Goal: Task Accomplishment & Management: Manage account settings

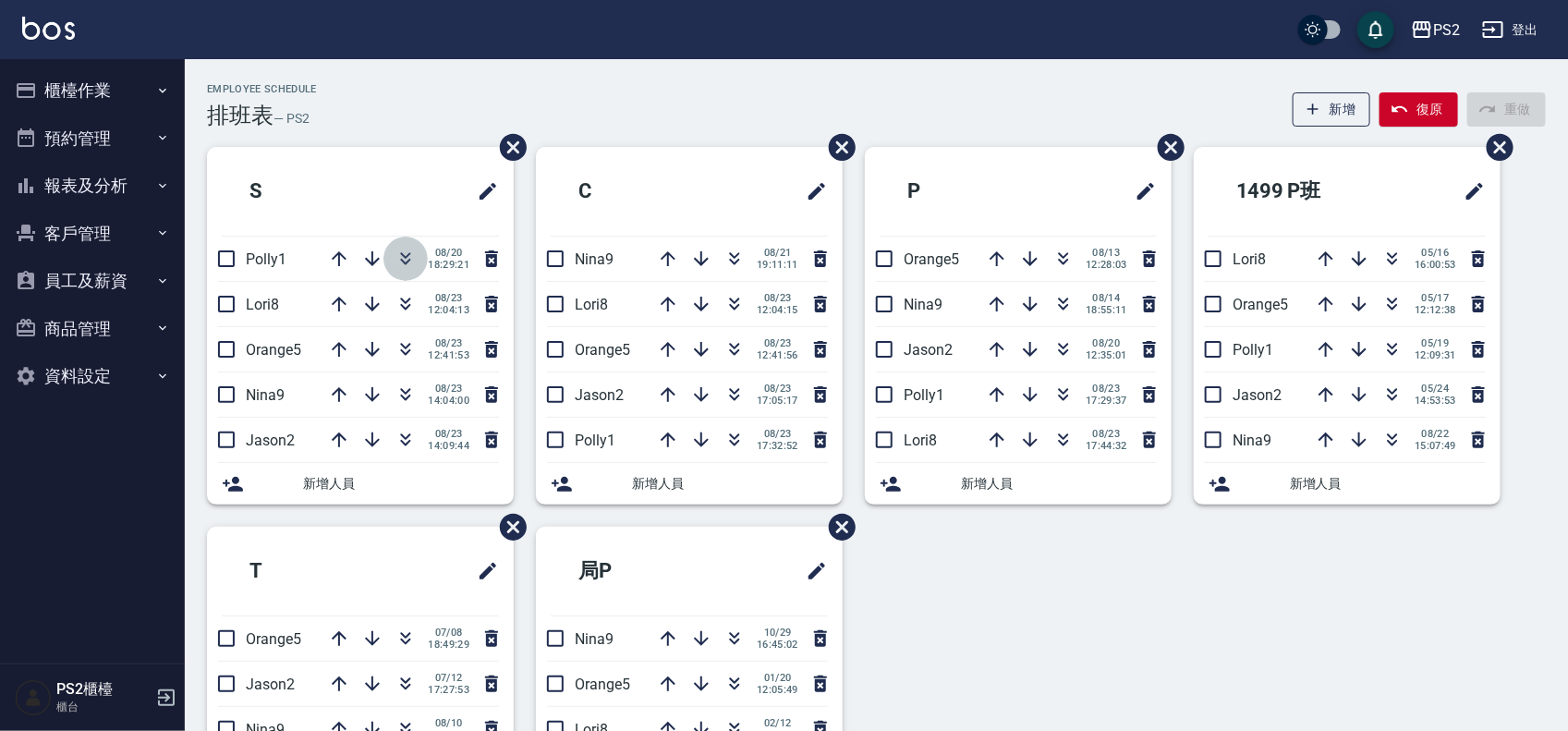
click at [406, 265] on icon "button" at bounding box center [405, 258] width 22 height 22
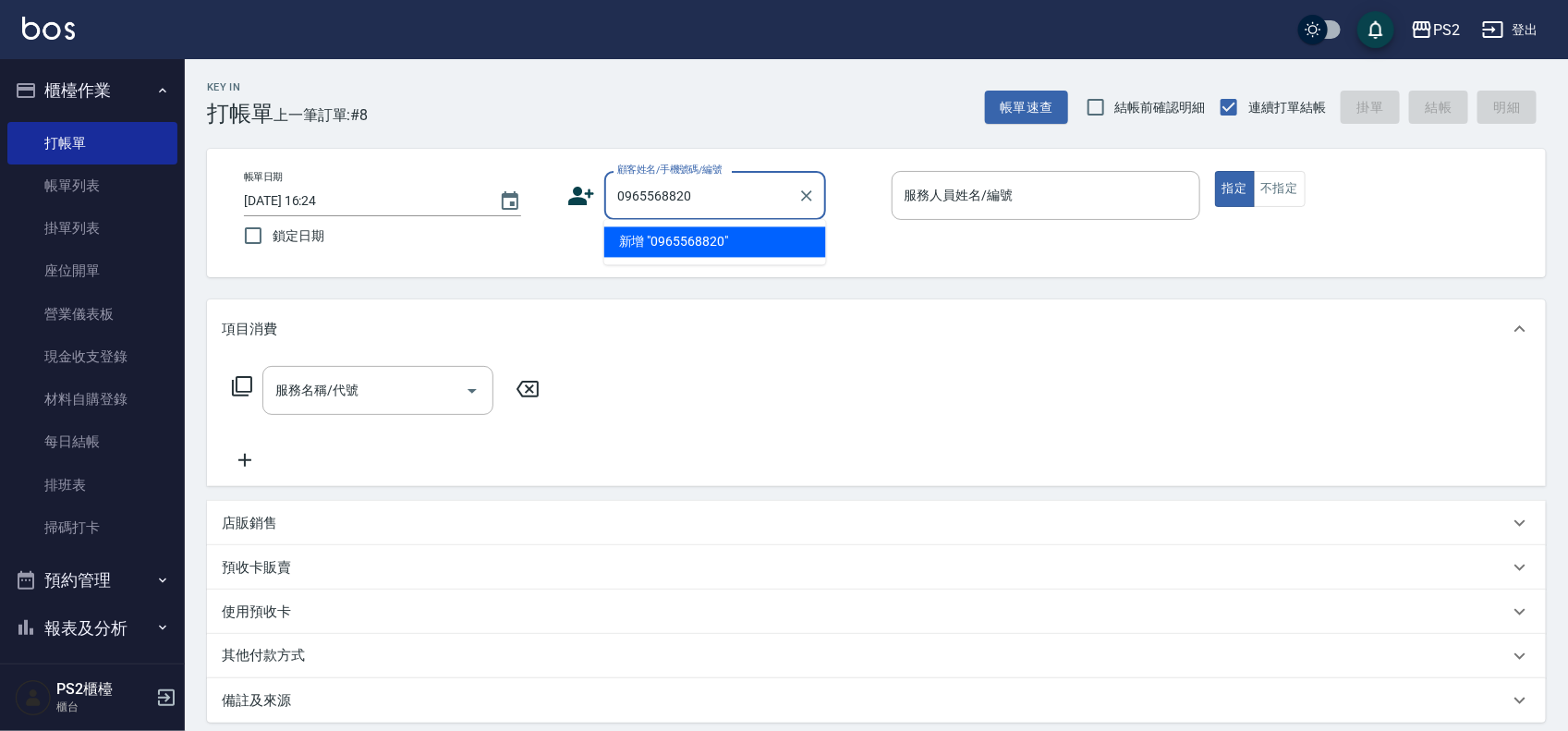
type input "0965568820"
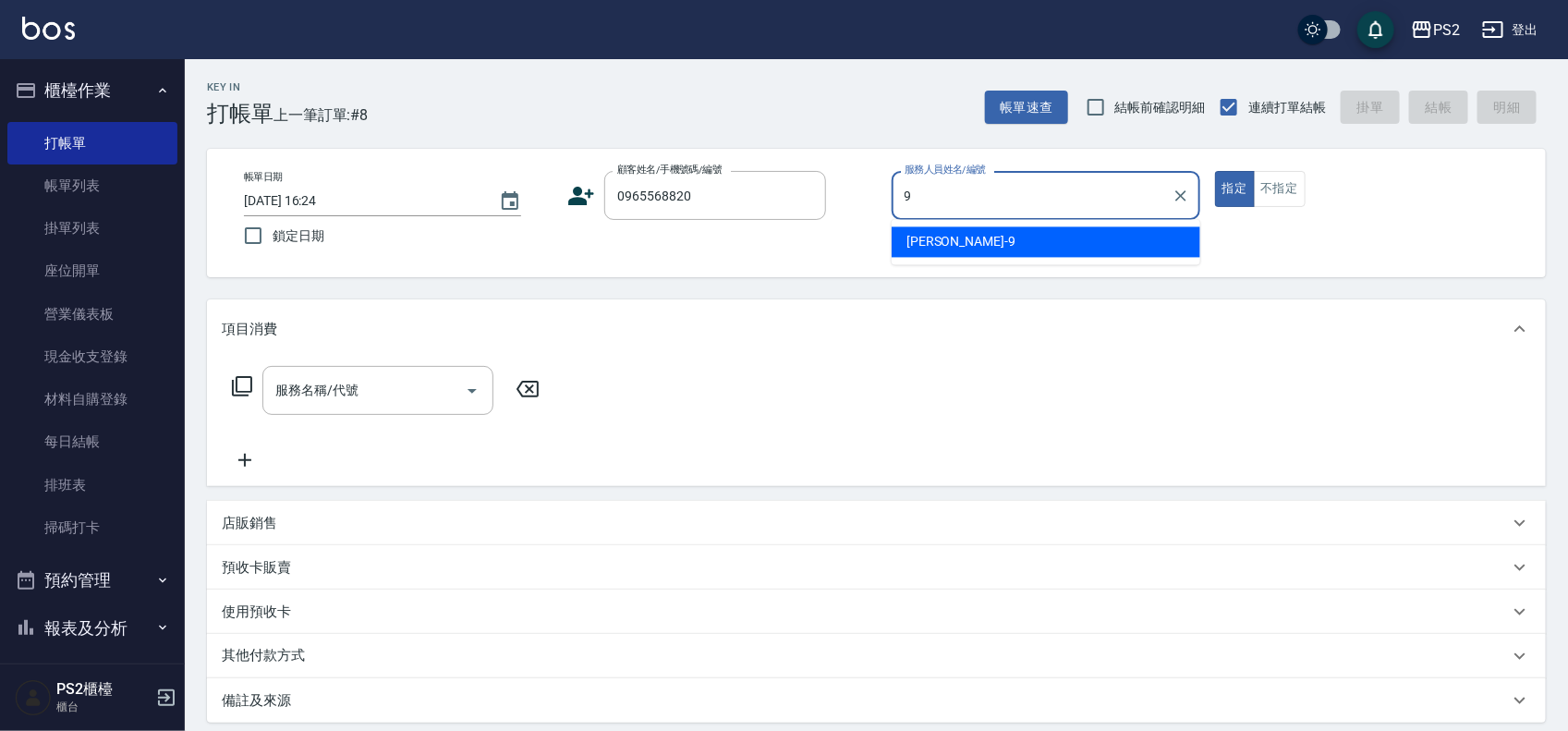
type input "[PERSON_NAME]-9"
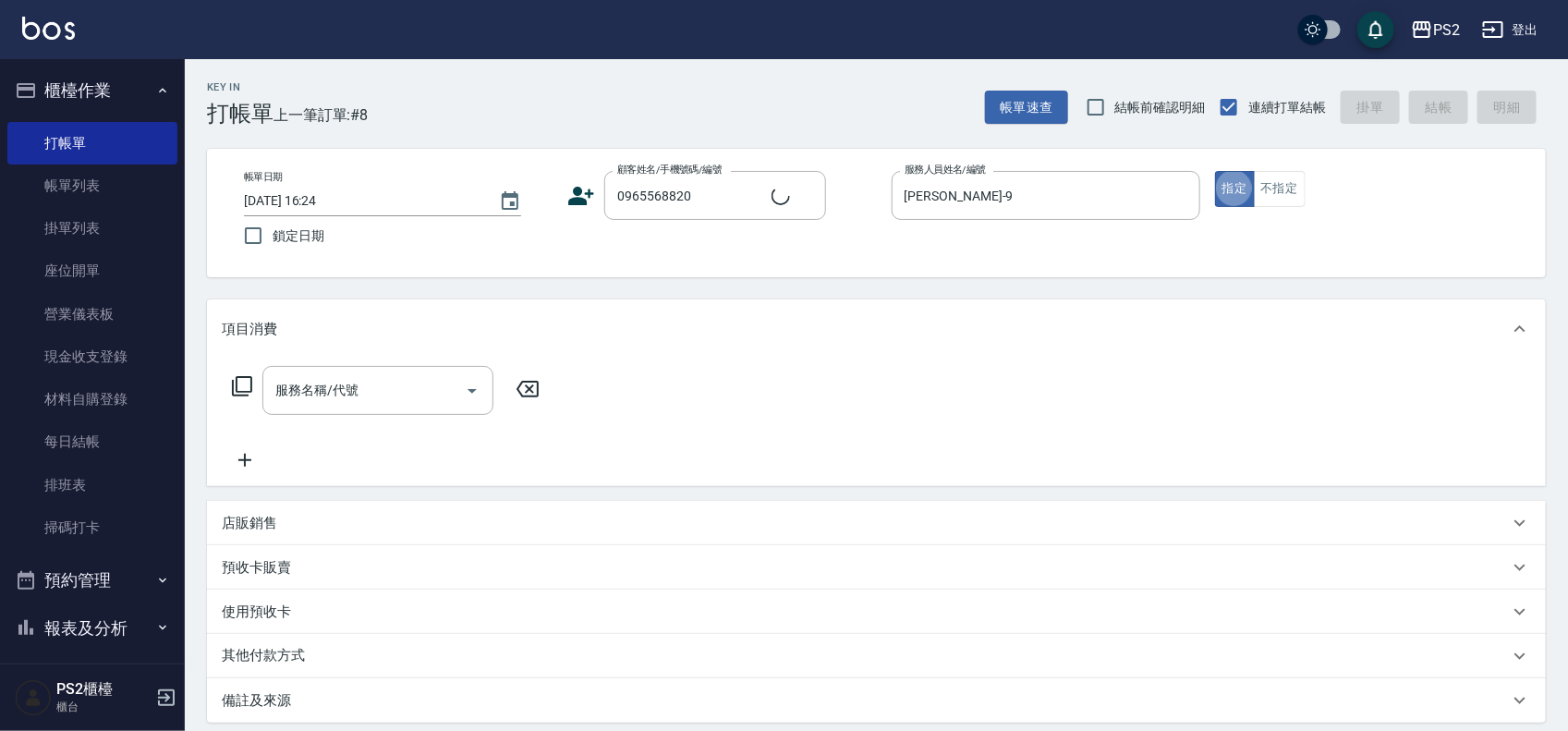
type button "true"
type input "[PERSON_NAME]/0965568820/"
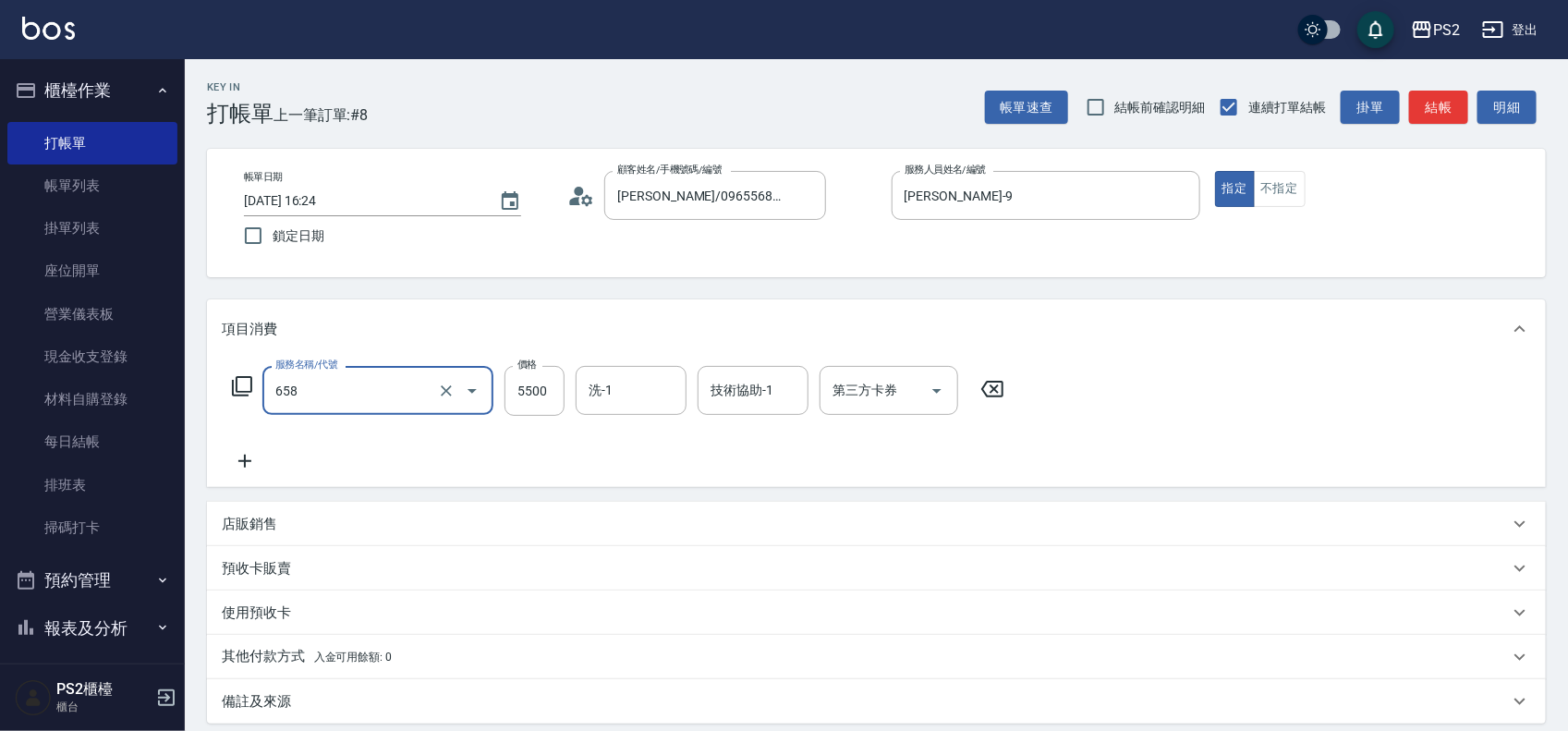
type input "維納斯極致珍珠20吋(40束)(658)"
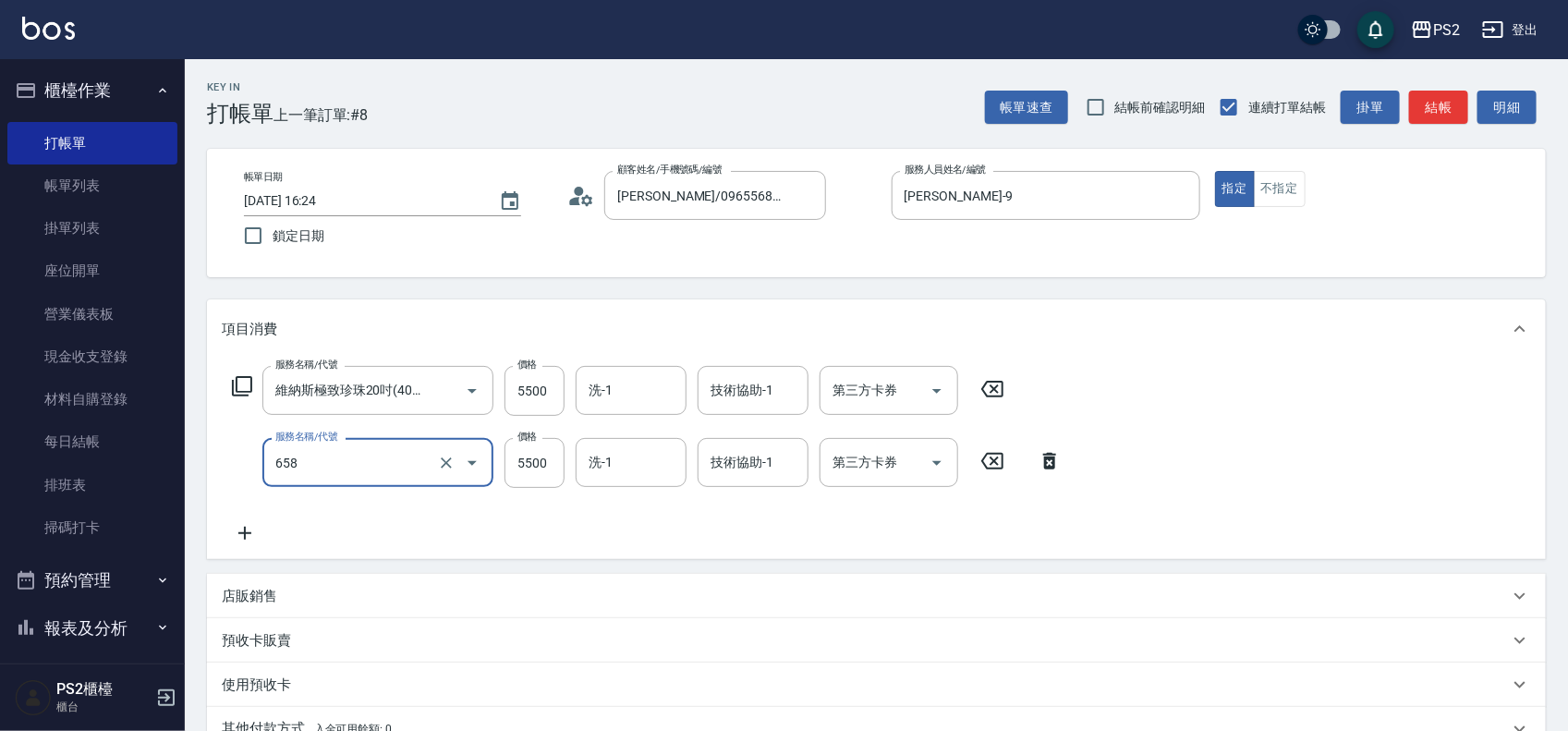
type input "維納斯極致珍珠20吋(40束)(658)"
type input "6499"
click at [242, 524] on icon at bounding box center [245, 533] width 47 height 22
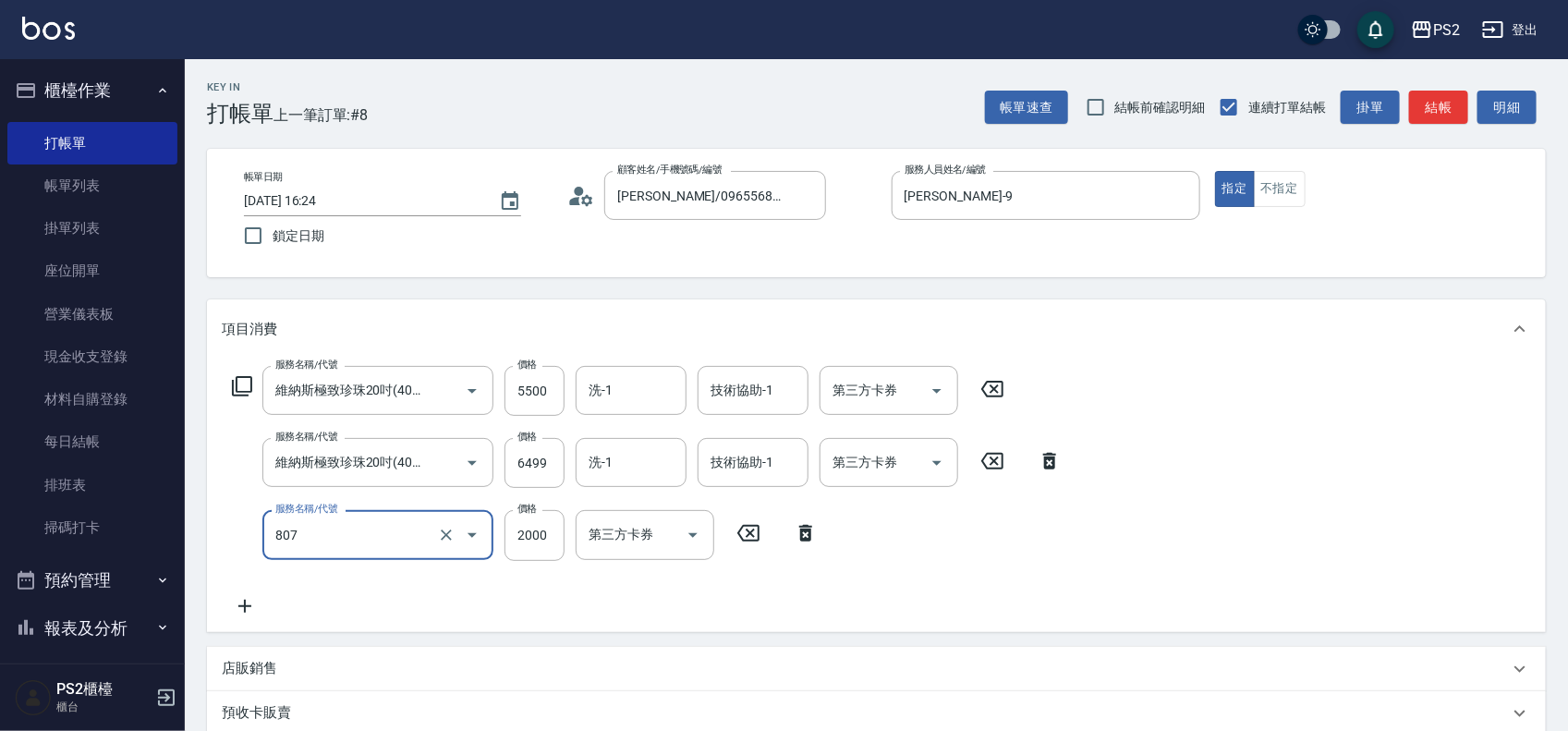
type input "SH熱朔單燙2000(807)"
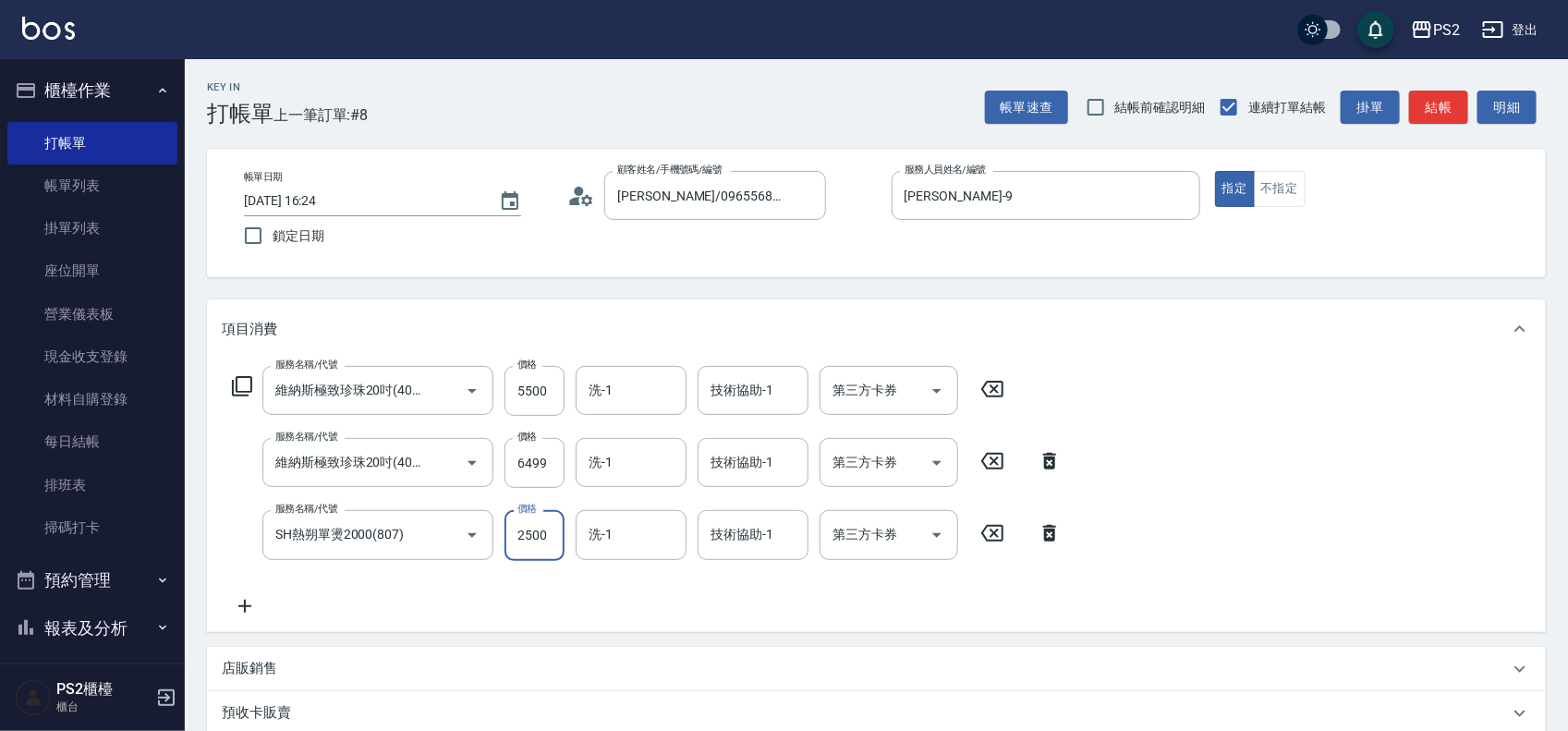
type input "2500"
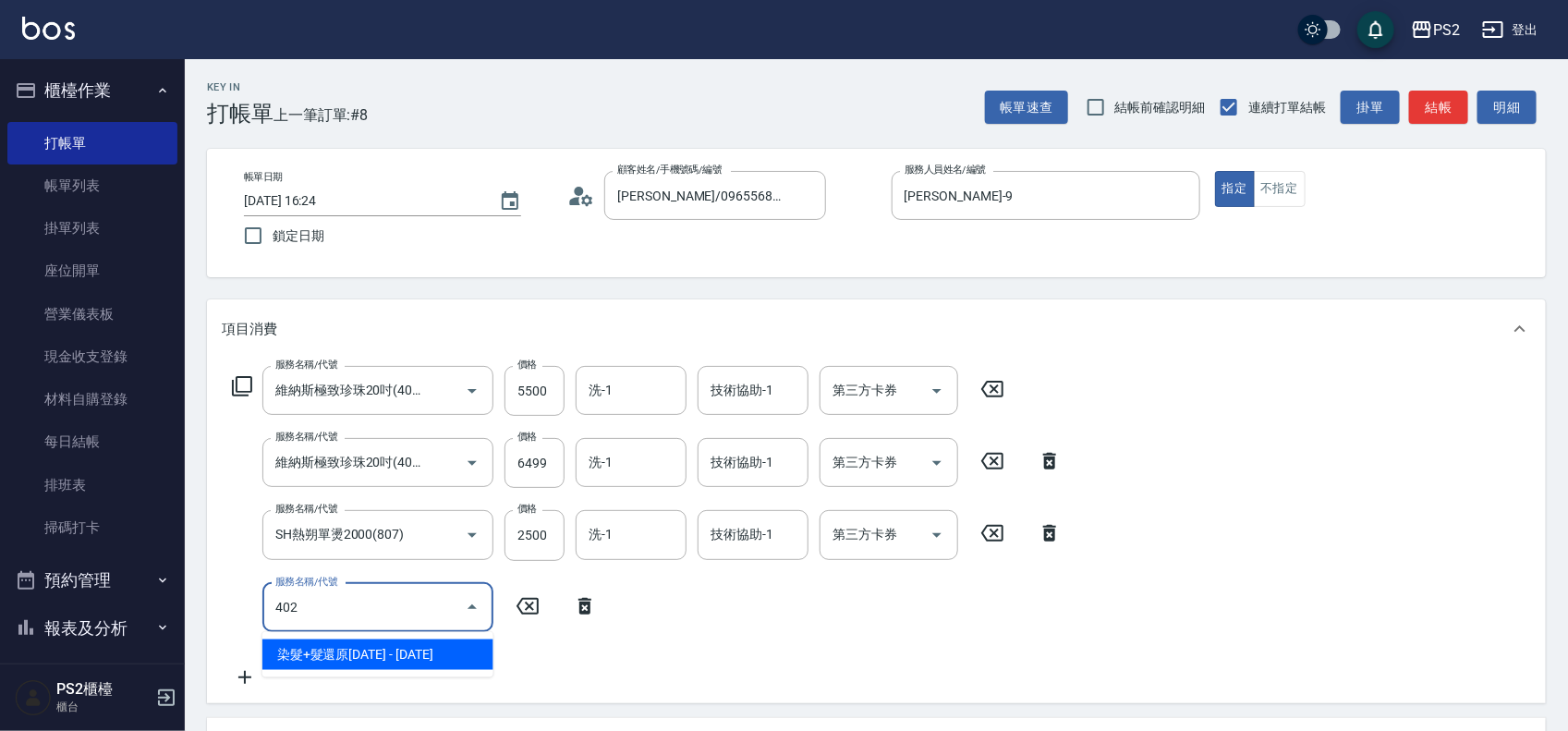
type input "染髮+髮還原1500(402)"
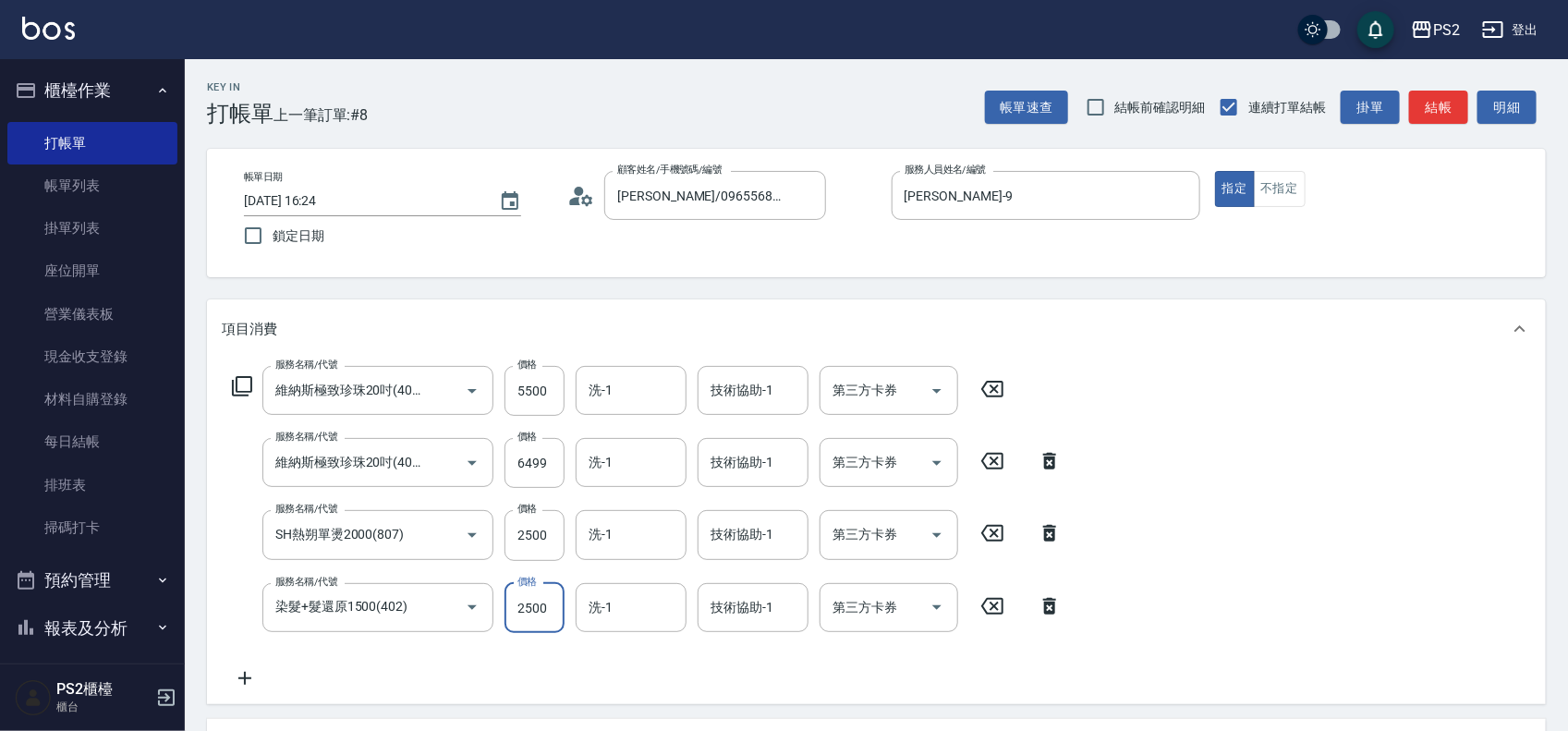
type input "2500"
type input "培芯-33"
click at [652, 527] on input "洗-1" at bounding box center [631, 534] width 94 height 32
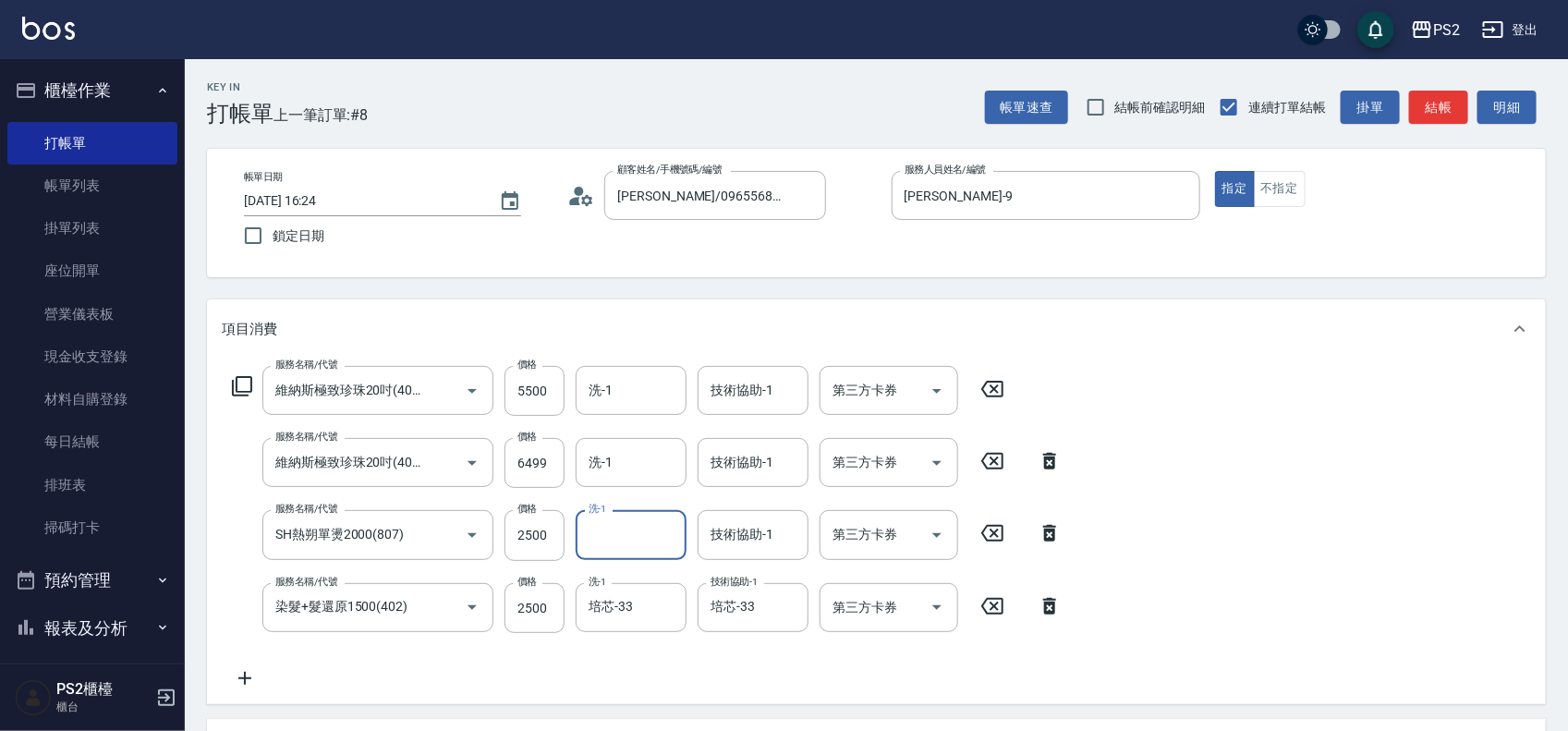
click at [652, 527] on input "洗-1" at bounding box center [631, 534] width 94 height 32
type input "培芯-33"
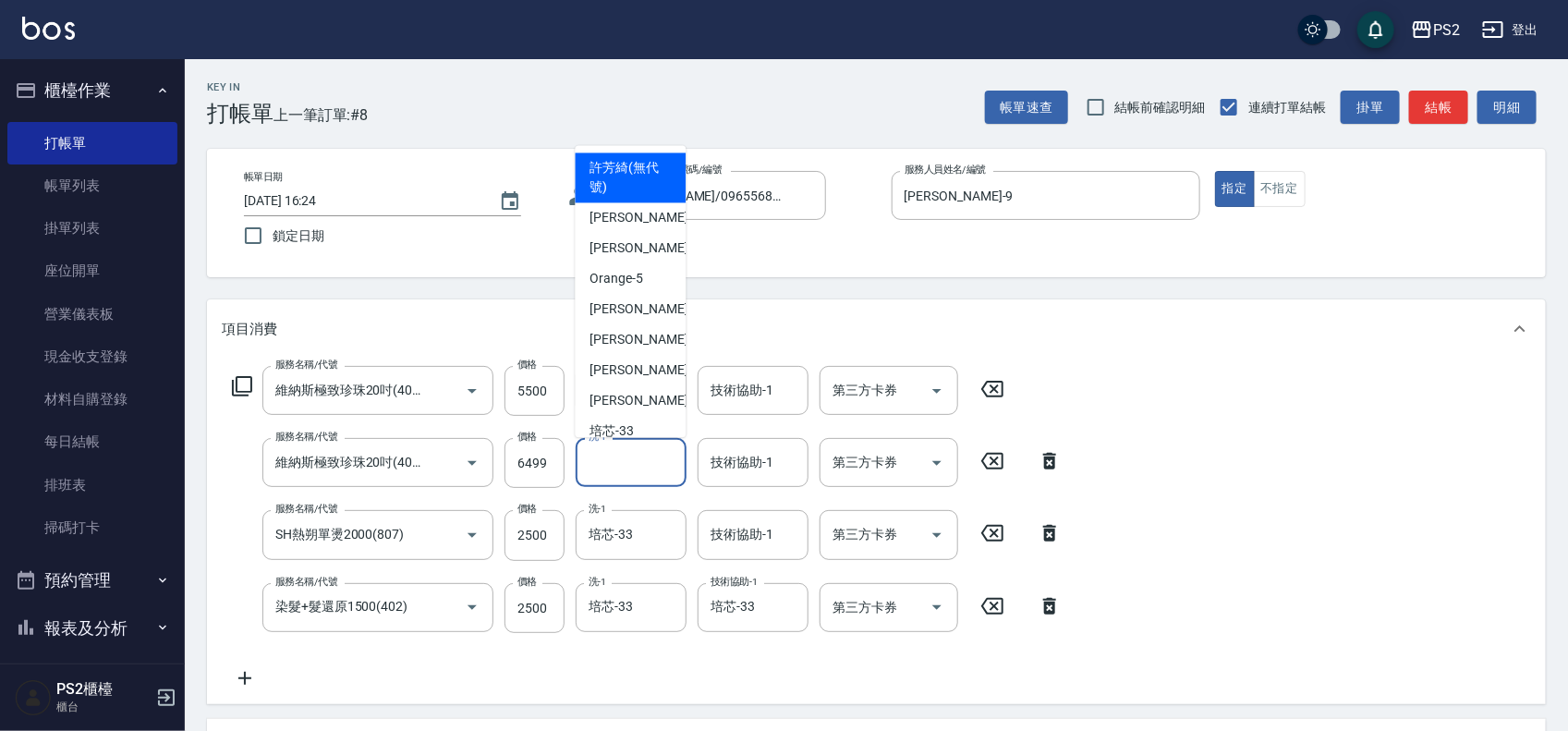
click at [597, 463] on input "洗-1" at bounding box center [631, 461] width 94 height 32
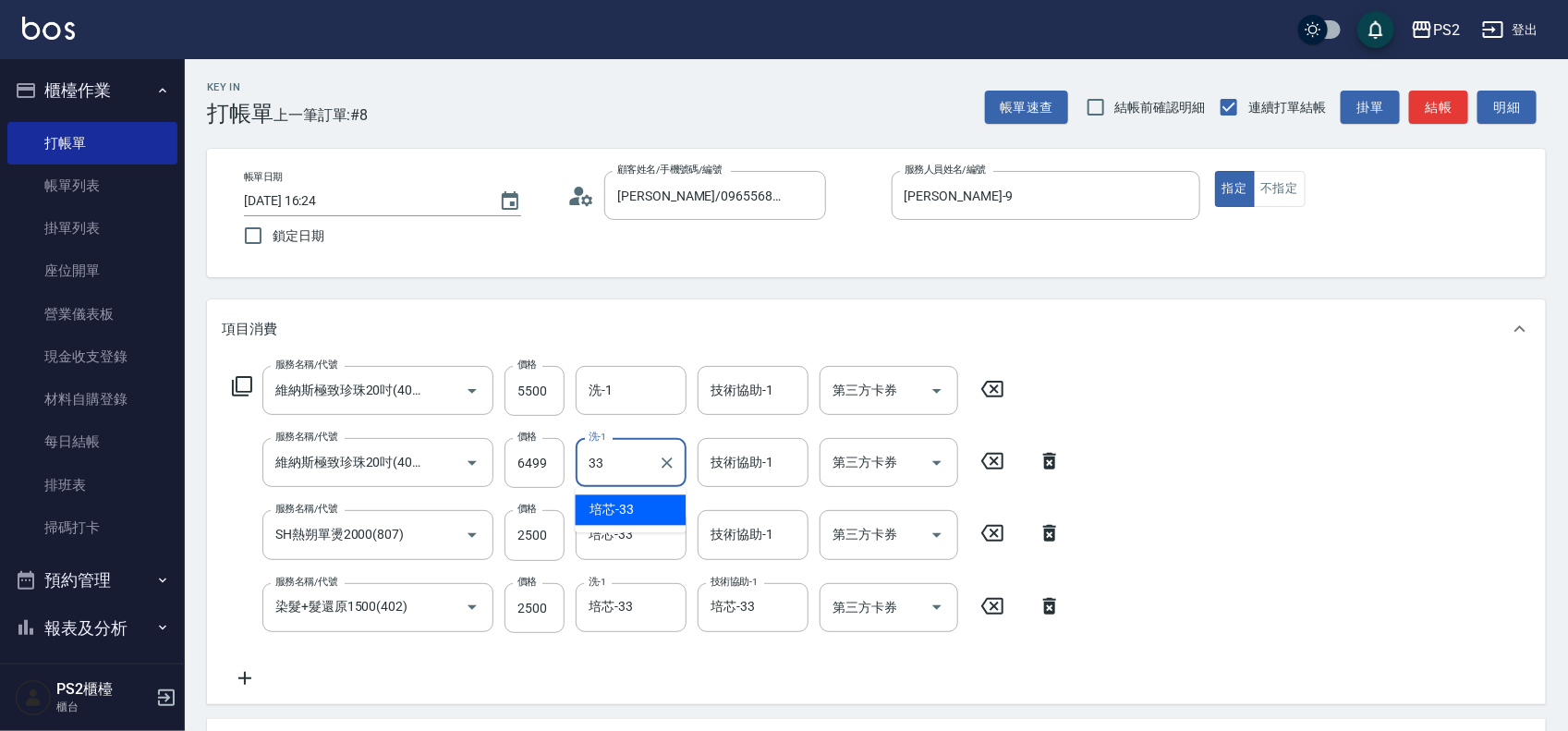
type input "培芯-33"
click at [245, 683] on icon at bounding box center [244, 678] width 13 height 13
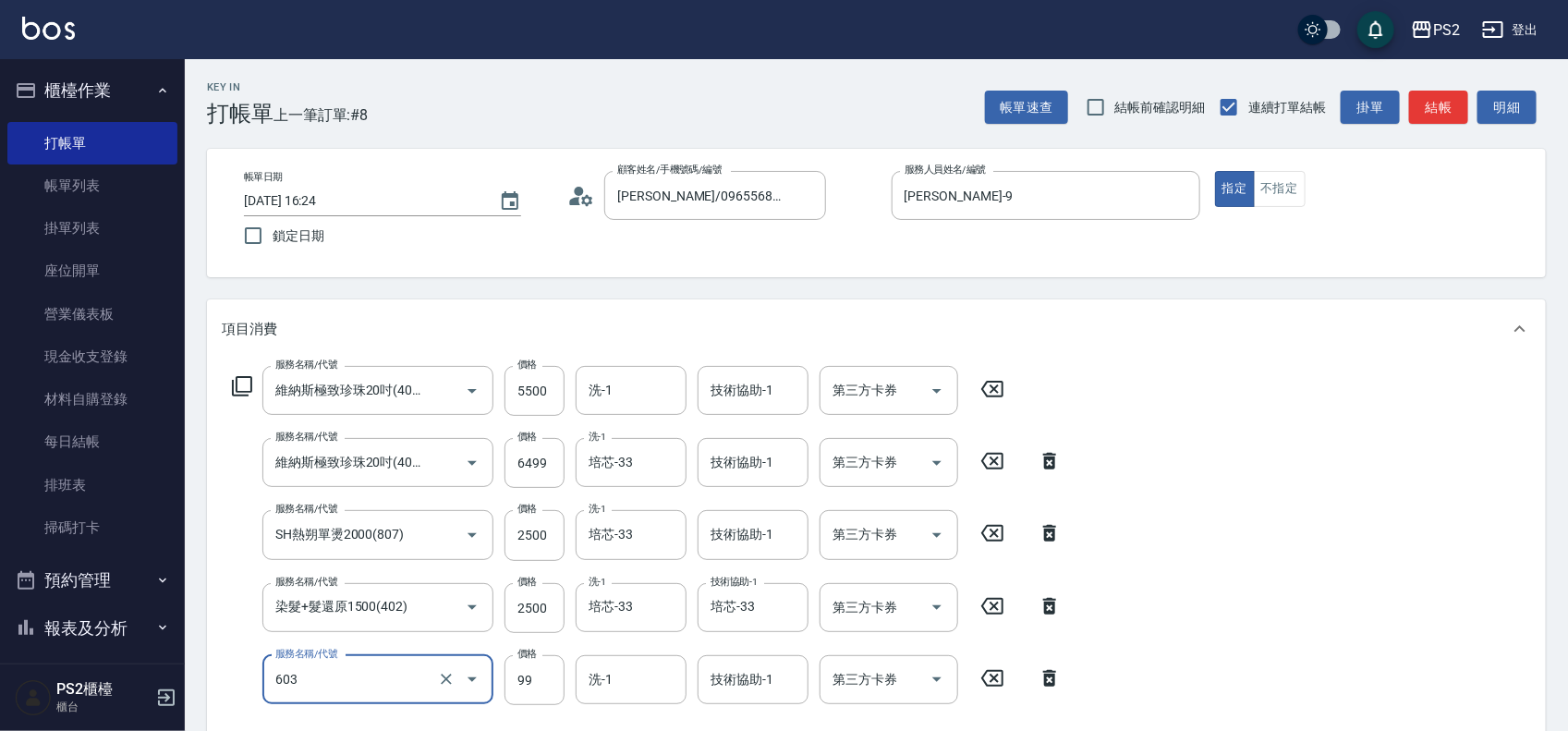
type input "極致調整(603)"
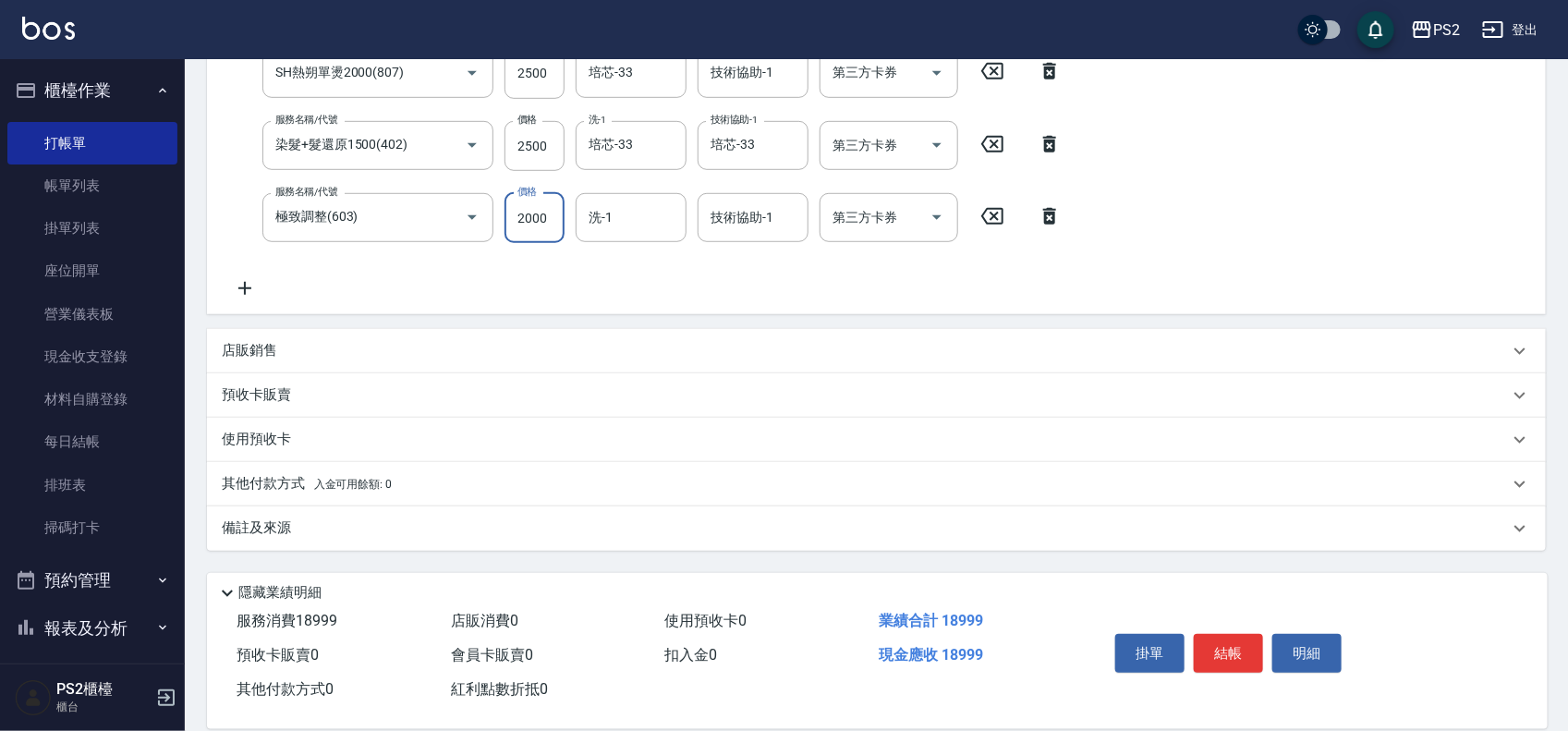
scroll to position [347, 0]
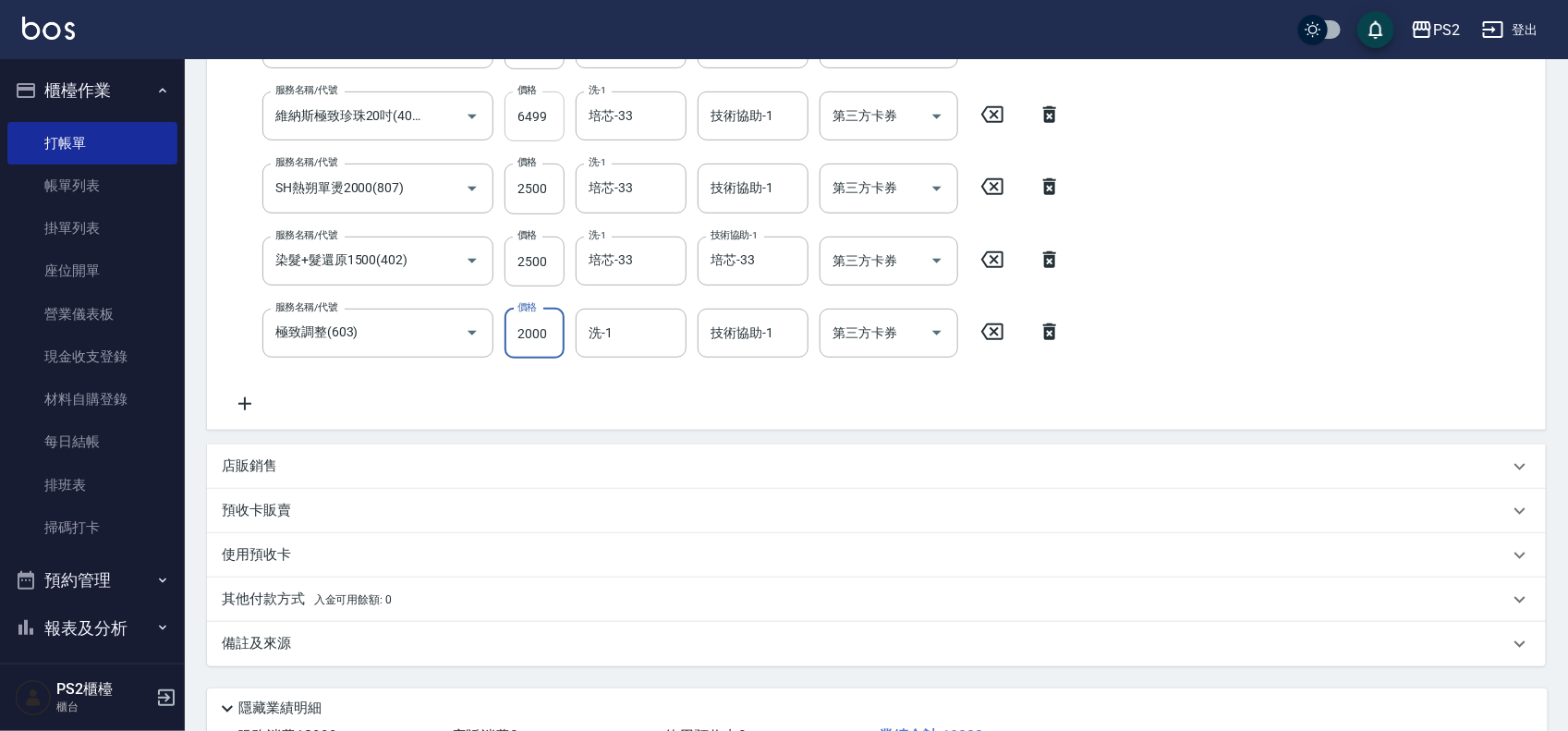
type input "2000"
click at [545, 113] on input "6499" at bounding box center [535, 115] width 60 height 49
drag, startPoint x: 520, startPoint y: 113, endPoint x: 491, endPoint y: 115, distance: 29.1
click at [491, 115] on div "服務名稱/代號 維納斯極致珍珠20吋(40束)(658) 服務名稱/代號 價格 6499 價格 洗-1 培芯-33 洗-1 技術協助-1 技術協助-1 第三方…" at bounding box center [647, 115] width 851 height 49
drag, startPoint x: 548, startPoint y: 115, endPoint x: 509, endPoint y: 115, distance: 39.0
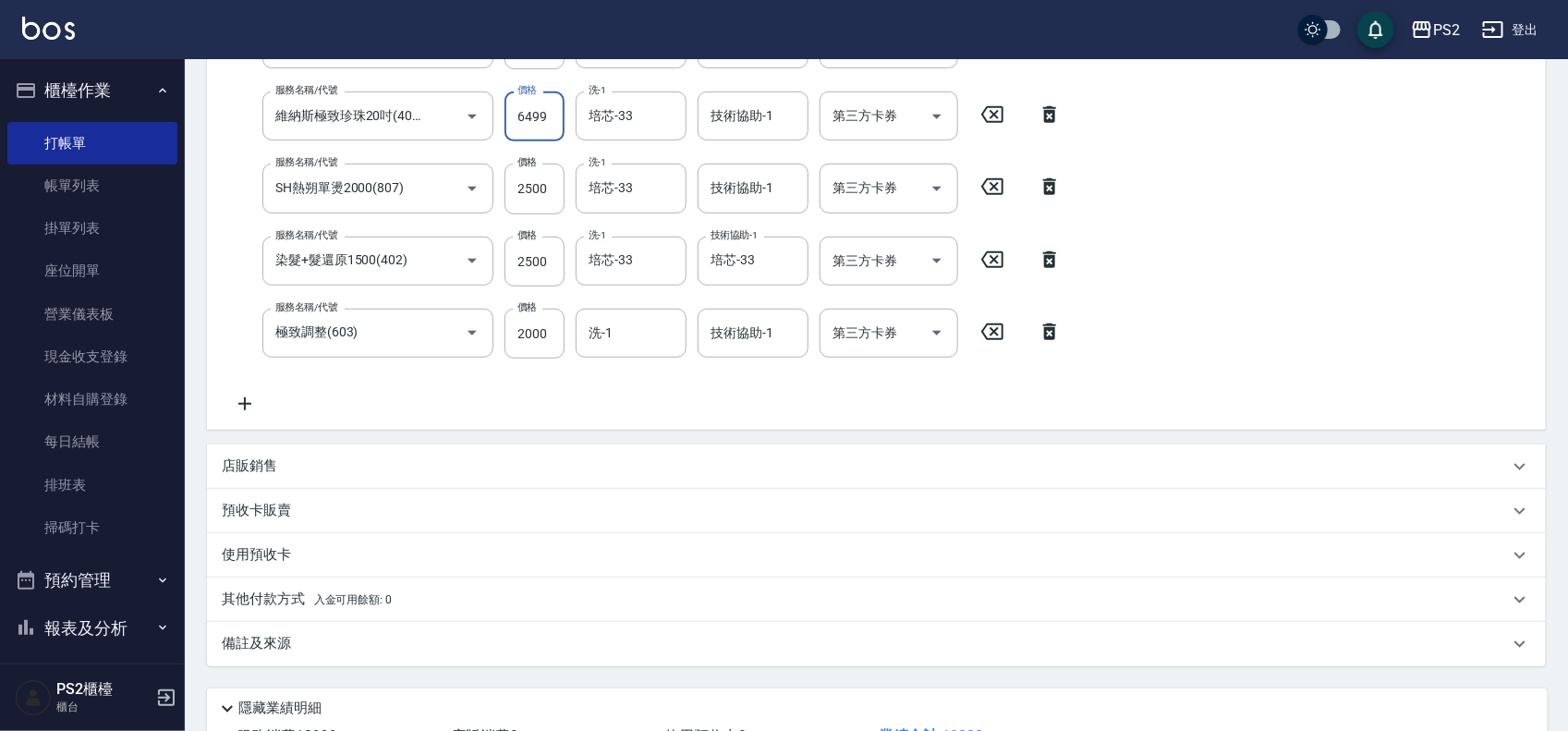
click at [509, 115] on input "6499" at bounding box center [535, 115] width 60 height 49
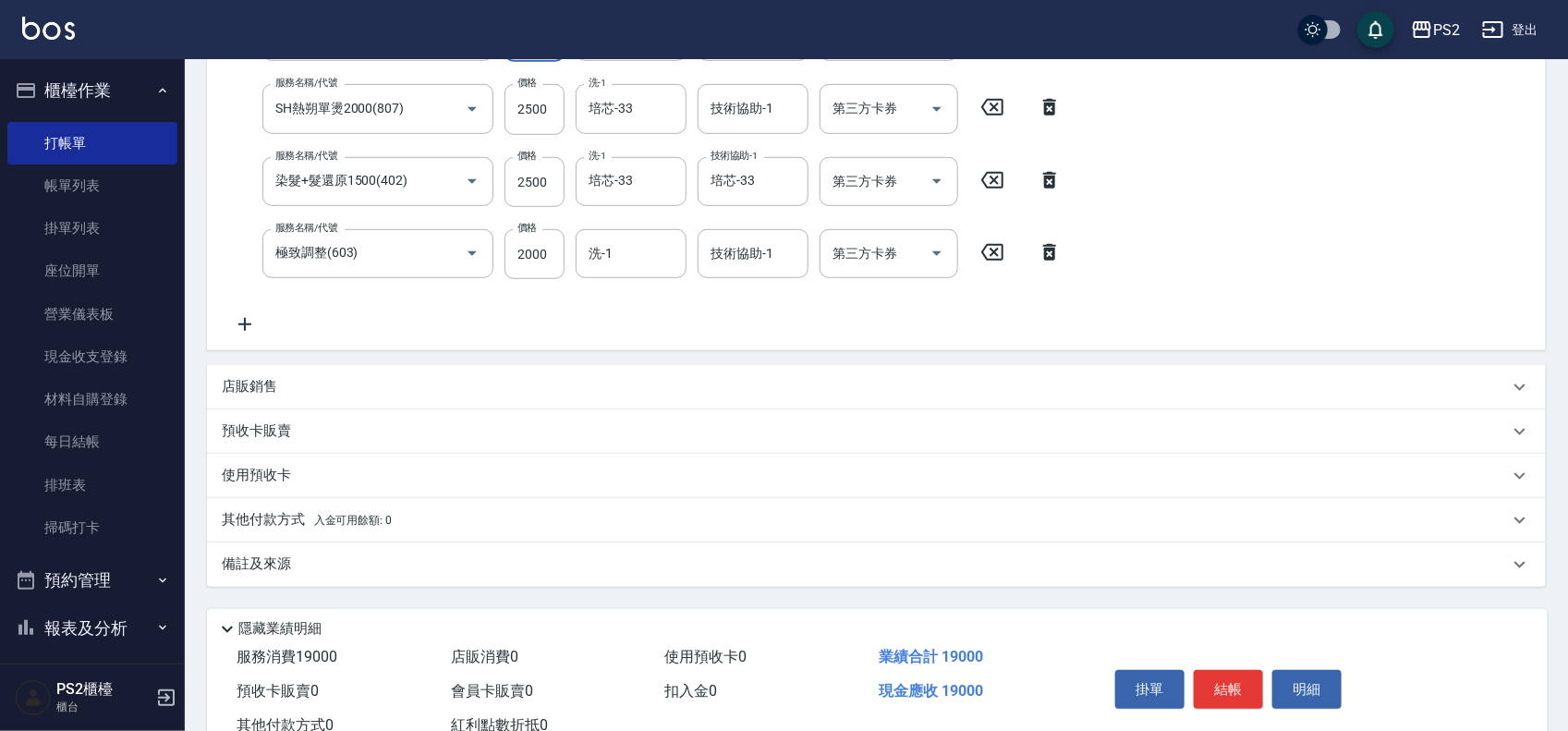
scroll to position [488, 0]
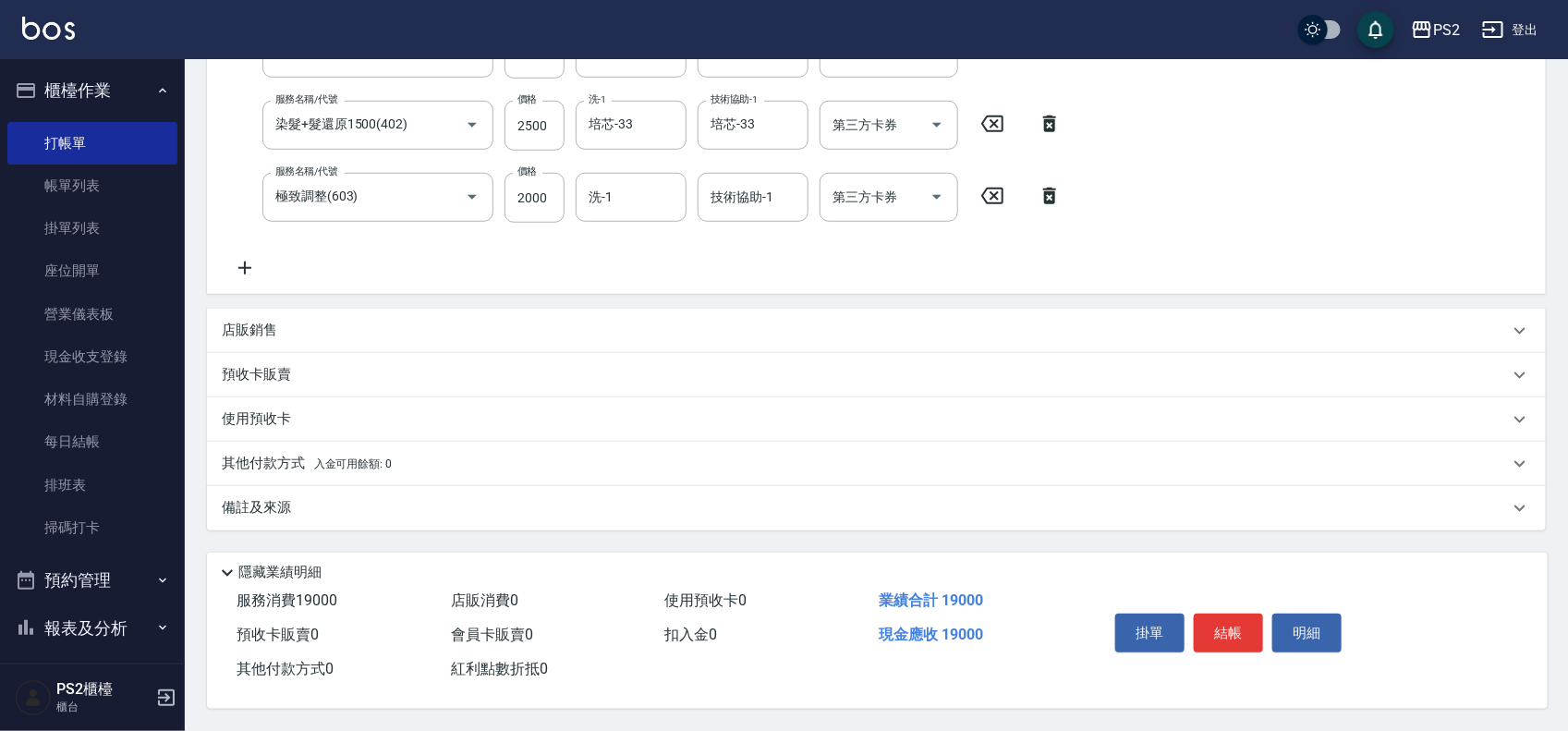
type input "6500"
click at [252, 454] on p "其他付款方式 入金可用餘額: 0" at bounding box center [306, 463] width 170 height 20
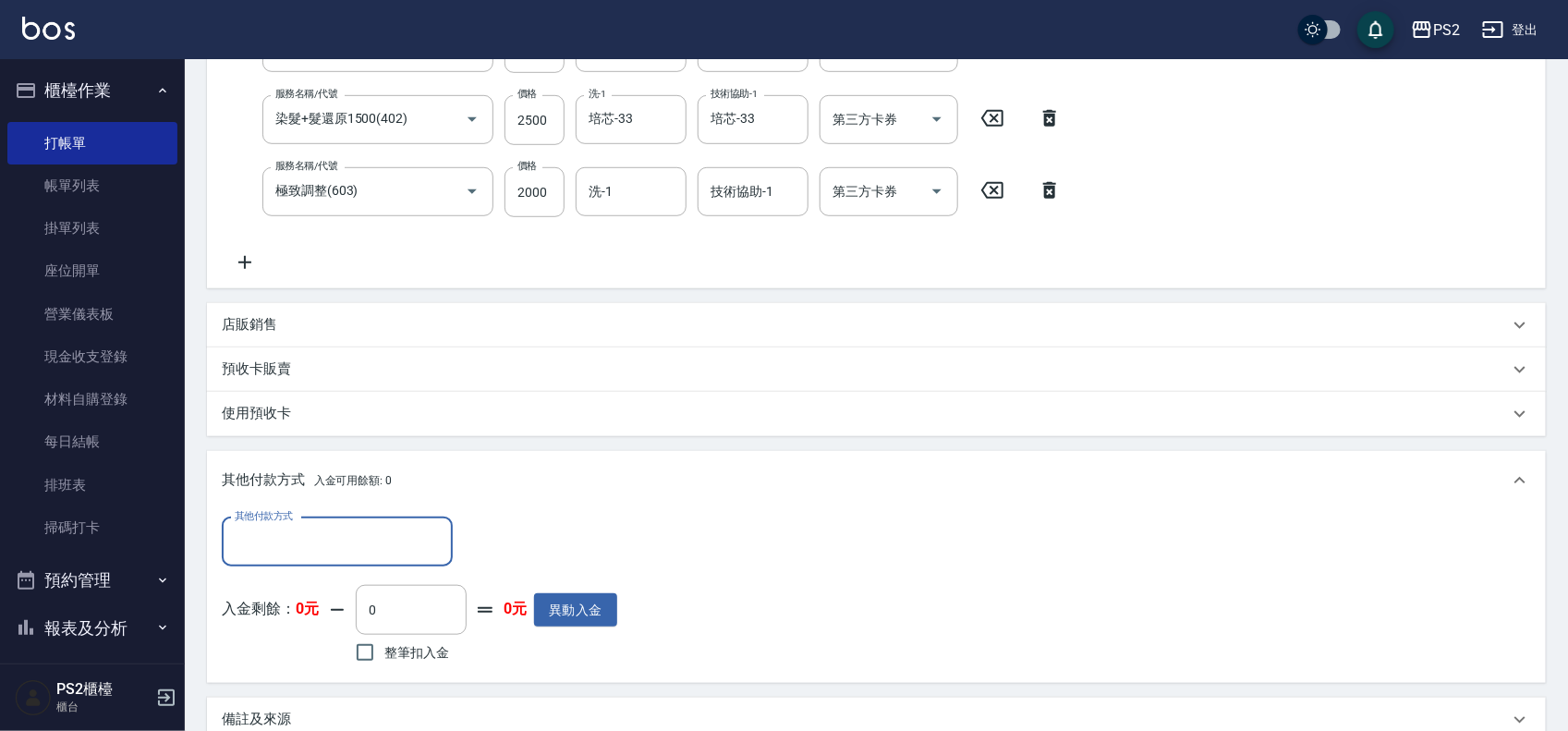
scroll to position [0, 0]
click at [264, 520] on label "其他付款方式" at bounding box center [264, 516] width 58 height 14
click at [264, 525] on input "其他付款方式" at bounding box center [336, 541] width 214 height 32
click at [265, 529] on input "其他付款方式" at bounding box center [336, 541] width 214 height 32
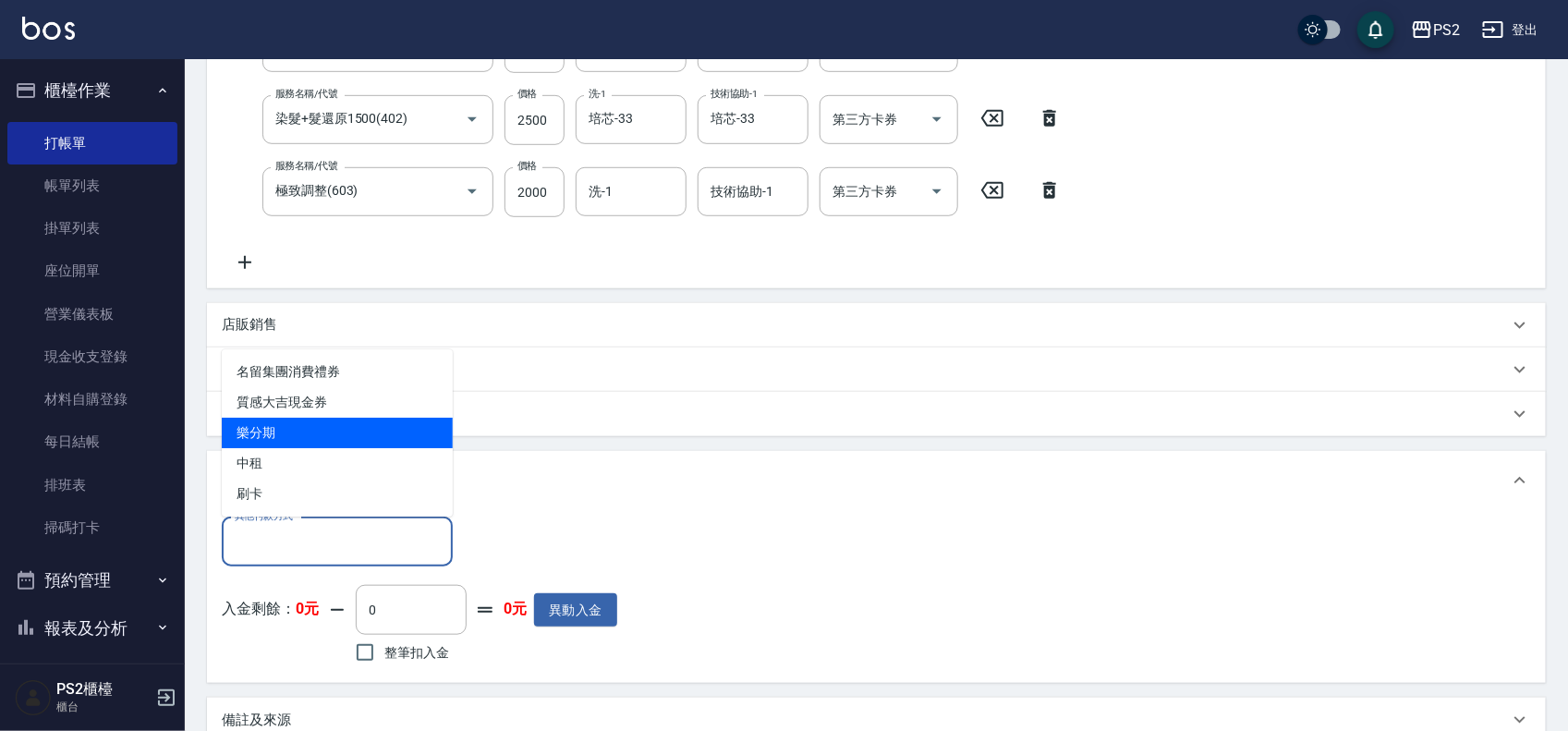
click at [282, 426] on span "樂分期" at bounding box center [337, 432] width 231 height 30
type input "樂分期"
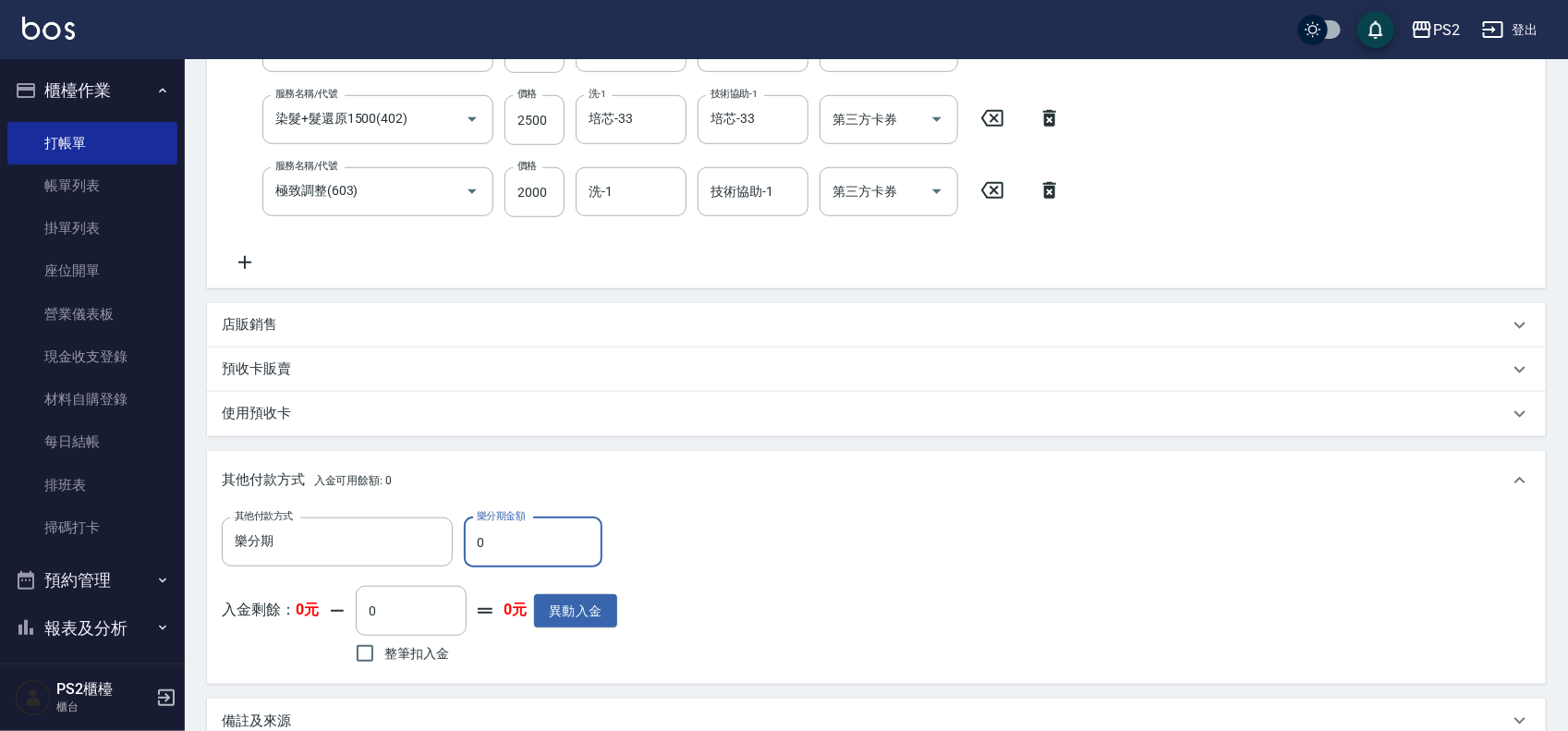
drag, startPoint x: 555, startPoint y: 551, endPoint x: 468, endPoint y: 550, distance: 87.0
click at [468, 550] on input "0" at bounding box center [533, 542] width 139 height 49
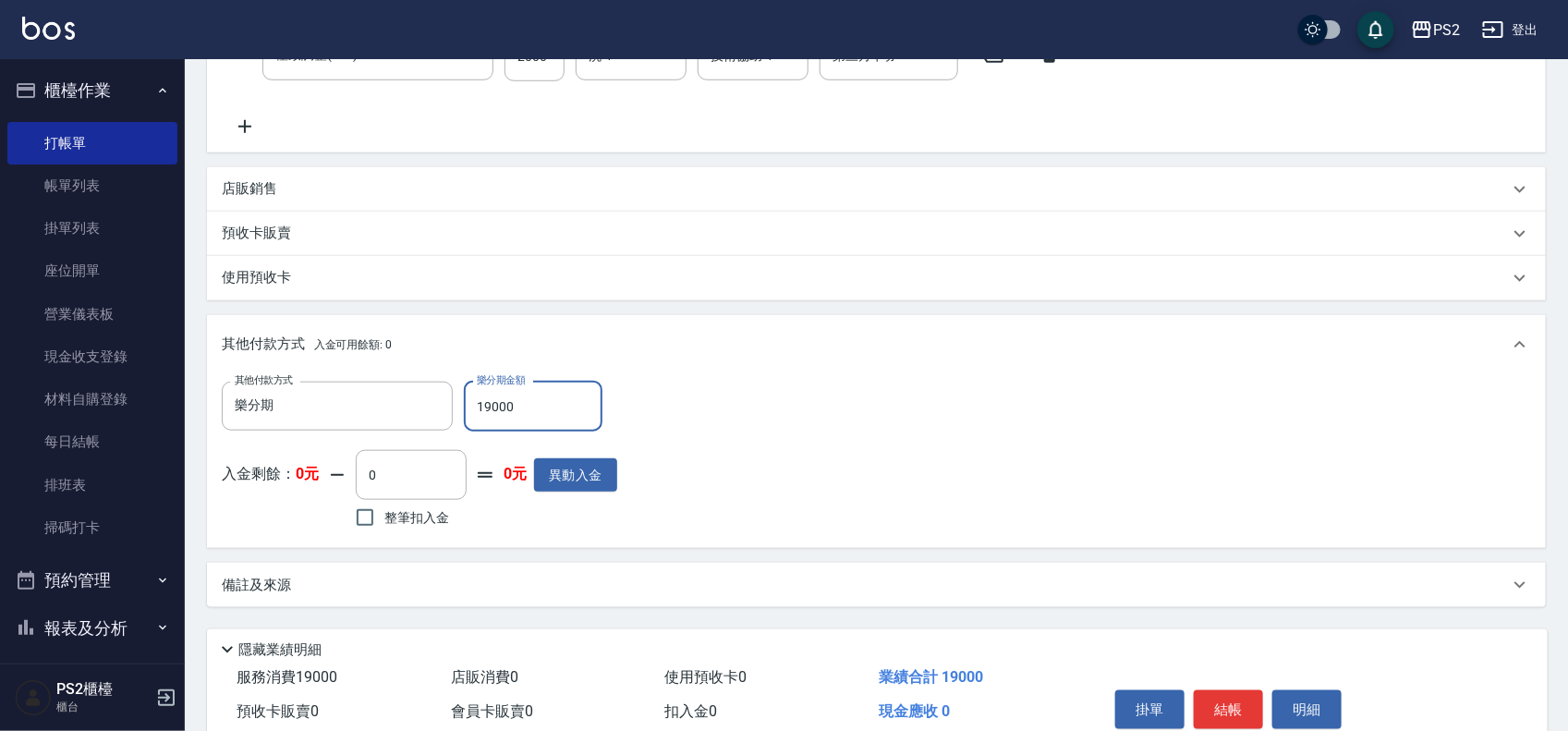
scroll to position [707, 0]
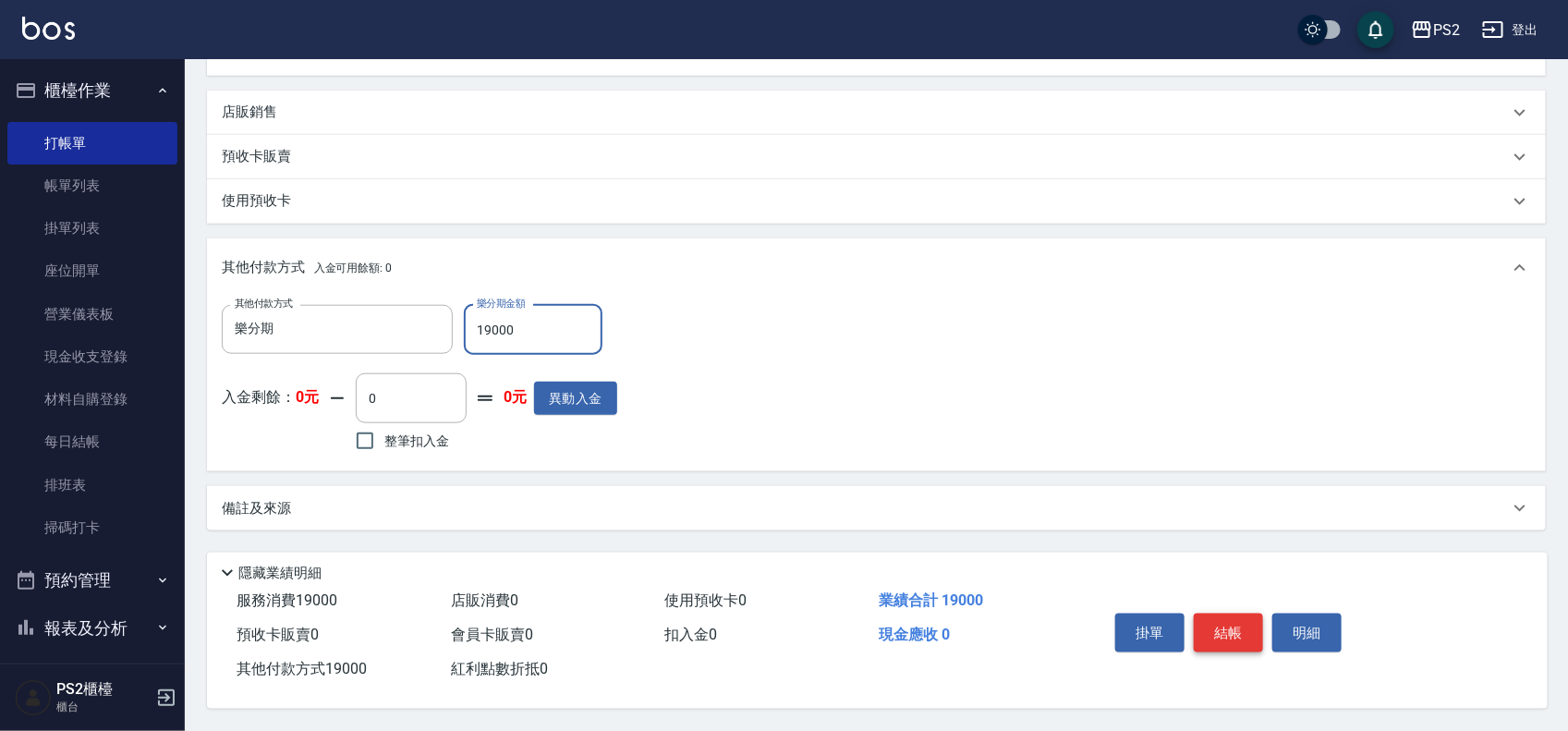
type input "19000"
click at [1232, 624] on button "結帳" at bounding box center [1229, 633] width 70 height 39
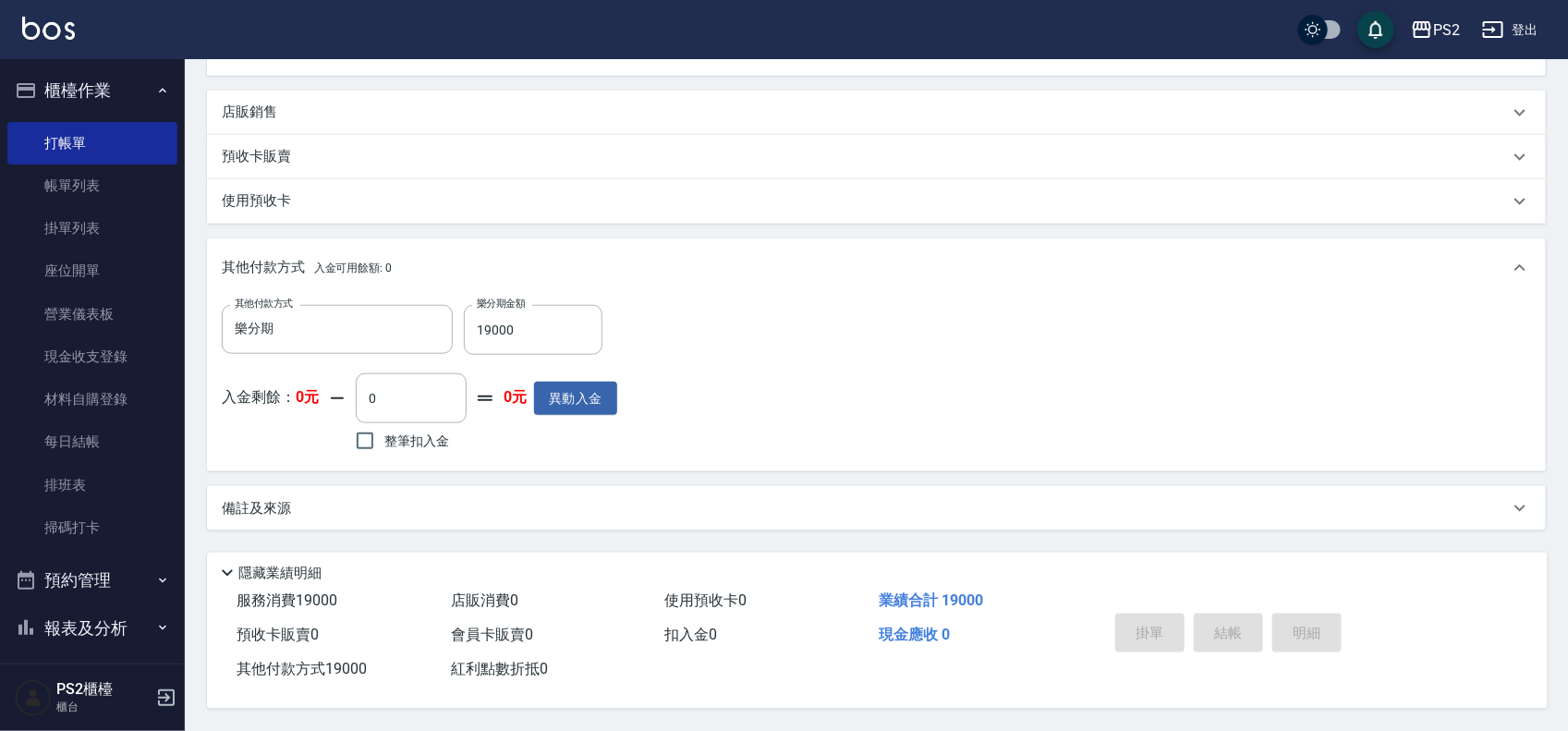
type input "2025/08/23 19:12"
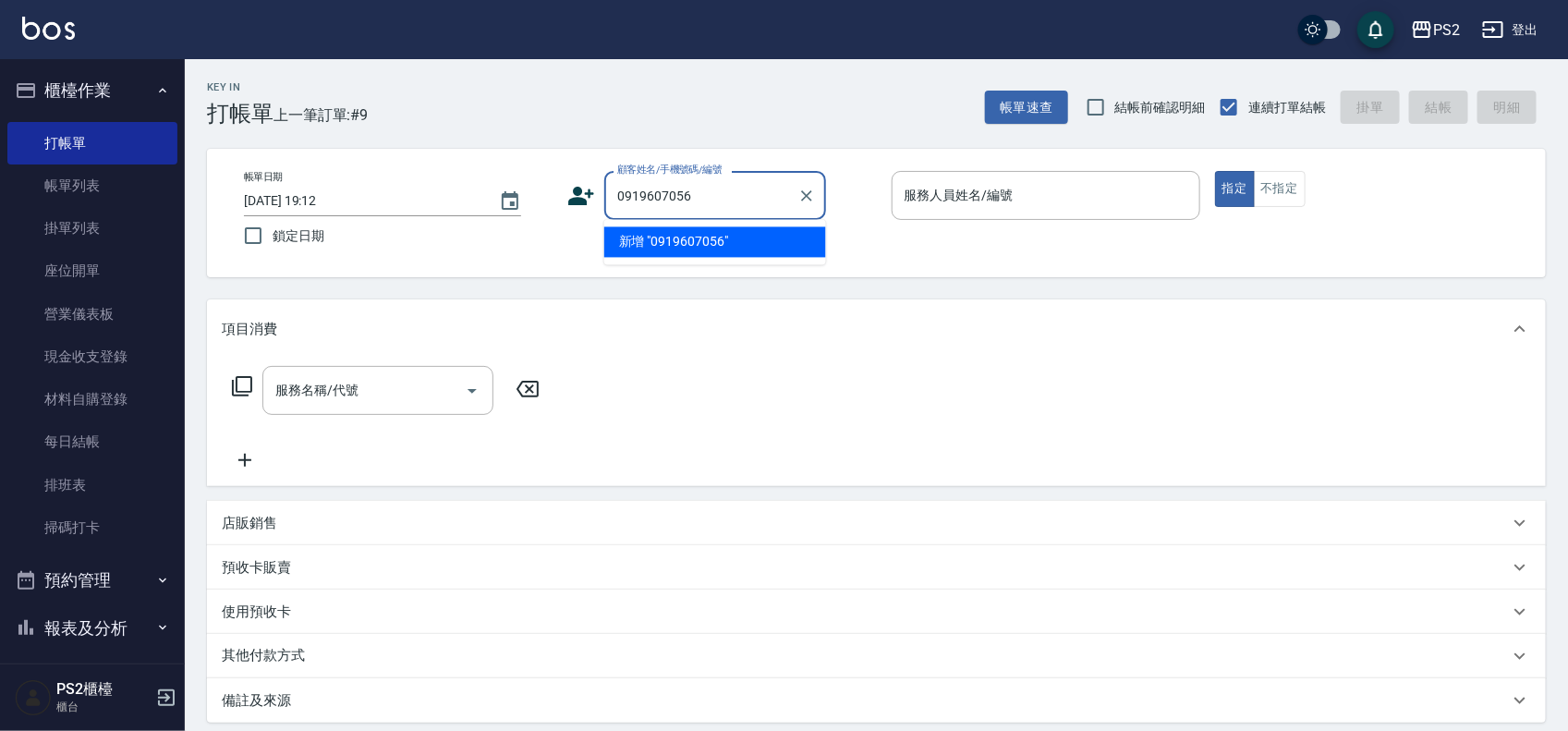
type input "0919607056"
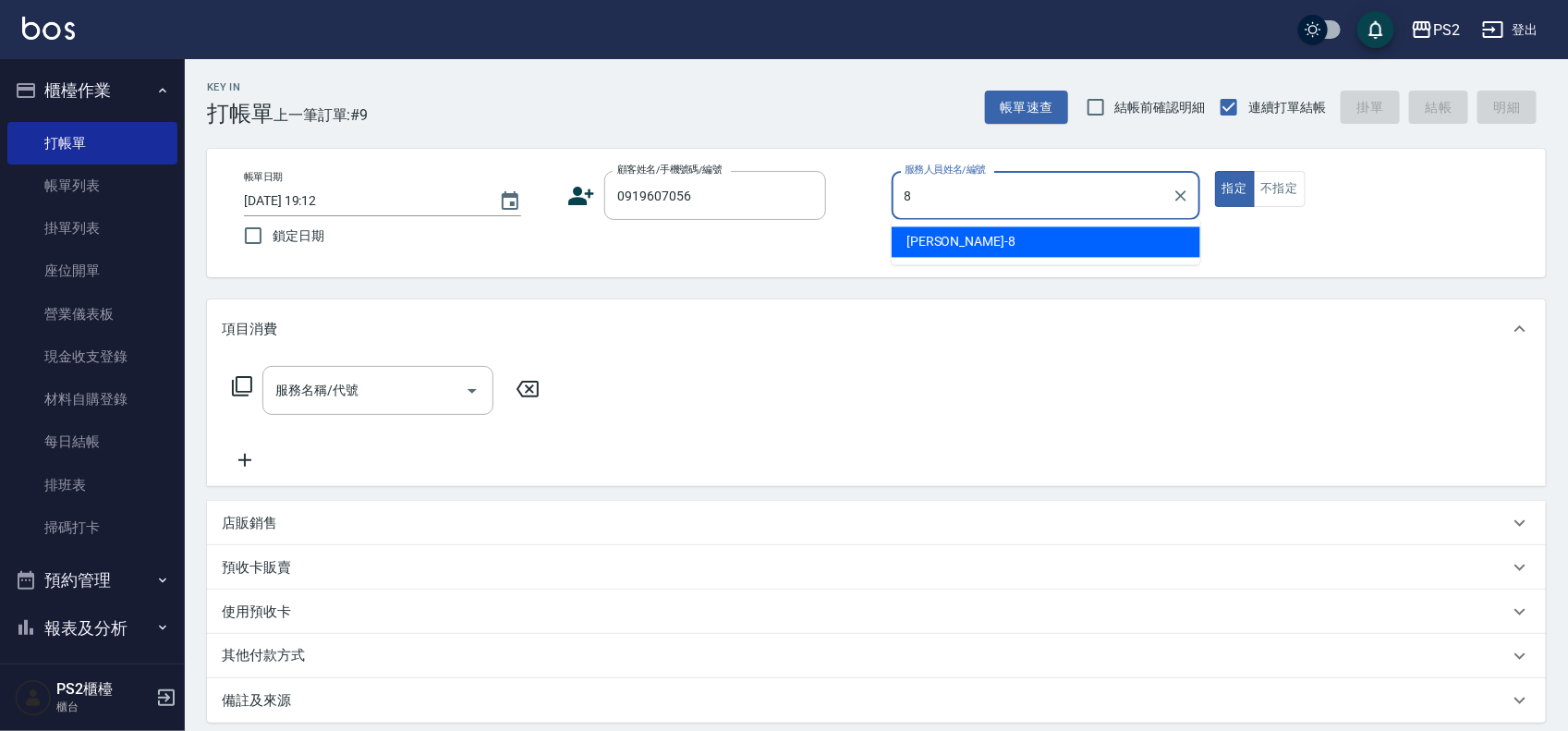
type input "Lori-8"
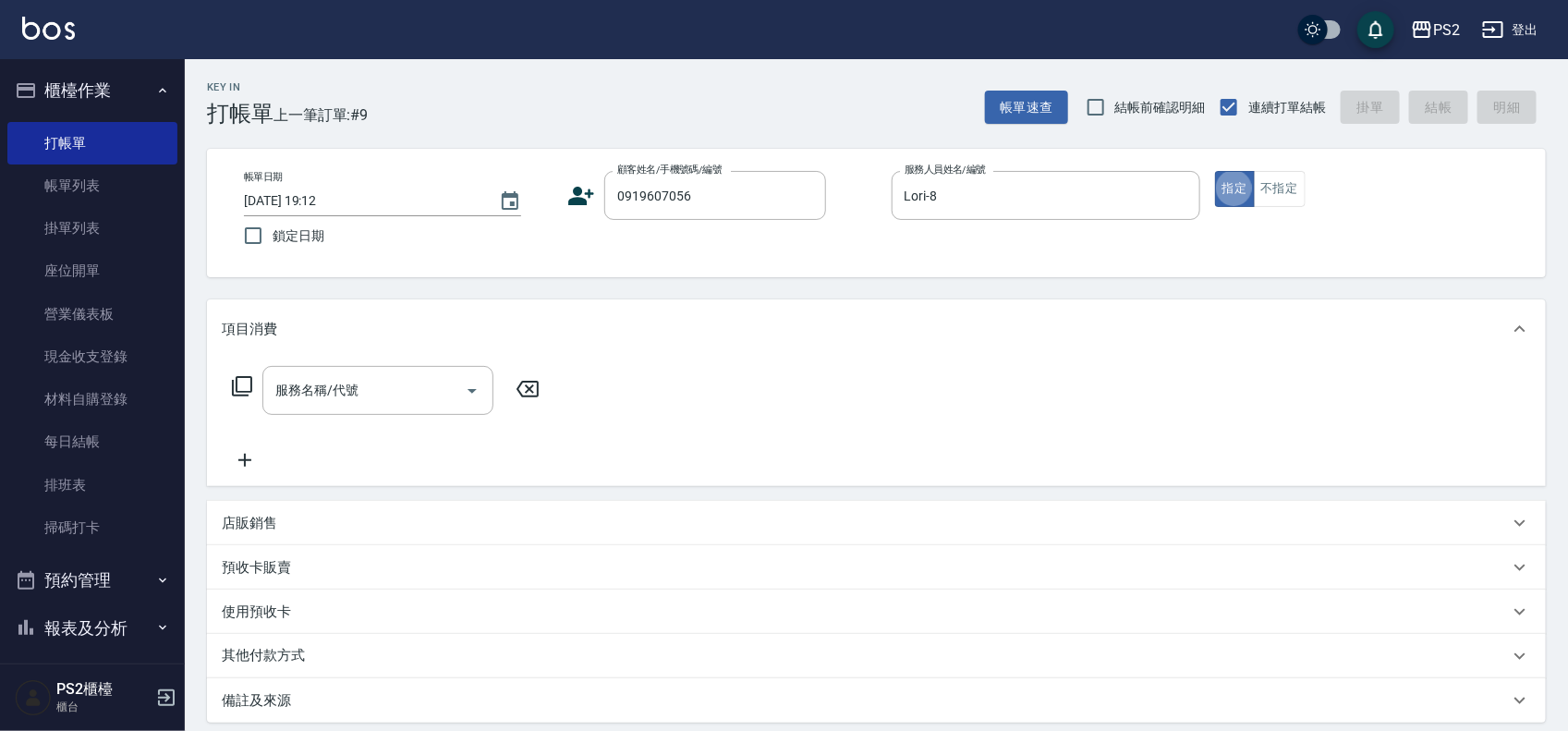
type input "張峰誌/0919607056/"
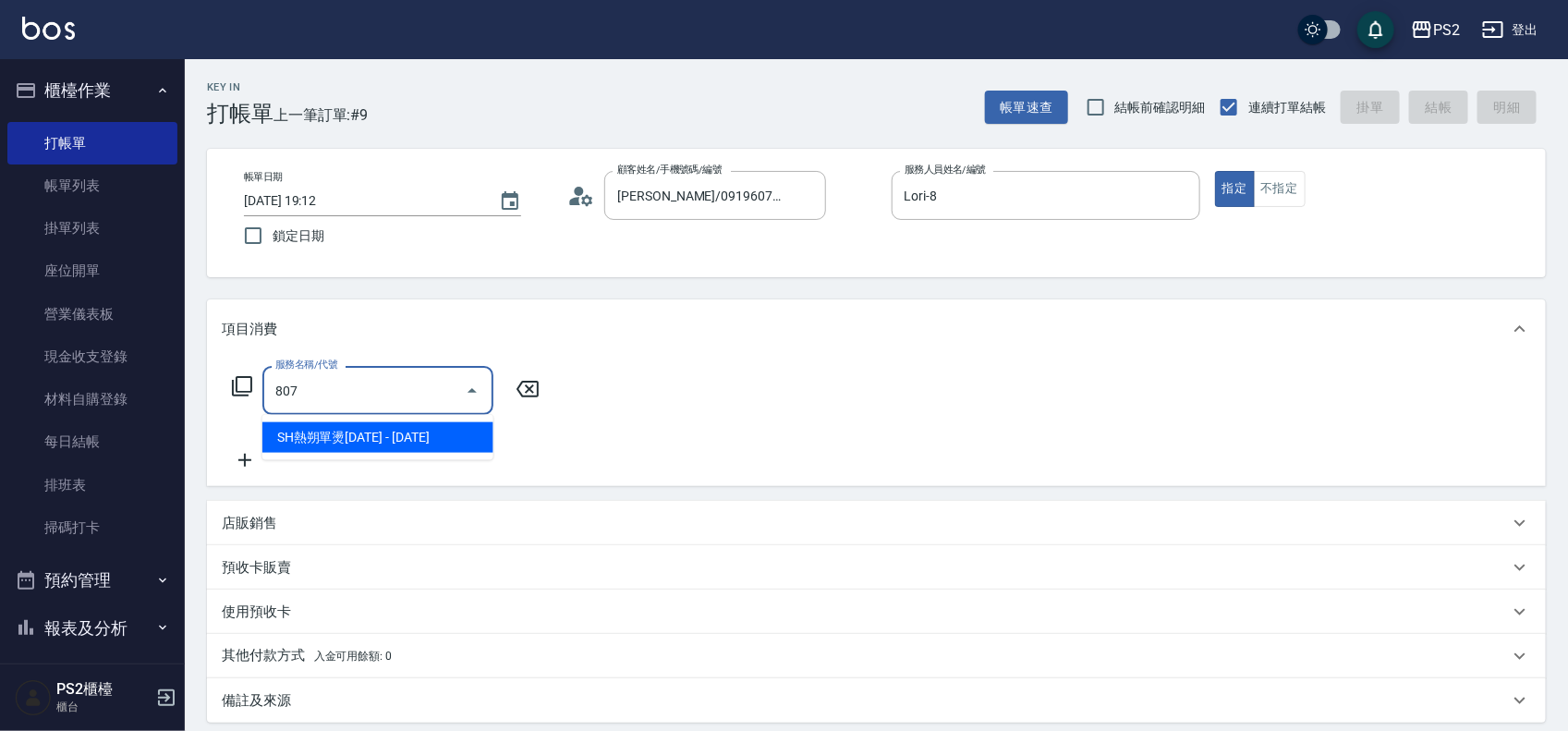
type input "SH熱朔單燙2000(807)"
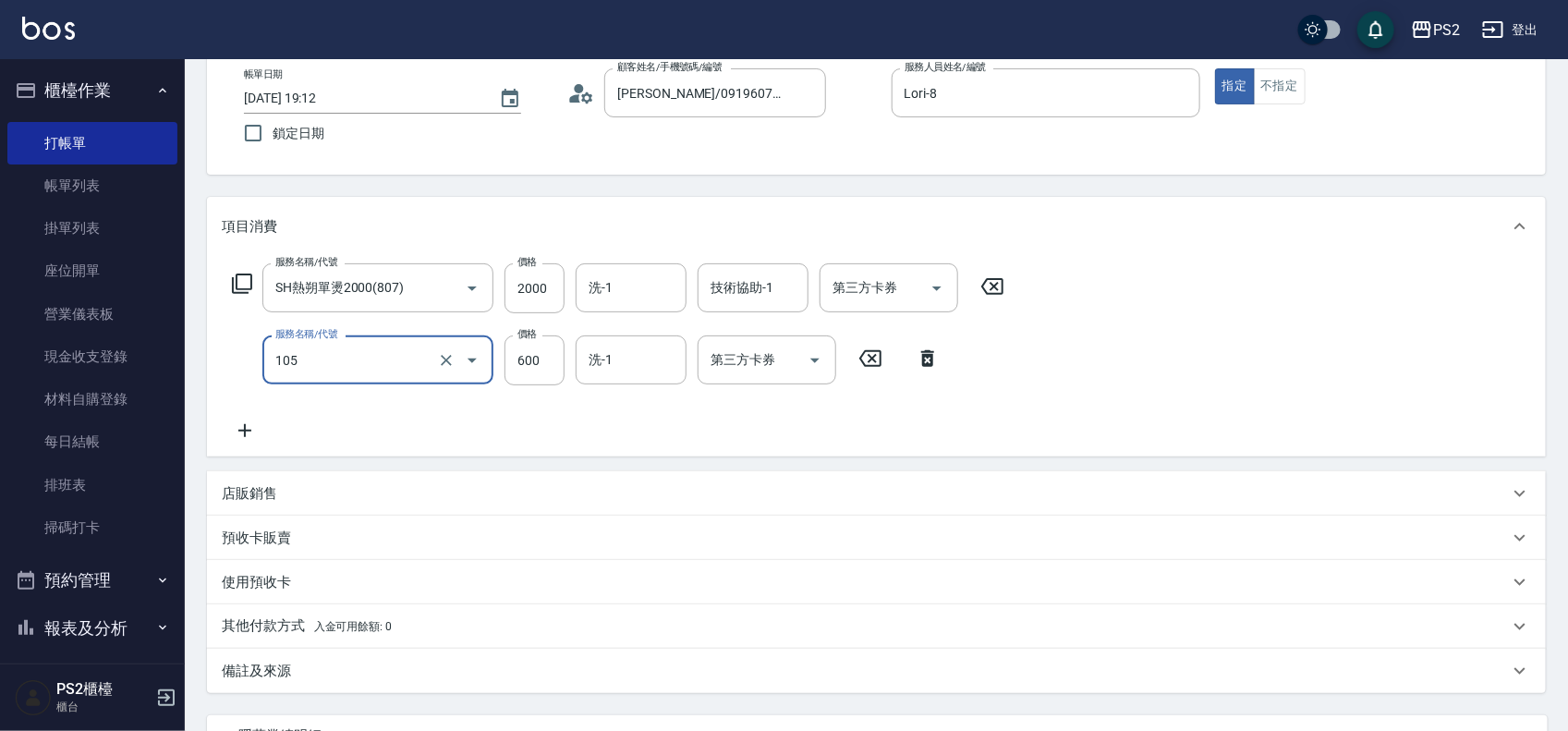
scroll to position [272, 0]
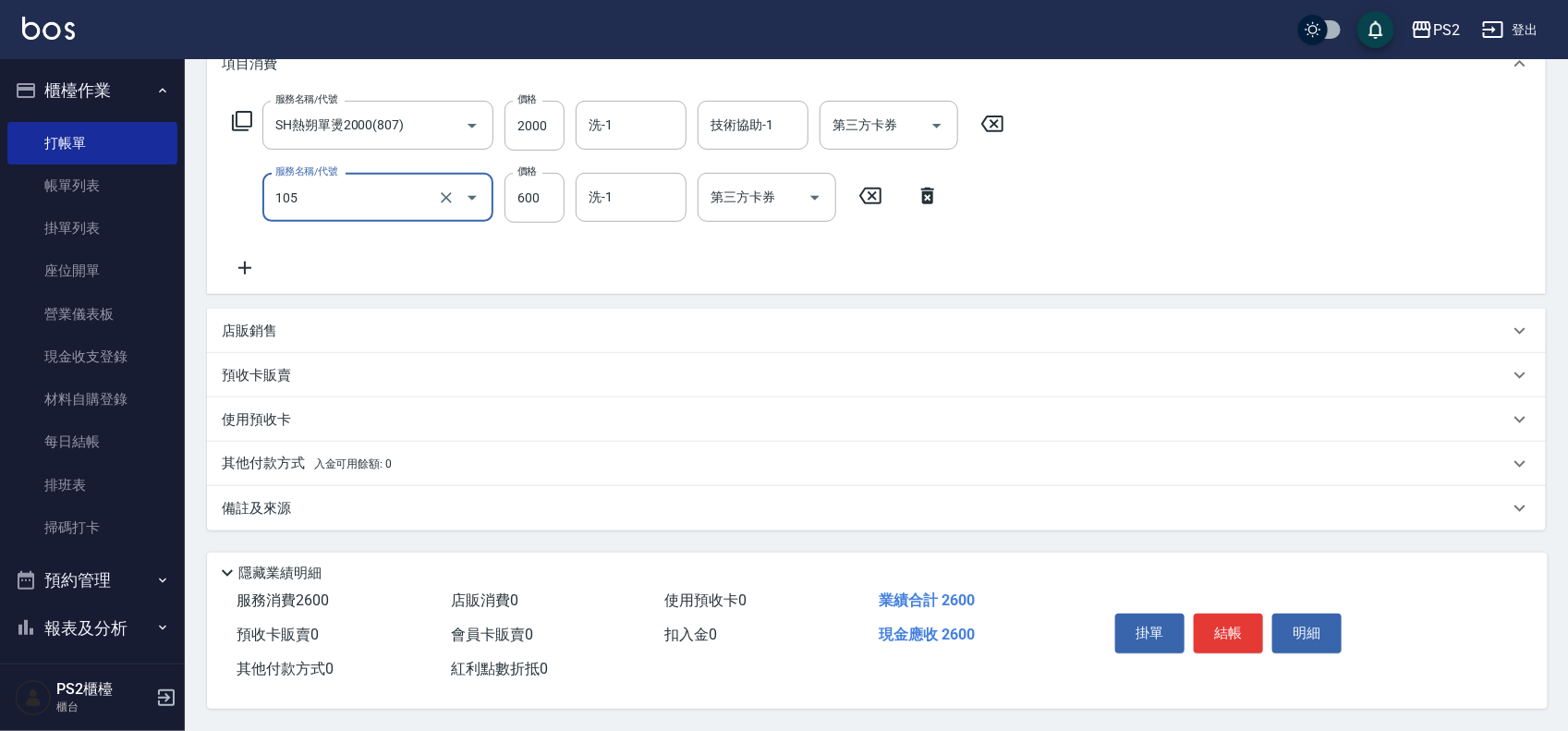
type input "A級洗剪600(105)"
click at [390, 458] on span "入金可用餘額: 0" at bounding box center [353, 463] width 78 height 13
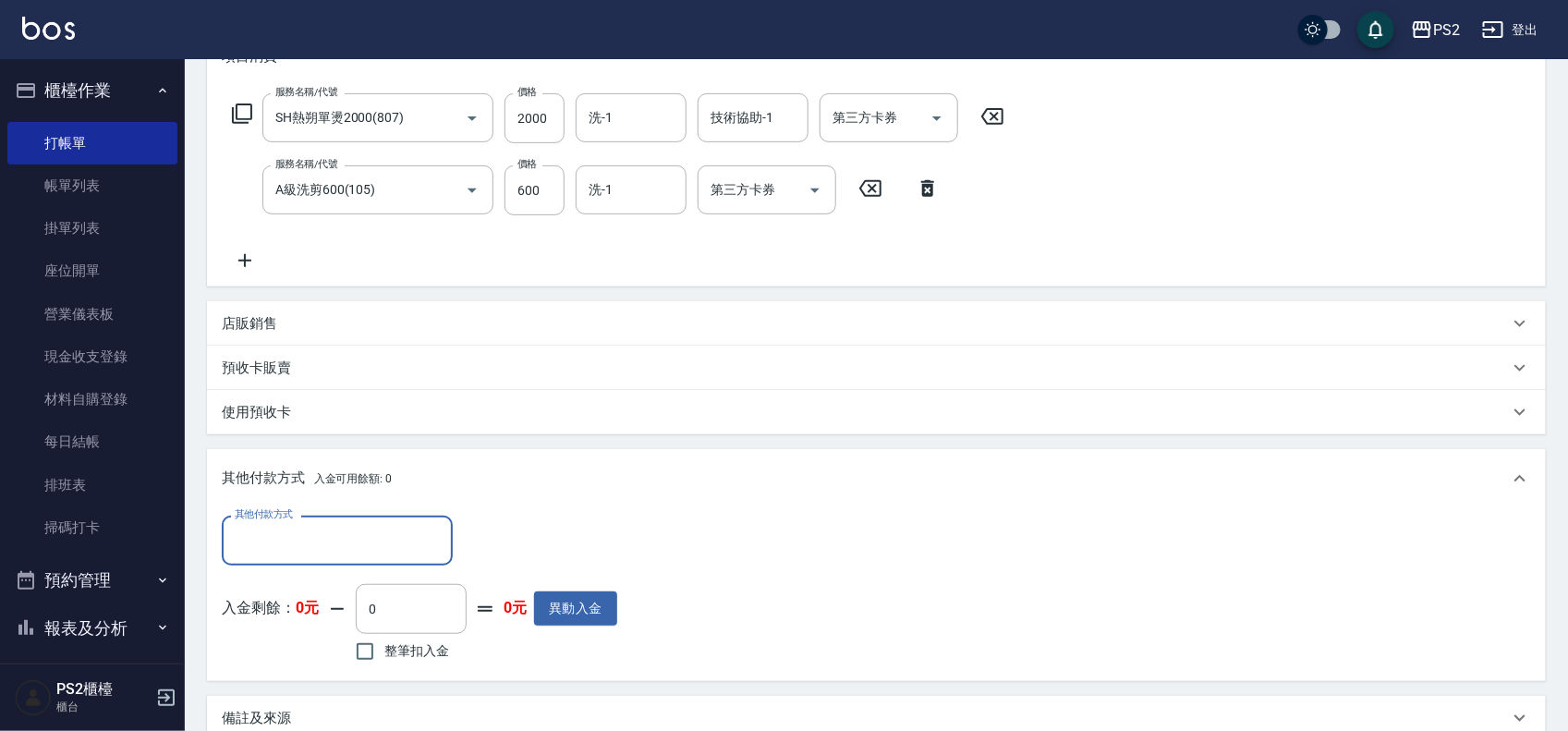
scroll to position [0, 0]
click at [254, 533] on input "其他付款方式" at bounding box center [336, 540] width 214 height 32
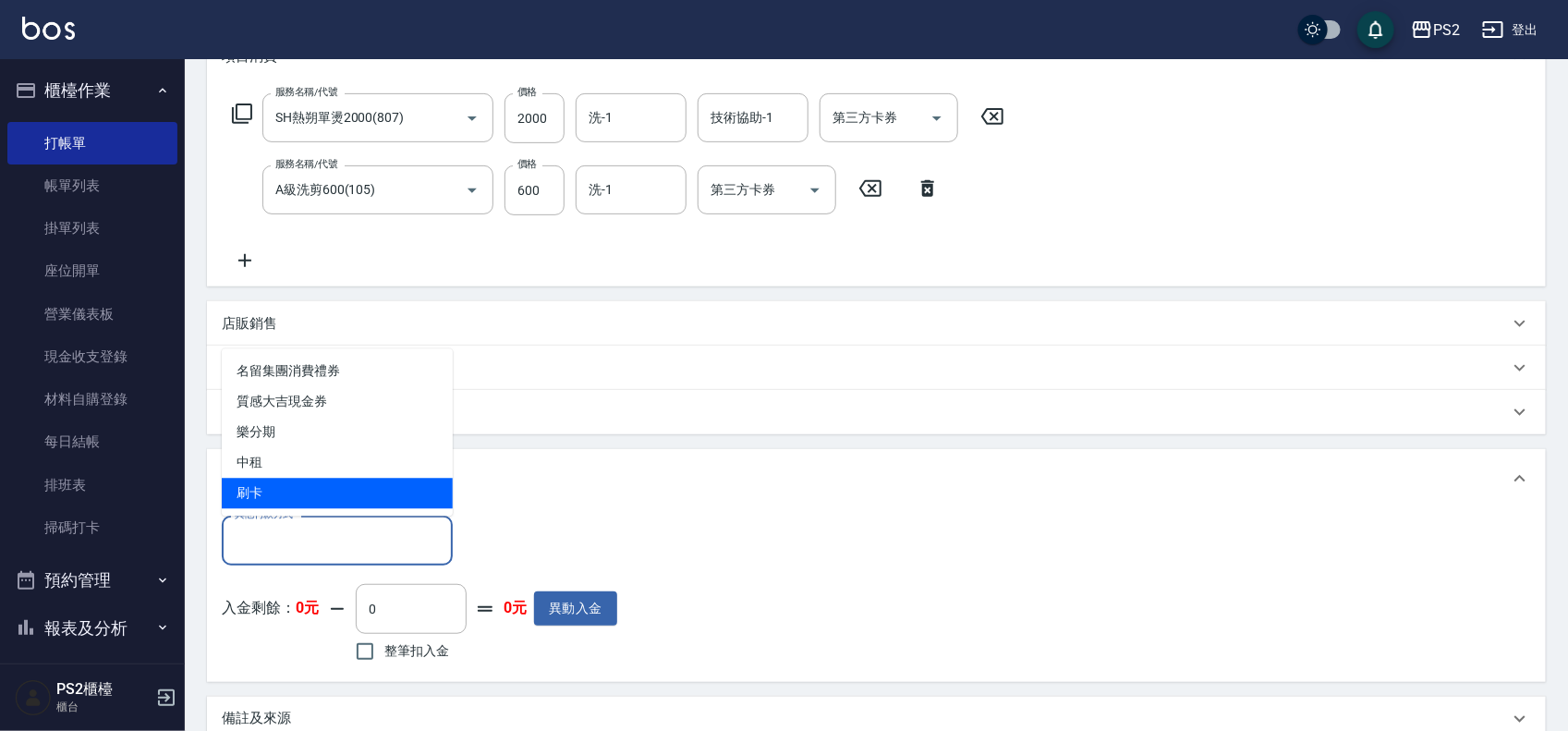
click at [291, 487] on span "刷卡" at bounding box center [337, 493] width 231 height 30
type input "刷卡"
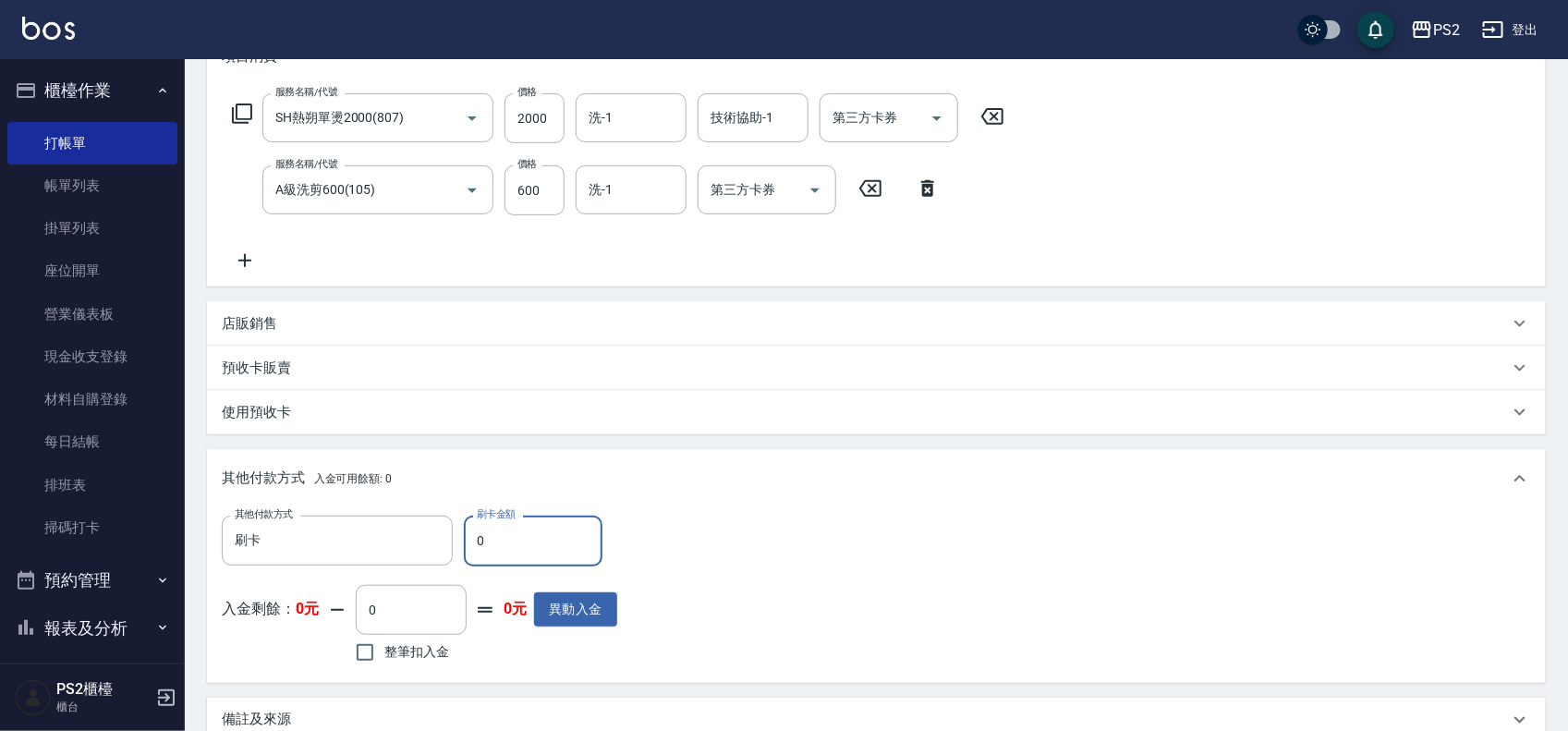
drag, startPoint x: 514, startPoint y: 537, endPoint x: 457, endPoint y: 544, distance: 57.4
click at [457, 544] on div "其他付款方式 刷卡 其他付款方式 刷卡金額 0 刷卡金額" at bounding box center [420, 540] width 395 height 49
type input "2600"
type input "2025/08/23 19:13"
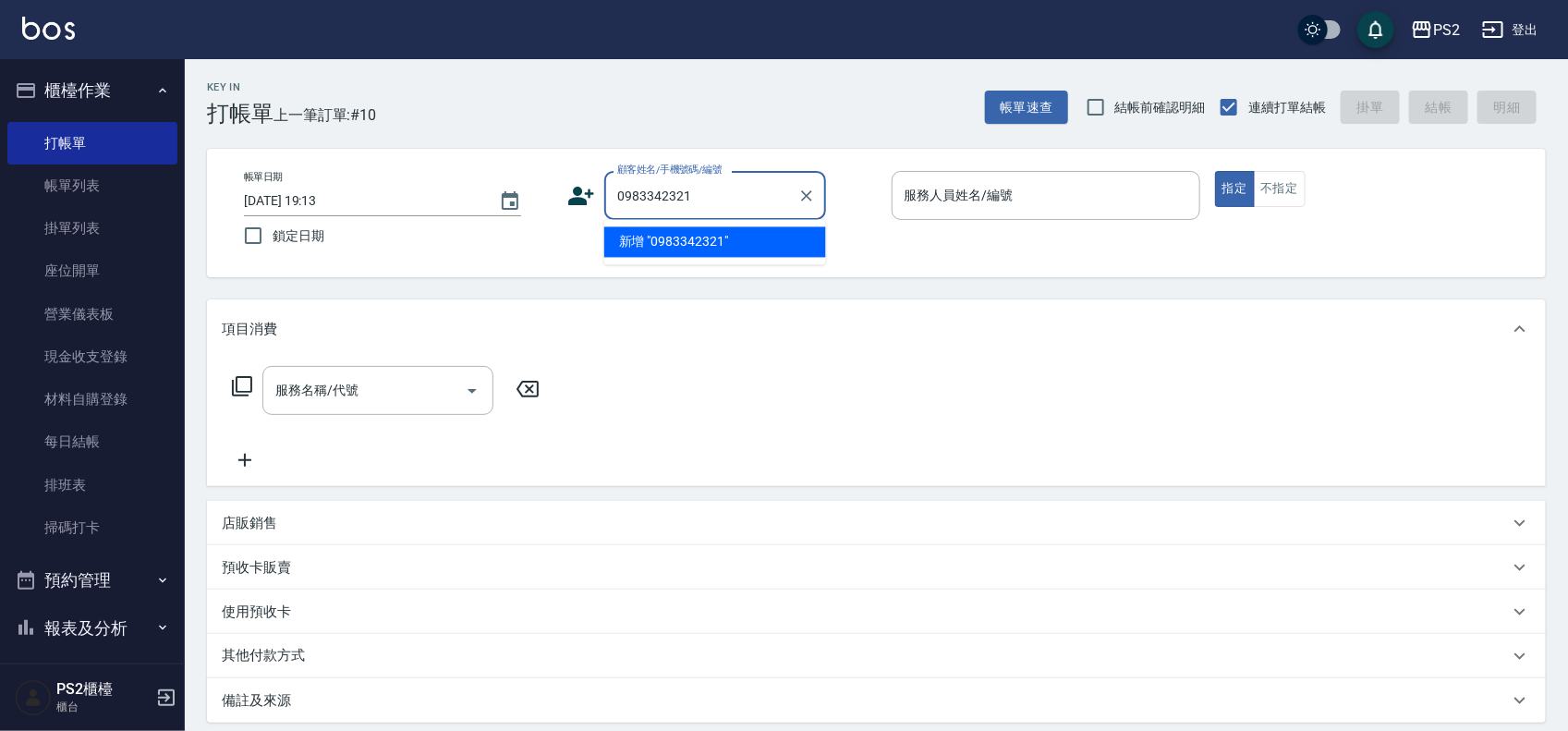
type input "0983342321"
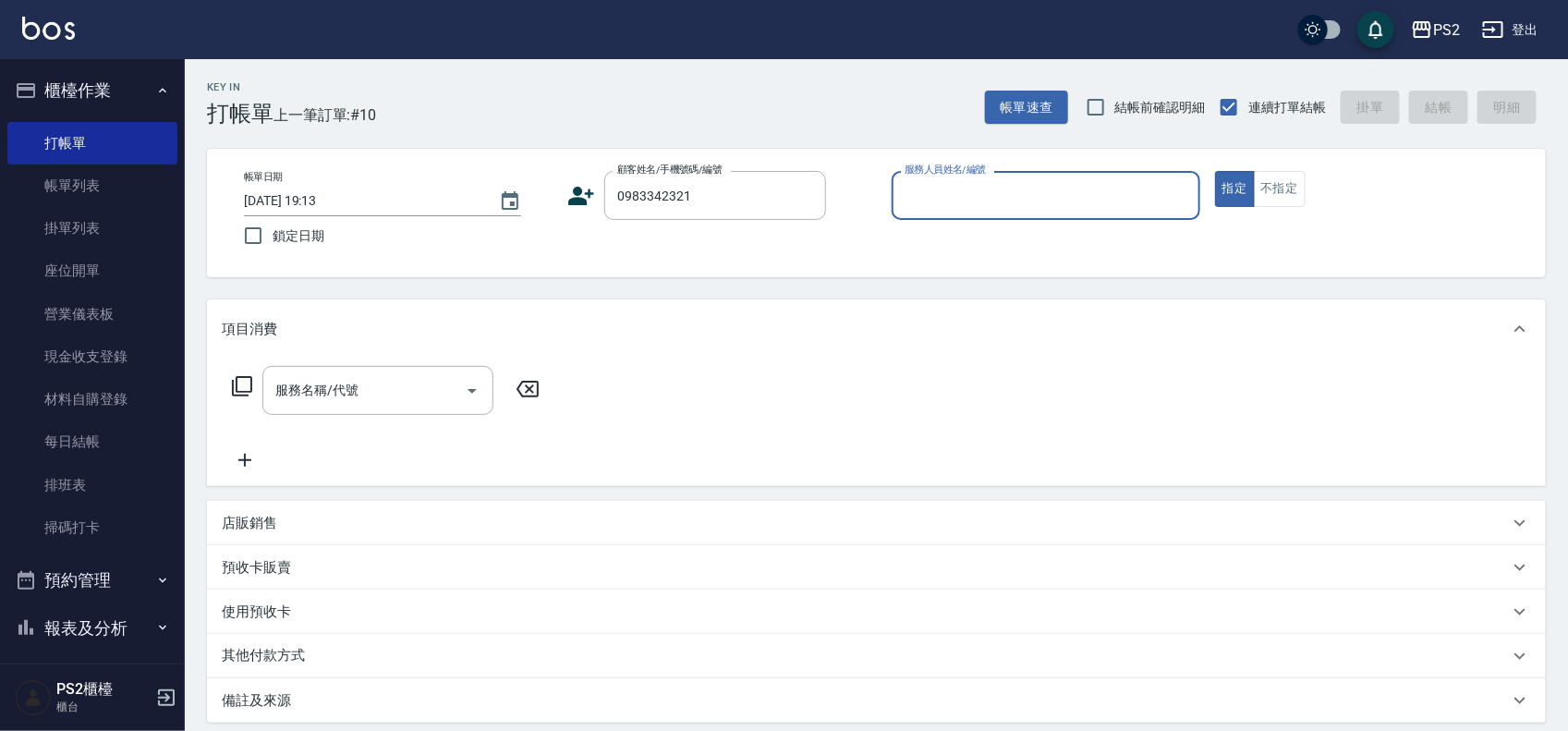
click at [582, 197] on icon at bounding box center [581, 196] width 26 height 18
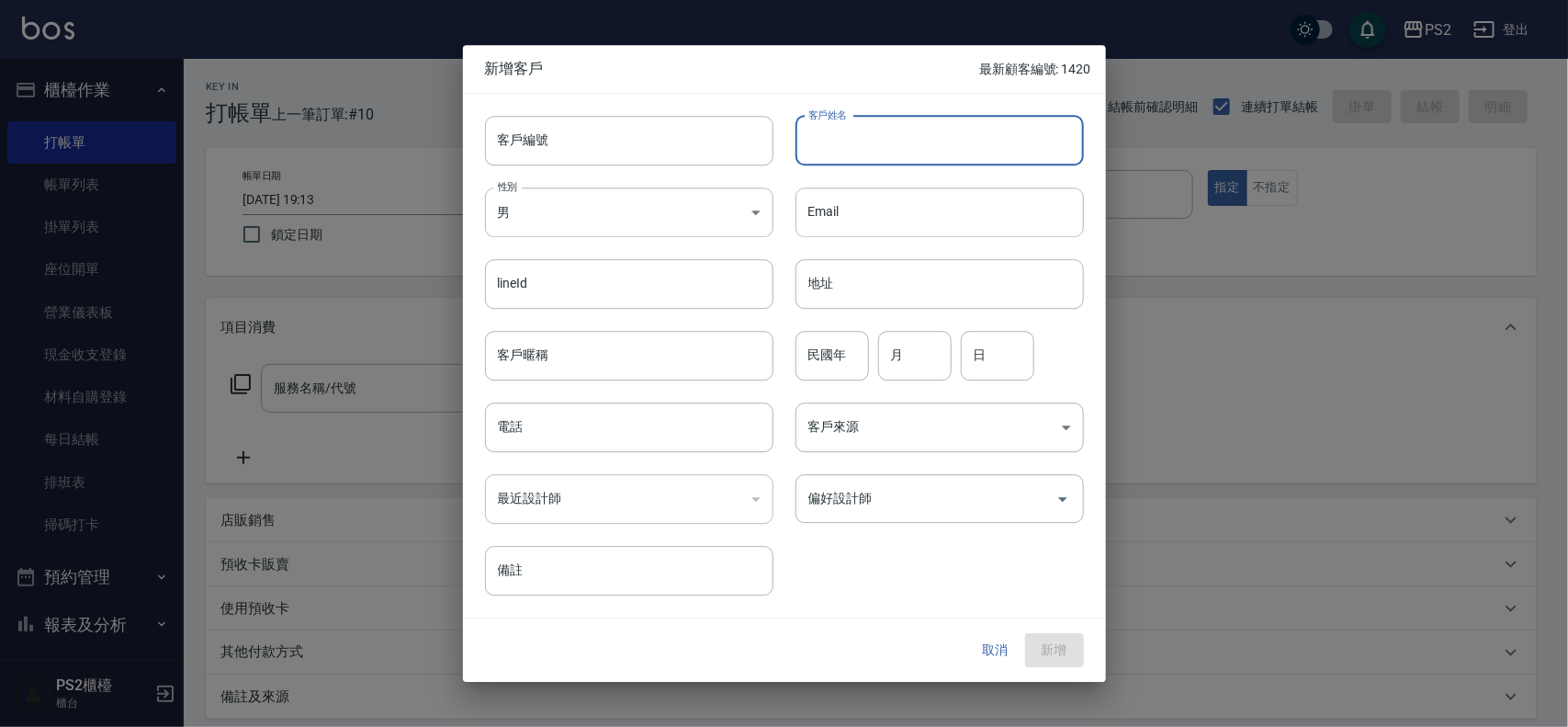
click at [871, 139] on input "客戶姓名" at bounding box center [940, 140] width 288 height 49
type input "0983342321"
type input "[PERSON_NAME]"
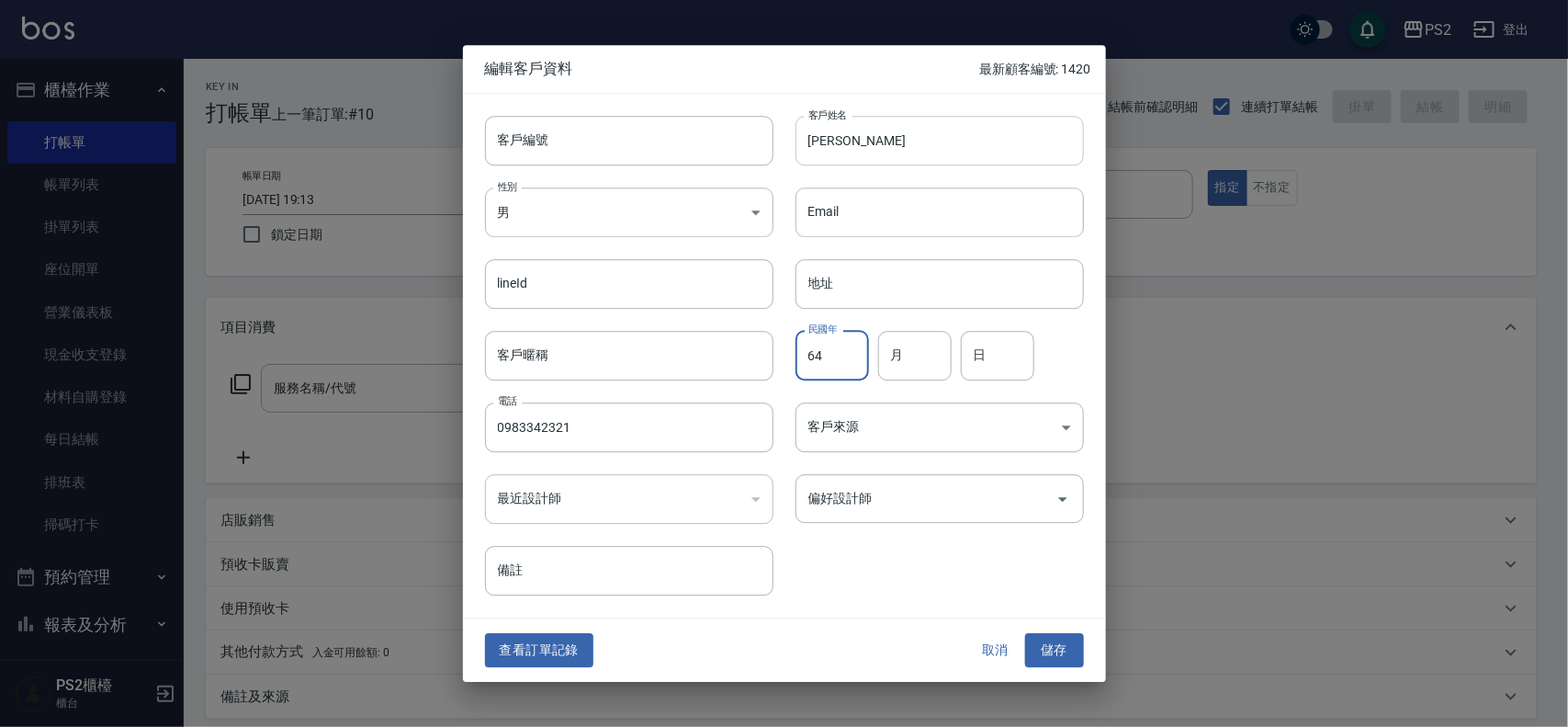
type input "64"
type input "4"
click at [1054, 649] on button "儲存" at bounding box center [1054, 651] width 59 height 34
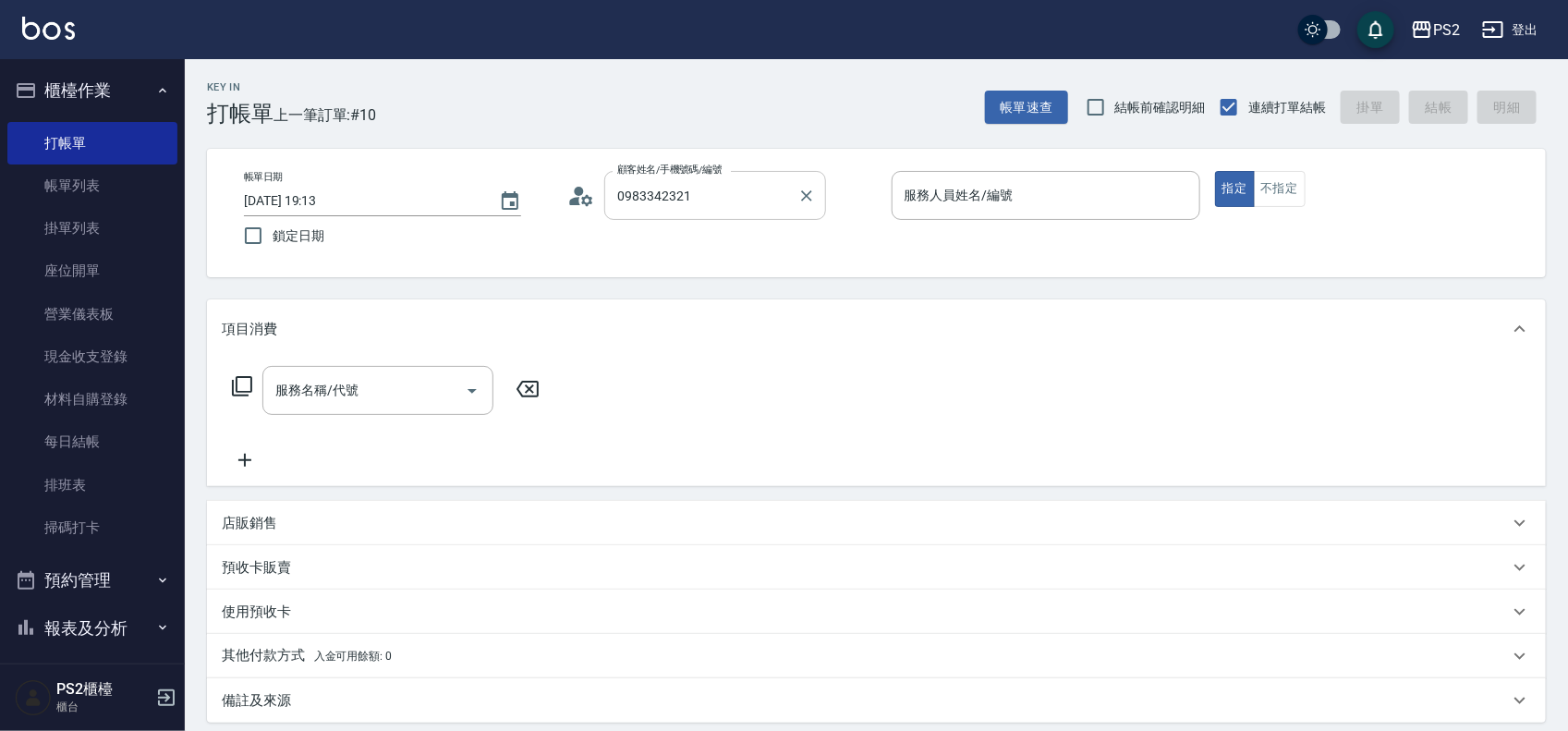
click at [777, 204] on input "0983342321" at bounding box center [701, 195] width 177 height 32
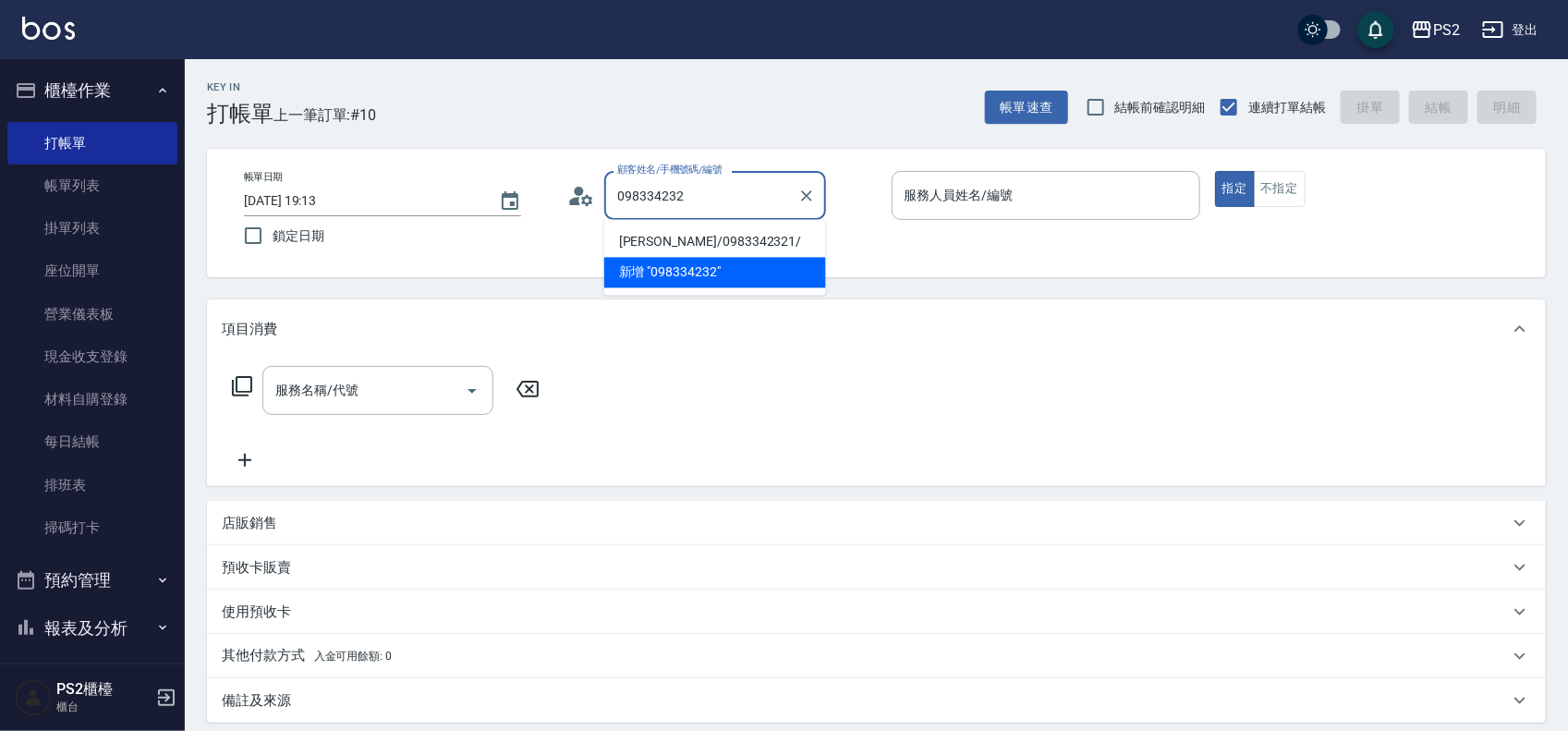
click at [743, 236] on li "陳春燕/0983342321/" at bounding box center [714, 242] width 222 height 30
type input "陳春燕/0983342321/"
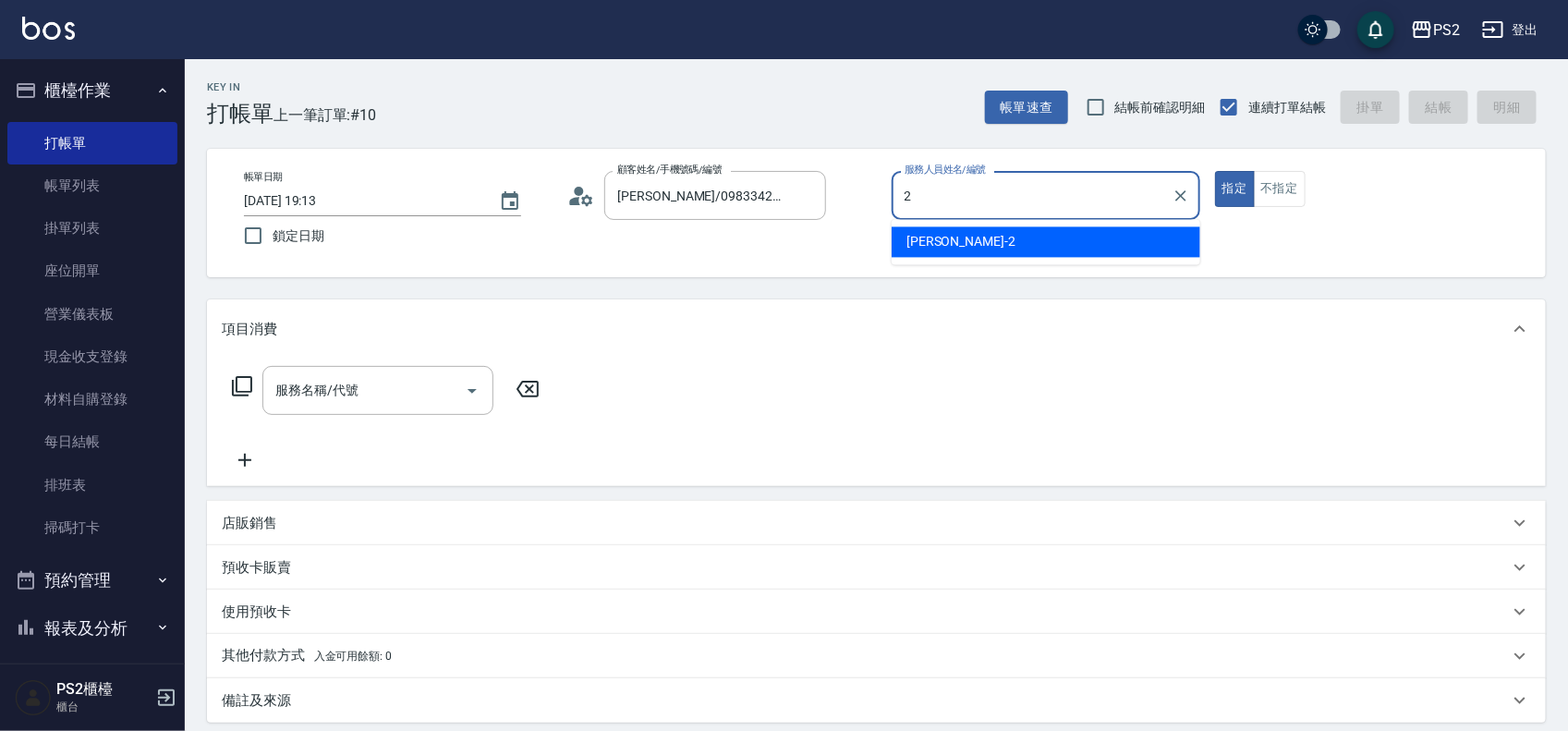
type input "Jason-2"
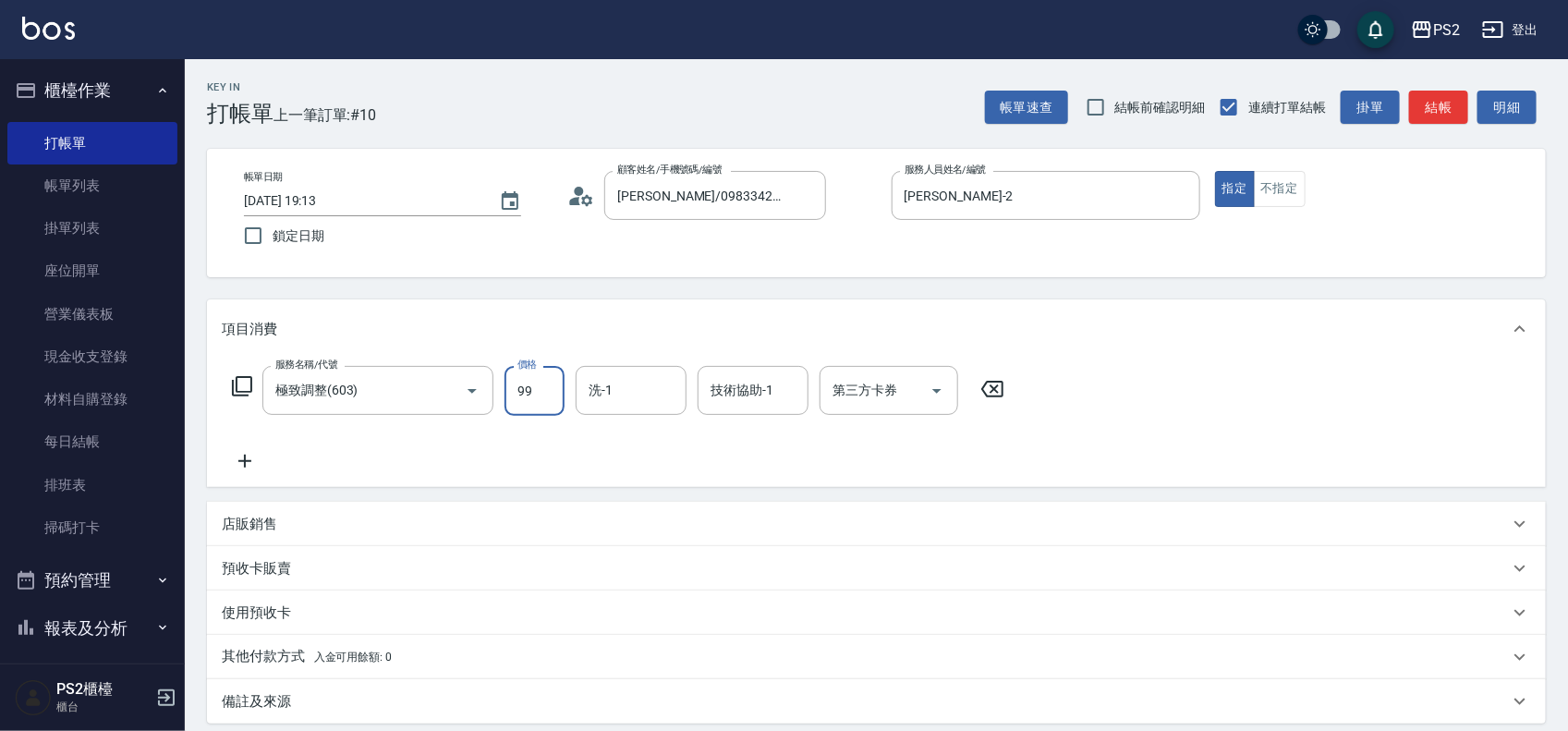
drag, startPoint x: 333, startPoint y: 419, endPoint x: 363, endPoint y: 402, distance: 34.5
click at [335, 419] on div "服務名稱/代號 極致調整(603) 服務名稱/代號 價格 99 價格 洗-1 洗-1 技術協助-1 技術協助-1 第三方卡券 第三方卡券" at bounding box center [618, 420] width 794 height 107
click at [366, 393] on input "極致調整(603)" at bounding box center [352, 390] width 163 height 32
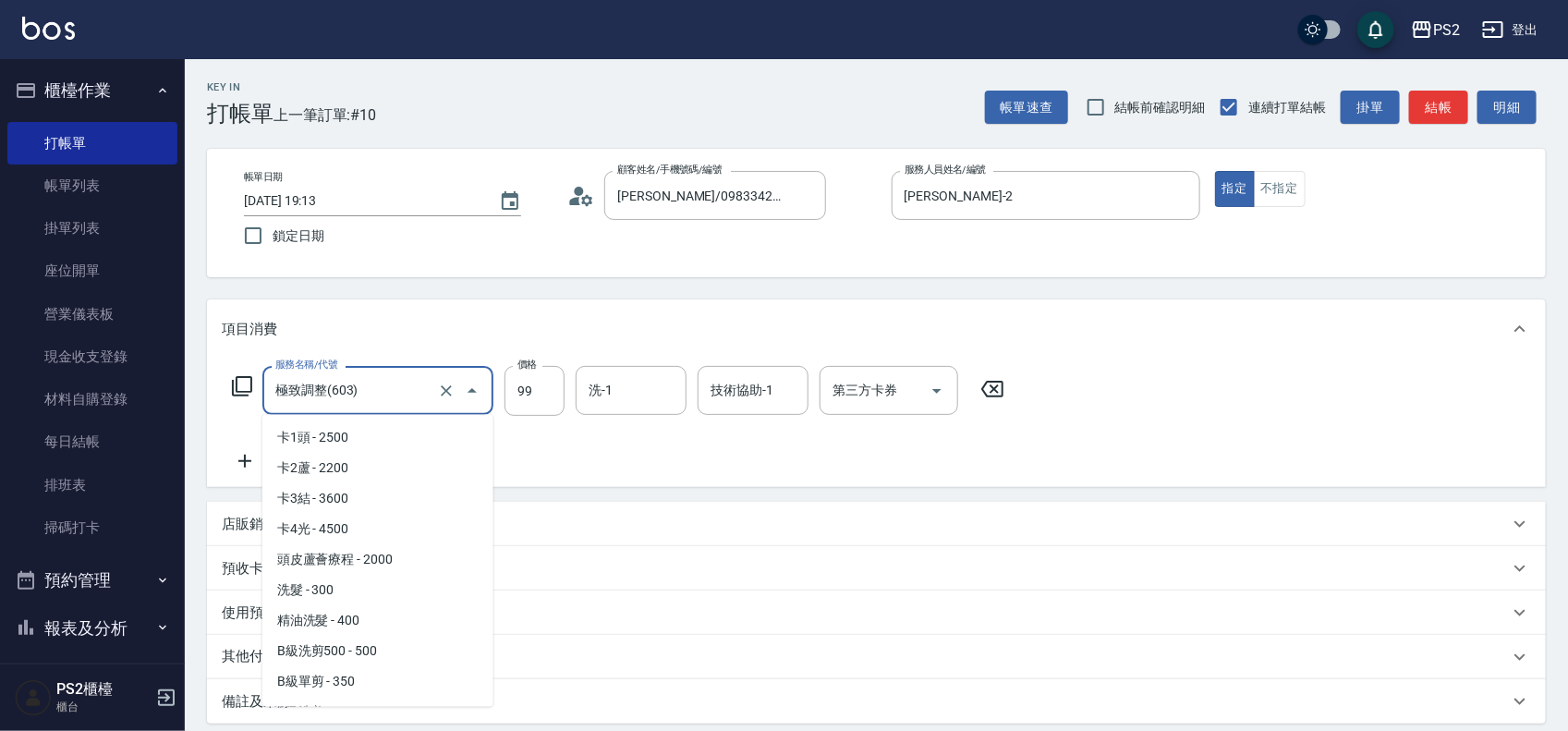
click at [366, 393] on input "極致調整(603)" at bounding box center [352, 390] width 163 height 32
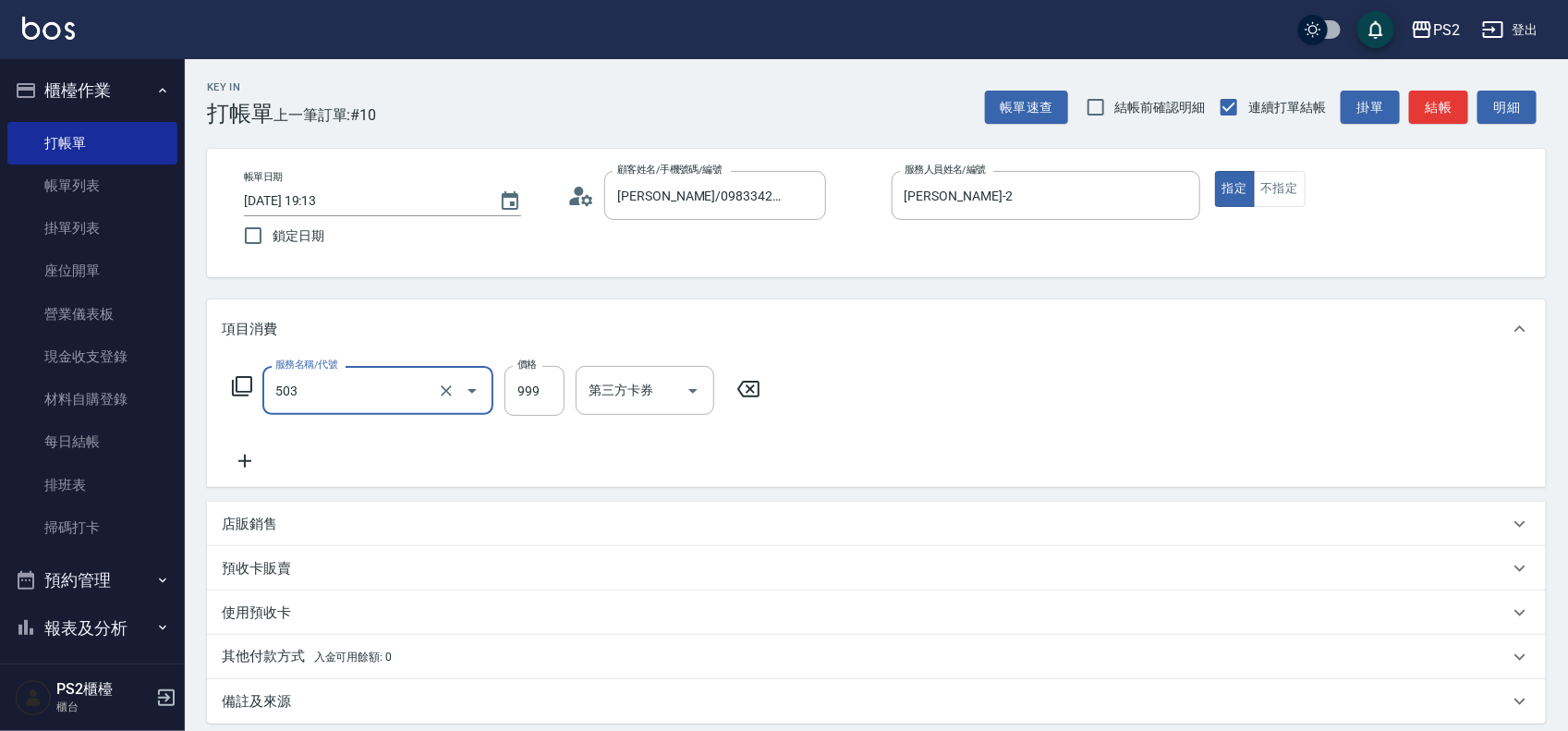
type input "廣告染髮(503)"
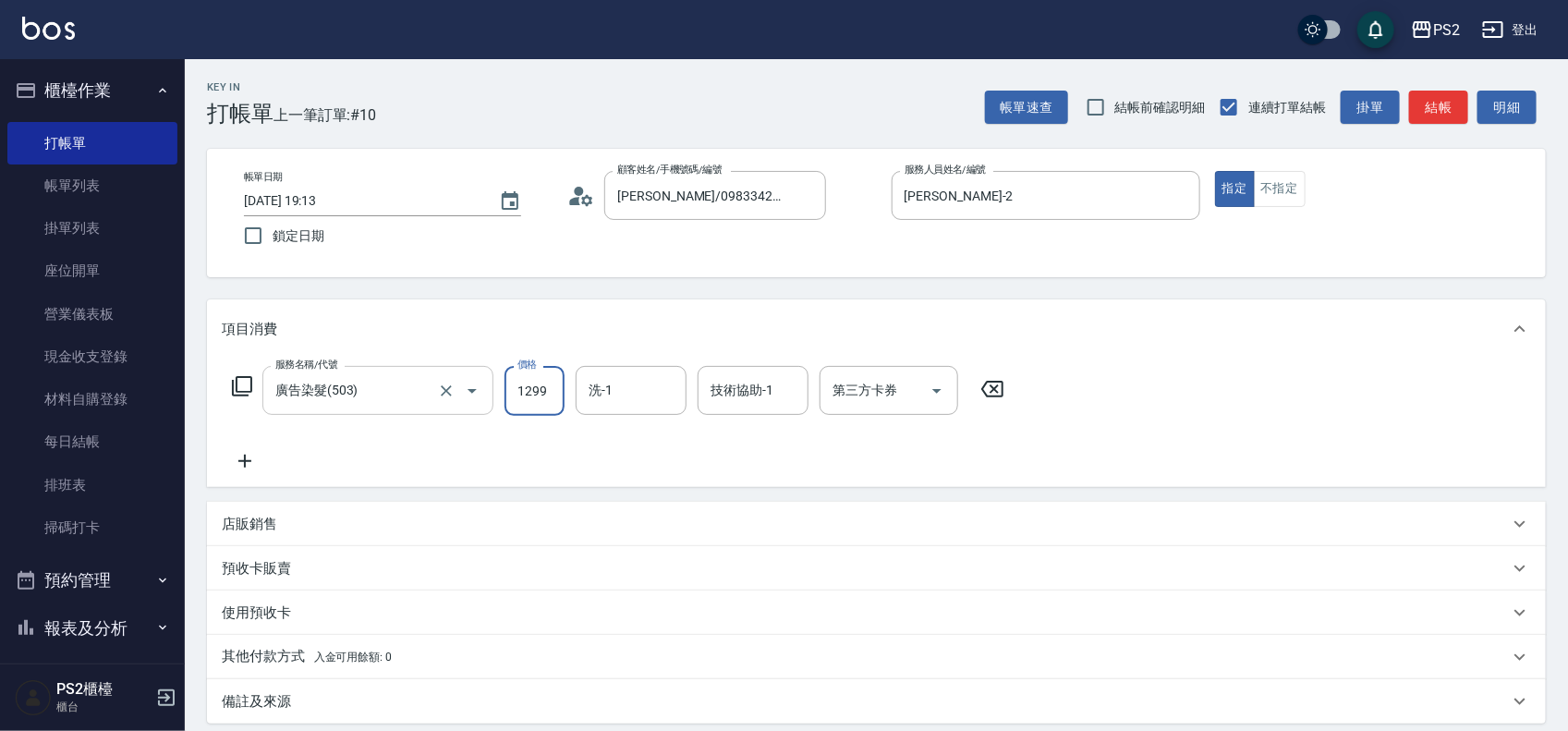
type input "1299"
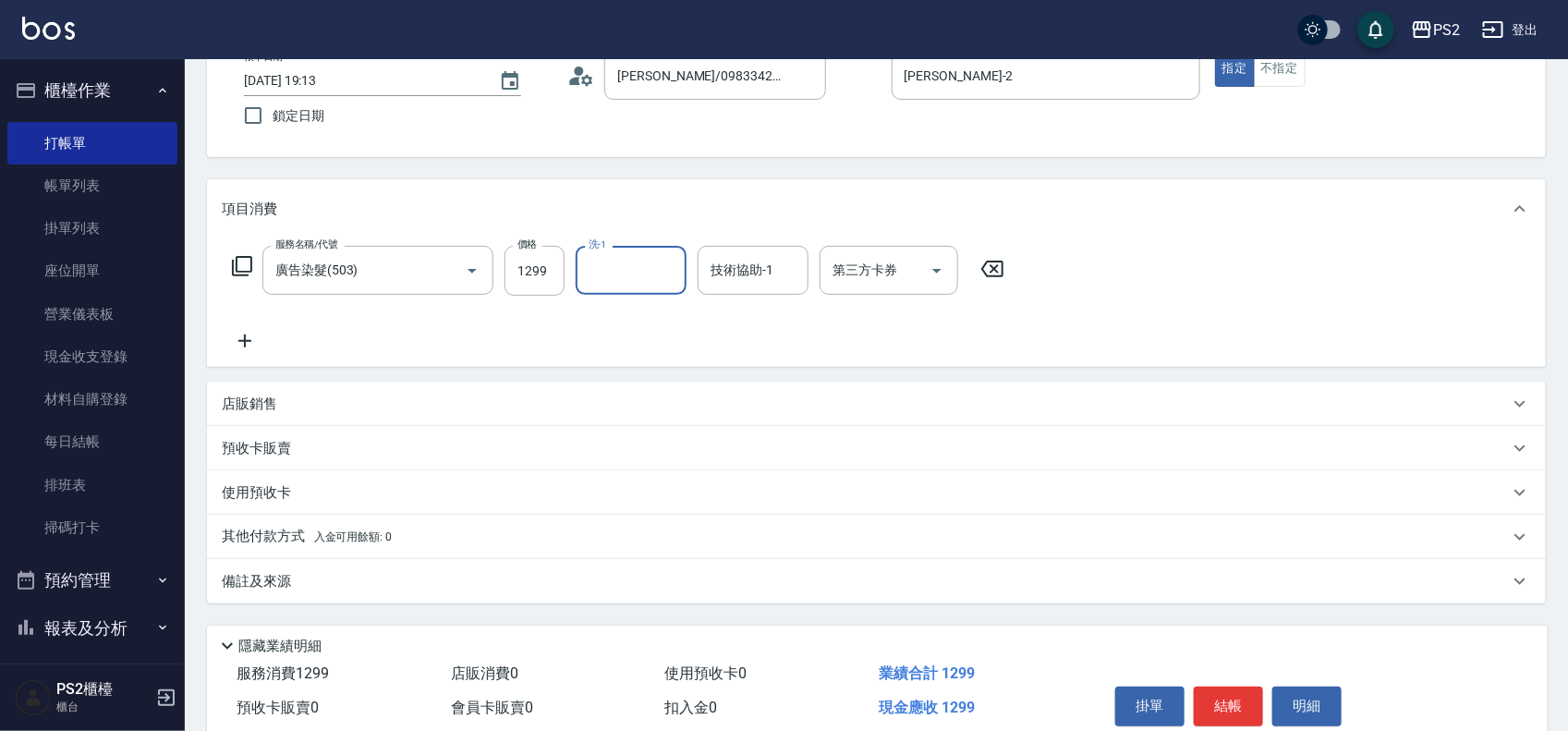
scroll to position [200, 0]
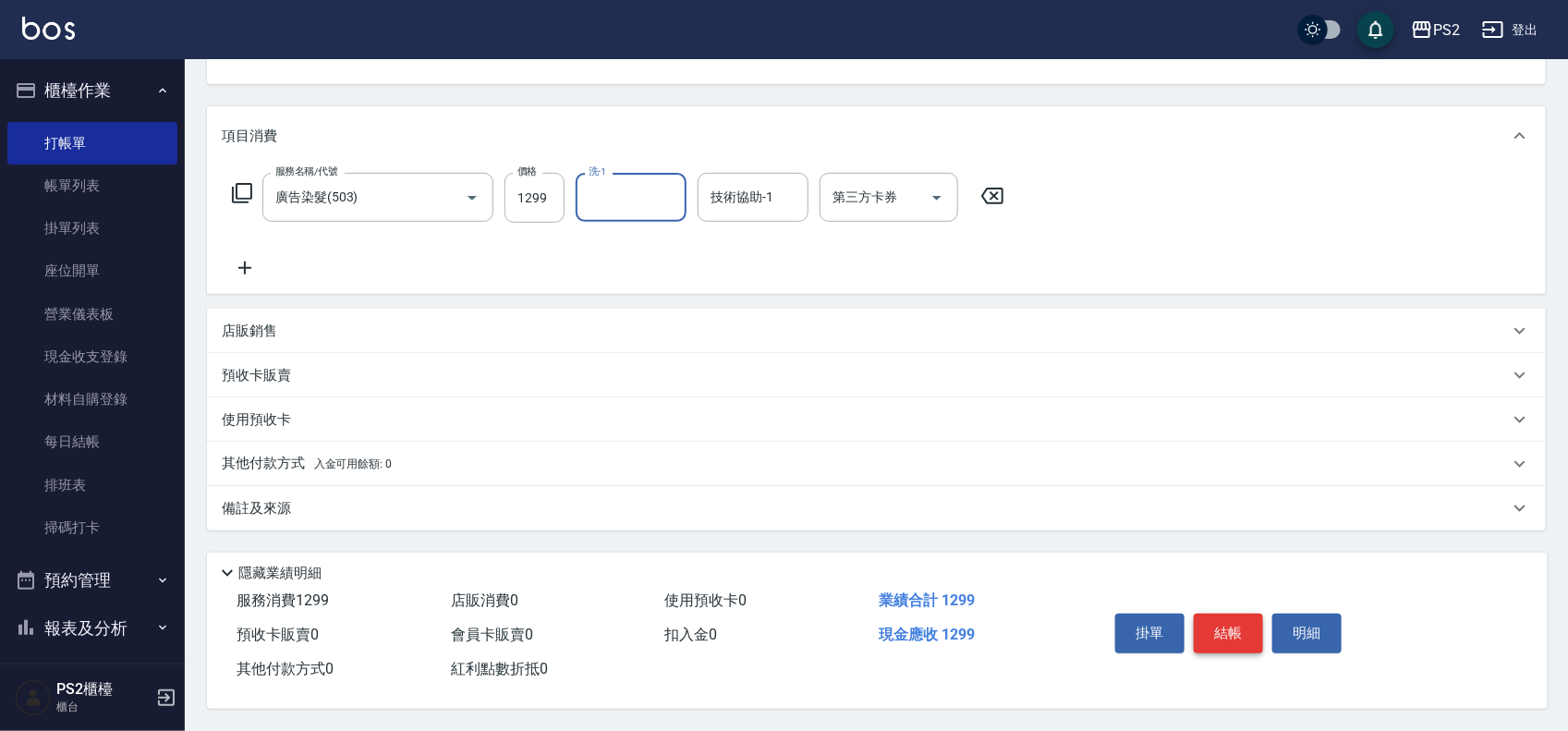
click at [1221, 633] on button "結帳" at bounding box center [1229, 633] width 70 height 39
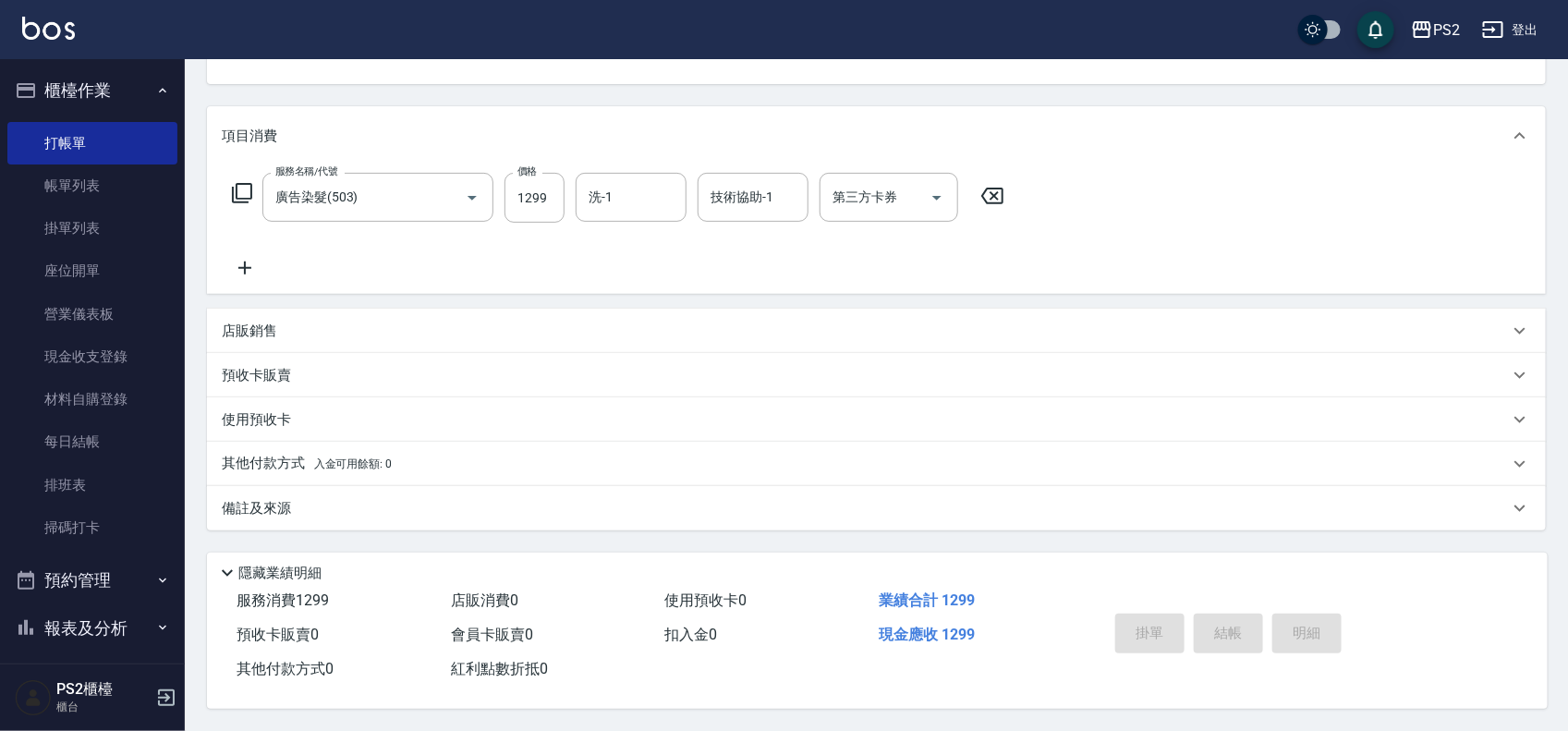
type input "2025/08/23 19:14"
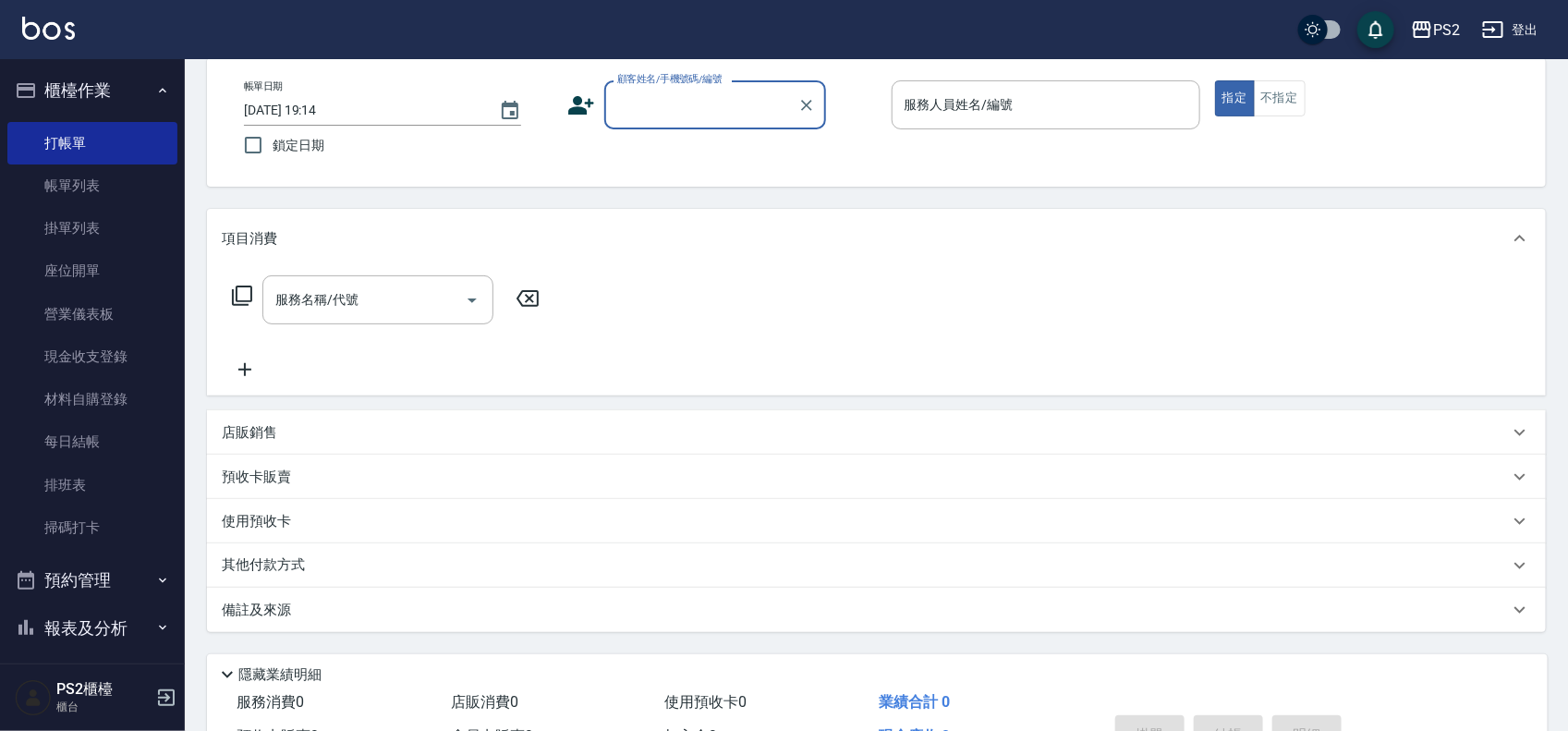
scroll to position [0, 0]
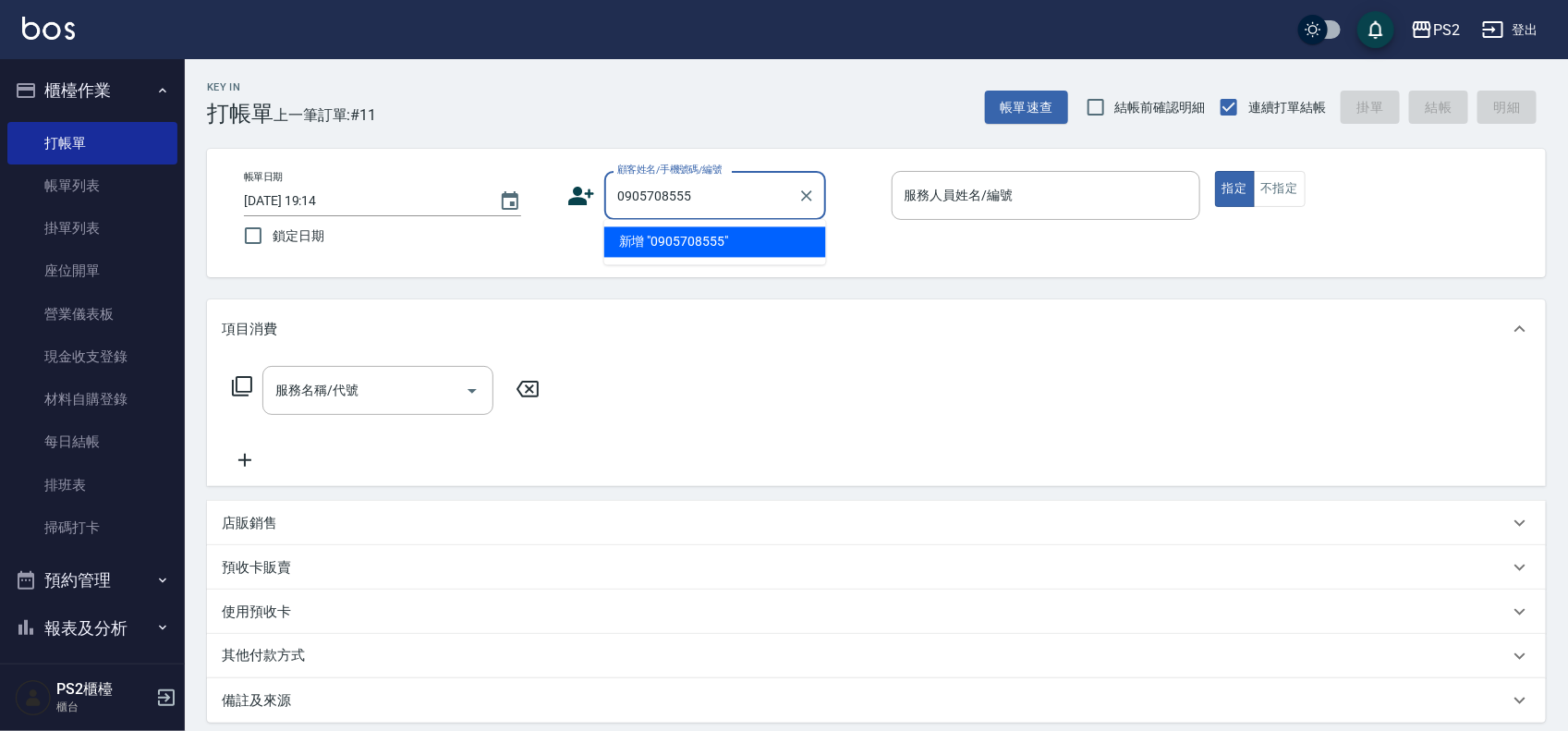
type input "0905708555"
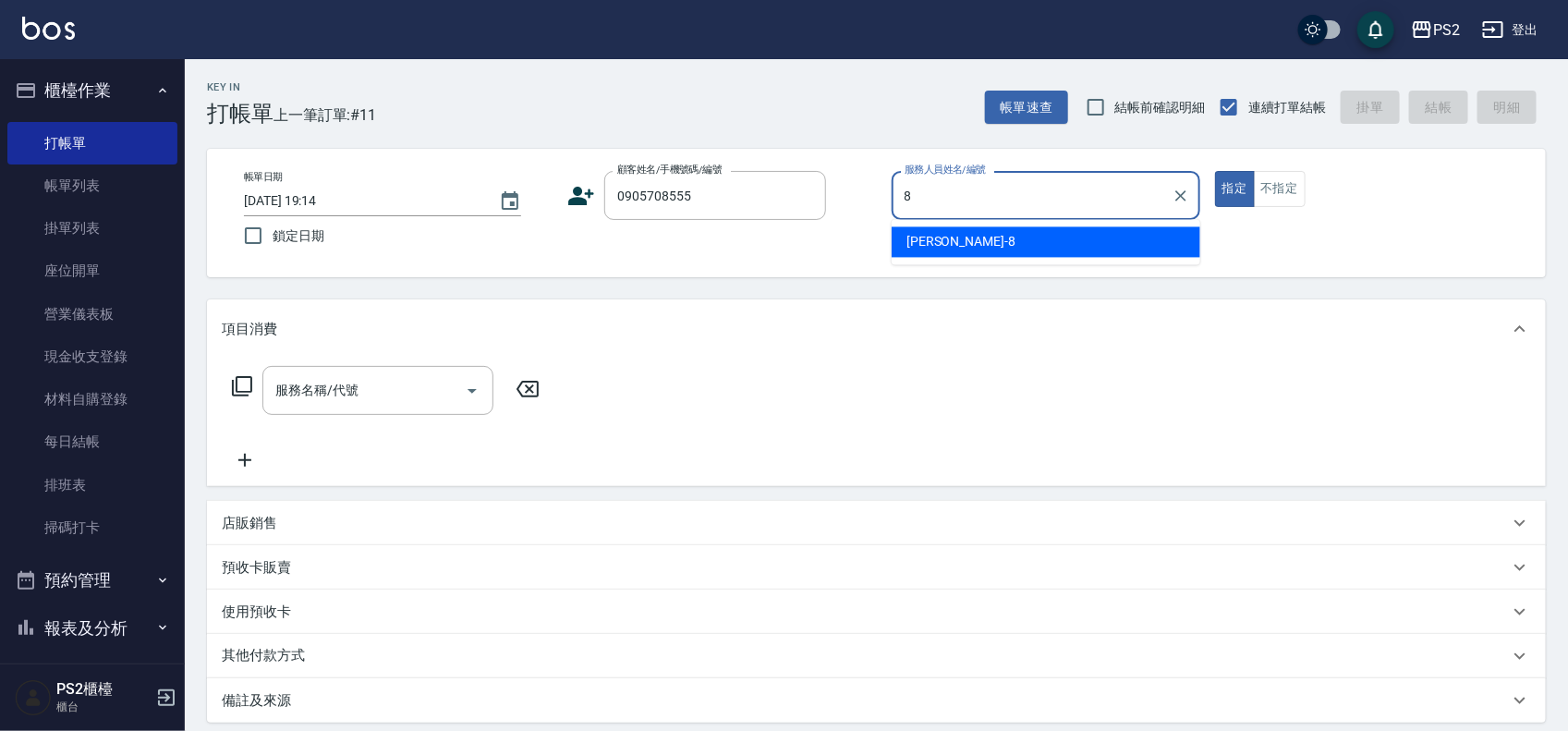
type input "Lori-8"
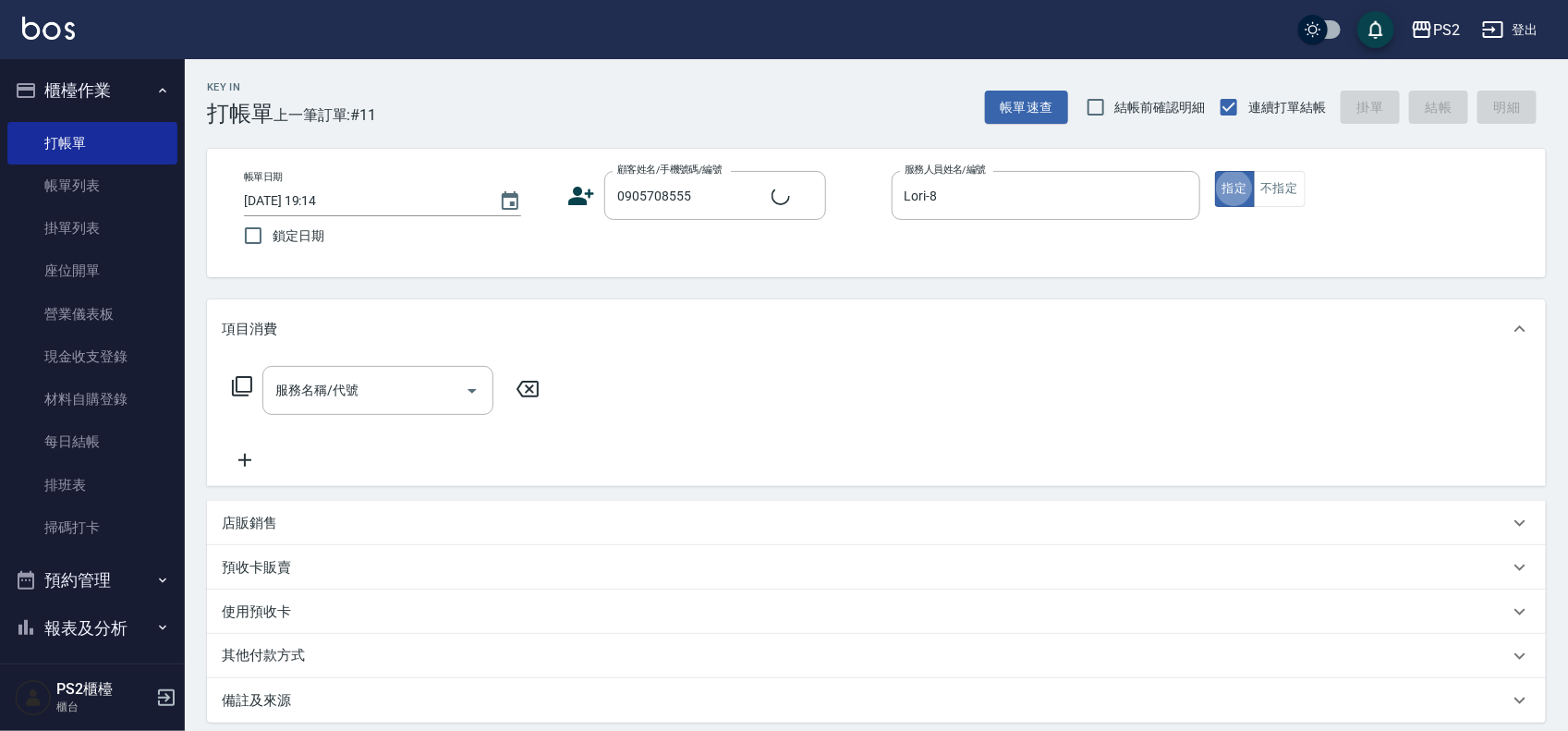
type input "田芝箖/0905708555/"
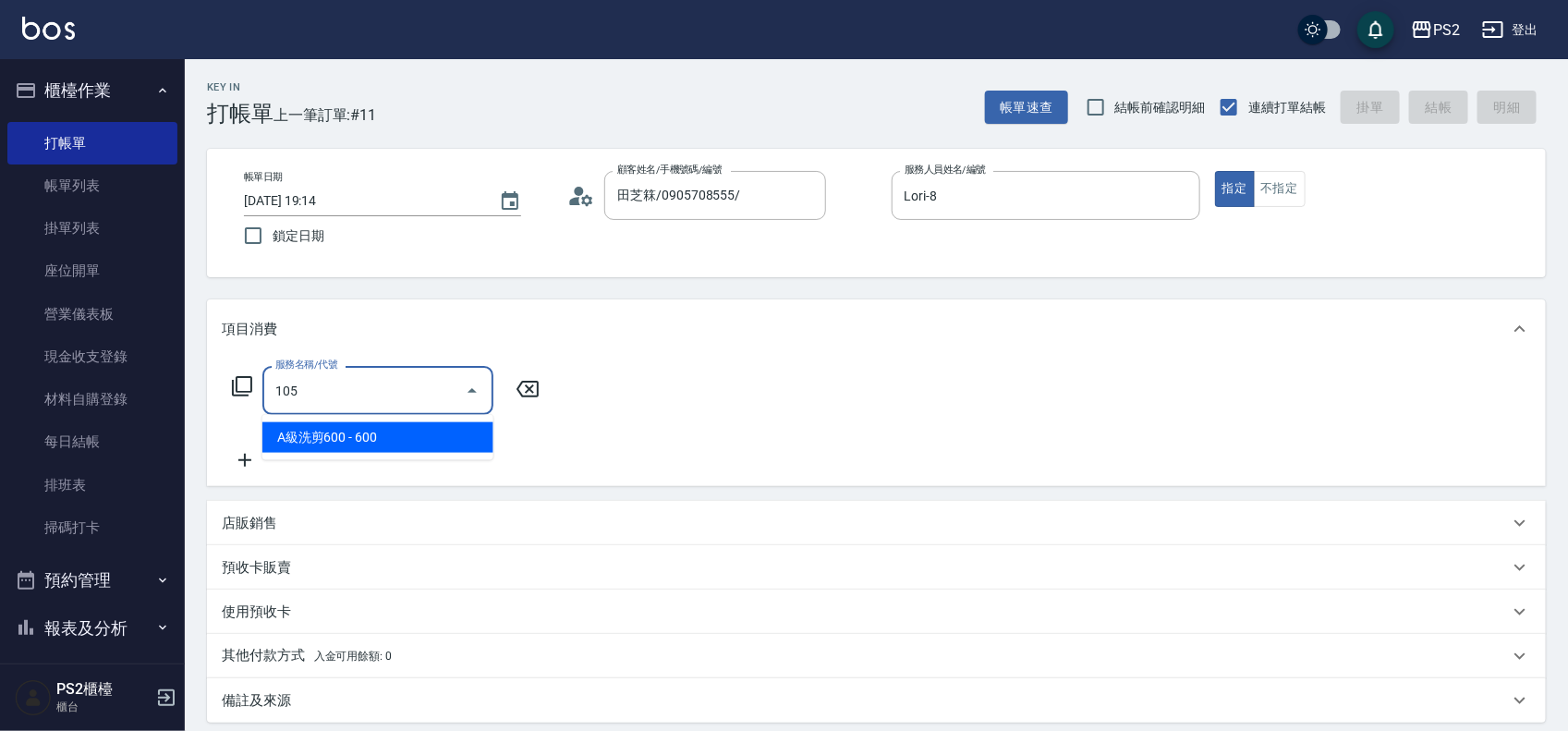
type input "A級洗剪600(105)"
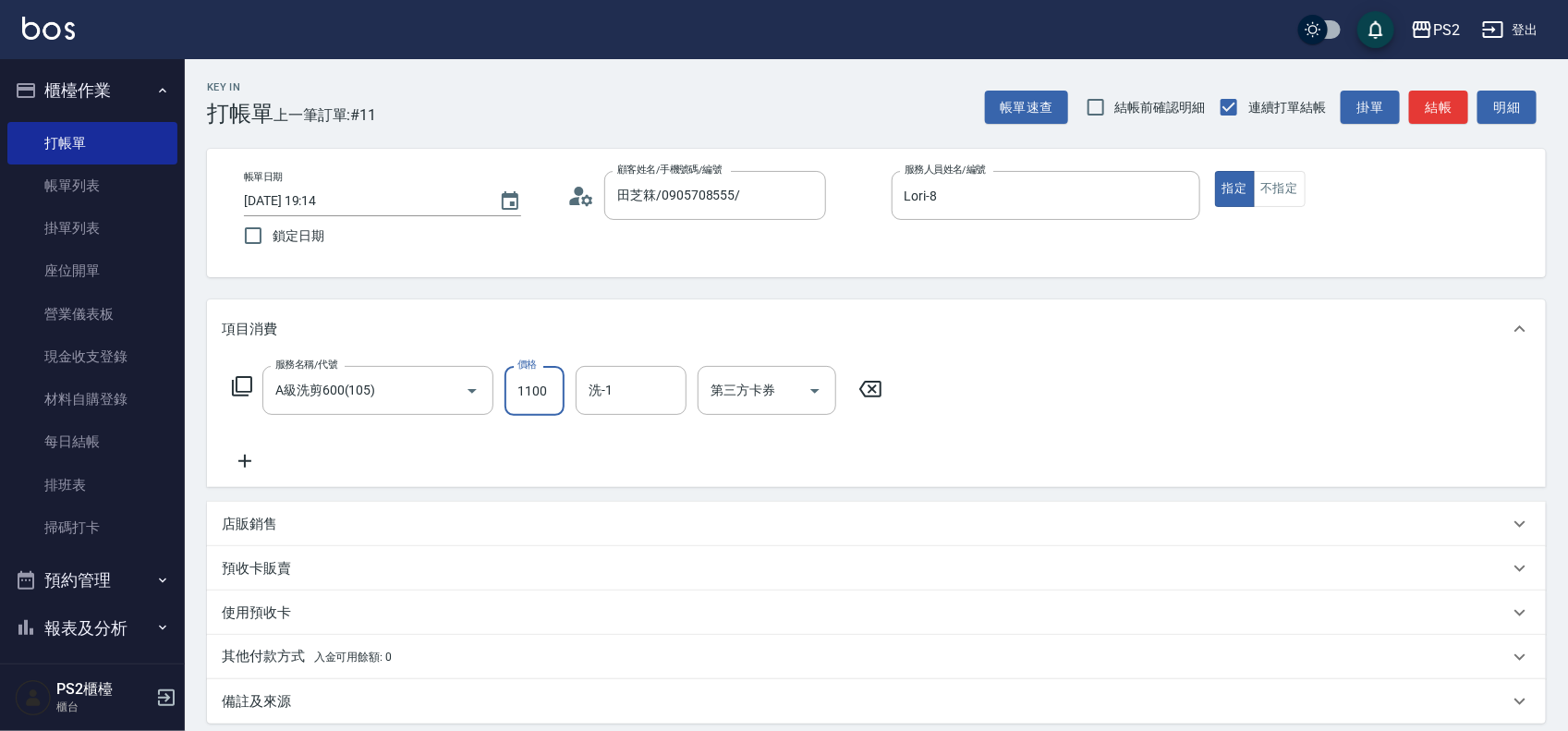
type input "1100"
type input "冠霖-20"
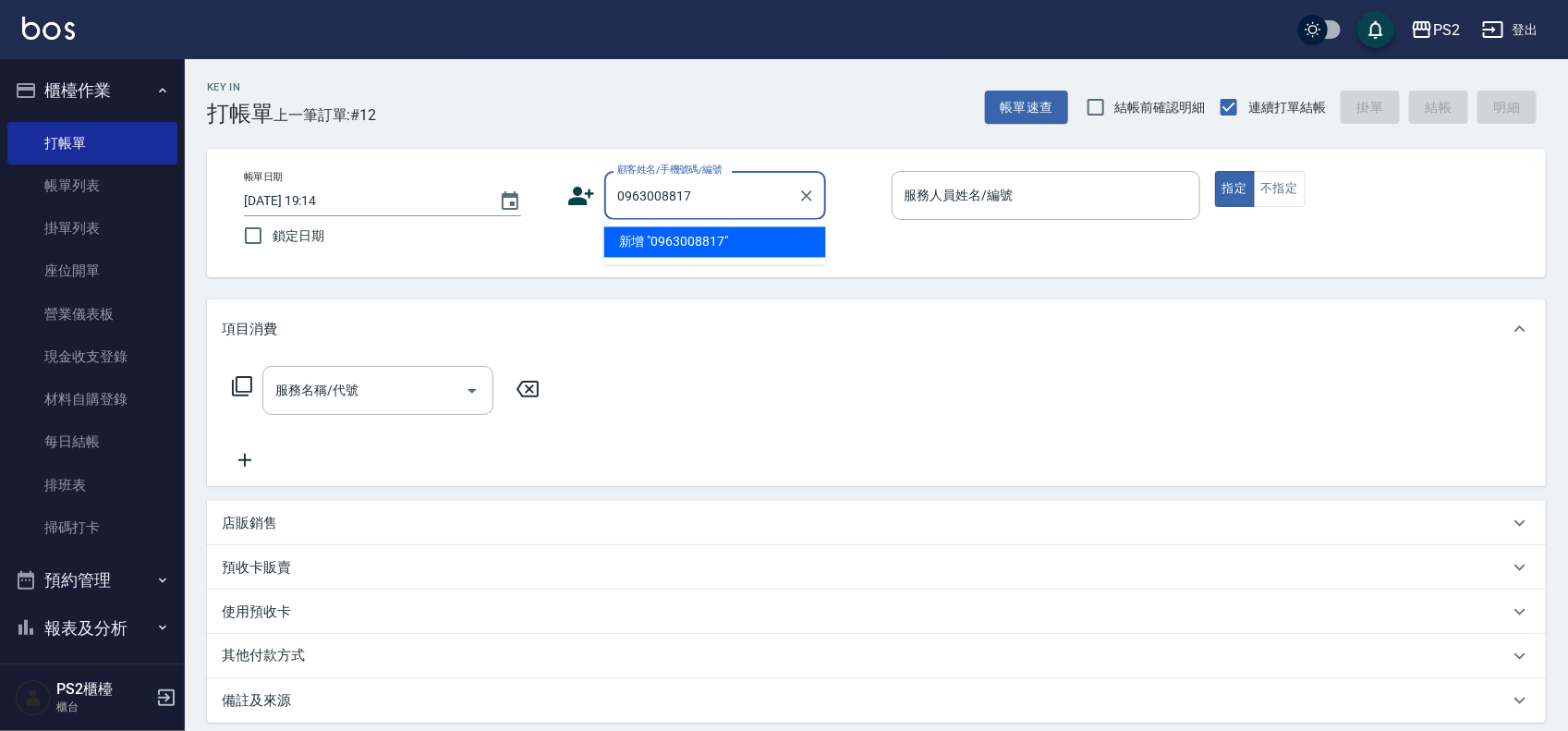
type input "0963008817"
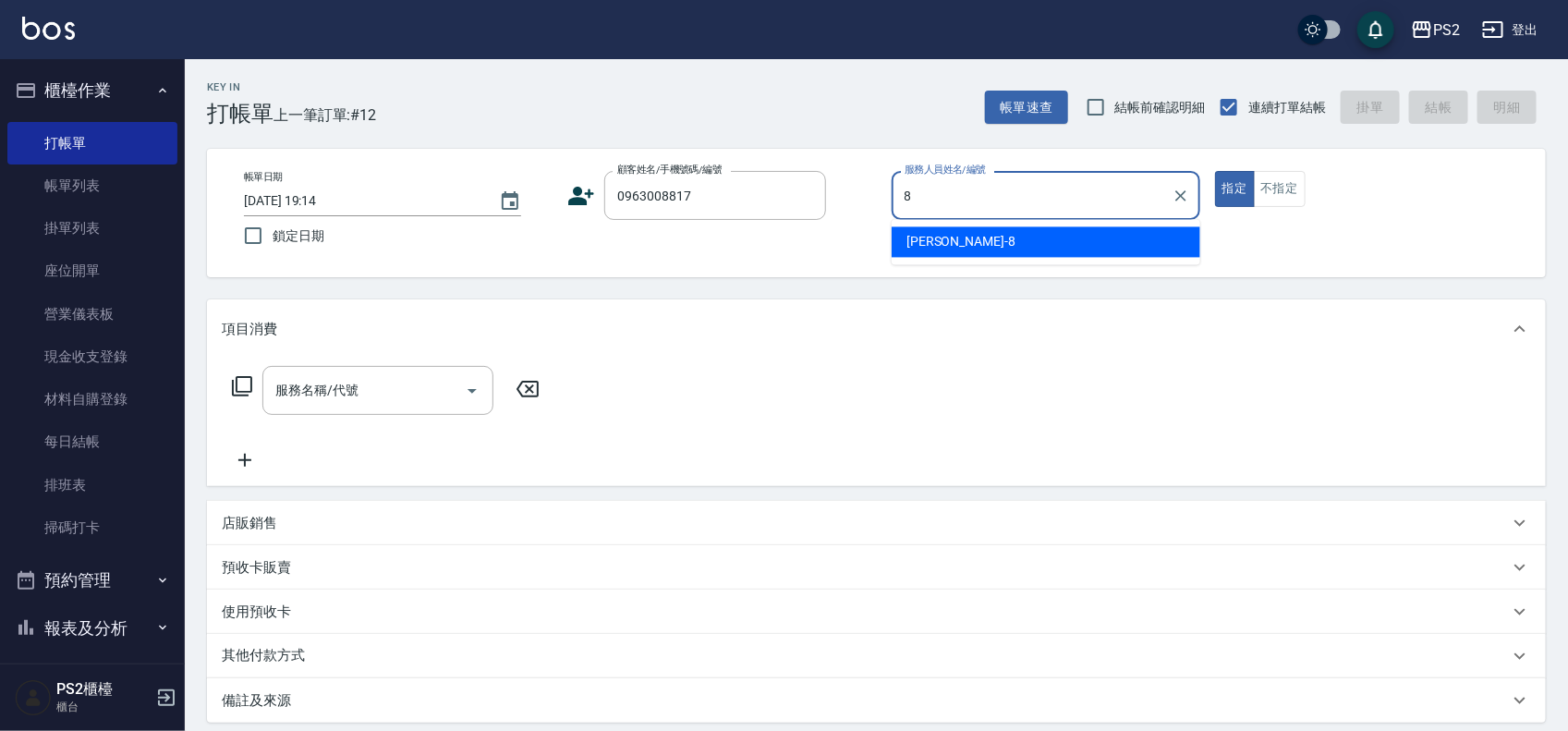
type input "Lori-8"
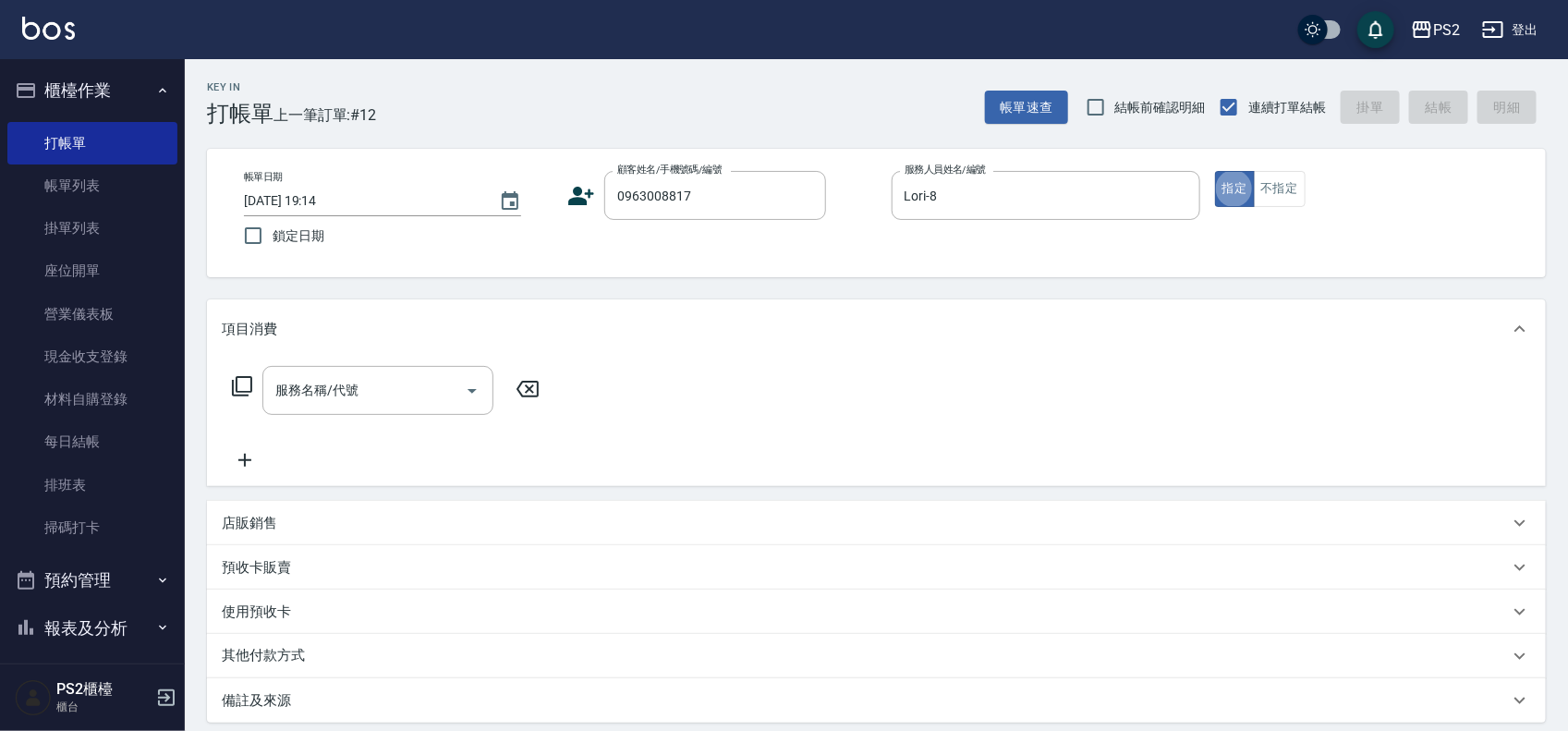
type input "顏吟芳/0963008817/4875"
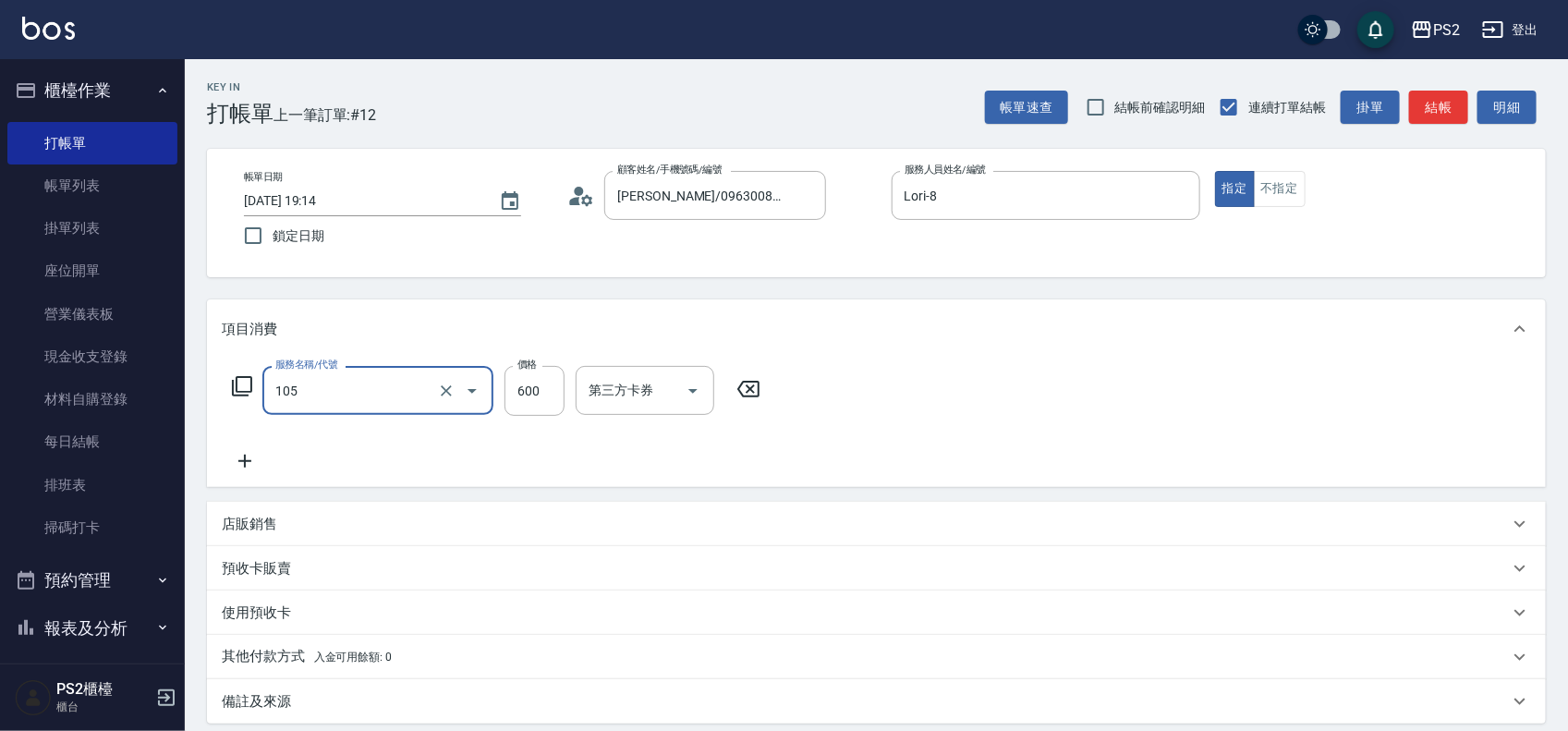
type input "A級洗剪600(105)"
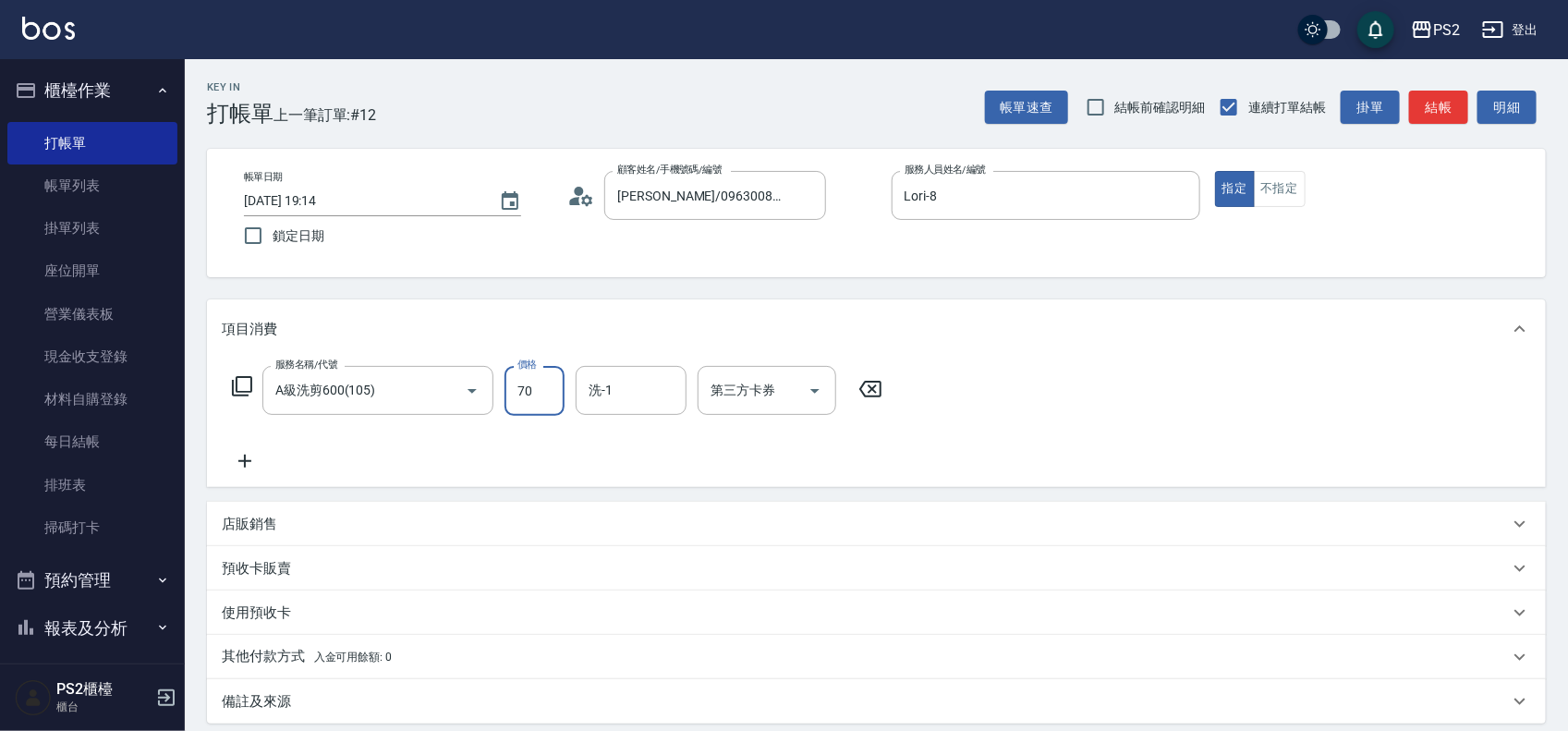
type input "700"
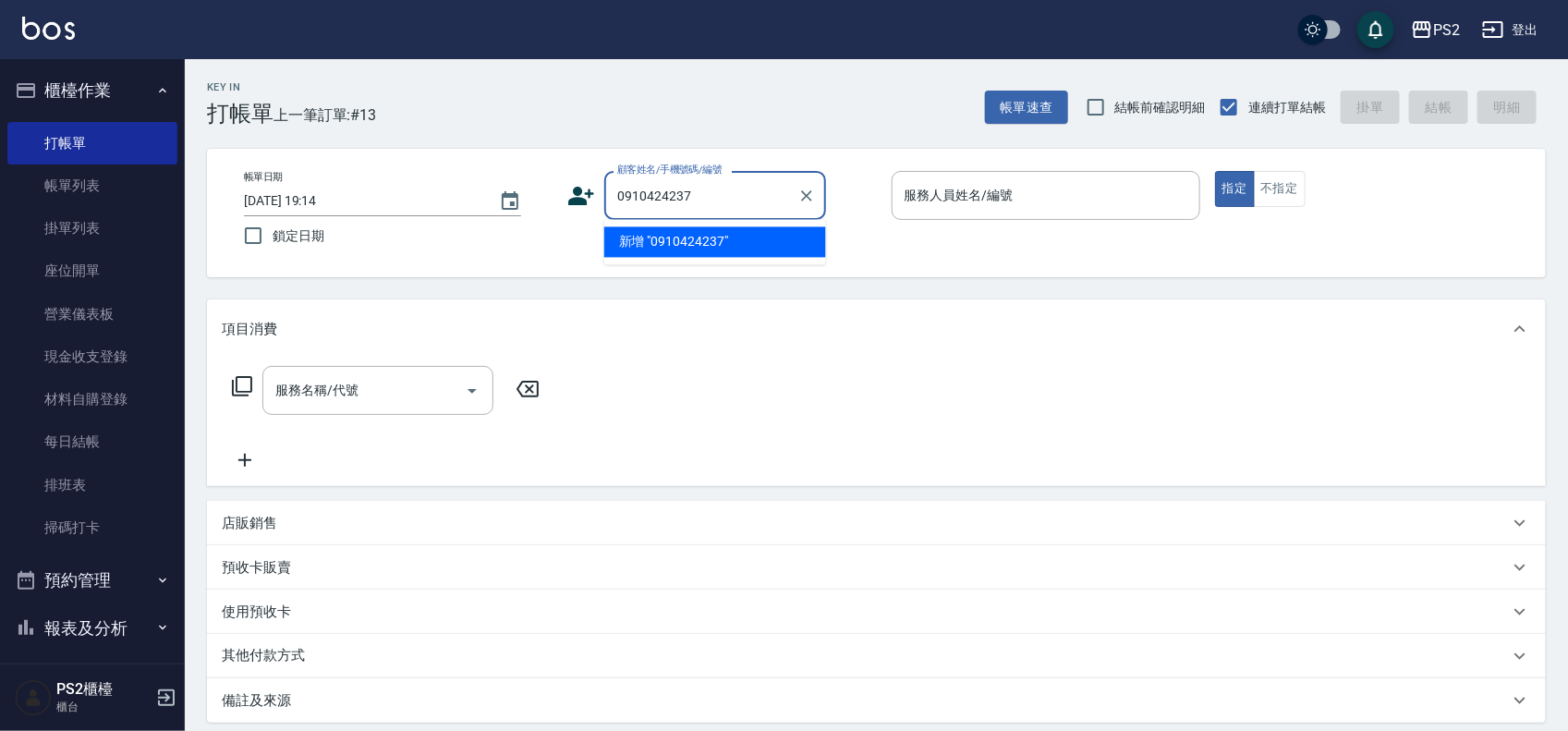
type input "0910424237"
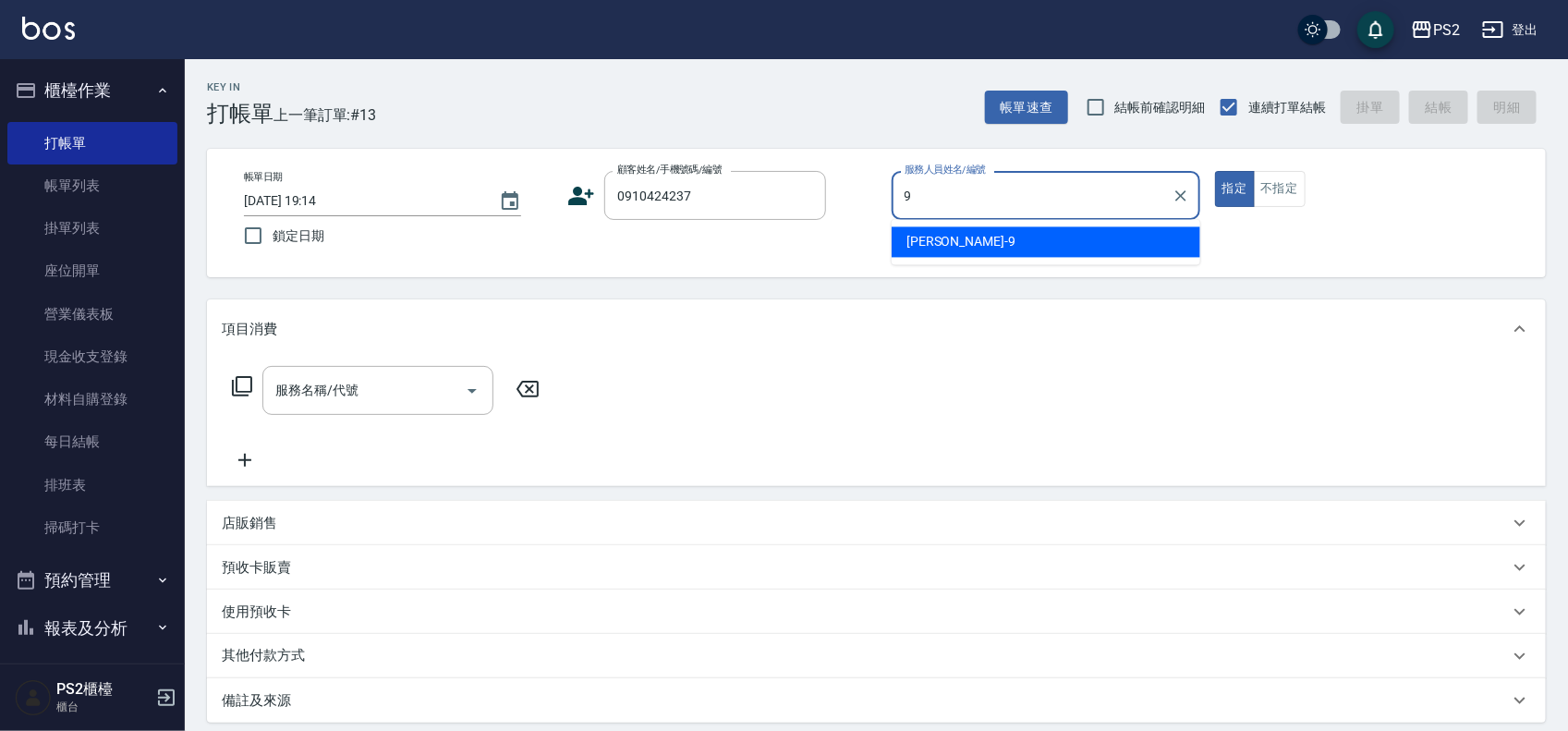
type input "Nina-9"
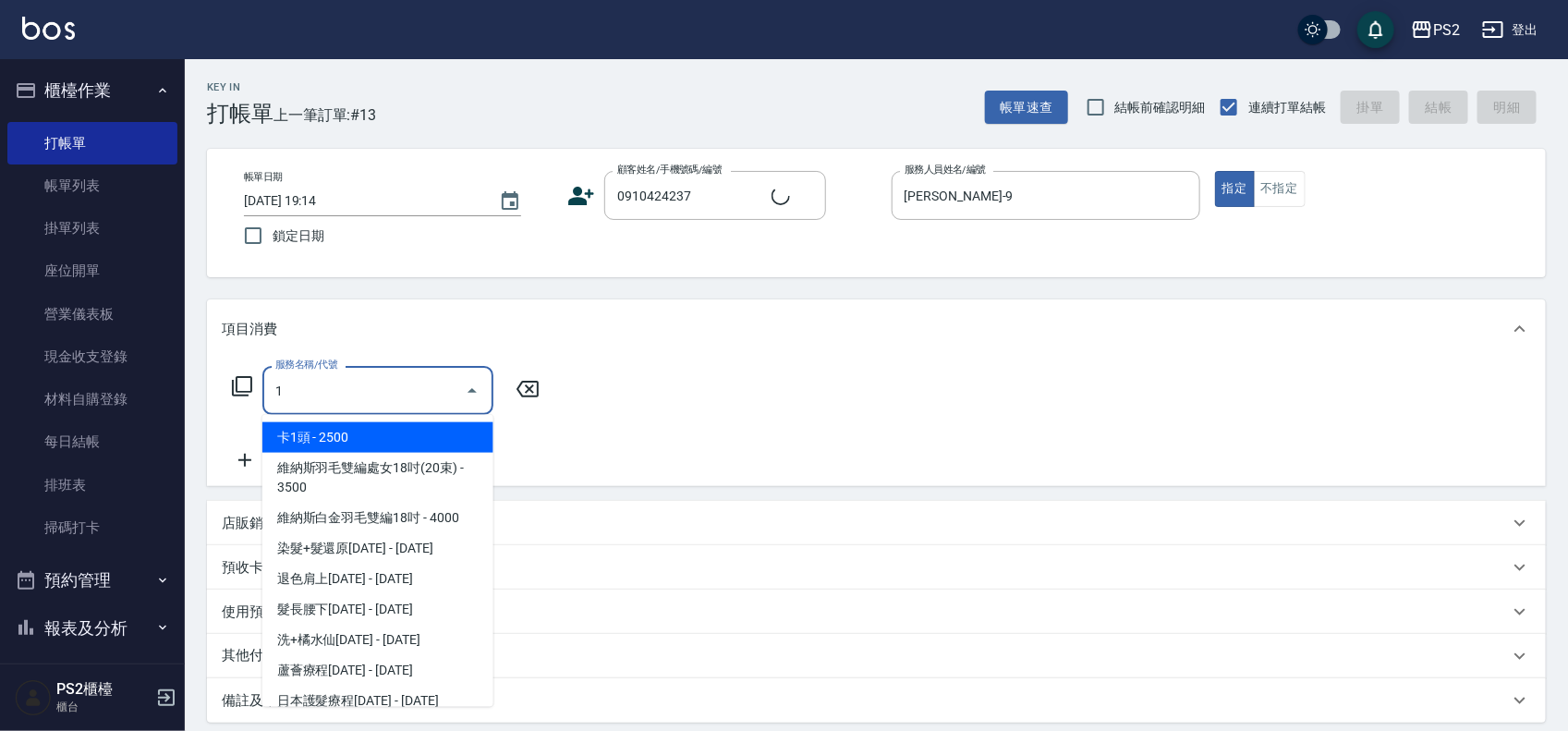
type input "10"
type input "陳昱孝/0910424237/944352"
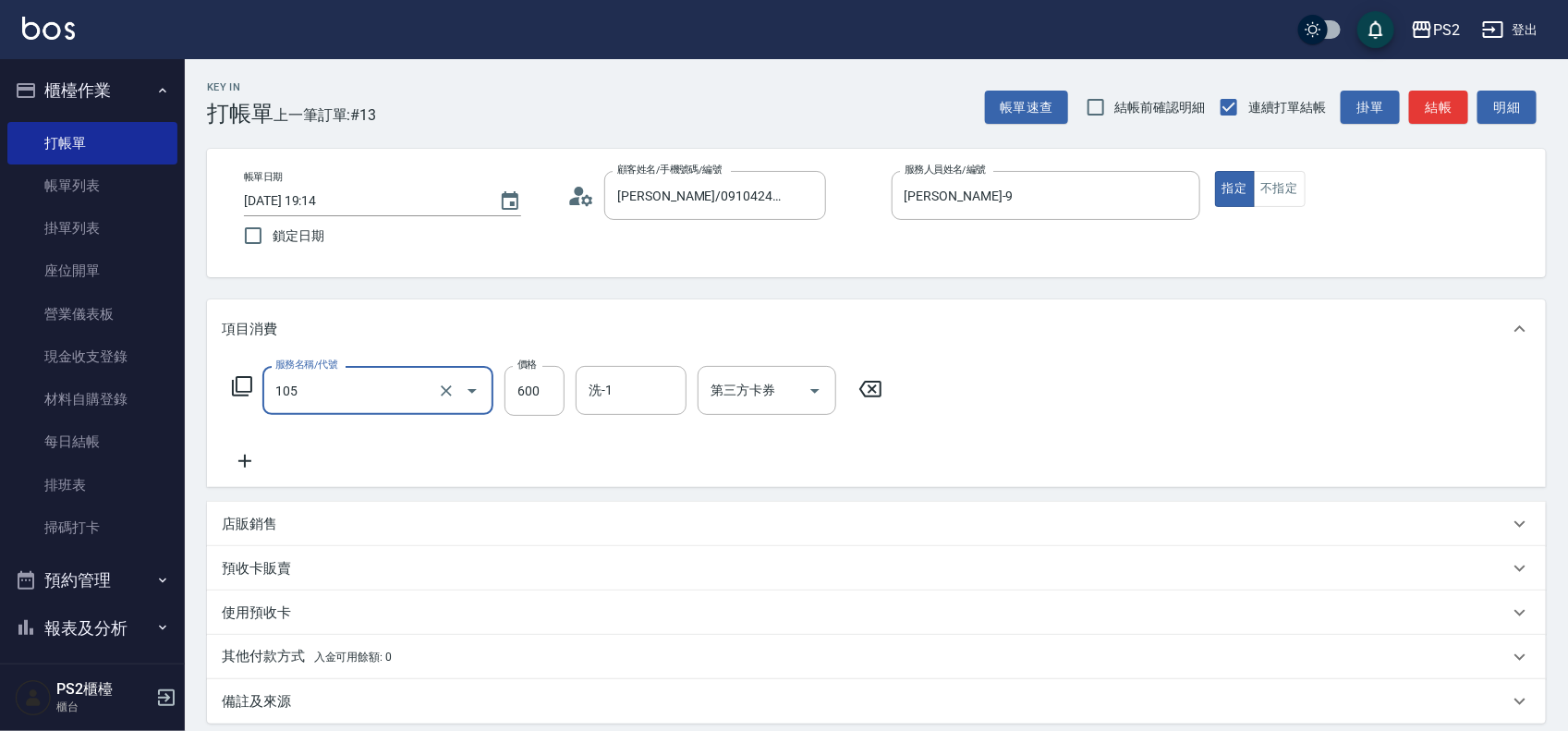
type input "A級洗剪600(105)"
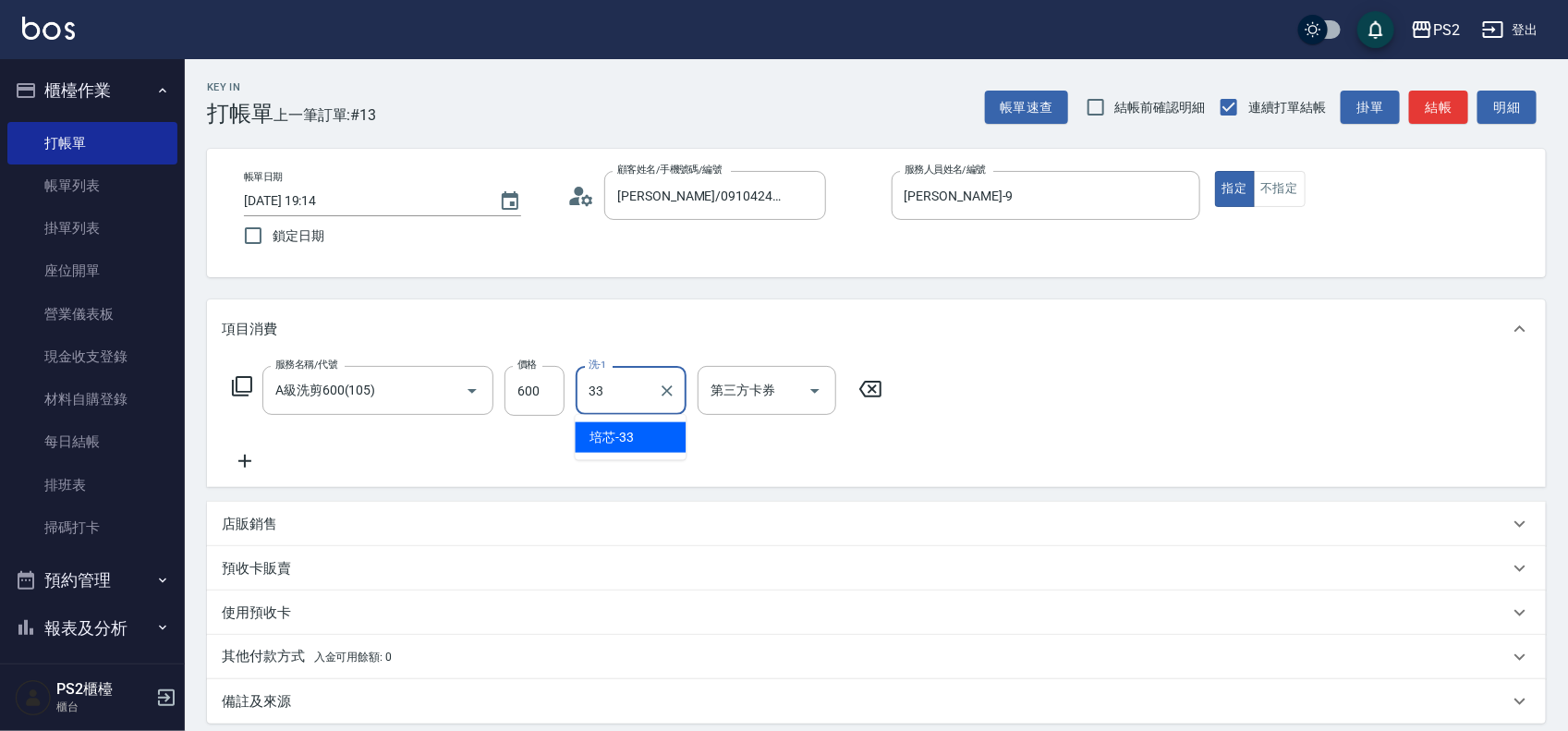
type input "培芯-33"
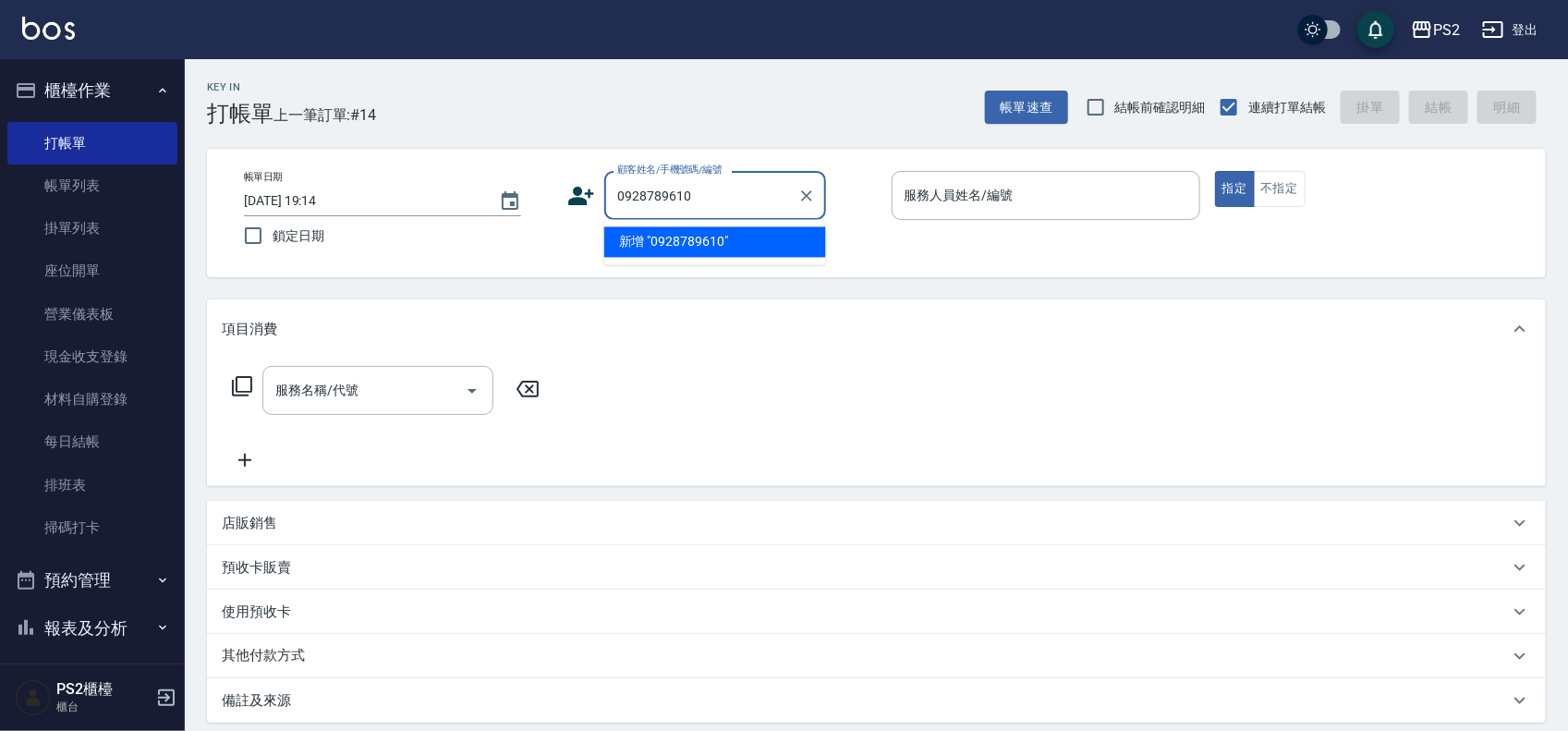
type input "0928789610"
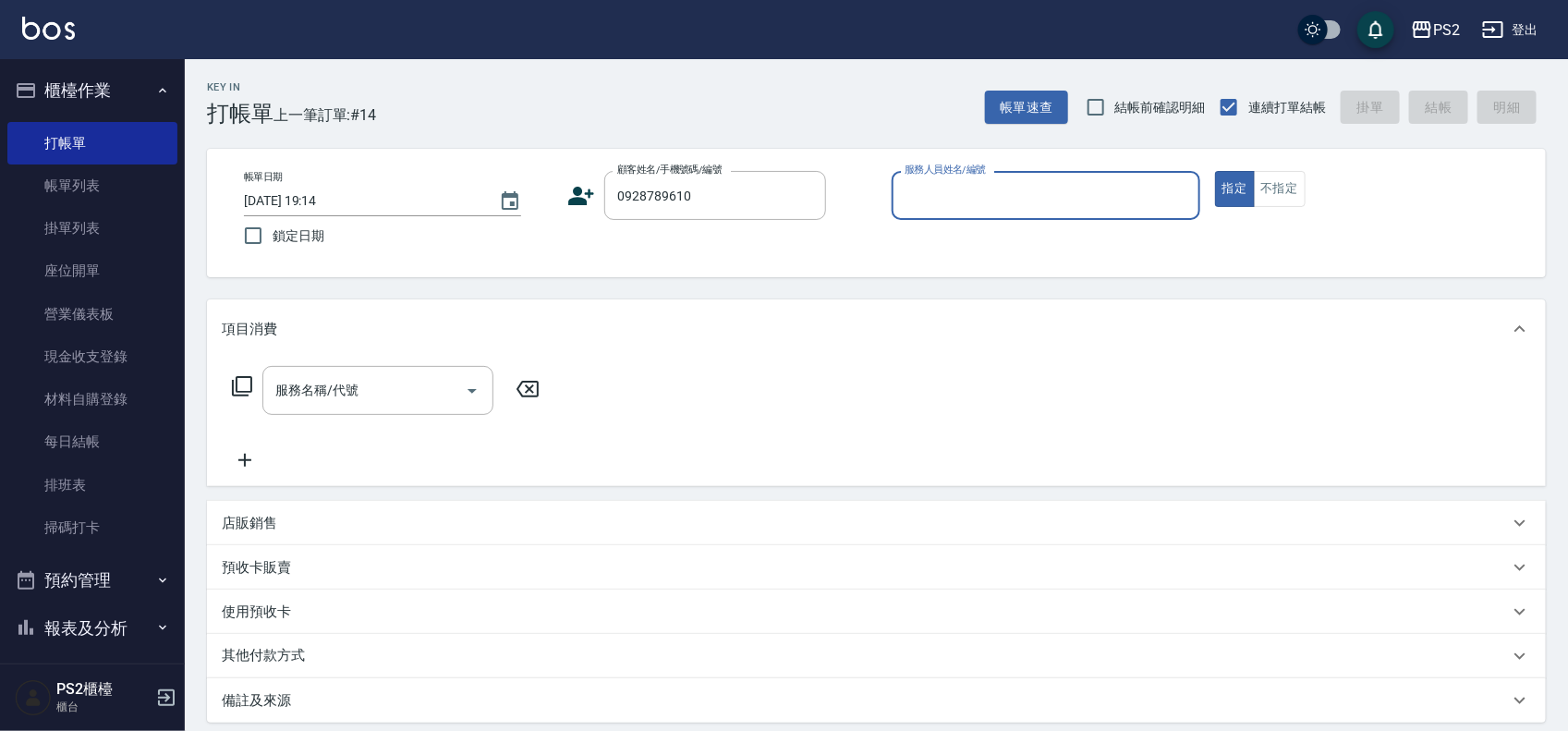
type input "1"
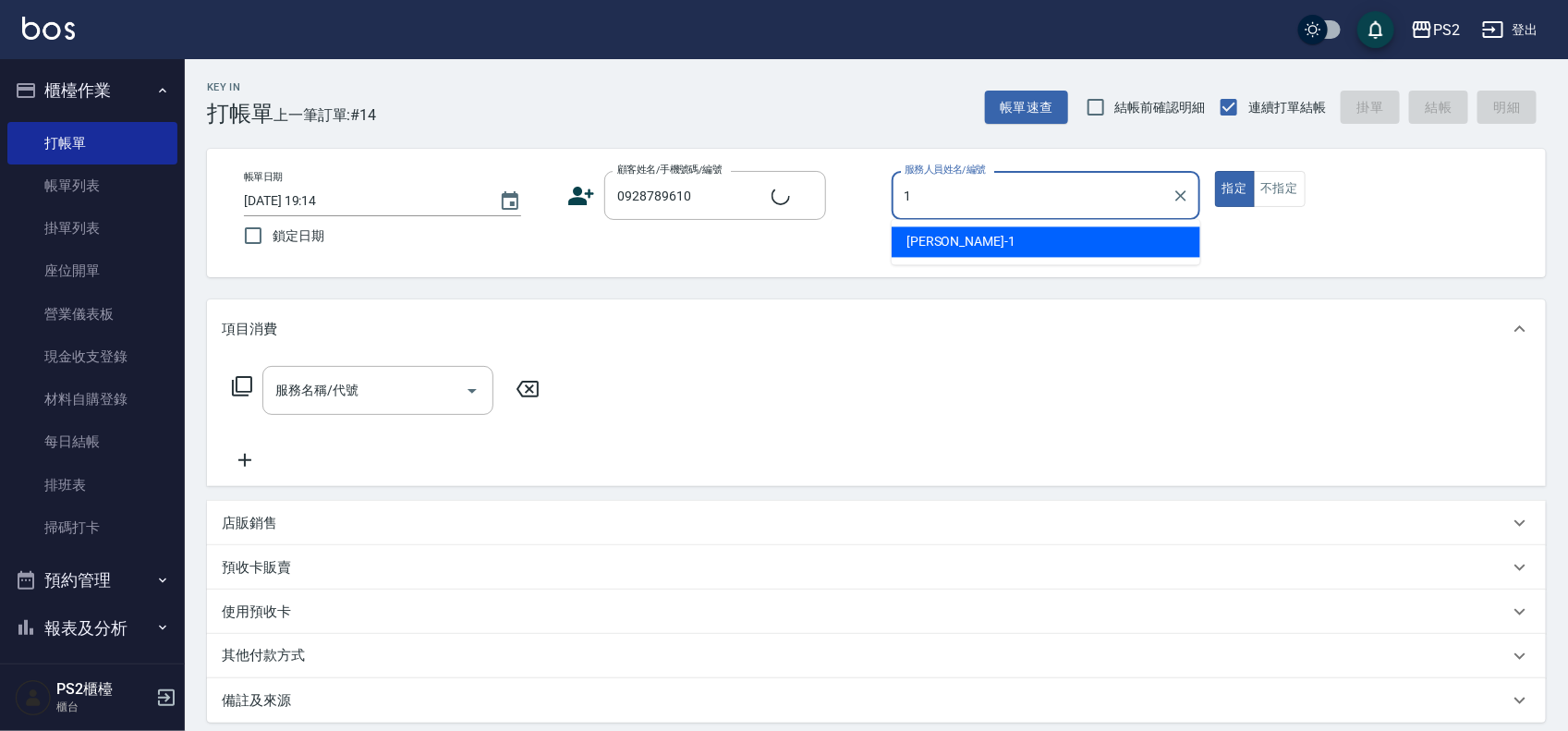
type input "許姿渝/0928789610/11245"
type input "Polly-1"
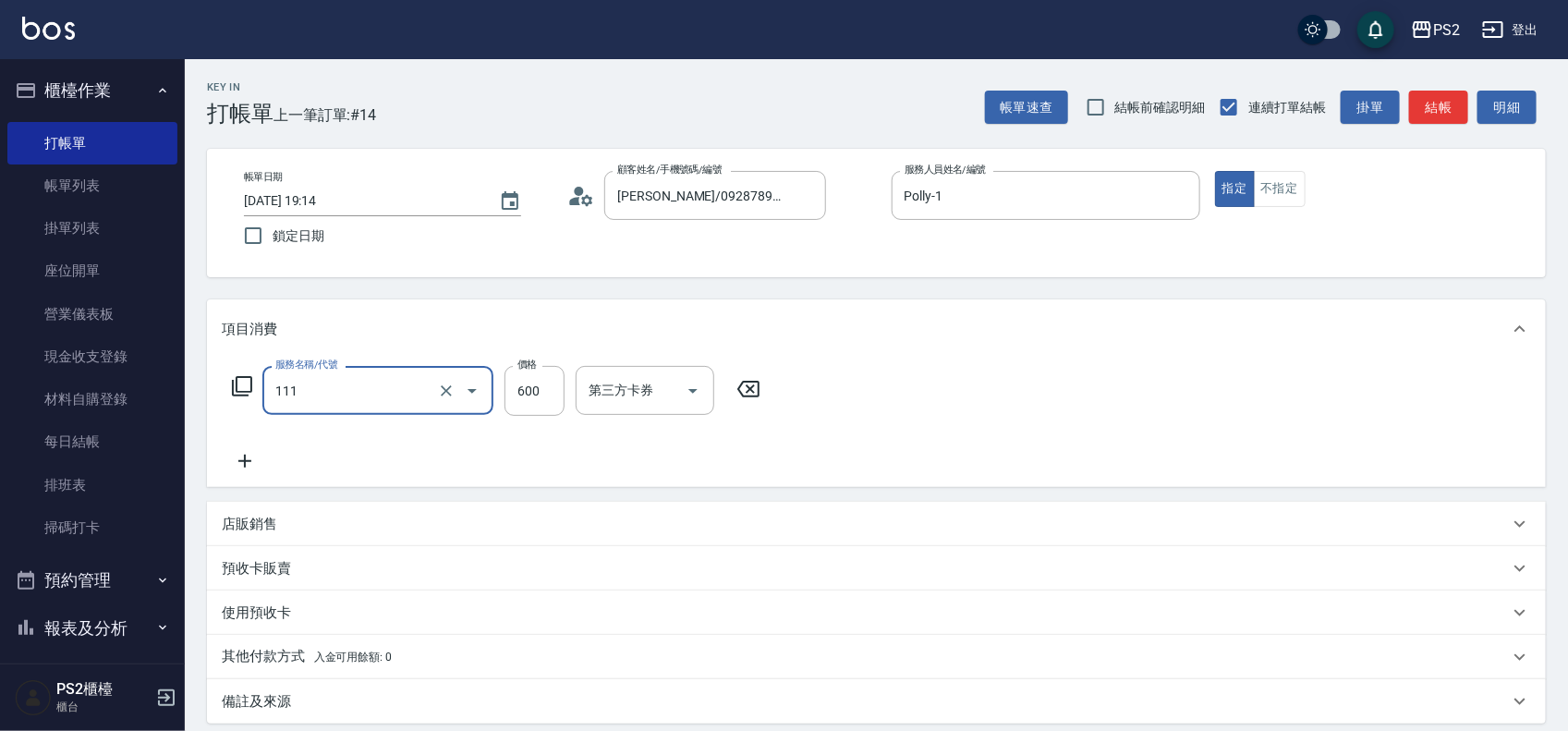
type input "精油洗+去角質(111)"
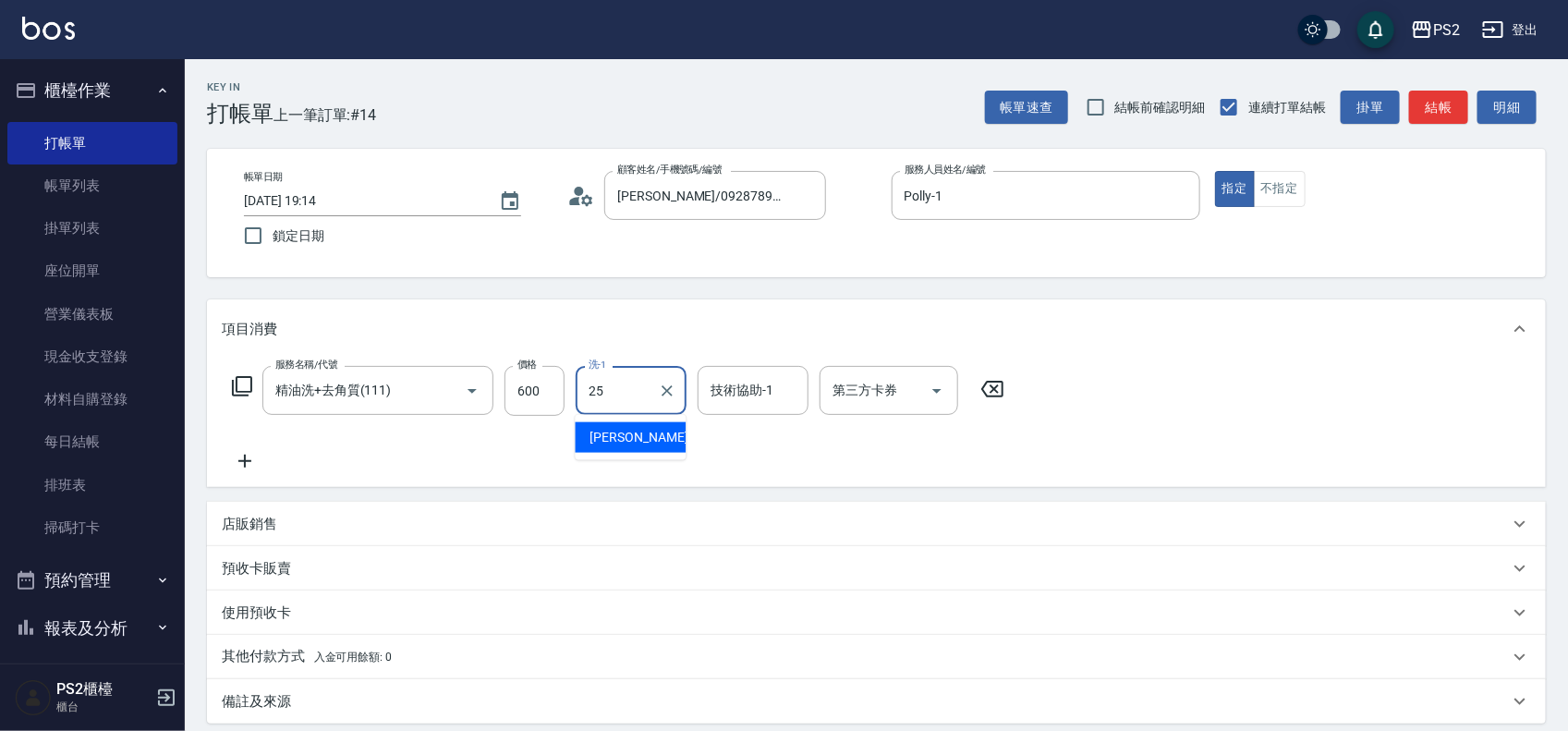
type input "Allan-25"
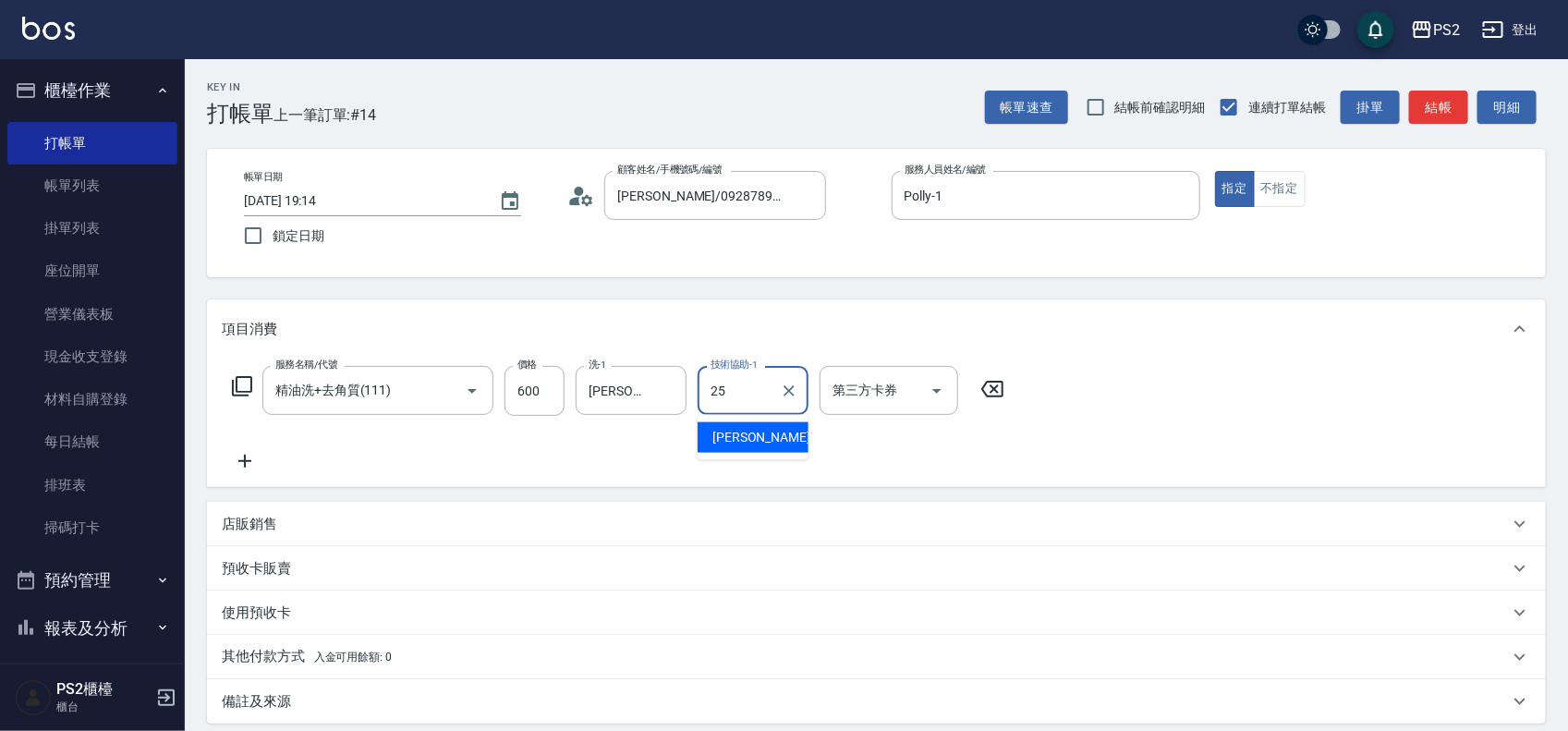
type input "Allan-25"
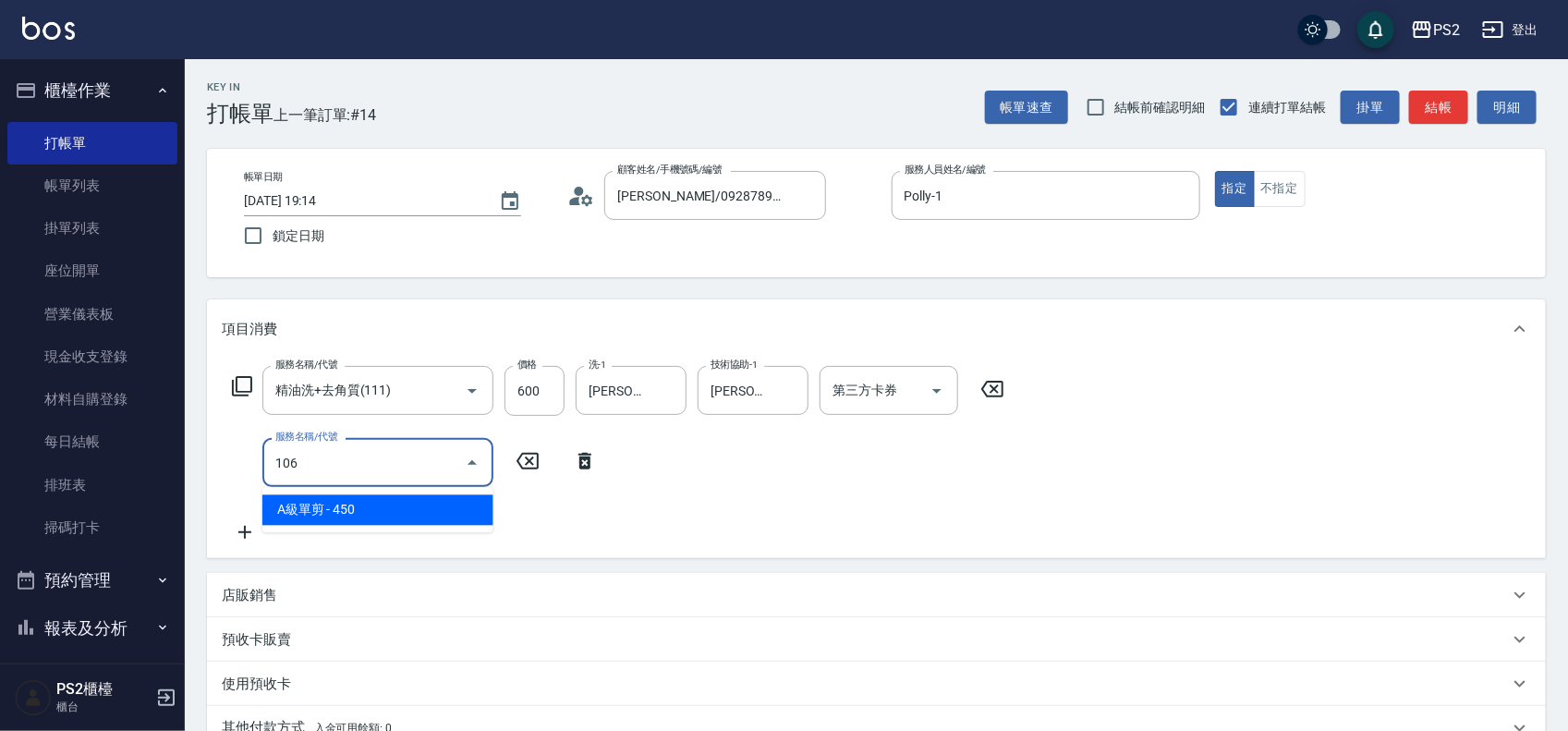
type input "A級單剪(106)"
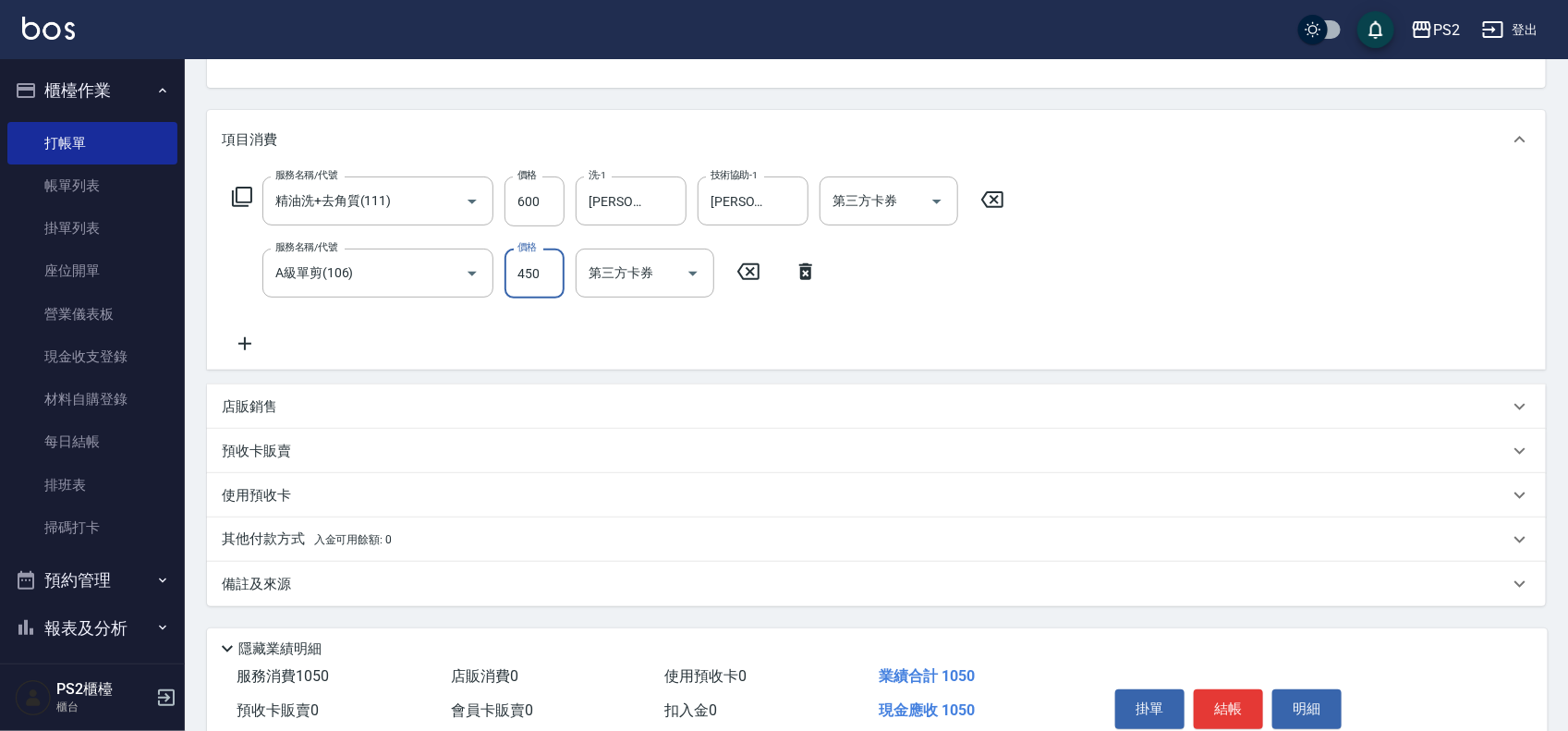
scroll to position [231, 0]
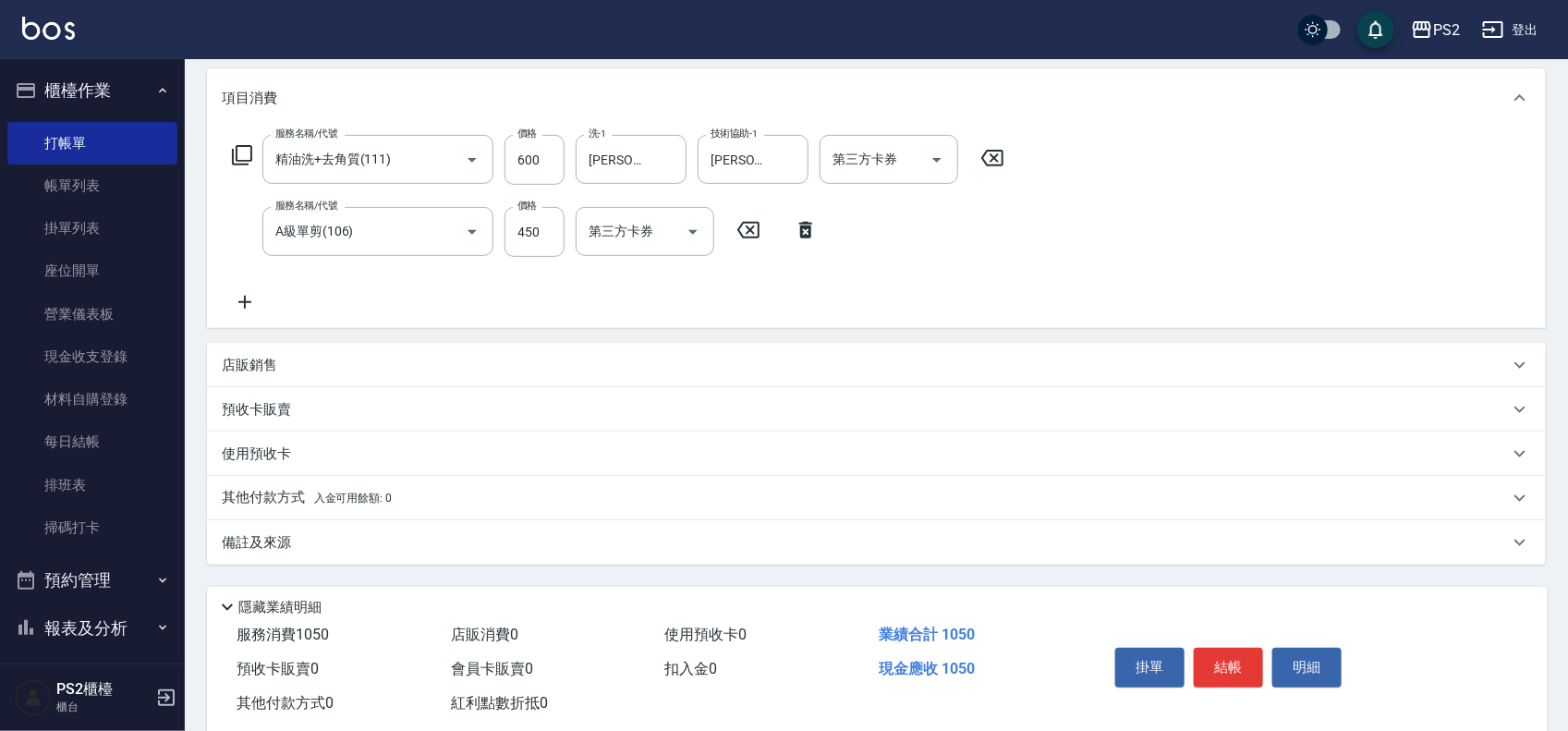
click at [279, 486] on div "其他付款方式 入金可用餘額: 0" at bounding box center [876, 498] width 1338 height 45
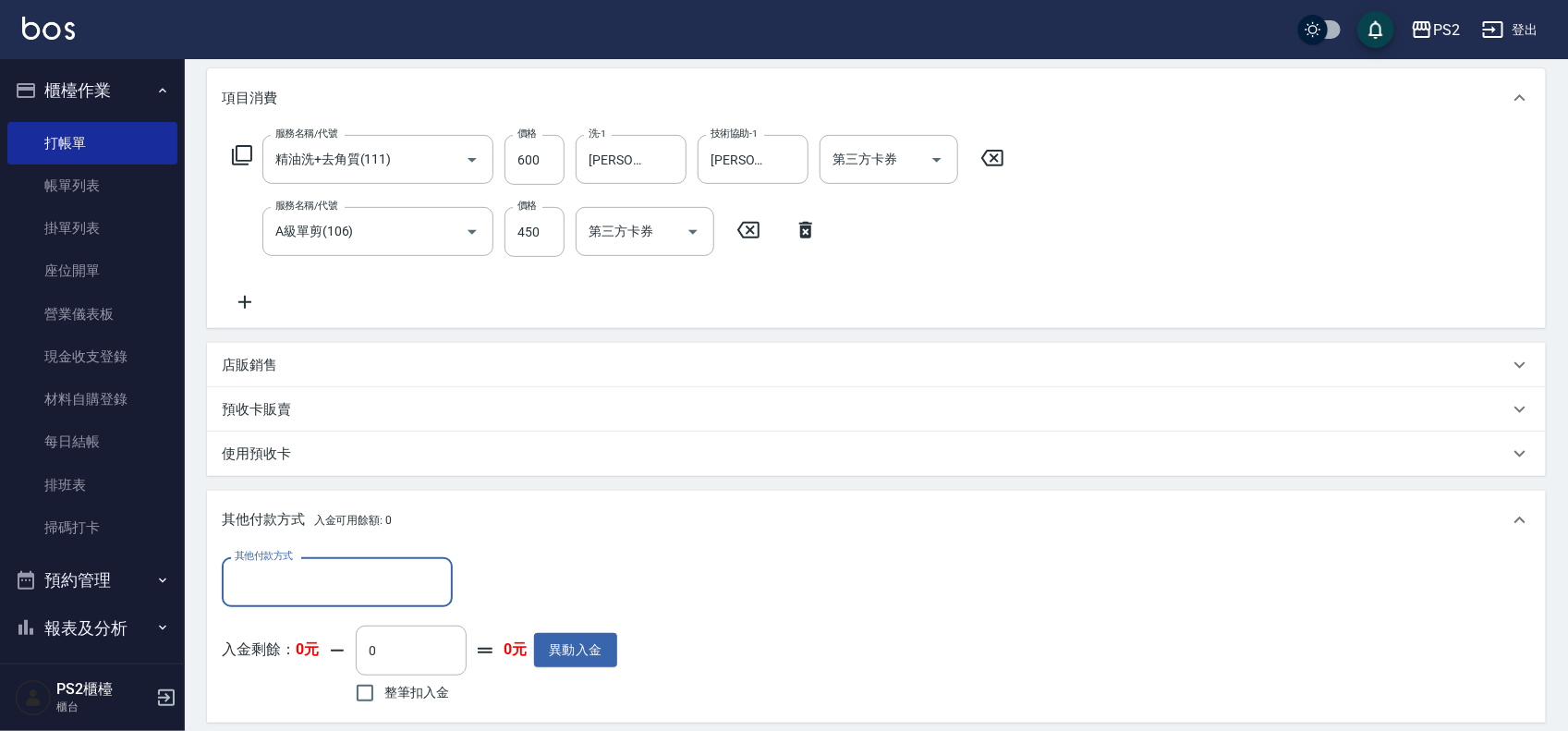
scroll to position [0, 0]
click at [279, 580] on input "其他付款方式" at bounding box center [336, 581] width 214 height 32
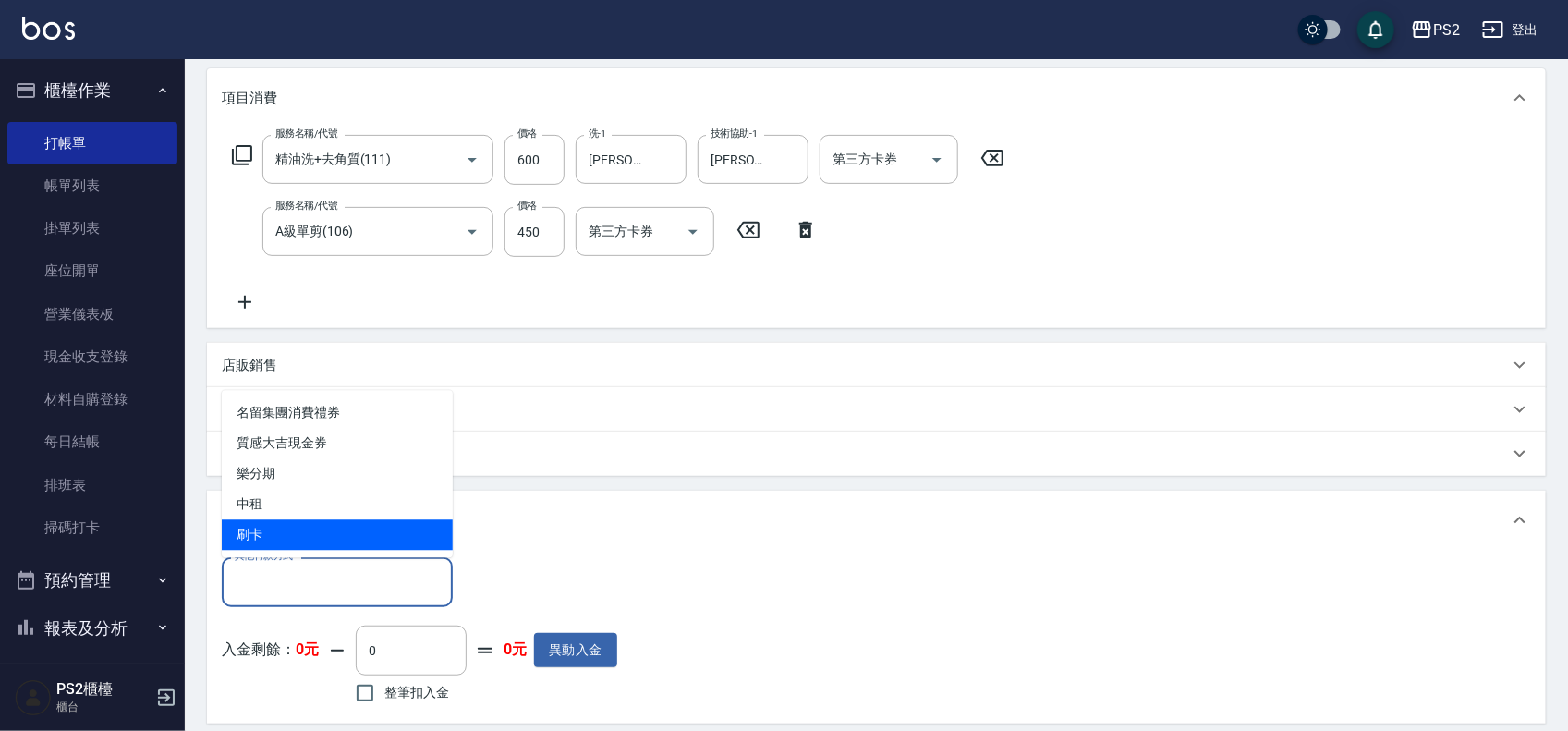
click at [315, 532] on span "刷卡" at bounding box center [337, 535] width 231 height 30
type input "刷卡"
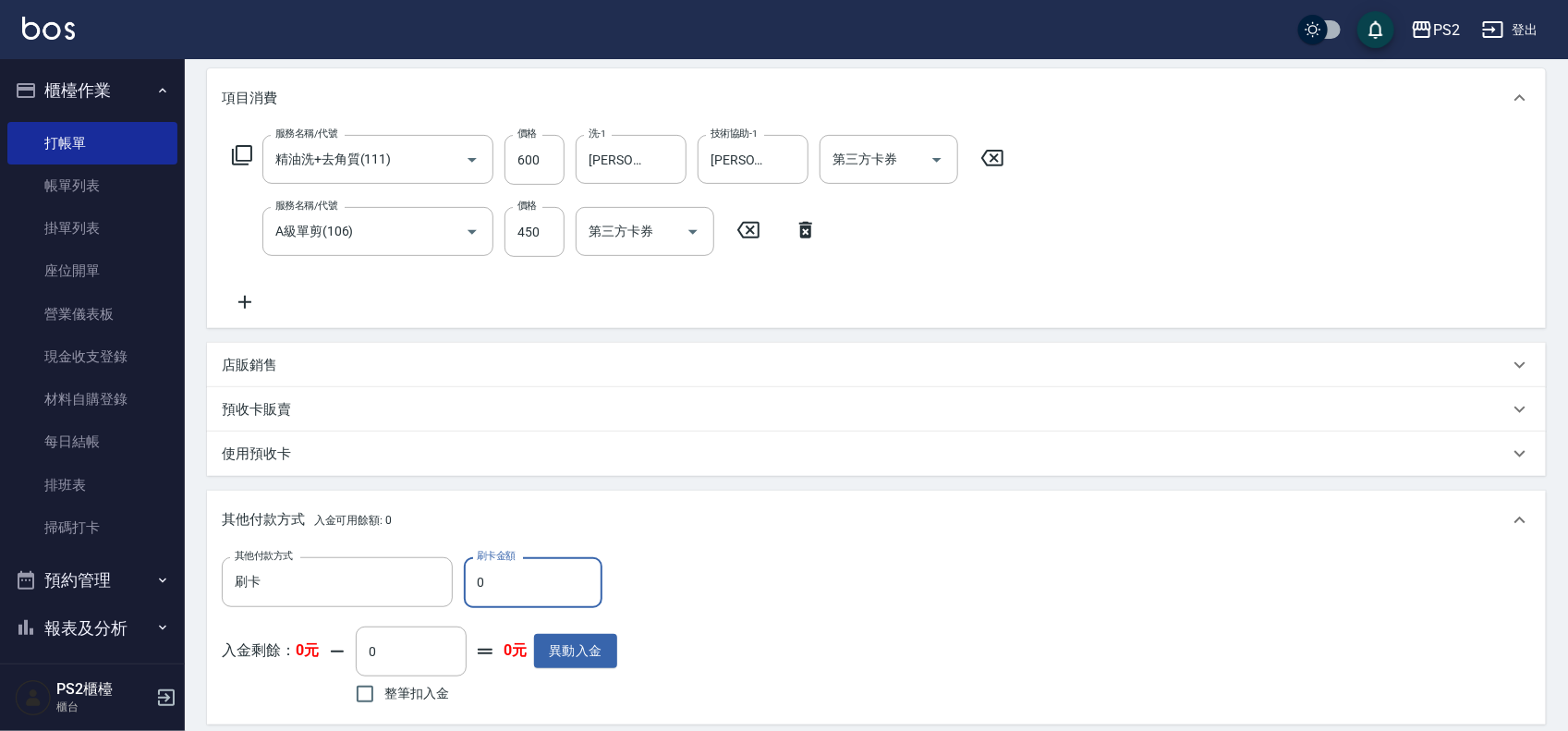
drag, startPoint x: 496, startPoint y: 583, endPoint x: 467, endPoint y: 583, distance: 29.0
click at [467, 583] on input "0" at bounding box center [533, 582] width 139 height 49
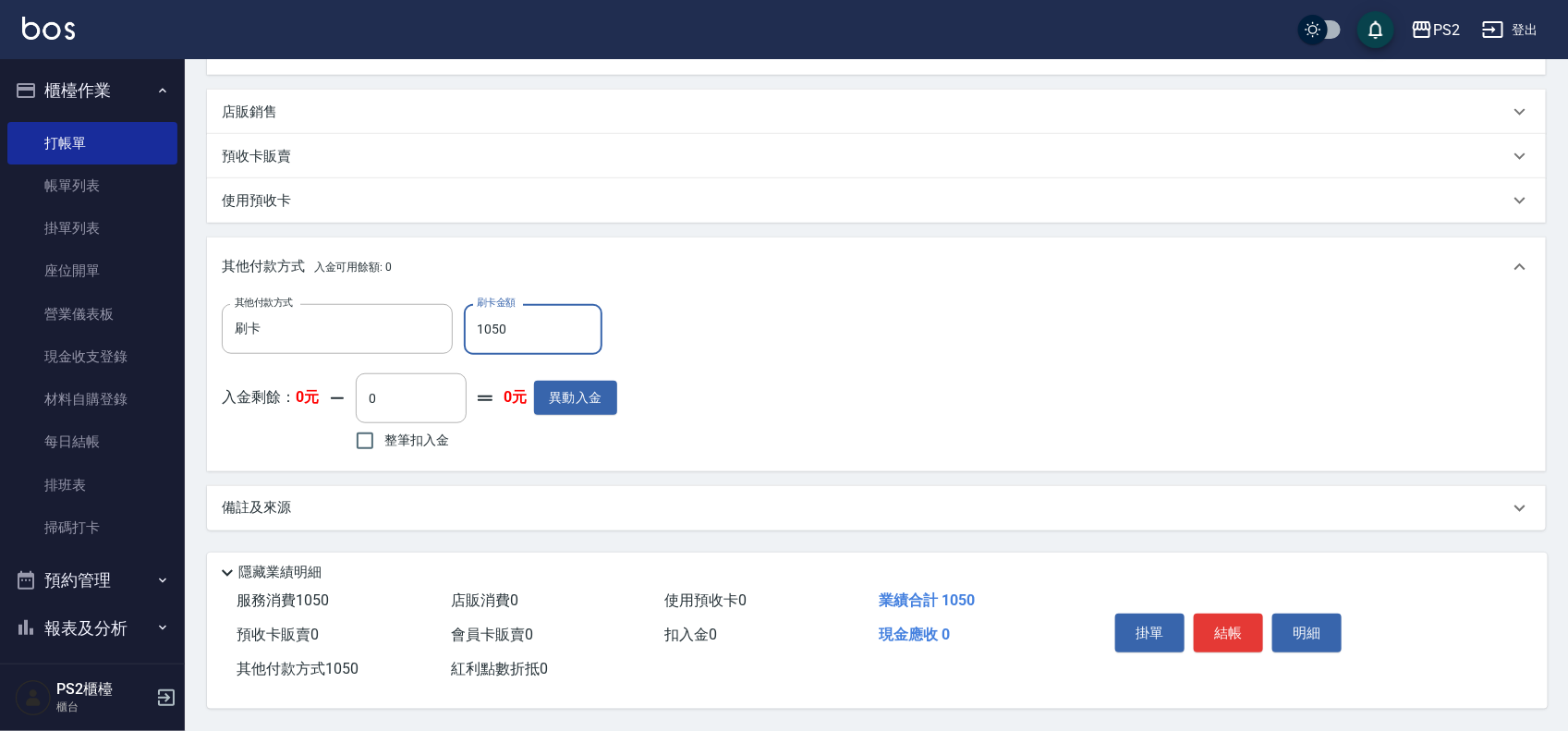
scroll to position [491, 0]
type input "1050"
click at [1249, 622] on button "結帳" at bounding box center [1229, 633] width 70 height 39
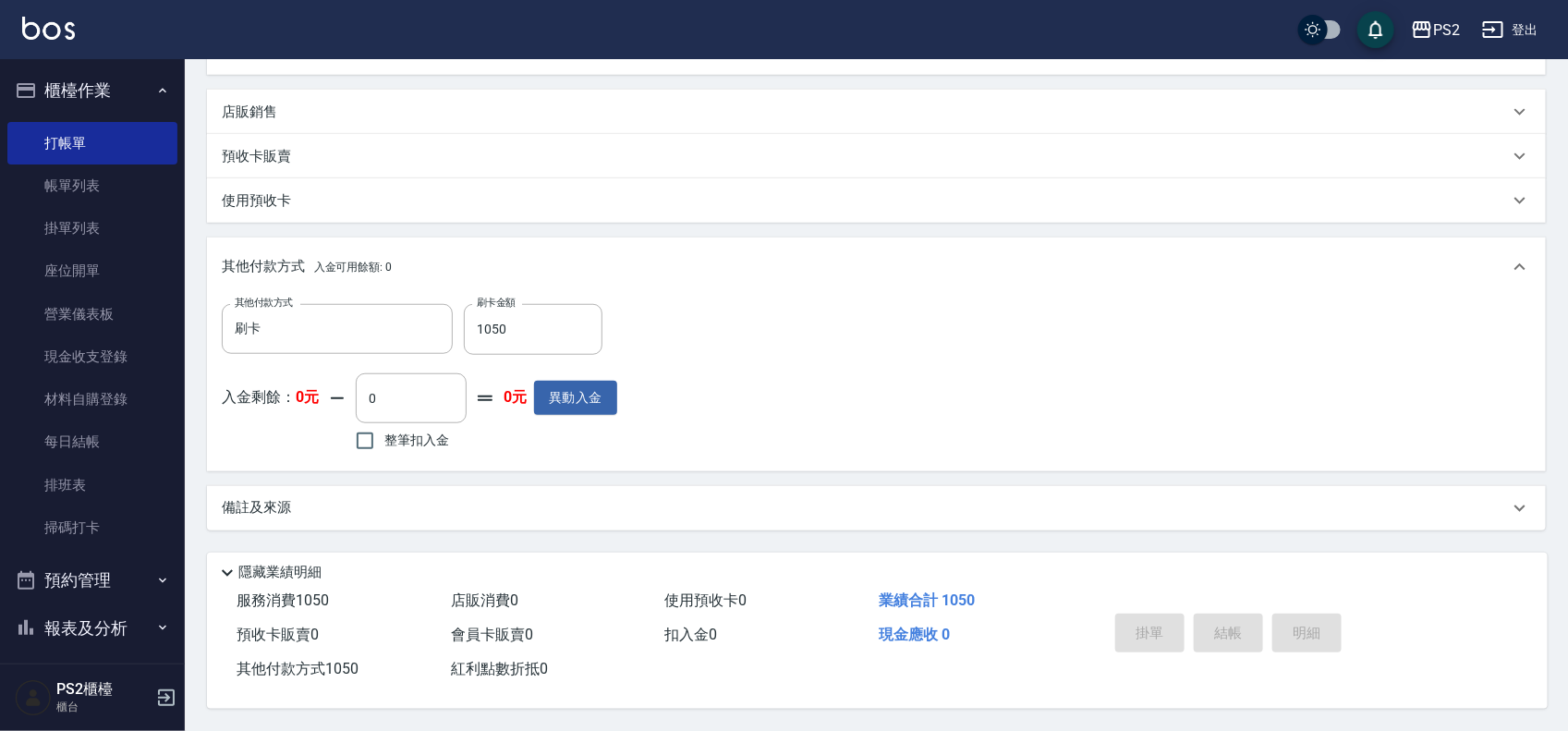
type input "2025/08/23 19:15"
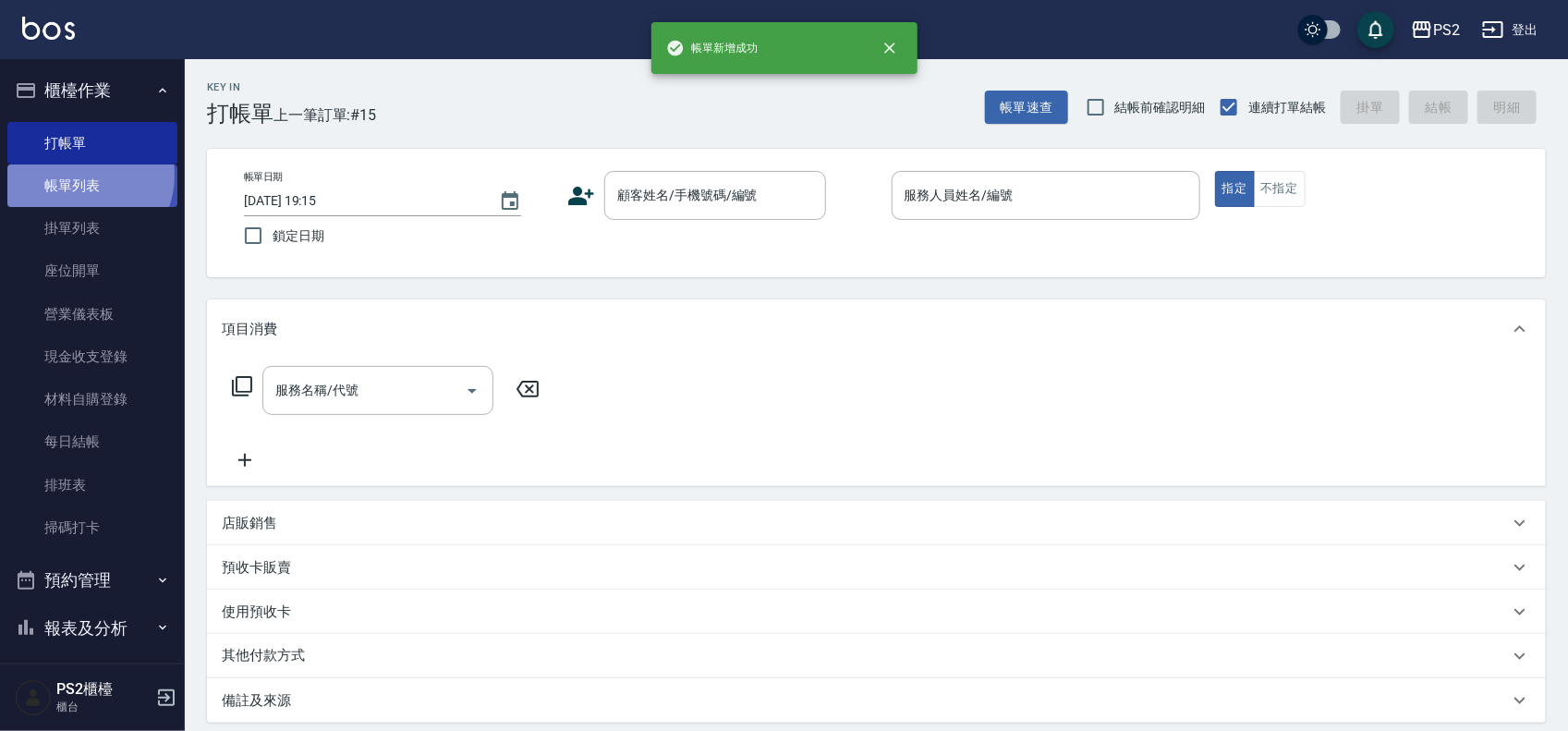
click at [80, 175] on link "帳單列表" at bounding box center [92, 186] width 170 height 43
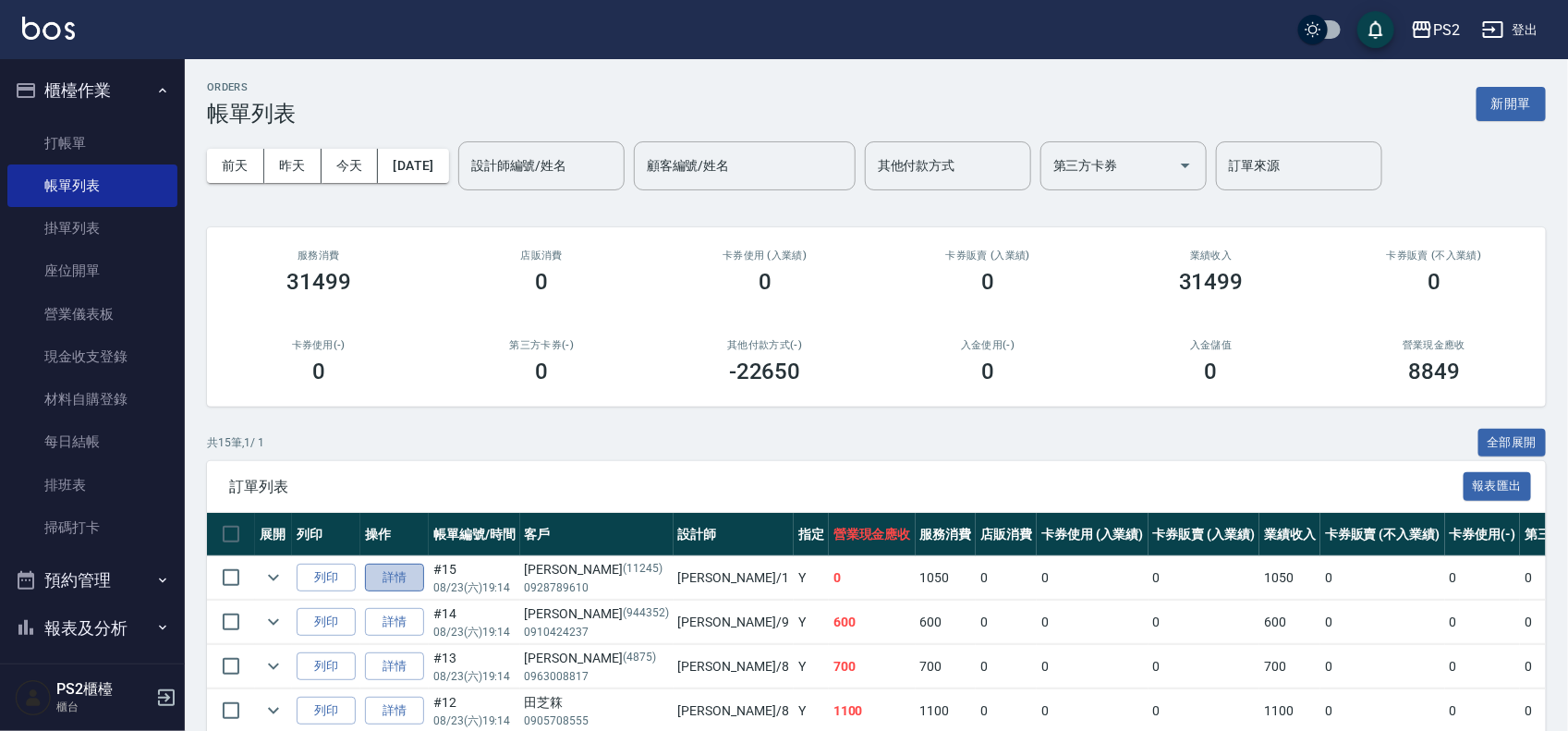
click at [407, 579] on link "詳情" at bounding box center [394, 579] width 59 height 29
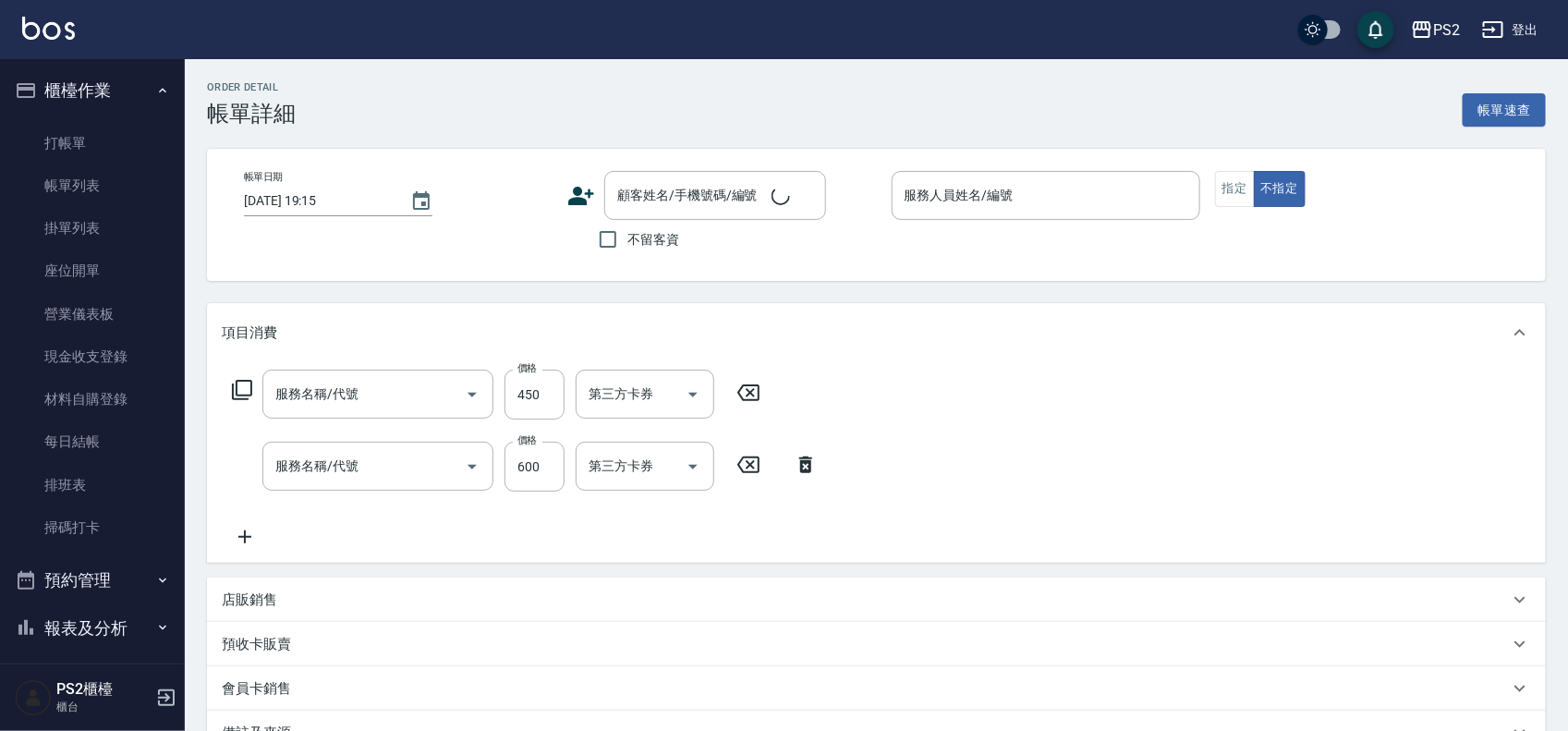
type input "2025/08/23 19:14"
type input "Polly-1"
type input "A級單剪(106)"
type input "精油洗+去角質(111)"
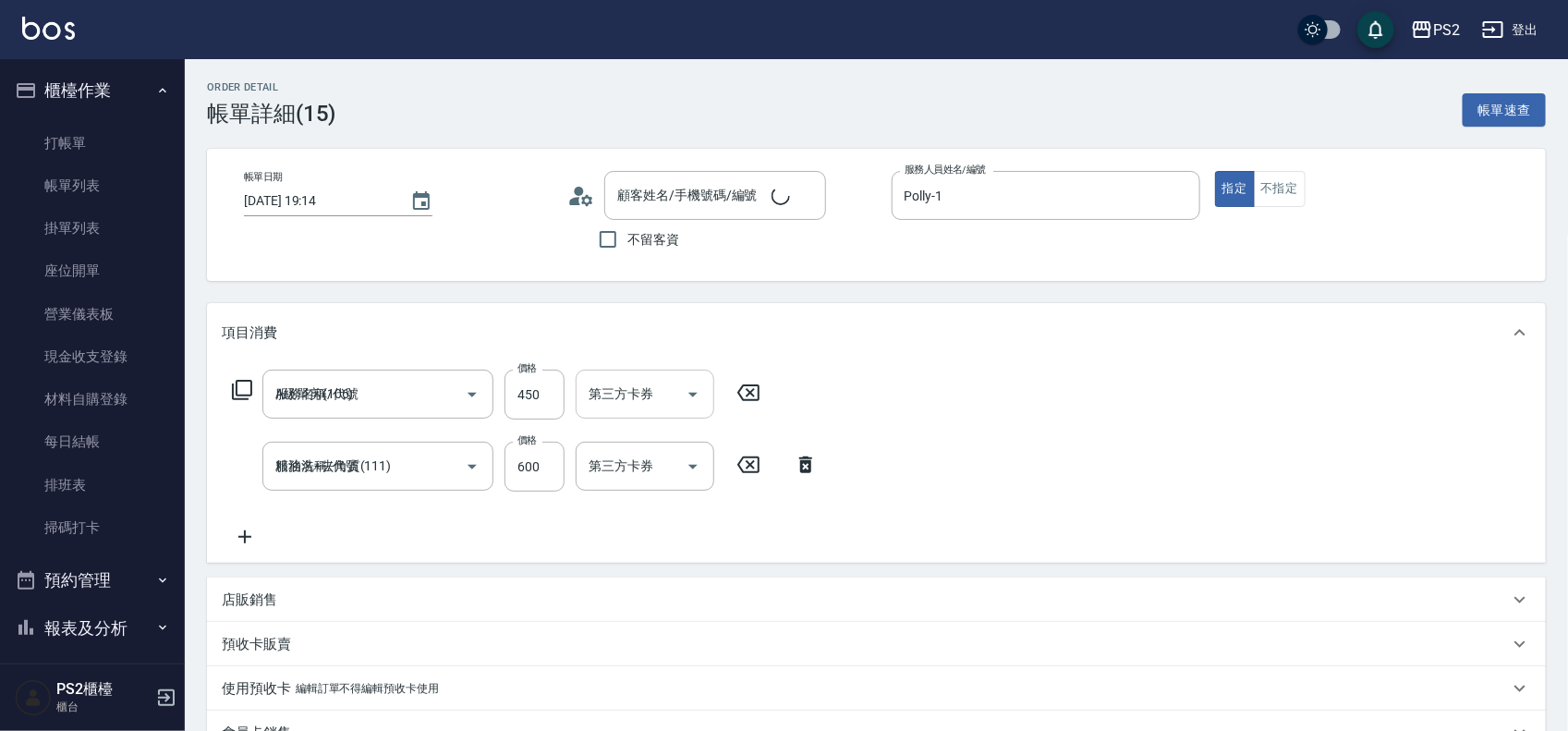
type input "許姿渝/0928789610/11245"
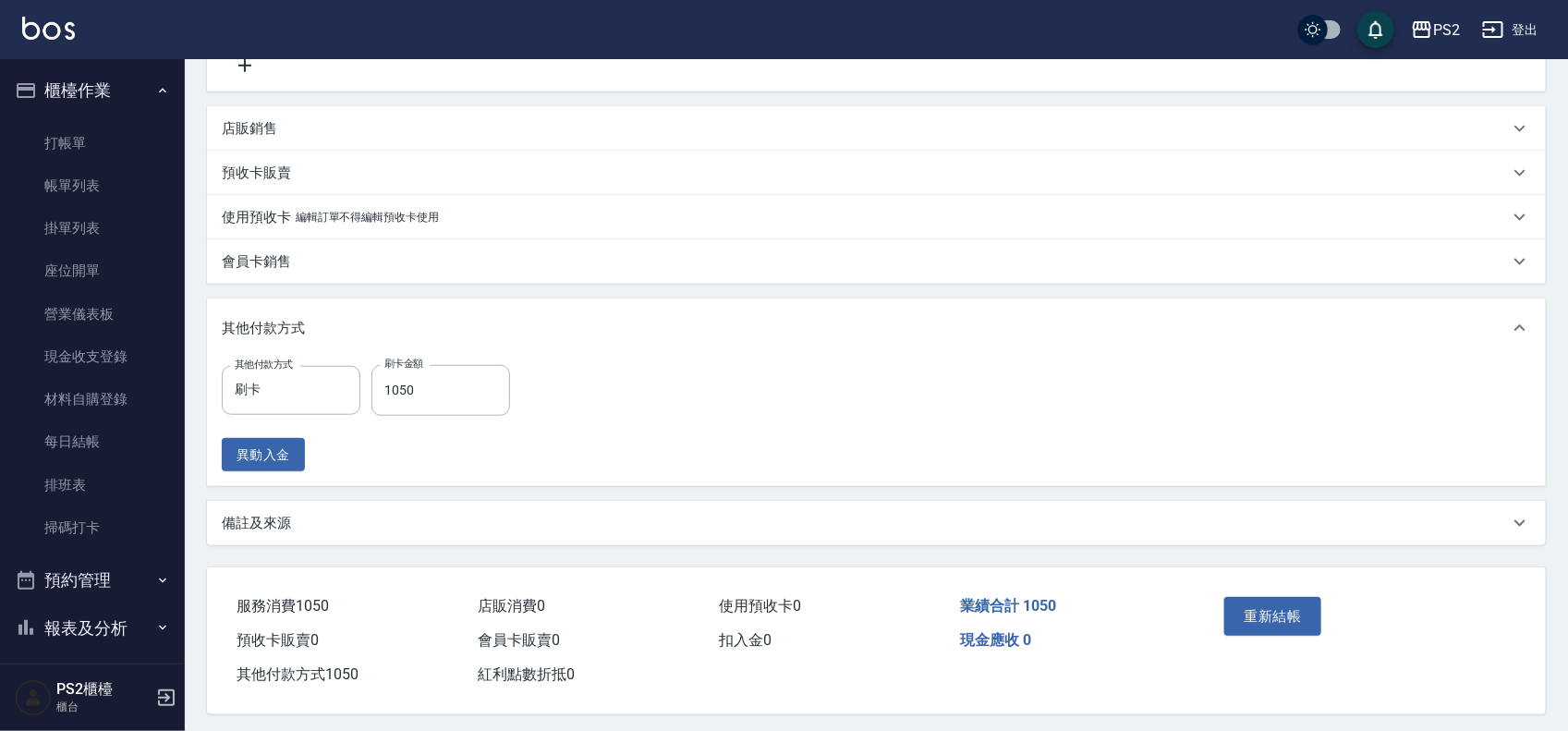
scroll to position [484, 0]
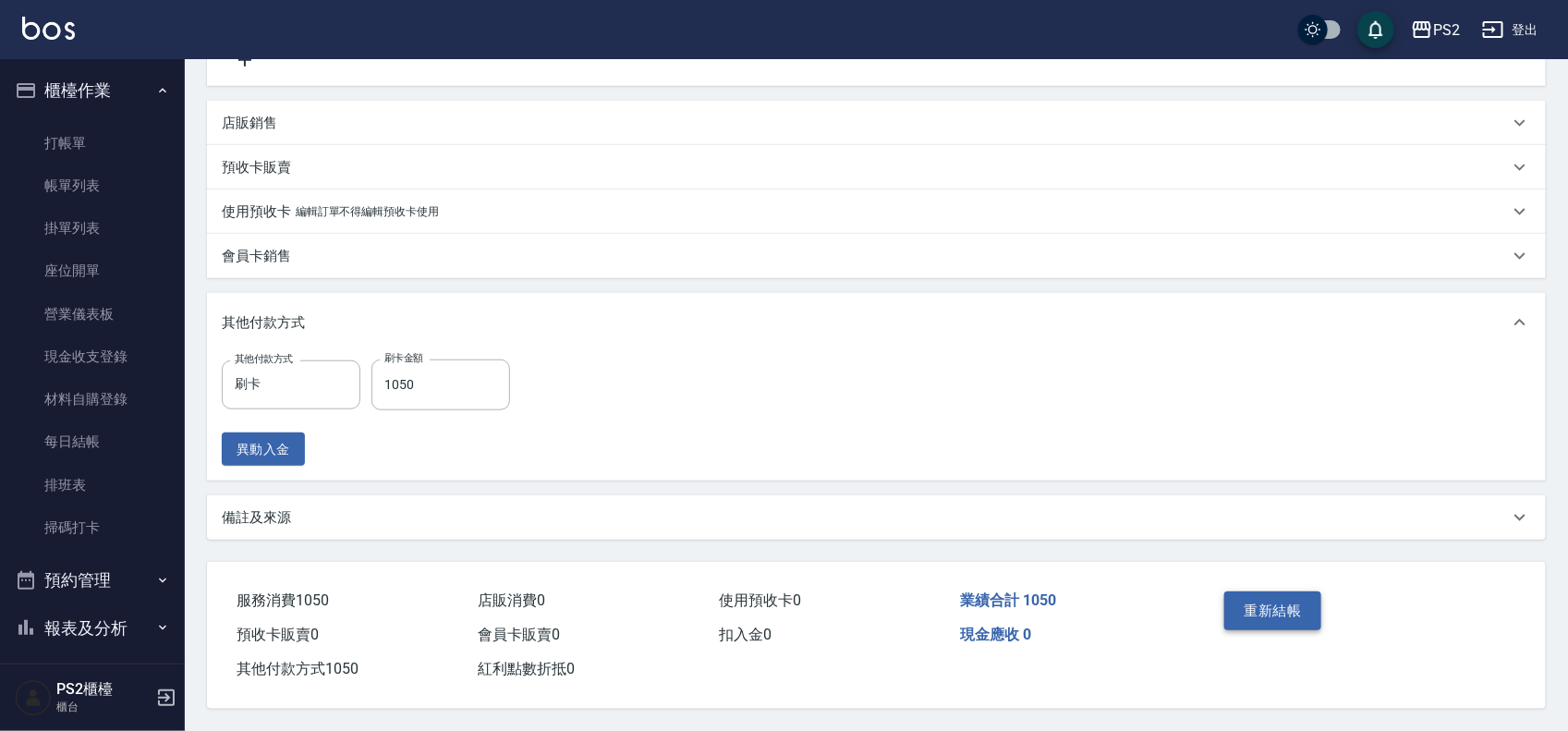
click at [1268, 611] on button "重新結帳" at bounding box center [1272, 611] width 98 height 39
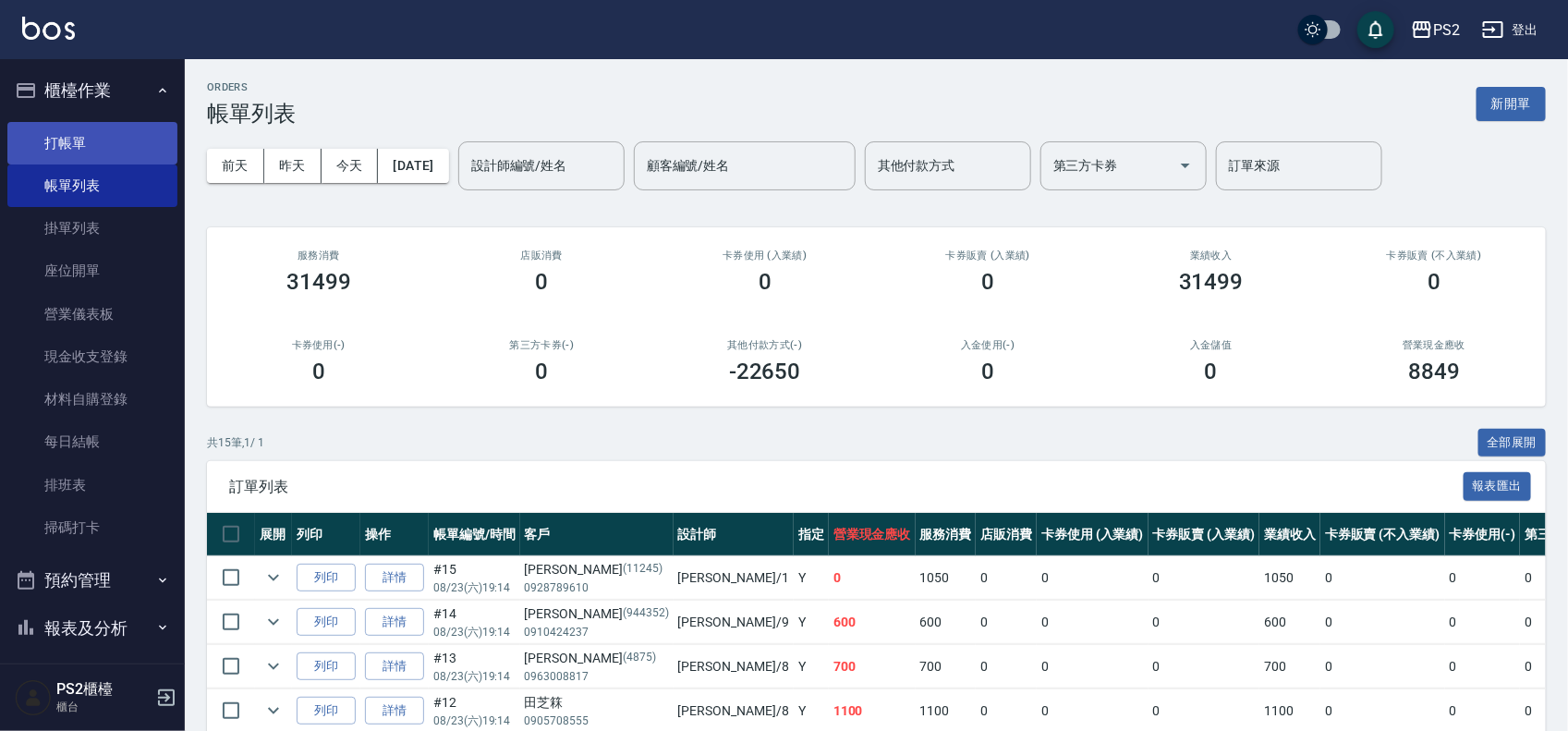
click at [61, 142] on link "打帳單" at bounding box center [92, 143] width 170 height 43
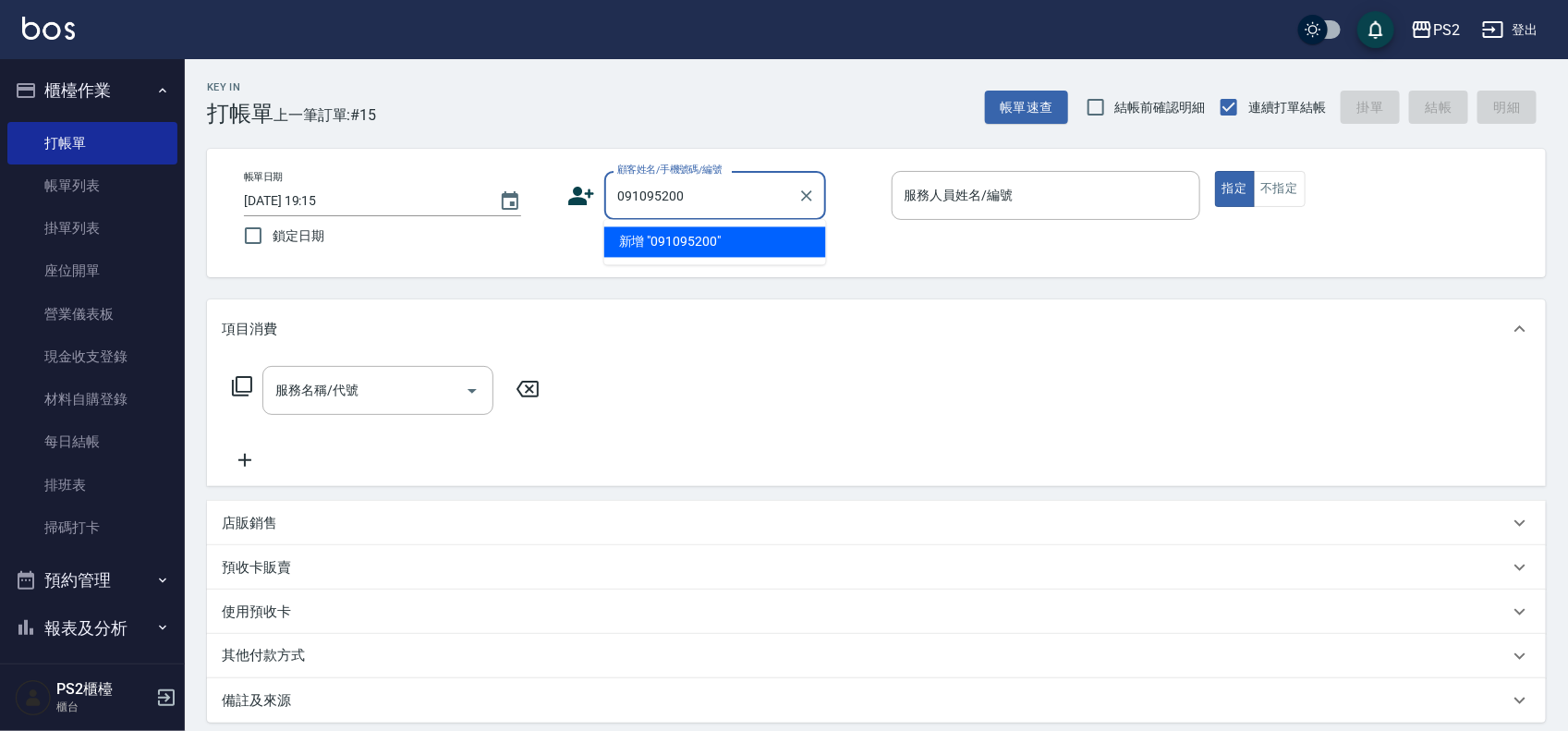
type input "091095200"
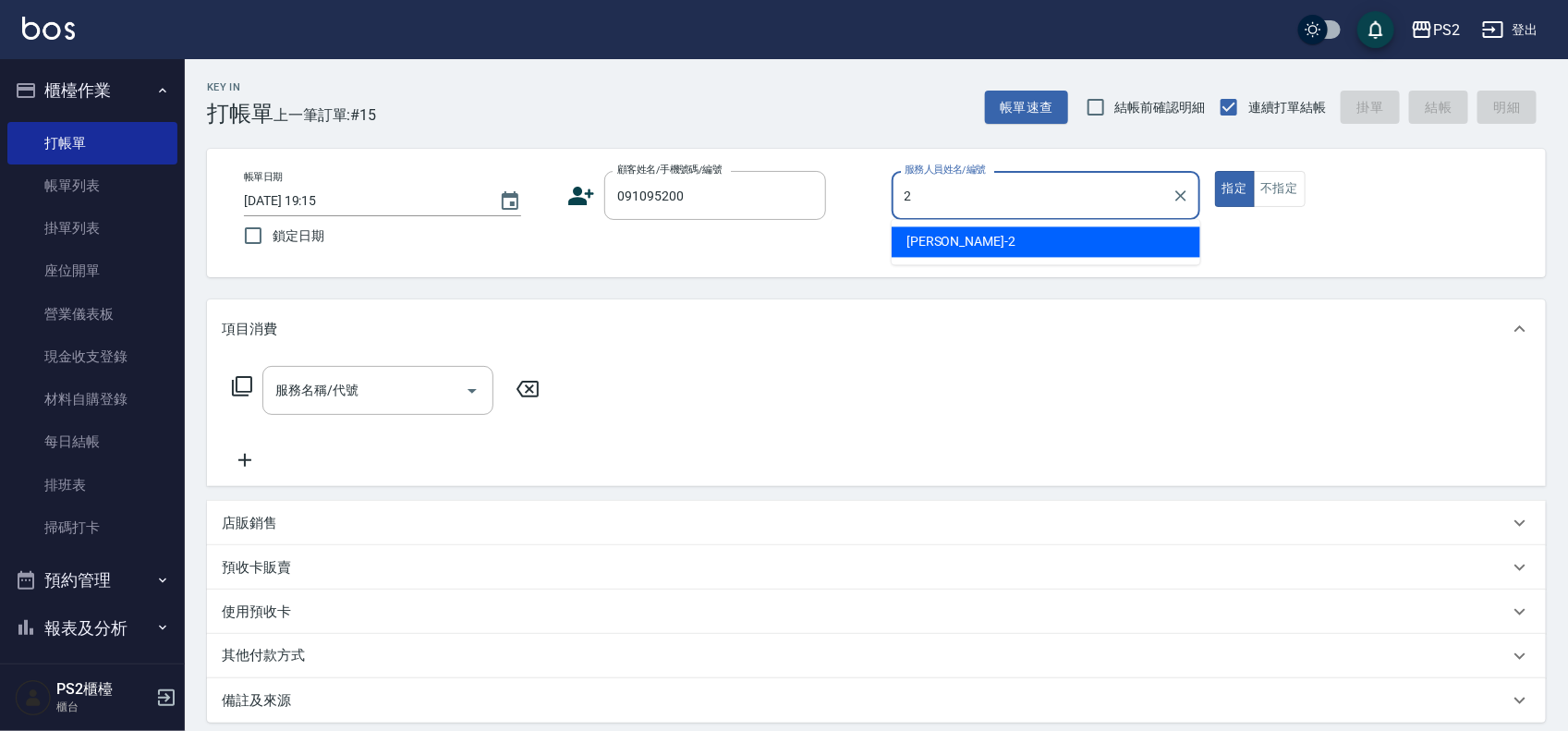
type input "Jason-2"
type button "true"
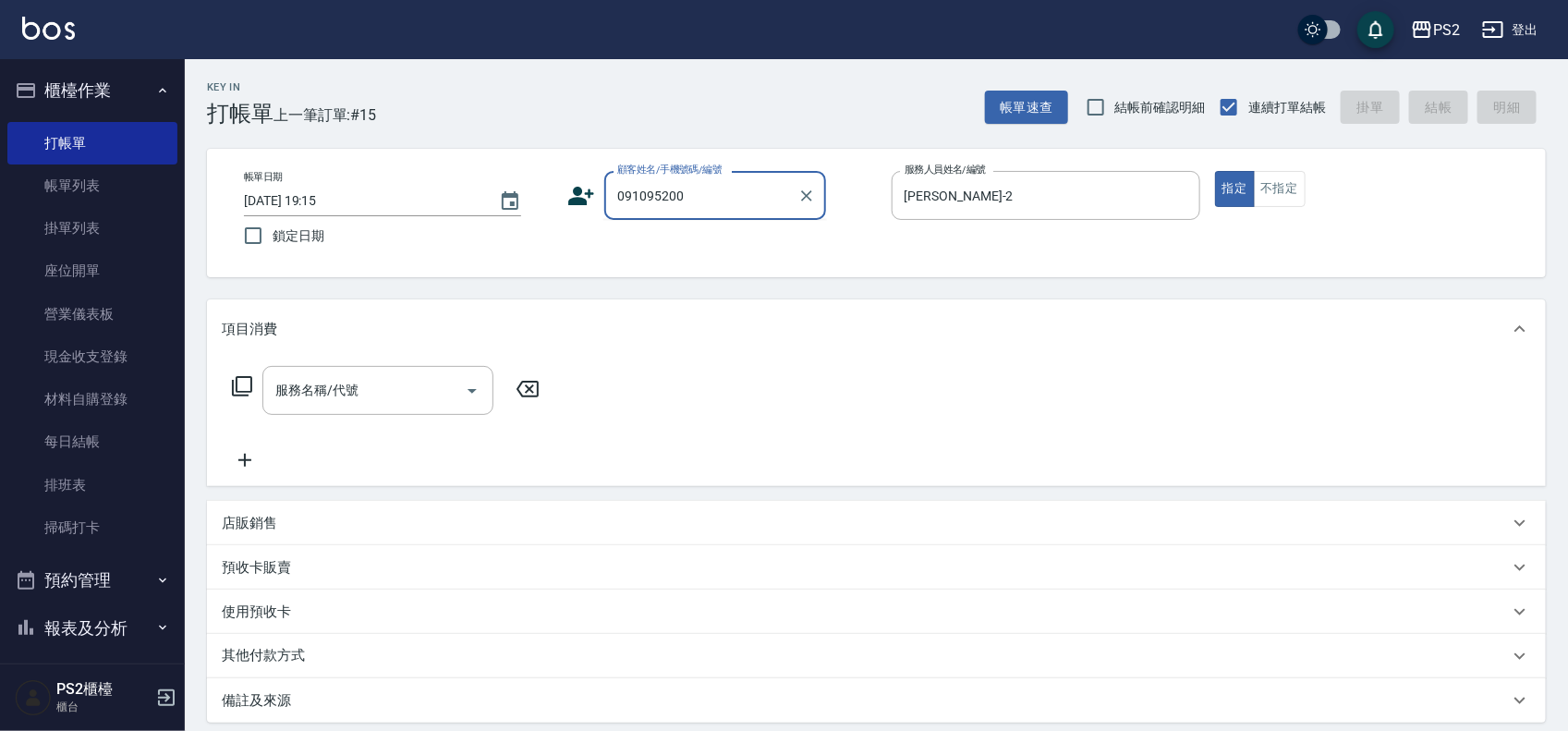
drag, startPoint x: 449, startPoint y: 227, endPoint x: 367, endPoint y: 229, distance: 82.0
click at [367, 229] on div "帳單日期 2025/08/23 19:15 鎖定日期 顧客姓名/手機號碼/編號 091095200 顧客姓名/手機號碼/編號 服務人員姓名/編號 Jason-…" at bounding box center [876, 212] width 1295 height 84
type input "0910952020"
click at [580, 196] on icon at bounding box center [580, 196] width 28 height 28
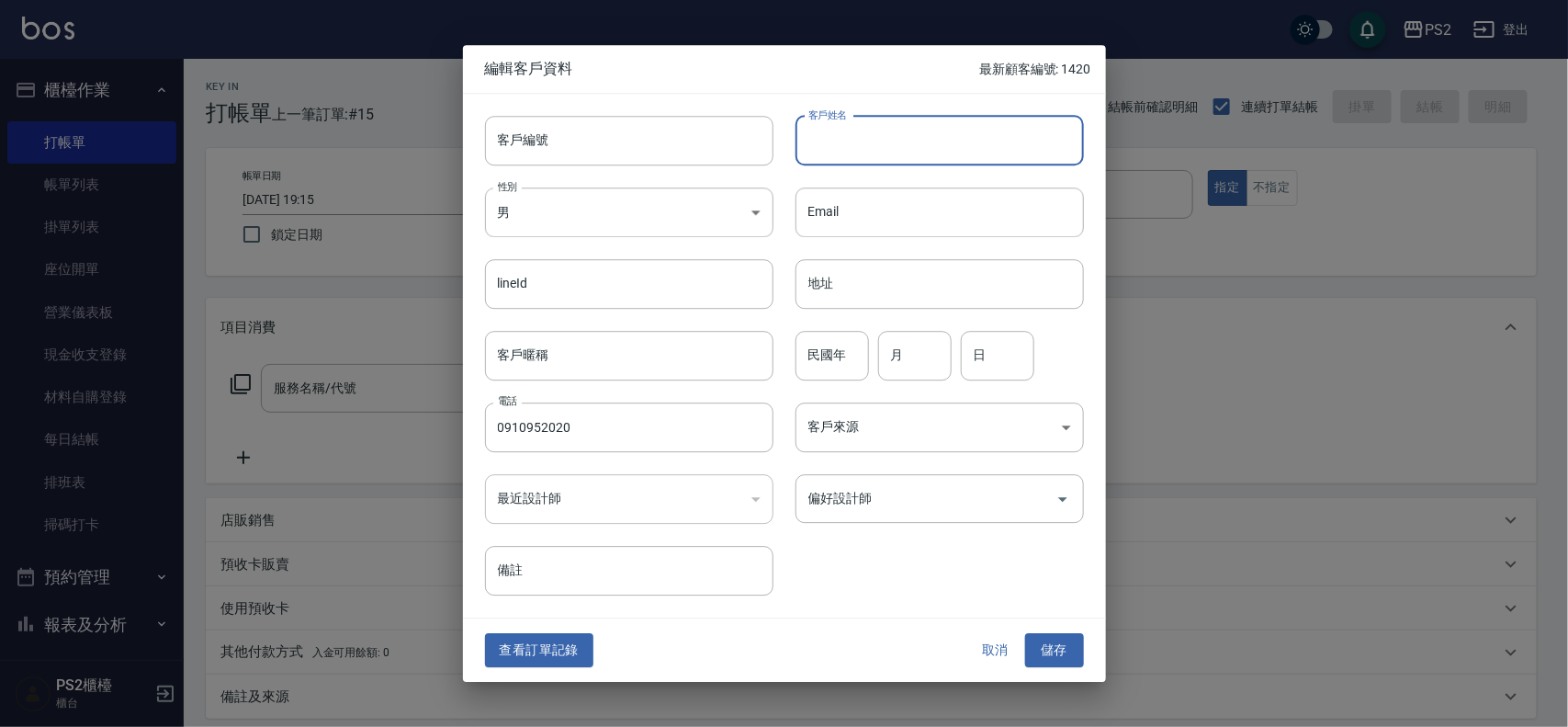
click at [897, 129] on input "客戶姓名" at bounding box center [940, 140] width 288 height 49
type input "[PERSON_NAME]"
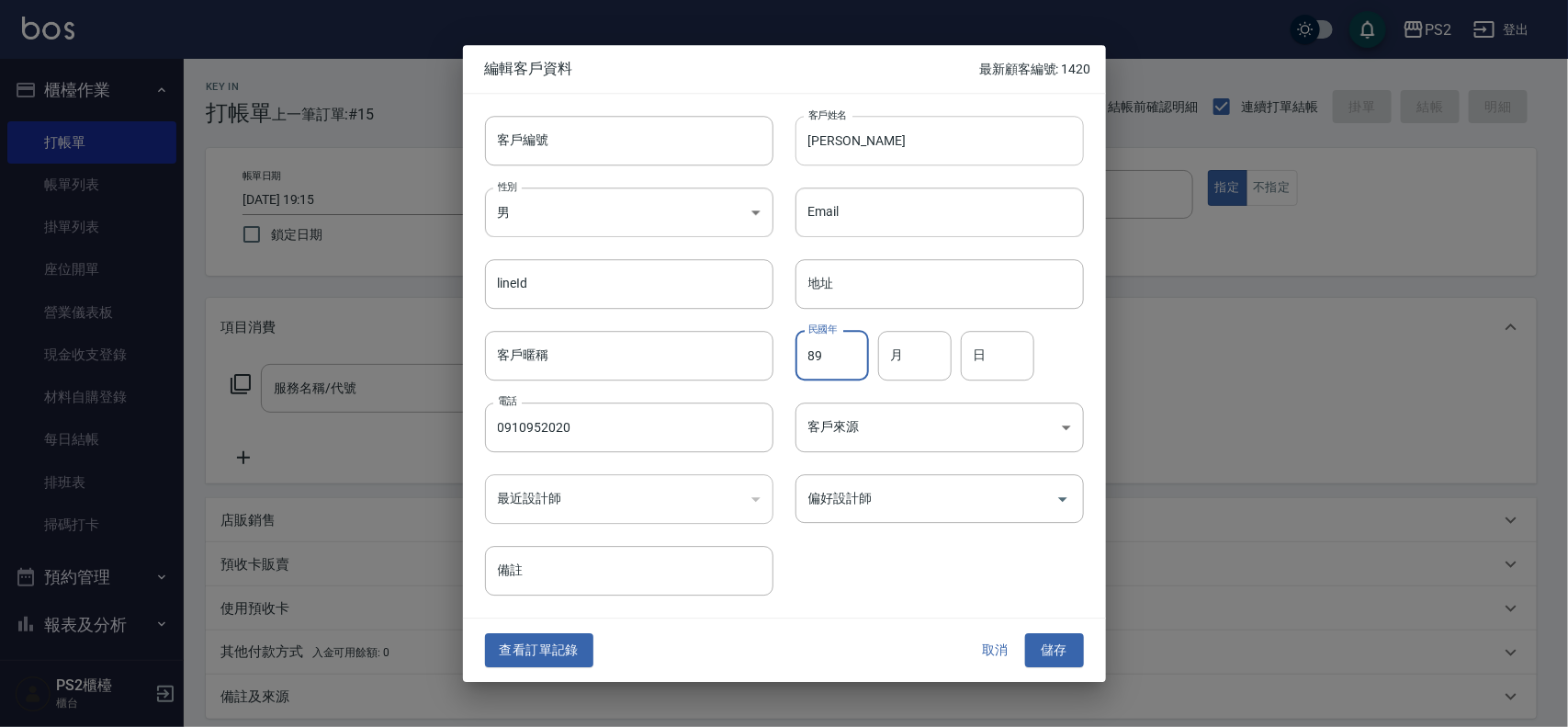
type input "89"
type input "6"
type input "9"
click at [1046, 641] on button "儲存" at bounding box center [1054, 651] width 59 height 34
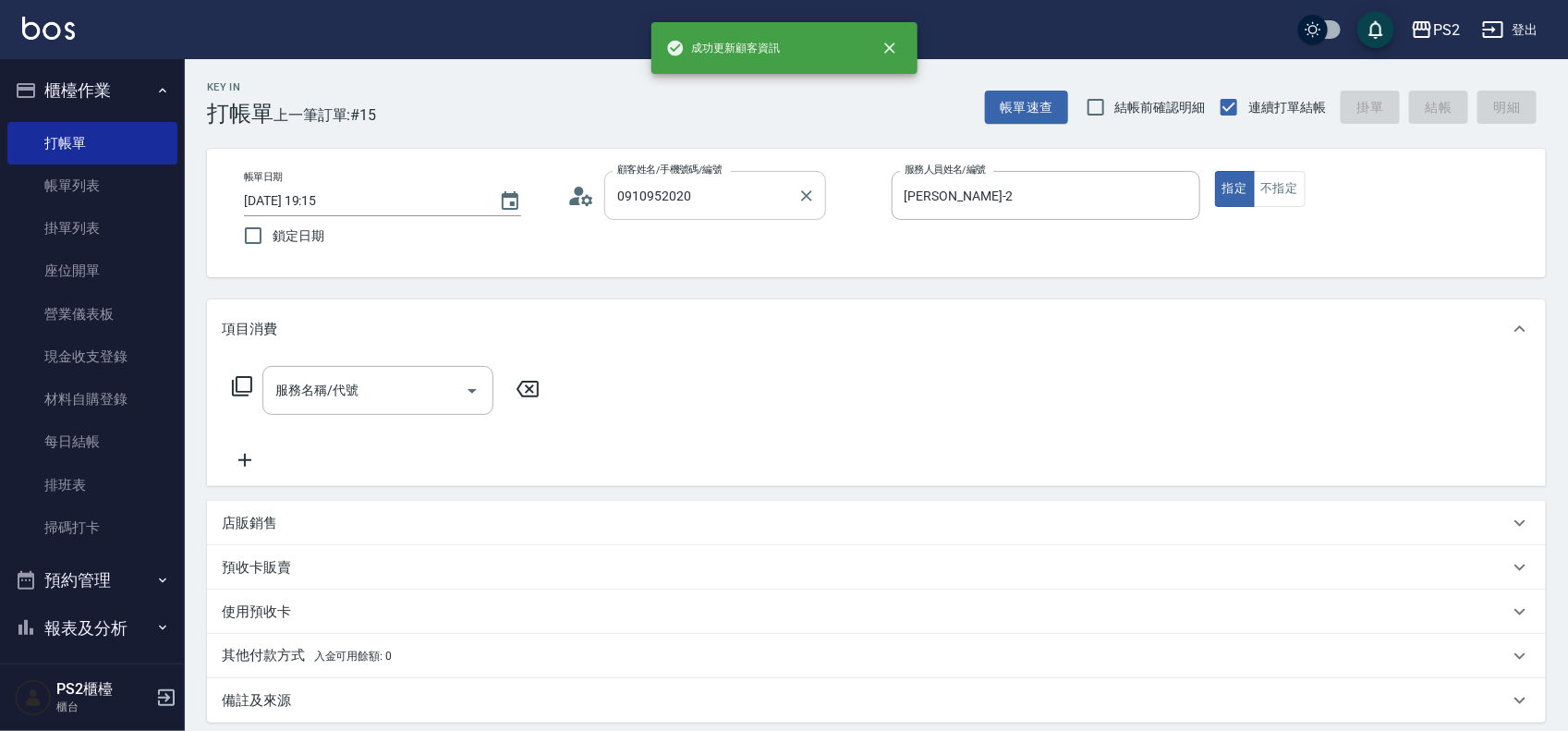
click at [743, 197] on input "0910952020" at bounding box center [701, 195] width 177 height 32
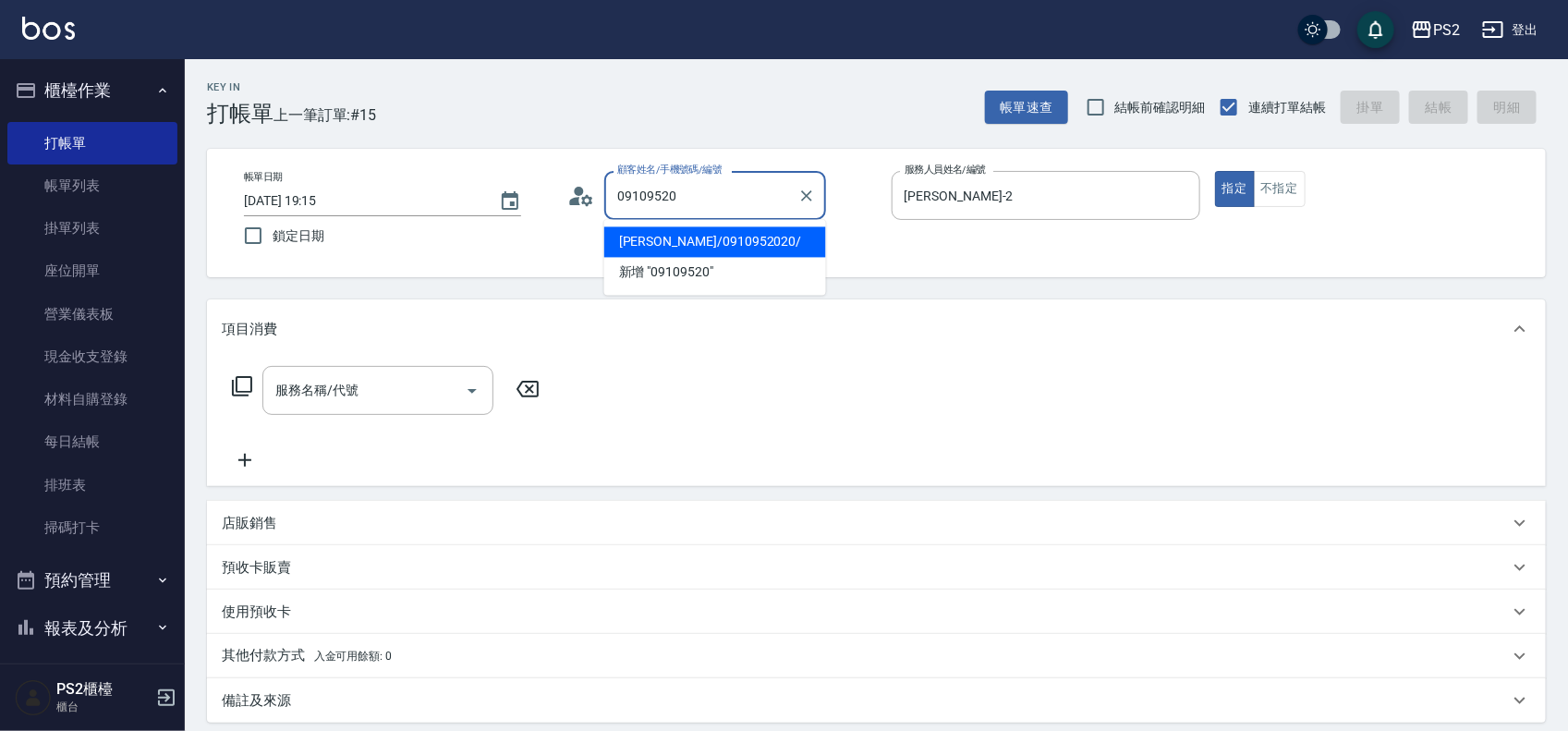
click at [764, 247] on li "蔡宜育/0910952020/" at bounding box center [714, 242] width 222 height 30
type input "蔡宜育/0910952020/"
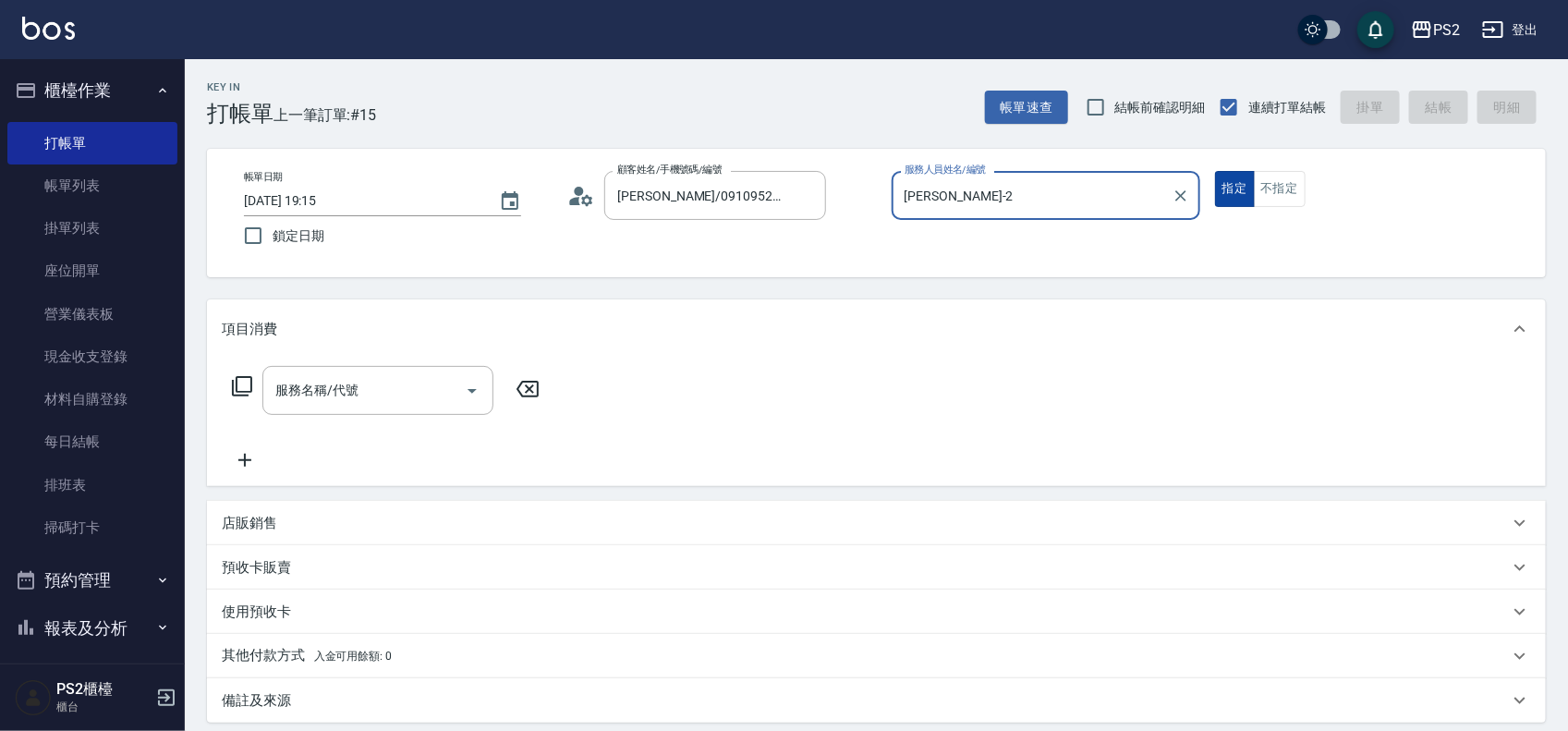
click at [1239, 189] on button "指定" at bounding box center [1235, 188] width 40 height 36
click at [1258, 189] on button "不指定" at bounding box center [1279, 188] width 51 height 36
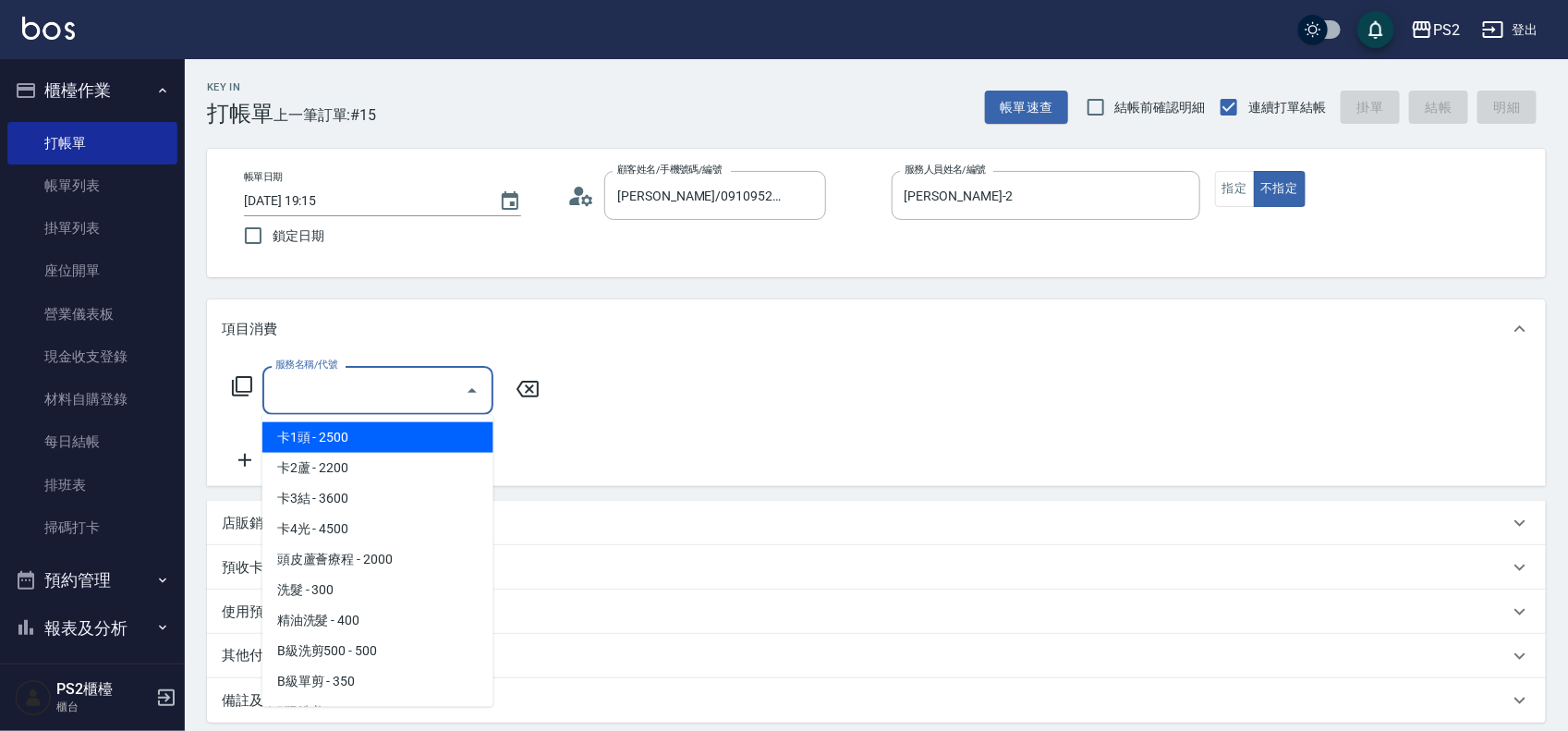
click at [345, 375] on input "服務名稱/代號" at bounding box center [363, 390] width 187 height 32
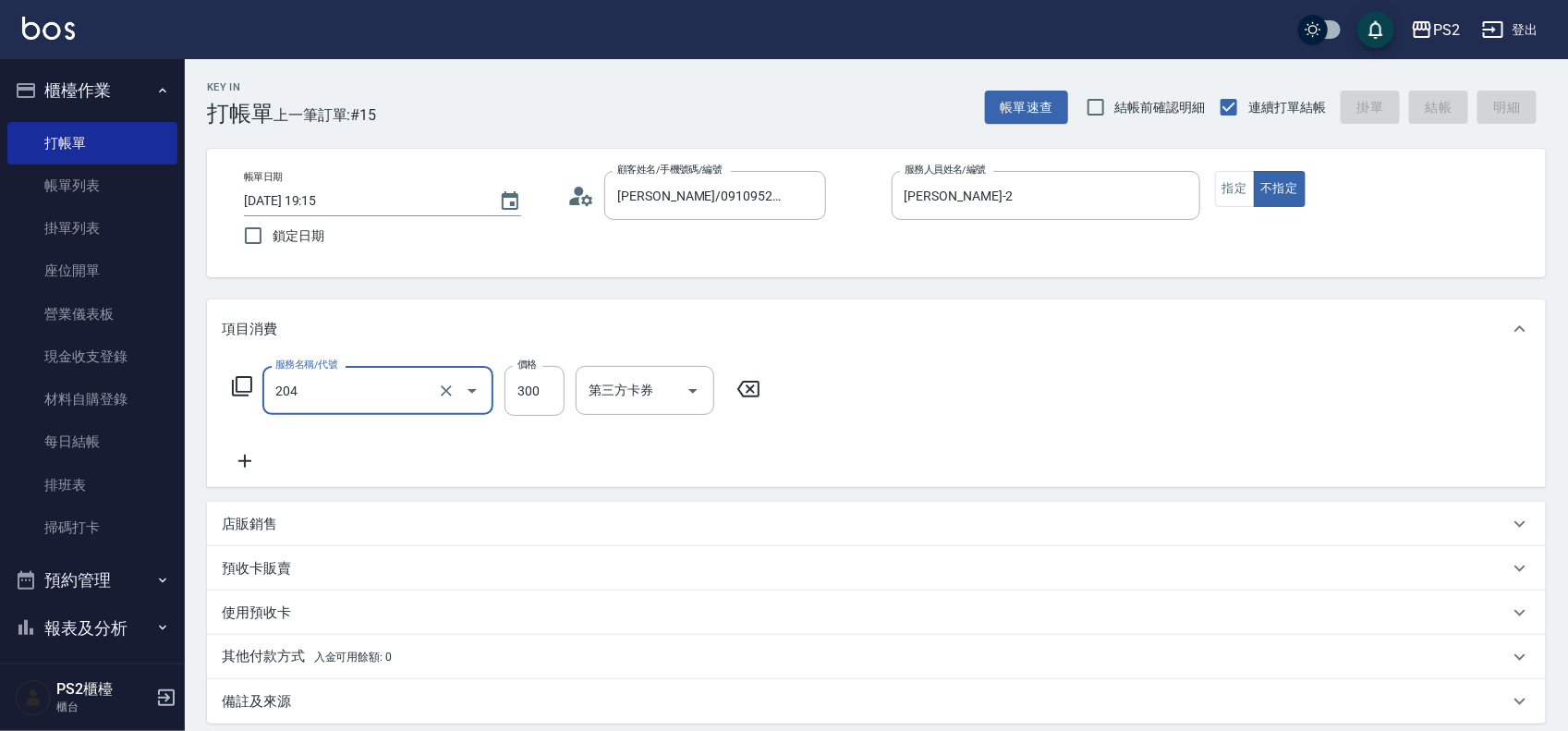
type input "204"
type input "2025/08/23 19:16"
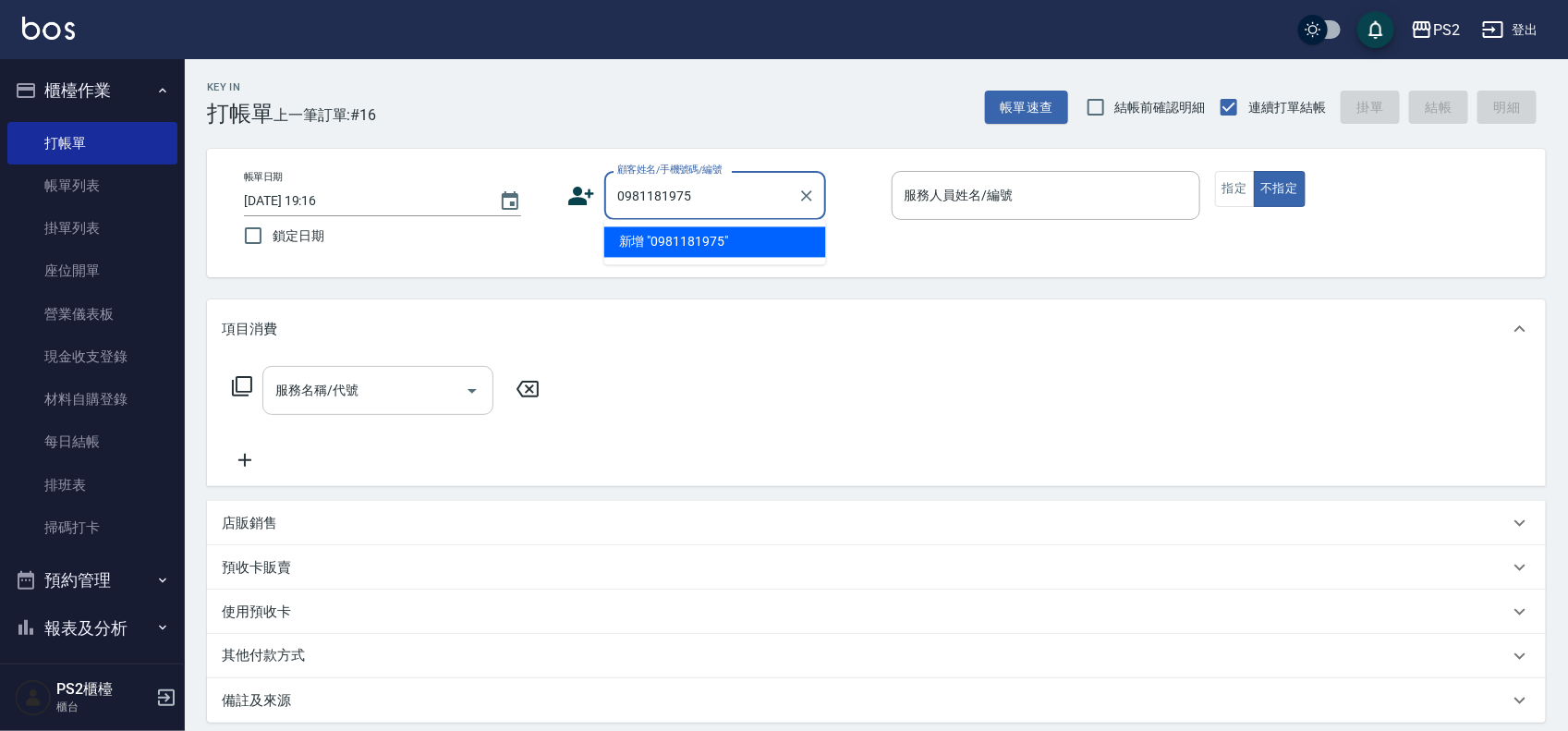
type input "0981181975"
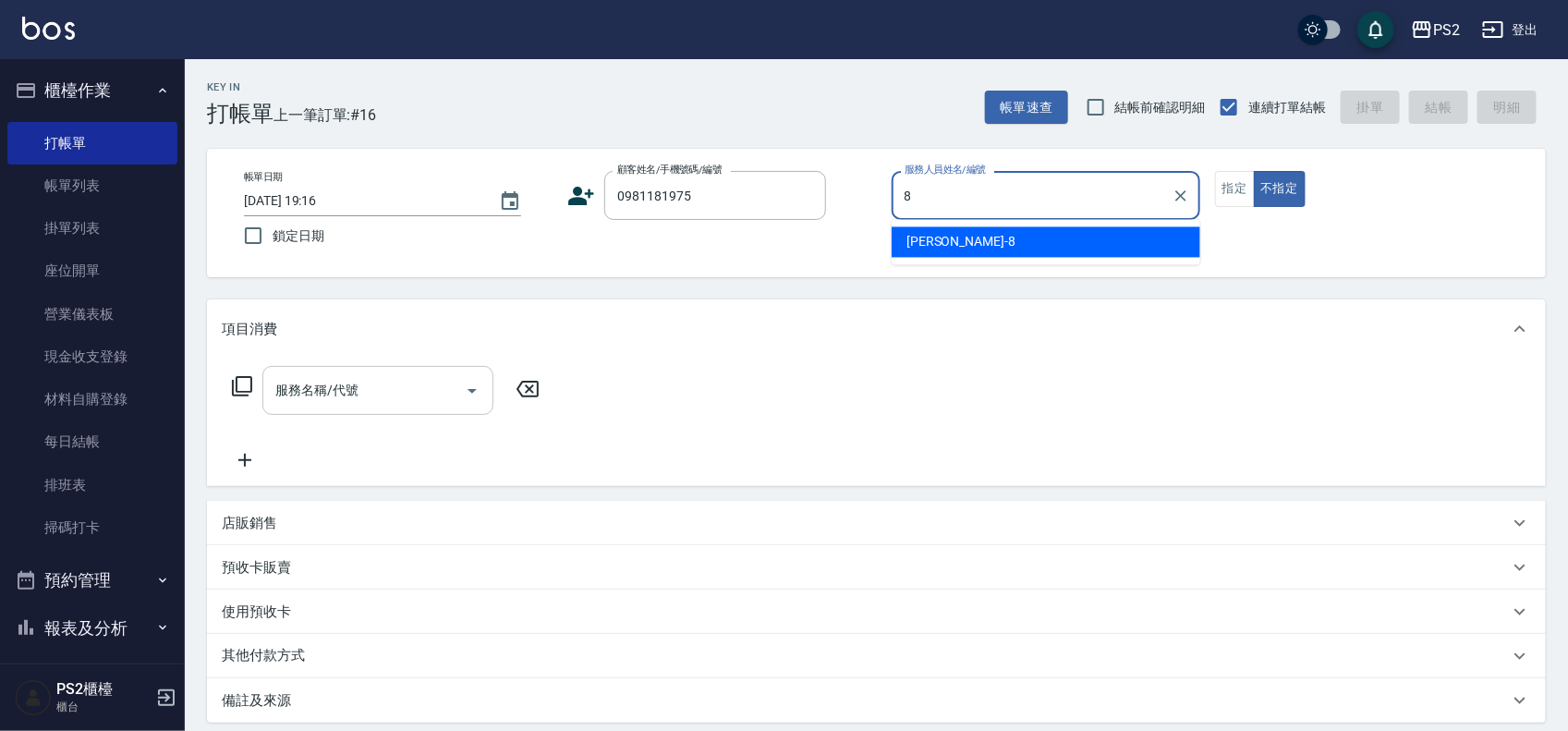
type input "Lori-8"
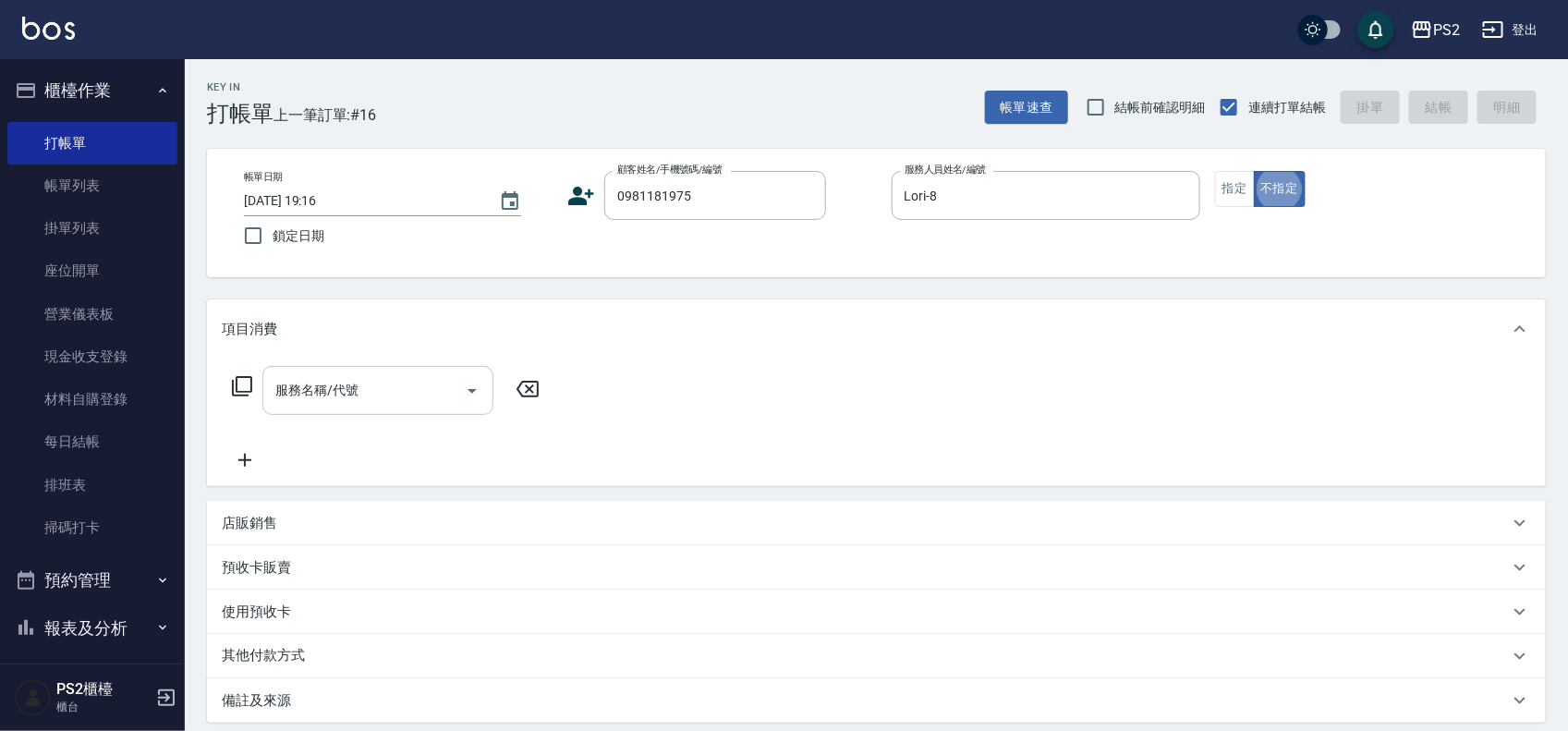
type button "false"
type input "洪紹凱/0981181975/6317"
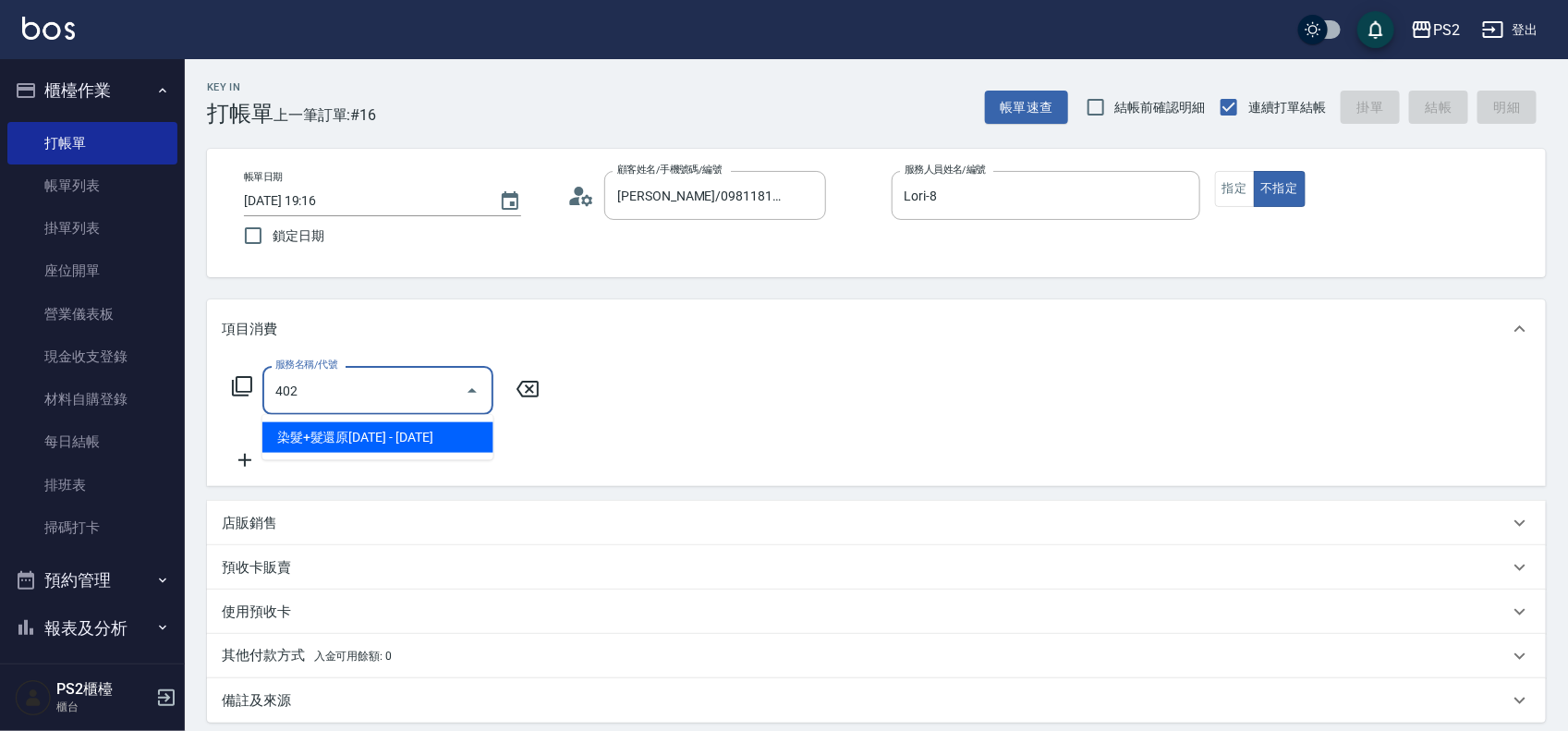
type input "染髮+髮還原1500(402)"
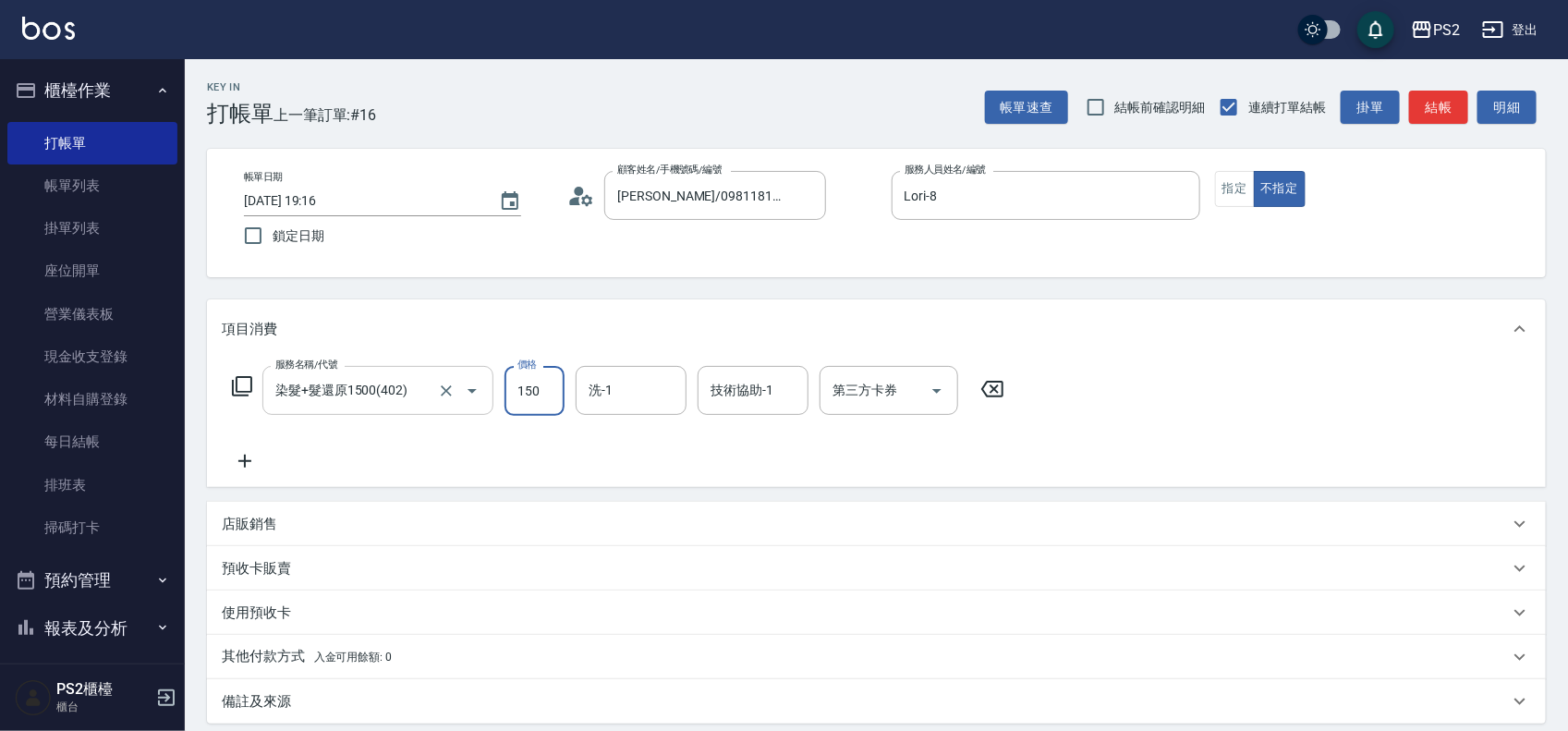
type input "1500"
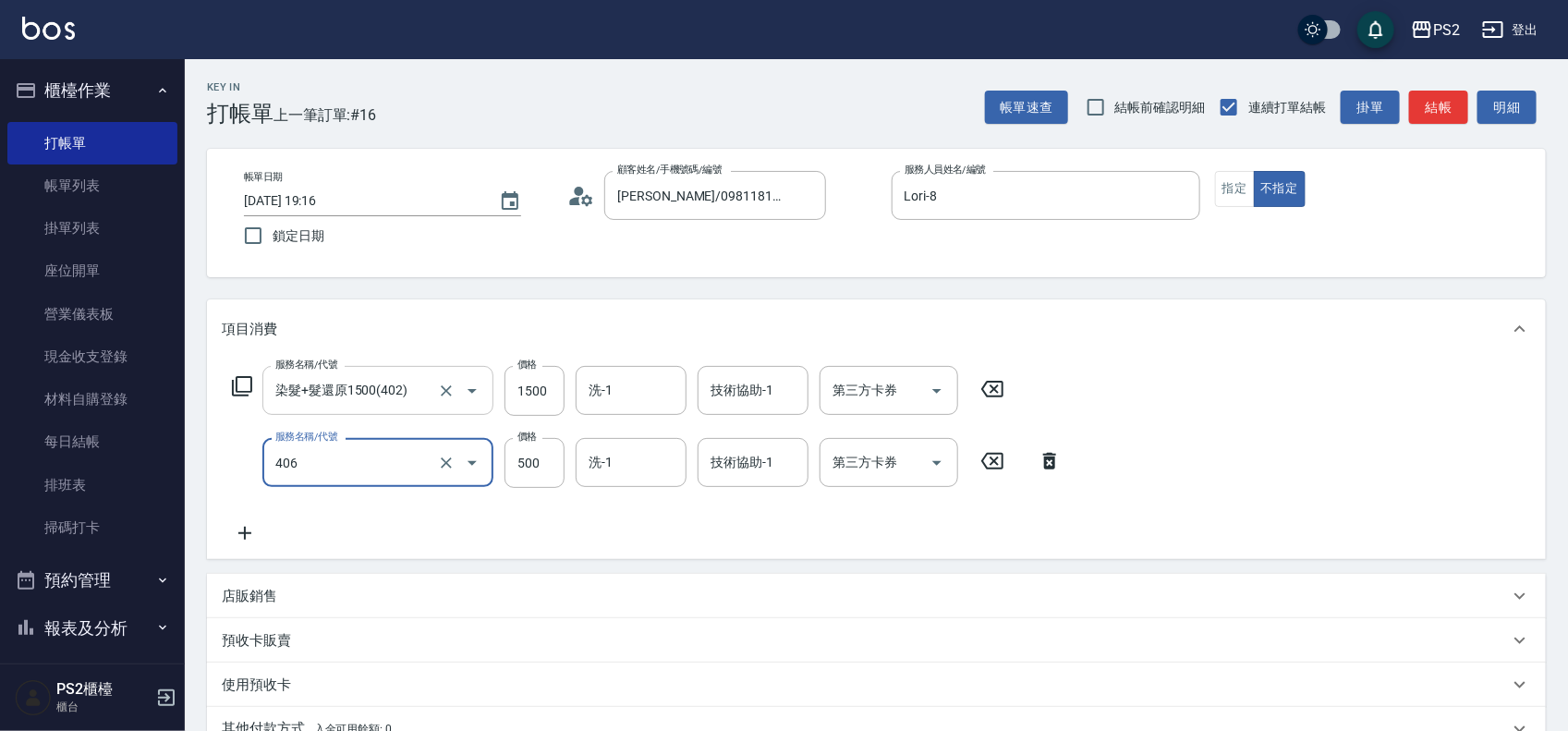
type input "退色肩帶上500(406)"
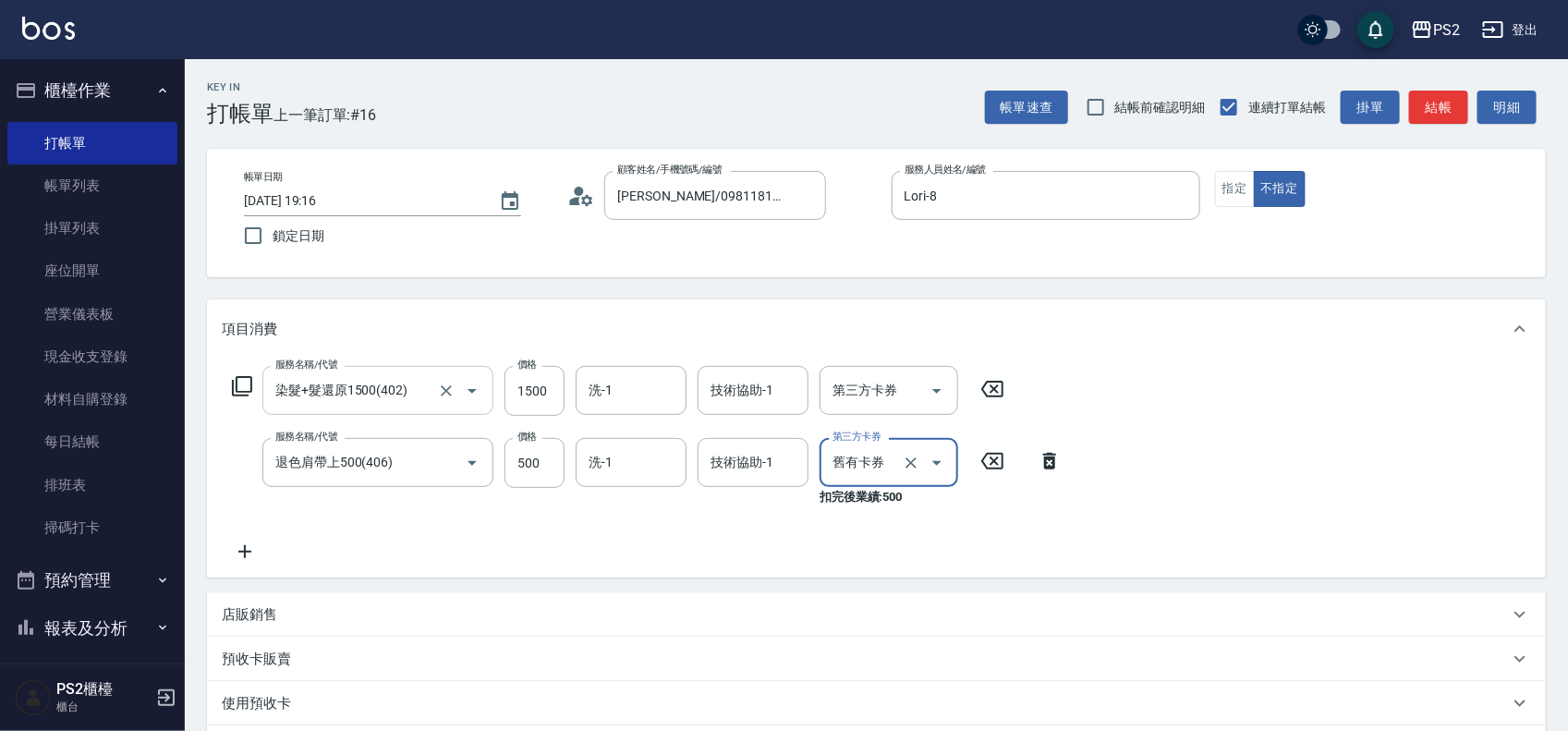
type input "舊有卡券"
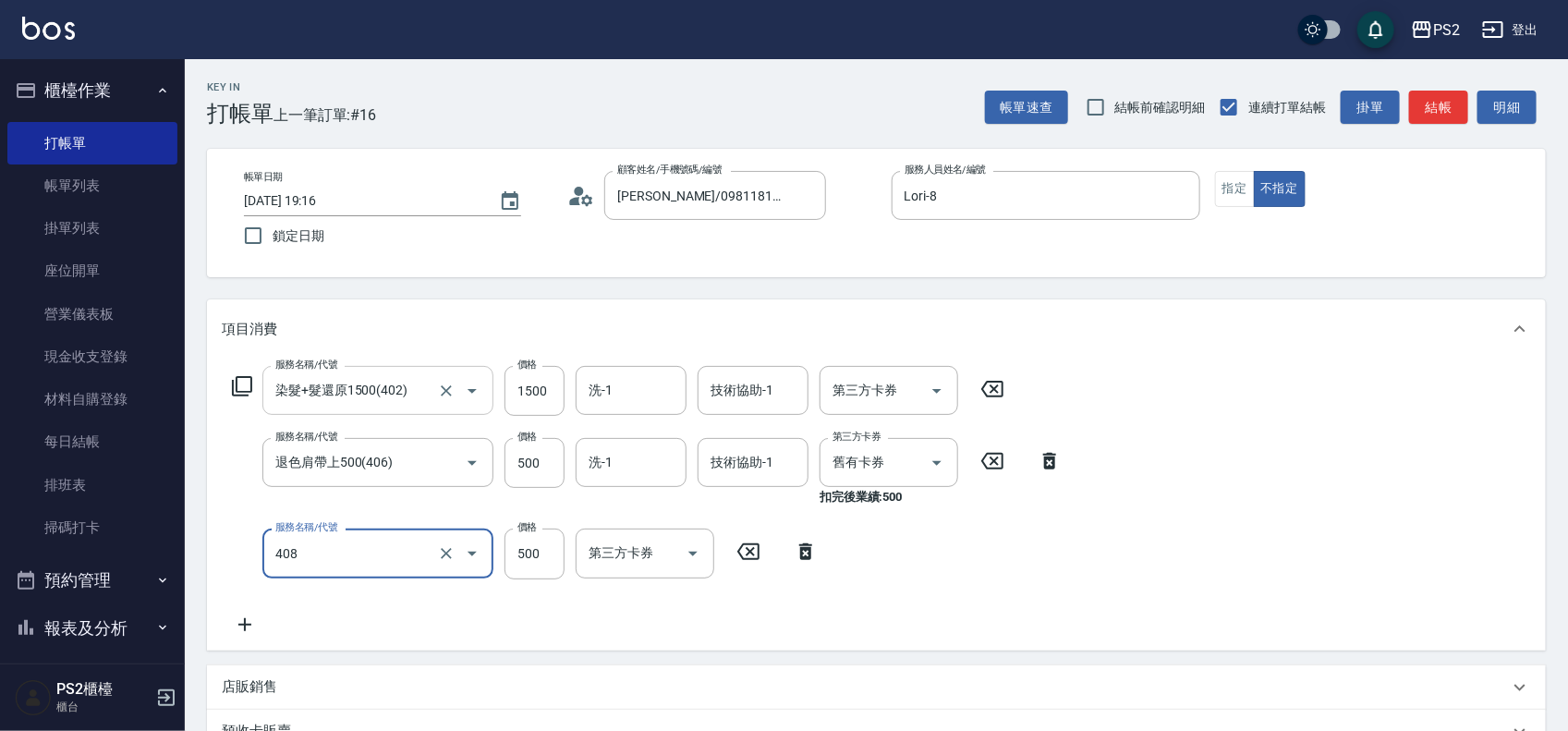
type input "髮長肩下500(408)"
click at [878, 459] on input "舊有卡券" at bounding box center [862, 461] width 70 height 32
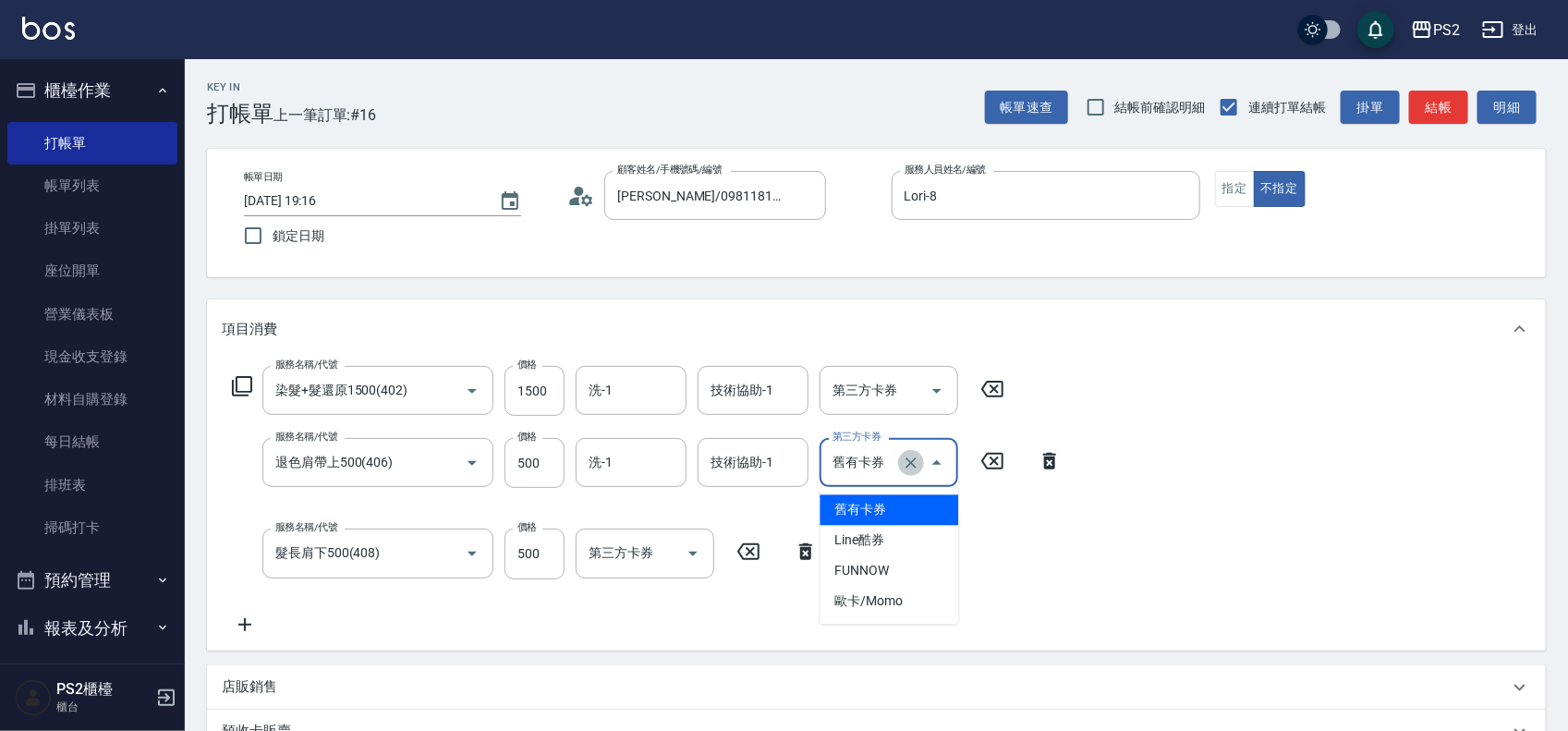
click at [907, 463] on icon "Clear" at bounding box center [910, 462] width 18 height 18
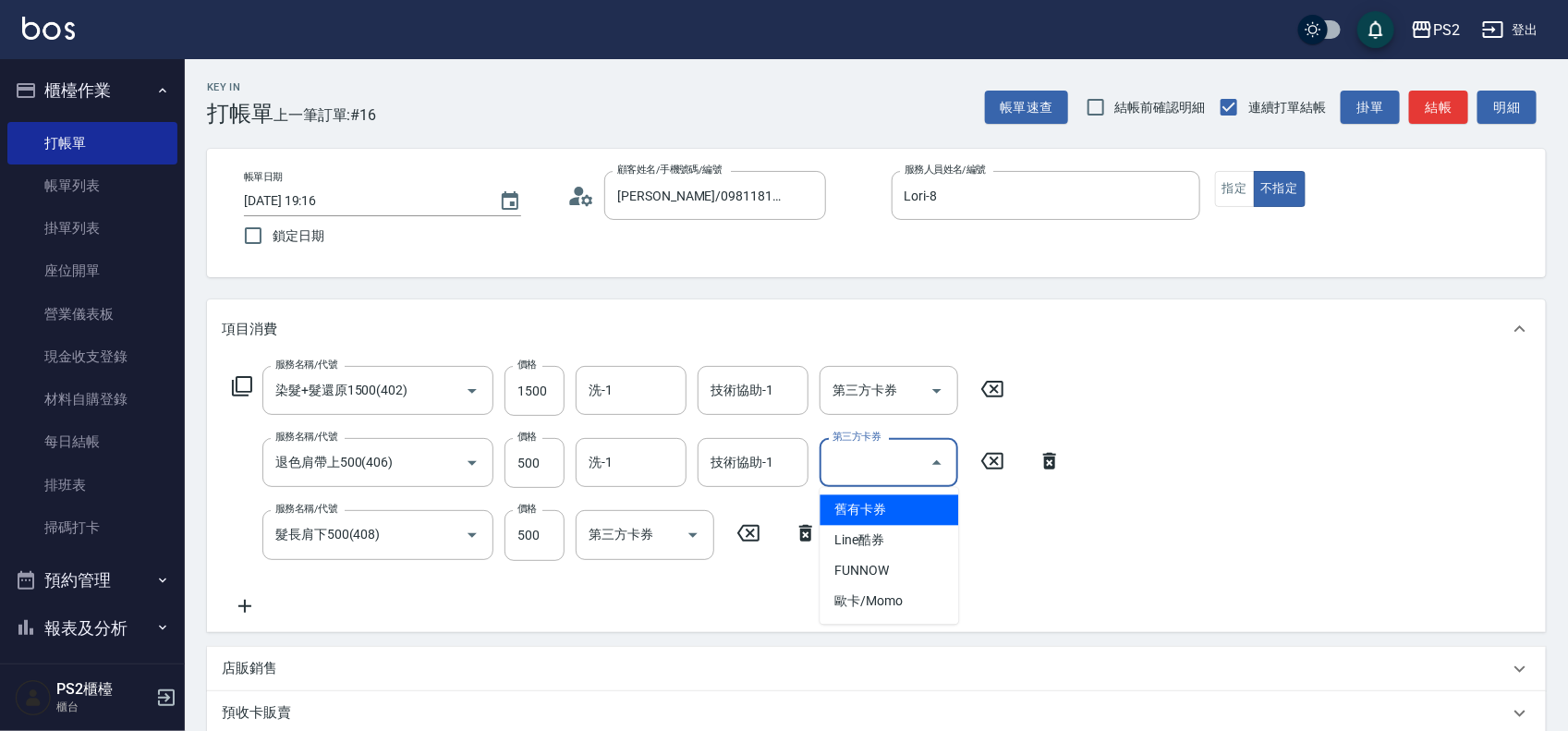
click at [1280, 465] on div "服務名稱/代號 染髮+髮還原1500(402) 服務名稱/代號 價格 1500 價格 洗-1 洗-1 技術協助-1 技術協助-1 第三方卡券 第三方卡券 服務…" at bounding box center [876, 494] width 1338 height 272
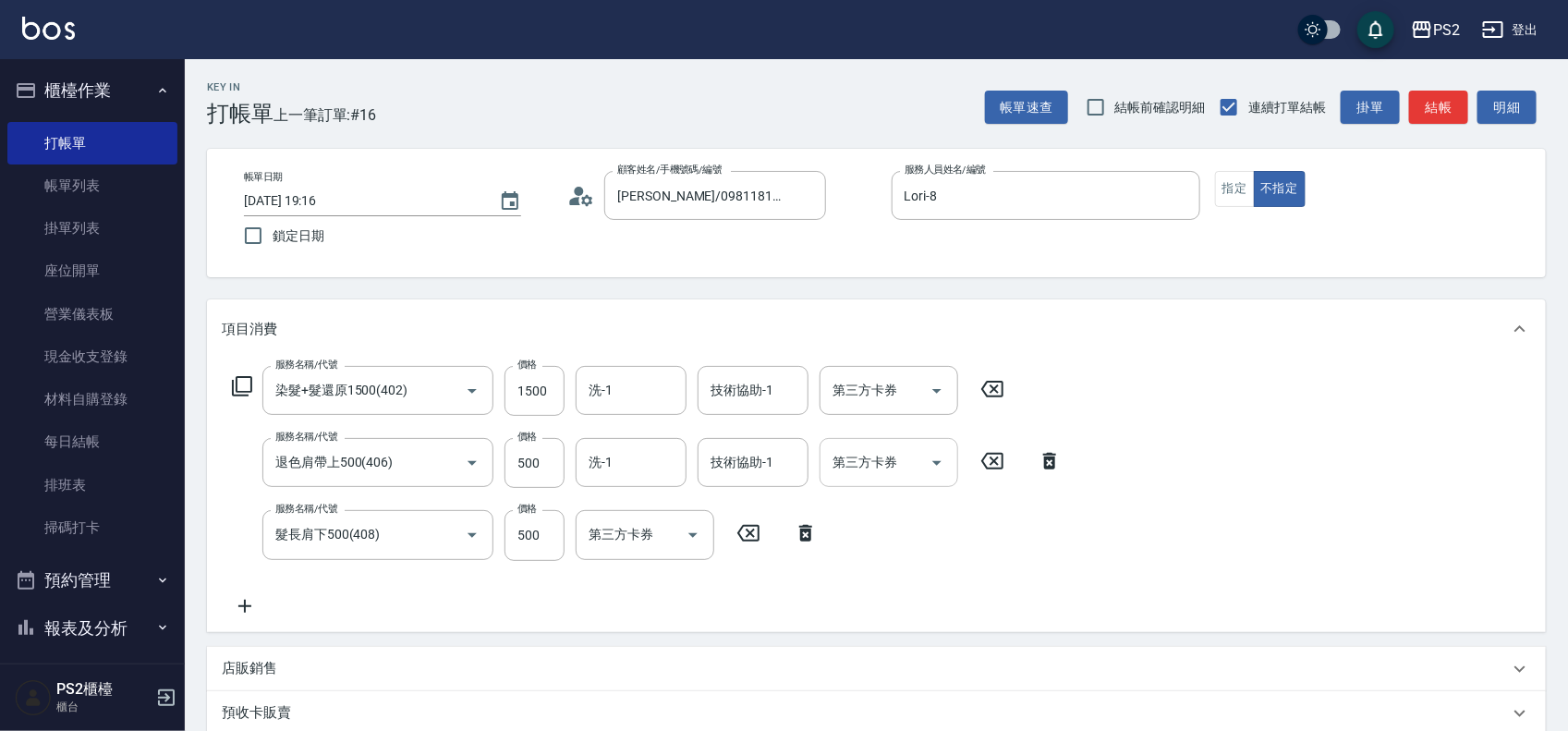
scroll to position [344, 0]
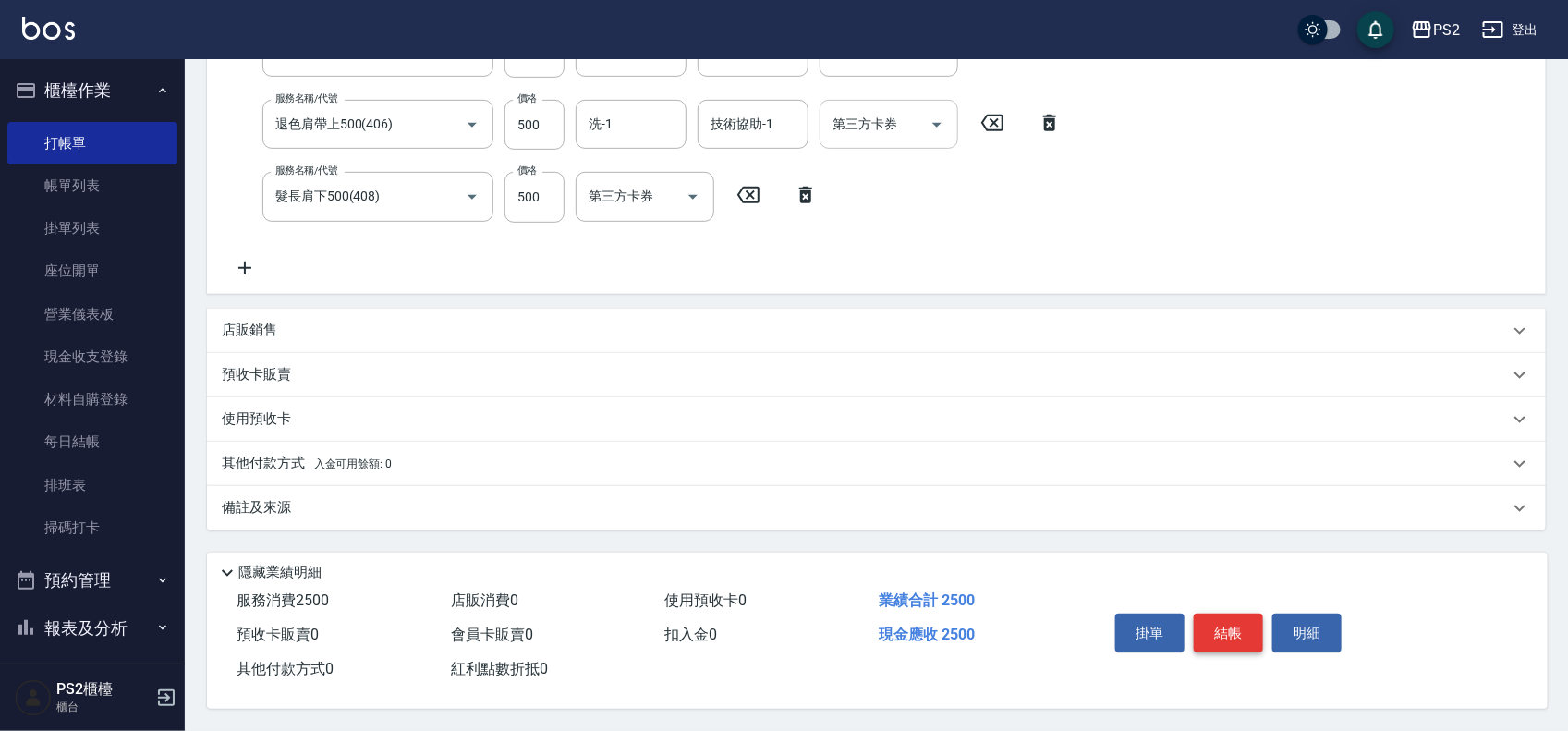
click at [1229, 639] on button "結帳" at bounding box center [1229, 633] width 70 height 39
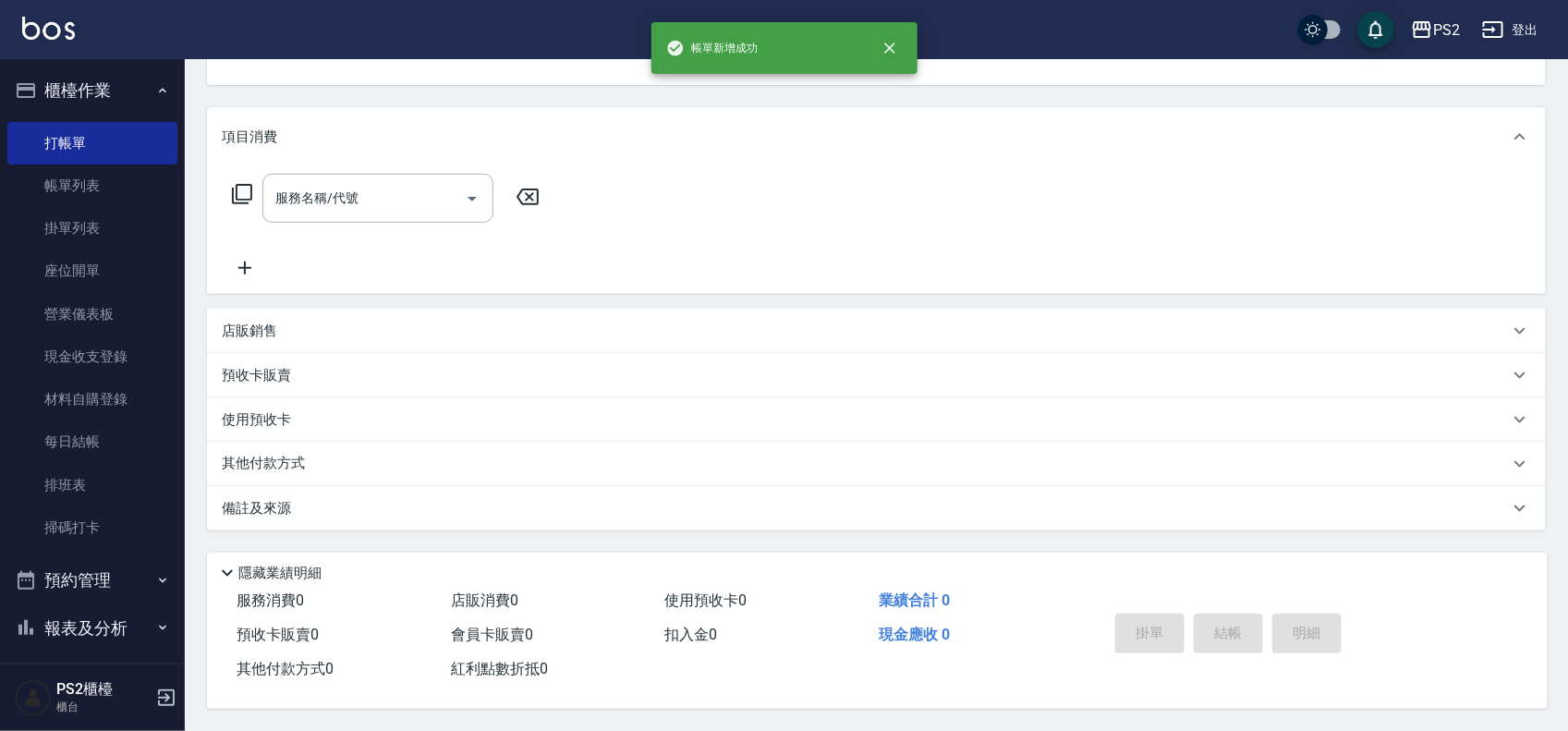
scroll to position [0, 0]
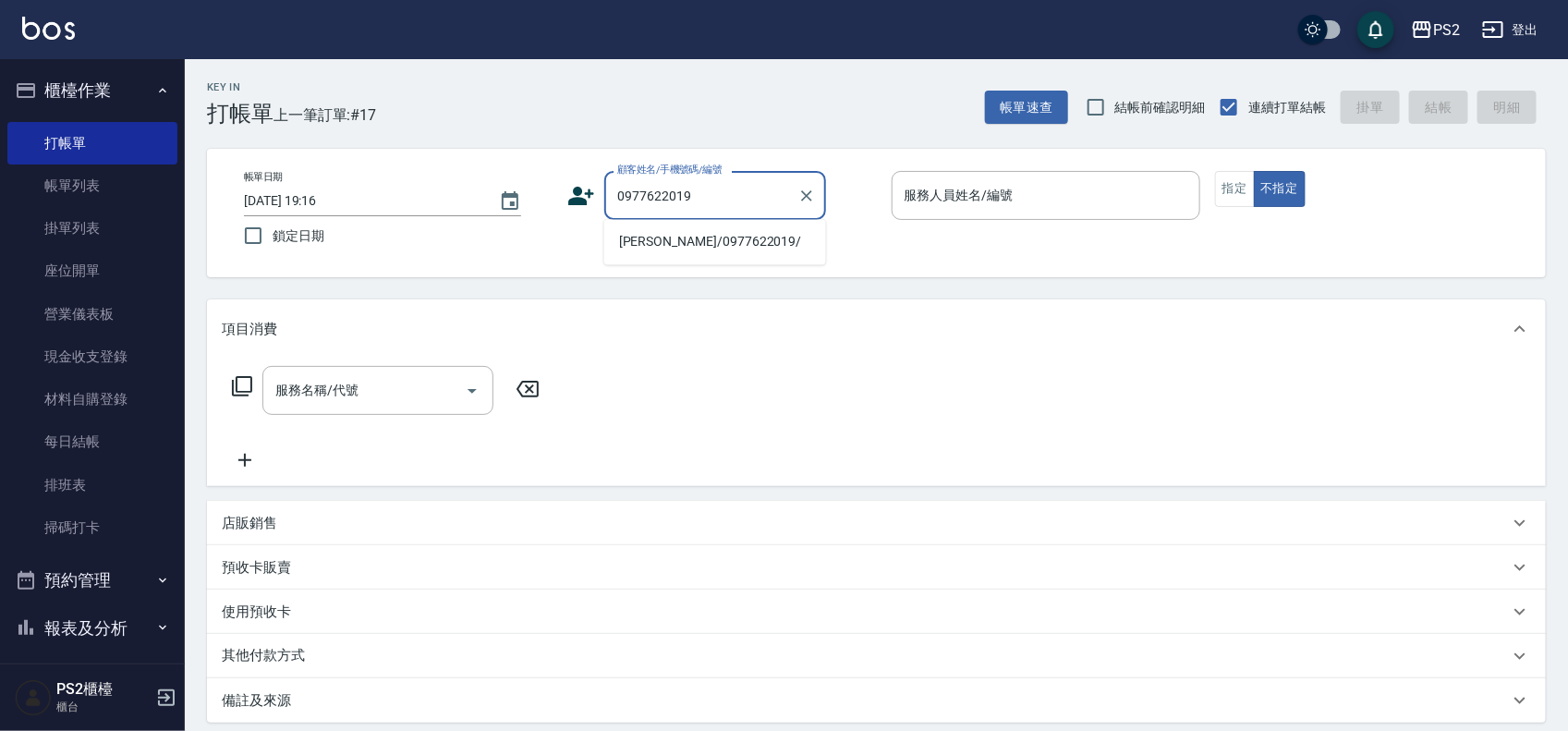
type input "陳彥文/0977622019/"
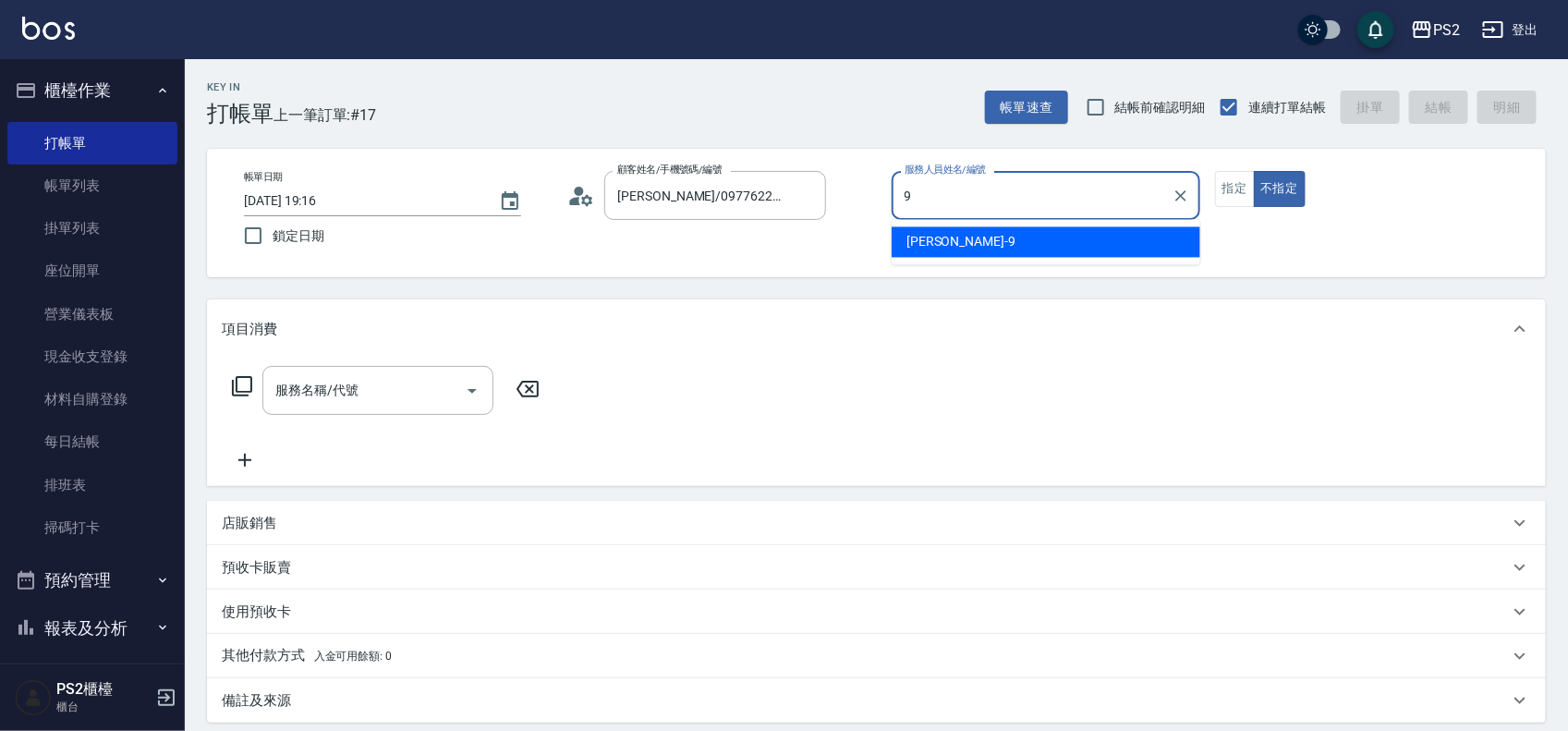
type input "Nina-9"
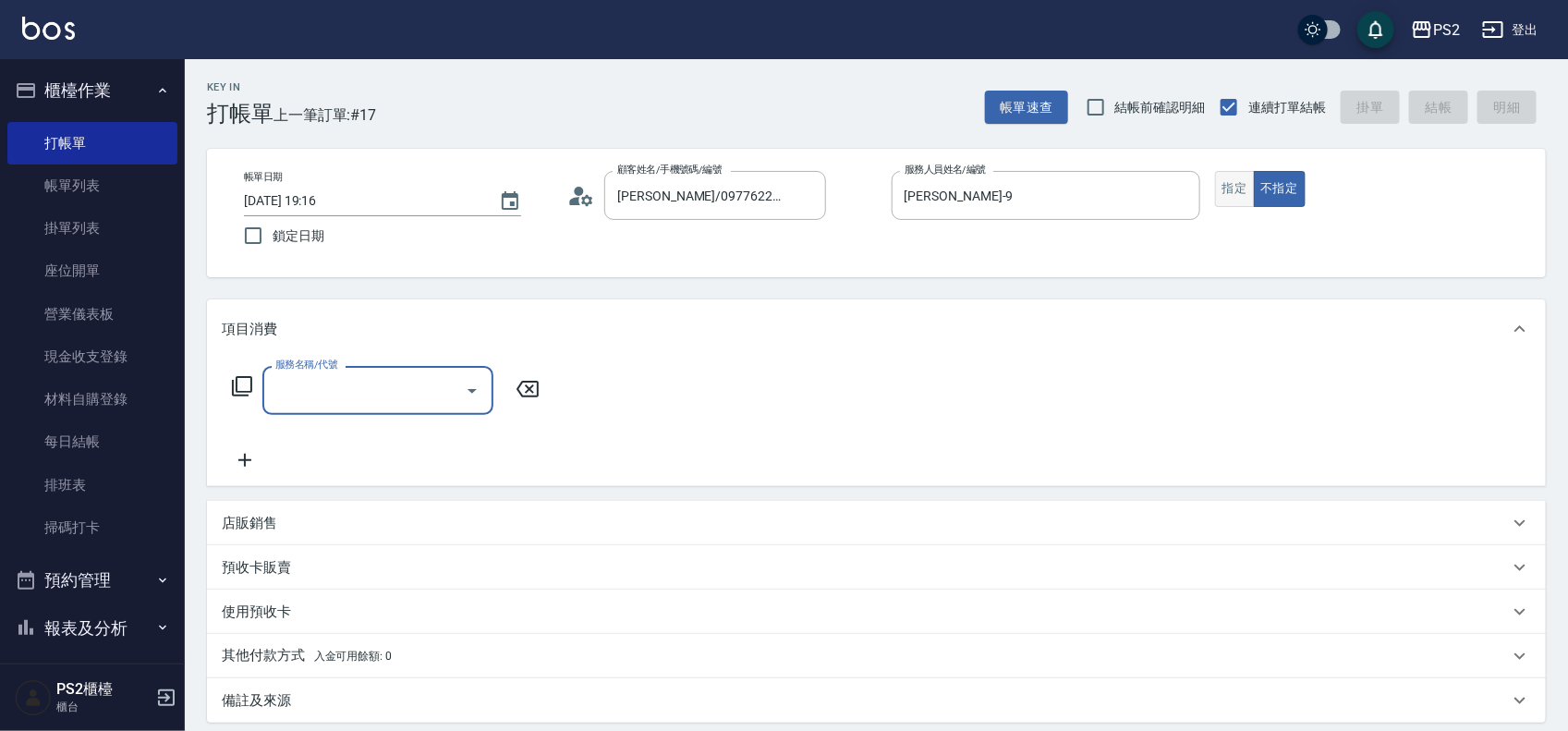
click at [1239, 183] on button "指定" at bounding box center [1235, 188] width 40 height 36
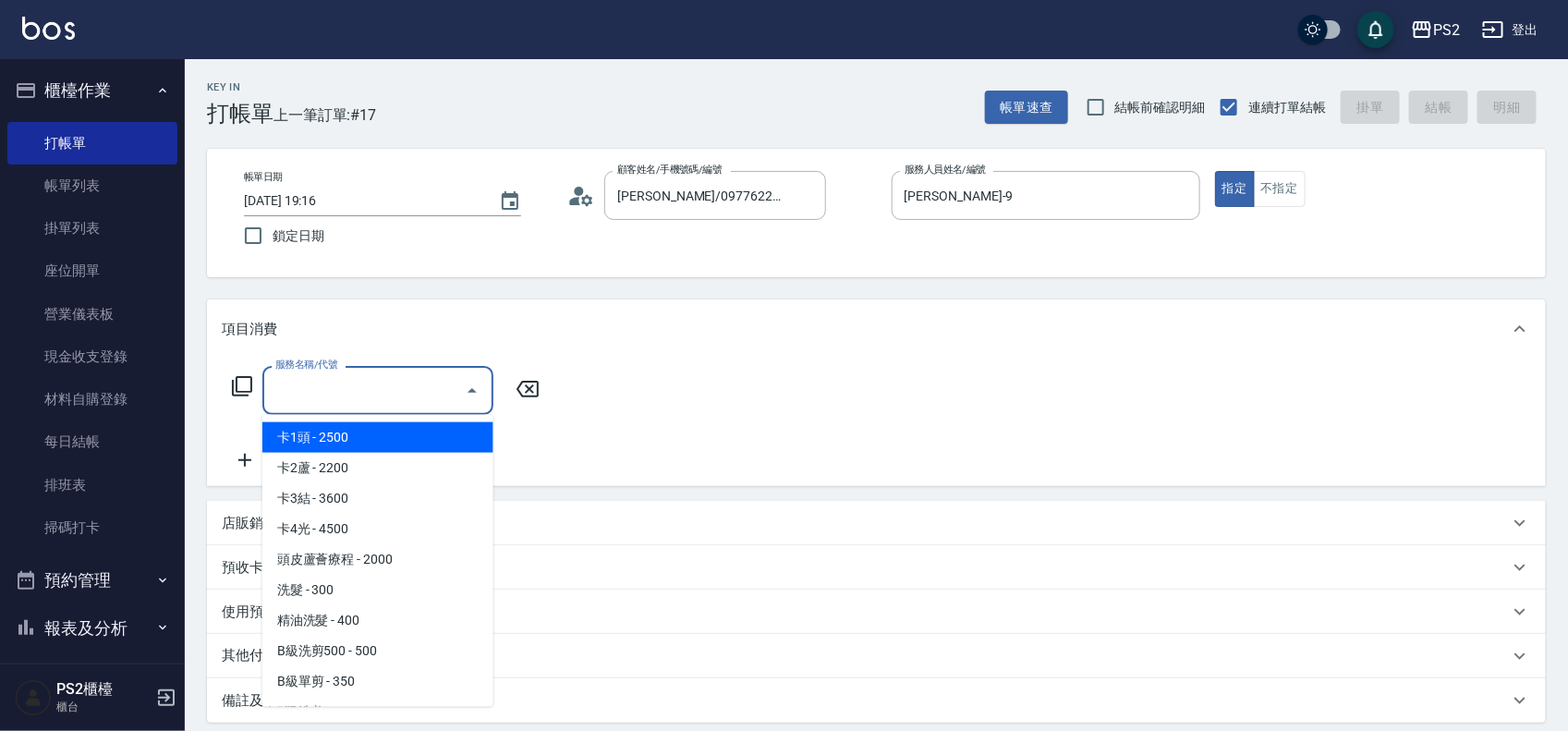
click at [369, 395] on input "服務名稱/代號" at bounding box center [363, 390] width 187 height 32
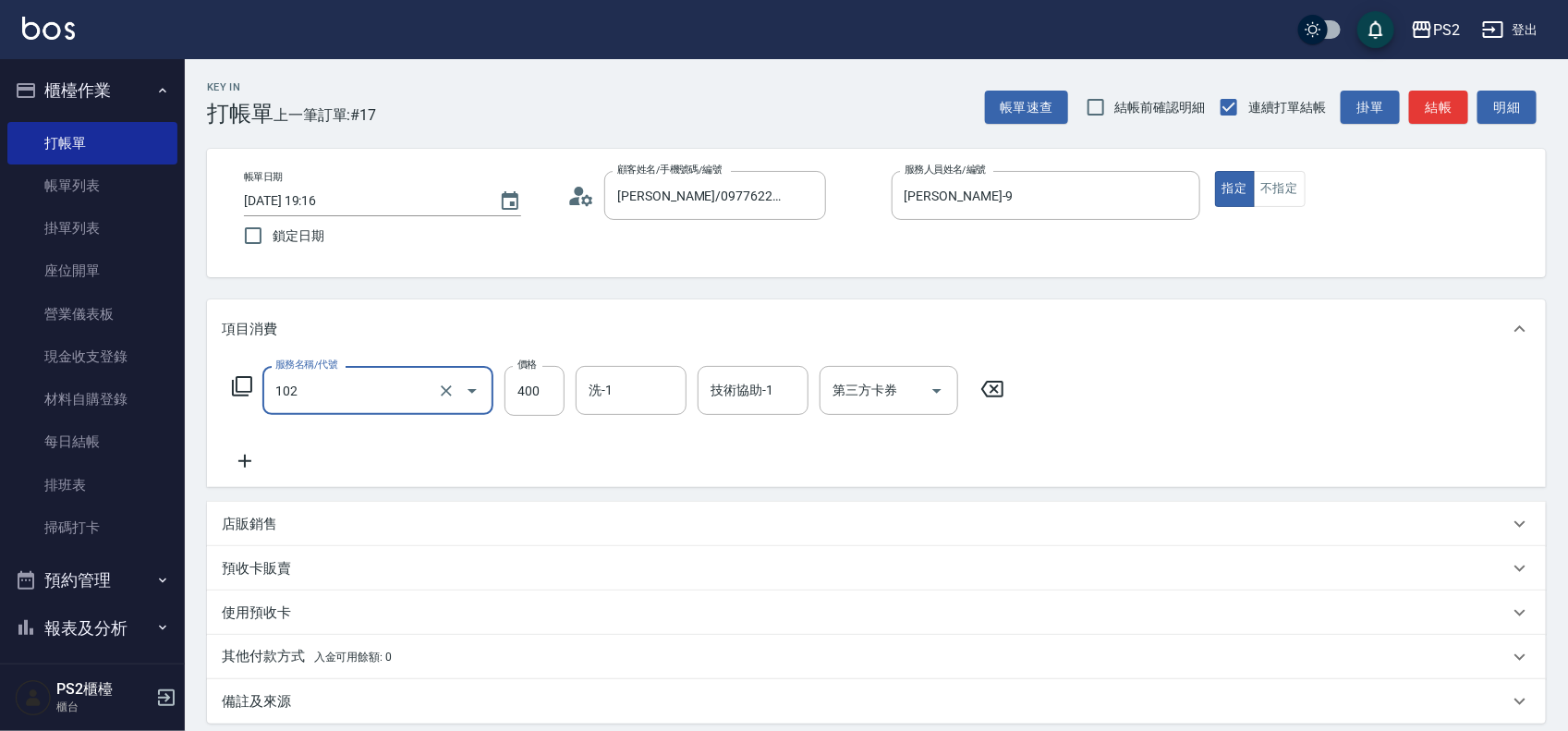
type input "精油洗髮(102)"
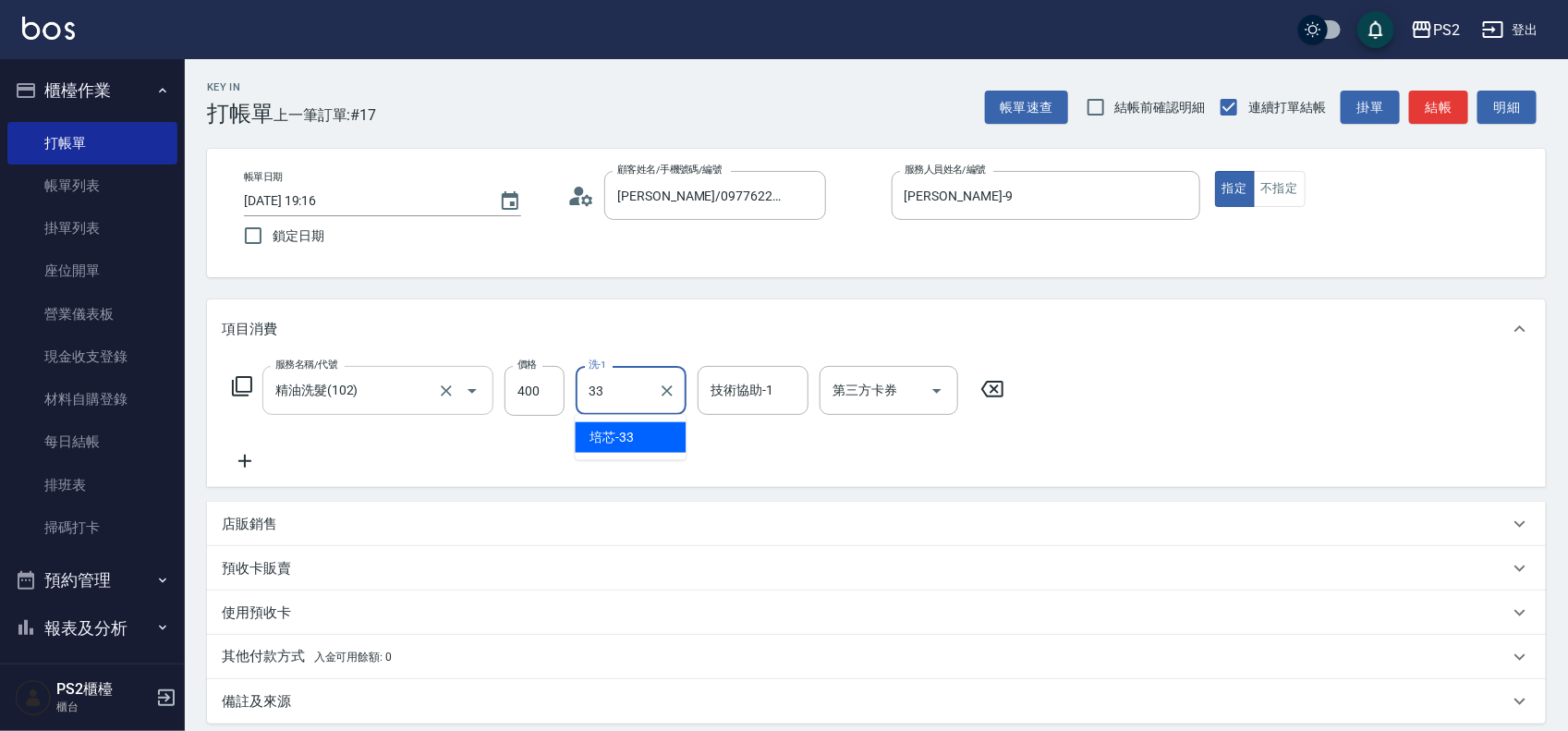
type input "培芯-33"
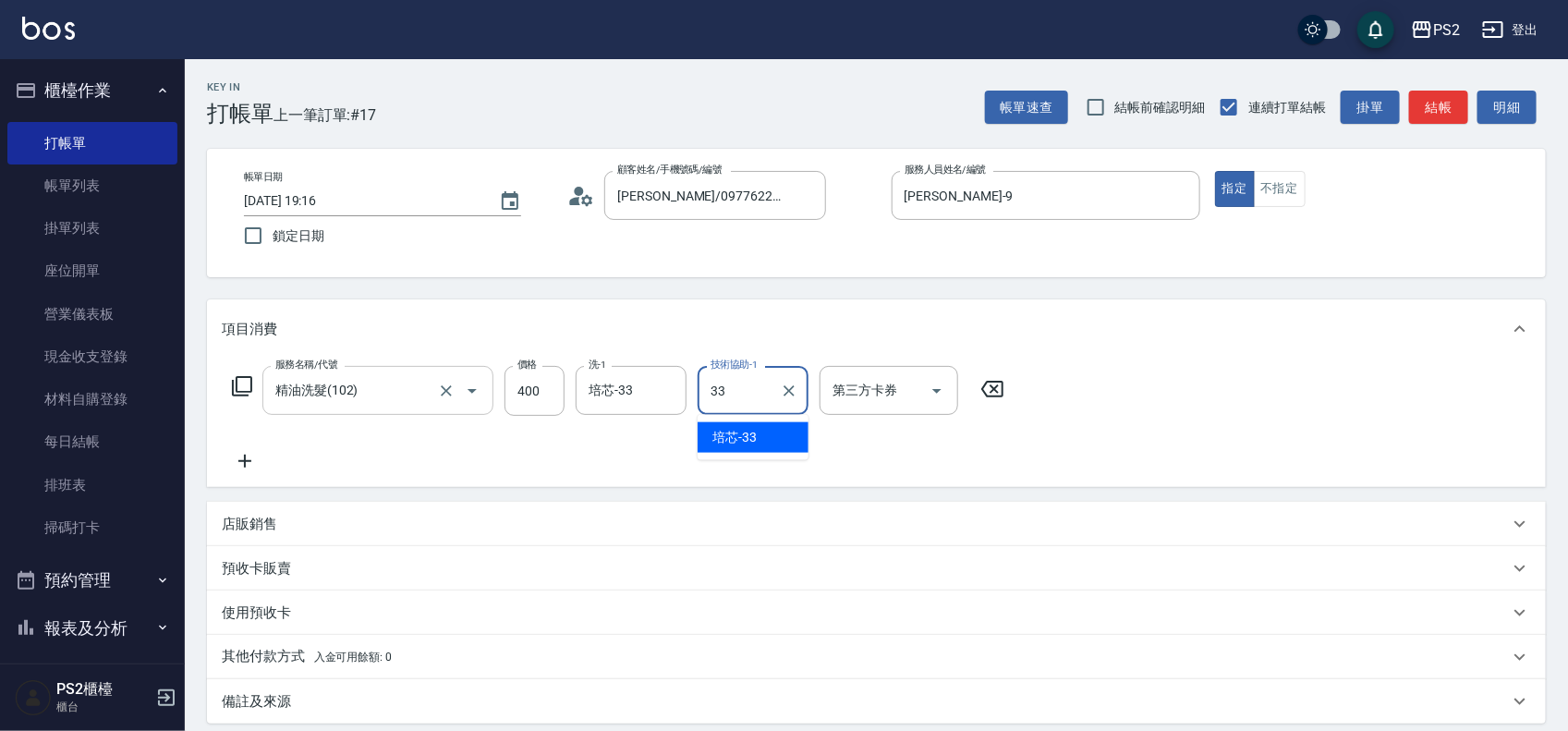
type input "培芯-33"
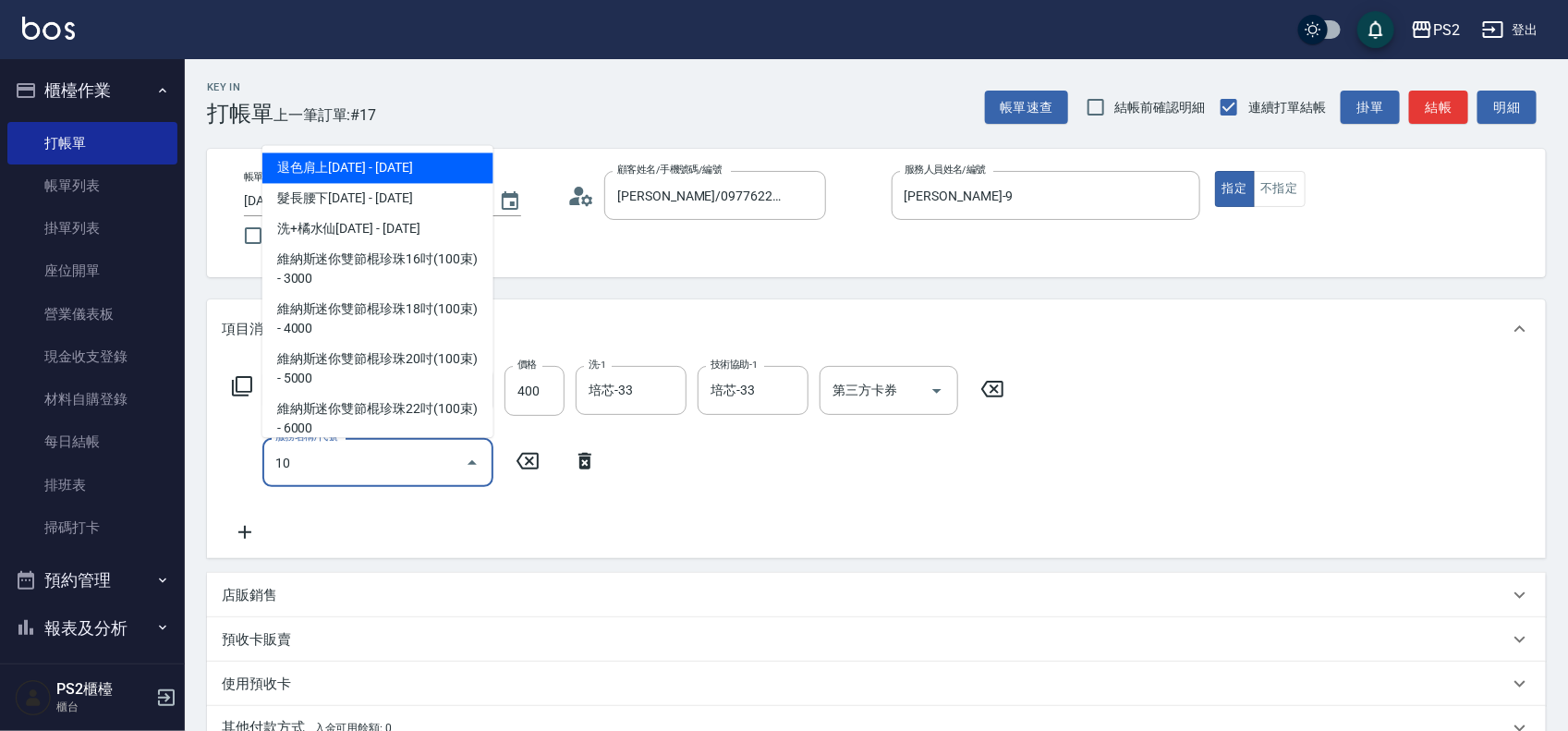
type input "106"
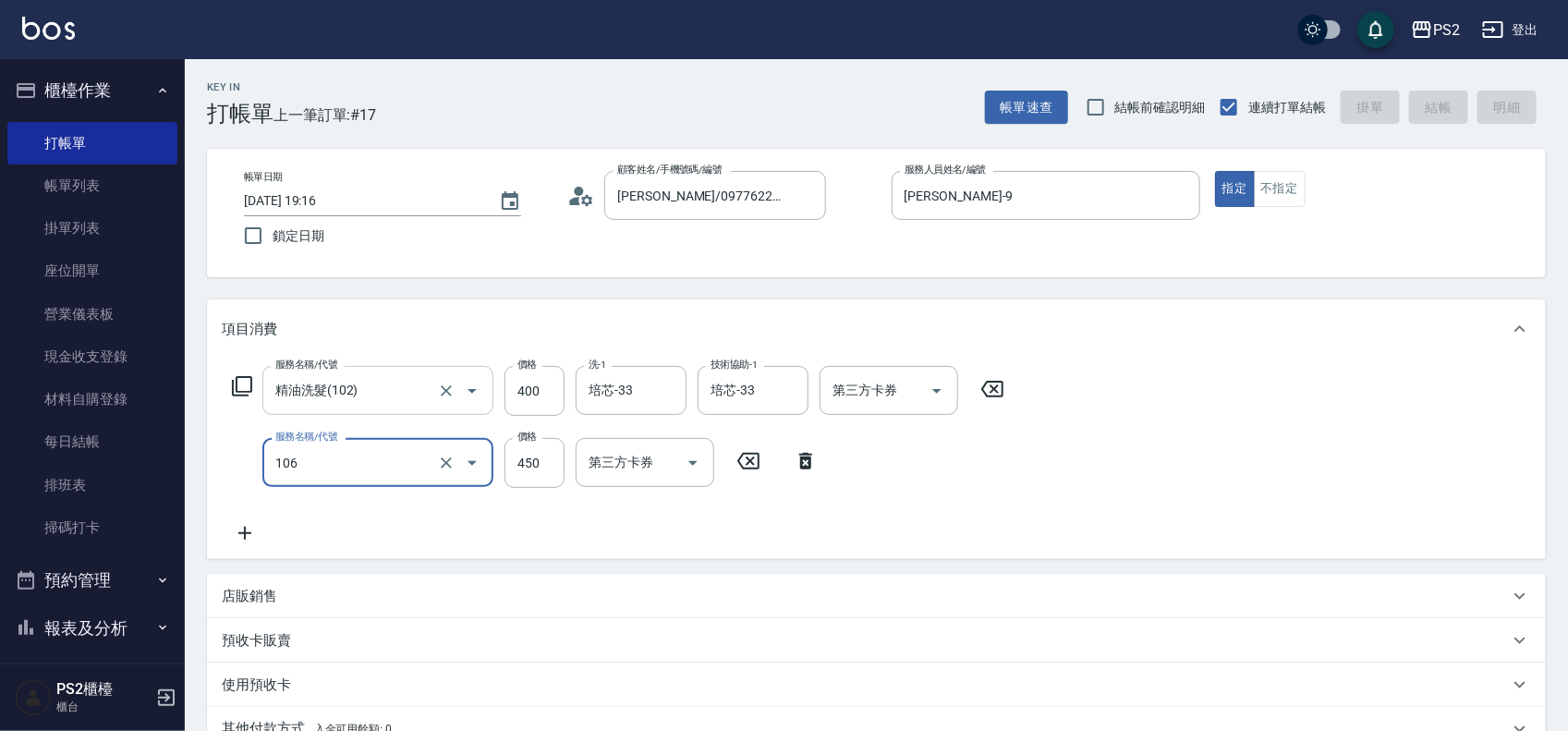
type input "2025/08/23 19:17"
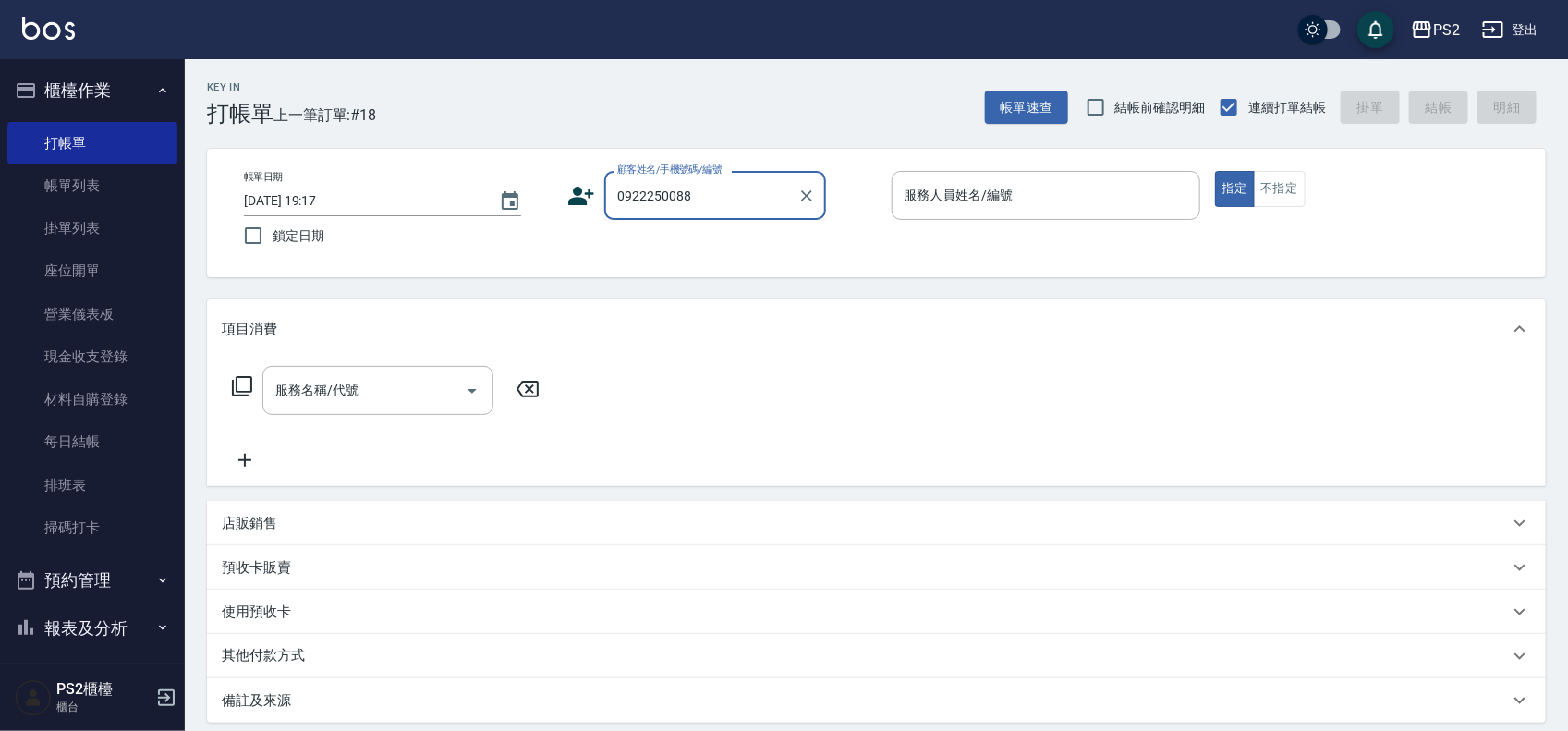
drag, startPoint x: 753, startPoint y: 201, endPoint x: 234, endPoint y: 190, distance: 519.1
click at [234, 190] on div "帳單日期 2025/08/23 19:17 鎖定日期 顧客姓名/手機號碼/編號 0922250088 顧客姓名/手機號碼/編號 服務人員姓名/編號 服務人員姓…" at bounding box center [876, 212] width 1295 height 84
type input "0922250088"
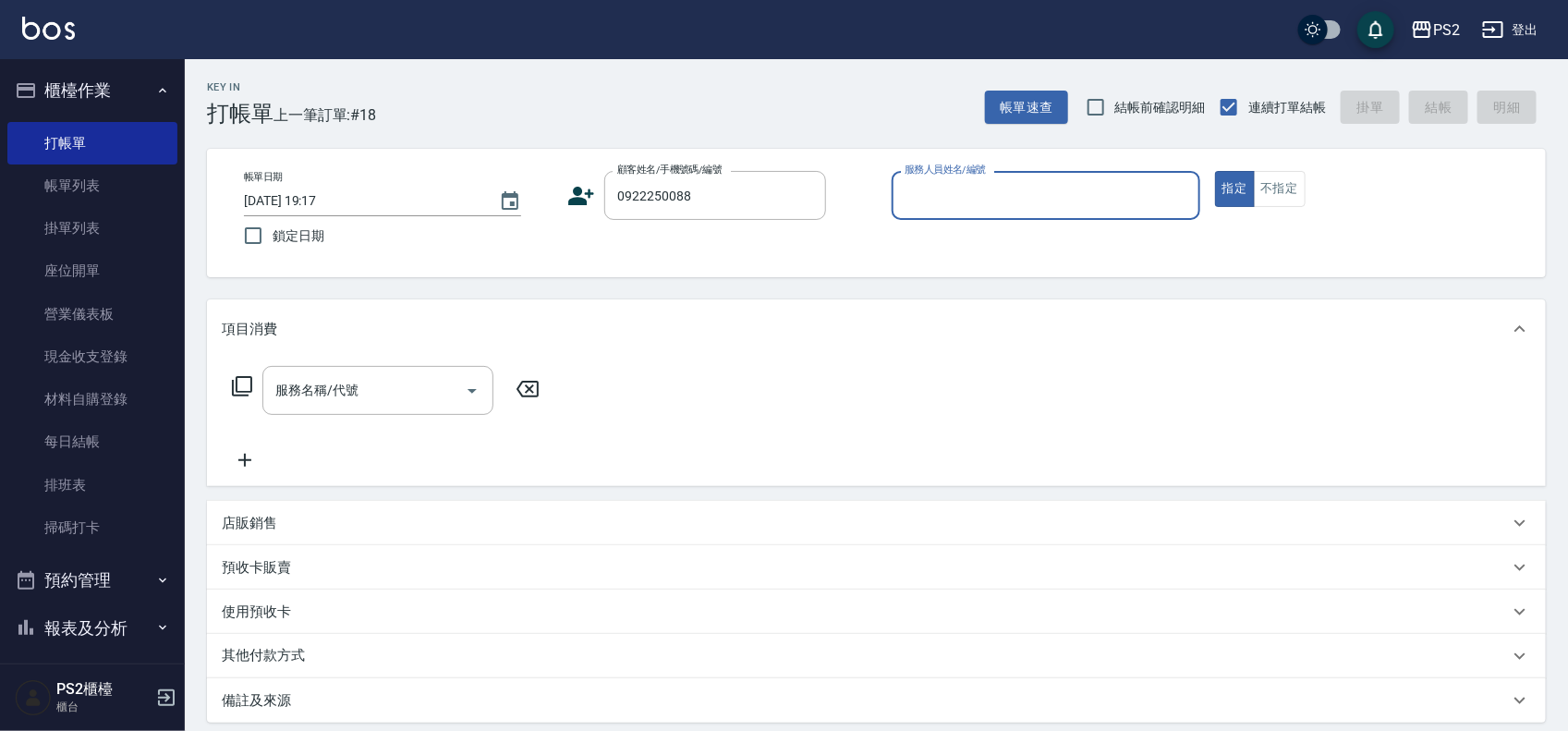
click at [580, 199] on icon at bounding box center [581, 196] width 26 height 18
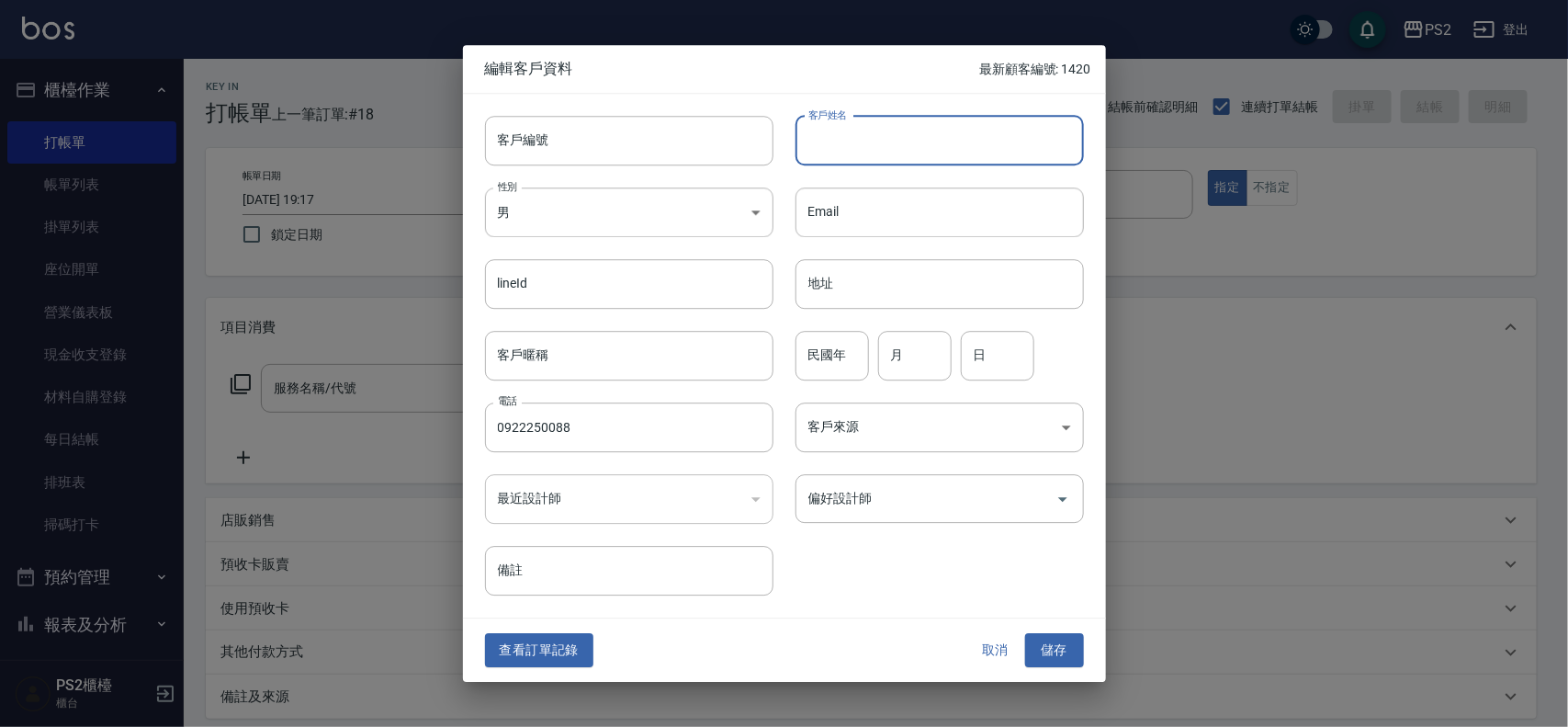
click at [918, 152] on input "客戶姓名" at bounding box center [940, 140] width 288 height 49
type input "王小姐"
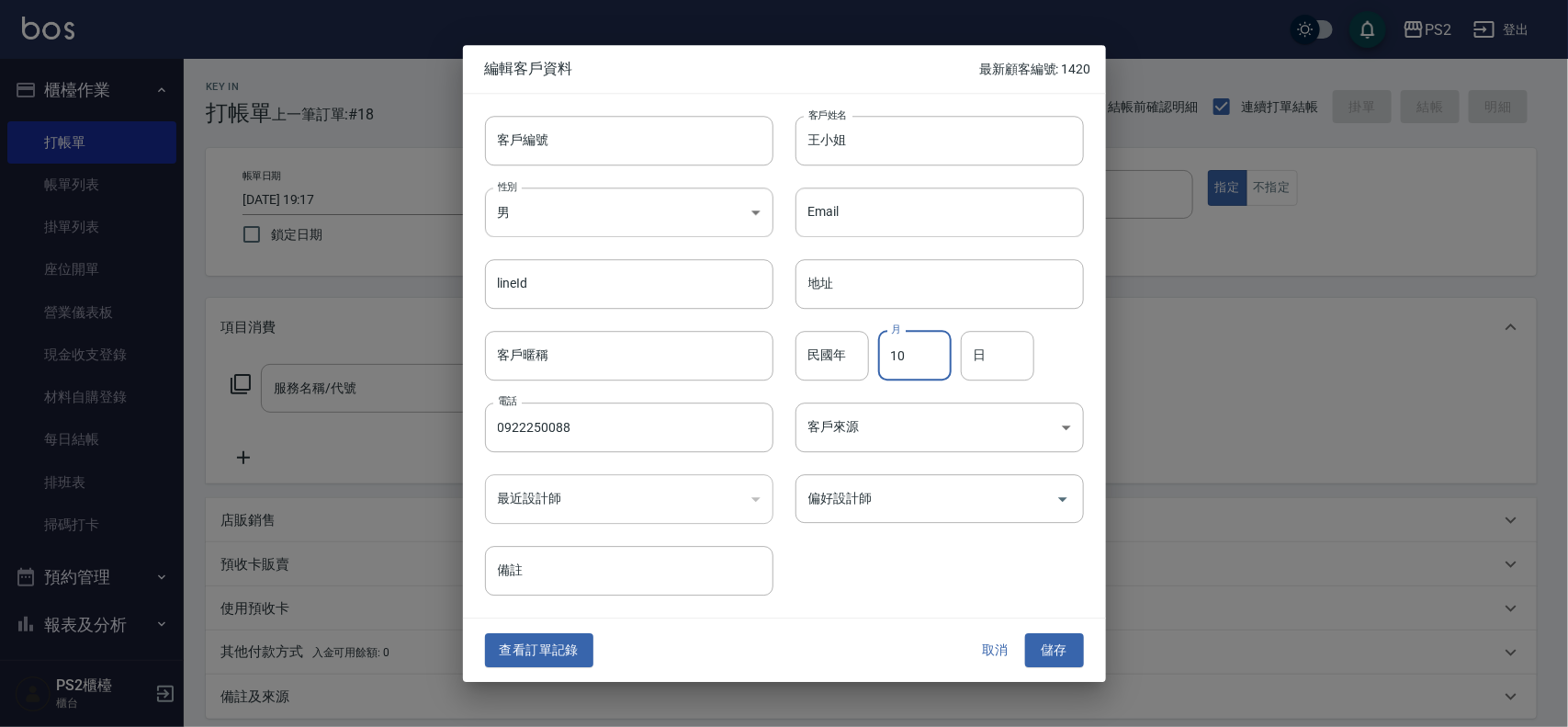
type input "10"
type input "2"
click at [1061, 660] on button "儲存" at bounding box center [1054, 651] width 59 height 34
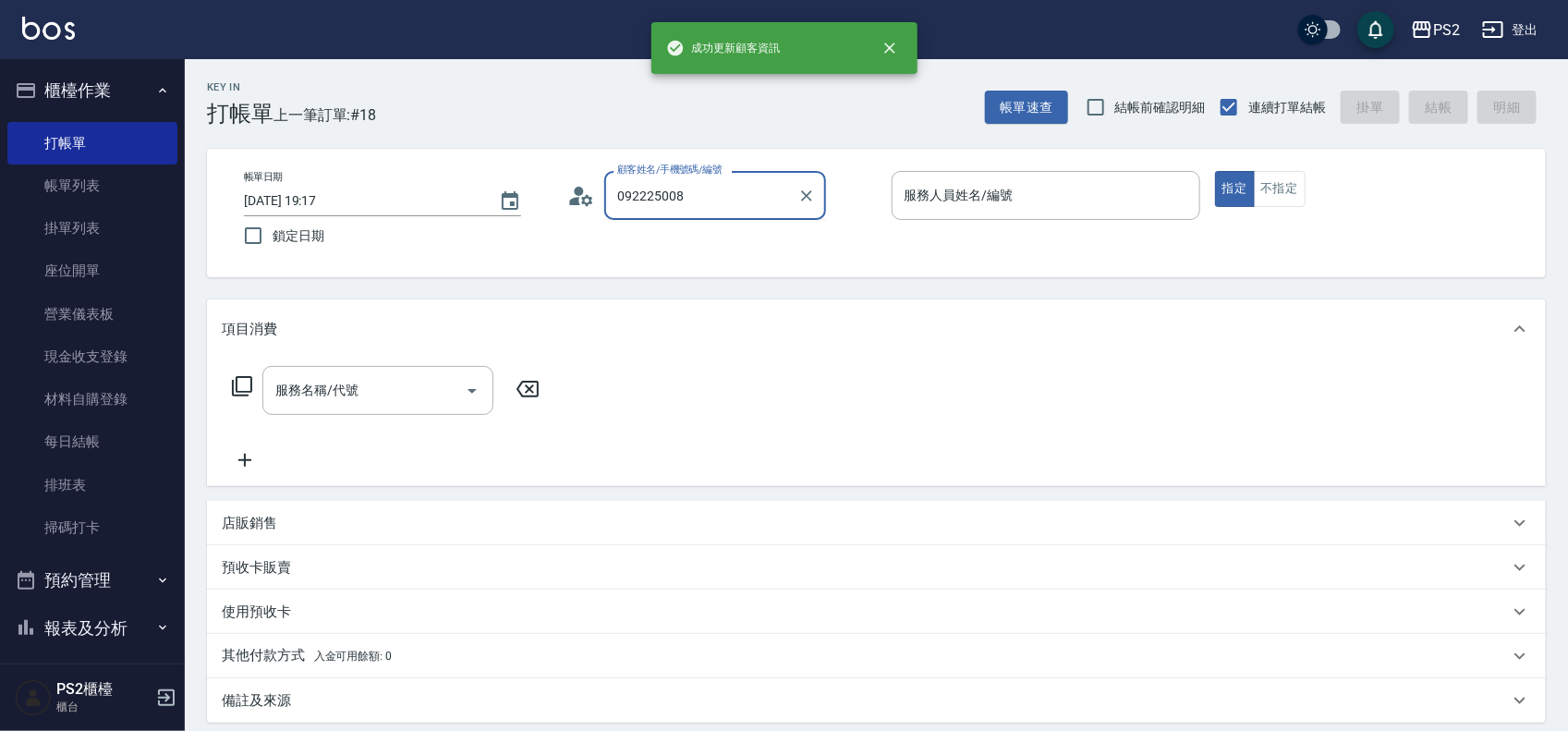
click at [728, 194] on input "092225008" at bounding box center [701, 195] width 177 height 32
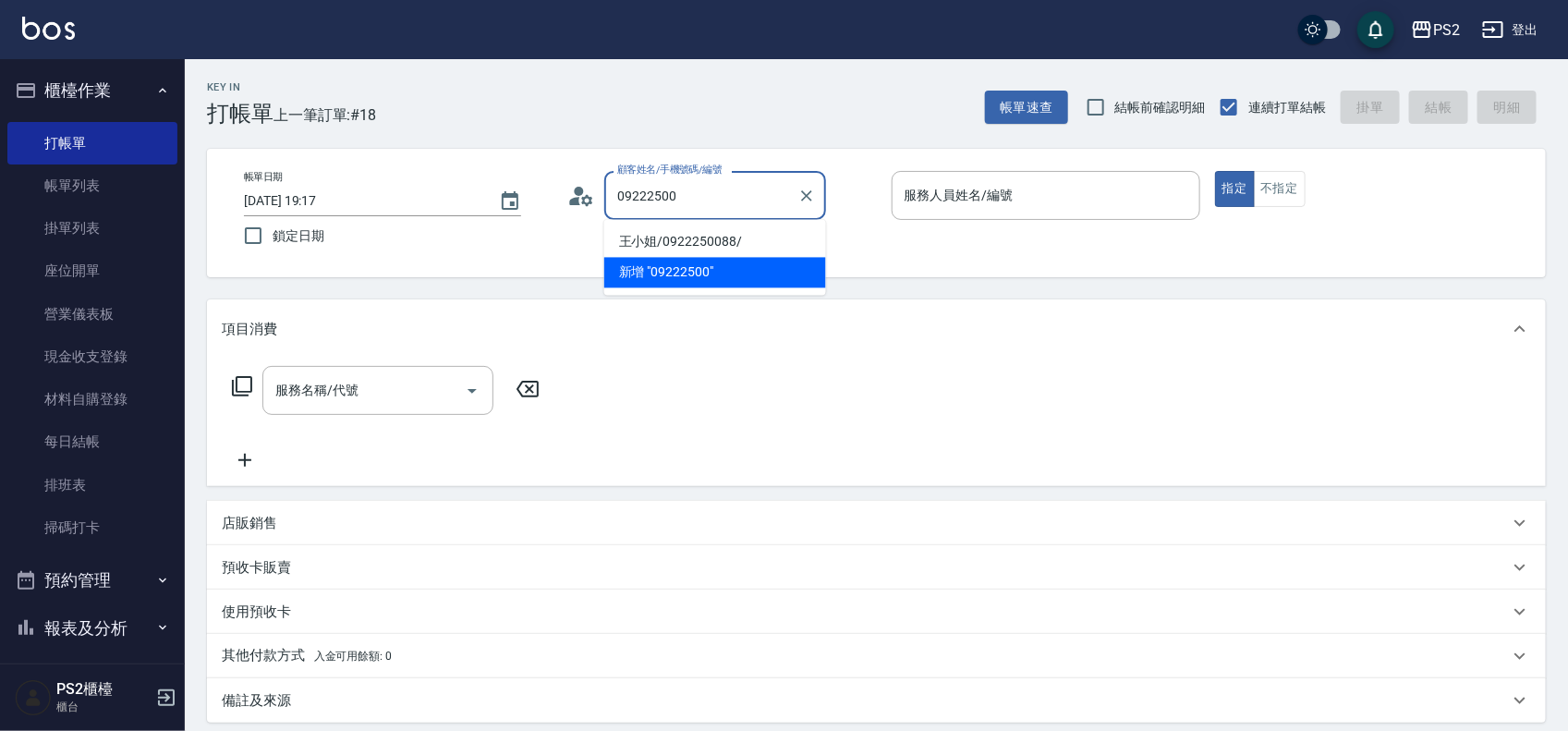
click at [714, 238] on li "王小姐/0922250088/" at bounding box center [714, 242] width 222 height 30
type input "王小姐/0922250088/"
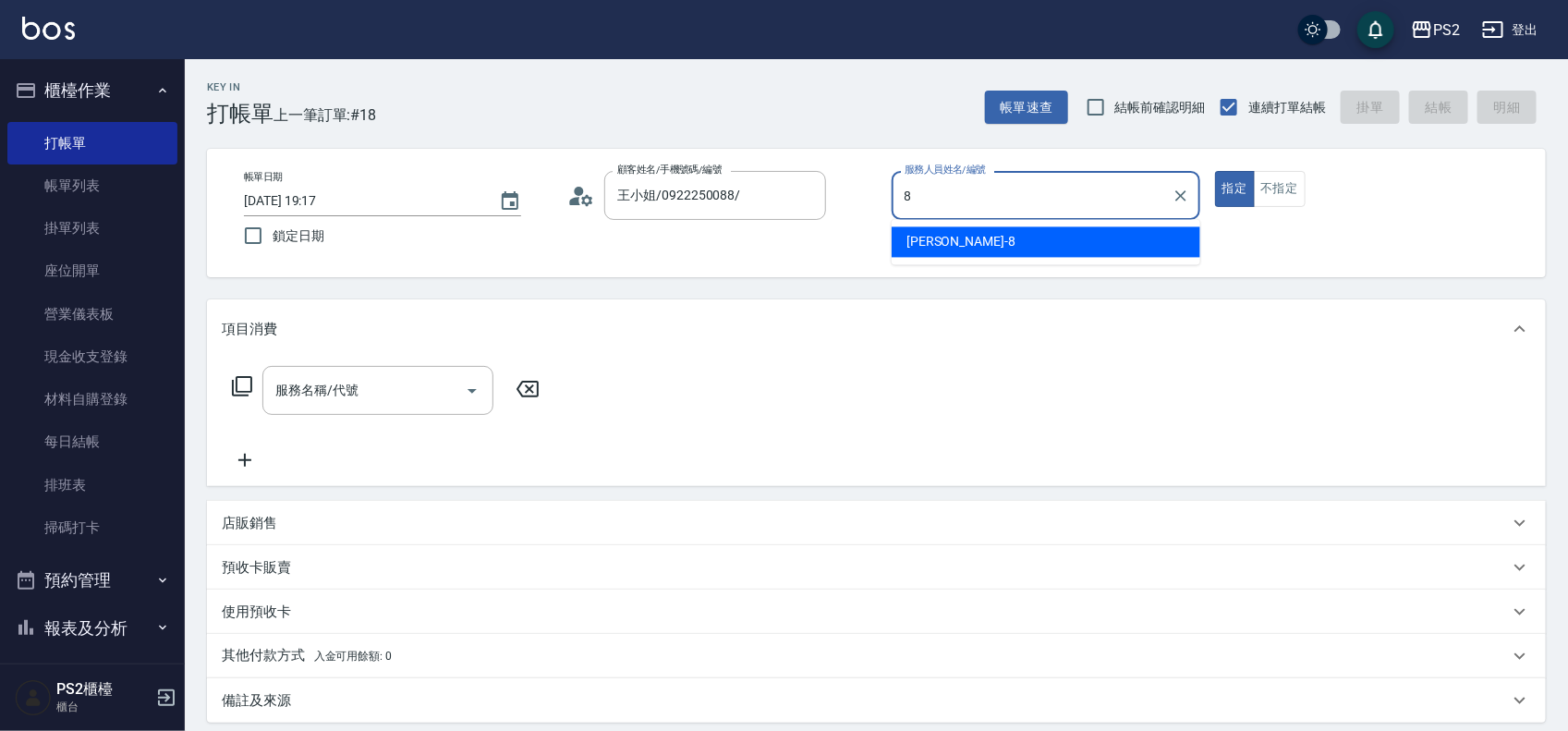
type input "Lori-8"
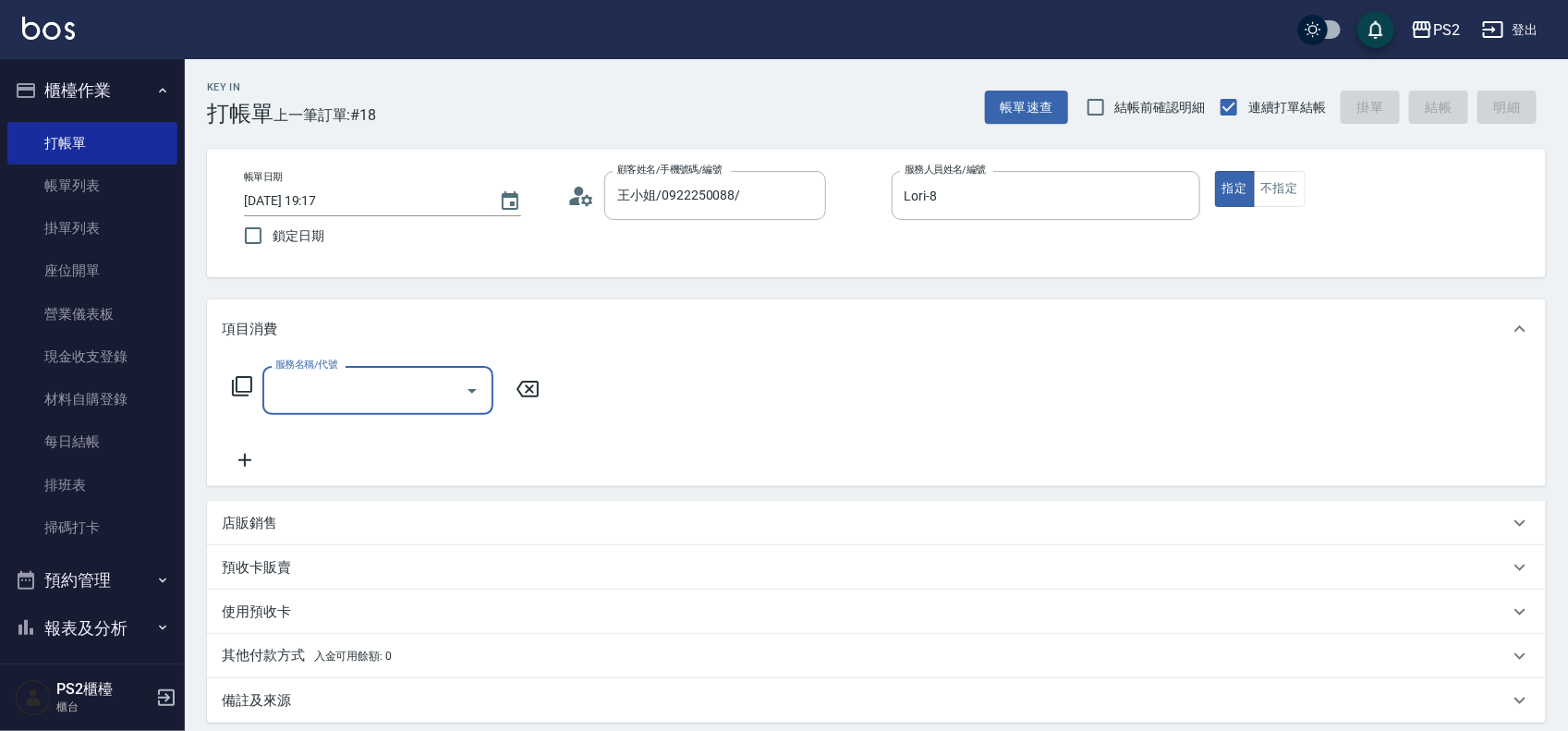
type input "4"
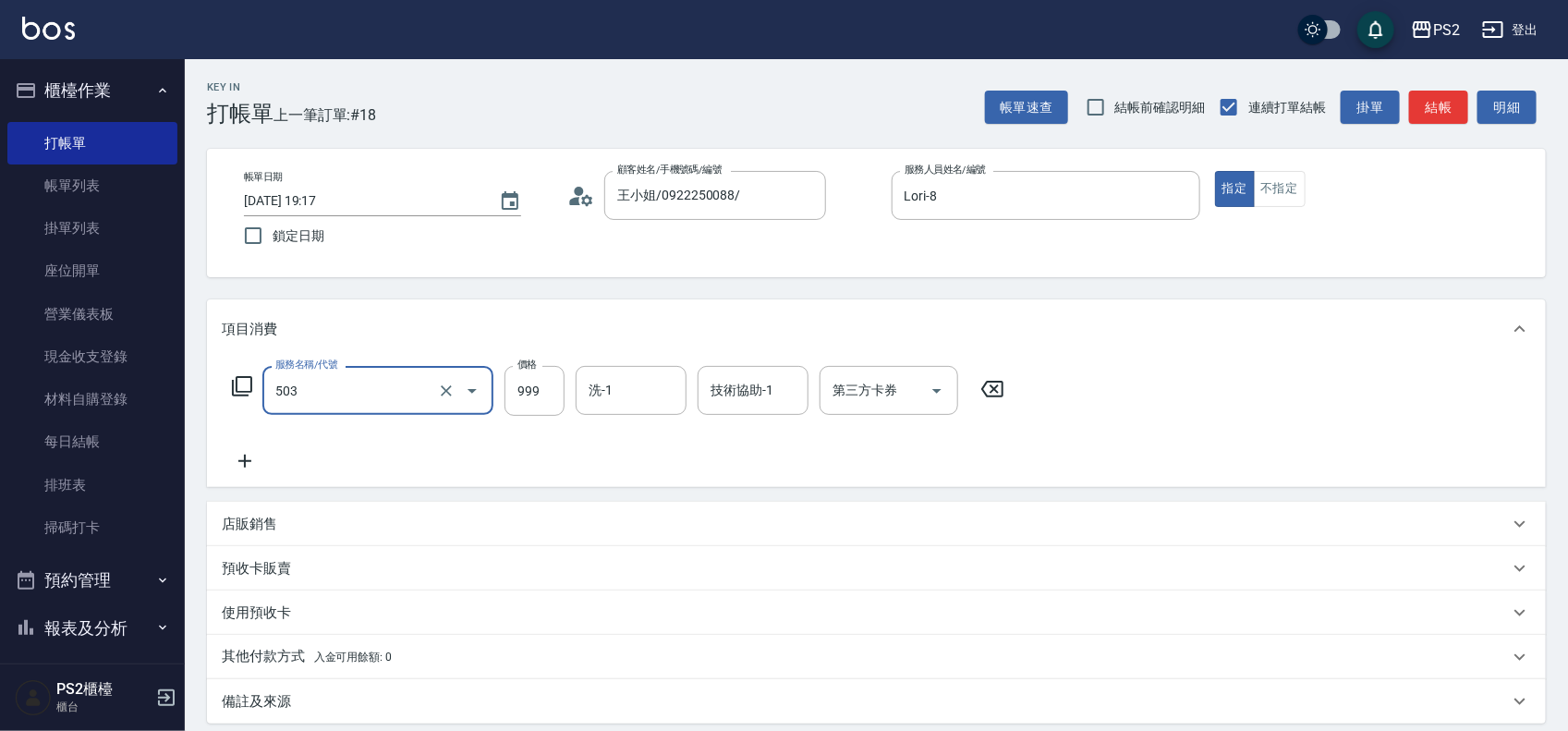
type input "廣告染髮(503)"
type input "1699"
type input "3"
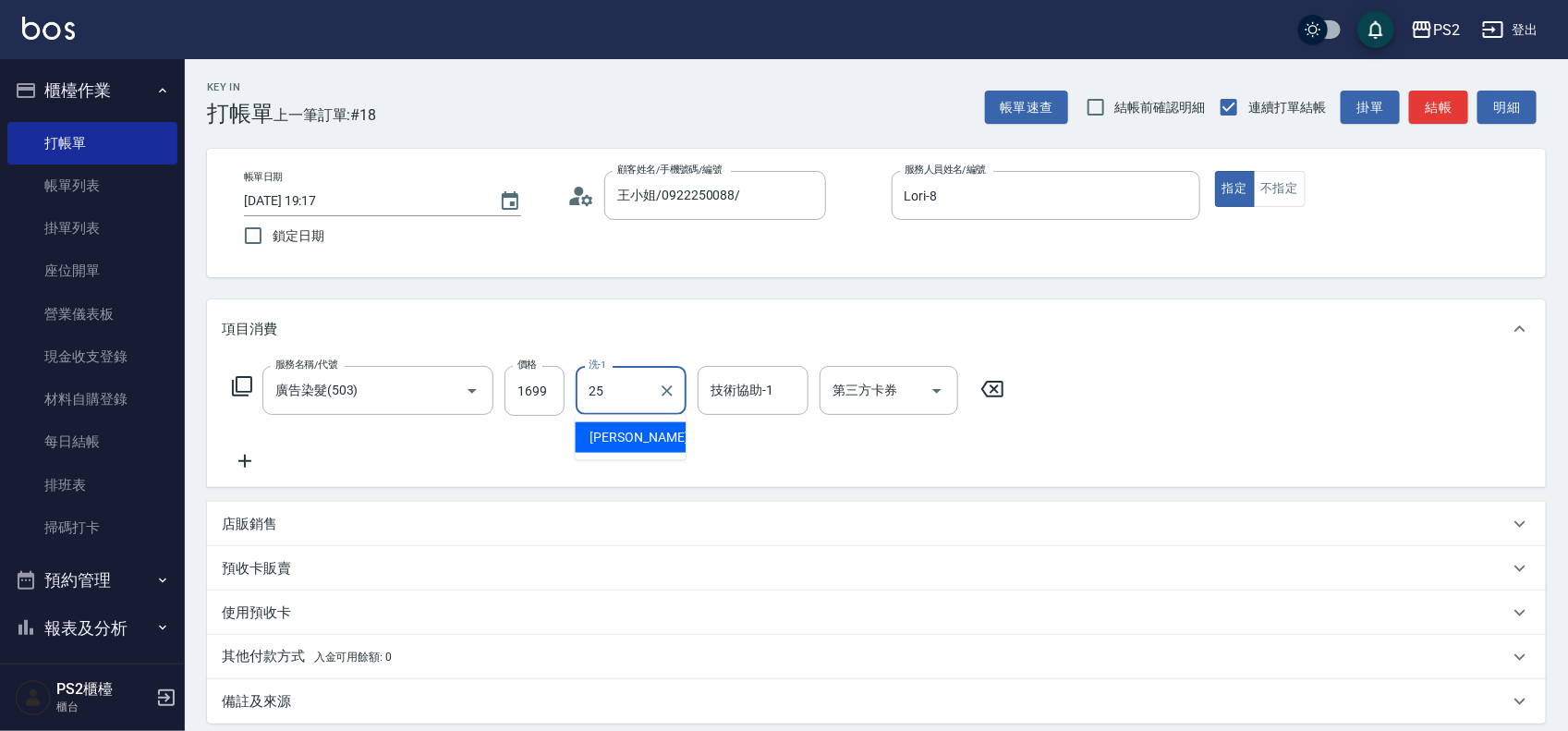
type input "Allan-25"
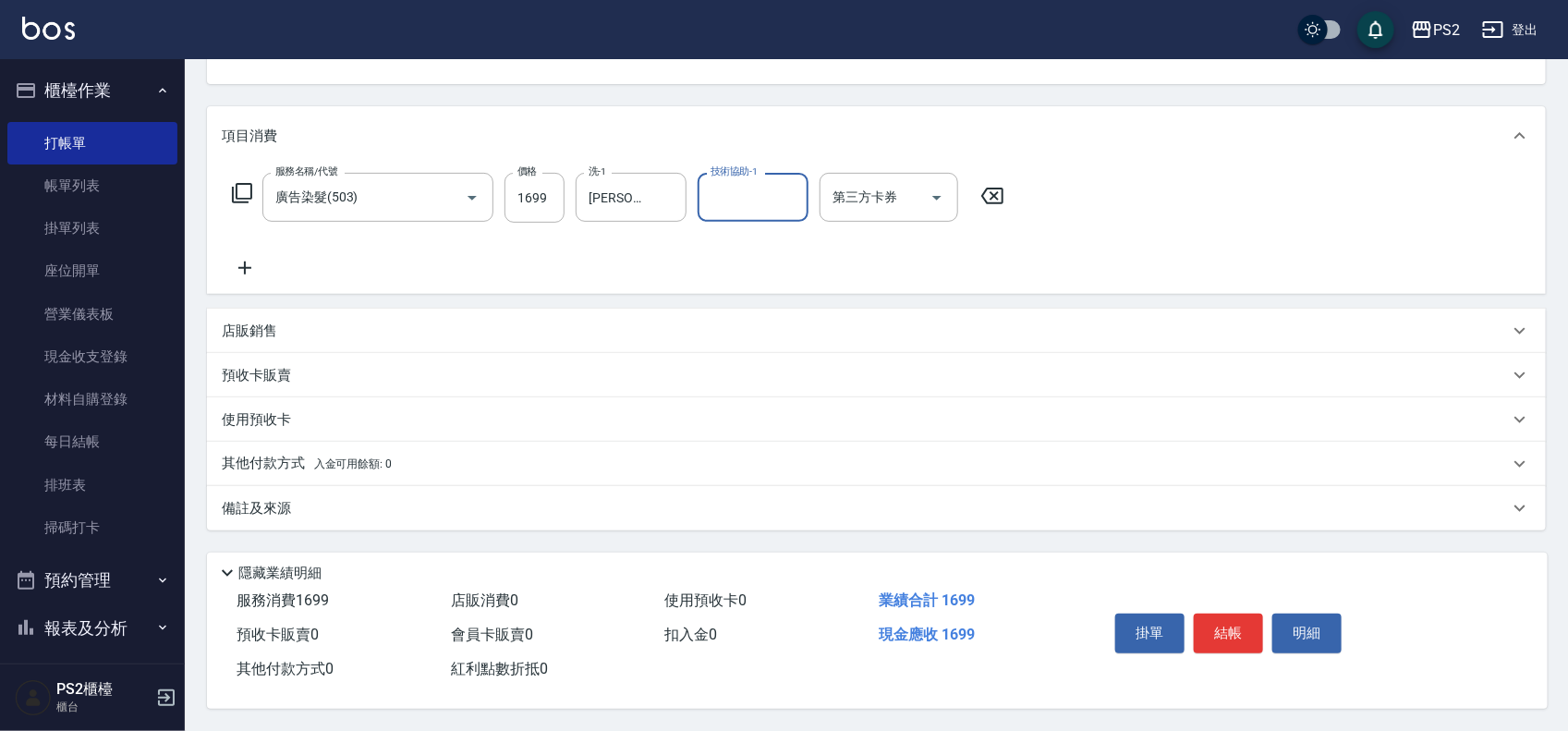
scroll to position [200, 0]
click at [305, 464] on p "其他付款方式 入金可用餘額: 0" at bounding box center [306, 463] width 170 height 20
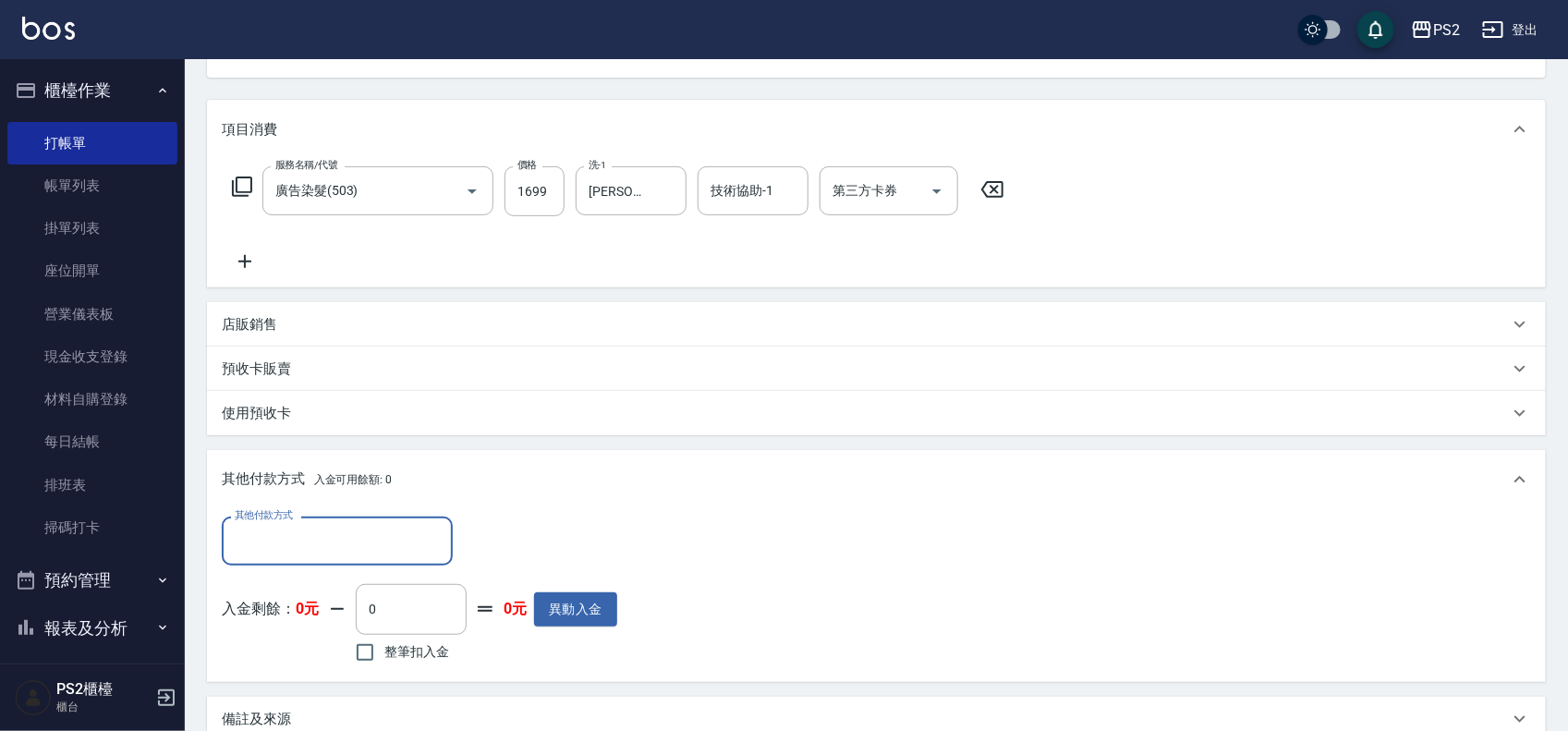
scroll to position [0, 0]
click at [278, 537] on input "其他付款方式" at bounding box center [336, 541] width 214 height 32
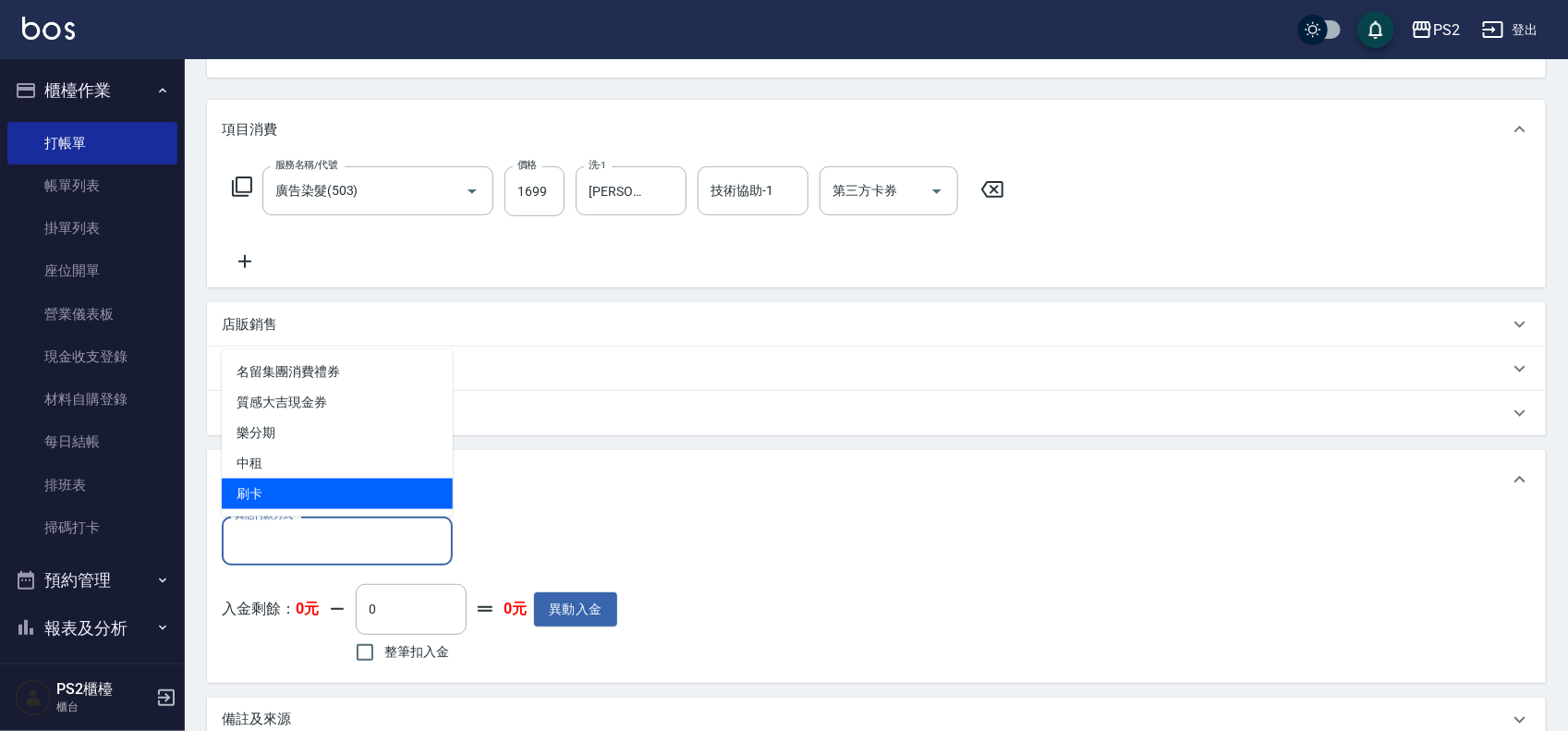
click at [269, 493] on span "刷卡" at bounding box center [337, 493] width 231 height 30
type input "刷卡"
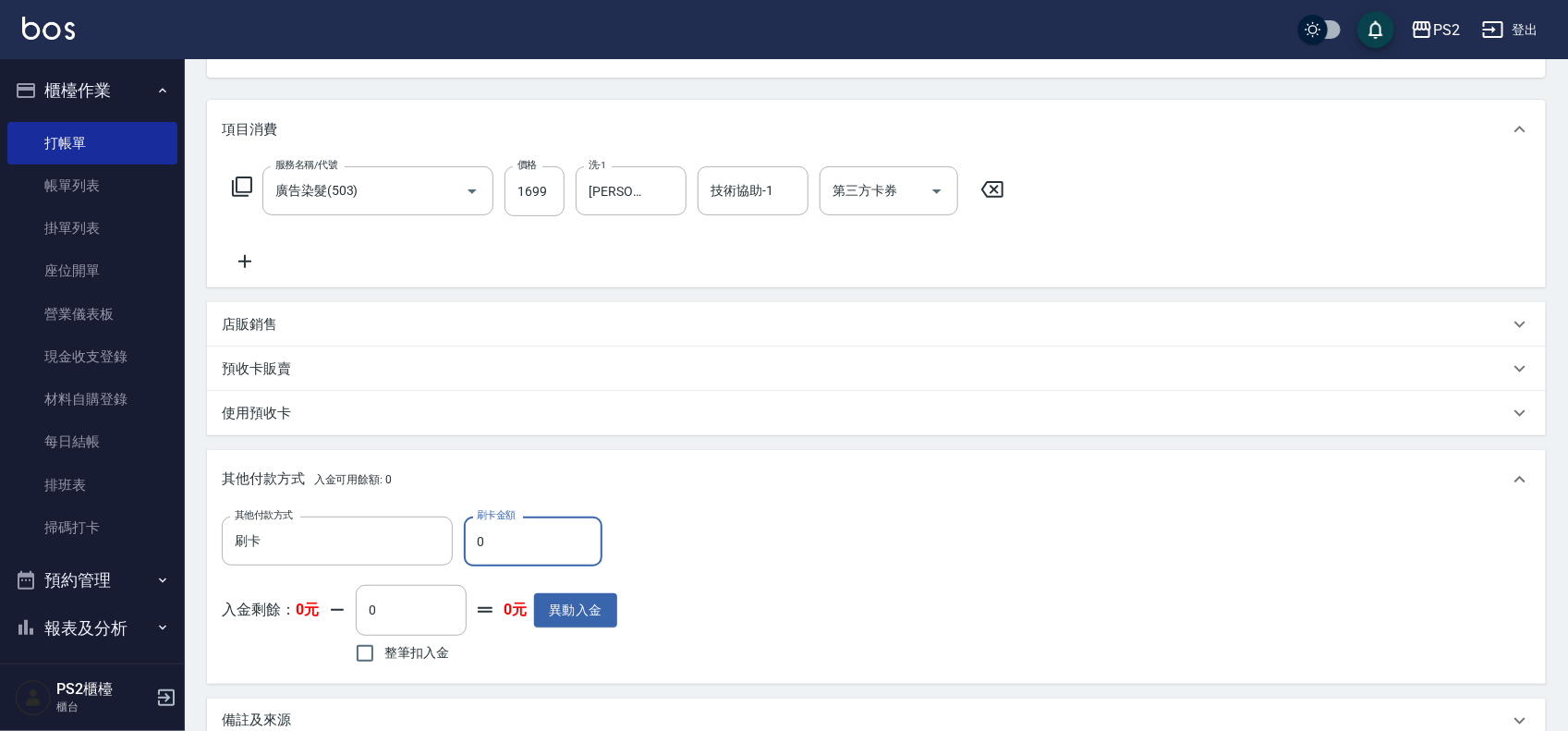
drag, startPoint x: 526, startPoint y: 542, endPoint x: 462, endPoint y: 539, distance: 64.1
click at [462, 539] on div "其他付款方式 刷卡 其他付款方式 刷卡金額 0 刷卡金額" at bounding box center [420, 541] width 395 height 49
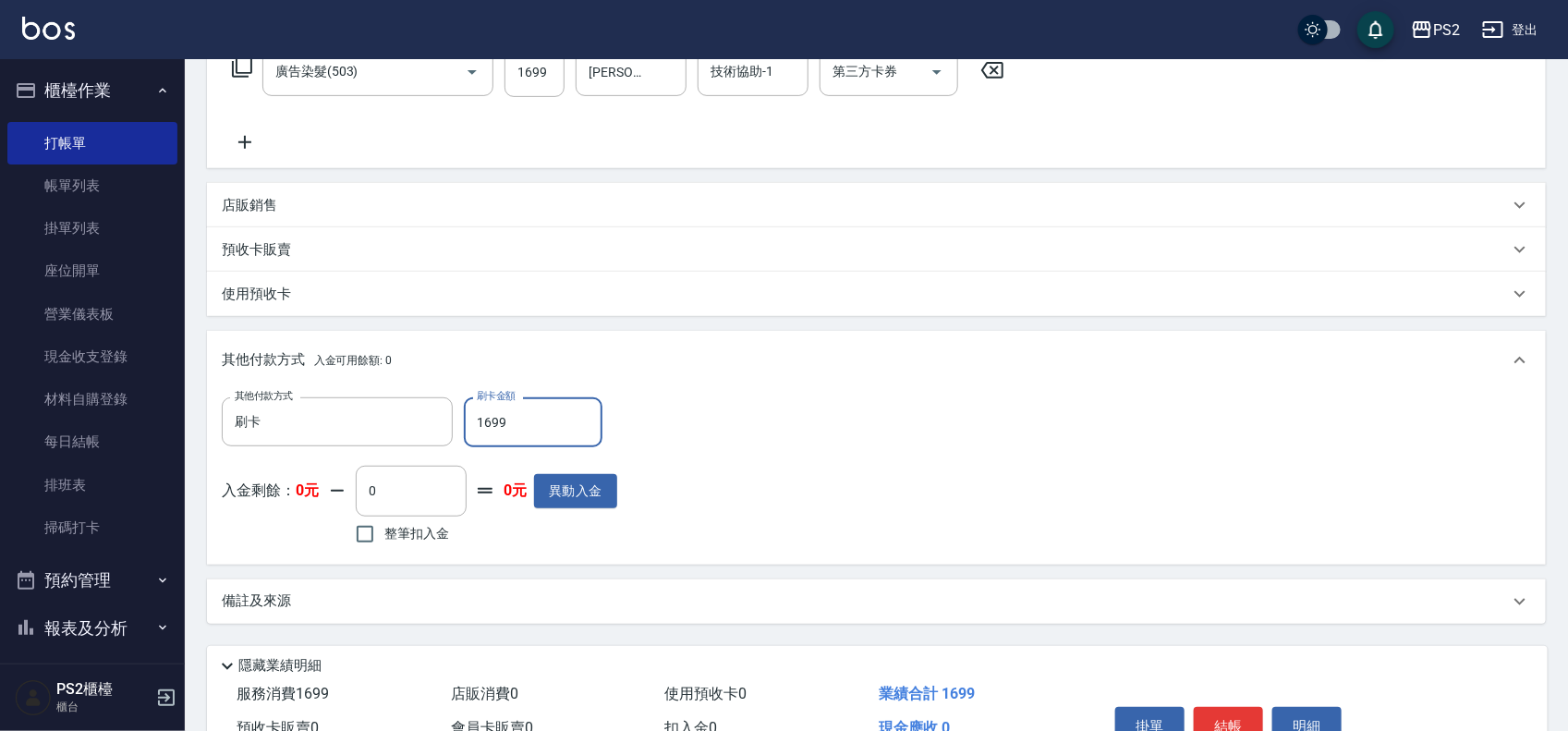
scroll to position [418, 0]
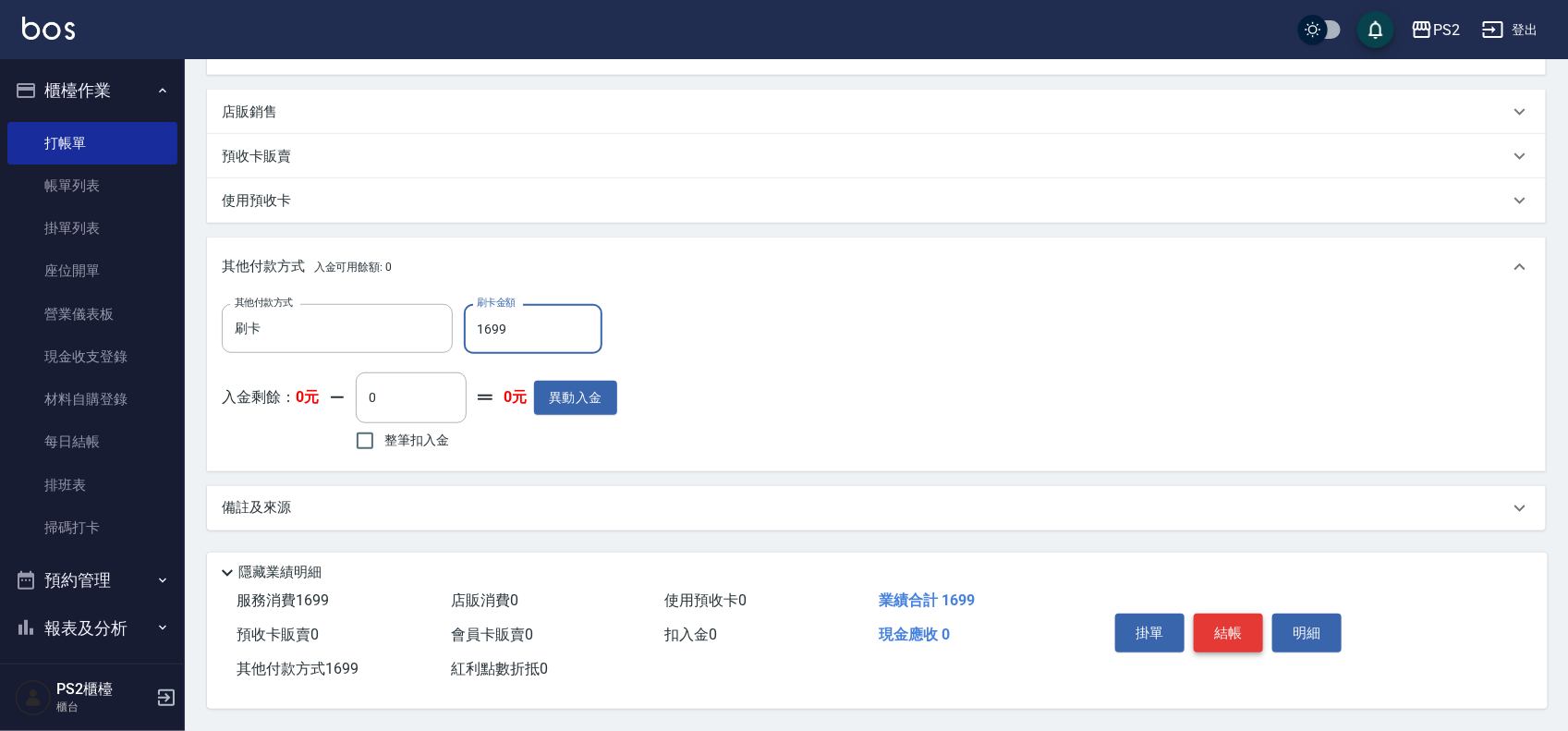
type input "1699"
click at [1240, 616] on button "結帳" at bounding box center [1229, 633] width 70 height 39
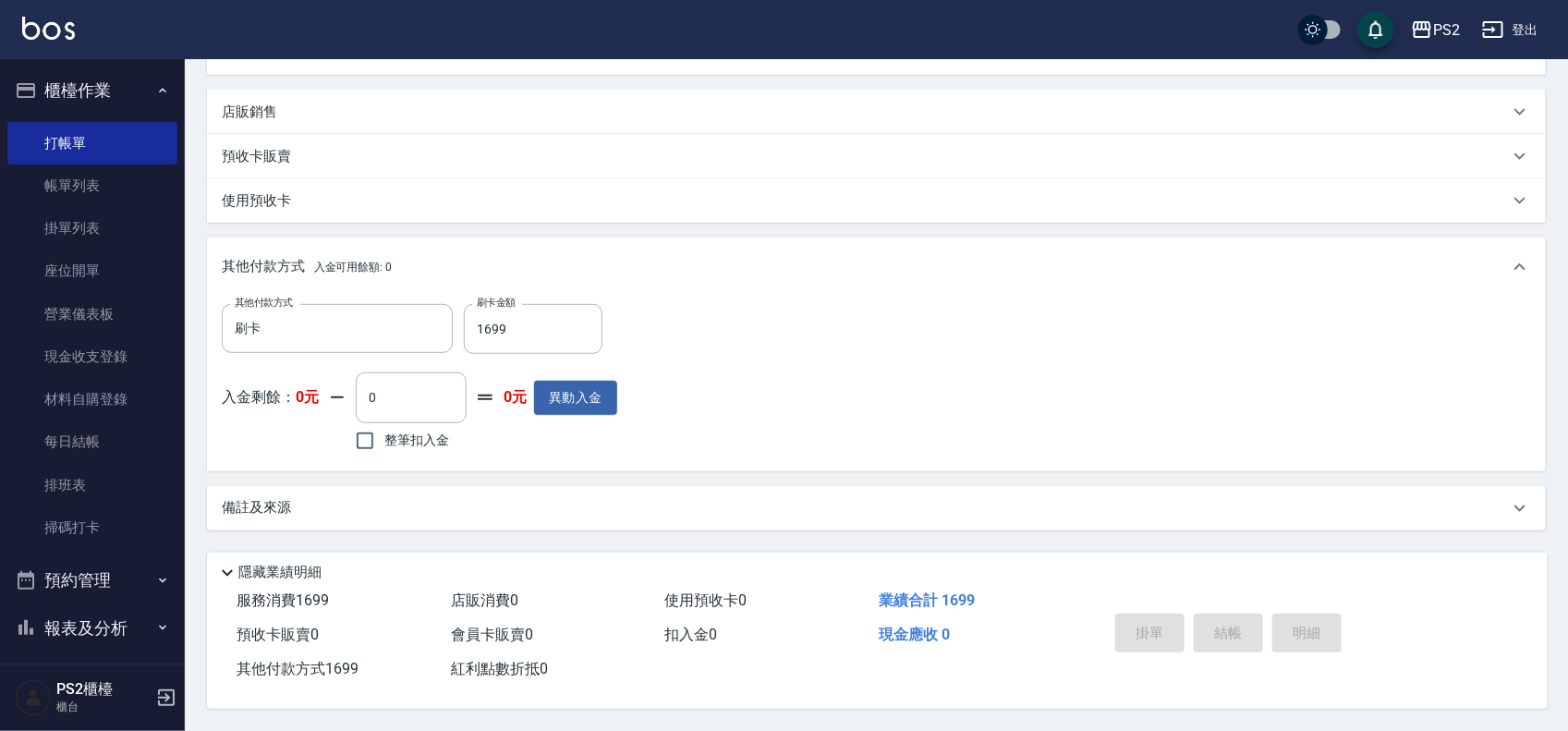
type input "2025/08/23 19:18"
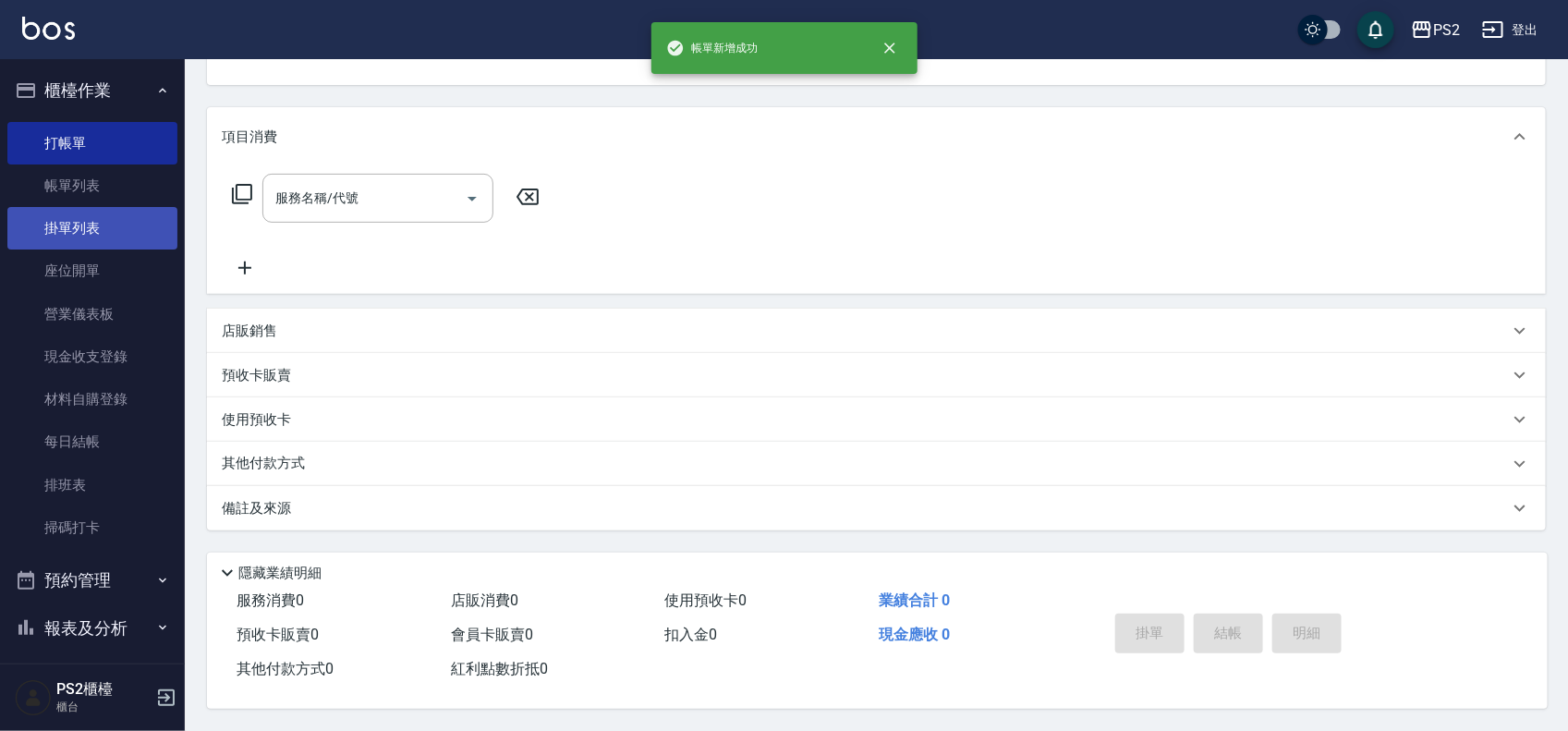
scroll to position [0, 0]
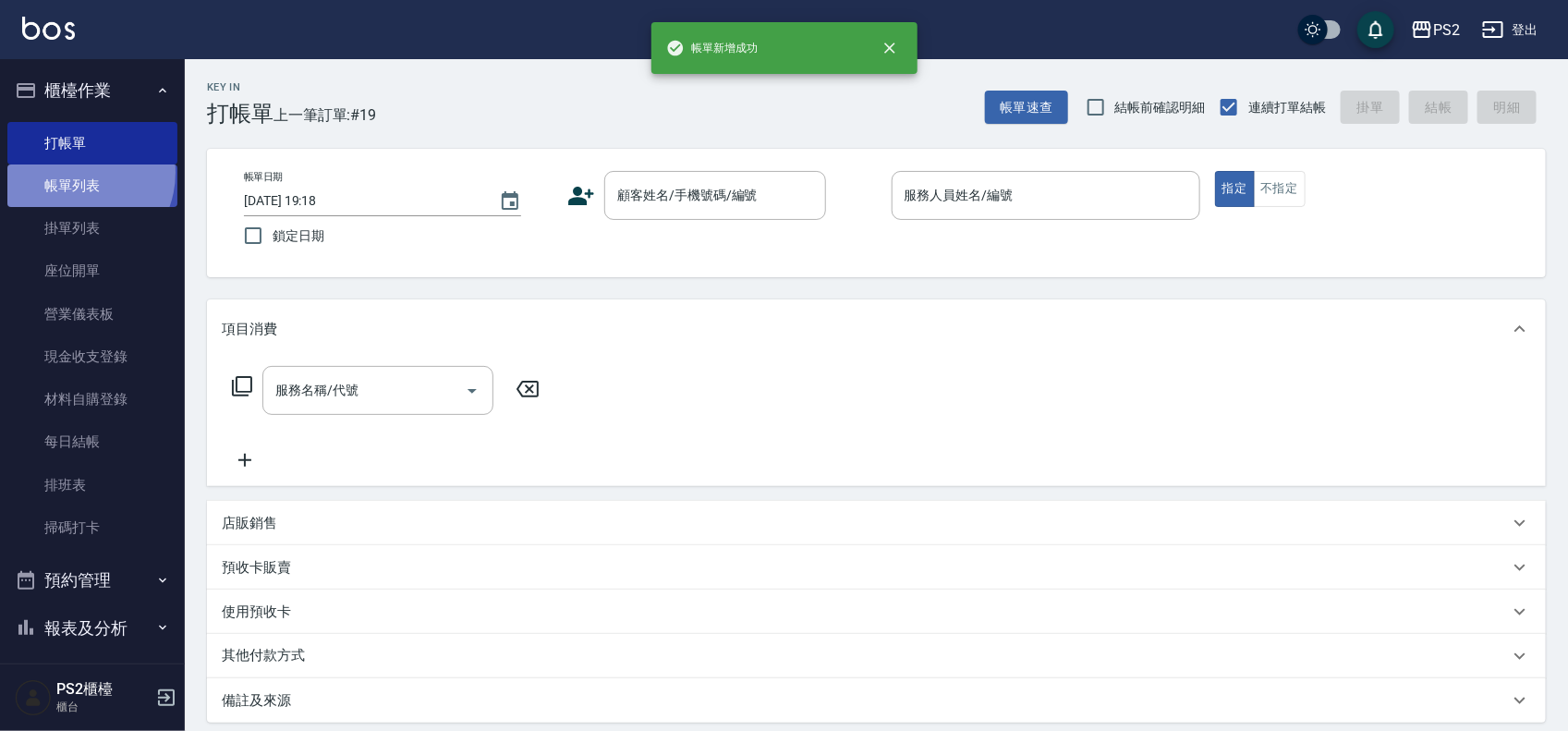
click at [71, 173] on link "帳單列表" at bounding box center [92, 186] width 170 height 43
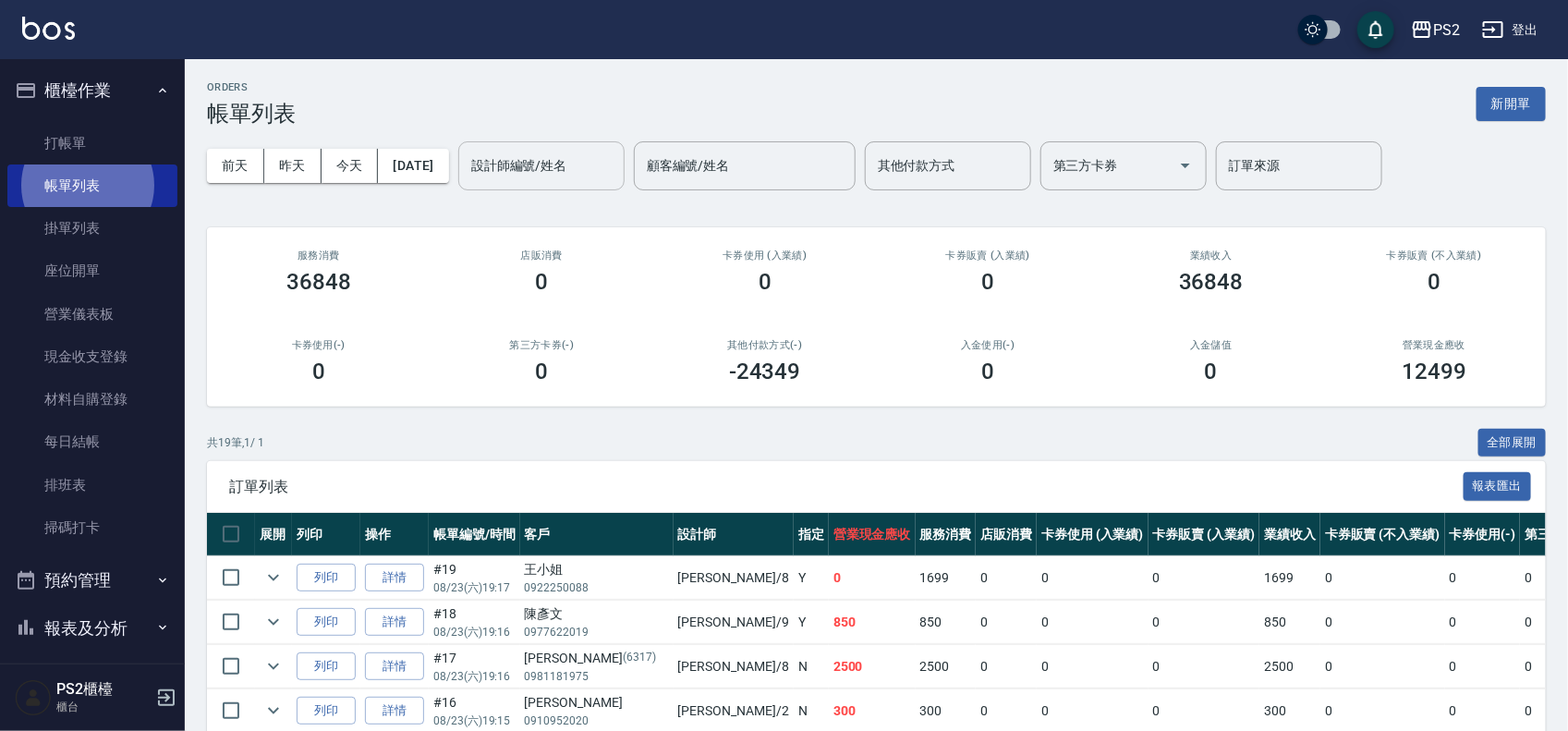
click at [624, 144] on div "設計師編號/姓名" at bounding box center [542, 166] width 167 height 49
click at [624, 145] on div "設計師編號/姓名" at bounding box center [542, 166] width 167 height 49
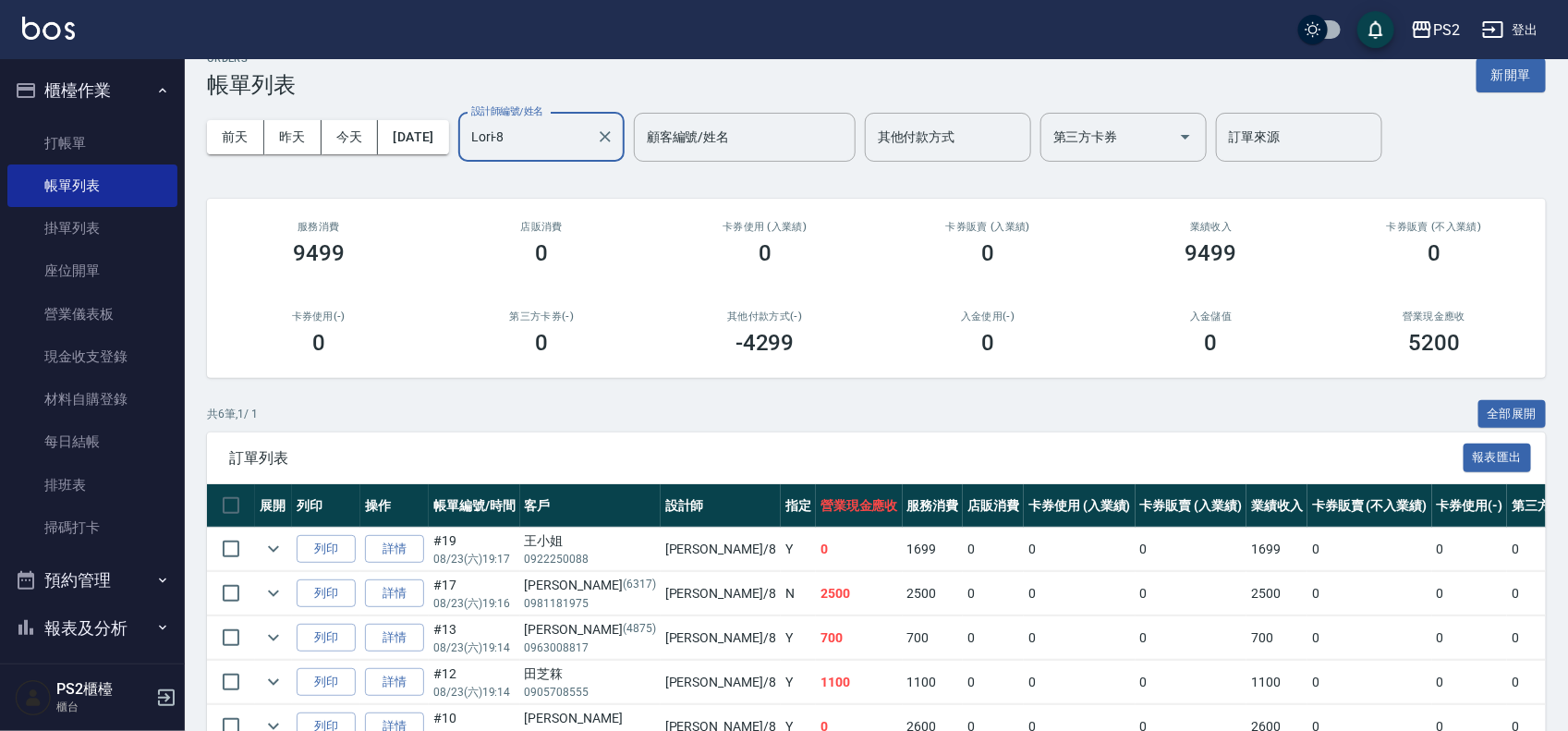
scroll to position [183, 0]
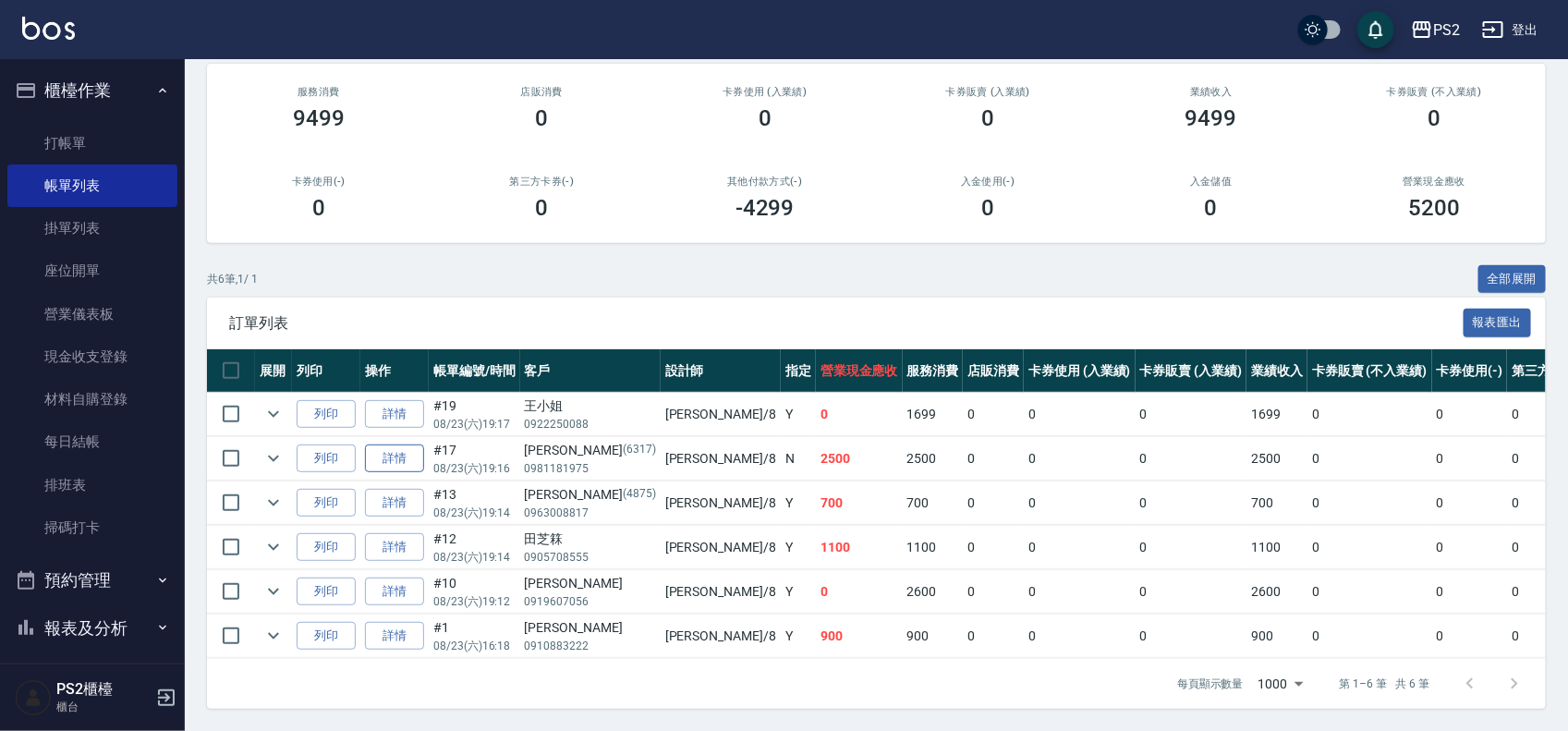
type input "Lori-8"
click at [386, 445] on link "詳情" at bounding box center [394, 460] width 59 height 29
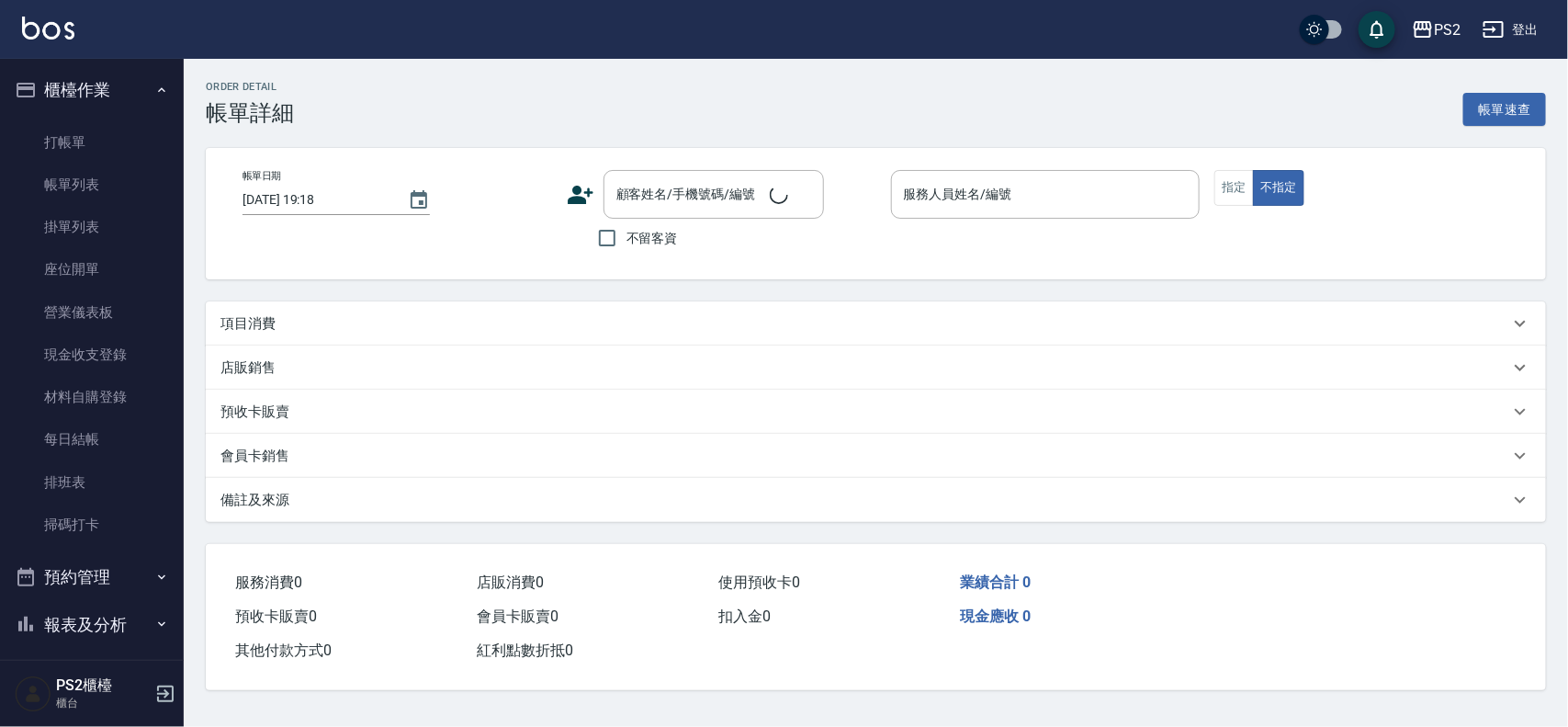
type input "2025/08/23 19:16"
type input "Lori-8"
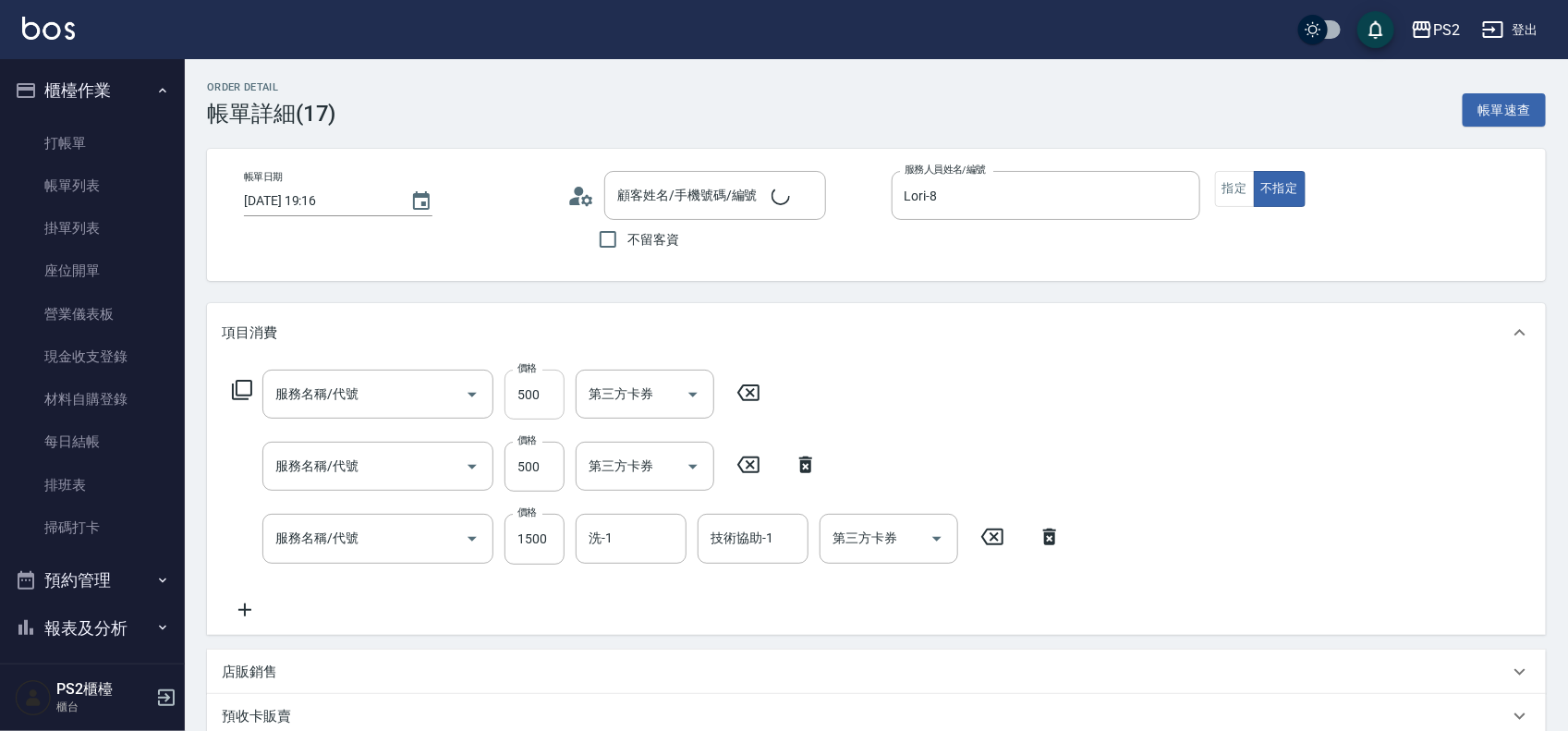
type input "洪紹凱/0981181975/6317"
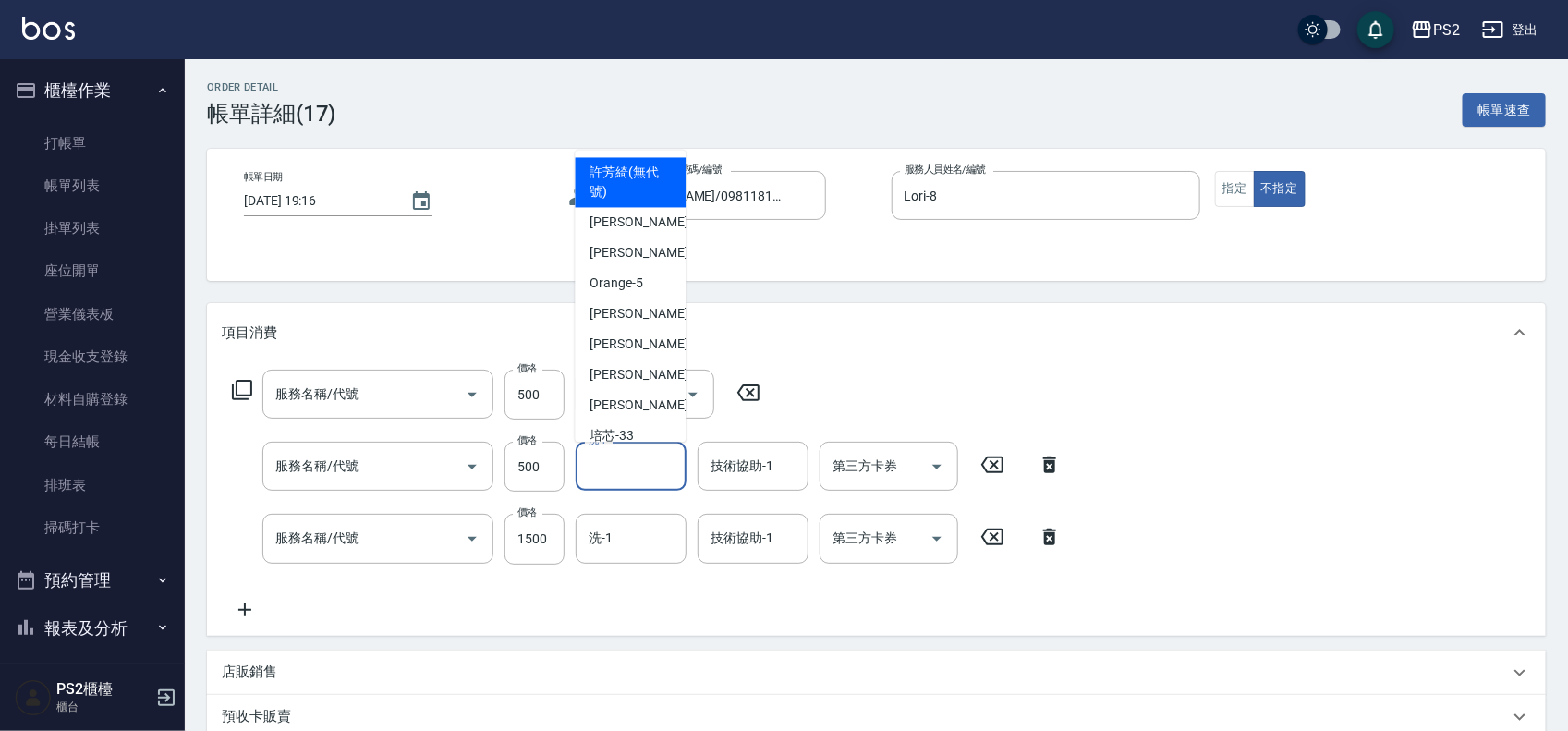
click at [638, 453] on input "洗-1" at bounding box center [631, 465] width 94 height 32
type input "髮長肩下500(408)"
type input "退色肩帶上500(406)"
type input "染髮+髮還原1500(402)"
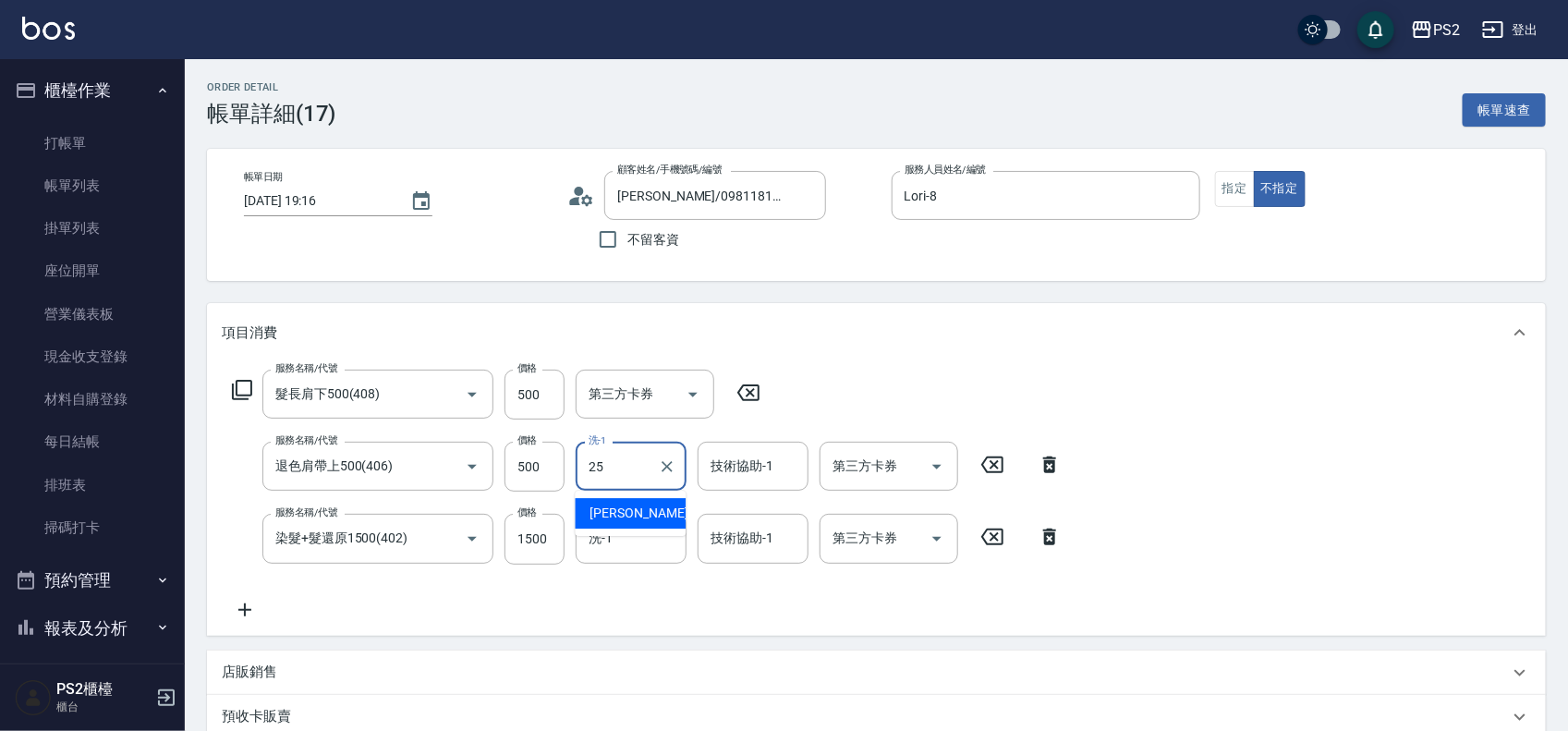
type input "Allan-25"
drag, startPoint x: 1099, startPoint y: 407, endPoint x: 1110, endPoint y: 416, distance: 14.2
click at [1104, 409] on div "服務名稱/代號 髮長肩下500(408) 服務名稱/代號 價格 500 價格 第三方卡券 第三方卡券 服務名稱/代號 退色肩帶上500(406) 服務名稱/代…" at bounding box center [876, 498] width 1338 height 272
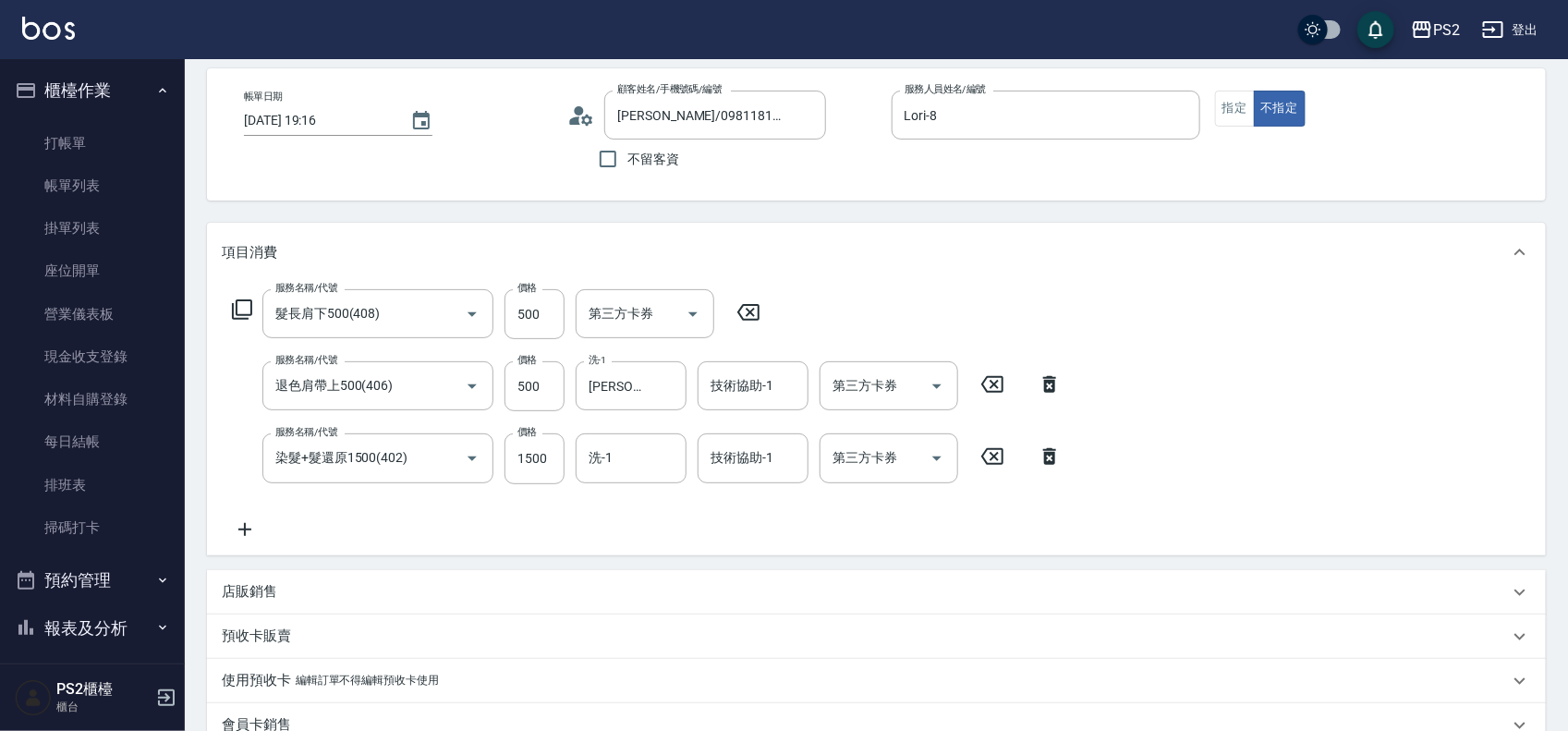
scroll to position [212, 0]
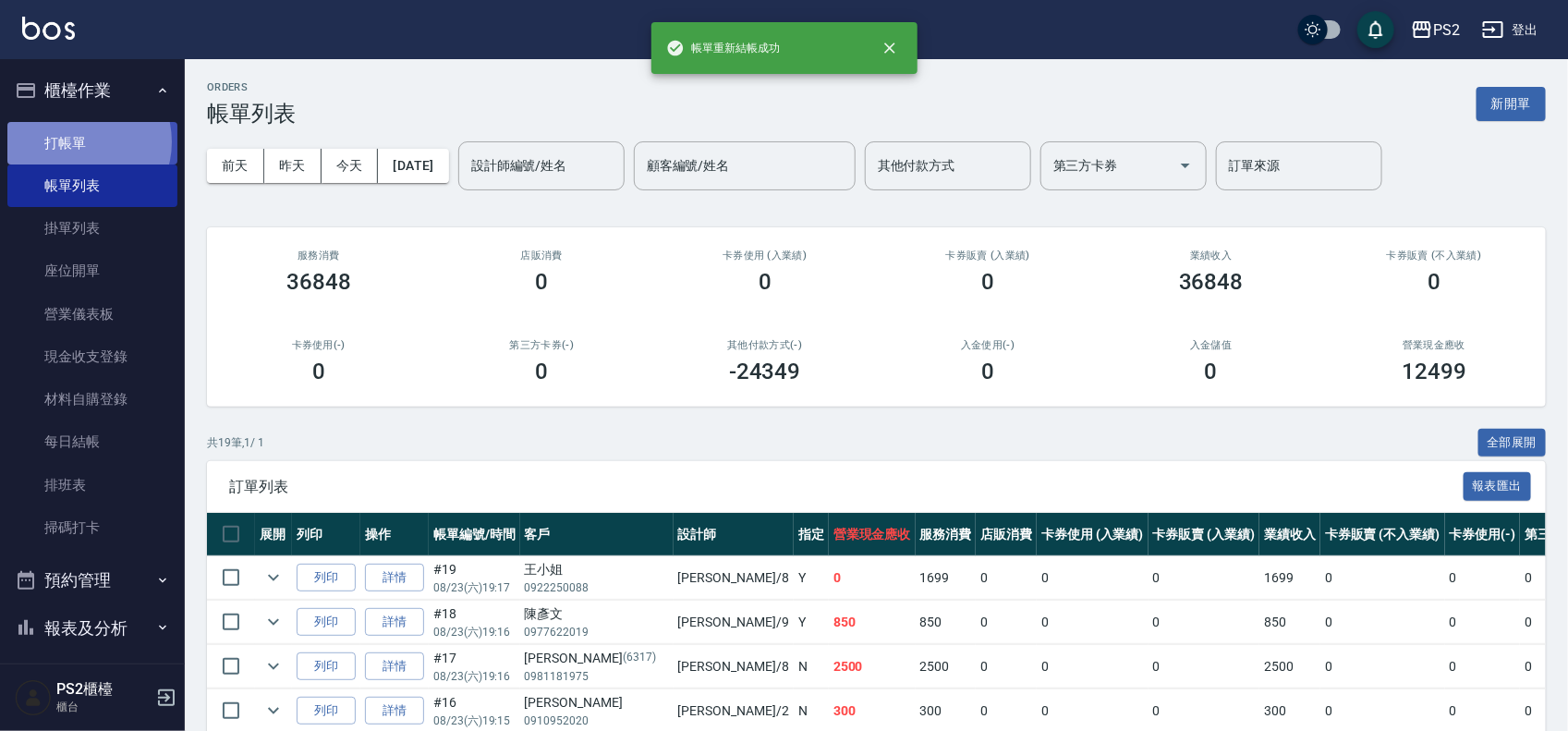
click at [80, 142] on link "打帳單" at bounding box center [92, 143] width 170 height 43
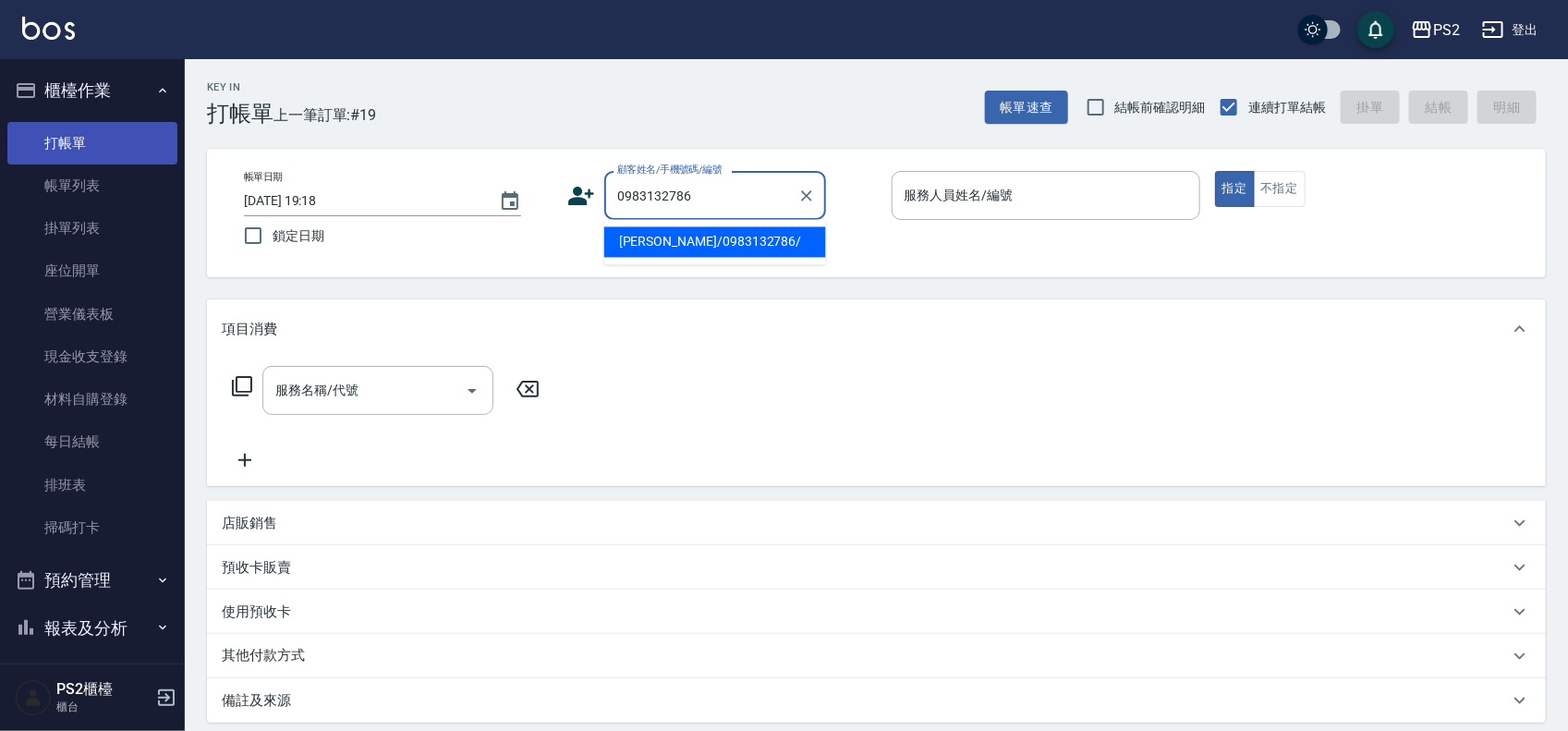
type input "張天梅/0983132786/"
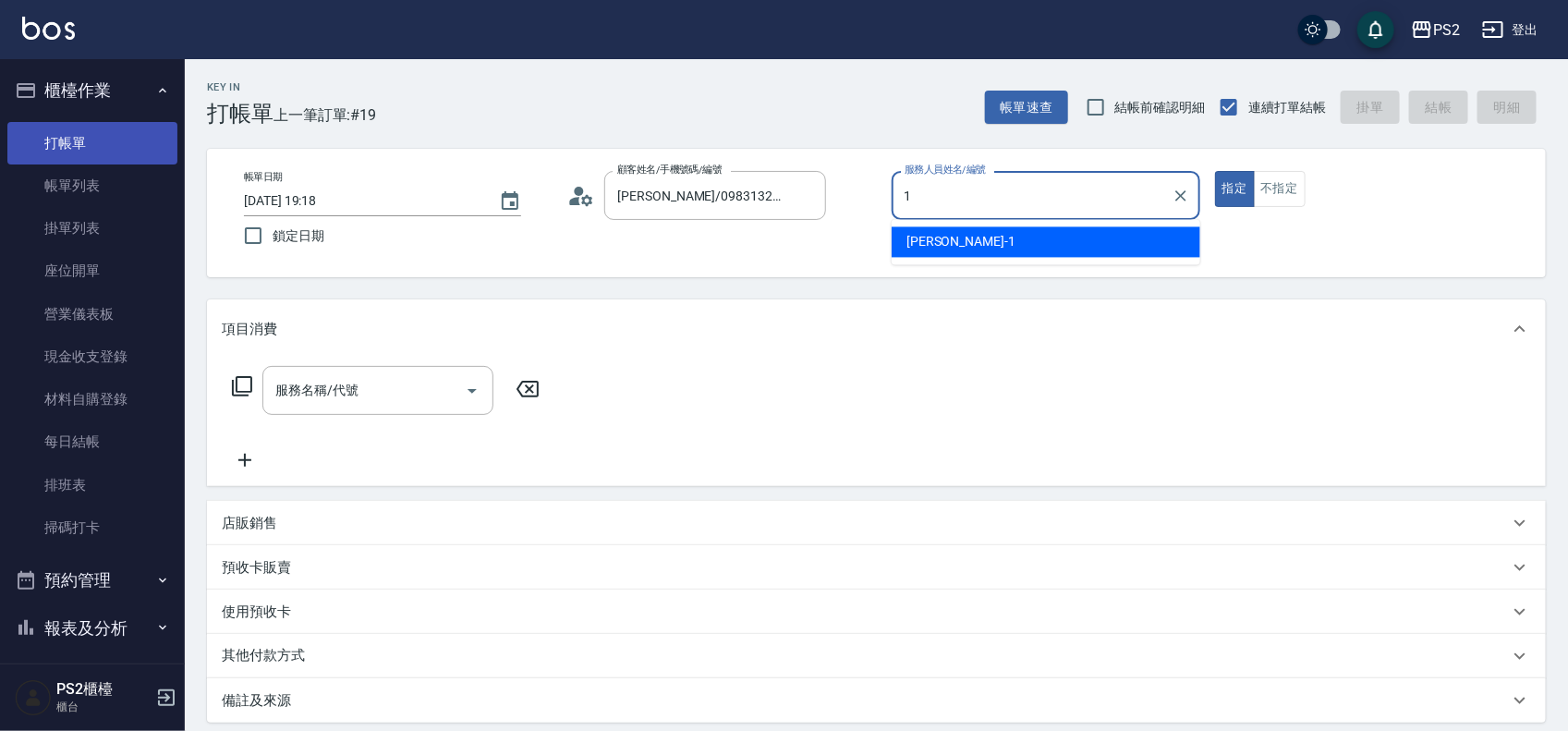
type input "Polly-1"
type button "true"
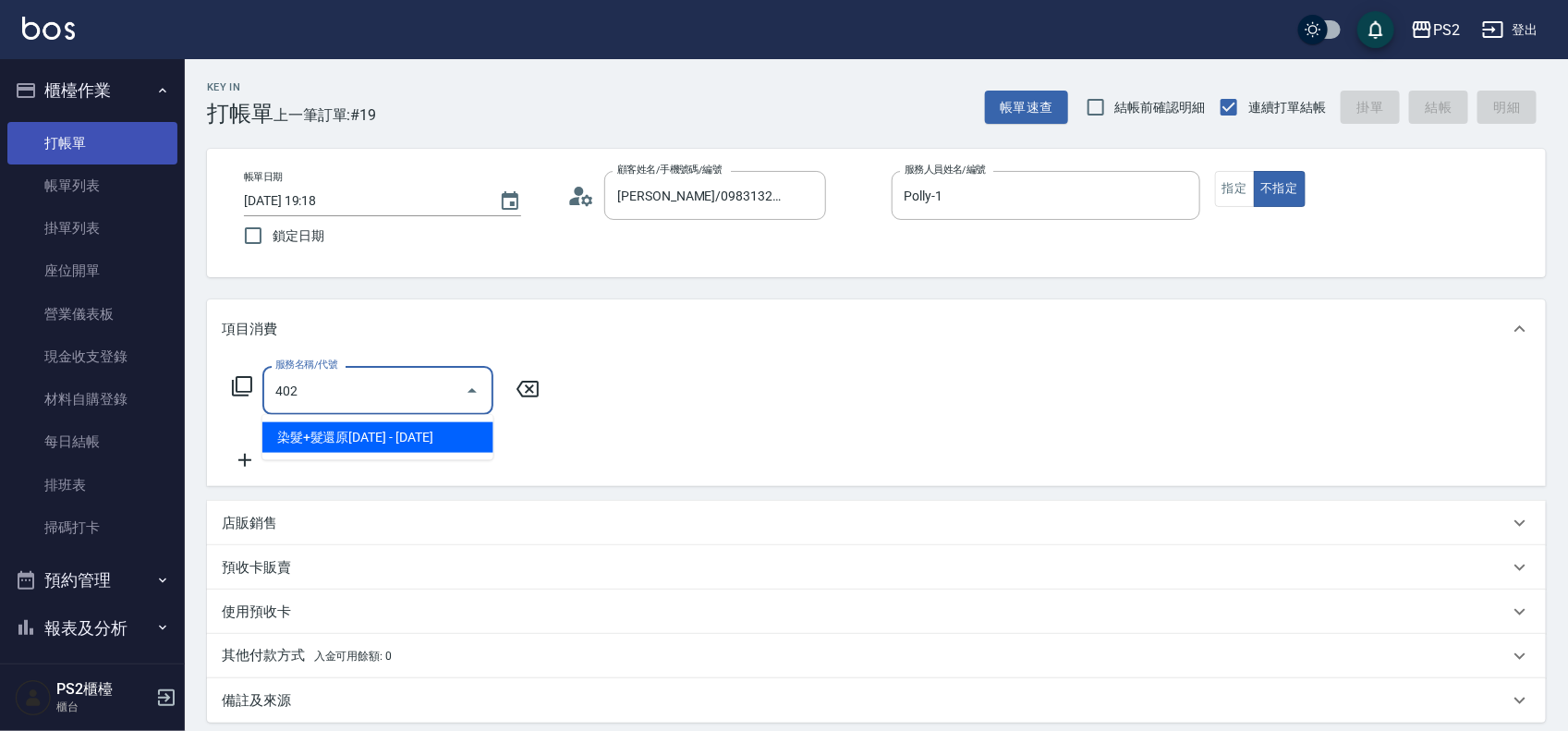
type input "染髮+髮還原1500(402)"
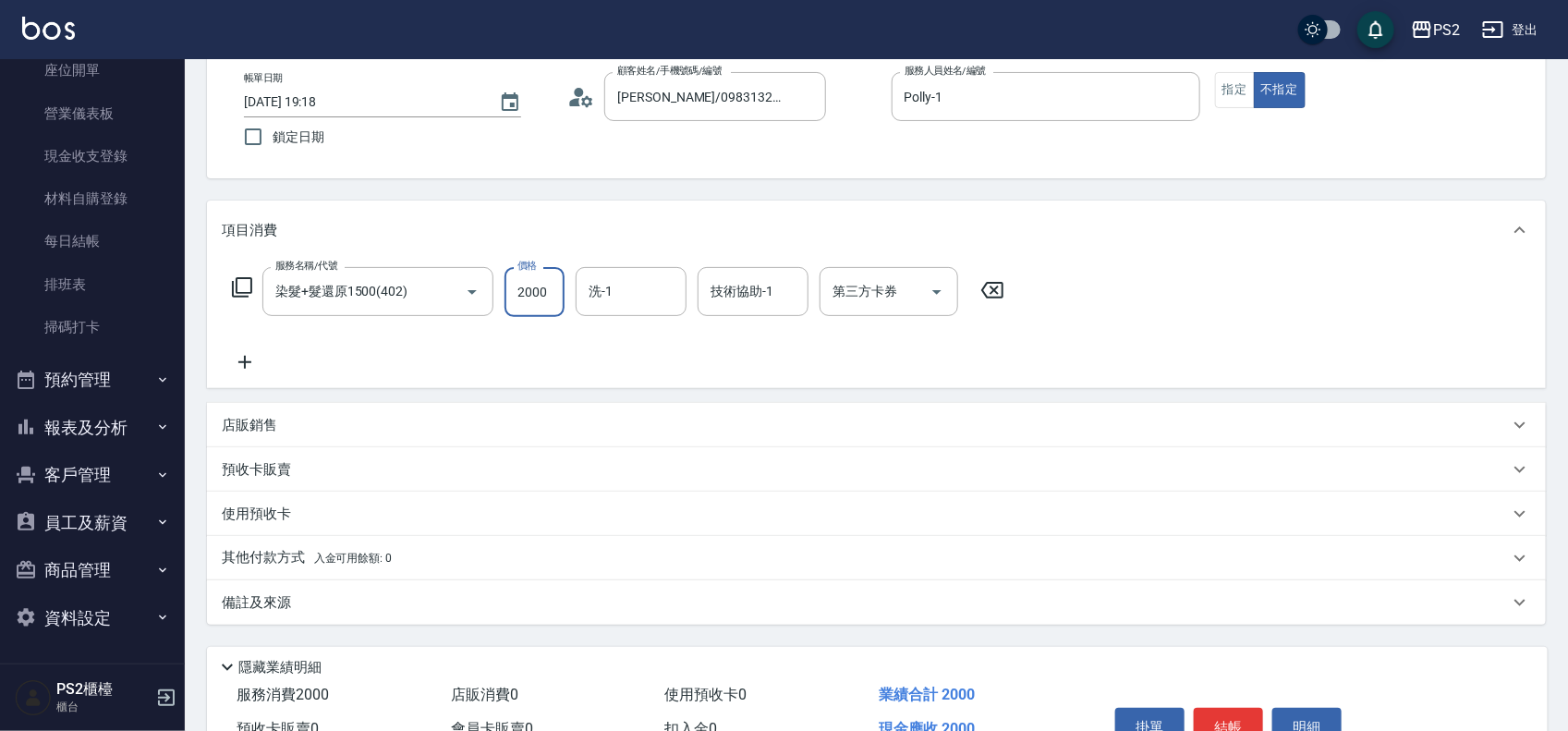
scroll to position [200, 0]
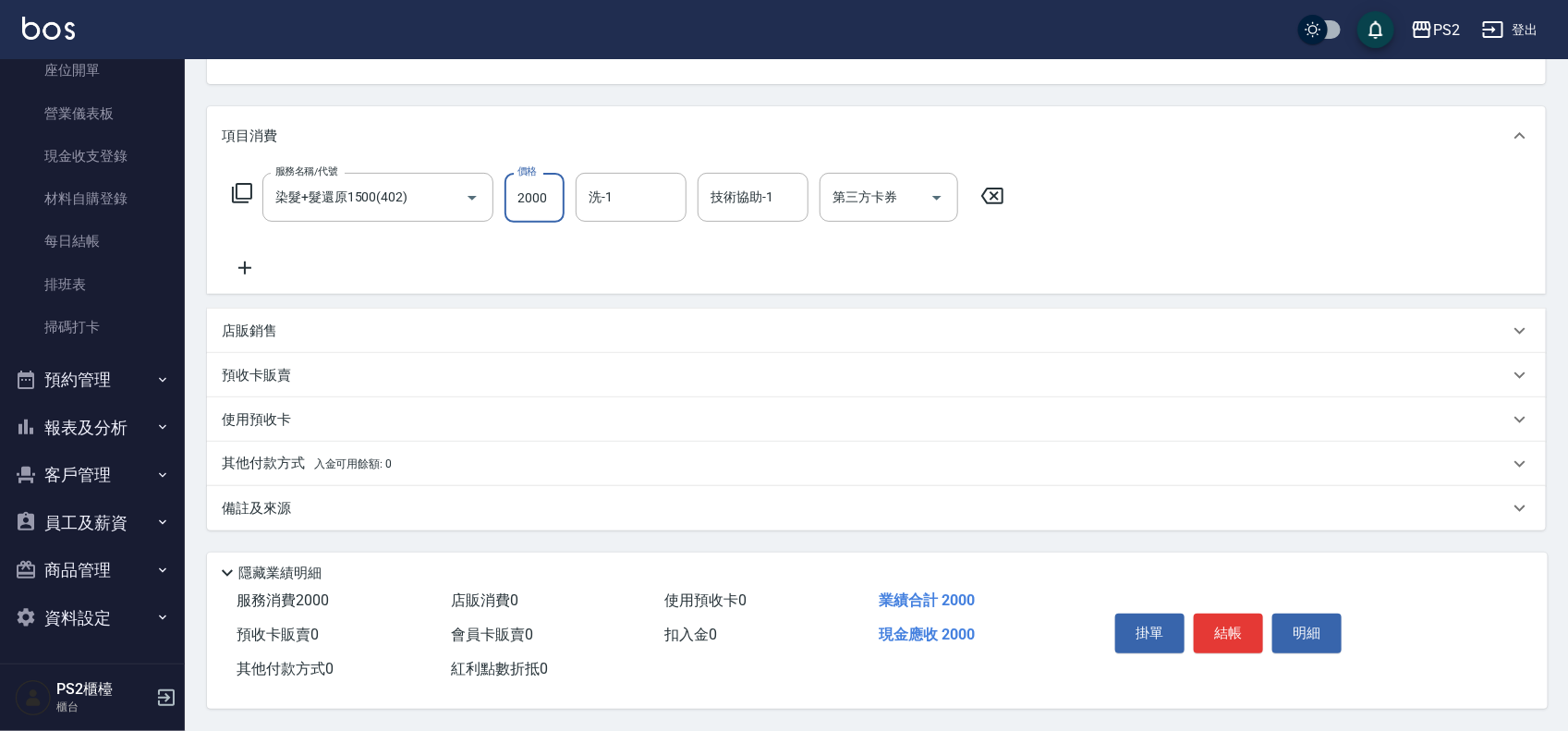
type input "2000"
click at [312, 468] on div "其他付款方式 入金可用餘額: 0" at bounding box center [876, 464] width 1338 height 45
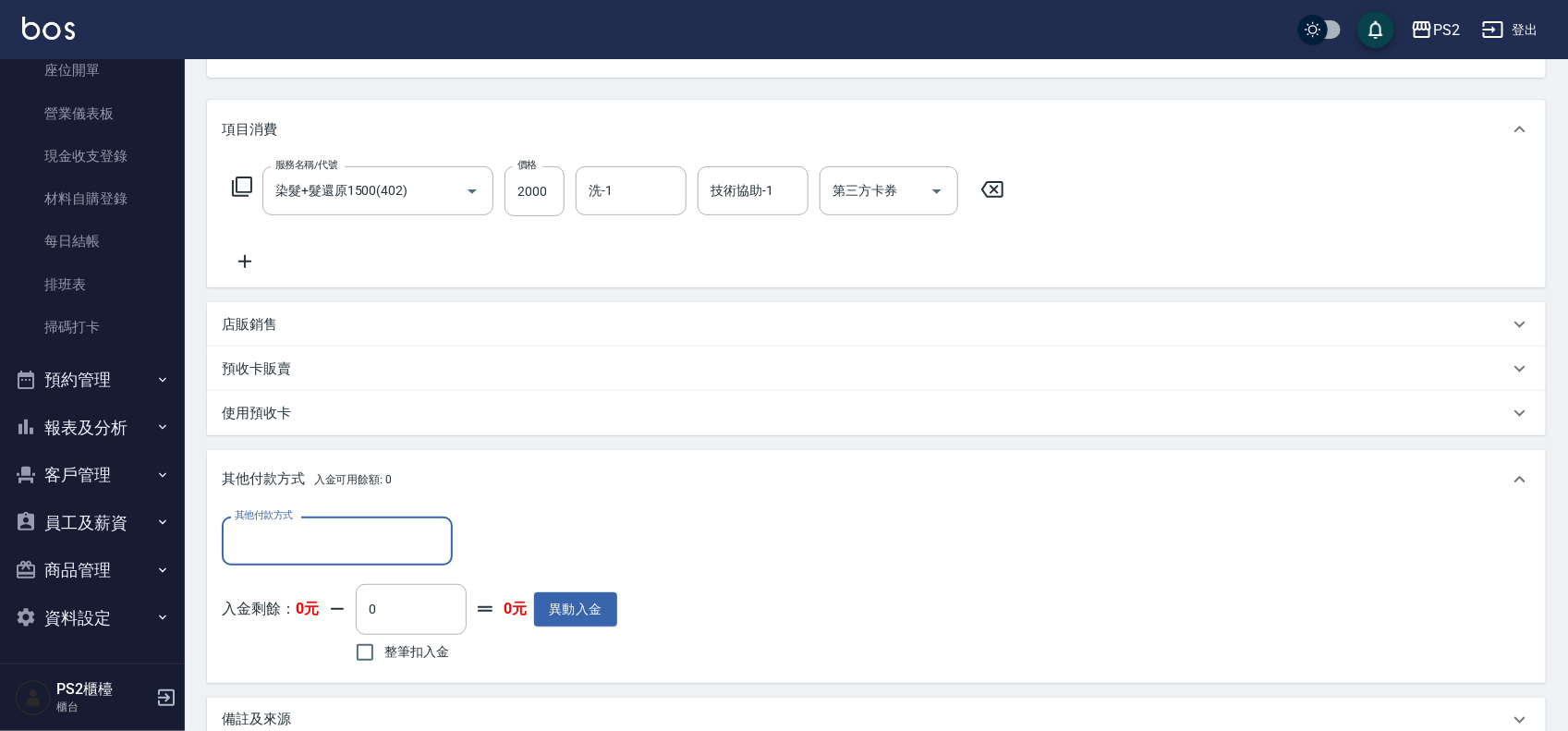
scroll to position [0, 0]
click at [279, 551] on input "其他付款方式" at bounding box center [336, 541] width 214 height 32
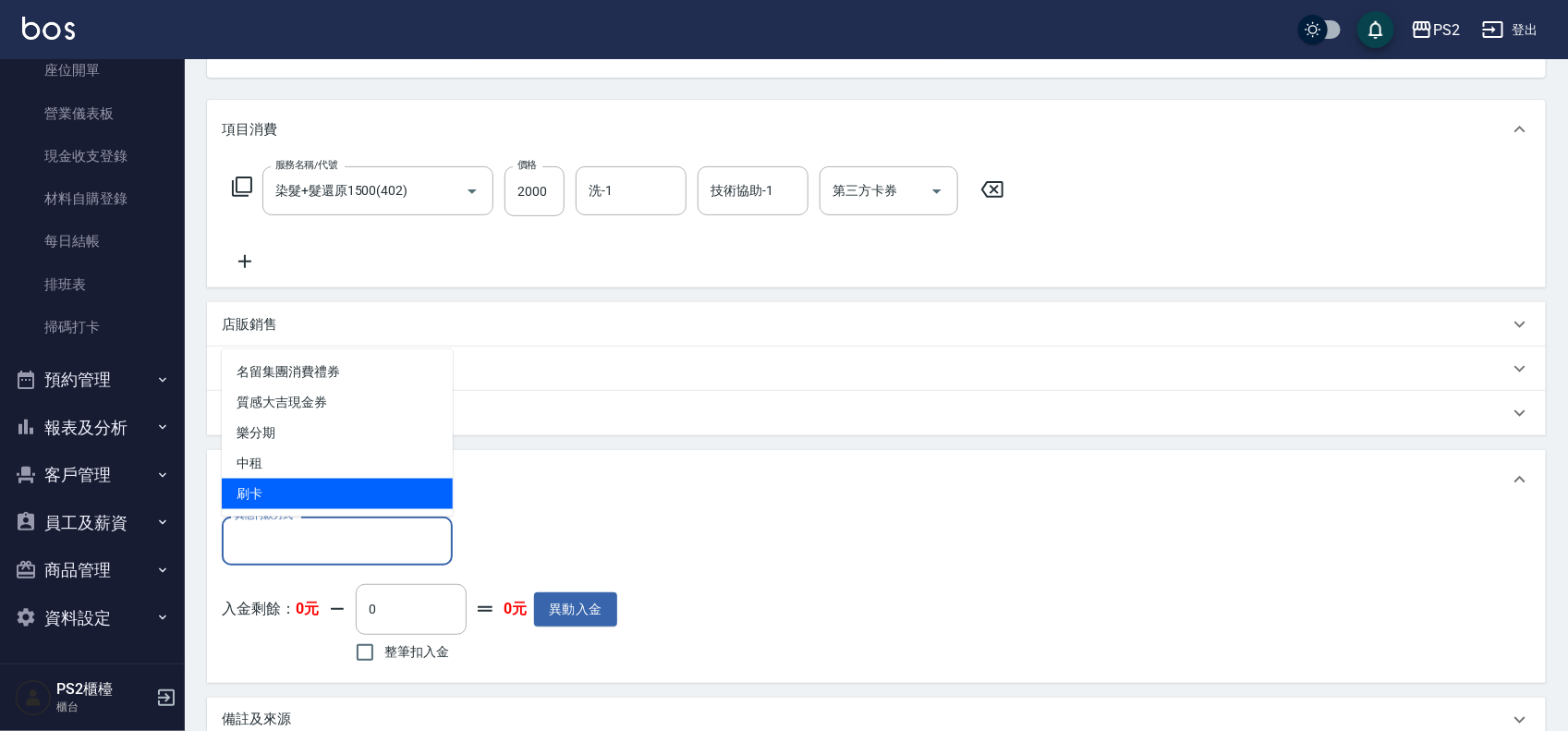
drag, startPoint x: 298, startPoint y: 493, endPoint x: 407, endPoint y: 506, distance: 109.8
click at [301, 492] on span "刷卡" at bounding box center [337, 493] width 231 height 30
type input "刷卡"
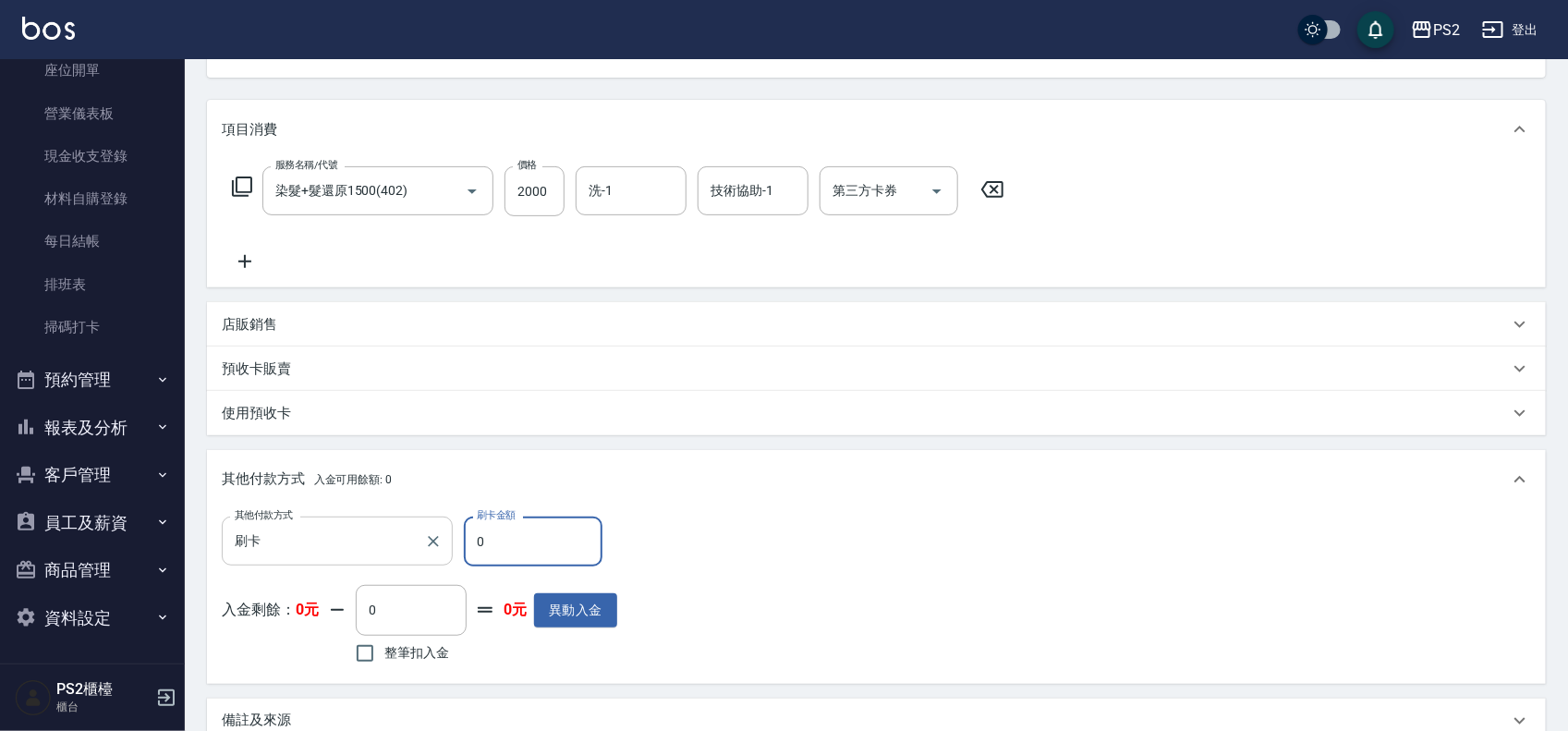
drag, startPoint x: 500, startPoint y: 541, endPoint x: 451, endPoint y: 544, distance: 49.1
click at [451, 544] on div "其他付款方式 刷卡 其他付款方式 刷卡金額 0 刷卡金額" at bounding box center [420, 541] width 395 height 49
type input "2000"
type input "2025/08/23 19:19"
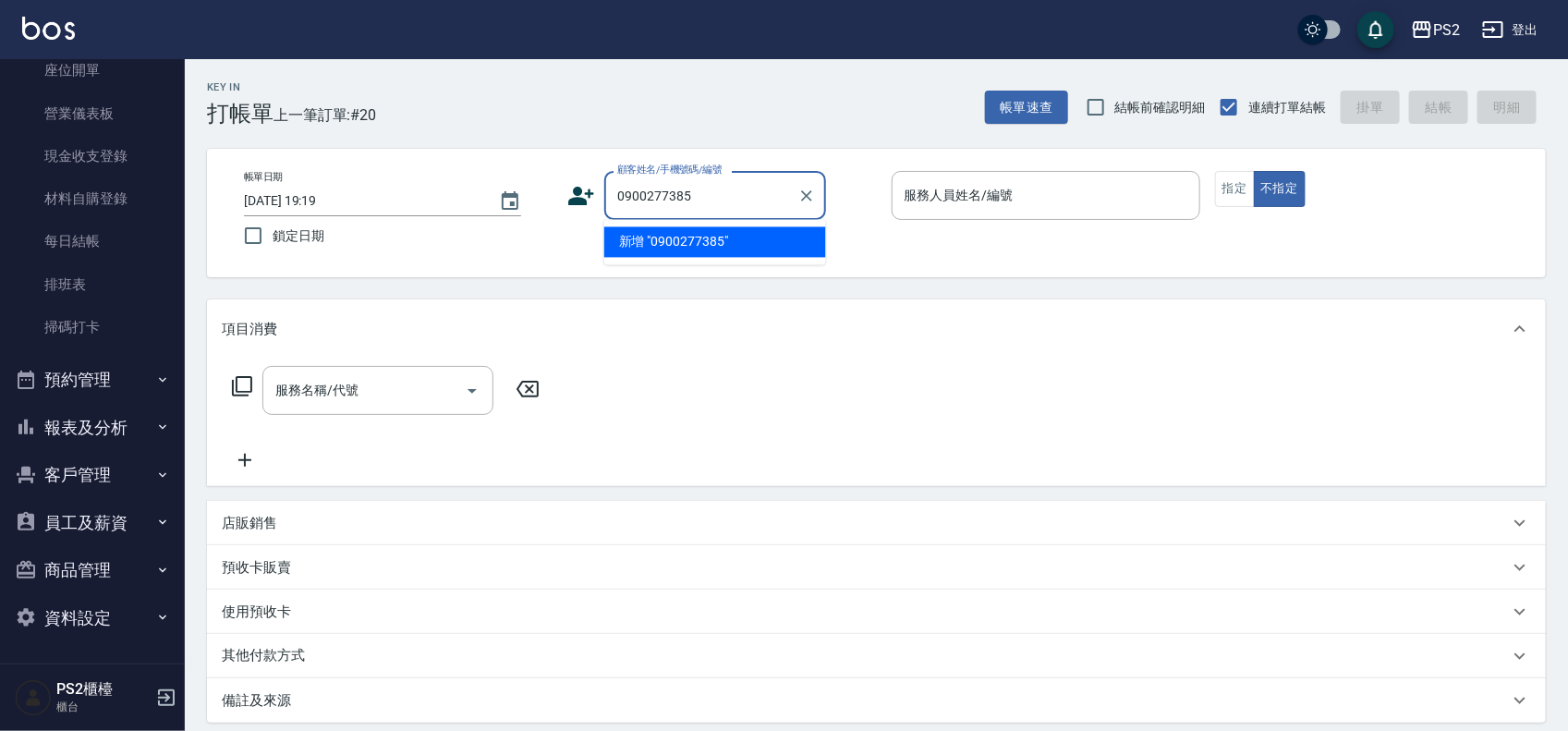
type input "0900277385"
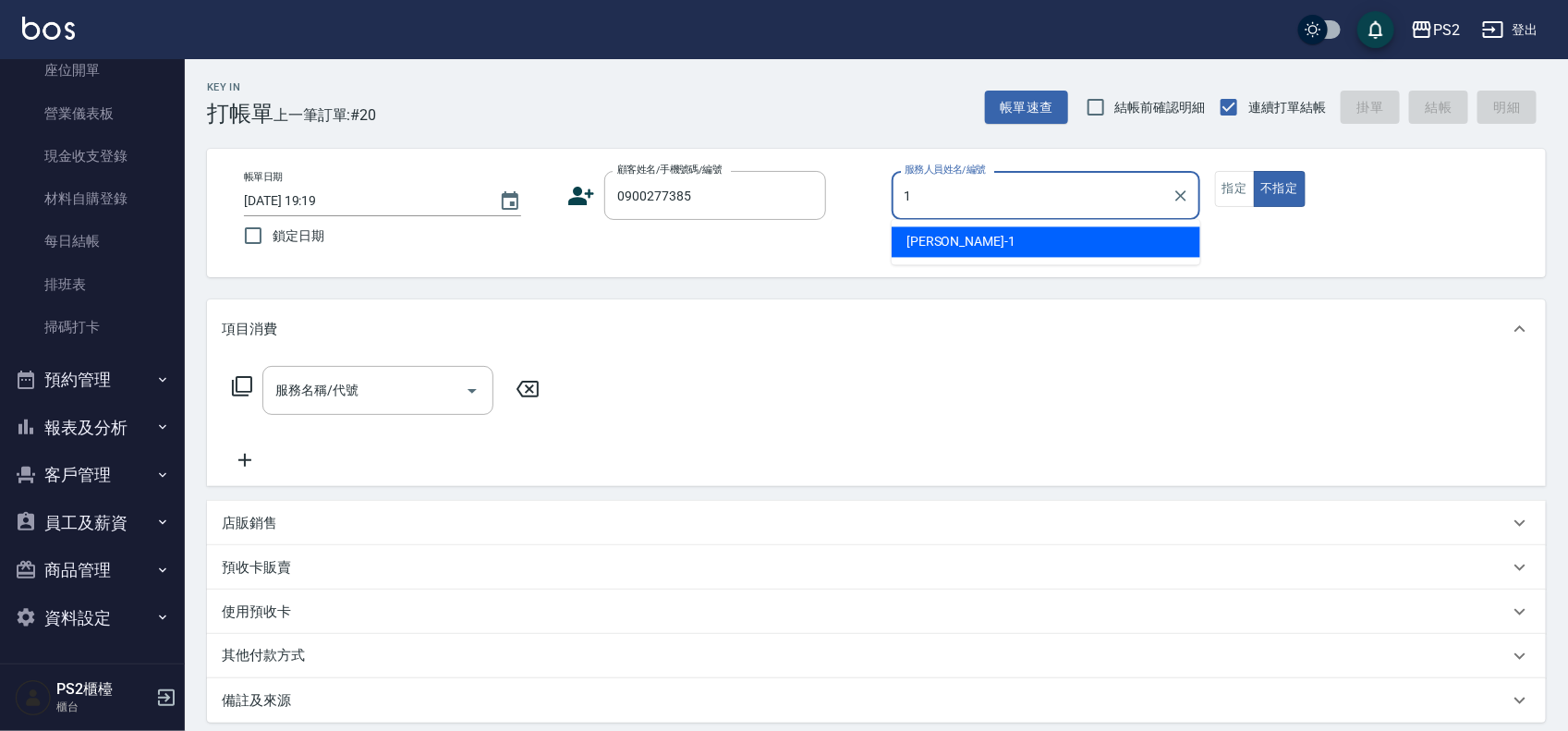
type input "Polly-1"
type button "false"
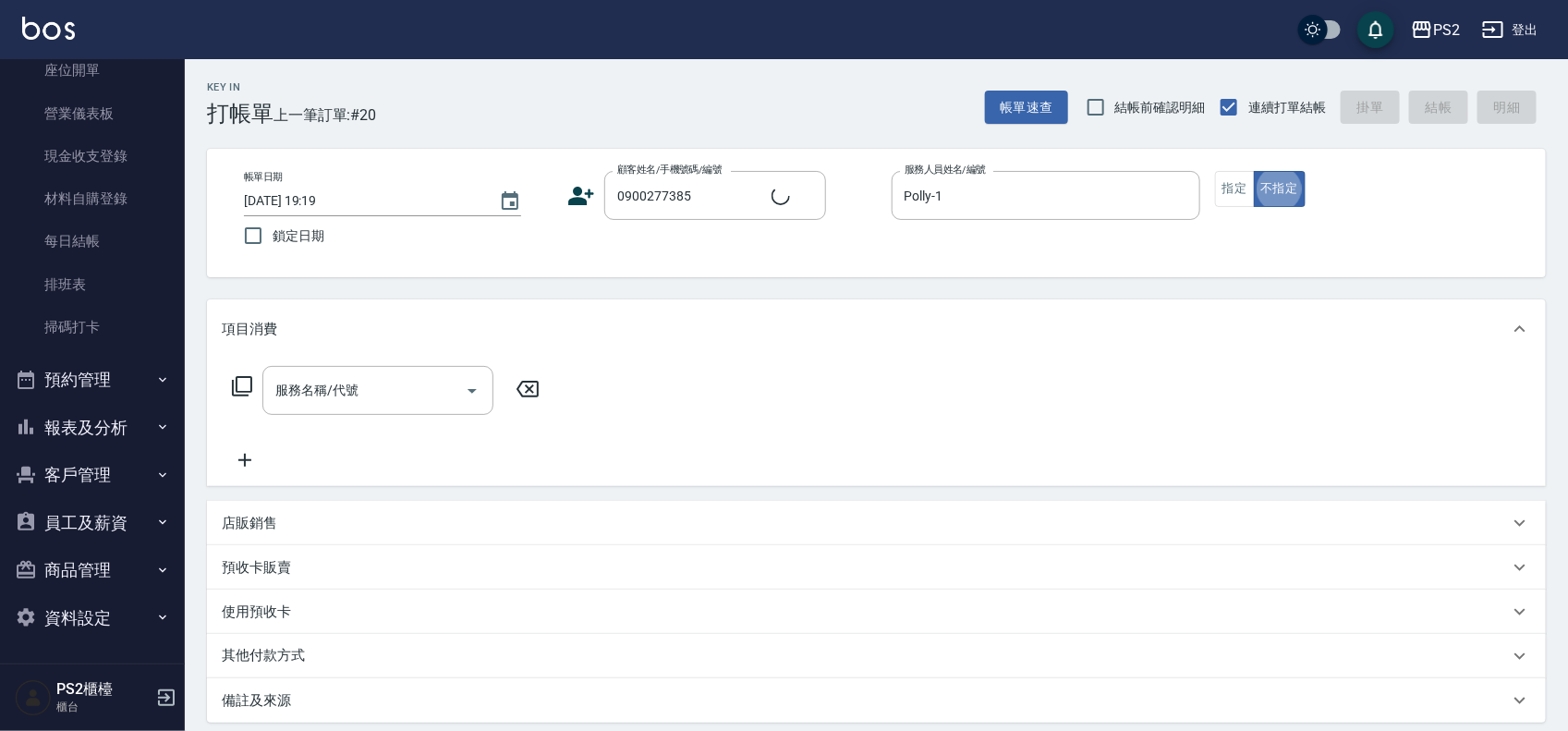
type input "歐佩琳/0900277385/2476"
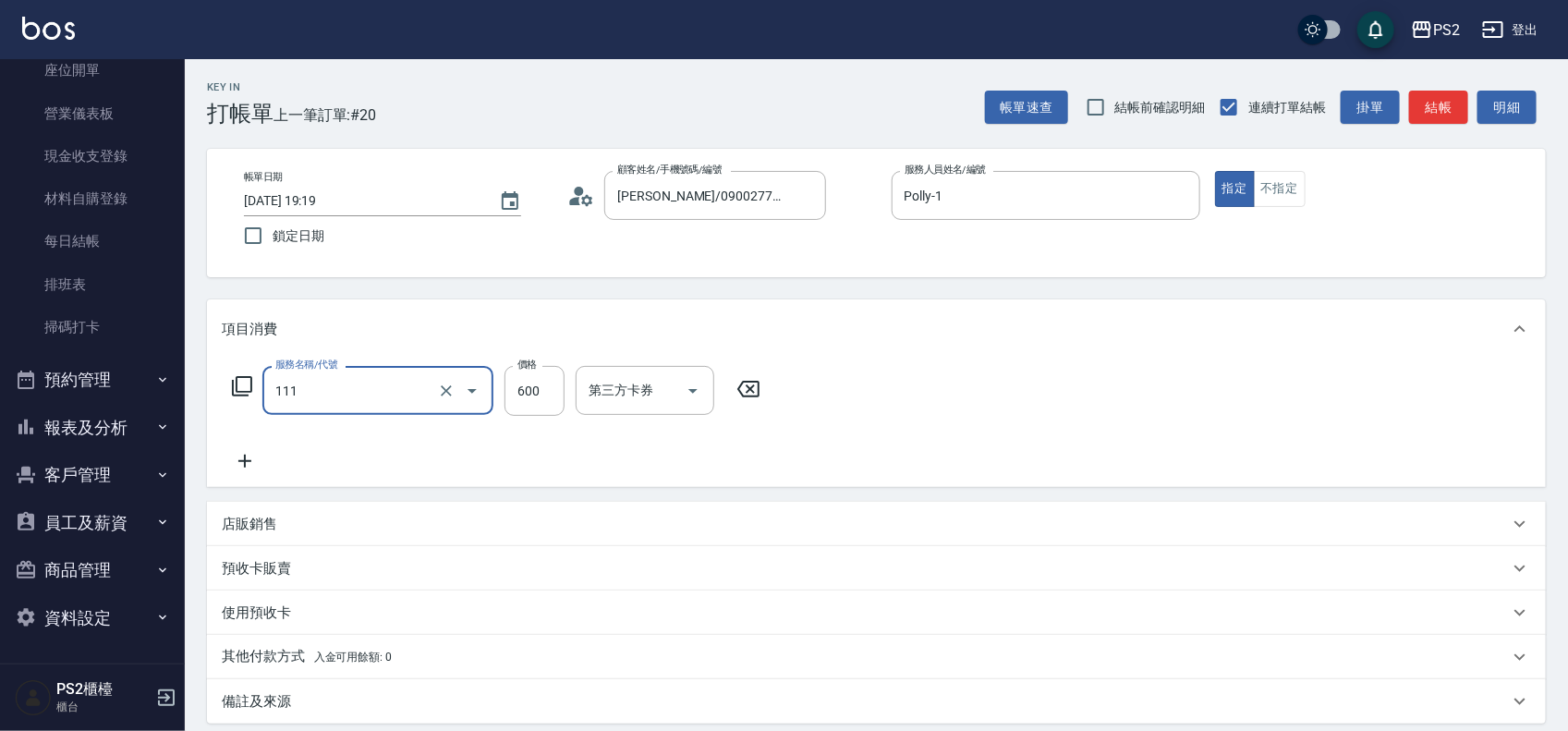
type input "精油洗+去角質(111)"
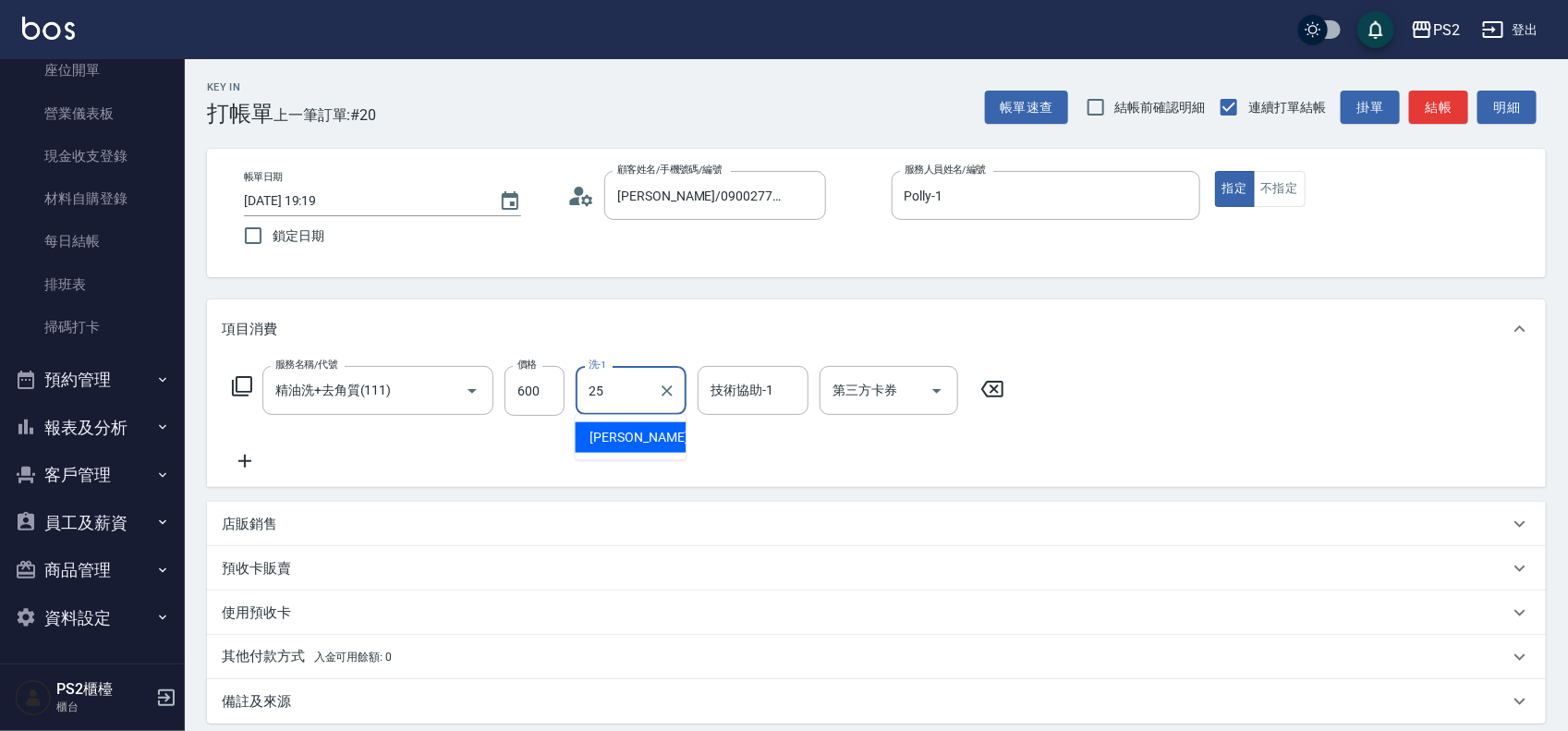
type input "Allan-25"
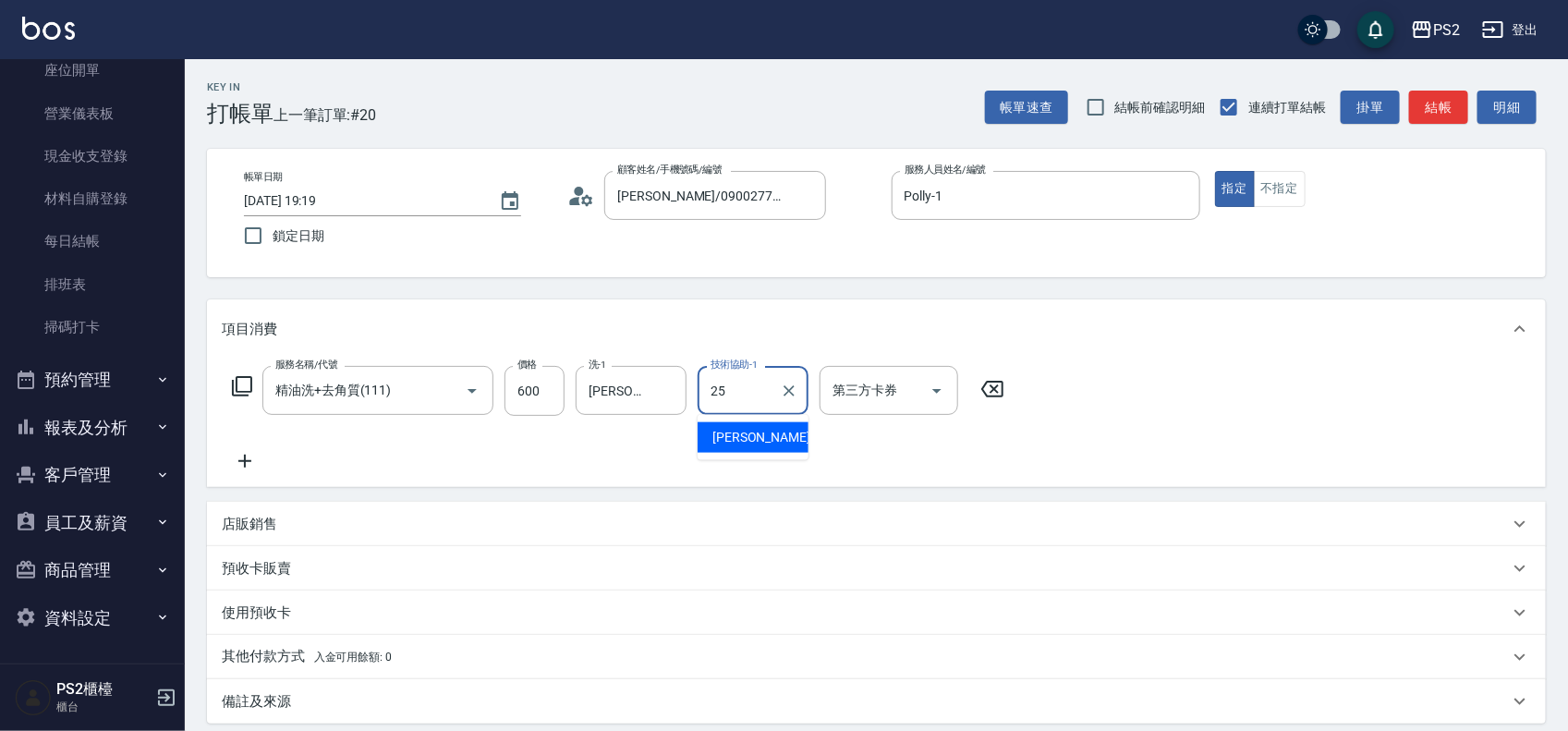
type input "Allan-25"
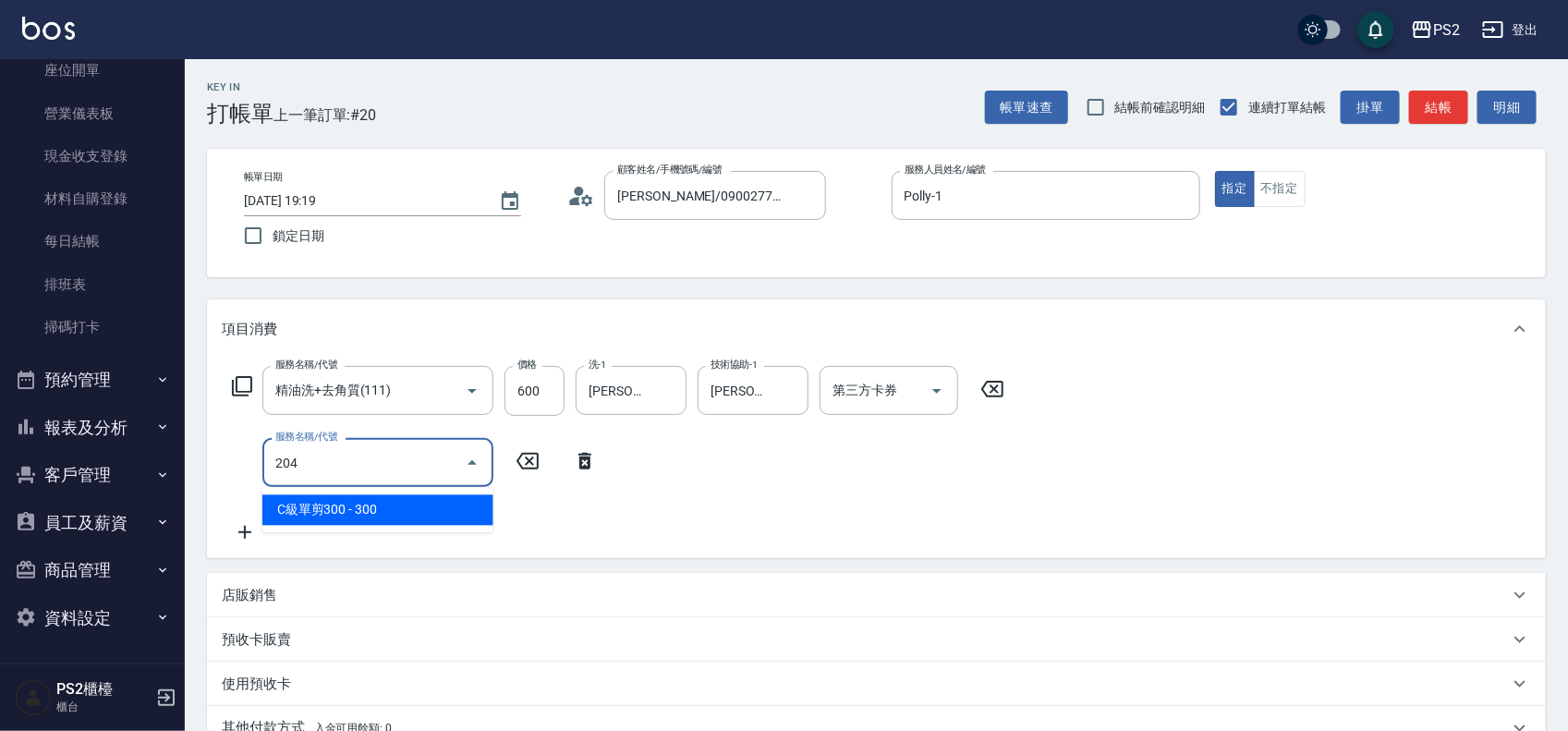
type input "C級單剪300(204)"
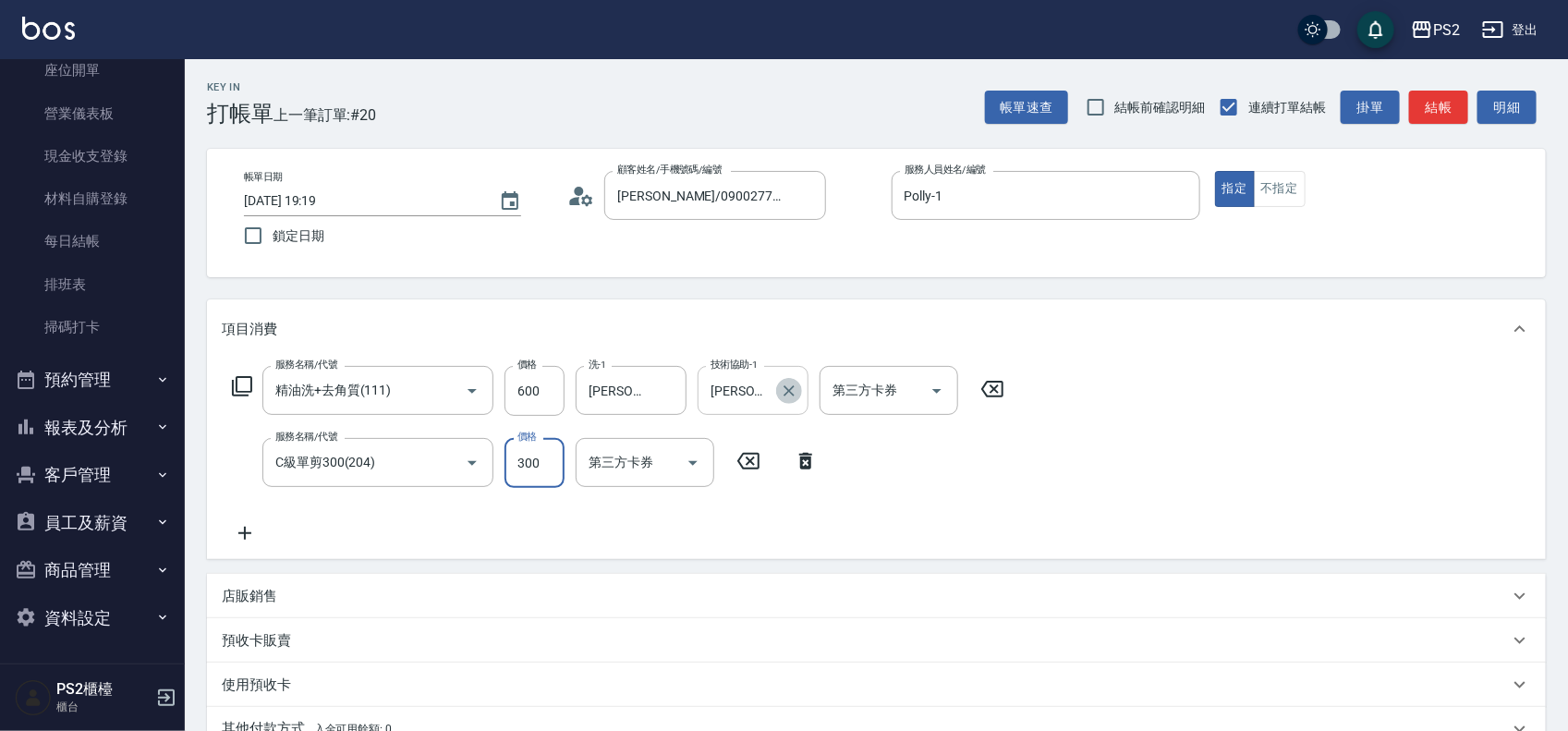
click at [787, 388] on icon "Clear" at bounding box center [788, 391] width 11 height 11
type input "冠霖-20"
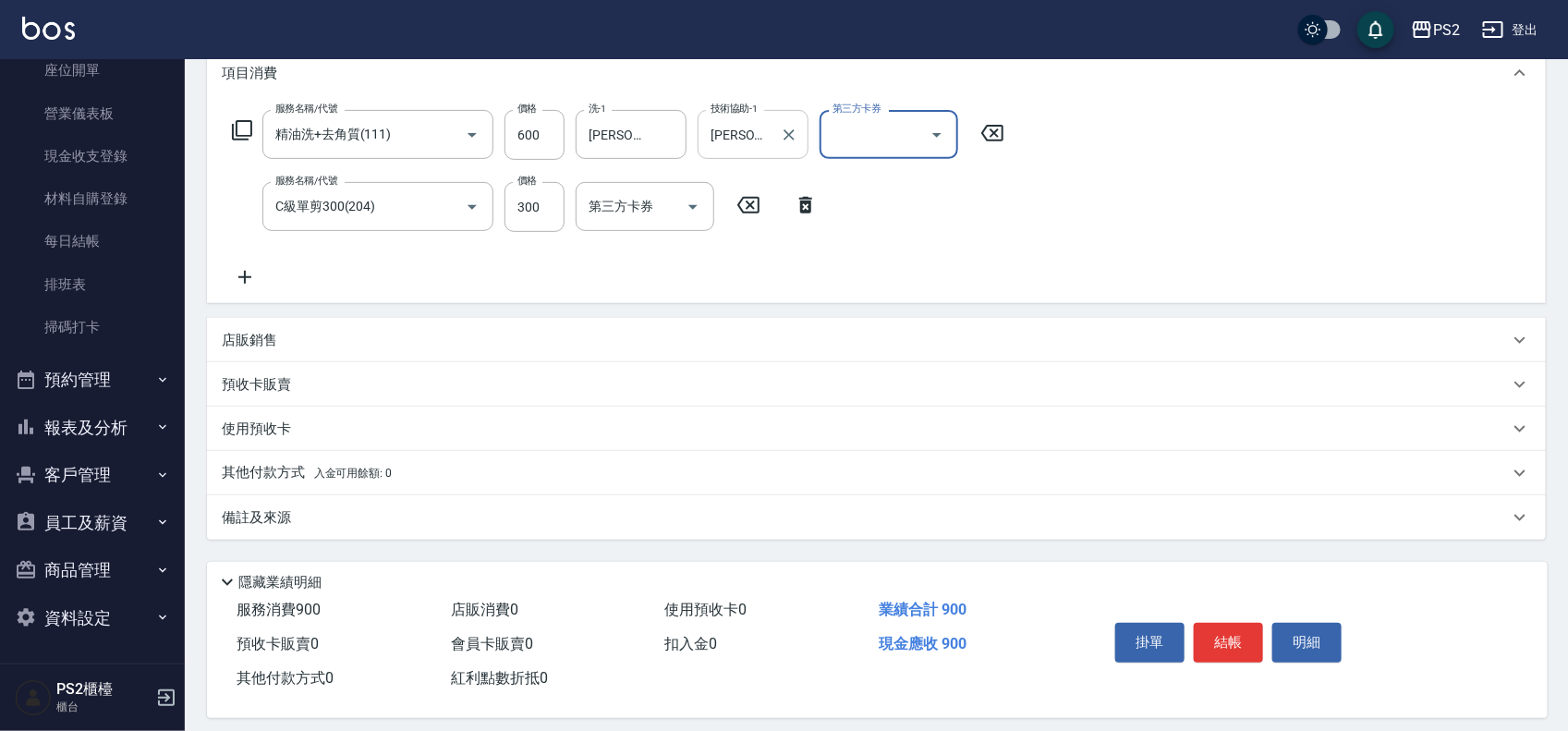
scroll to position [272, 0]
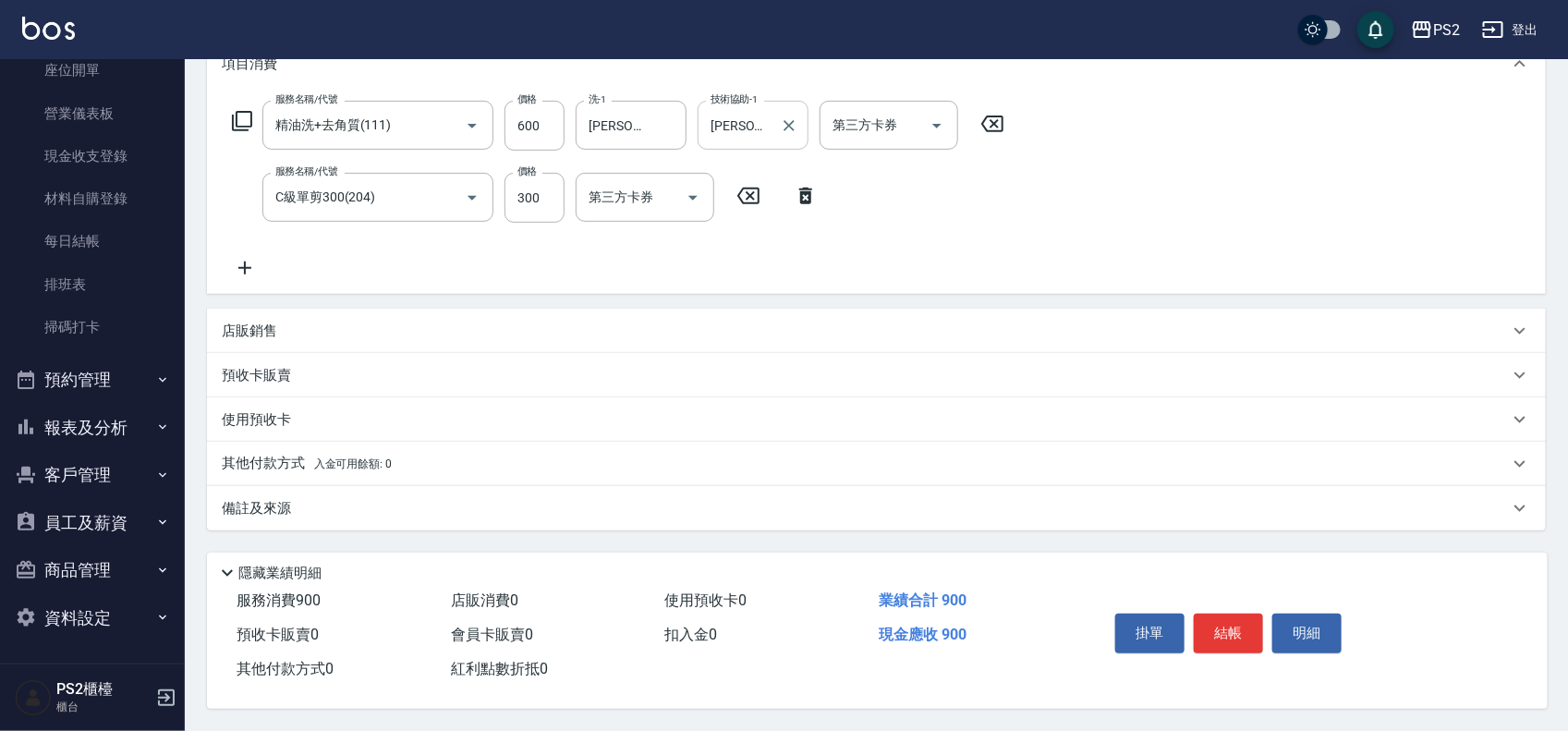
click at [309, 454] on p "其他付款方式 入金可用餘額: 0" at bounding box center [306, 463] width 170 height 20
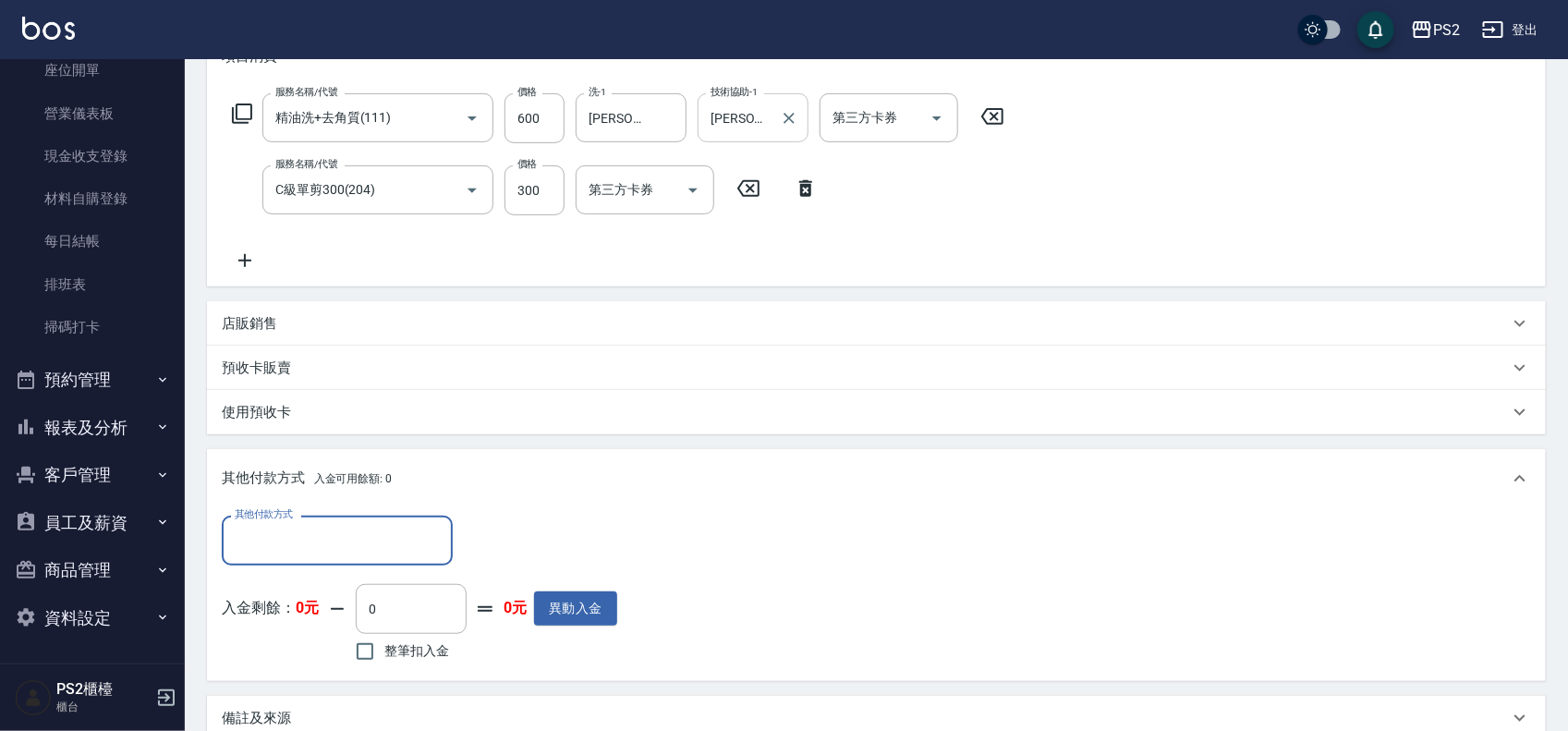
scroll to position [0, 0]
click at [262, 537] on input "其他付款方式" at bounding box center [336, 540] width 214 height 32
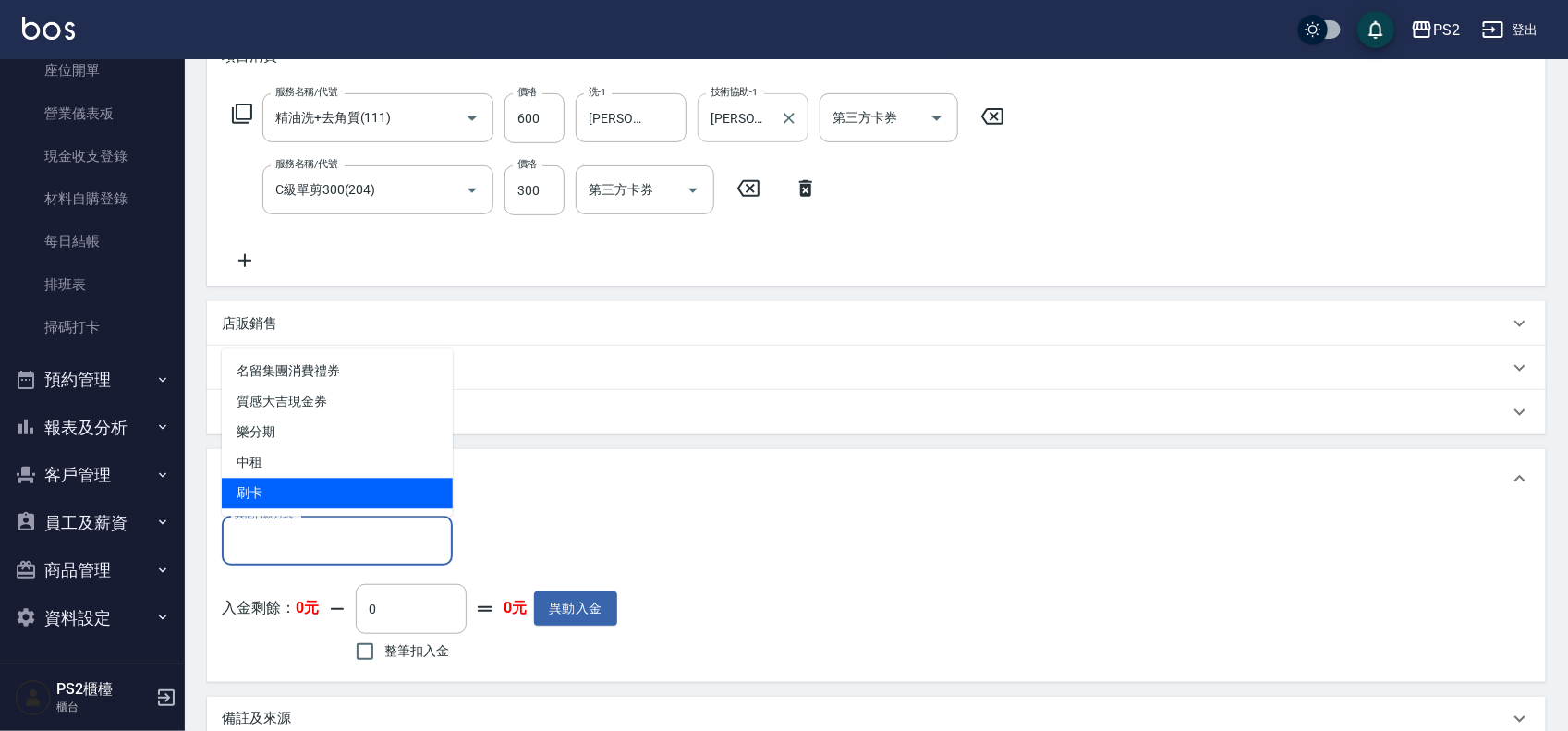
drag, startPoint x: 296, startPoint y: 496, endPoint x: 400, endPoint y: 518, distance: 106.3
click at [297, 495] on span "刷卡" at bounding box center [337, 493] width 231 height 30
type input "刷卡"
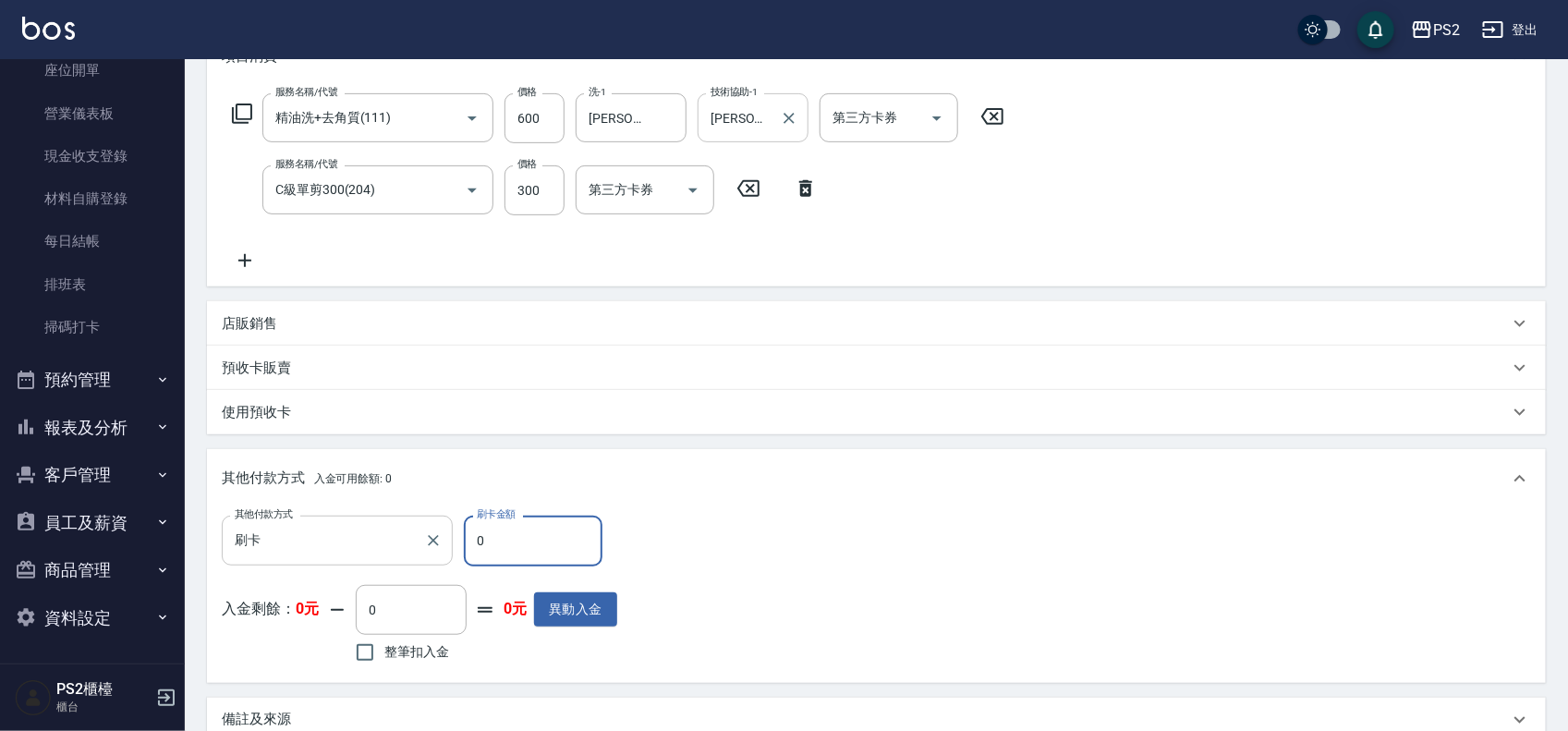
drag, startPoint x: 542, startPoint y: 545, endPoint x: 451, endPoint y: 536, distance: 91.4
click at [451, 536] on div "其他付款方式 刷卡 其他付款方式 刷卡金額 0 刷卡金額" at bounding box center [420, 540] width 395 height 49
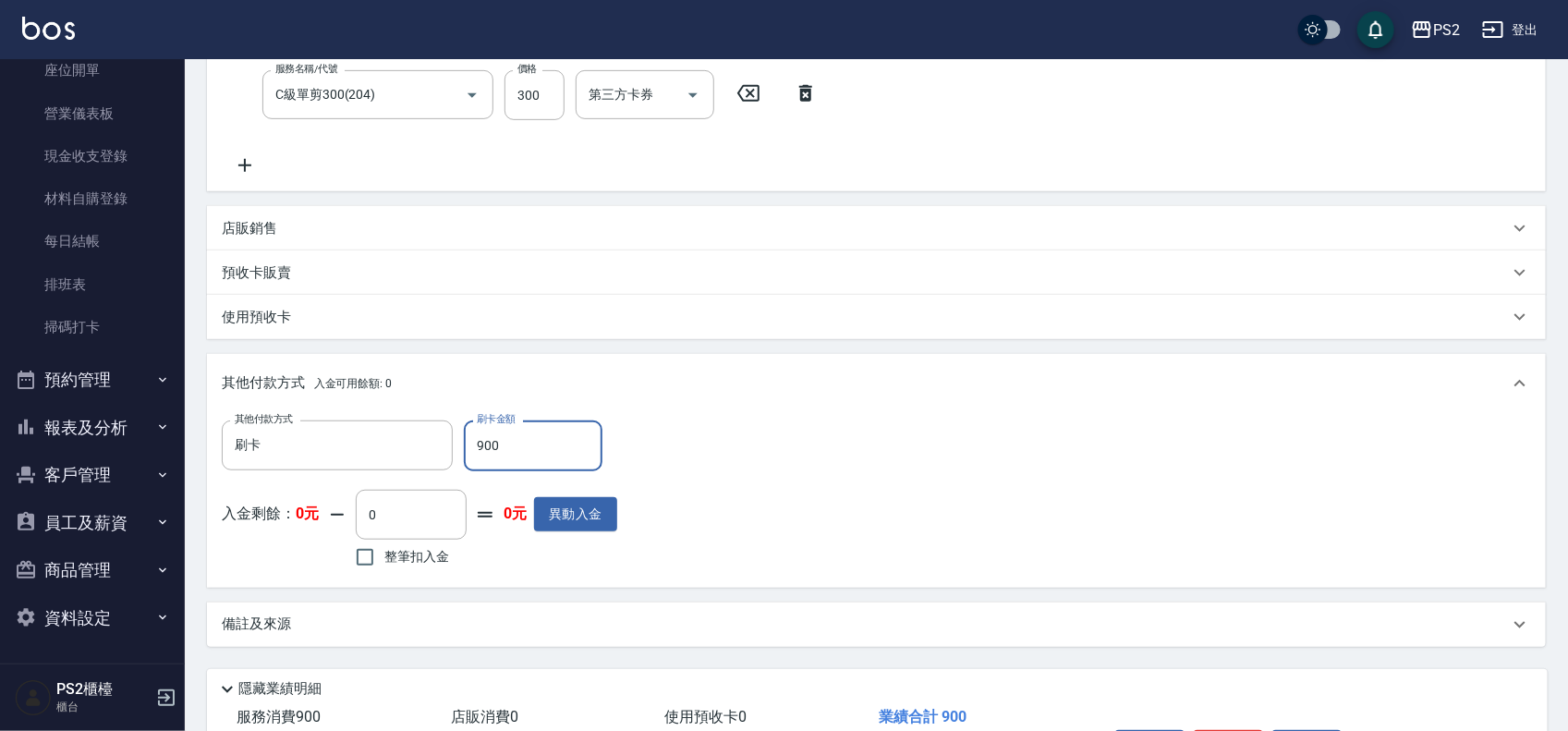
scroll to position [491, 0]
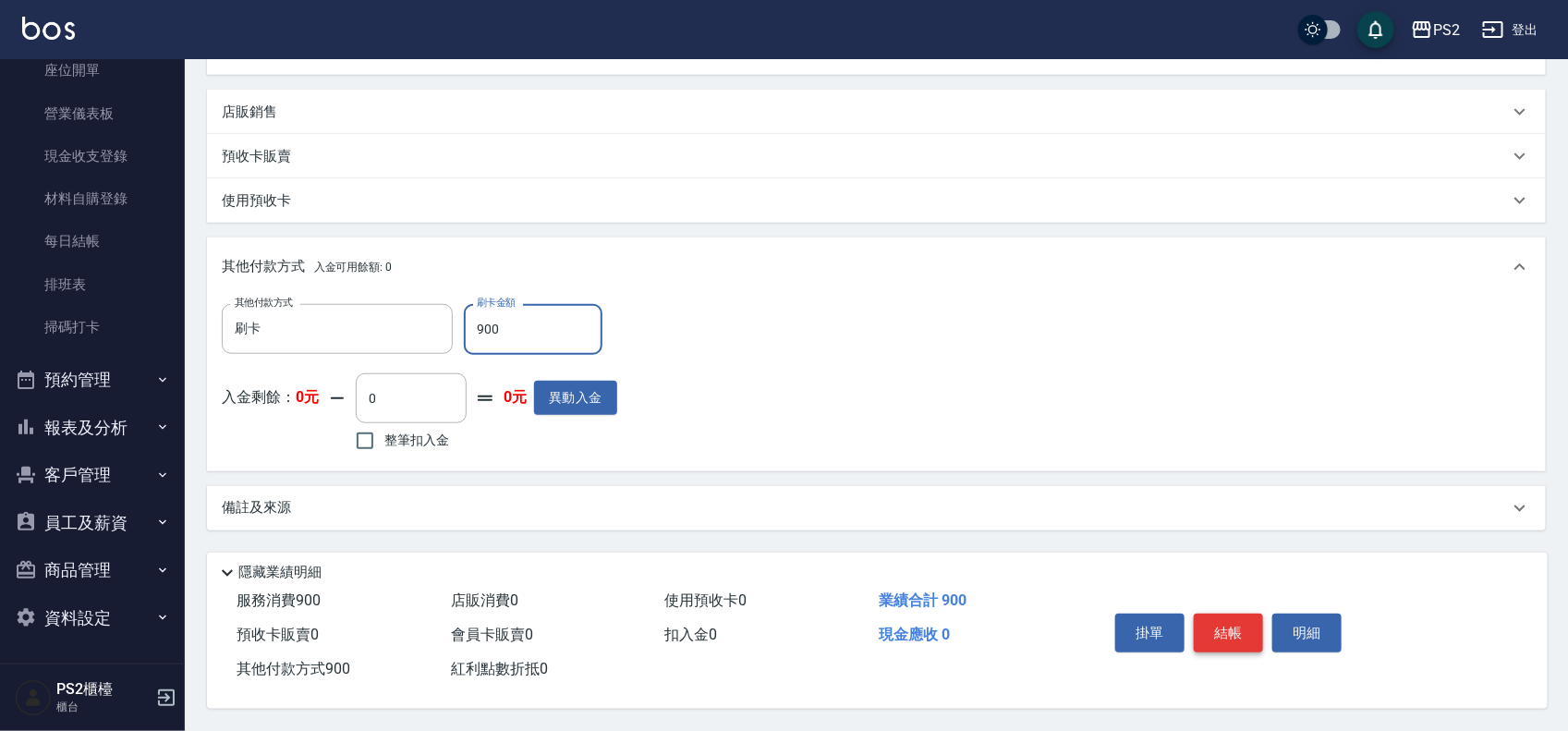
type input "900"
click at [1229, 614] on button "結帳" at bounding box center [1229, 633] width 70 height 39
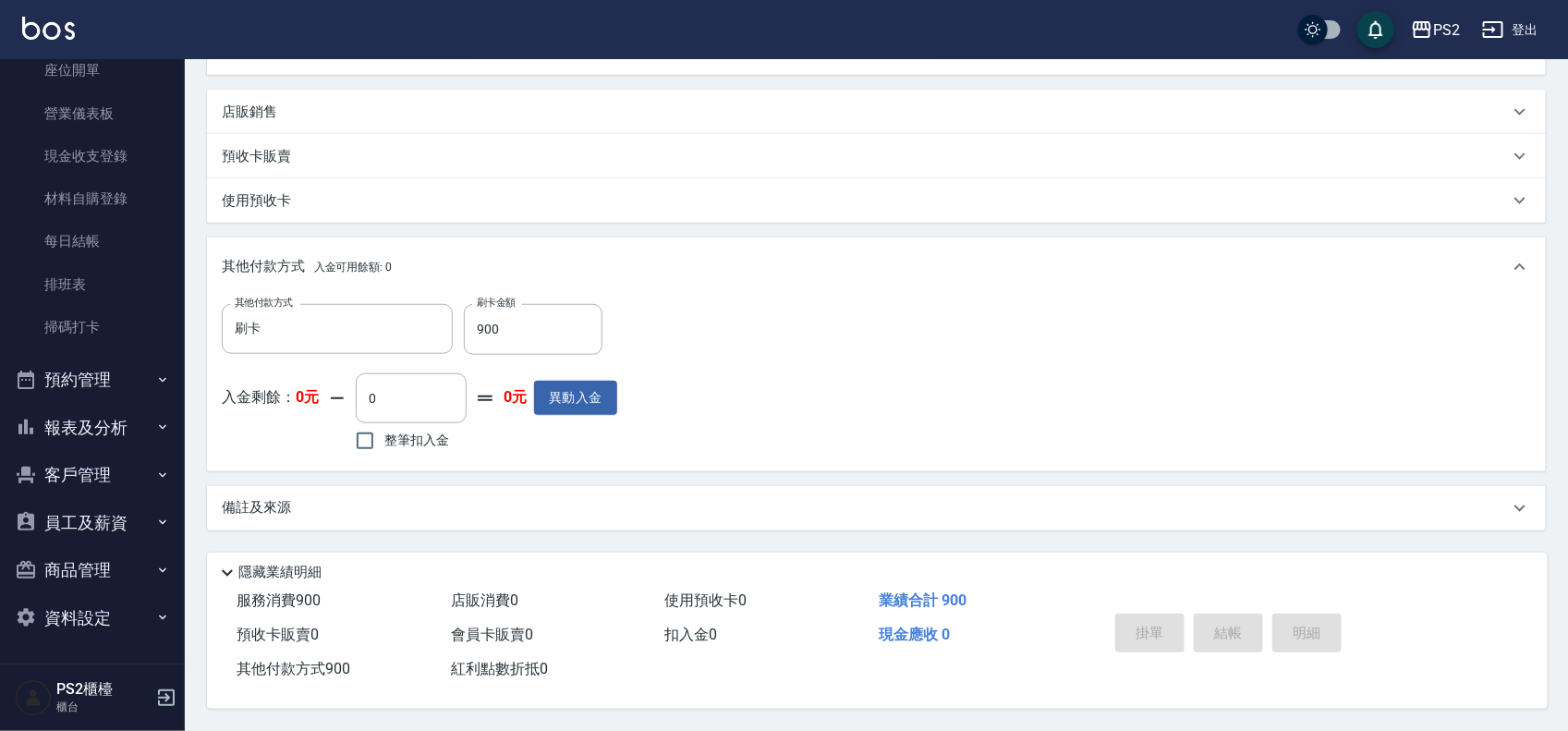
type input "2025/08/23 19:20"
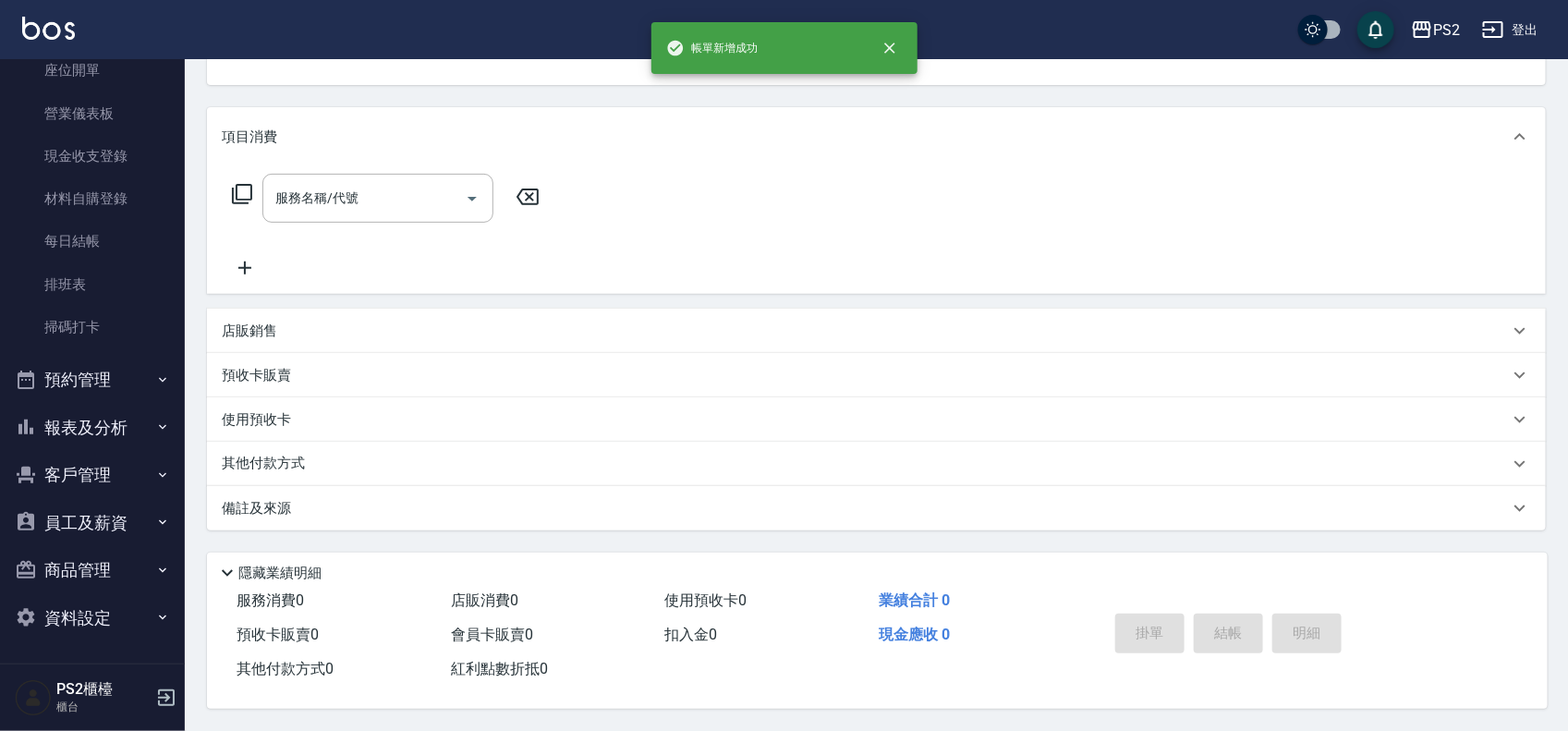
scroll to position [0, 0]
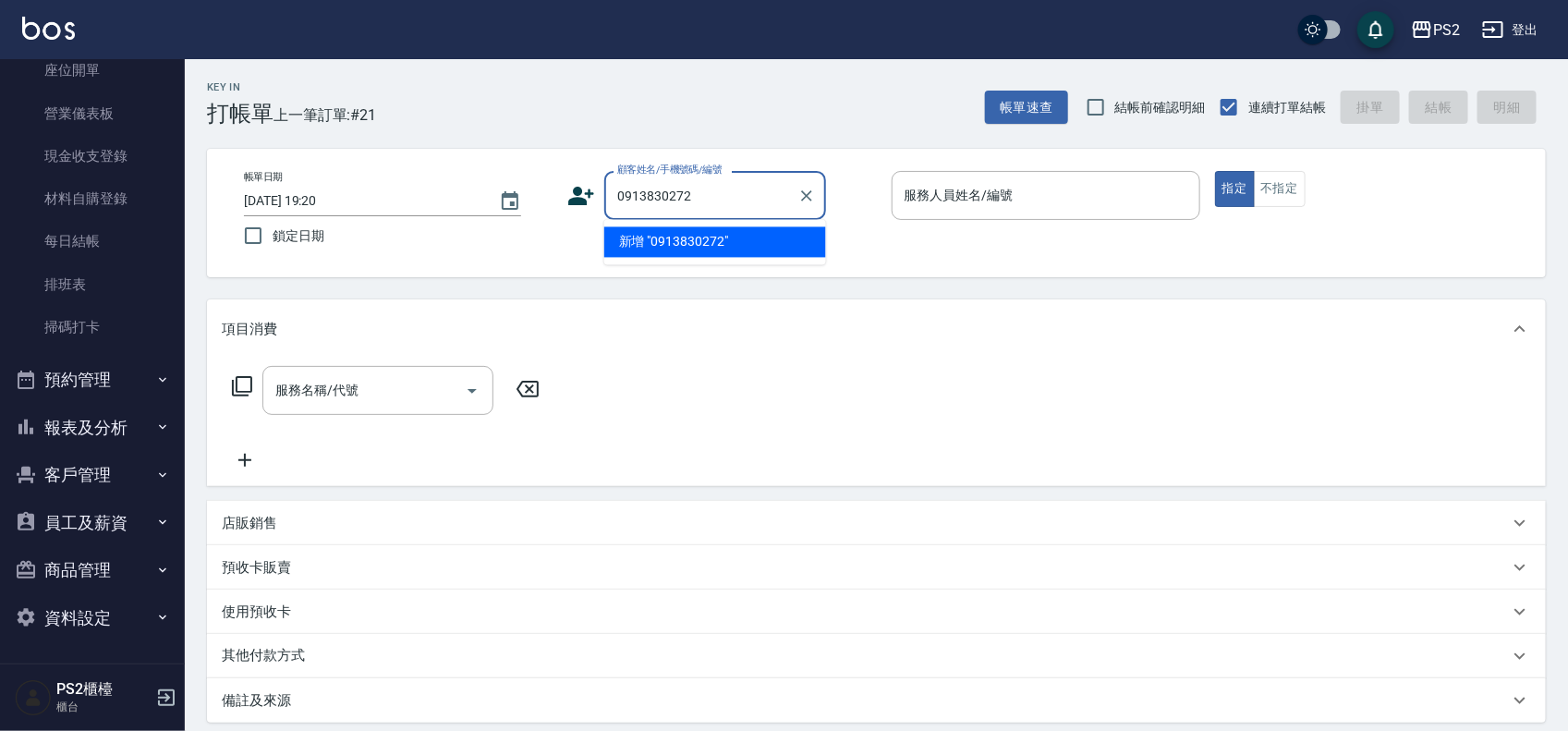
type input "0913830272"
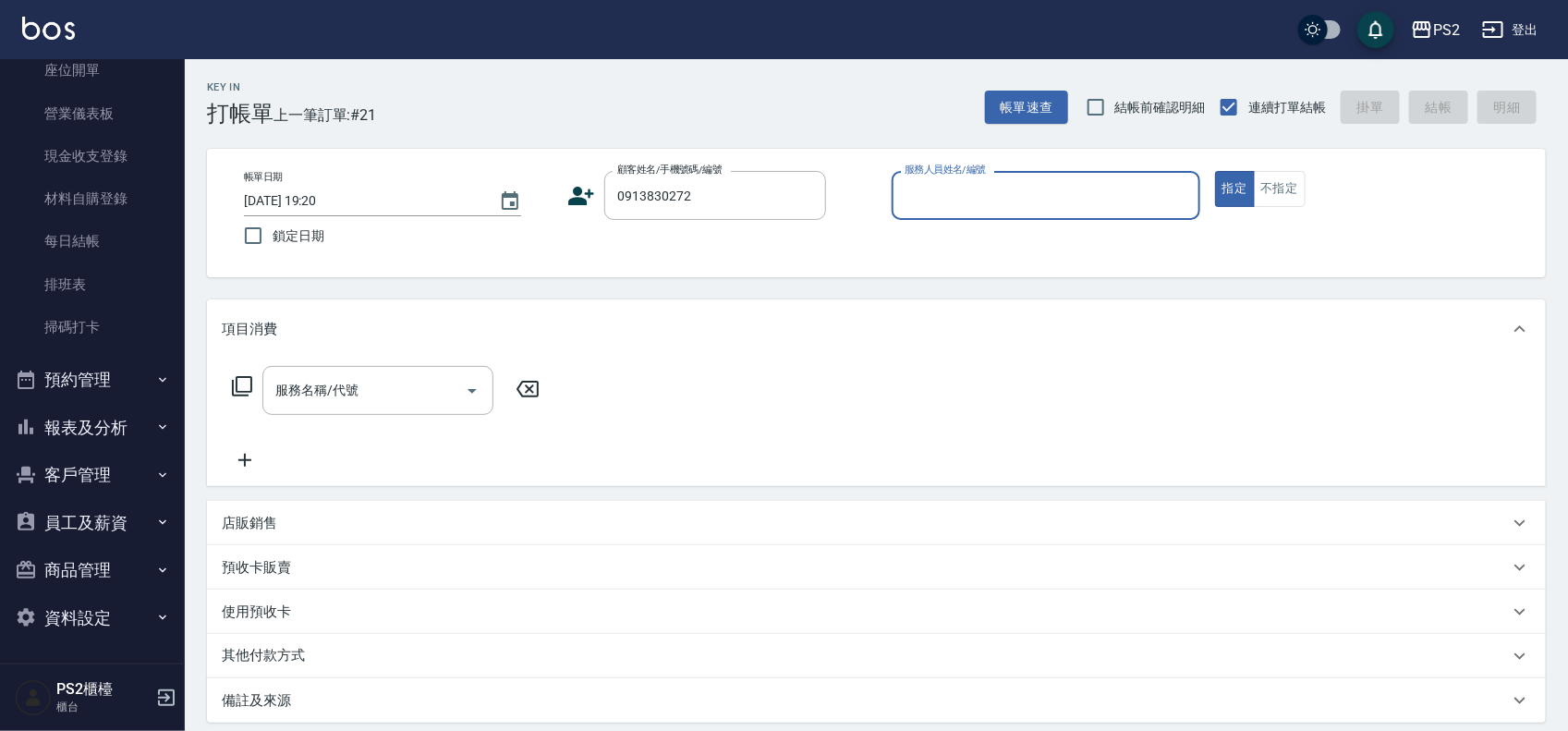
click at [582, 190] on icon at bounding box center [581, 196] width 26 height 18
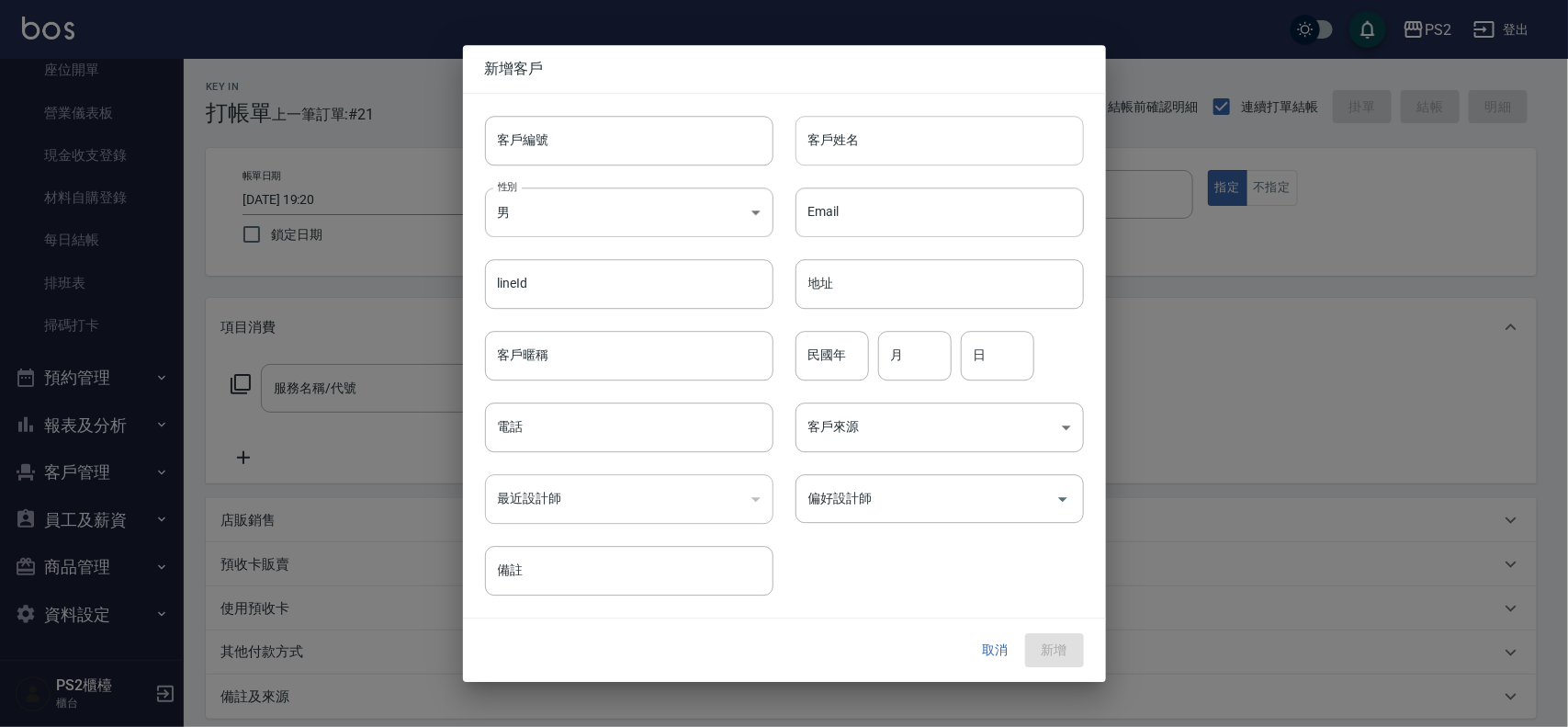
type input "0913830272"
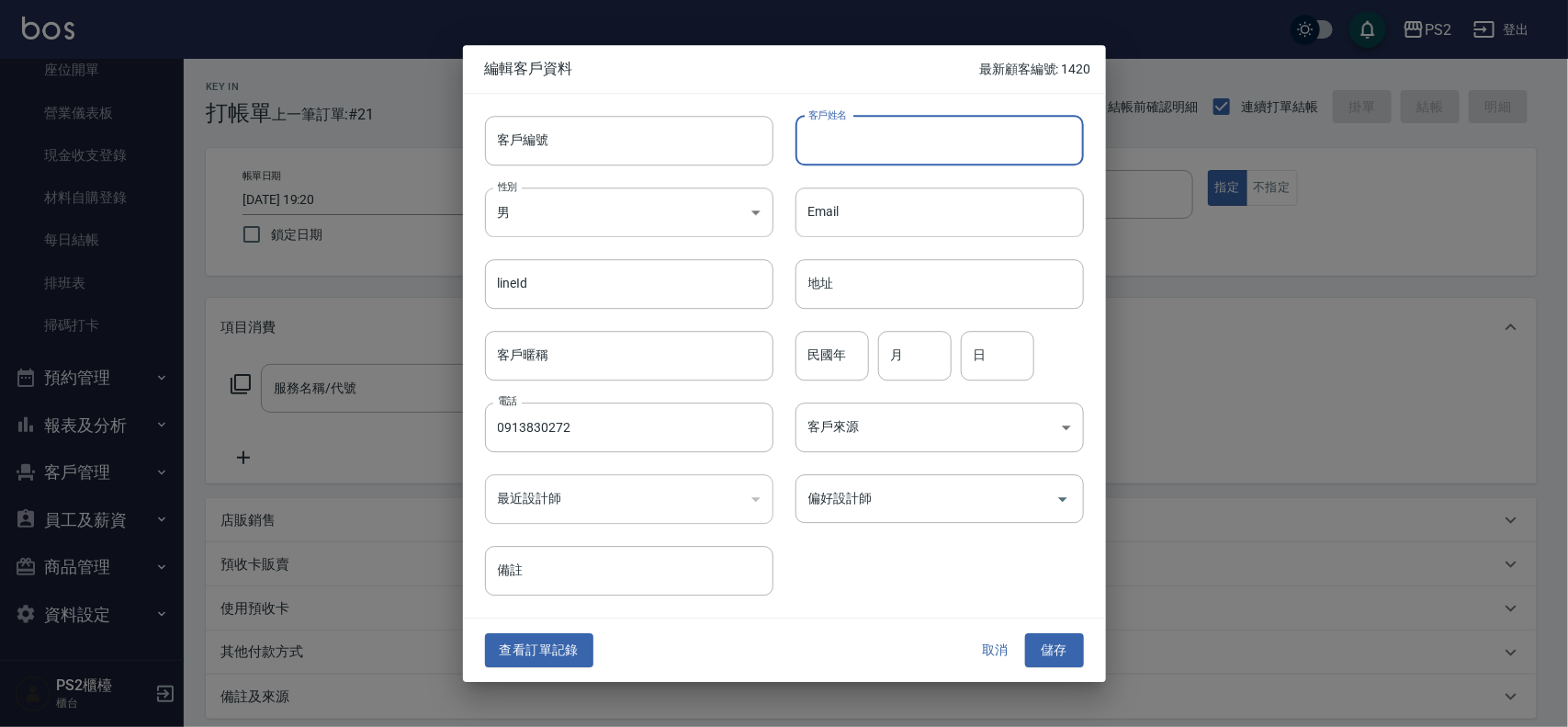
click at [910, 143] on input "客戶姓名" at bounding box center [940, 140] width 288 height 49
type input "陳怡伶"
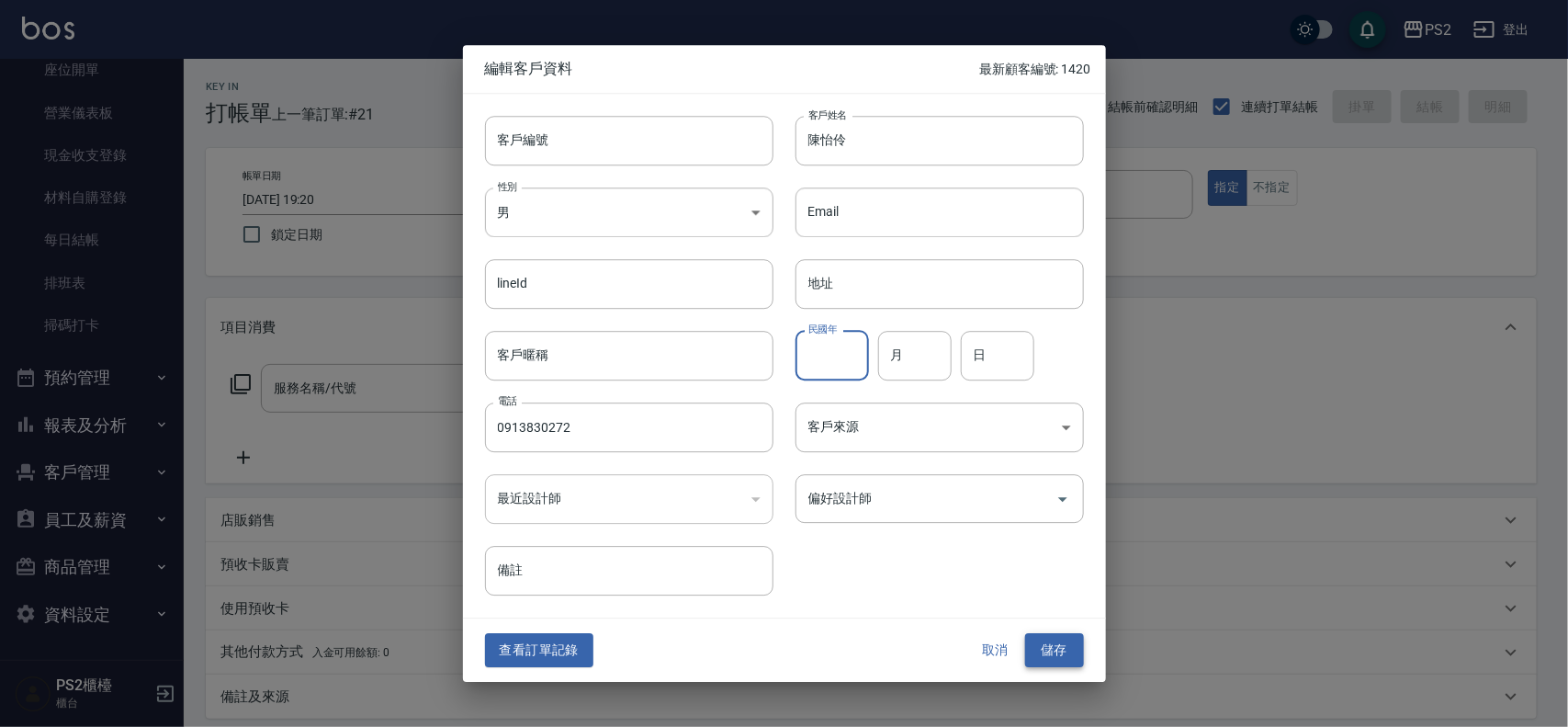
click at [1069, 662] on button "儲存" at bounding box center [1054, 651] width 59 height 34
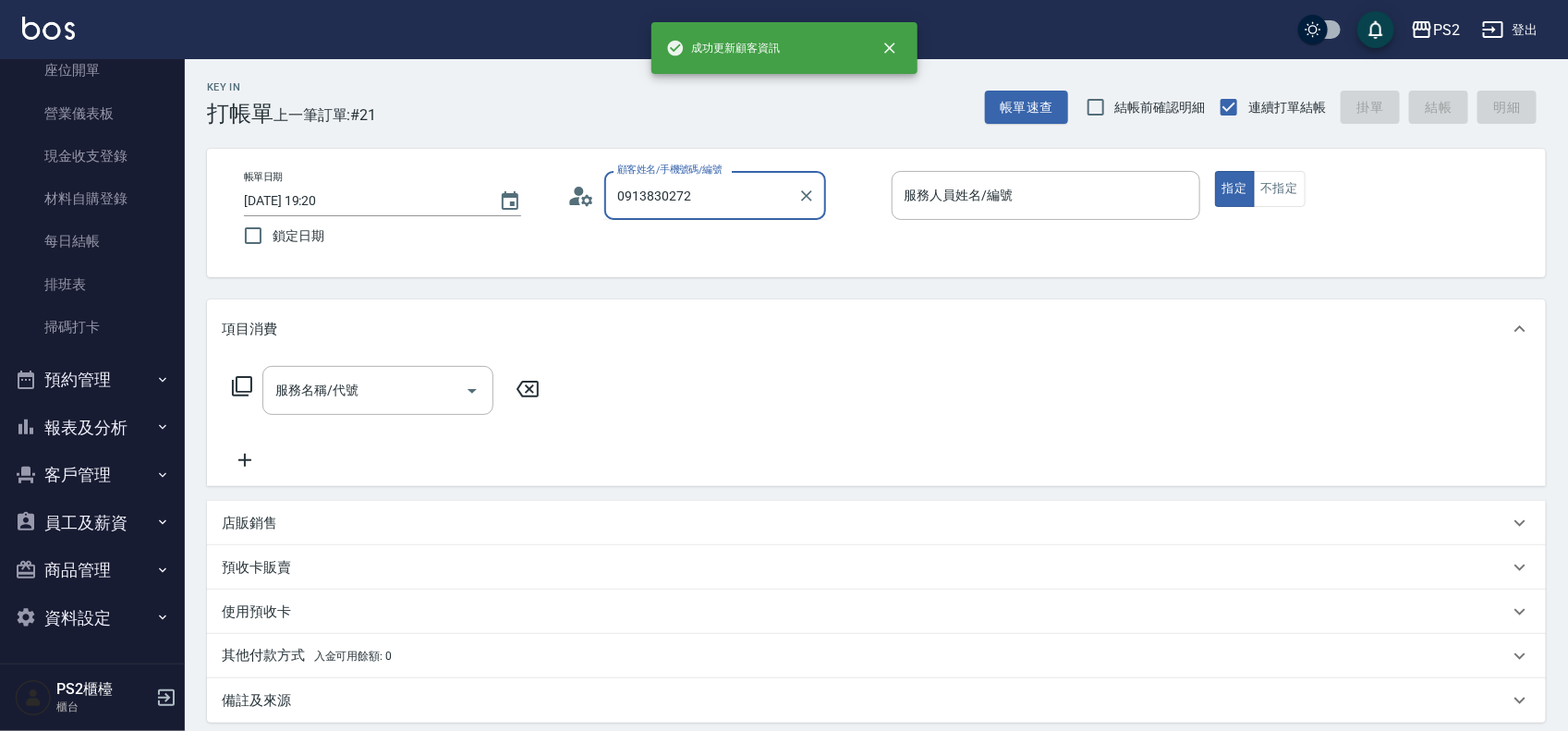
click at [767, 207] on input "0913830272" at bounding box center [701, 195] width 177 height 32
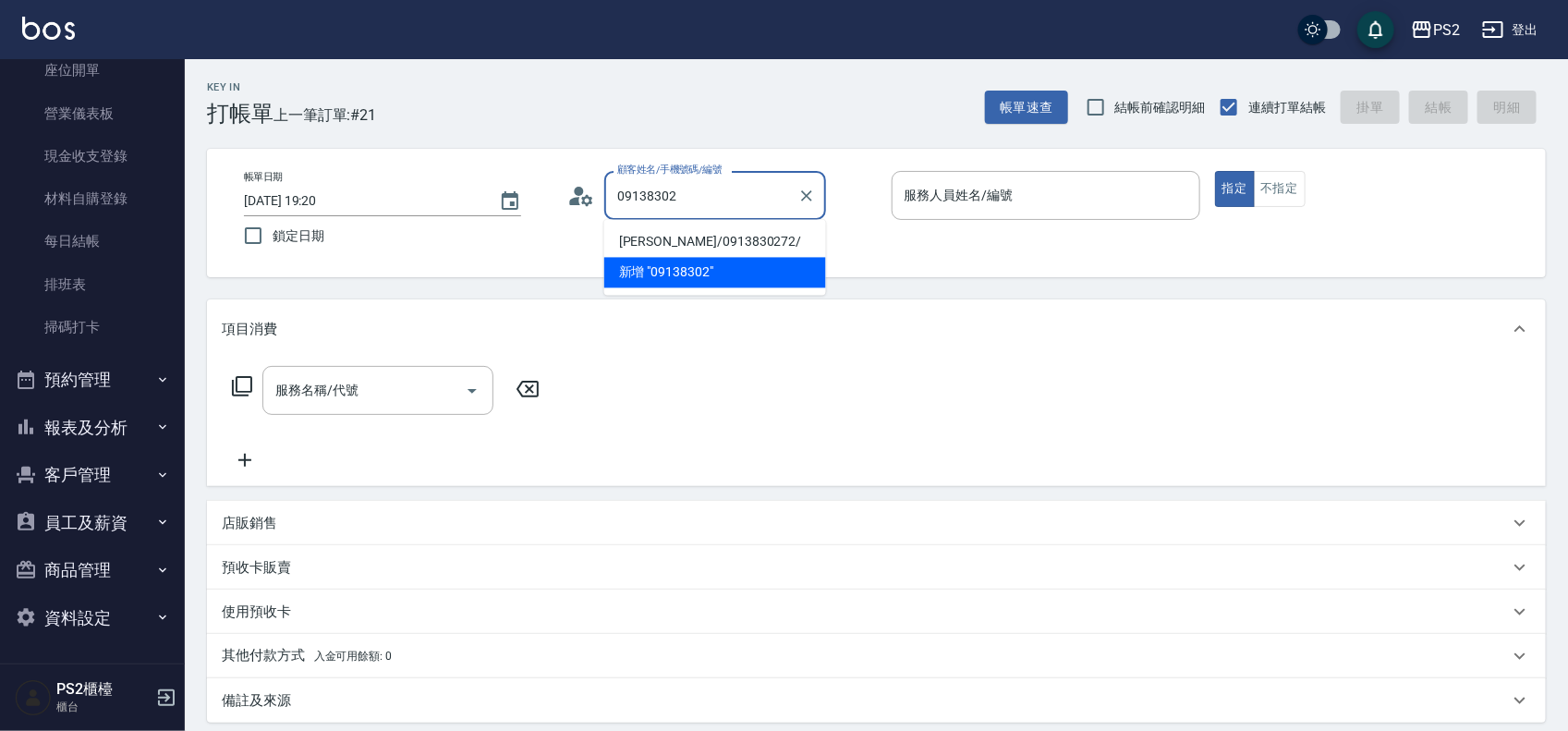
click at [782, 236] on li "陳怡伶/0913830272/" at bounding box center [714, 242] width 222 height 30
type input "陳怡伶/0913830272/"
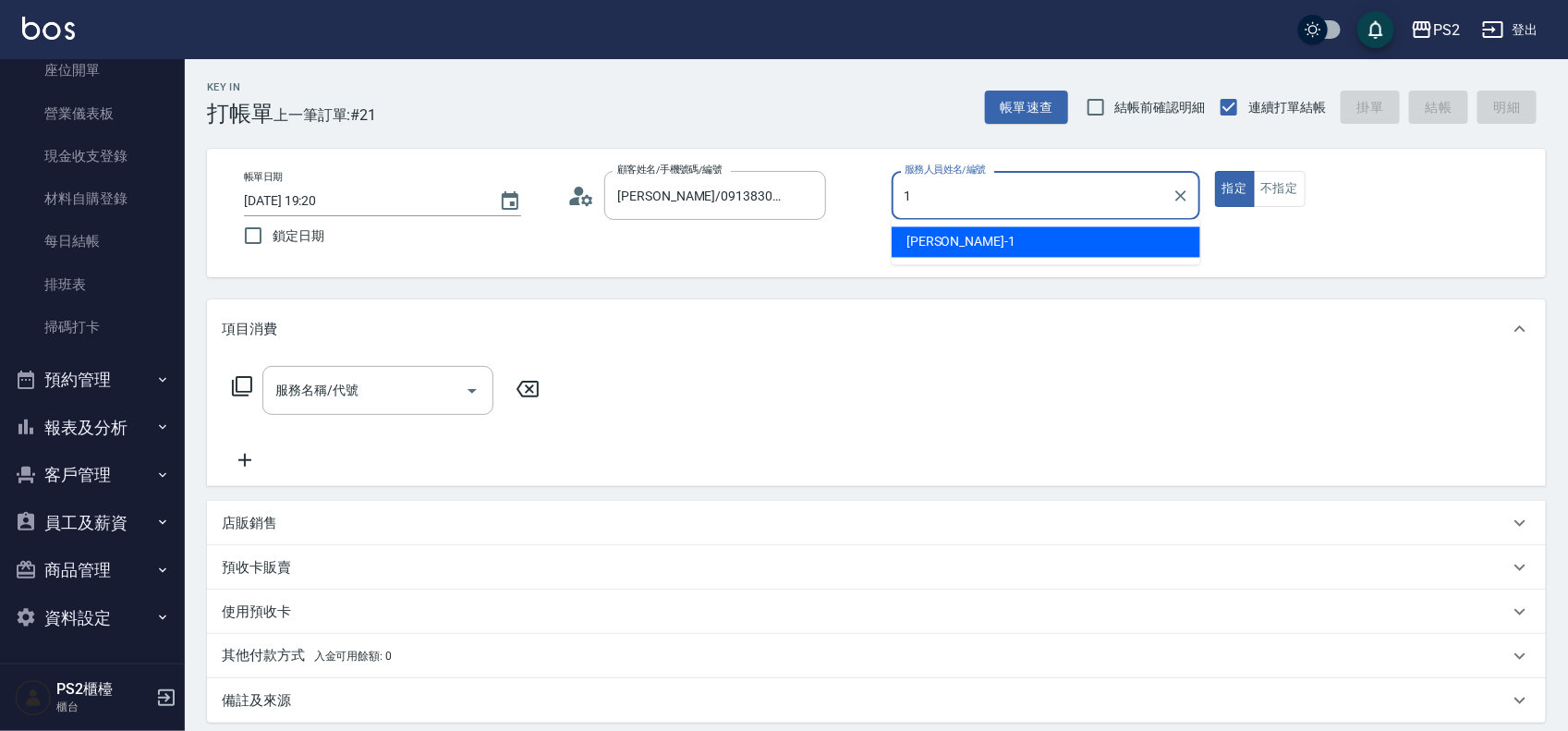
type input "Polly-1"
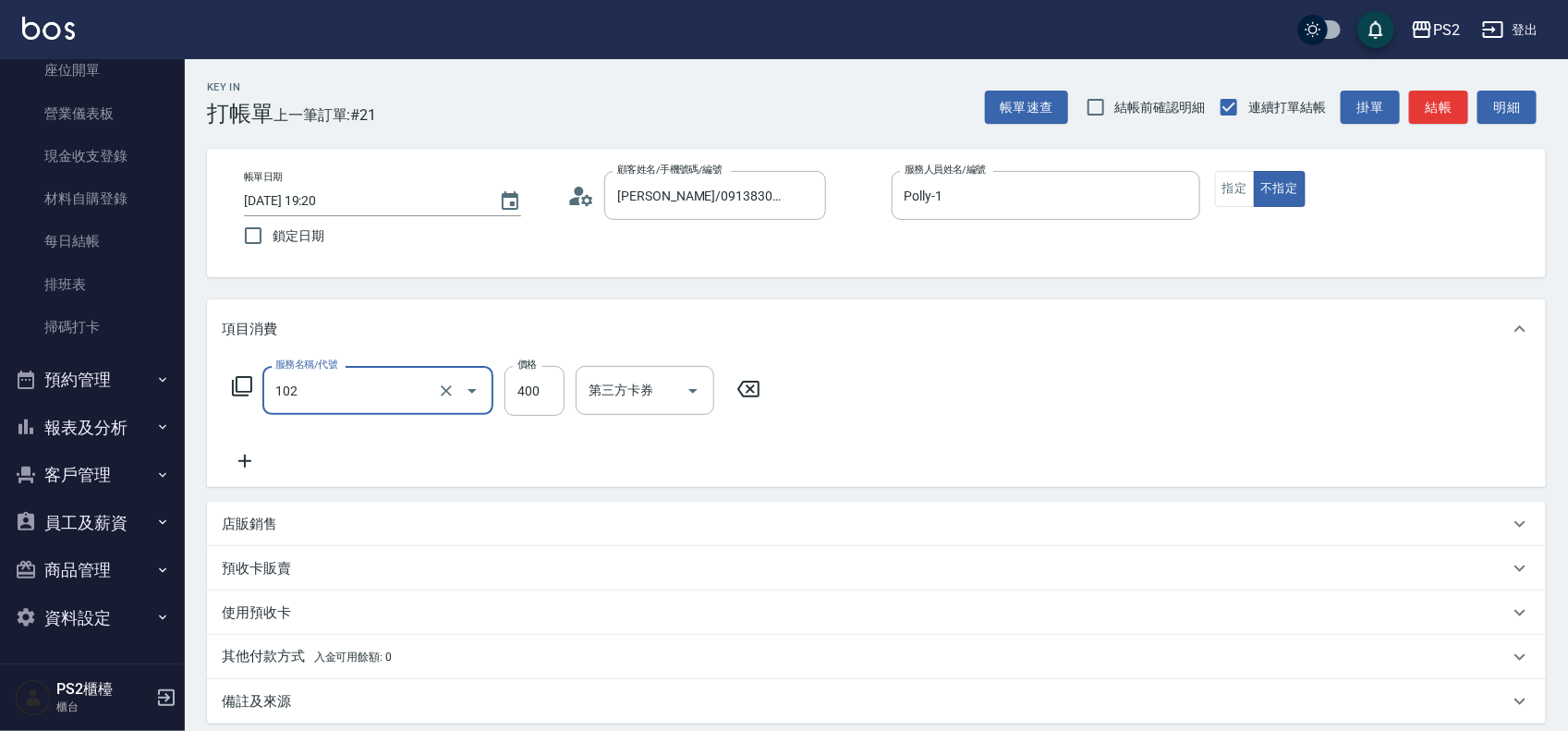
type input "精油洗髮(102)"
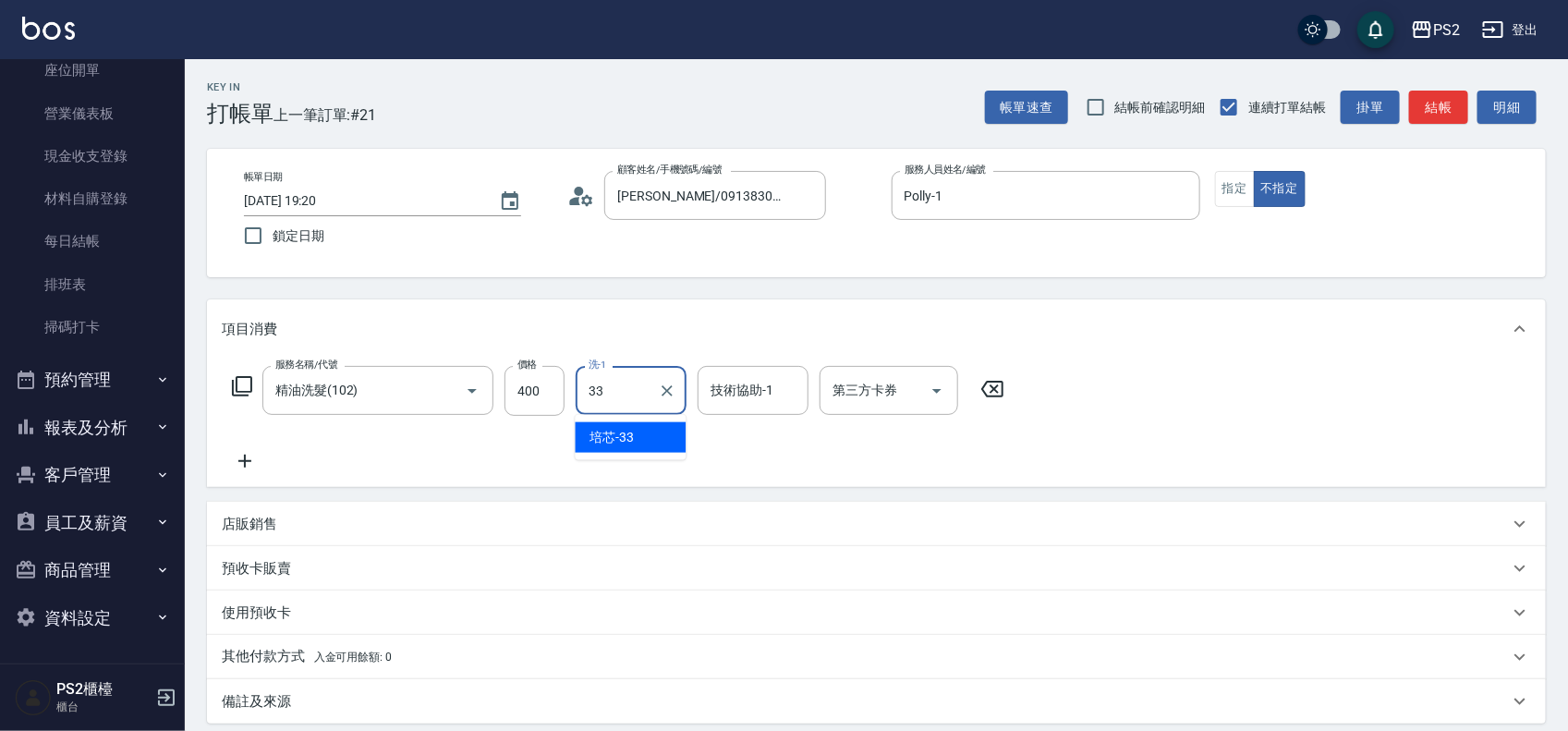
type input "培芯-33"
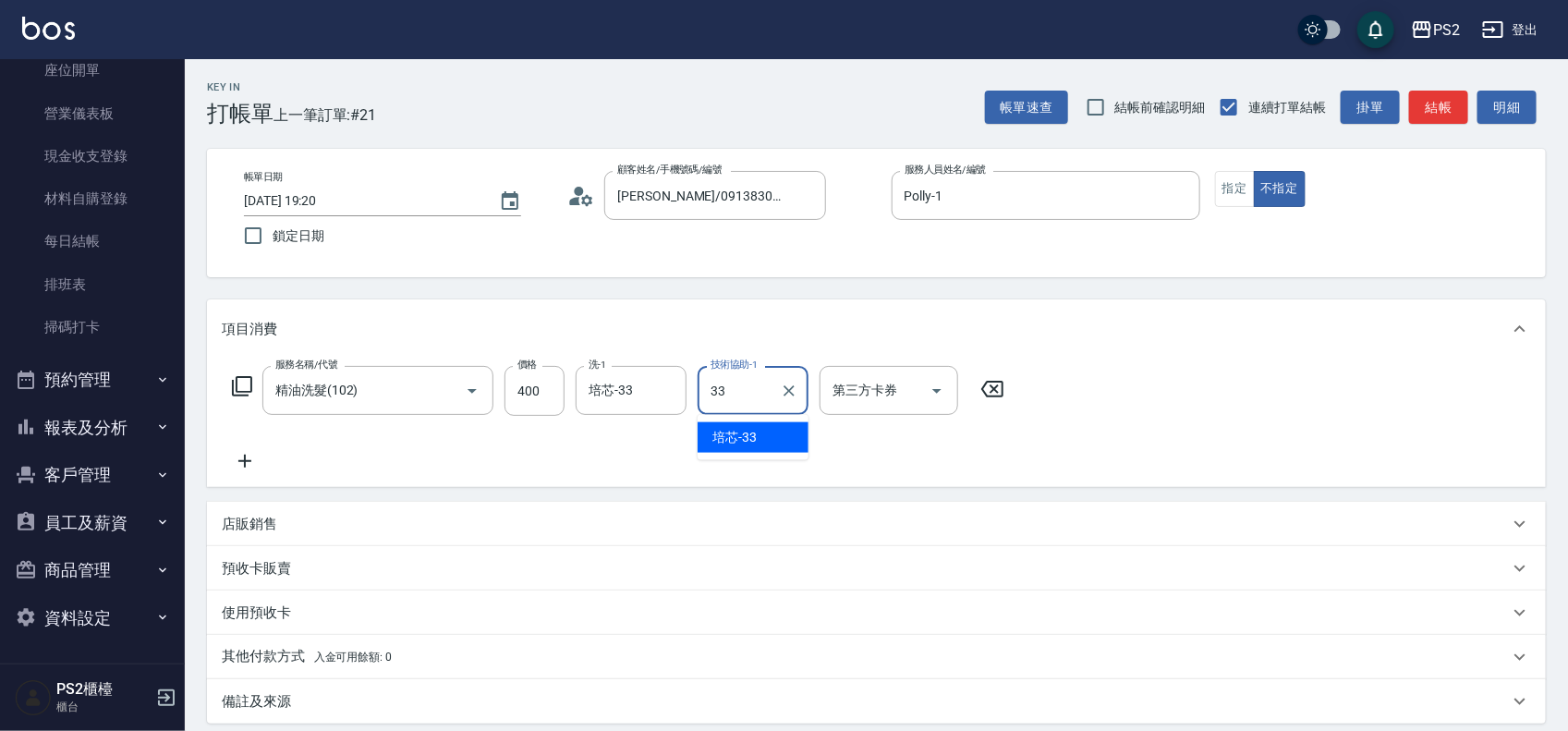
type input "培芯-33"
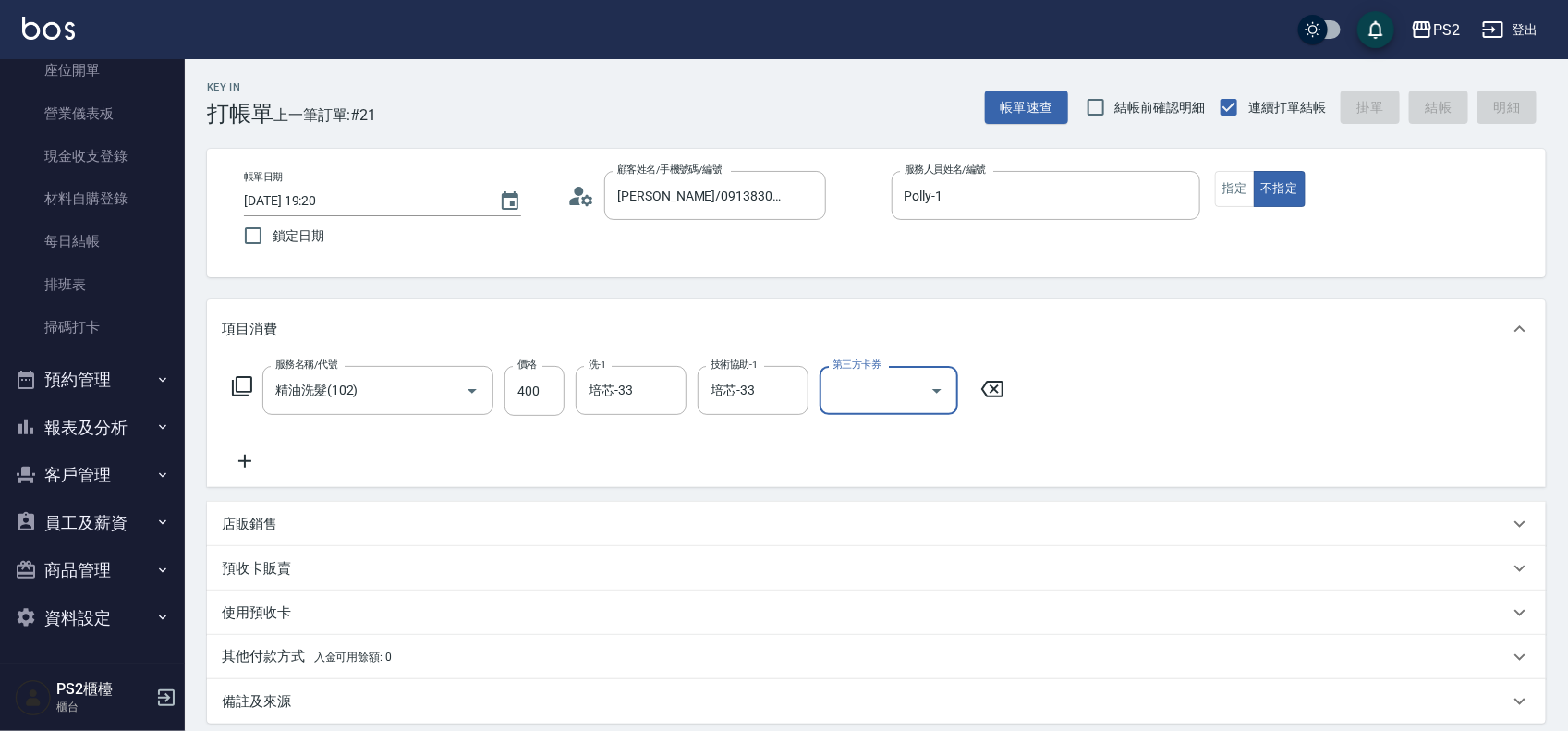
type input "2025/08/23 19:22"
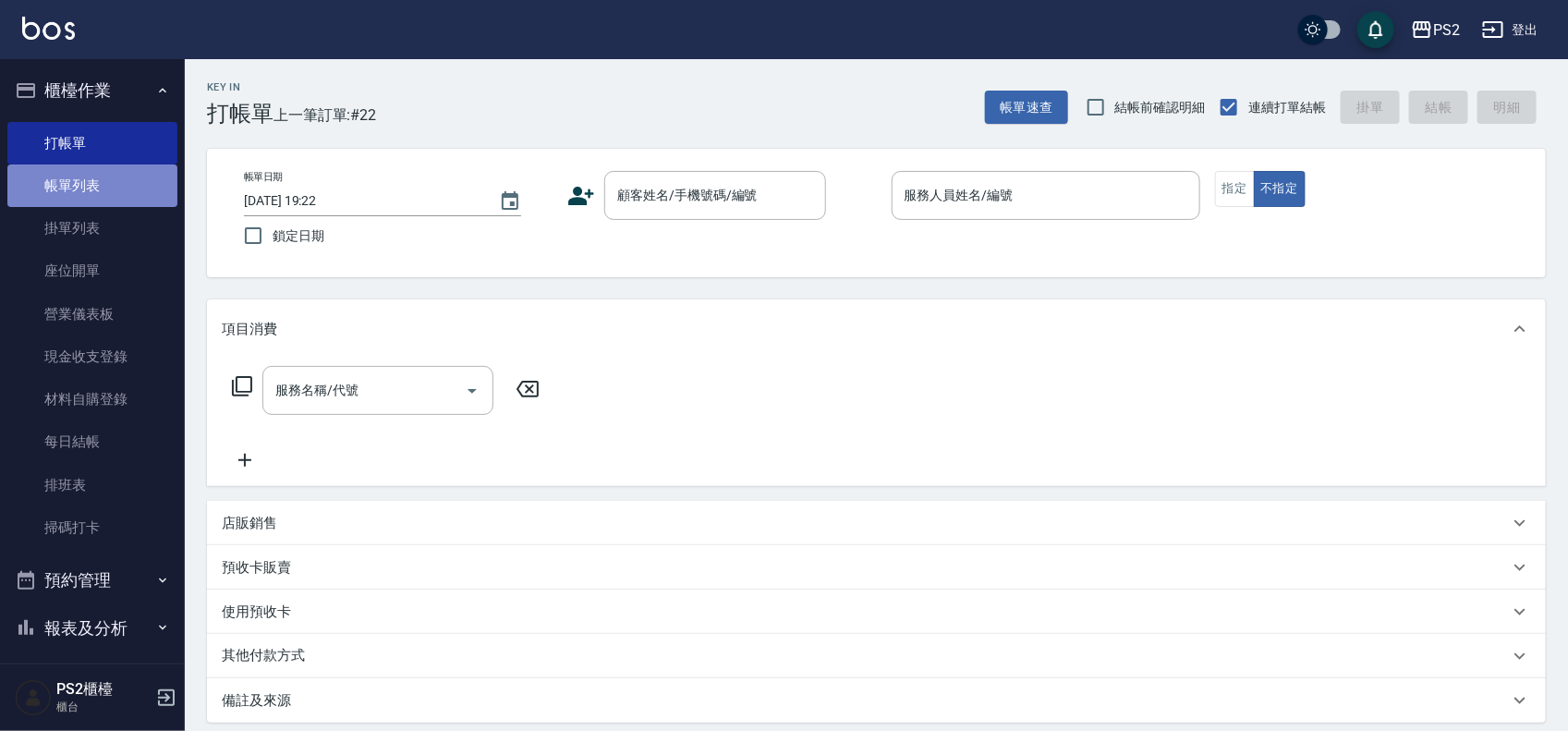
click at [141, 178] on link "帳單列表" at bounding box center [92, 186] width 170 height 43
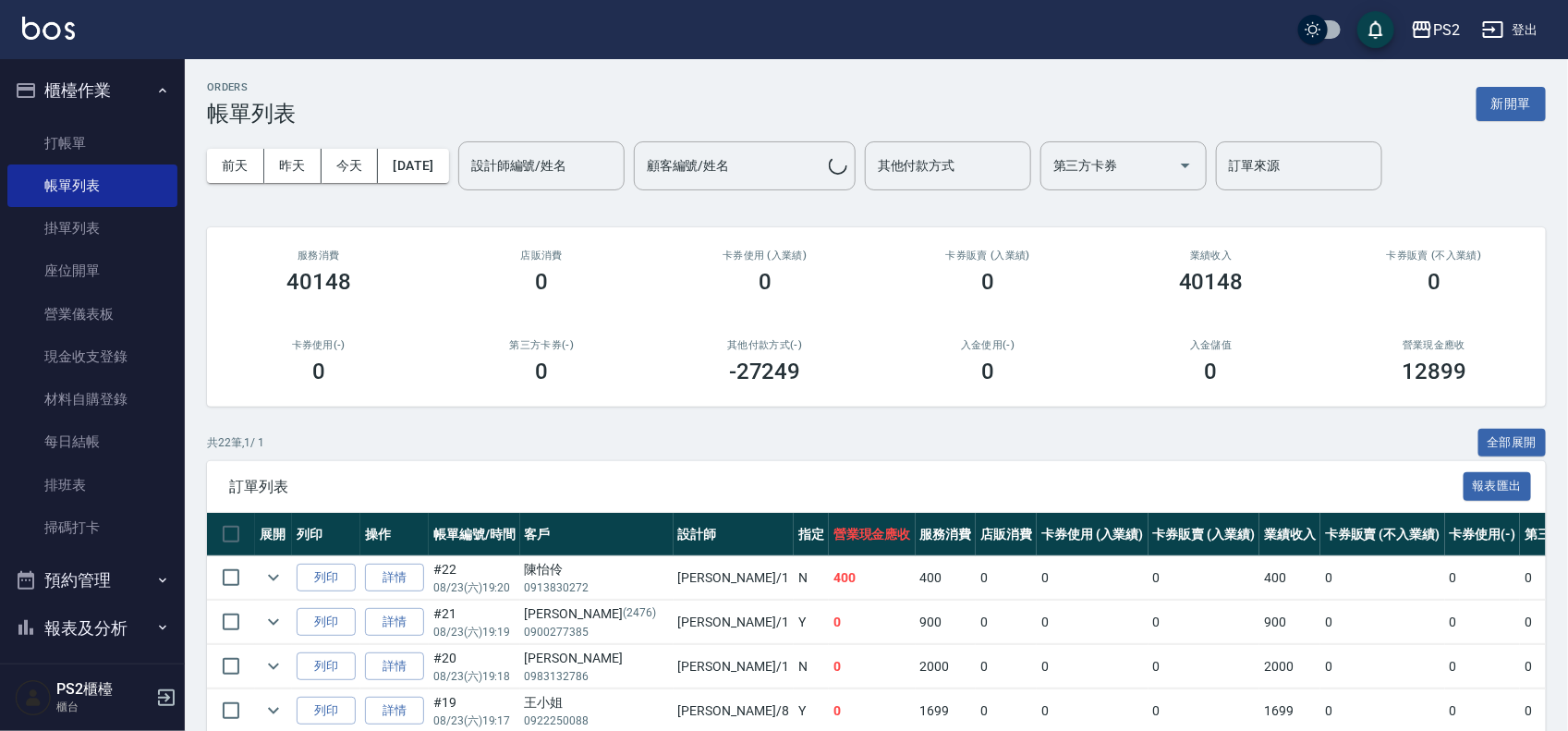
click at [555, 164] on input "設計師編號/姓名" at bounding box center [541, 165] width 149 height 32
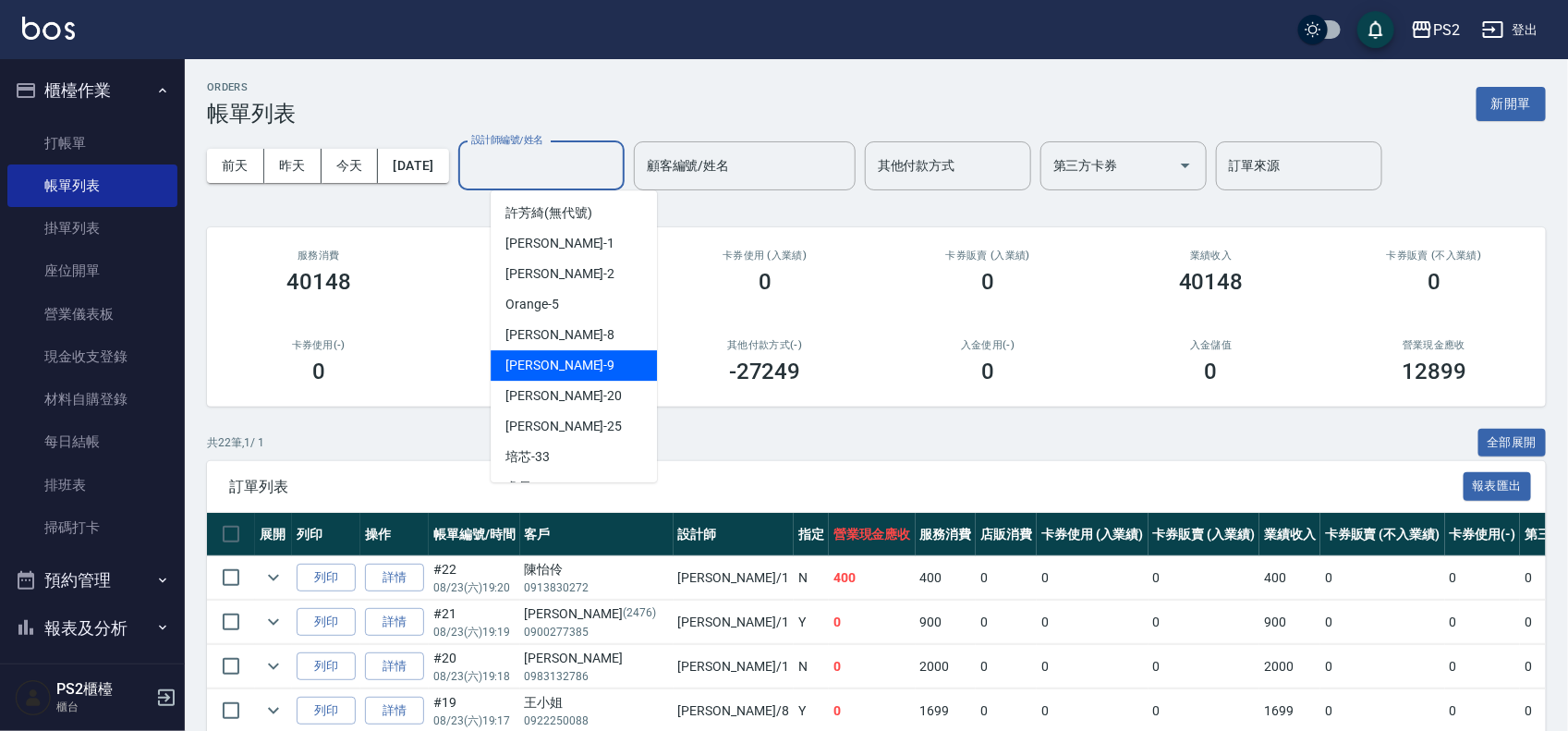
click at [586, 366] on div "Nina -9" at bounding box center [574, 365] width 167 height 30
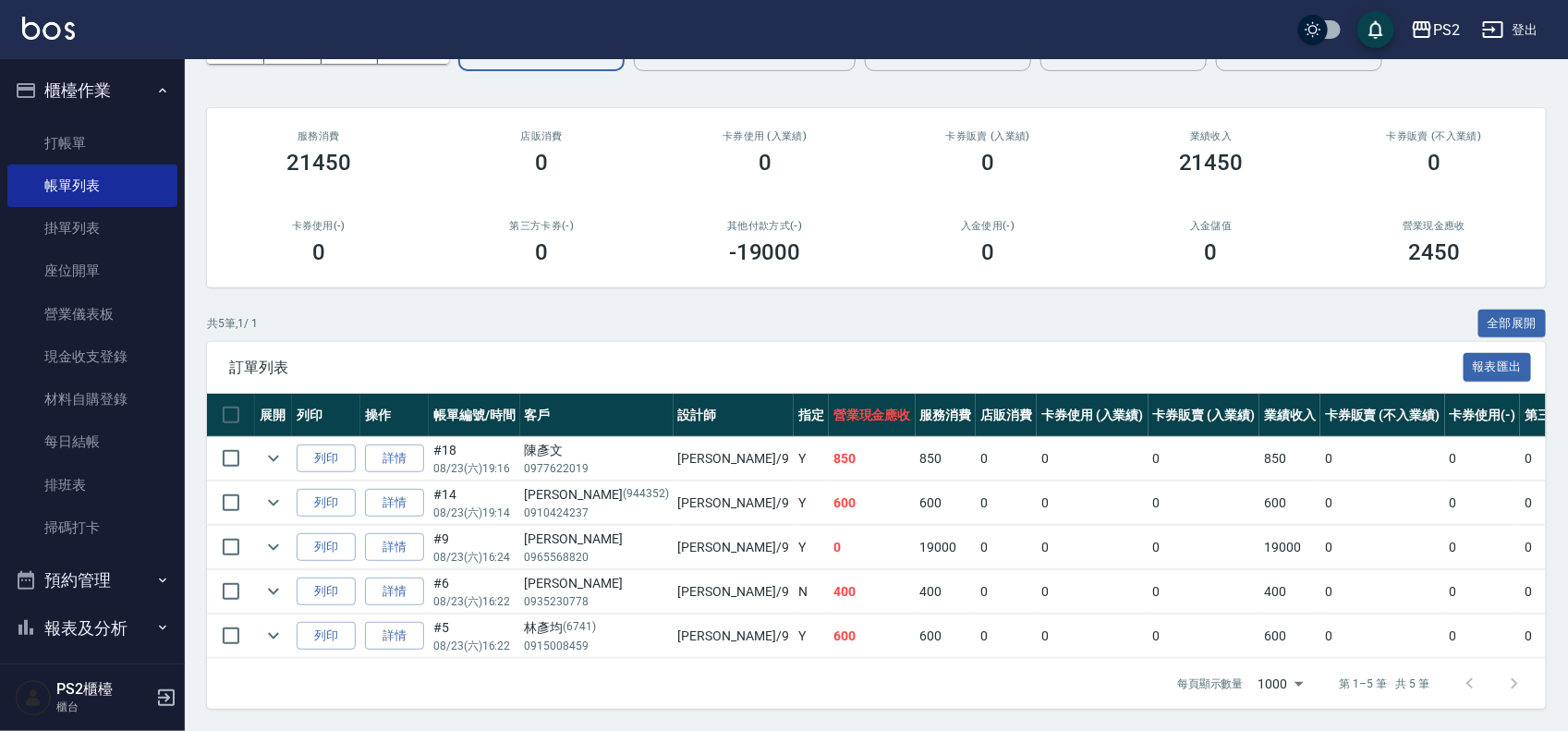
scroll to position [139, 0]
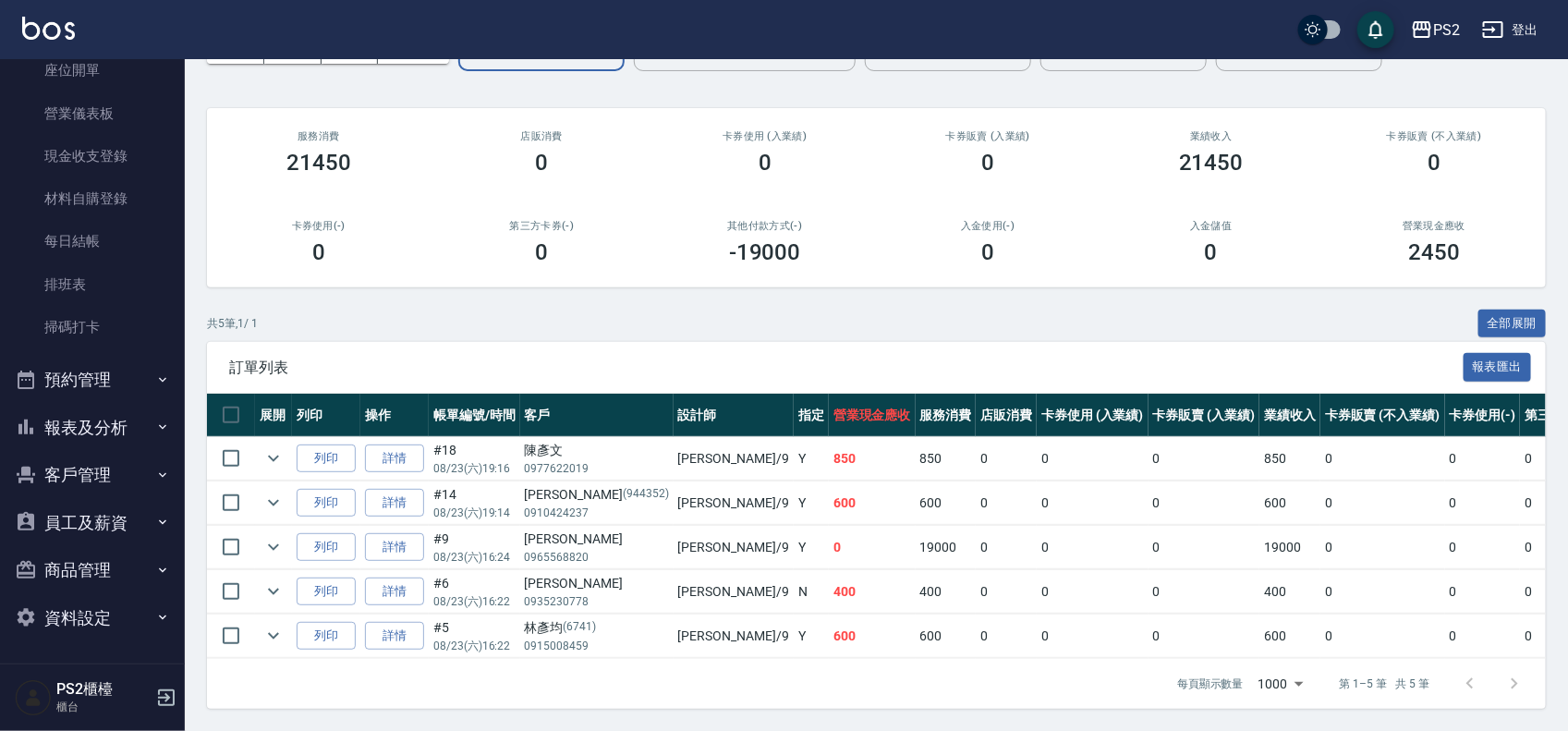
click at [113, 428] on button "報表及分析" at bounding box center [92, 429] width 170 height 48
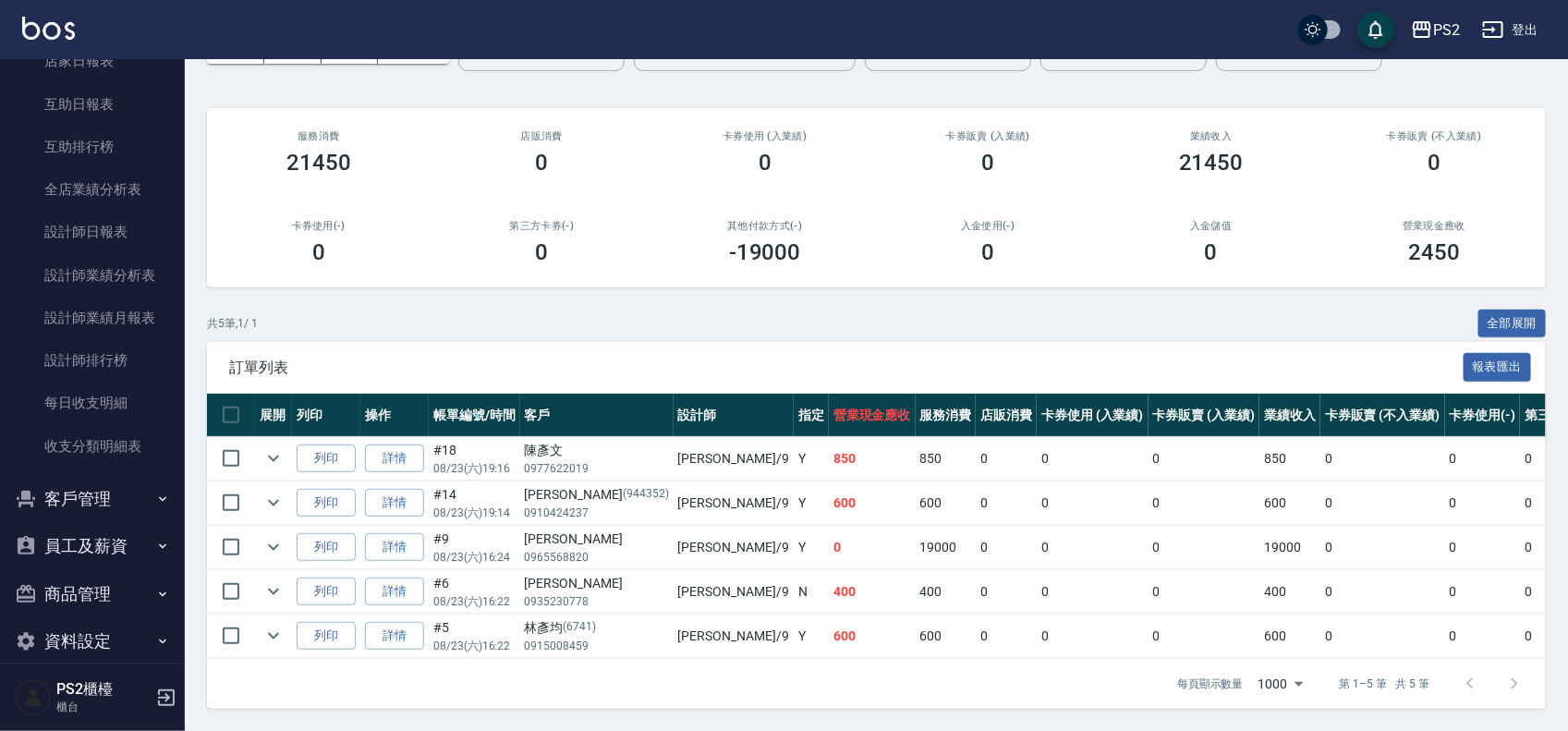
scroll to position [683, 0]
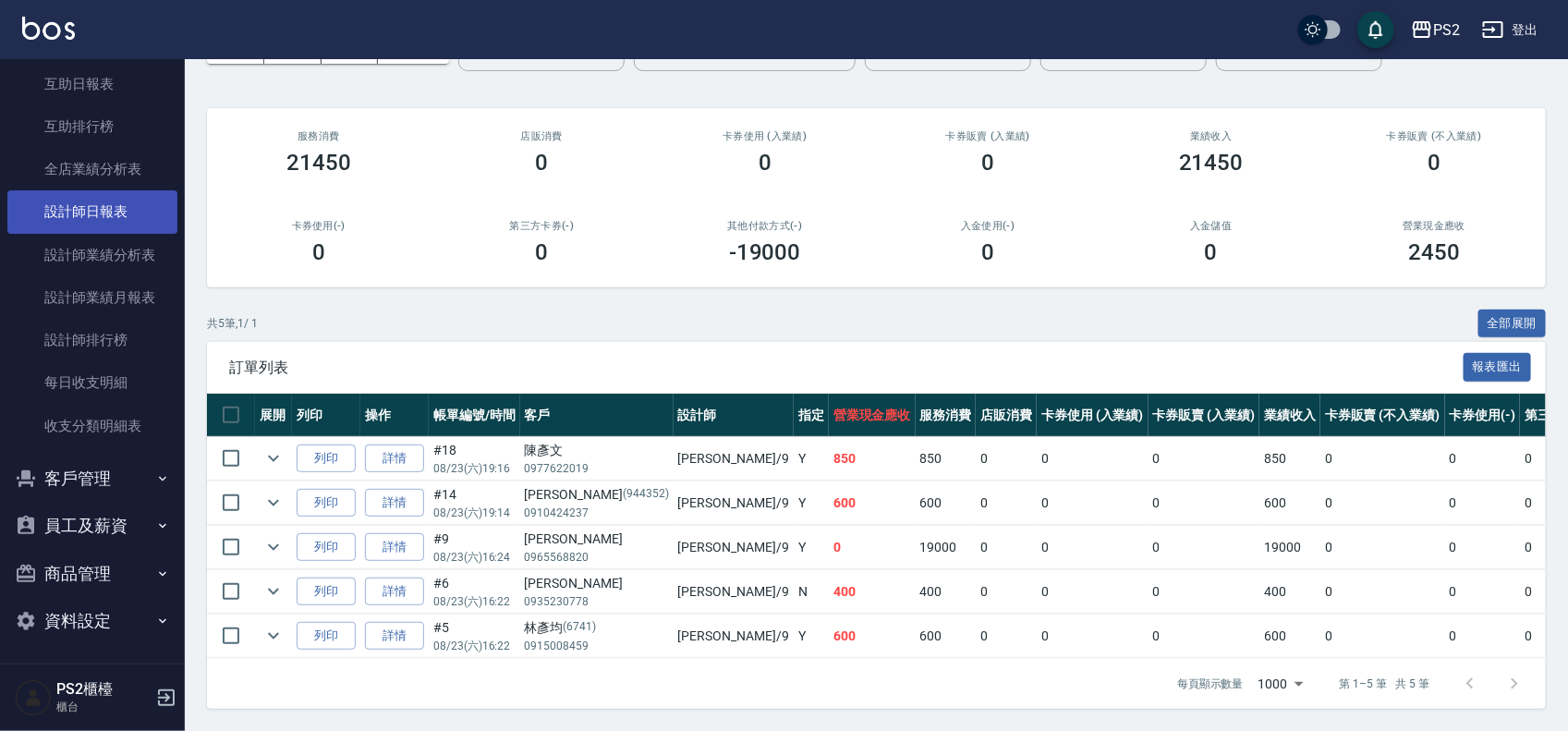
click at [105, 199] on link "設計師日報表" at bounding box center [92, 211] width 170 height 43
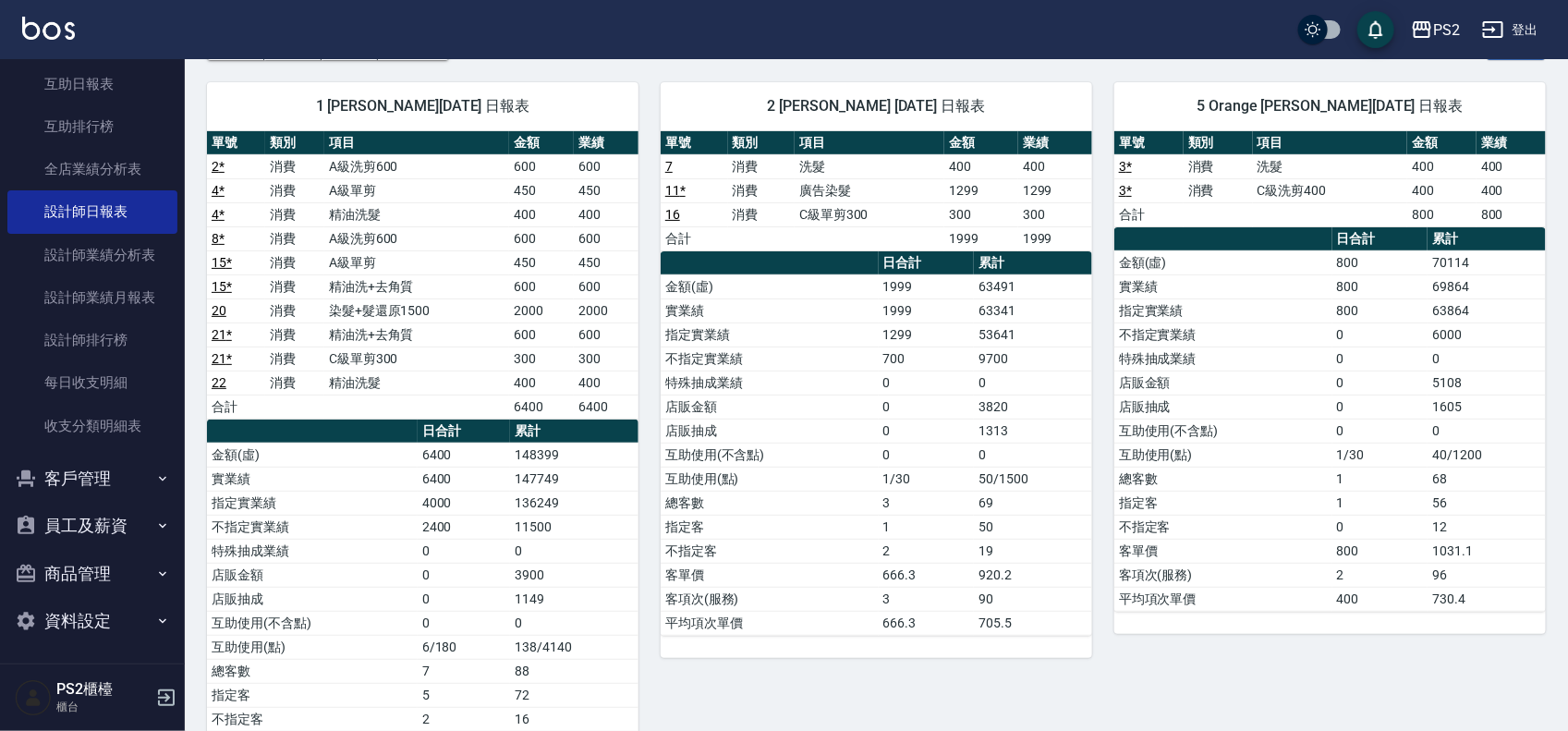
scroll to position [924, 0]
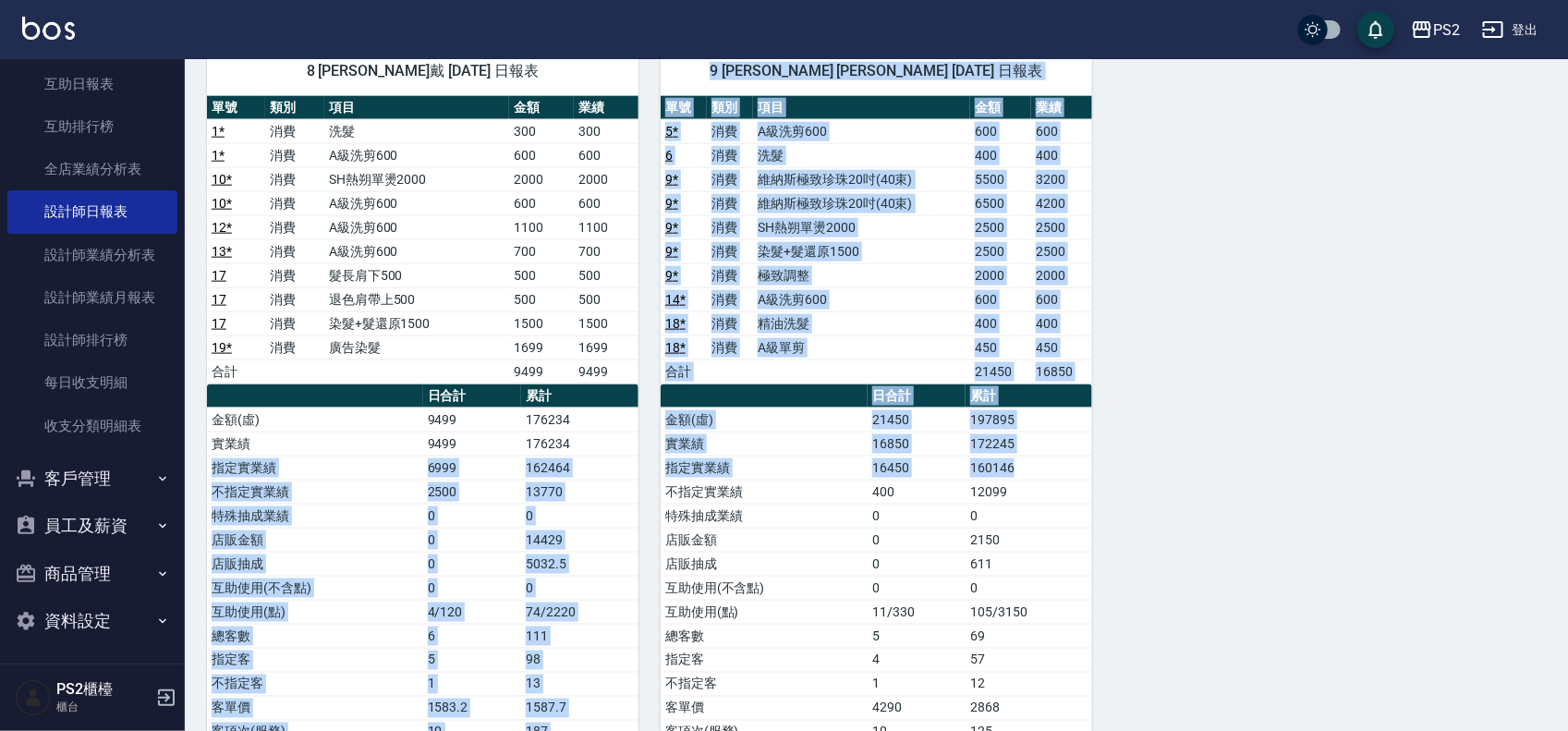
drag, startPoint x: 630, startPoint y: 459, endPoint x: 1123, endPoint y: 465, distance: 493.0
click at [1093, 464] on div "1 Polly 蔡宜蓉 08/23/2025 日報表 單號 類別 項目 金額 業績 2 * 消費 A級洗剪600 600 600 4 * 消費 A級單剪 45…" at bounding box center [865, 24] width 1361 height 1533
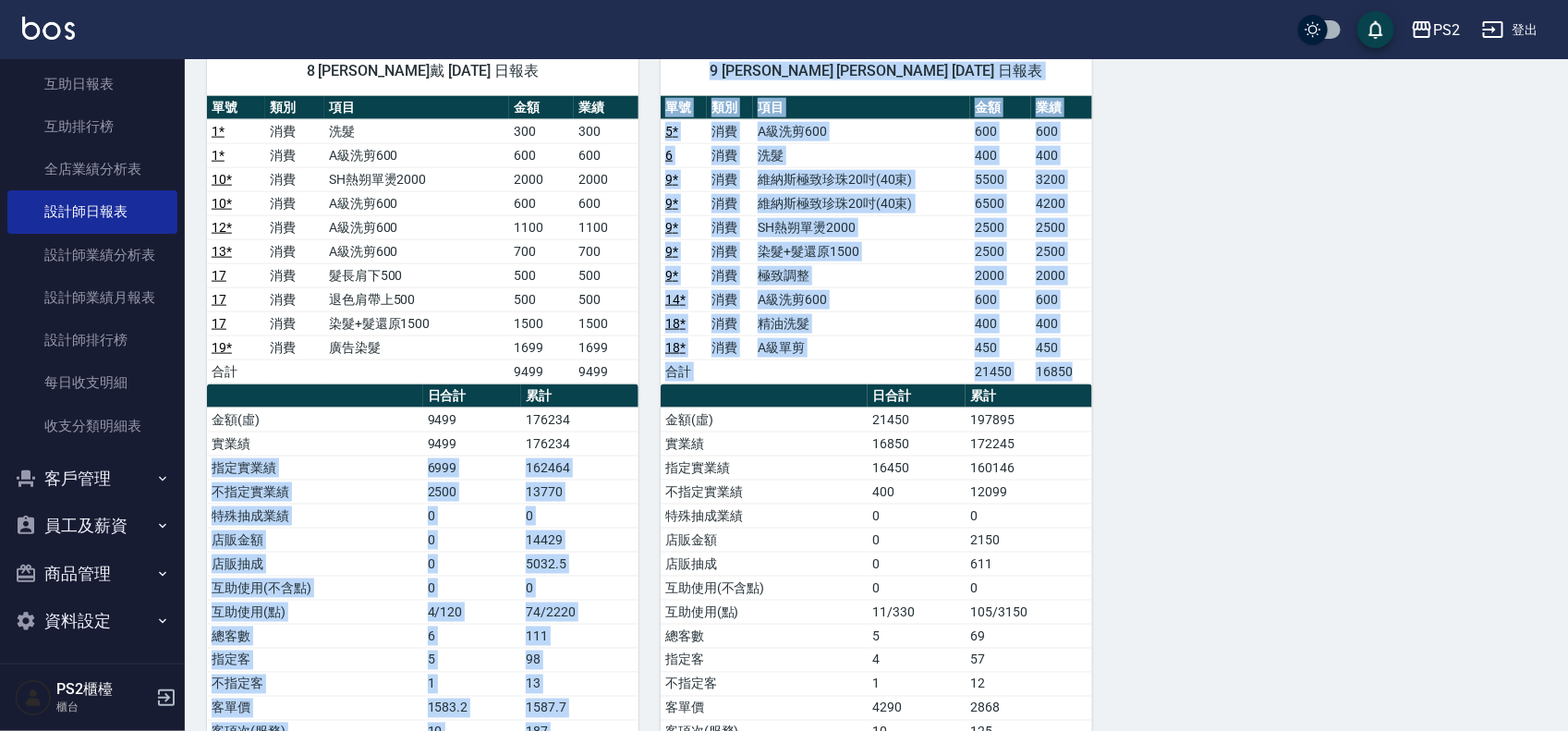
click at [1124, 465] on div "1 Polly 蔡宜蓉 08/23/2025 日報表 單號 類別 項目 金額 業績 2 * 消費 A級洗剪600 600 600 4 * 消費 A級單剪 45…" at bounding box center [865, 24] width 1361 height 1533
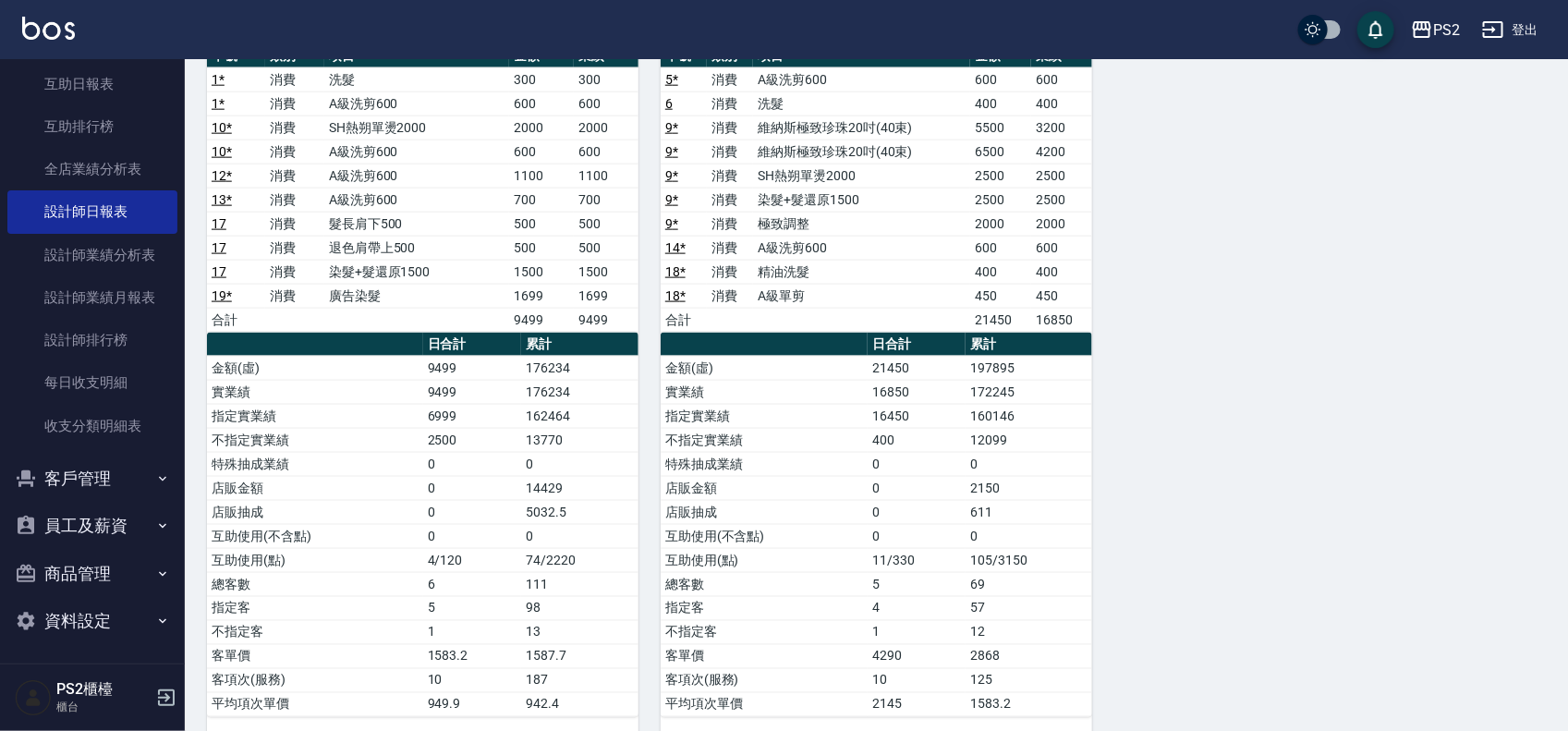
scroll to position [1018, 0]
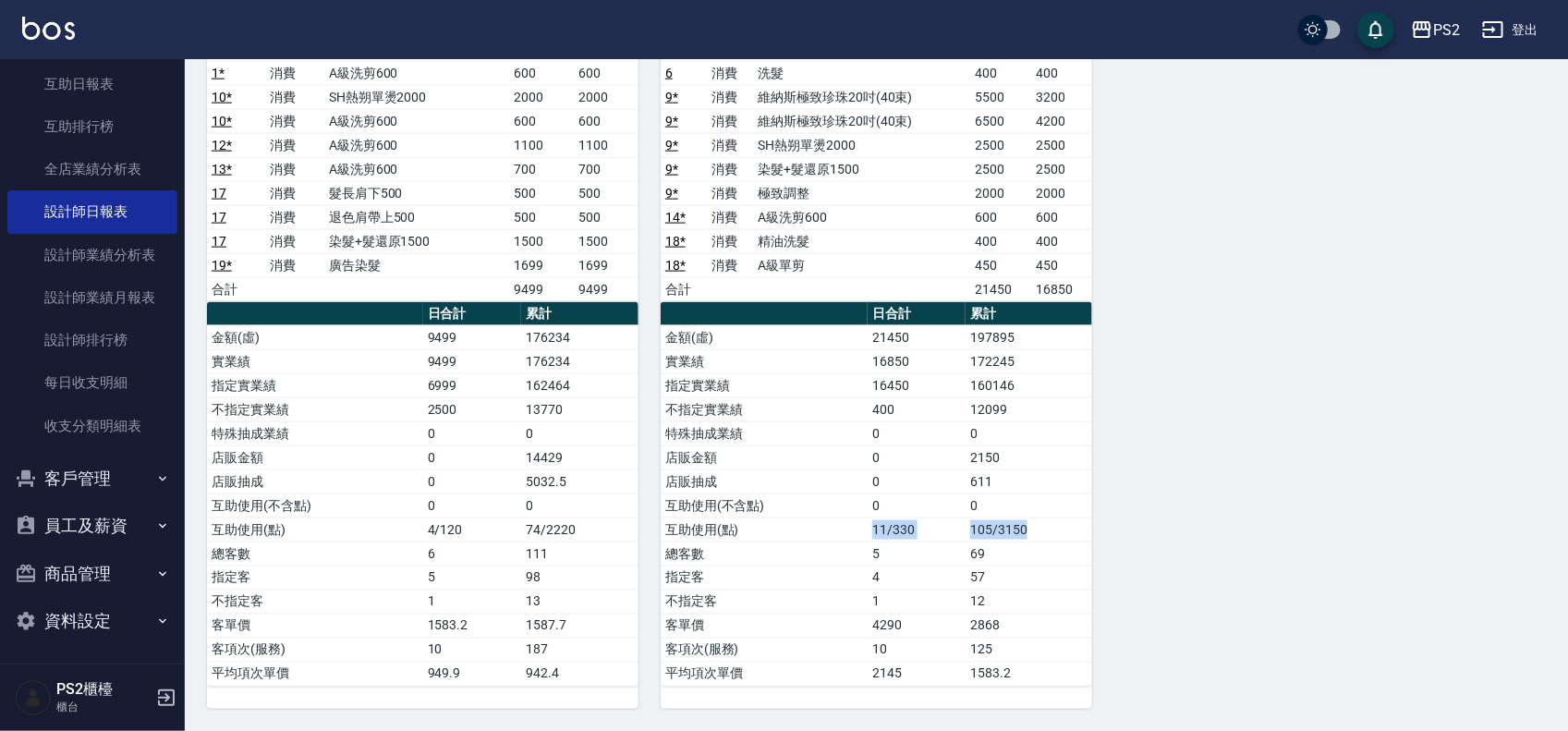
drag, startPoint x: 834, startPoint y: 520, endPoint x: 1091, endPoint y: 520, distance: 257.0
click at [1091, 520] on tr "互助使用(點) 11/330 105/3150" at bounding box center [876, 529] width 431 height 24
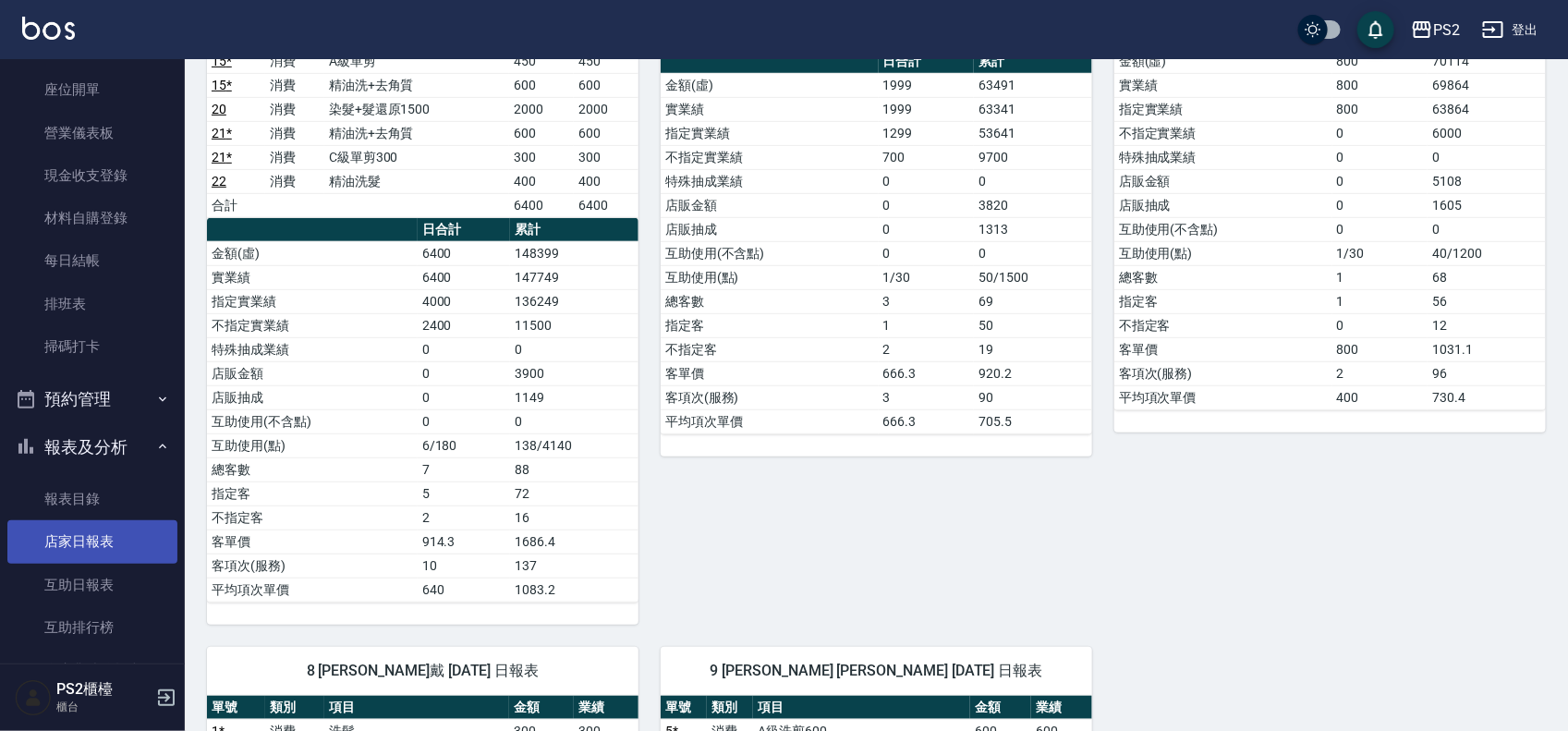
scroll to position [220, 0]
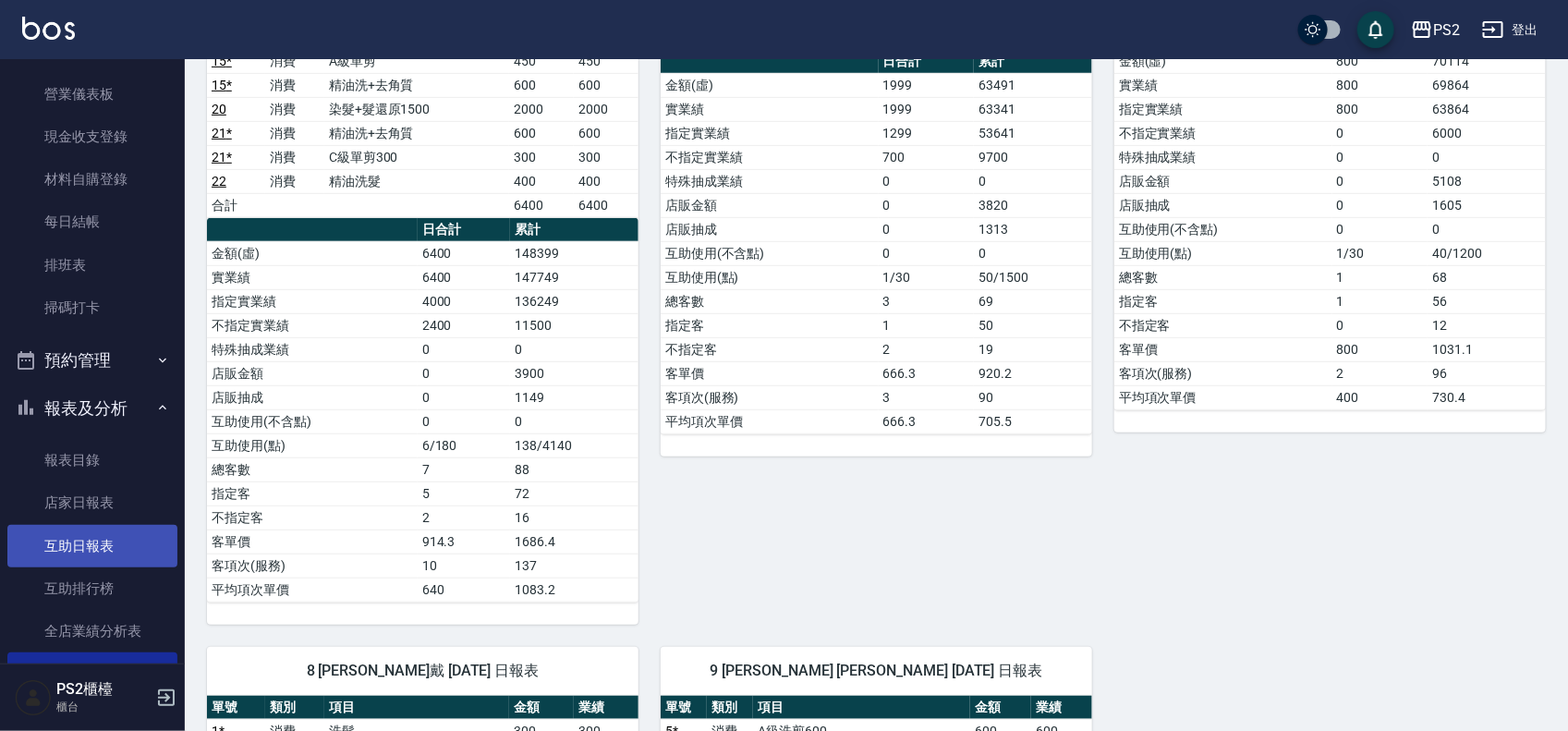
click at [100, 538] on link "互助日報表" at bounding box center [92, 547] width 170 height 43
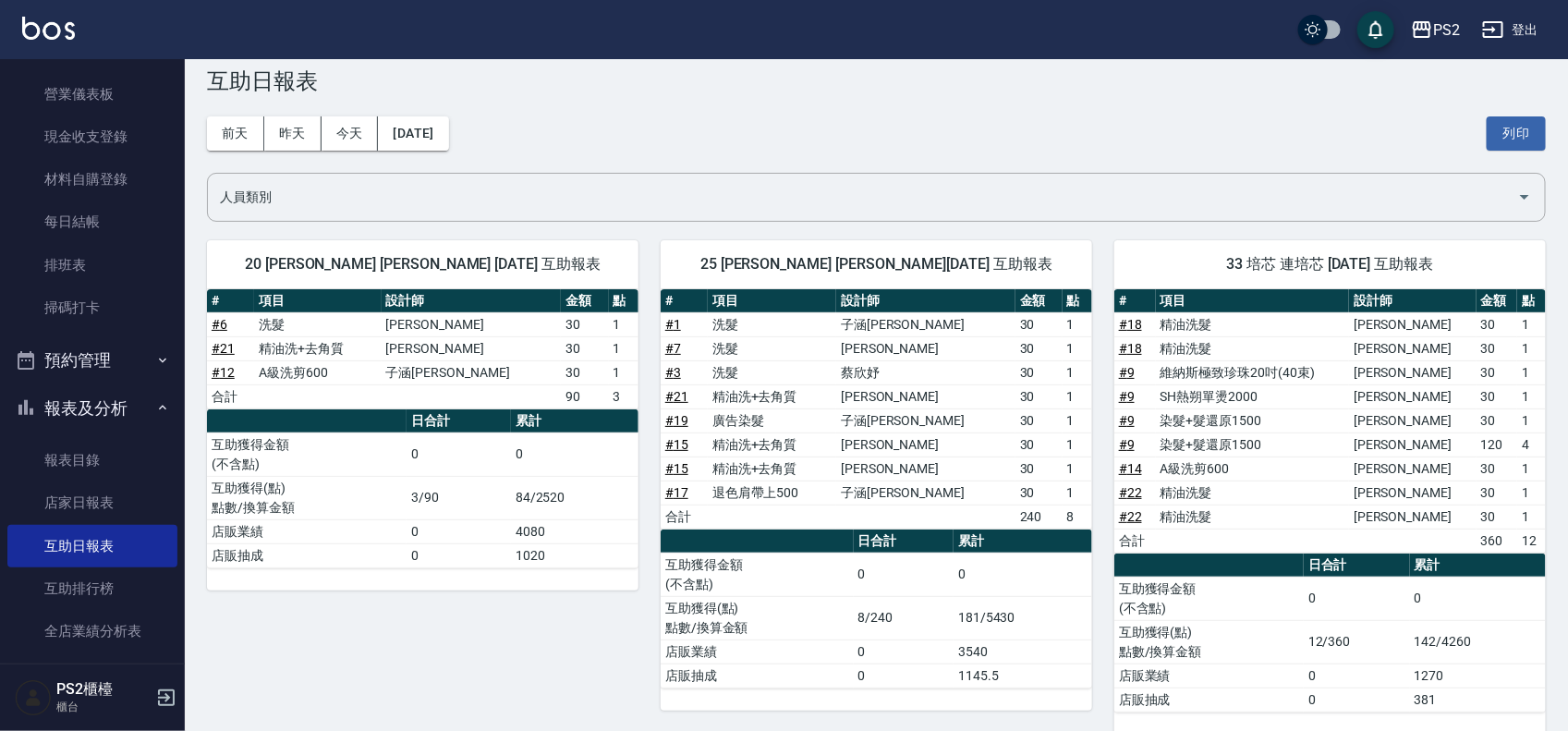
scroll to position [61, 0]
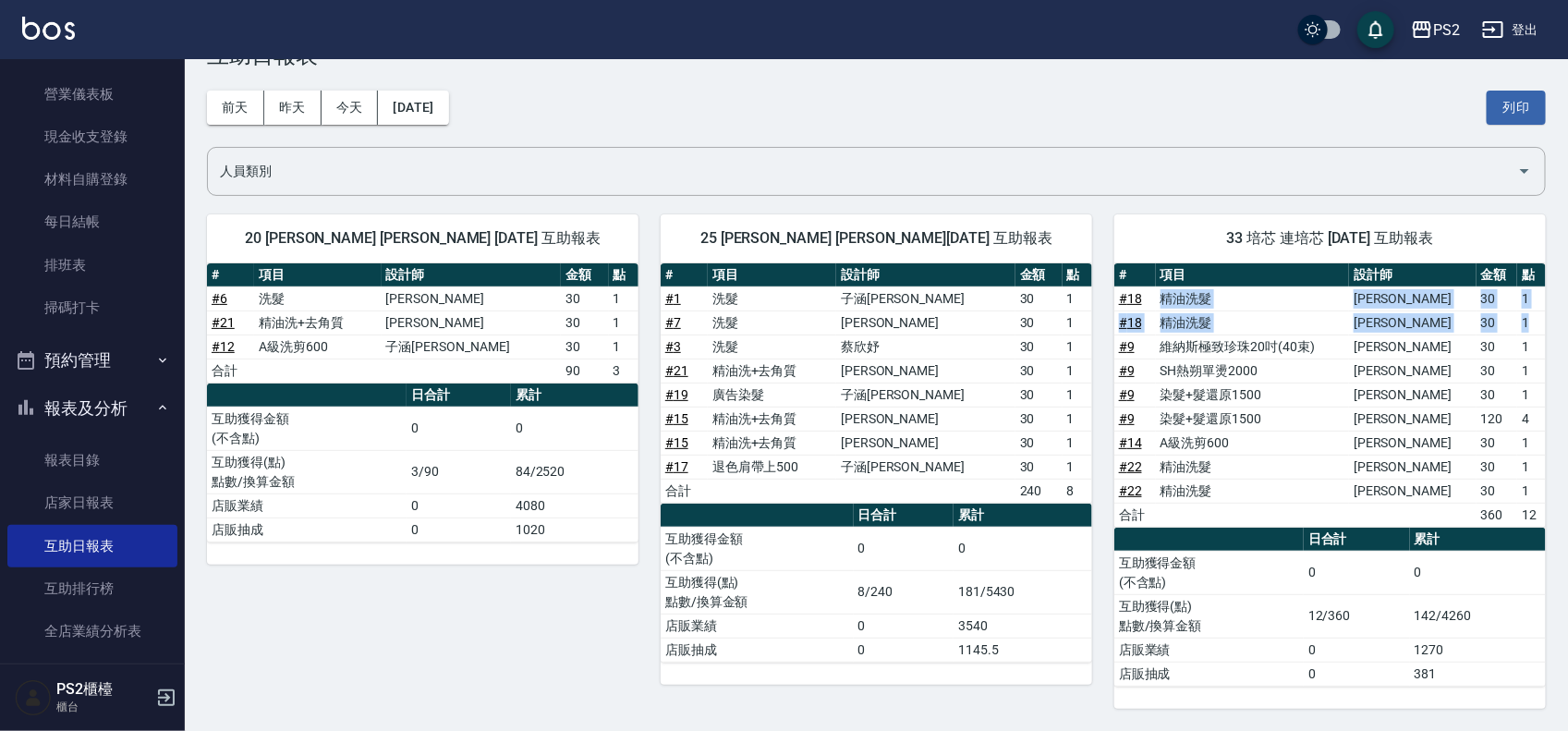
drag, startPoint x: 1169, startPoint y: 293, endPoint x: 1529, endPoint y: 321, distance: 361.1
click at [1529, 321] on tbody "# 18 精油洗髮 薛羽涵 30 1 # 18 精油洗髮 薛羽涵 30 1 # 9 維納斯極致珍珠20吋(40束) 薛羽涵 30 1 # 9 SH熱朔單燙20…" at bounding box center [1330, 407] width 431 height 240
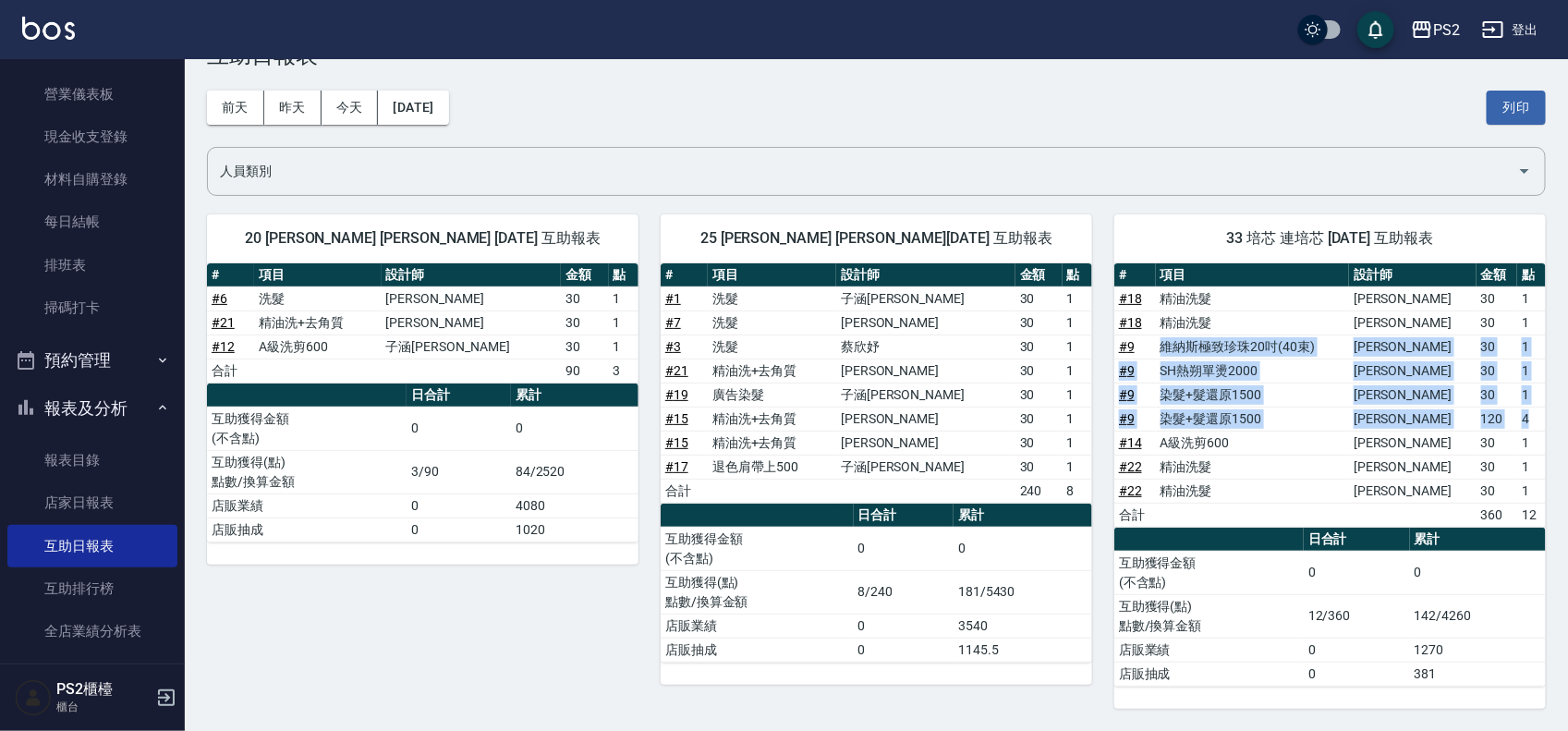
drag, startPoint x: 1156, startPoint y: 344, endPoint x: 1535, endPoint y: 423, distance: 387.1
click at [1535, 423] on tbody "# 18 精油洗髮 薛羽涵 30 1 # 18 精油洗髮 薛羽涵 30 1 # 9 維納斯極致珍珠20吋(40束) 薛羽涵 30 1 # 9 SH熱朔單燙20…" at bounding box center [1330, 407] width 431 height 240
click at [1535, 423] on td "4" at bounding box center [1531, 418] width 29 height 24
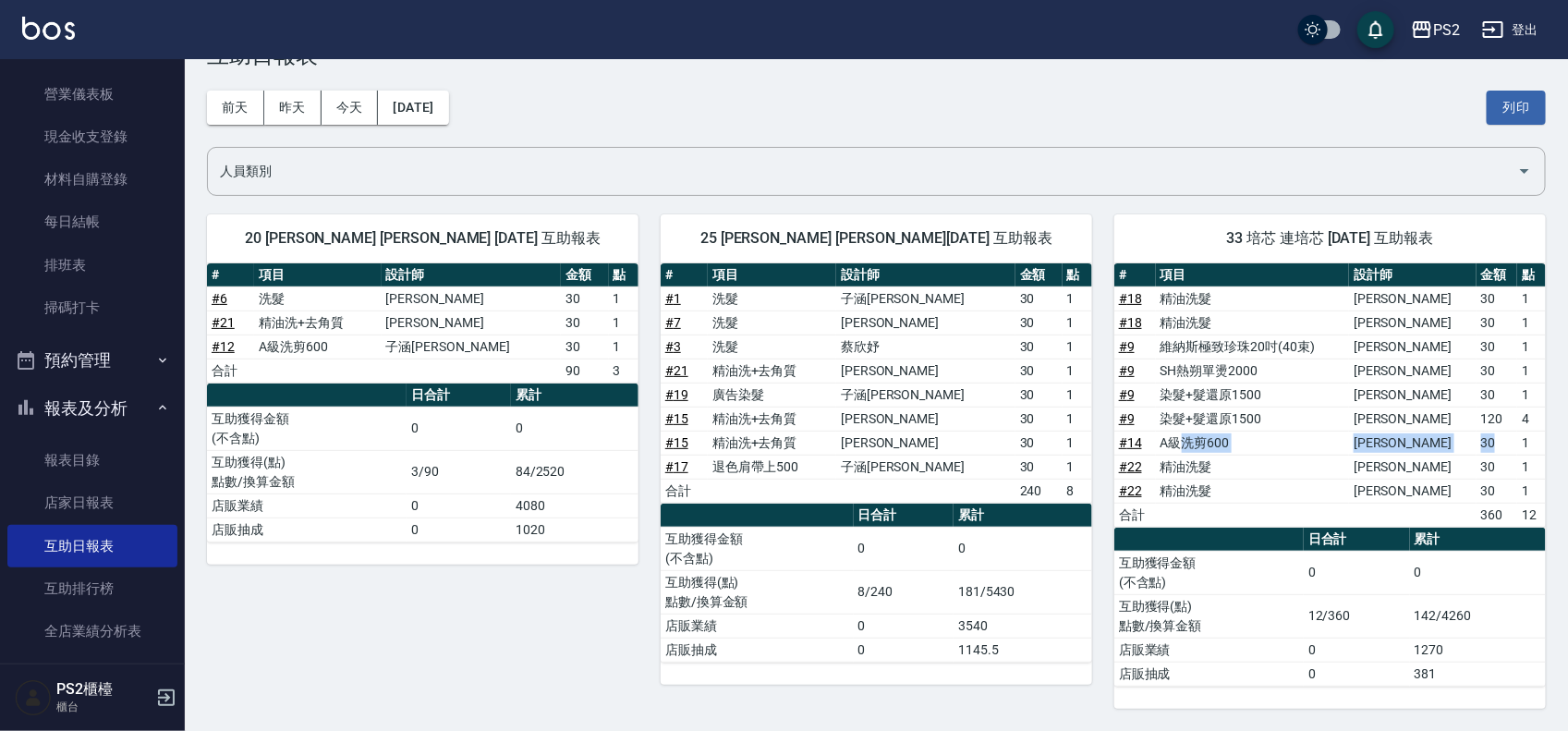
drag, startPoint x: 1192, startPoint y: 442, endPoint x: 1508, endPoint y: 448, distance: 316.1
click at [1508, 448] on tr "# 14 A級洗剪600 薛羽涵 30 1" at bounding box center [1330, 442] width 431 height 24
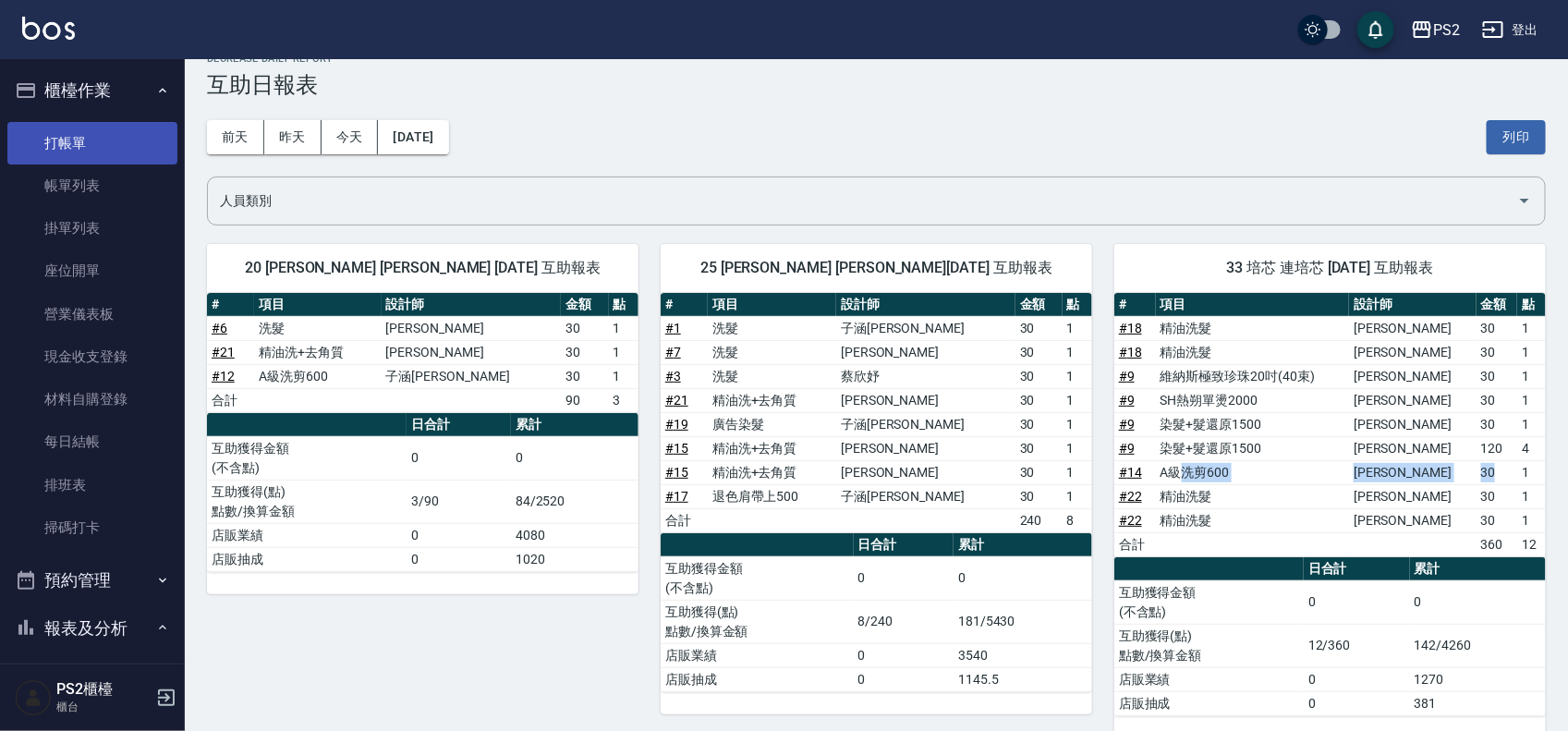
scroll to position [0, 0]
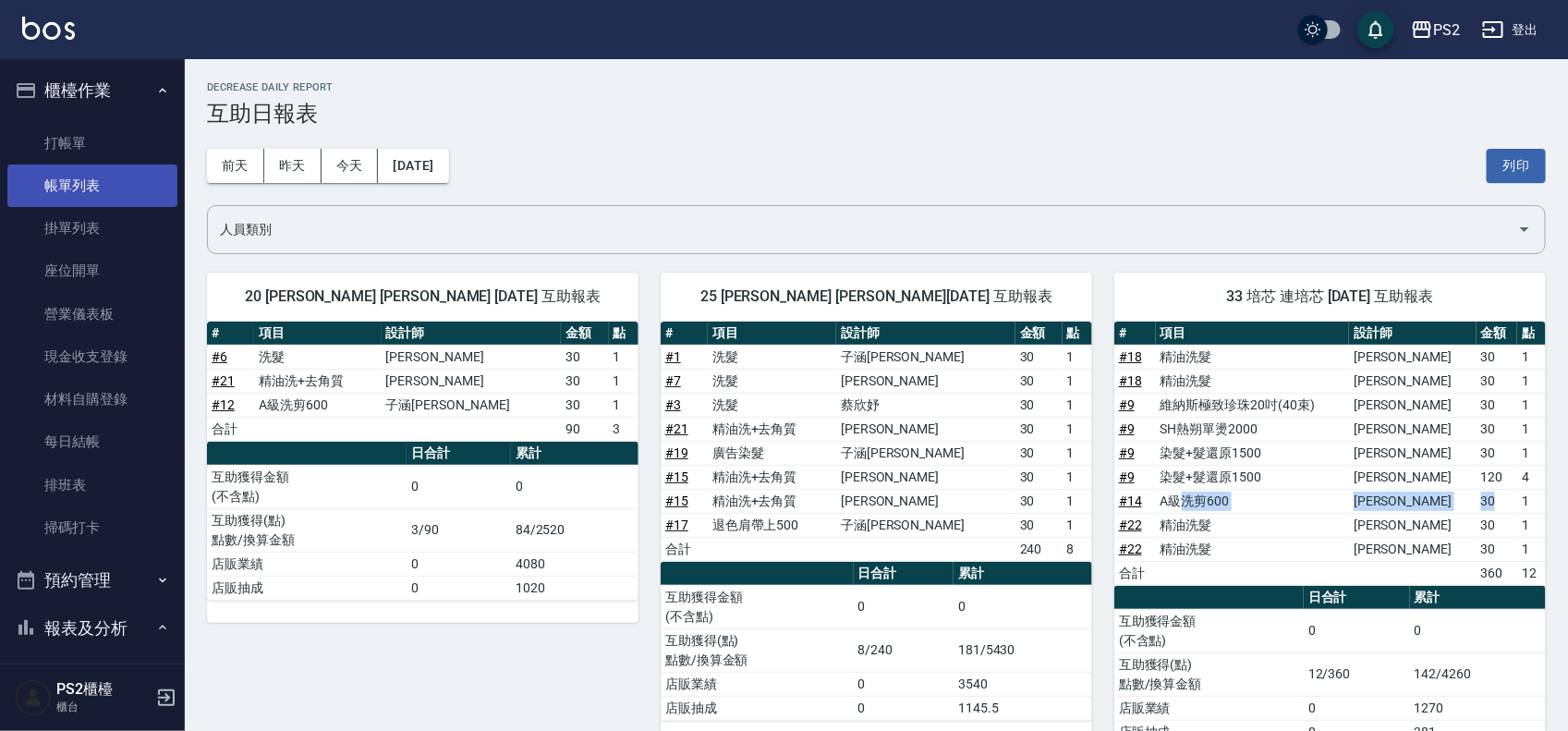
click at [70, 173] on link "帳單列表" at bounding box center [92, 186] width 170 height 43
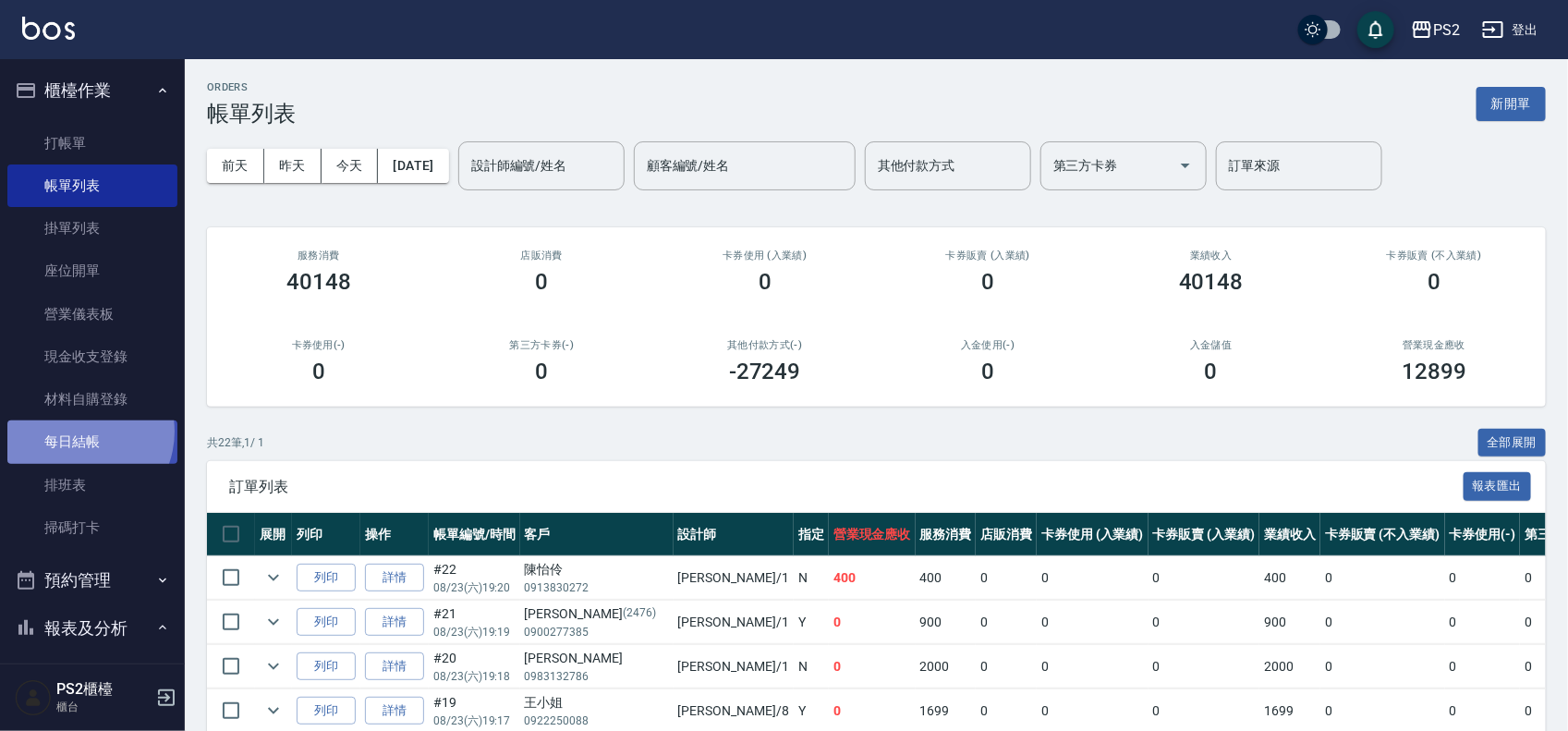
click at [77, 431] on link "每日結帳" at bounding box center [92, 442] width 170 height 43
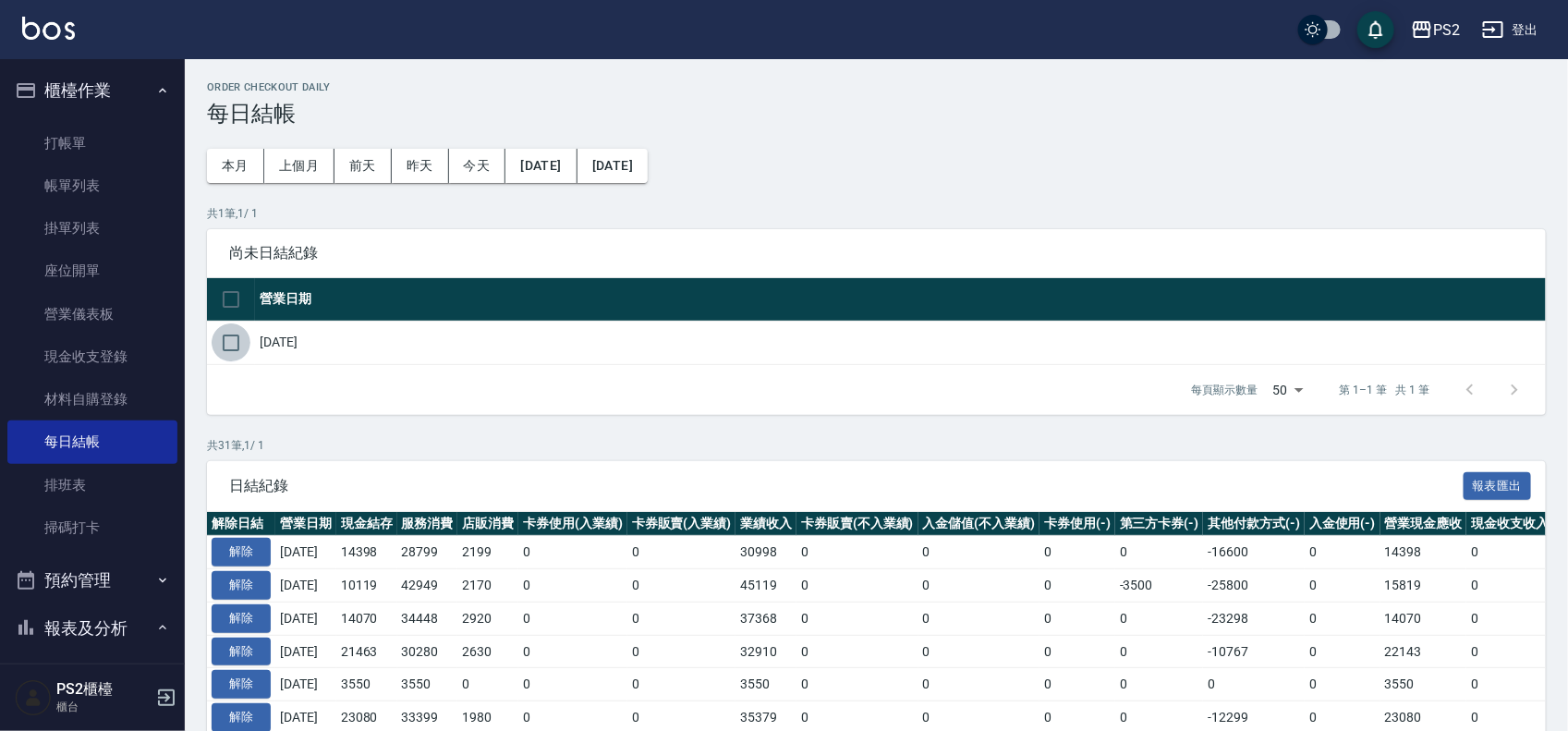
click at [228, 347] on input "checkbox" at bounding box center [231, 343] width 39 height 39
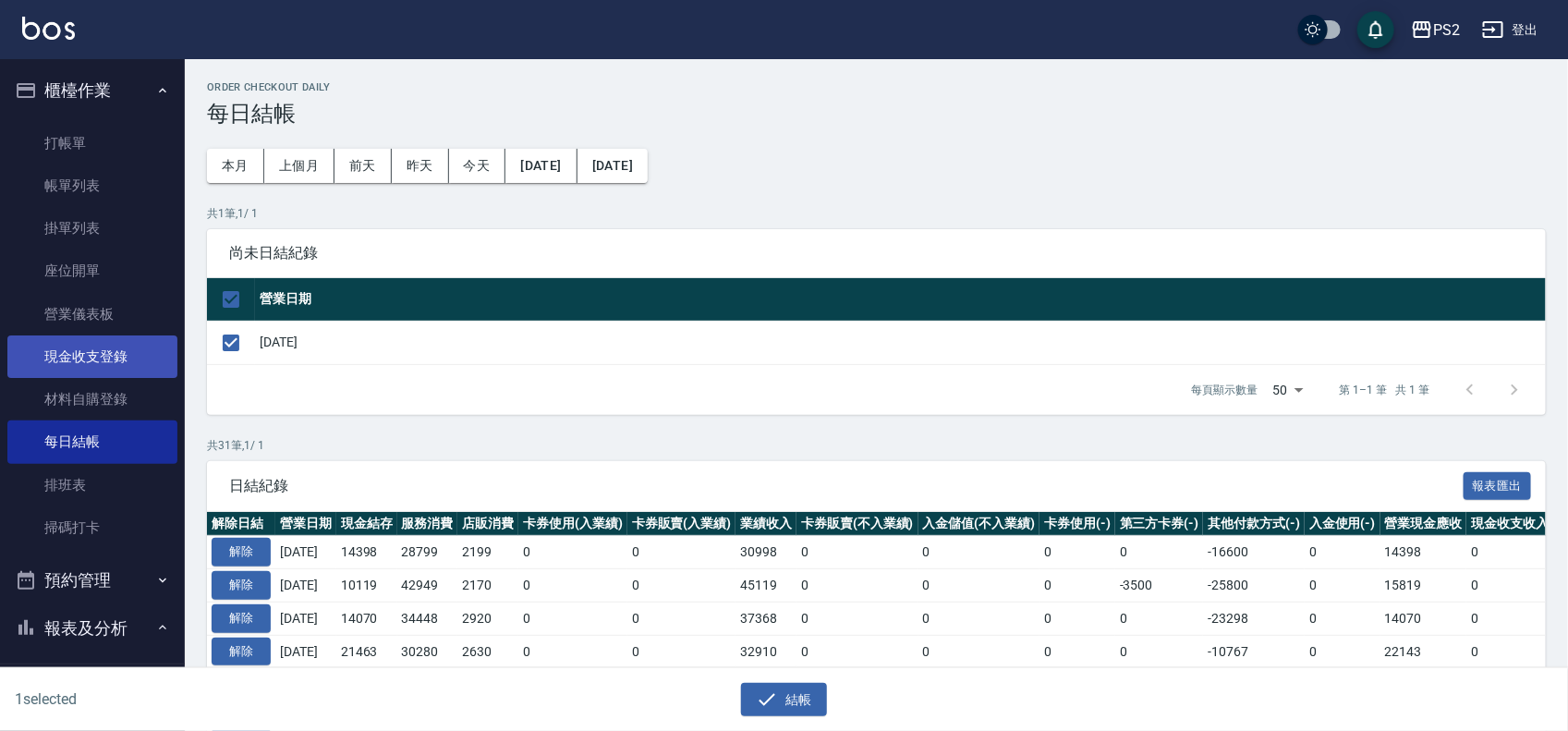
click at [127, 352] on link "現金收支登錄" at bounding box center [92, 357] width 170 height 43
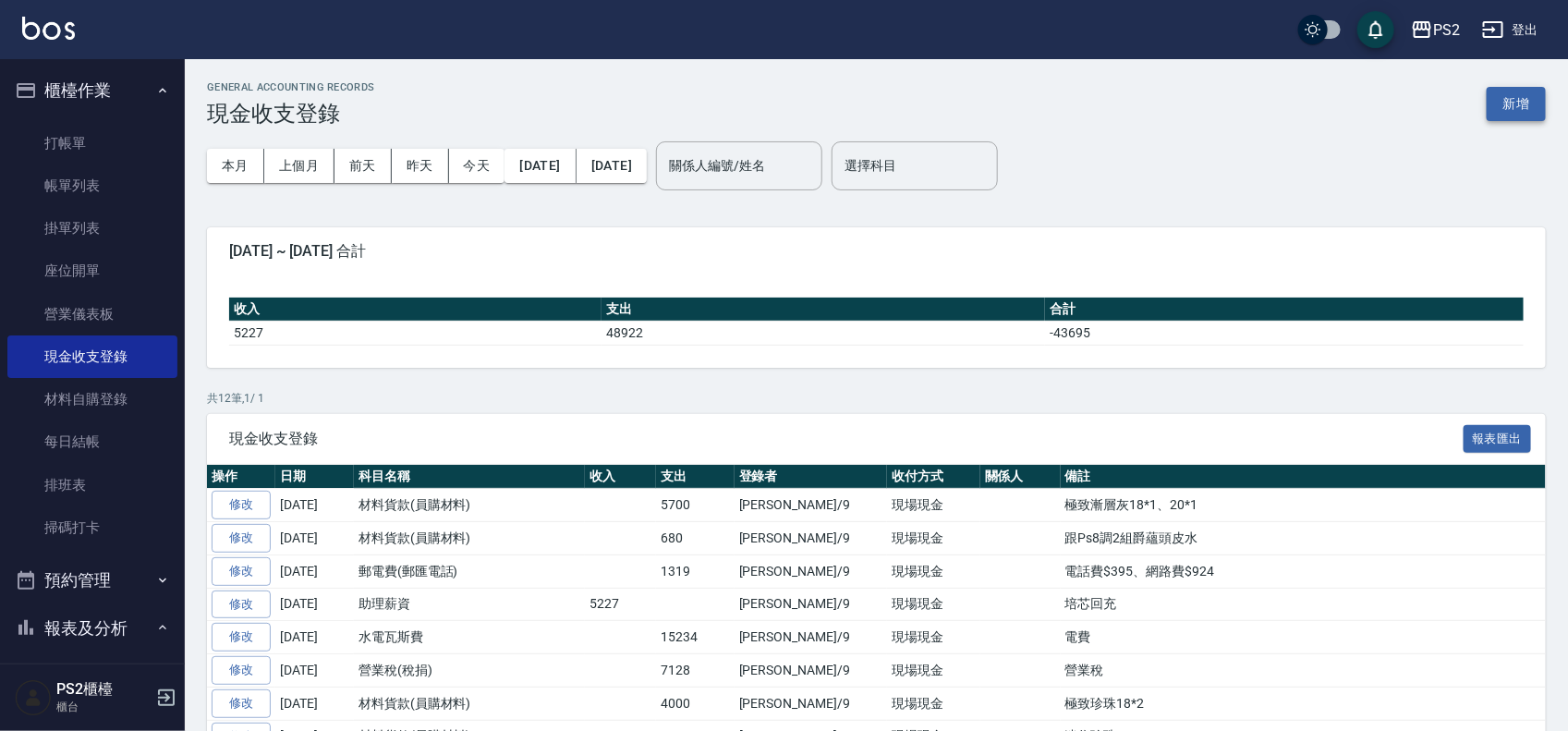
click at [1507, 111] on button "新增" at bounding box center [1516, 104] width 59 height 34
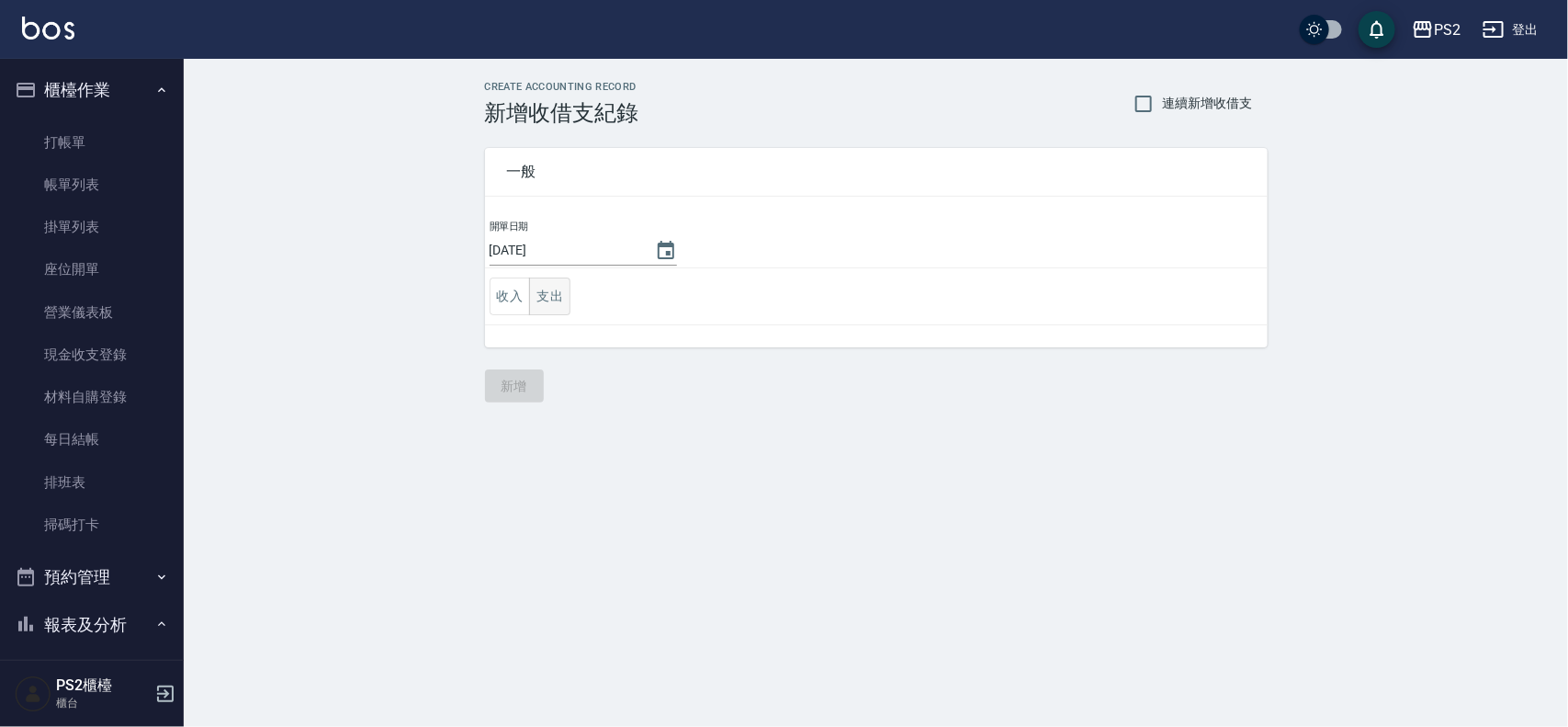
click at [552, 305] on button "支出" at bounding box center [549, 296] width 41 height 38
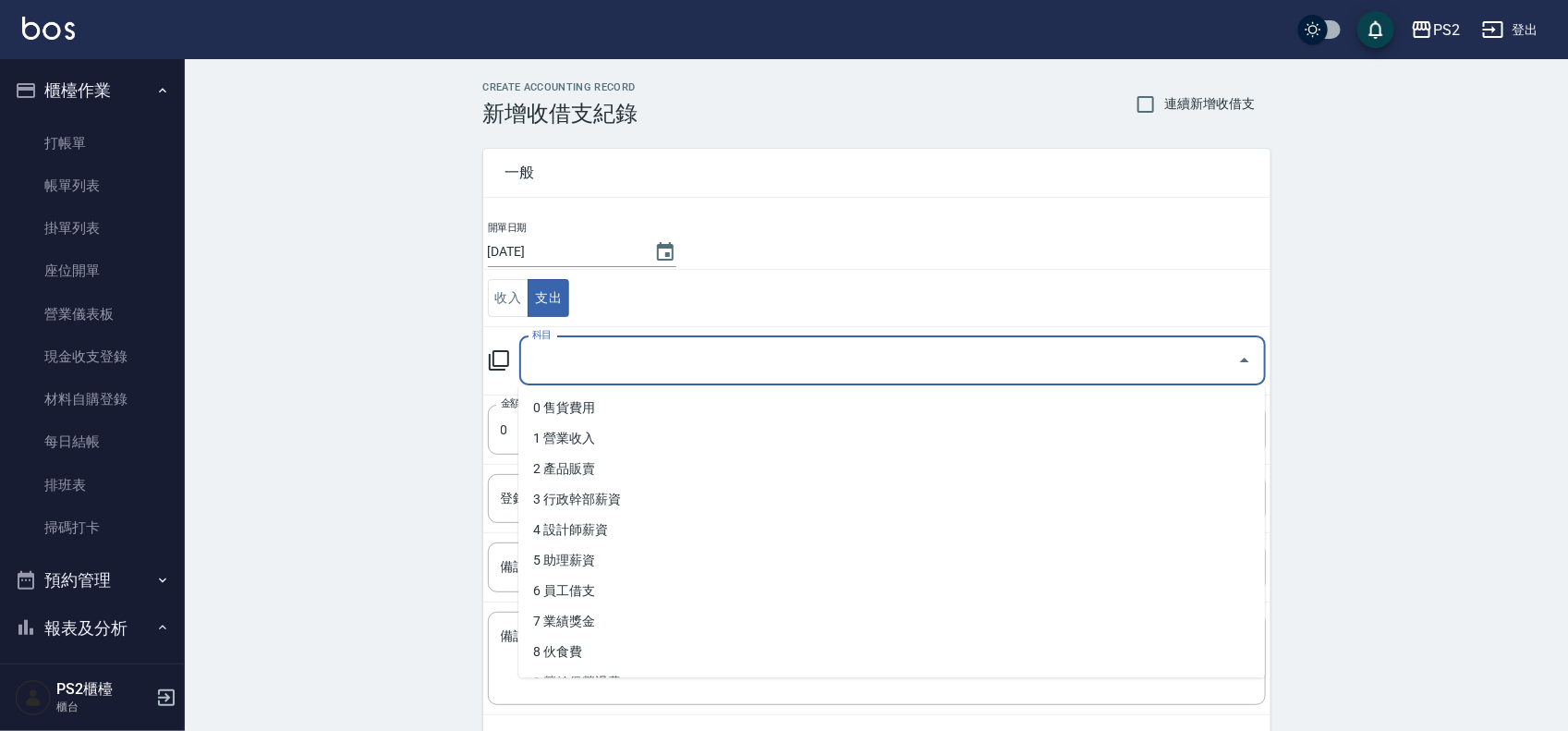
click at [588, 351] on input "科目" at bounding box center [878, 361] width 703 height 32
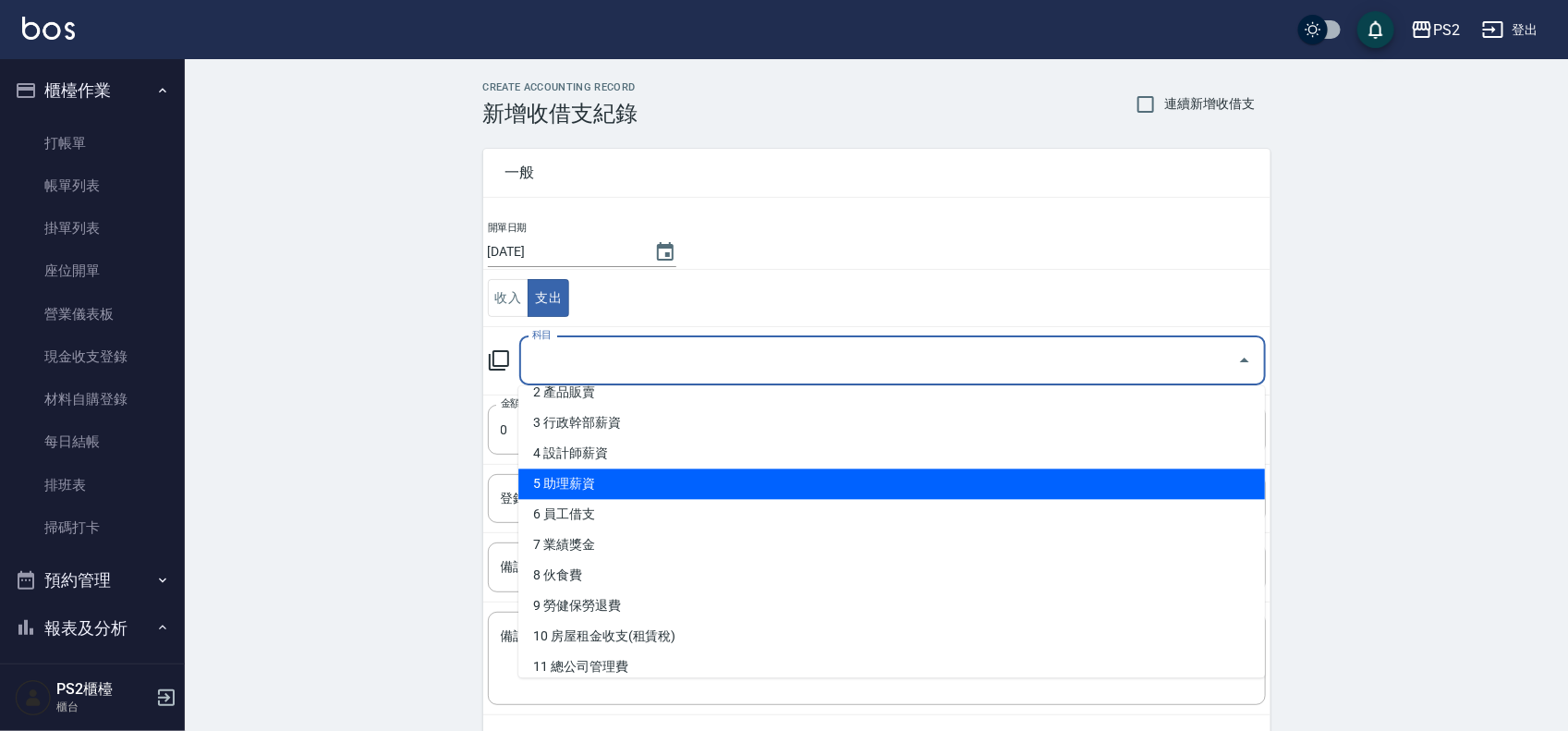
scroll to position [231, 0]
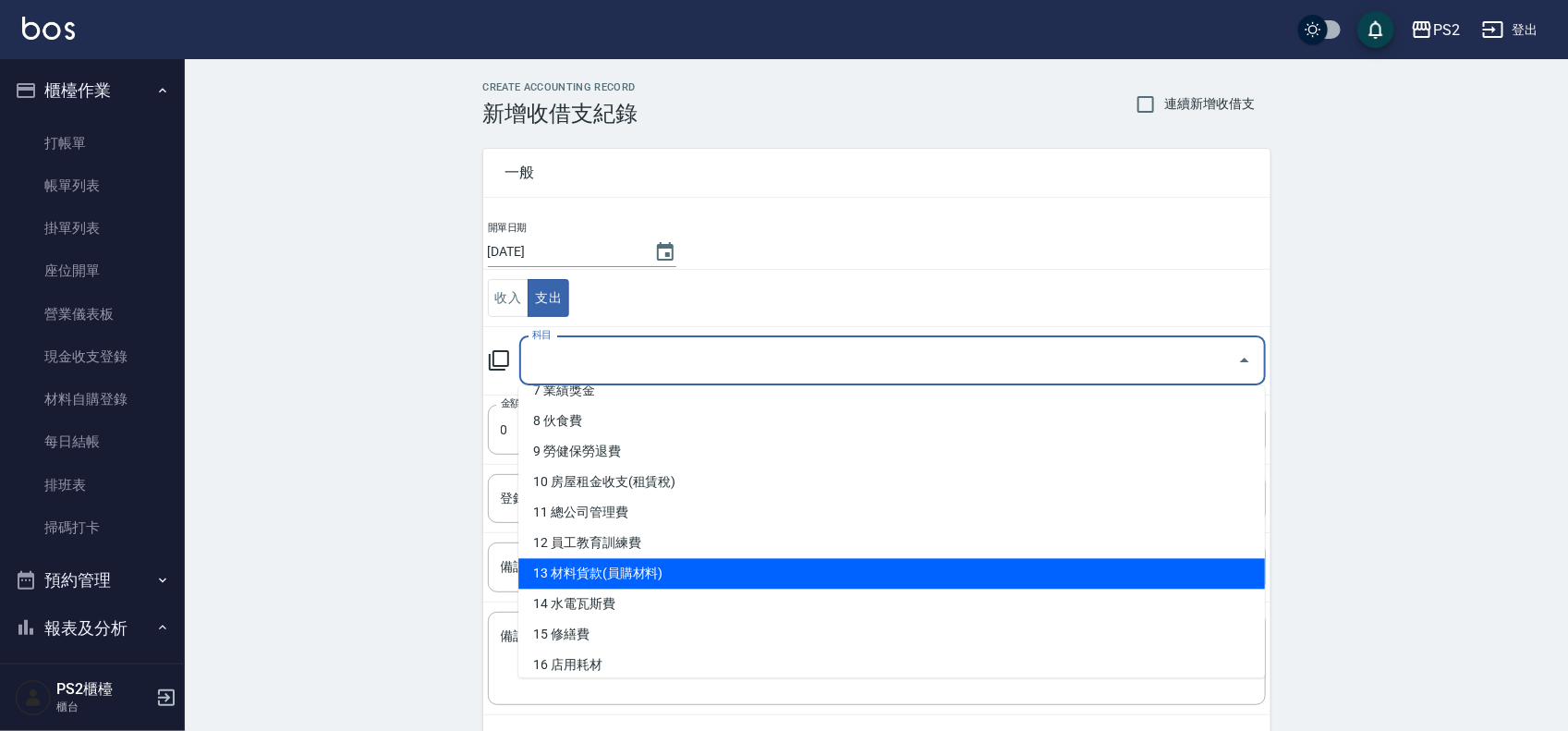
click at [662, 569] on li "13 材料貨款(員購材料)" at bounding box center [892, 574] width 746 height 30
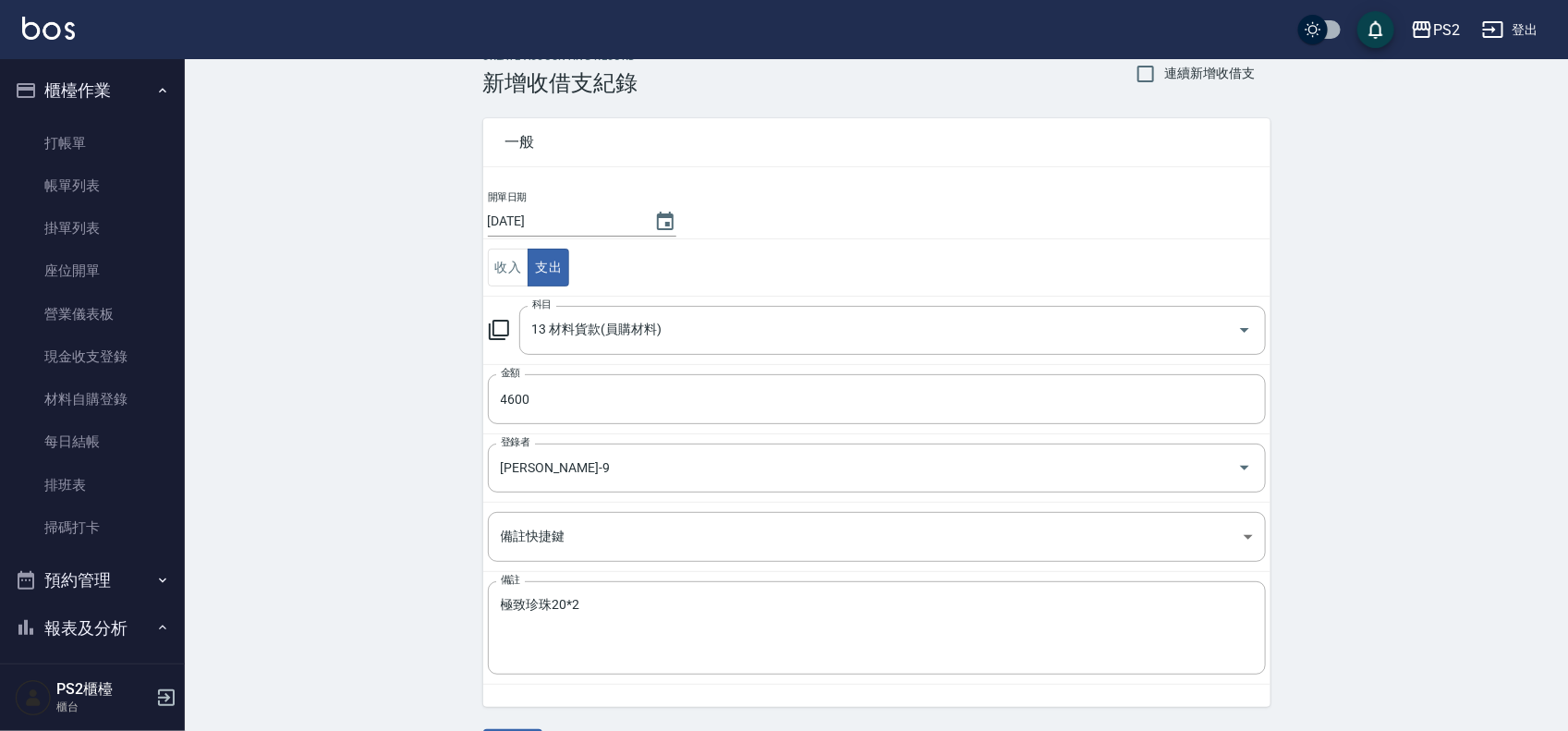
scroll to position [86, 0]
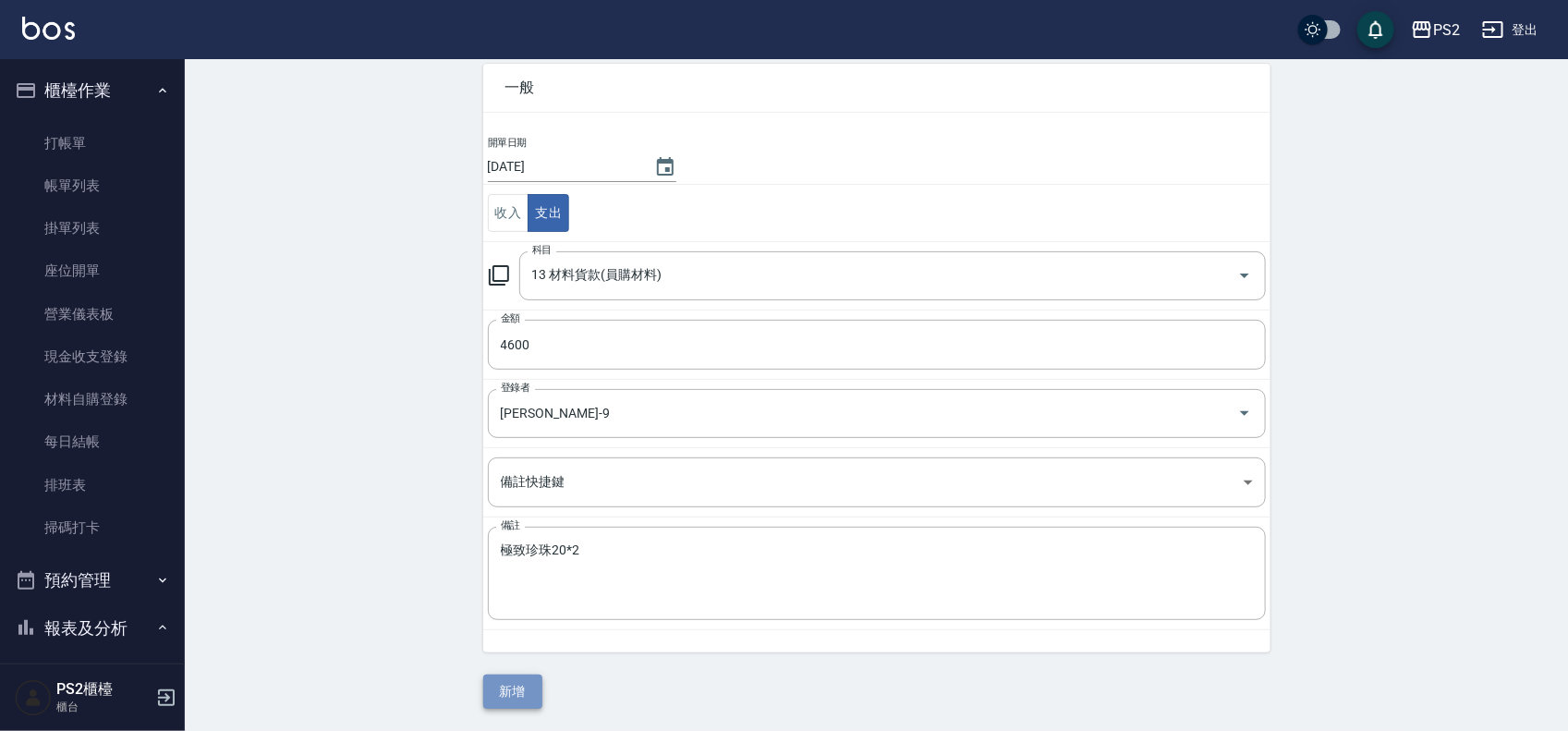
click at [505, 698] on button "新增" at bounding box center [513, 691] width 59 height 34
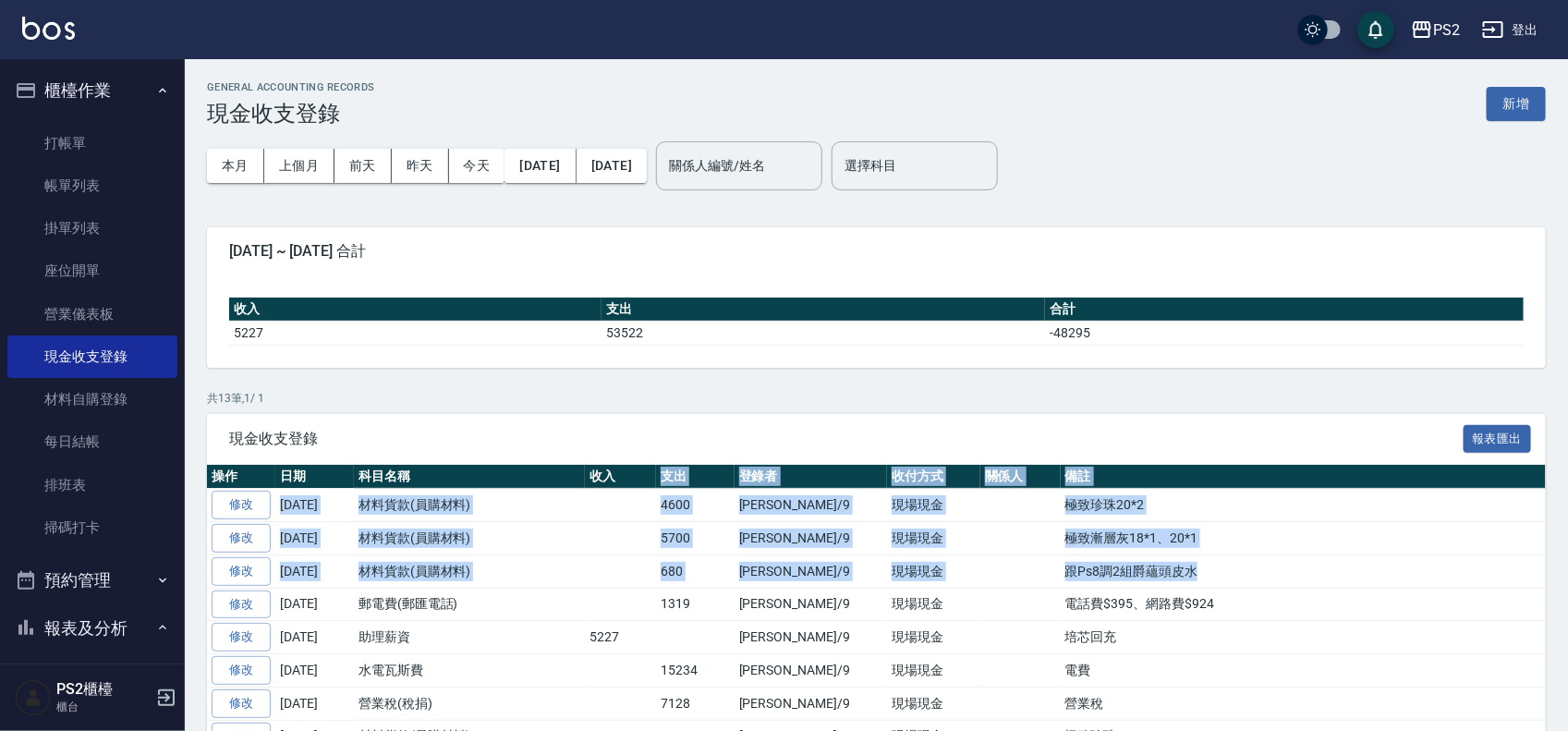
drag, startPoint x: 671, startPoint y: 468, endPoint x: 1164, endPoint y: 564, distance: 502.3
click at [1164, 564] on table "操作 日期 科目名稱 收入 支出 登錄者 收付方式 關係人 備註 修改 2025-08-23 材料貨款(員購材料) 4600 薛羽涵/9 現場現金 極致珍珠2…" at bounding box center [876, 692] width 1338 height 454
click at [1221, 569] on td "跟Ps8調2組爵蘊頭皮水" at bounding box center [1302, 571] width 486 height 33
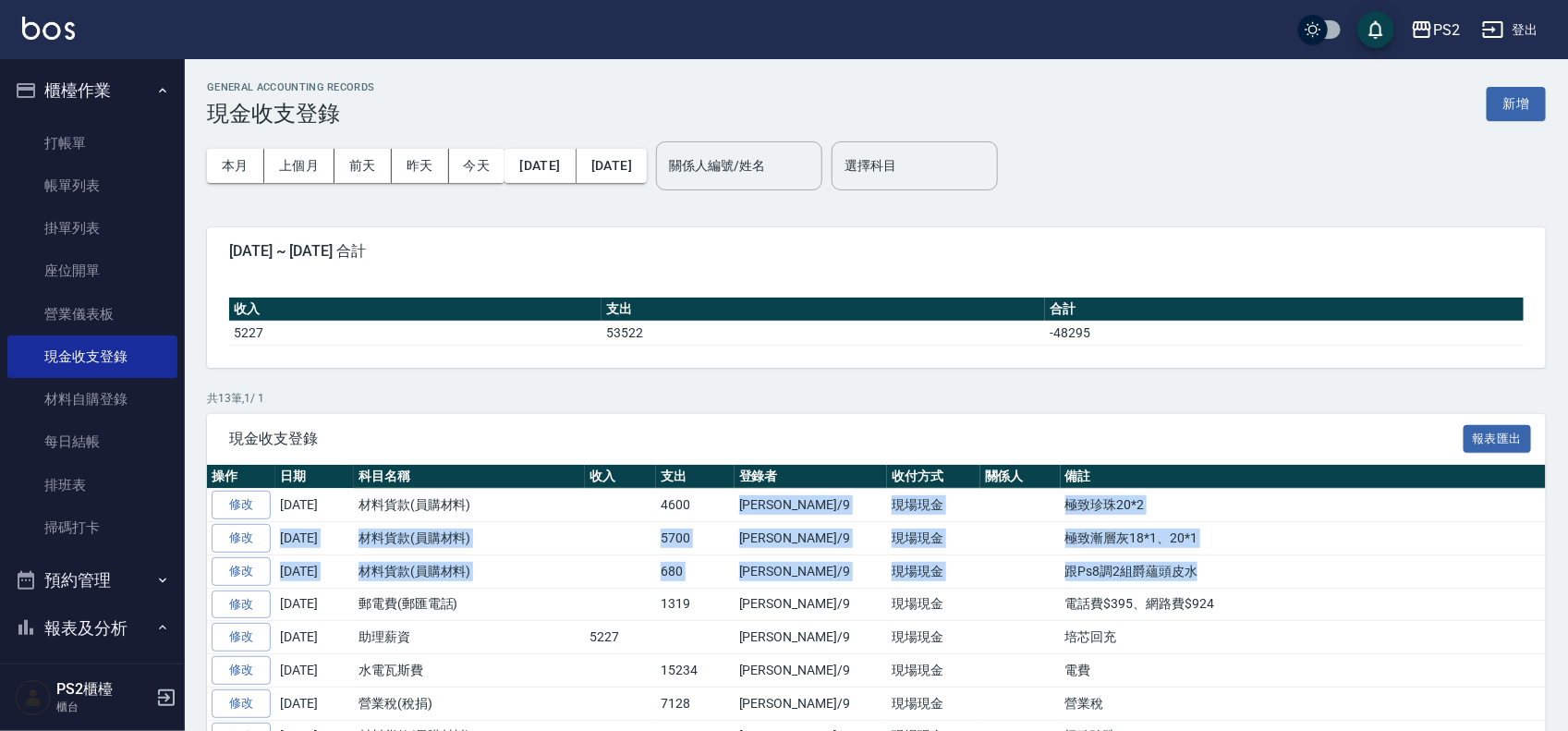
drag, startPoint x: 1185, startPoint y: 574, endPoint x: 690, endPoint y: 519, distance: 498.0
click at [704, 510] on tbody "修改 2025-08-23 材料貨款(員購材料) 4600 薛羽涵/9 現場現金 極致珍珠20*2 修改 2025-08-21 材料貨款(員購材料) 5700…" at bounding box center [876, 703] width 1338 height 429
click at [634, 564] on td at bounding box center [619, 571] width 71 height 33
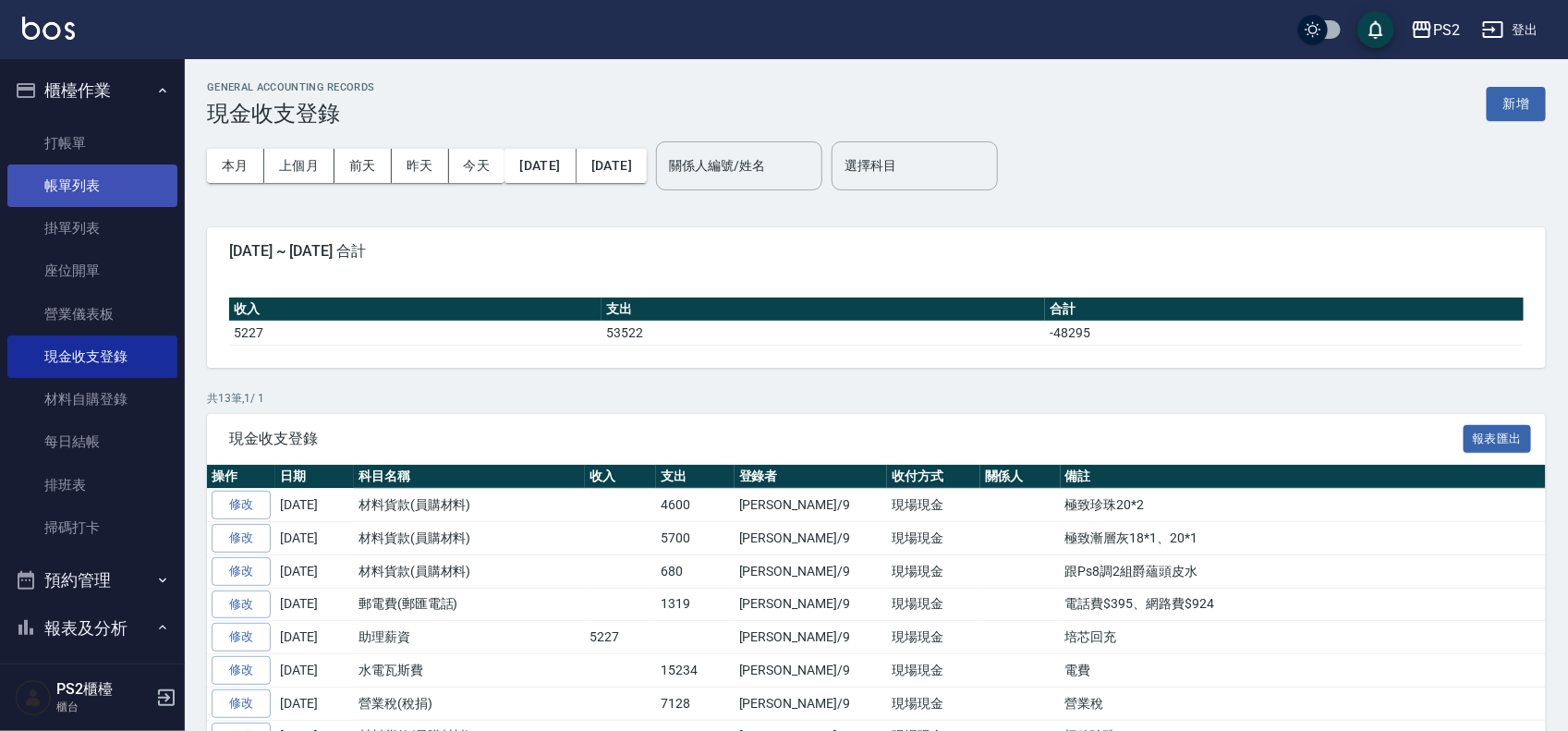
click at [81, 176] on link "帳單列表" at bounding box center [92, 186] width 170 height 43
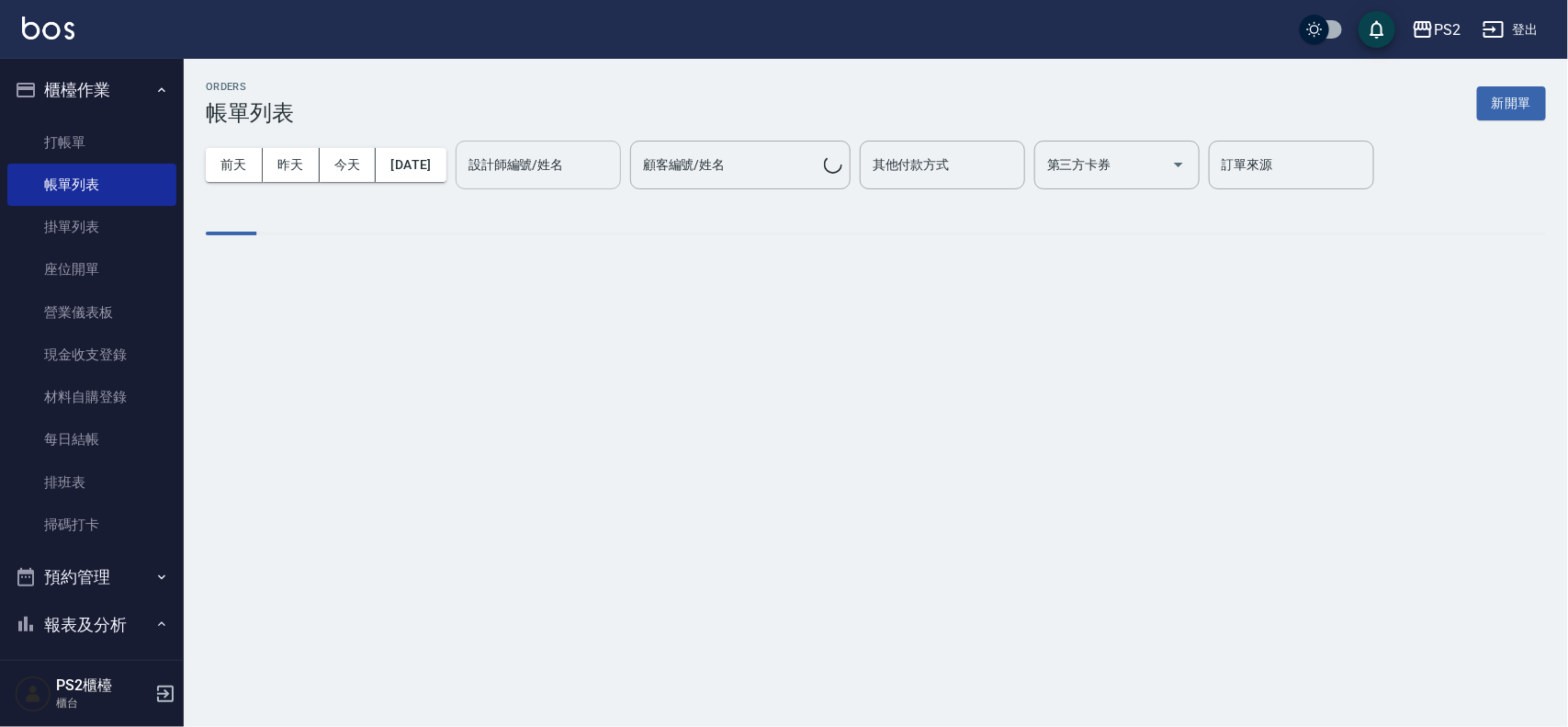
click at [551, 154] on input "設計師編號/姓名" at bounding box center [538, 164] width 148 height 32
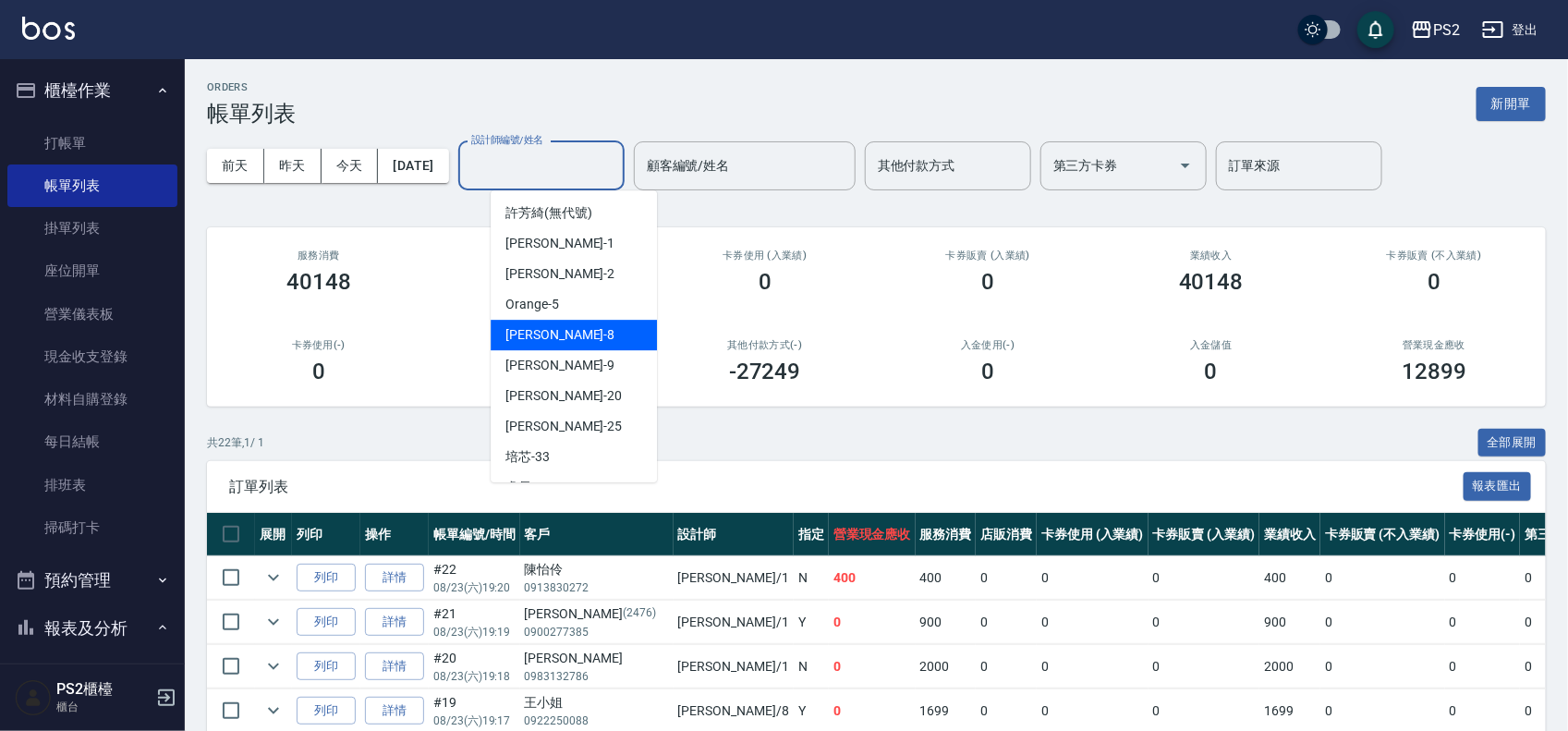
click at [583, 330] on div "Lori -8" at bounding box center [574, 334] width 167 height 30
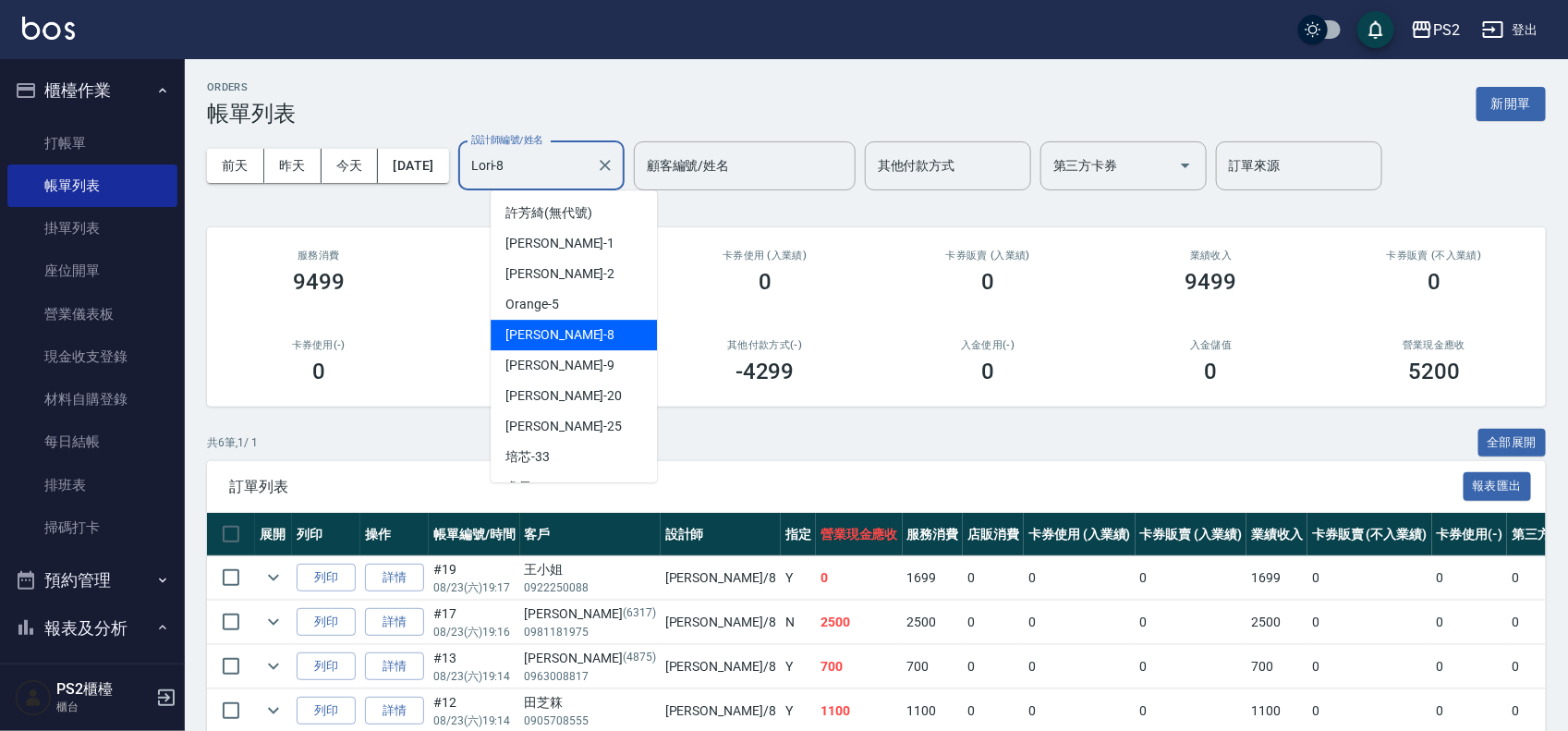
drag, startPoint x: 554, startPoint y: 152, endPoint x: 516, endPoint y: 150, distance: 38.1
click at [516, 150] on input "Lori-8" at bounding box center [527, 165] width 122 height 32
click at [574, 364] on div "Nina -9" at bounding box center [574, 365] width 167 height 30
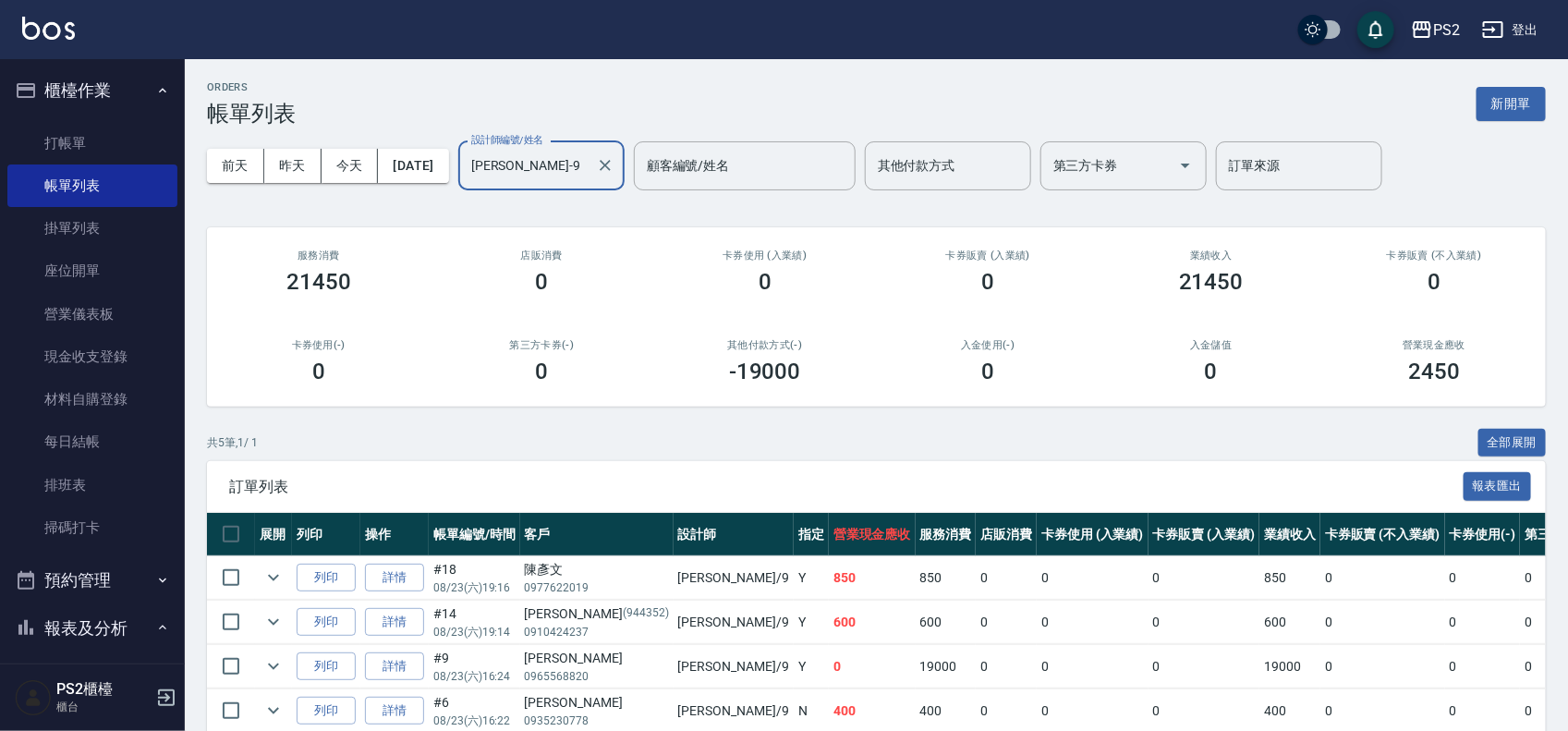
click at [624, 159] on div "Nina-9 設計師編號/姓名" at bounding box center [542, 166] width 167 height 49
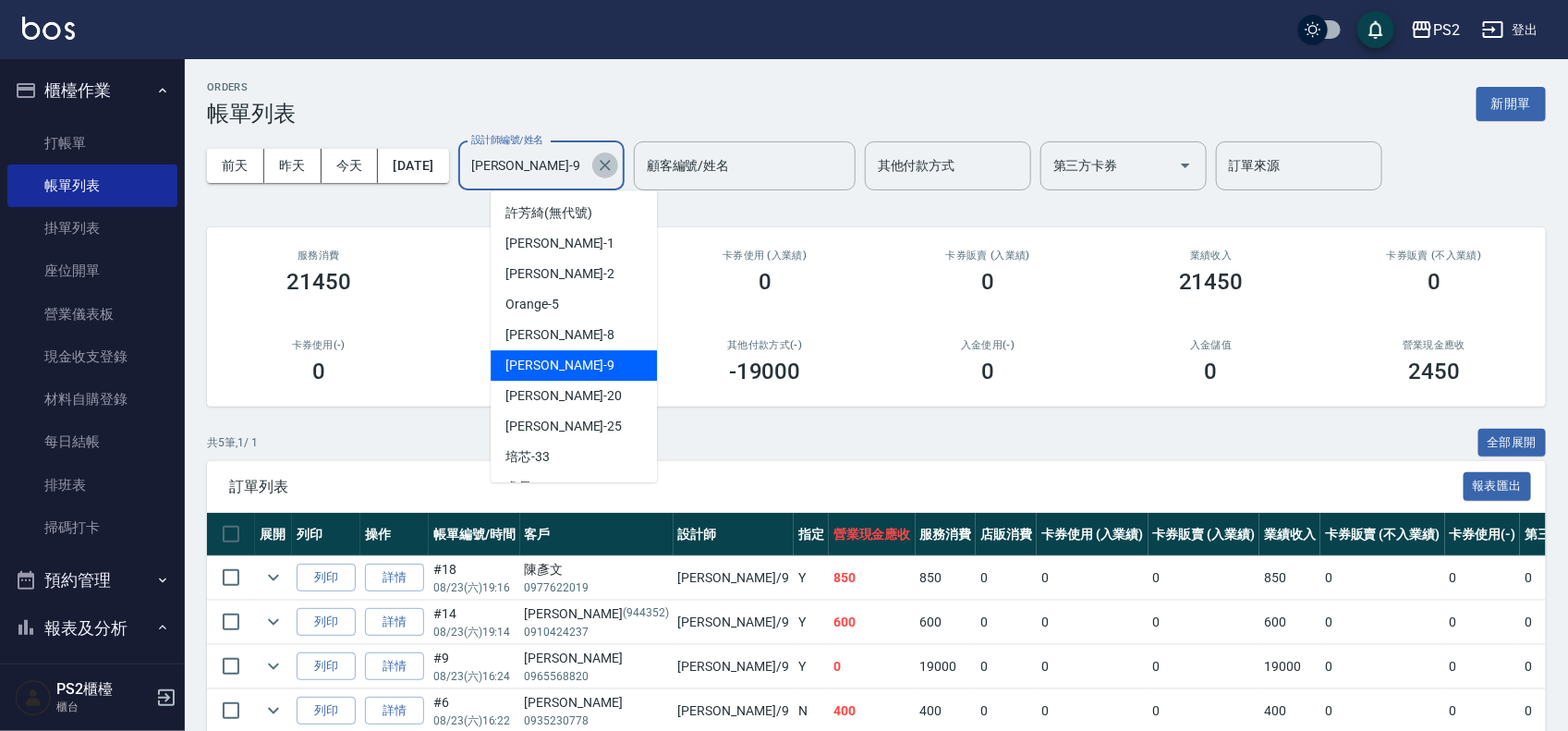
click at [614, 159] on icon "Clear" at bounding box center [605, 165] width 18 height 18
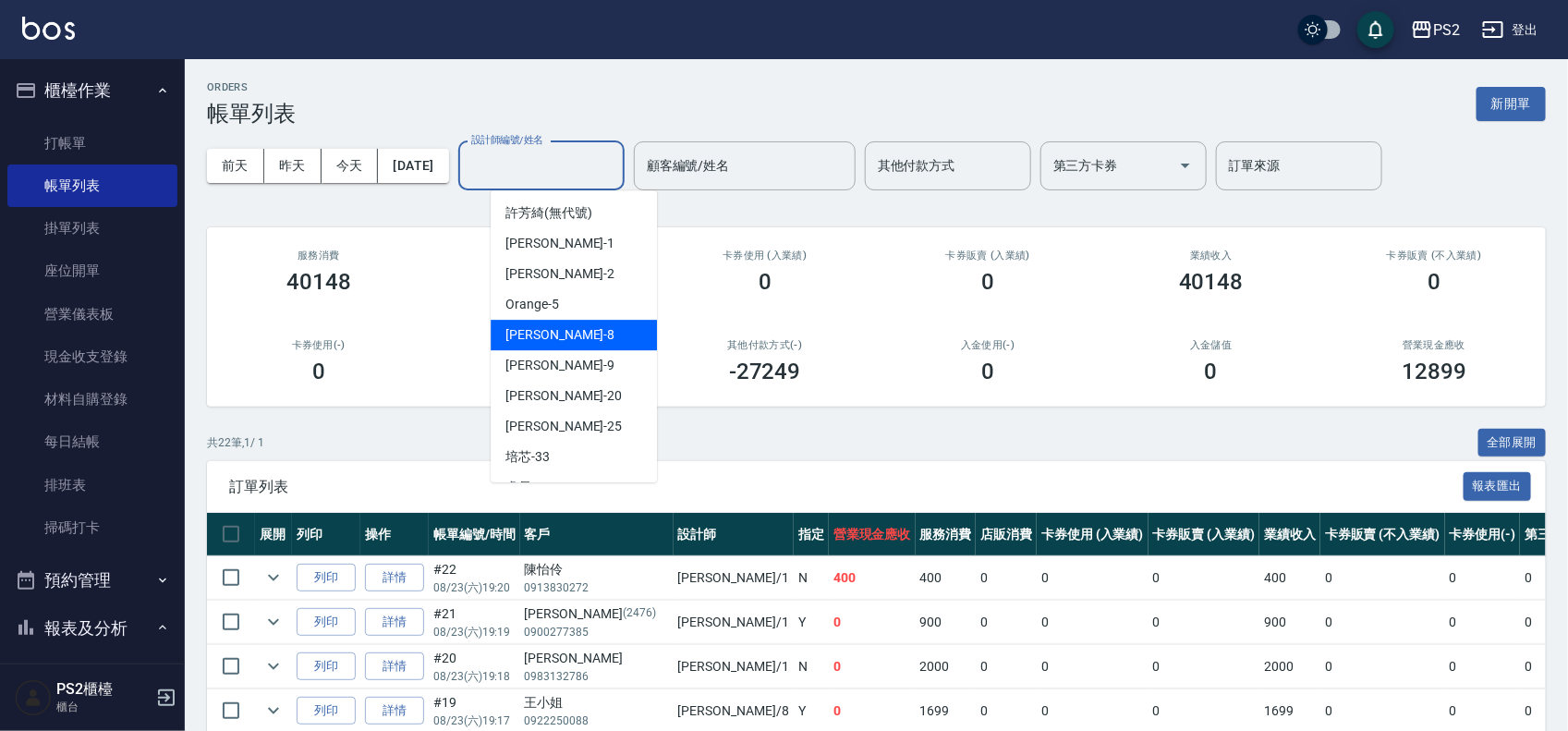
click at [557, 337] on div "Lori -8" at bounding box center [574, 334] width 167 height 30
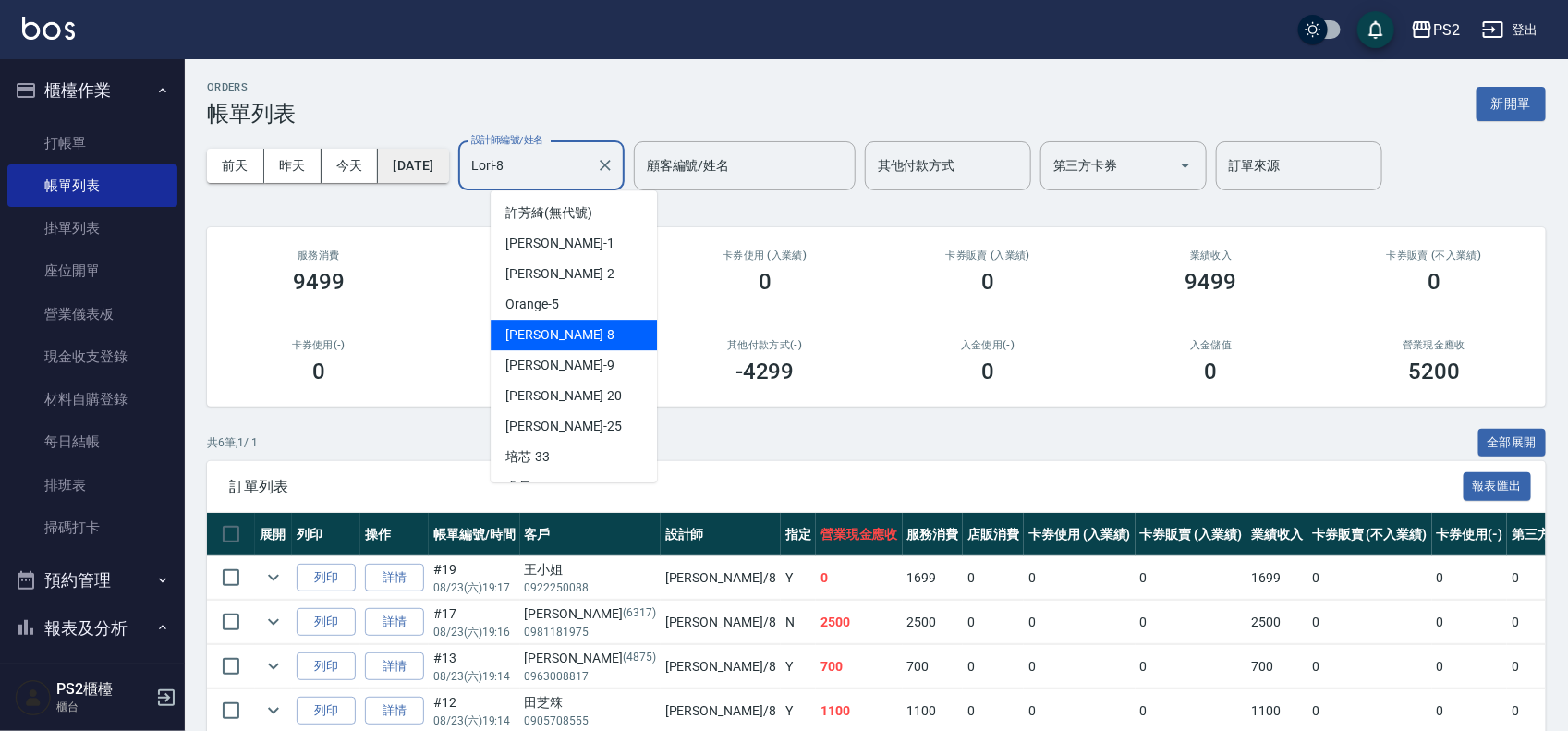
drag, startPoint x: 537, startPoint y: 165, endPoint x: 473, endPoint y: 169, distance: 64.1
click at [463, 165] on div "前天 昨天 今天 2025/08/23 設計師編號/姓名 Lori-8 設計師編號/姓名 顧客編號/姓名 顧客編號/姓名 其他付款方式 其他付款方式 第三方卡…" at bounding box center [876, 166] width 1338 height 79
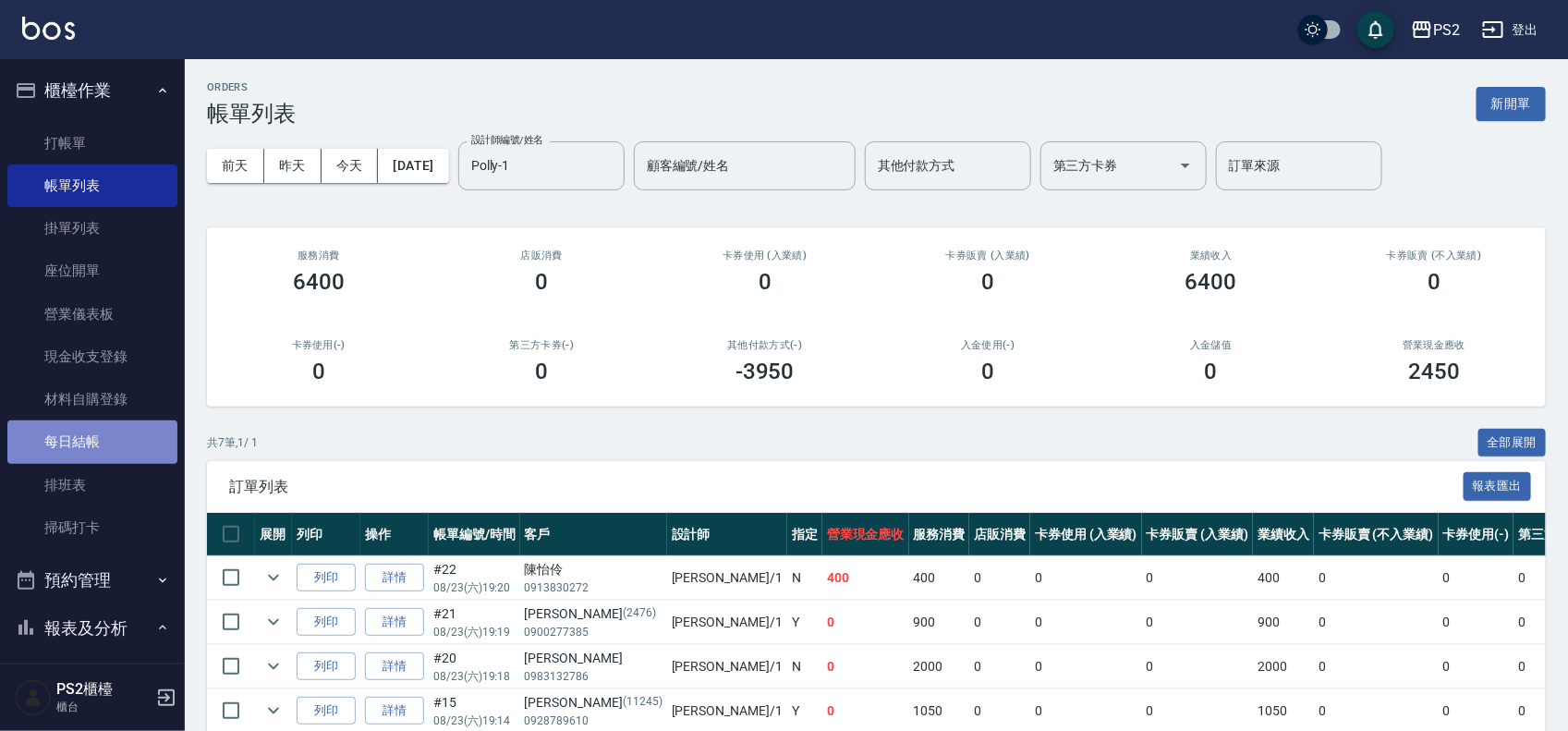
click at [102, 451] on link "每日結帳" at bounding box center [92, 442] width 170 height 43
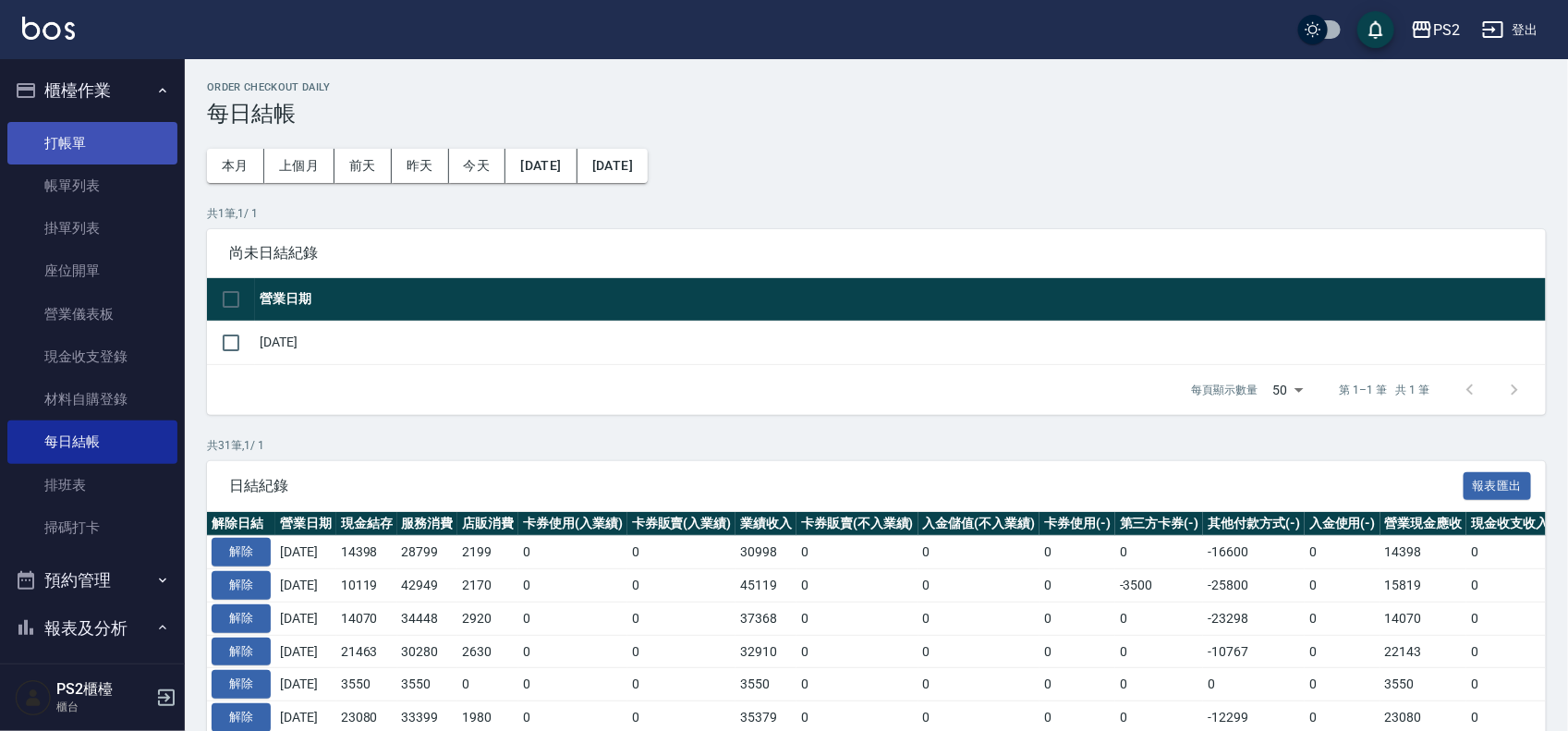
click at [71, 148] on link "打帳單" at bounding box center [92, 143] width 170 height 43
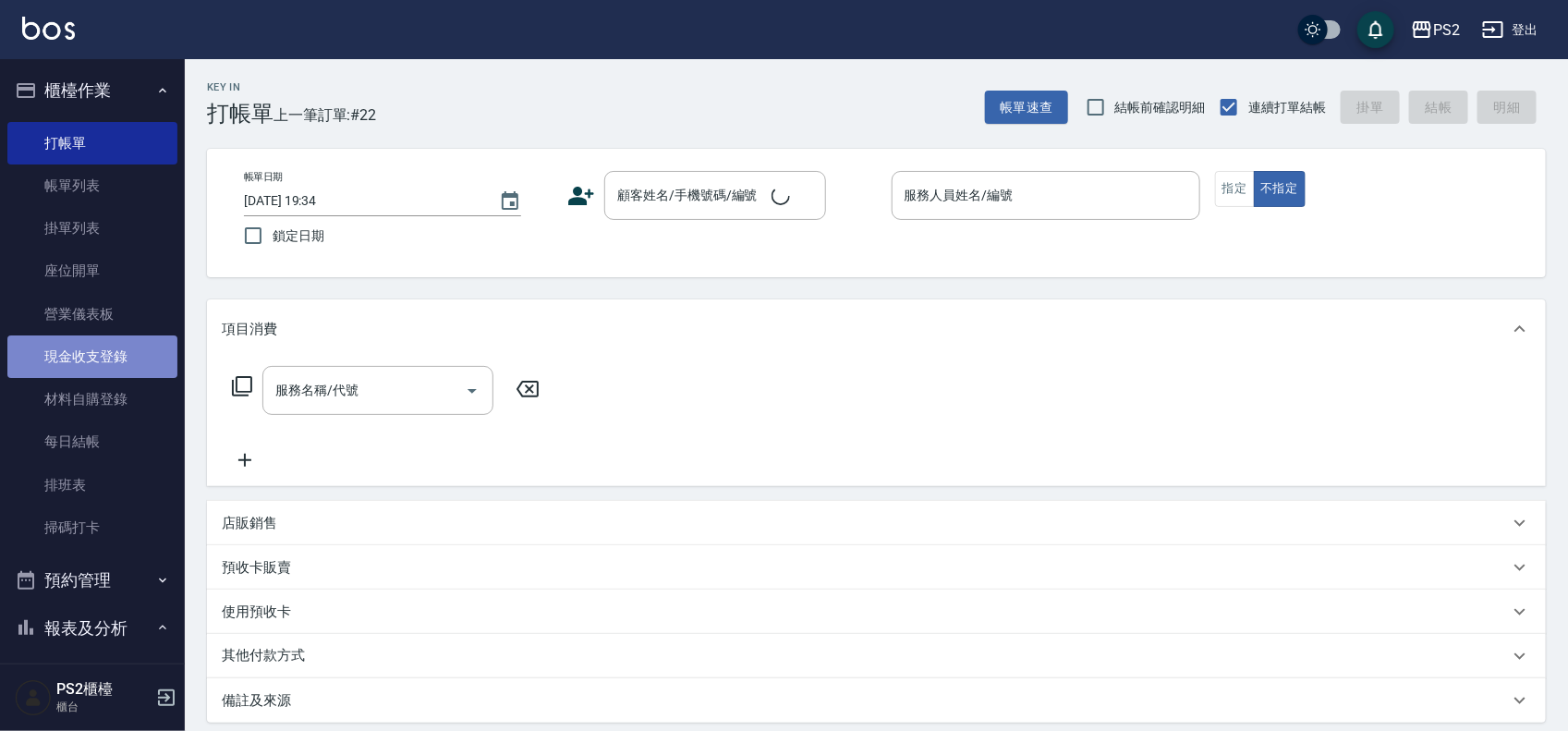
click at [121, 361] on link "現金收支登錄" at bounding box center [92, 357] width 170 height 43
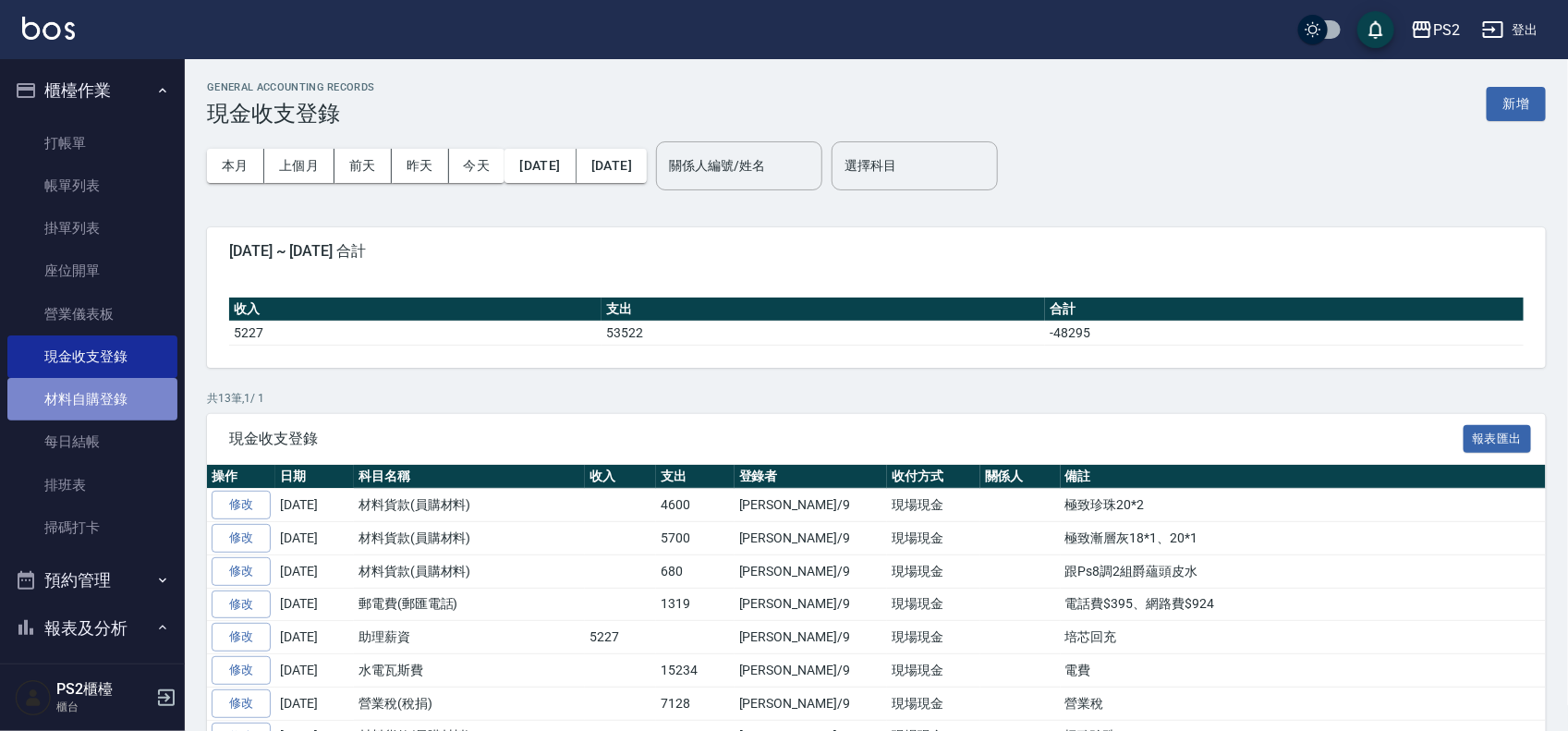
click at [110, 398] on link "材料自購登錄" at bounding box center [92, 399] width 170 height 43
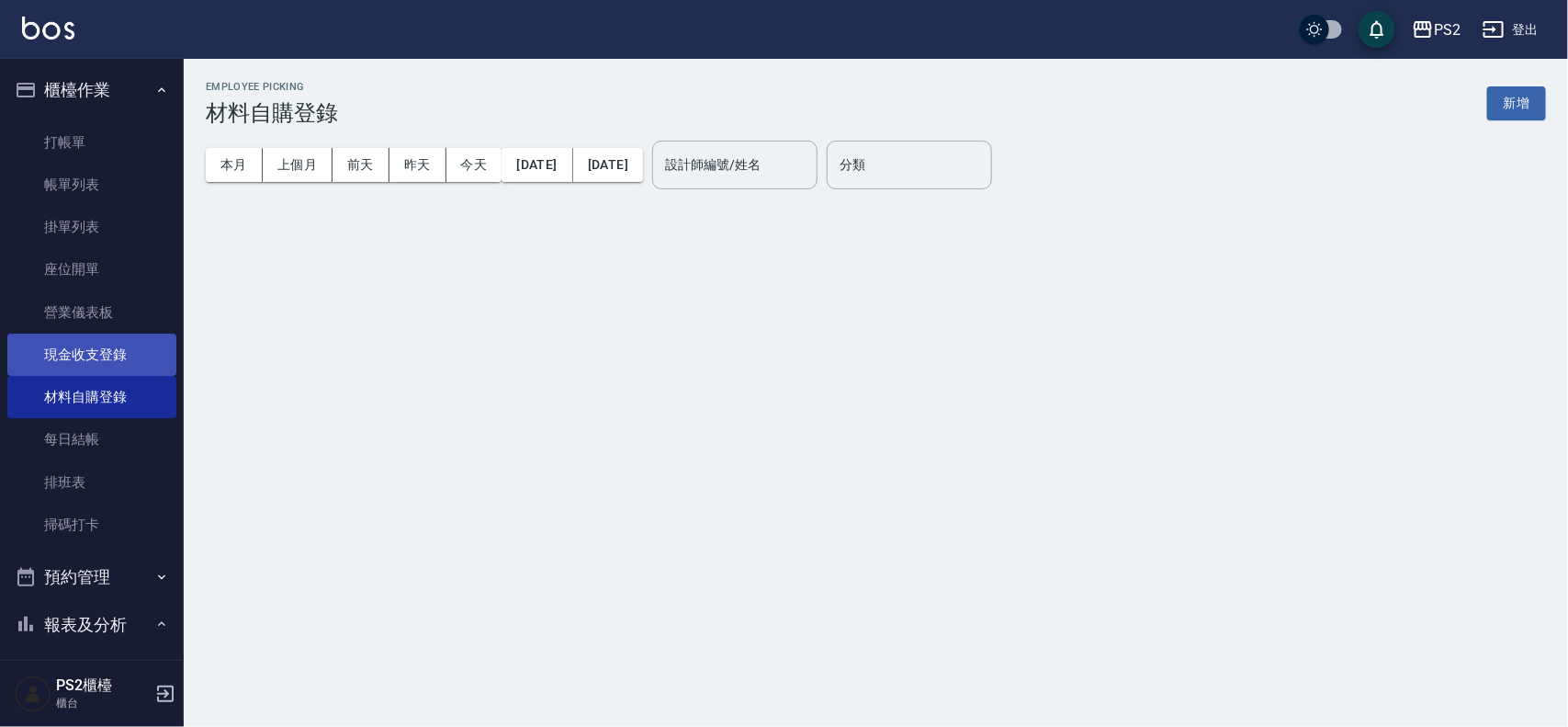
click at [106, 364] on link "現金收支登錄" at bounding box center [92, 355] width 169 height 42
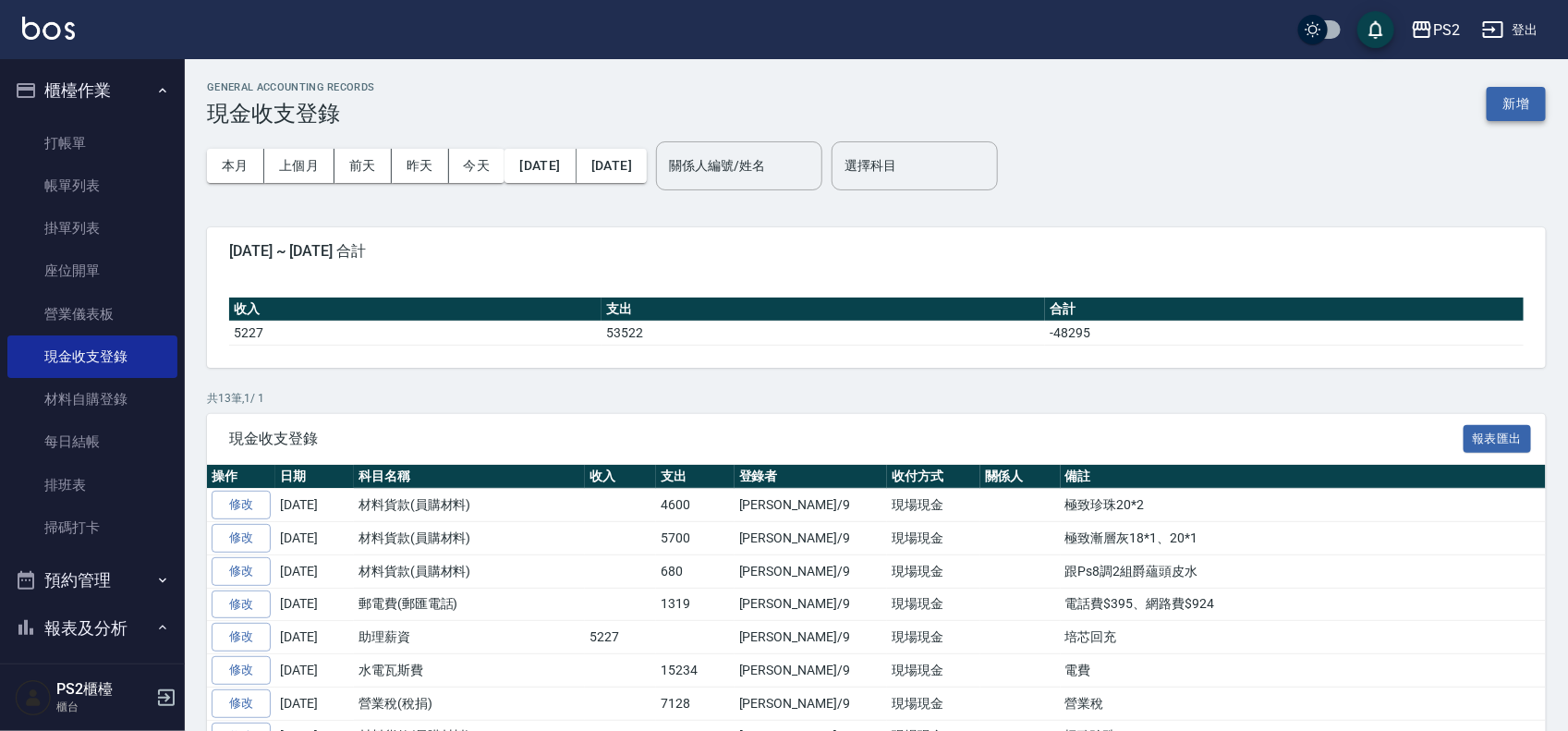
click at [1514, 103] on button "新增" at bounding box center [1516, 104] width 59 height 34
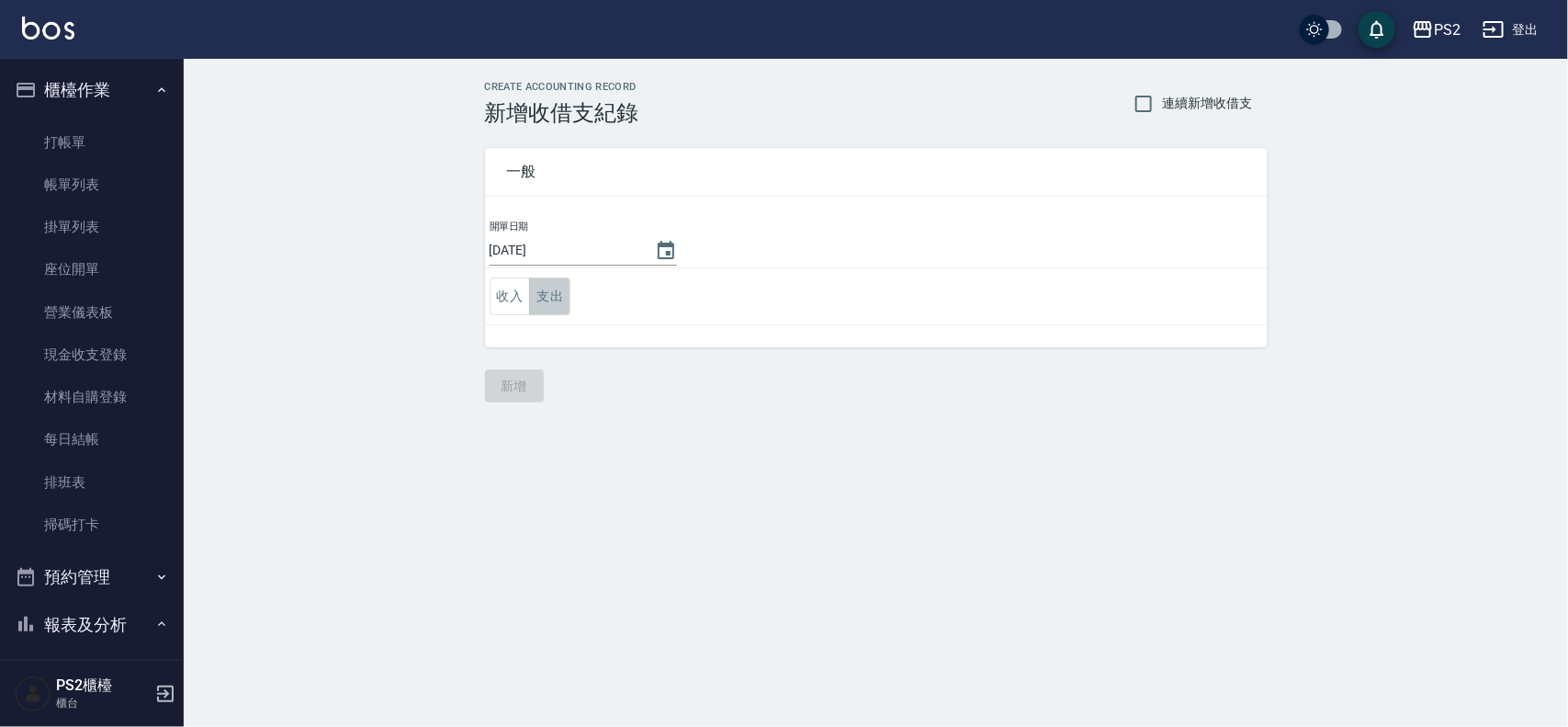
click at [541, 295] on button "支出" at bounding box center [549, 296] width 41 height 38
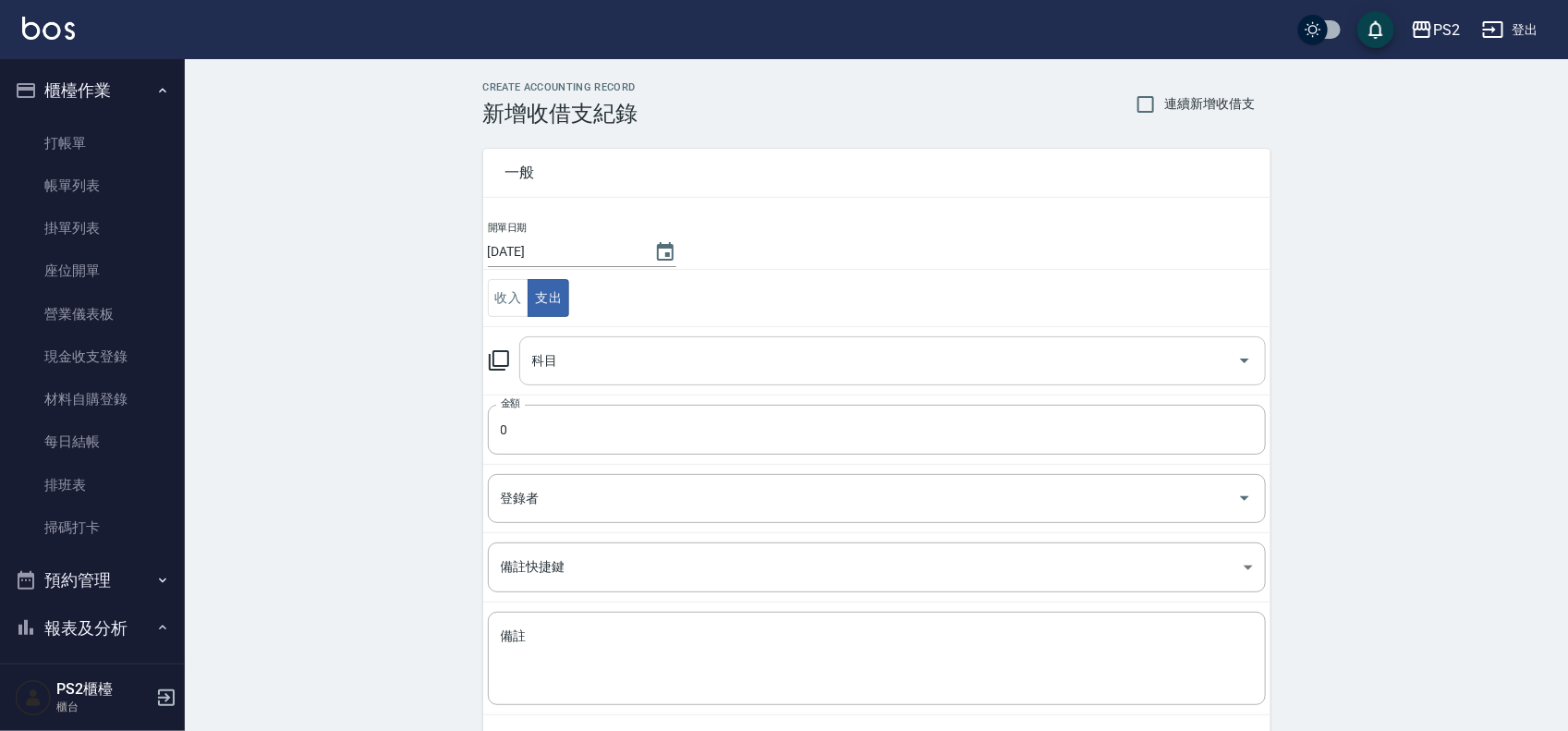
click at [641, 353] on input "科目" at bounding box center [878, 361] width 703 height 32
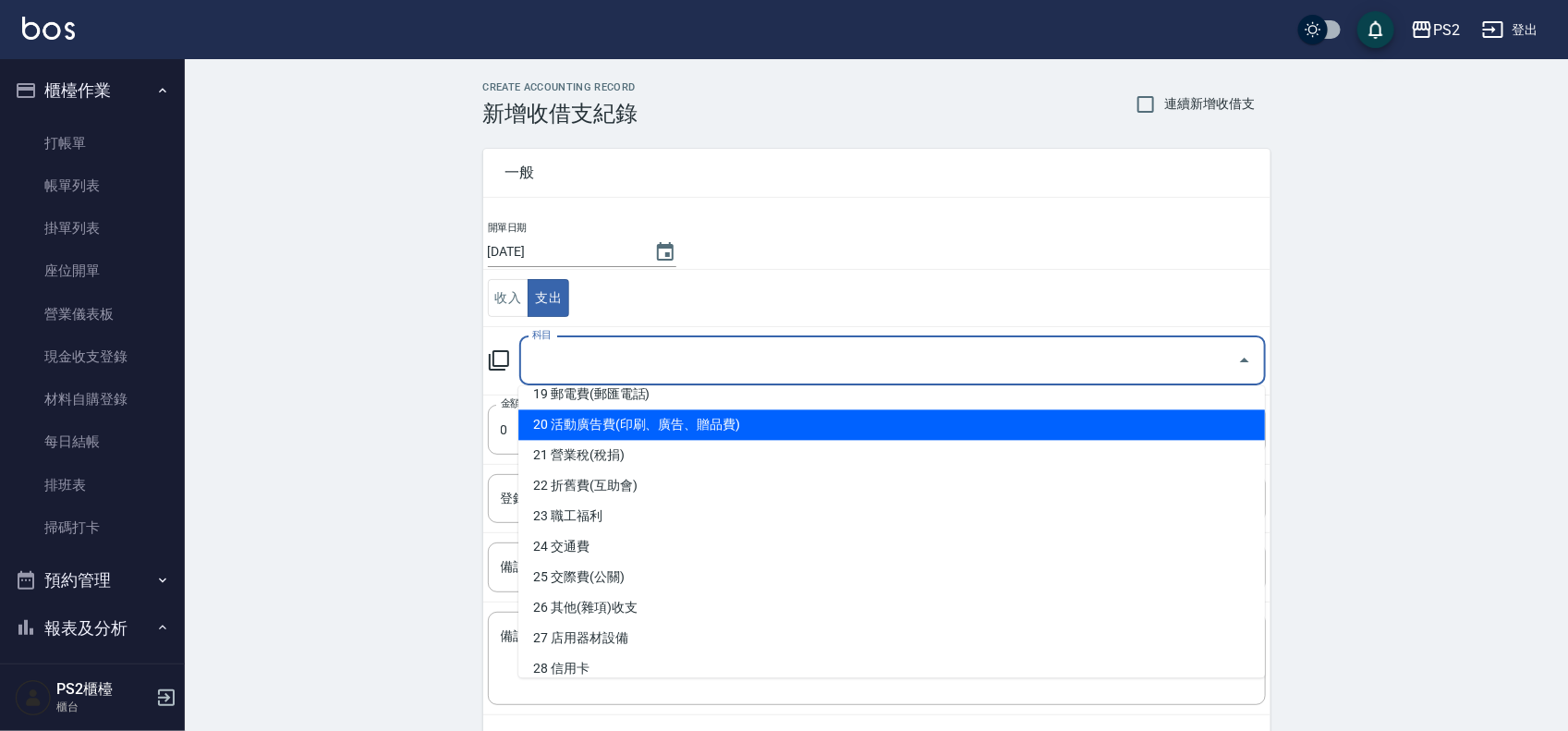
scroll to position [693, 0]
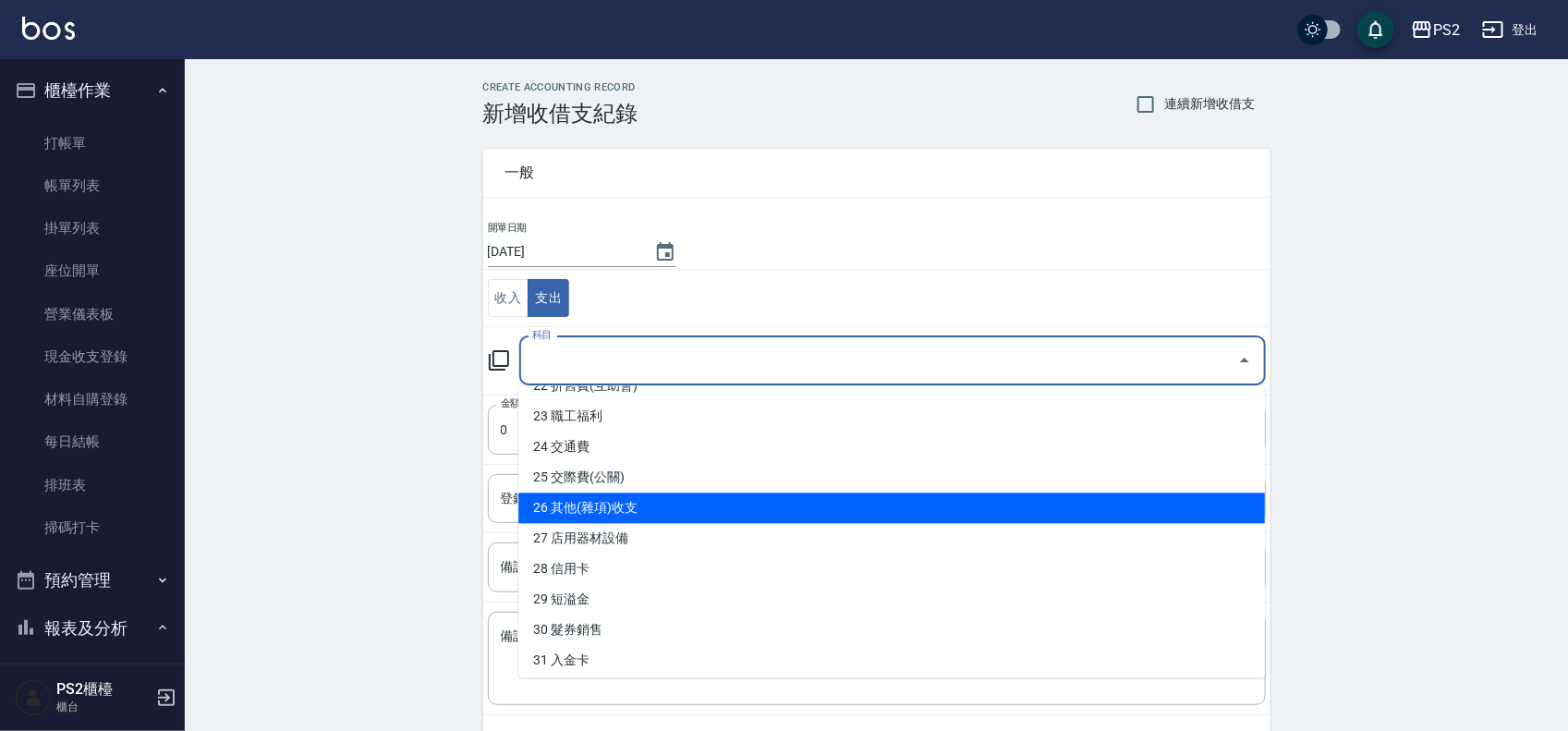
click at [662, 501] on li "26 其他(雜項)收支" at bounding box center [892, 508] width 746 height 30
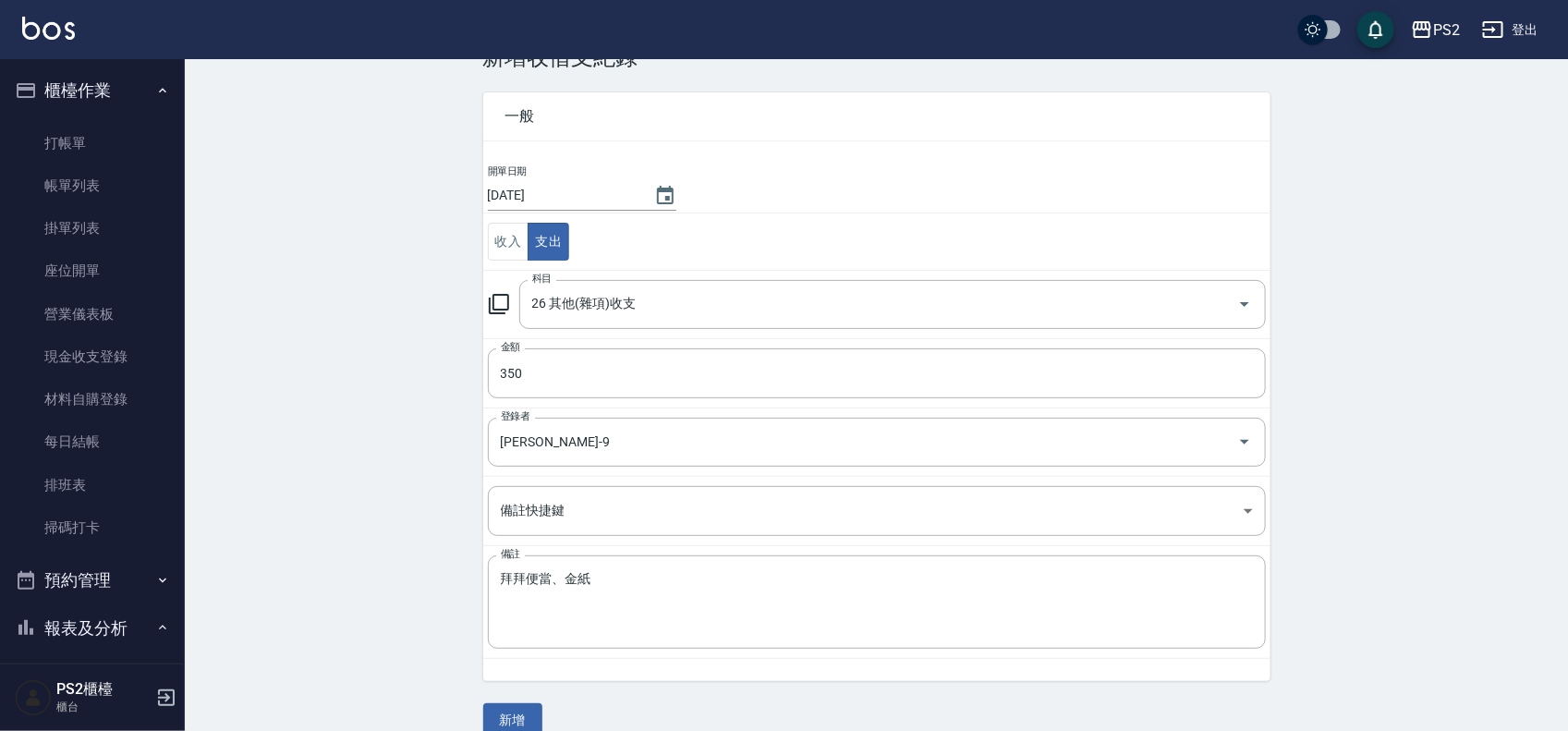
scroll to position [86, 0]
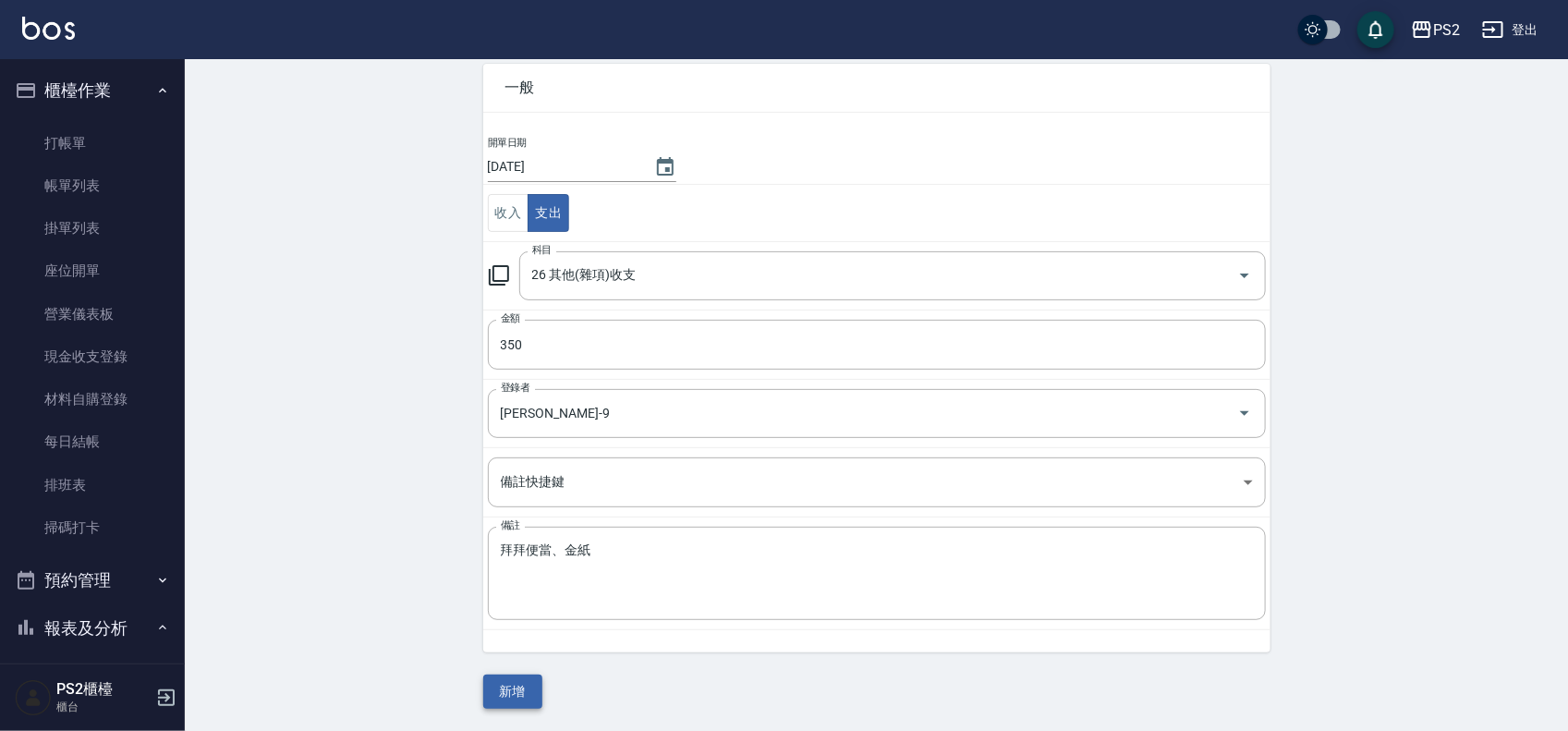
click at [533, 685] on button "新增" at bounding box center [513, 691] width 59 height 34
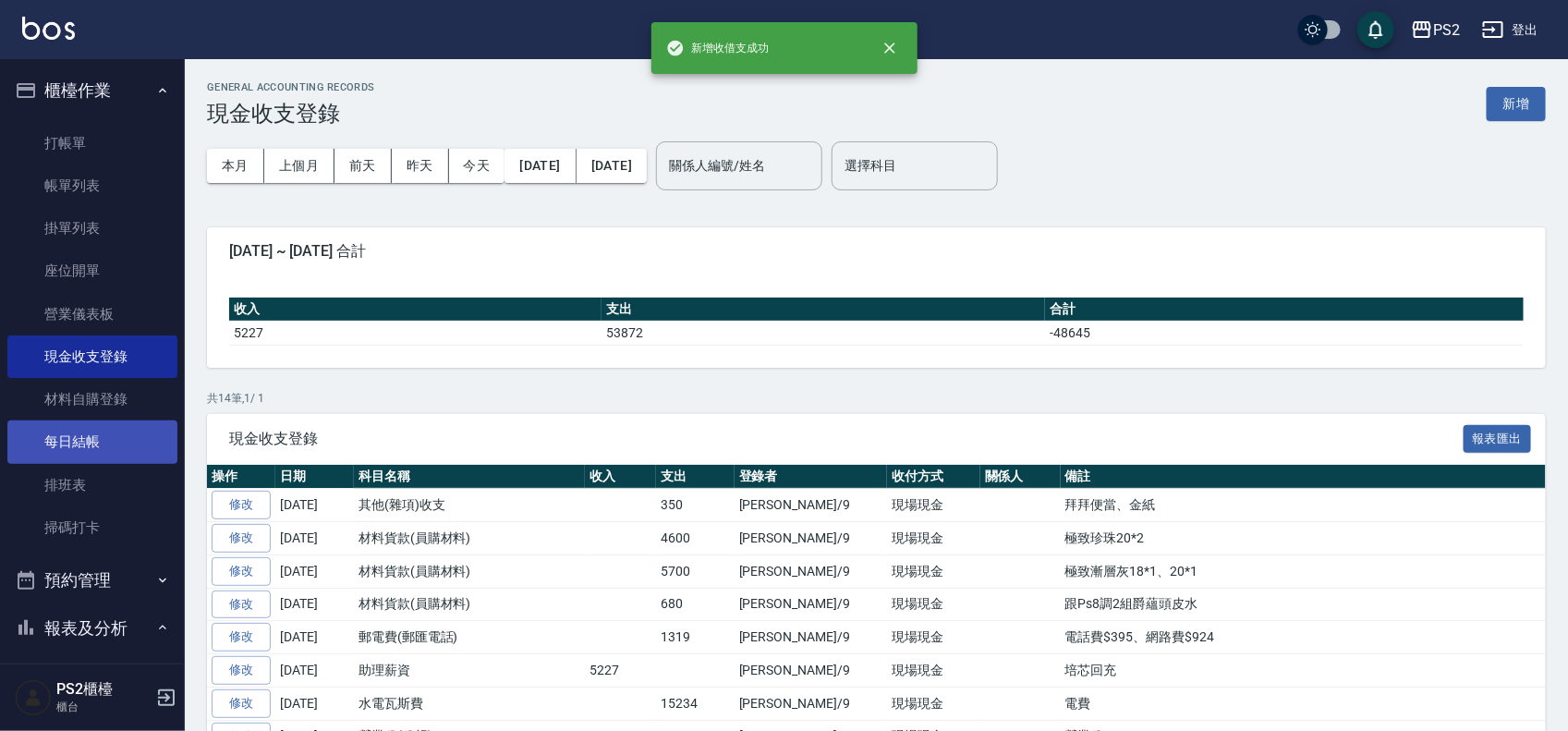
click at [109, 431] on link "每日結帳" at bounding box center [92, 442] width 170 height 43
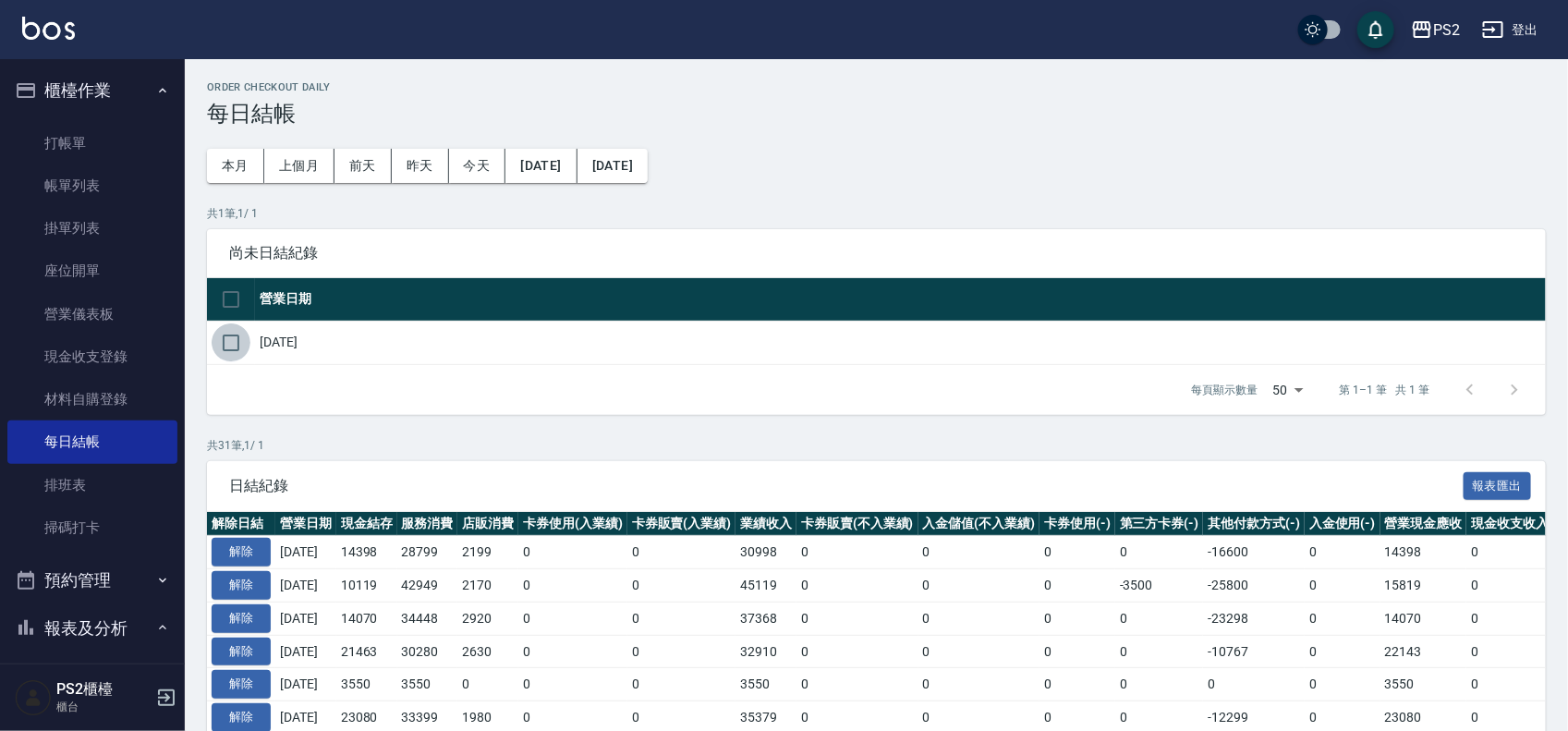
click at [229, 334] on input "checkbox" at bounding box center [231, 343] width 39 height 39
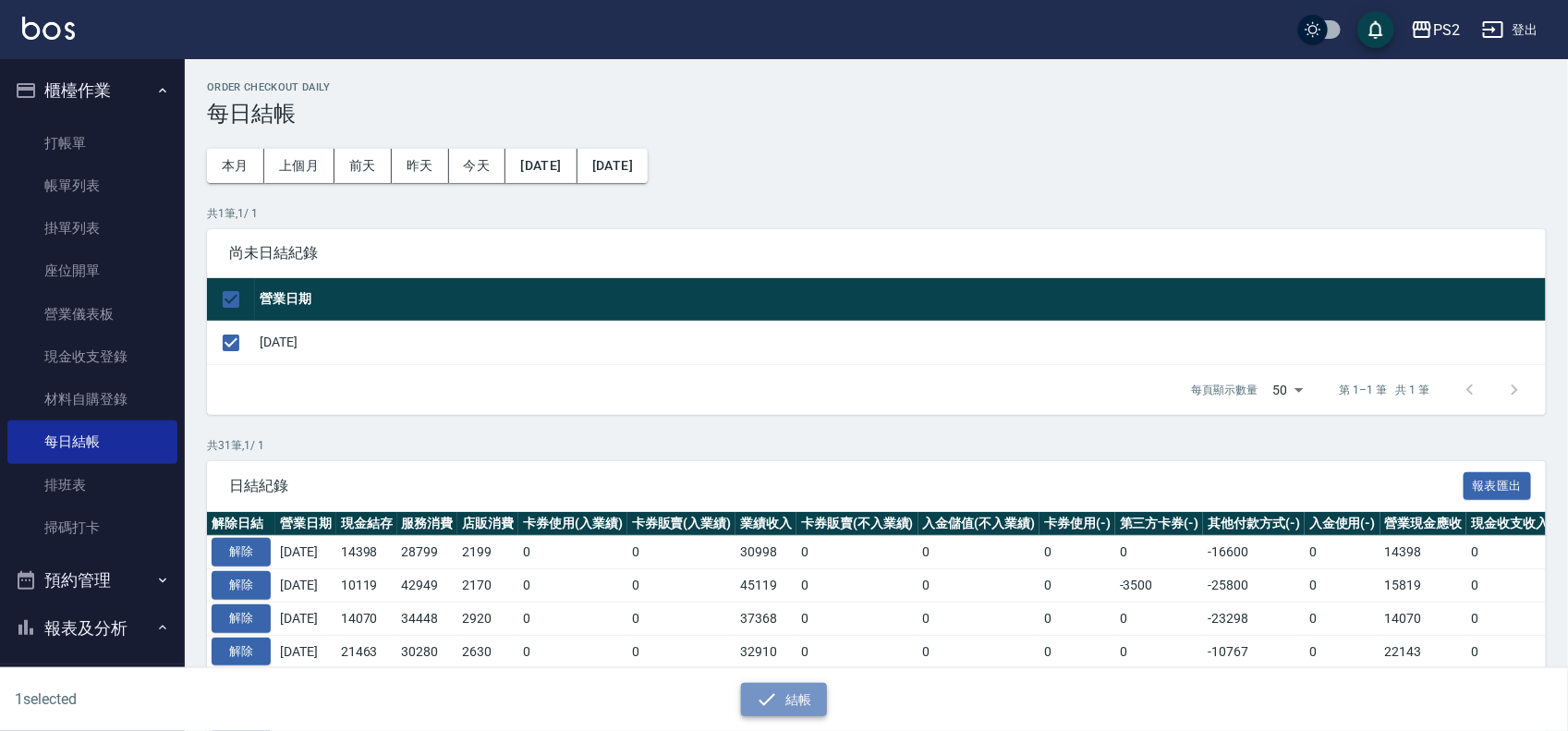
click at [765, 689] on icon "button" at bounding box center [767, 699] width 22 height 22
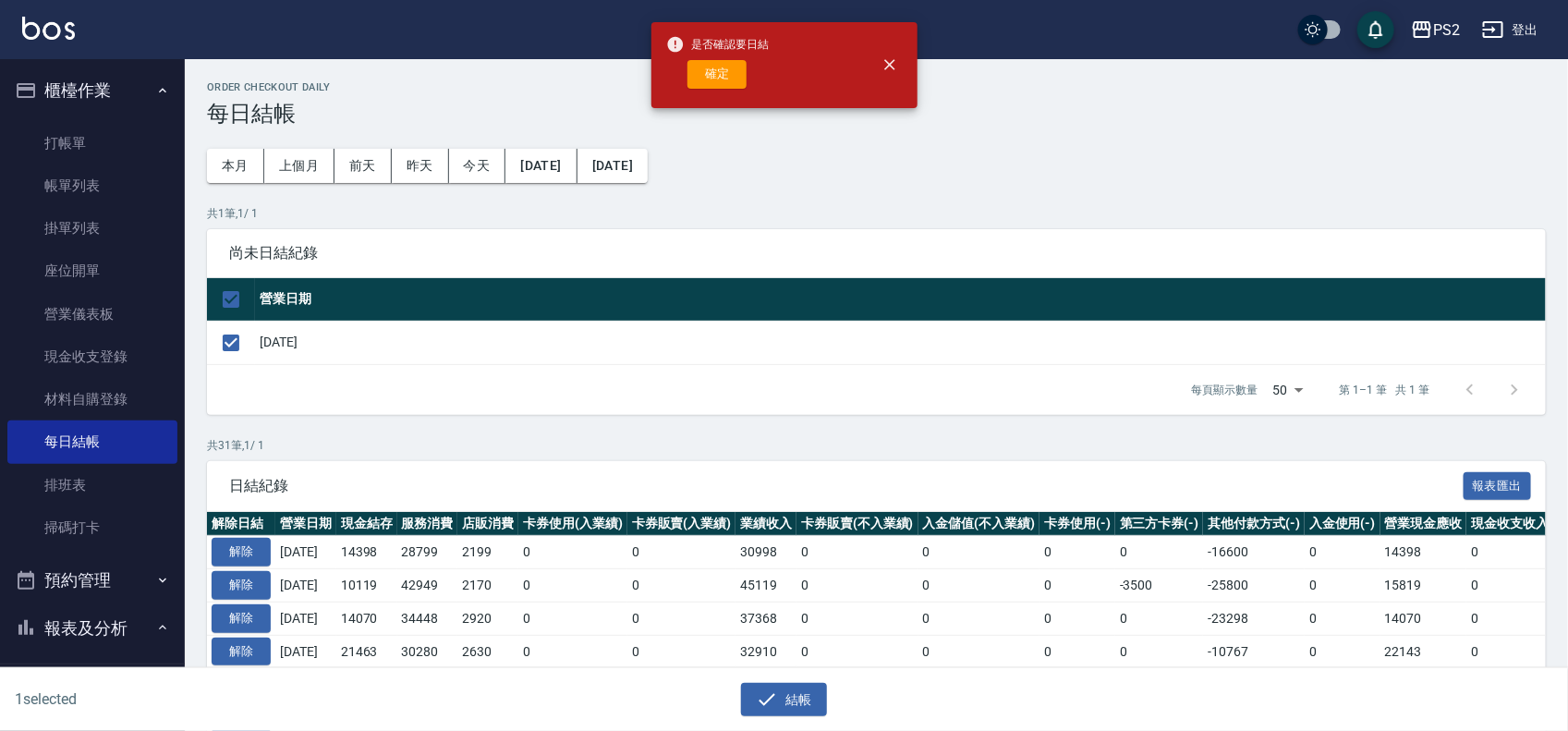
click at [718, 77] on button "確定" at bounding box center [716, 75] width 59 height 29
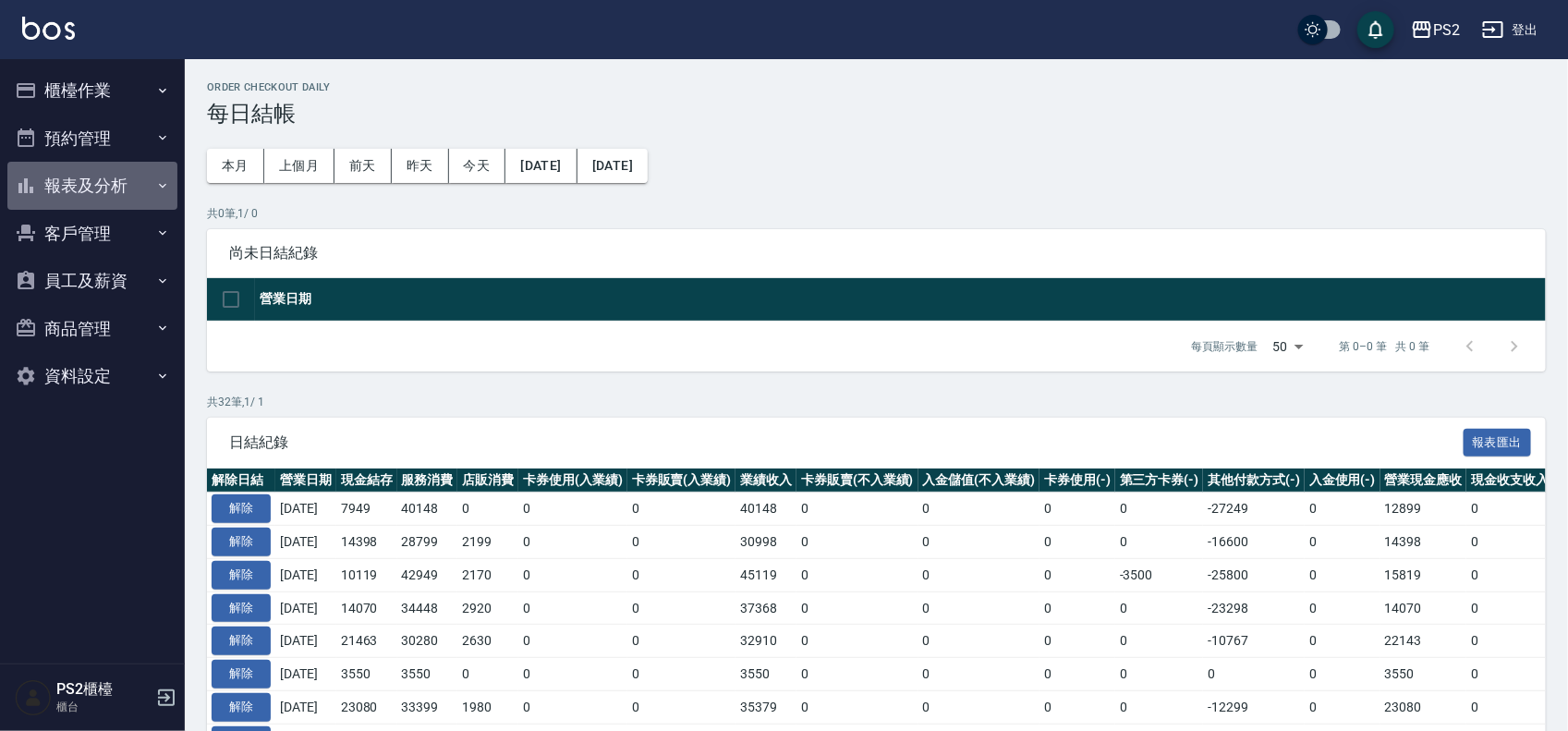
click at [66, 175] on button "報表及分析" at bounding box center [92, 186] width 170 height 48
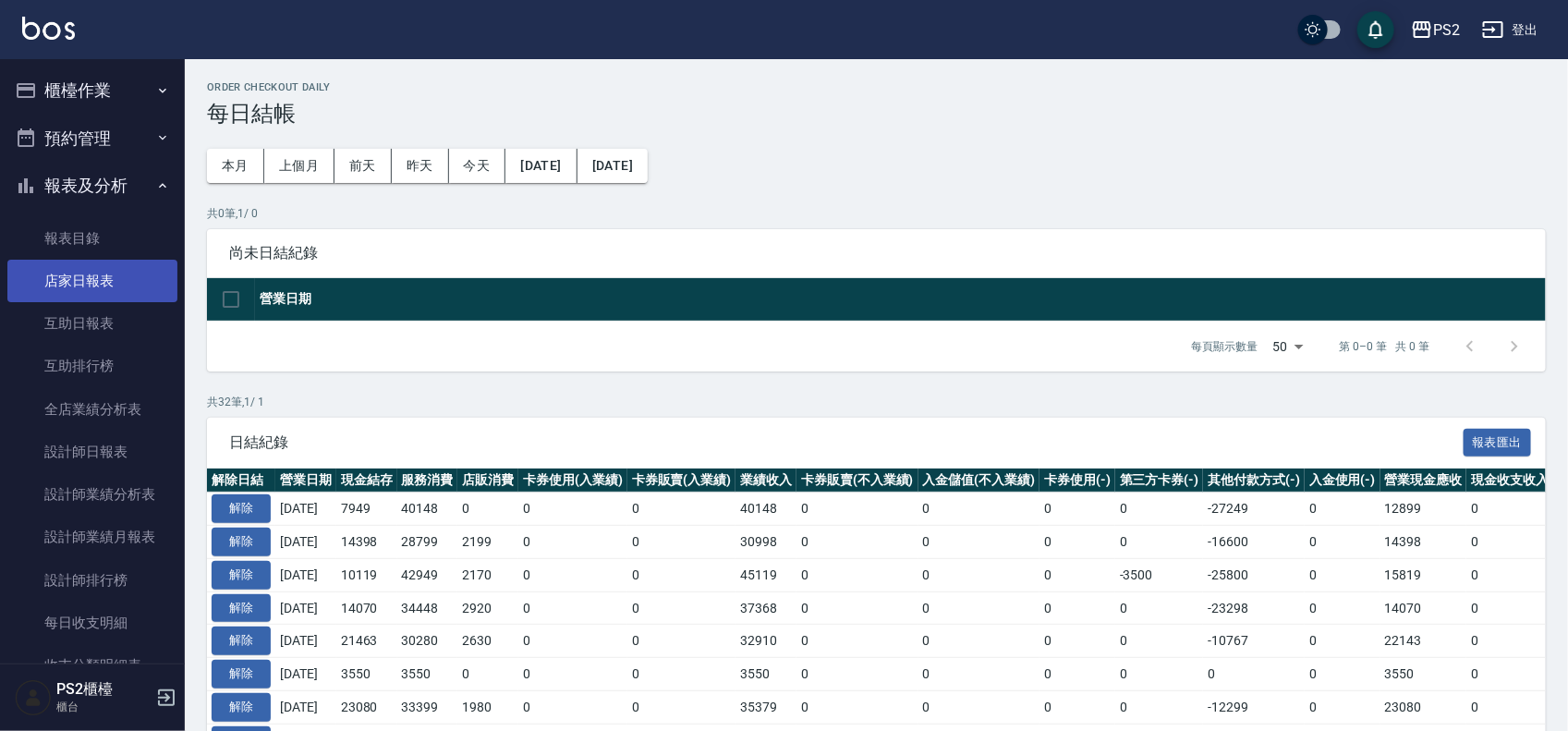
click at [100, 270] on link "店家日報表" at bounding box center [92, 281] width 170 height 43
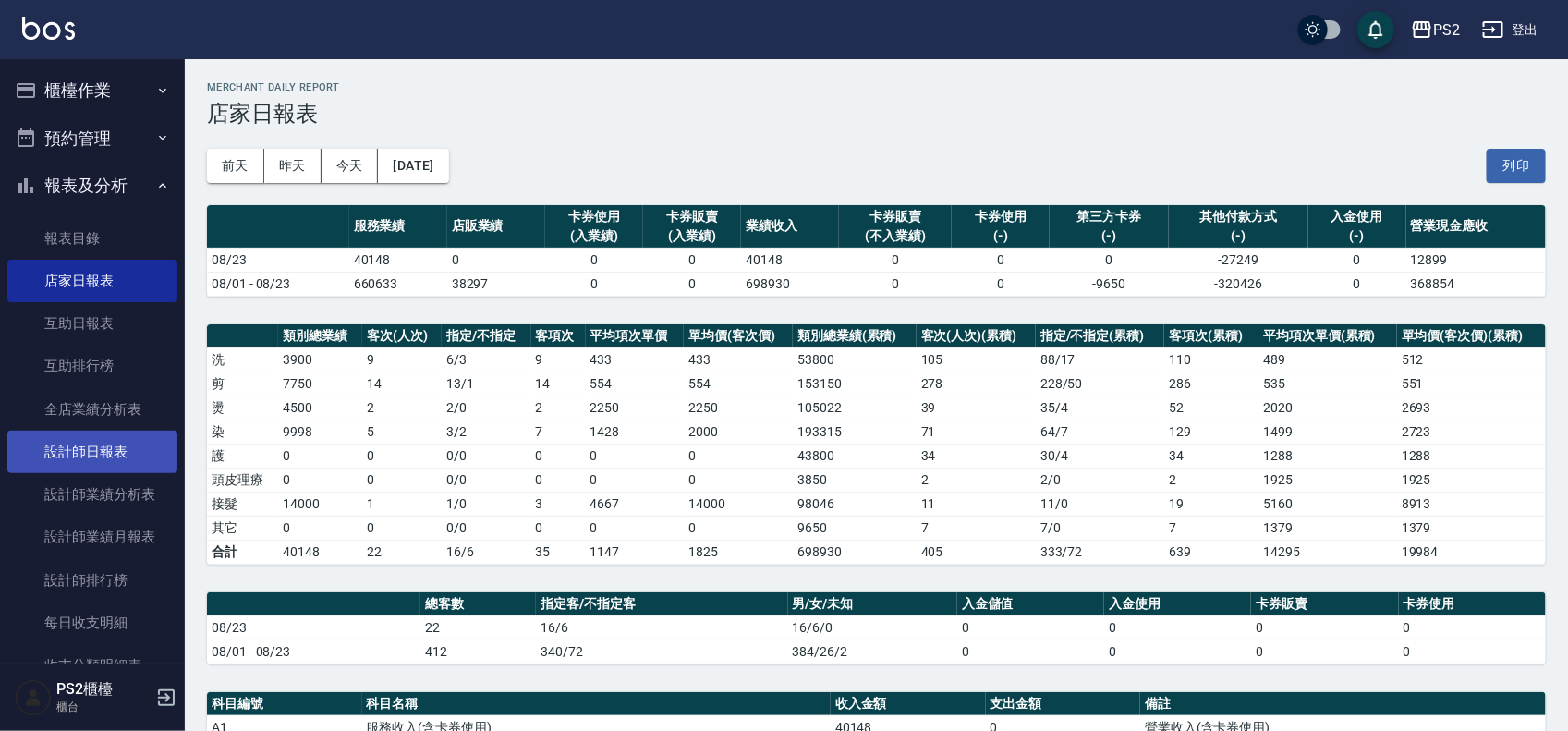
click at [99, 450] on link "設計師日報表" at bounding box center [92, 452] width 170 height 43
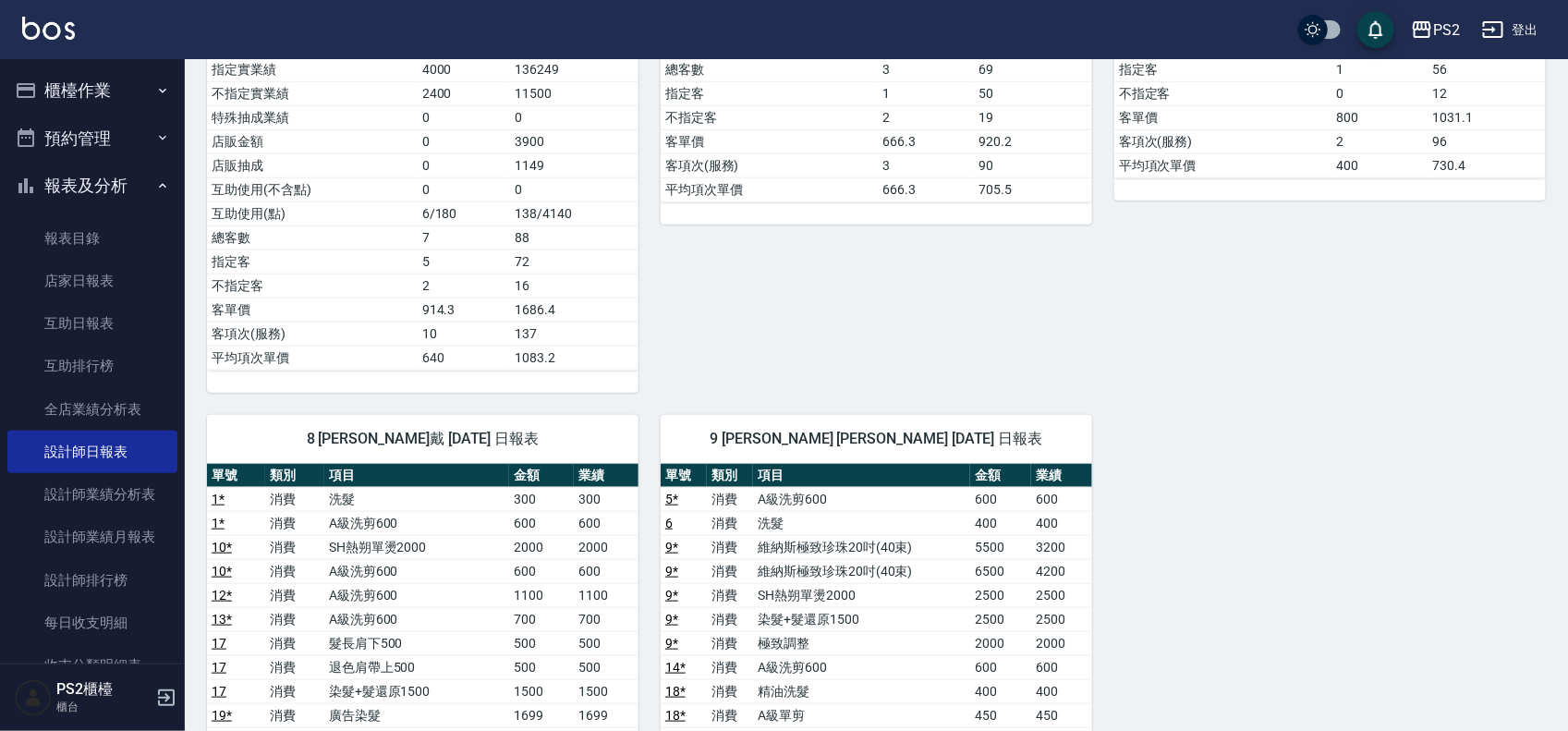
scroll to position [208, 0]
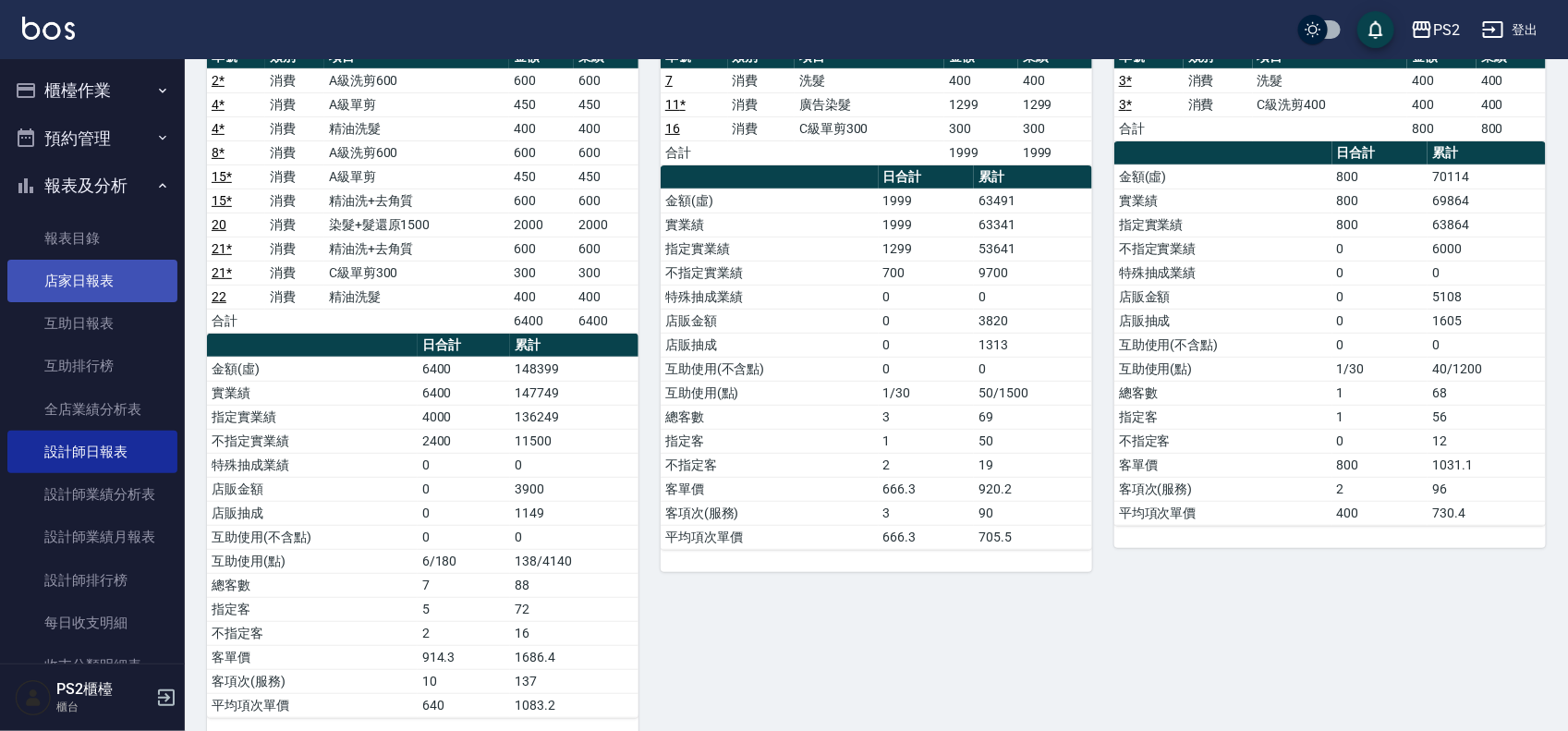
click at [118, 270] on link "店家日報表" at bounding box center [92, 281] width 170 height 43
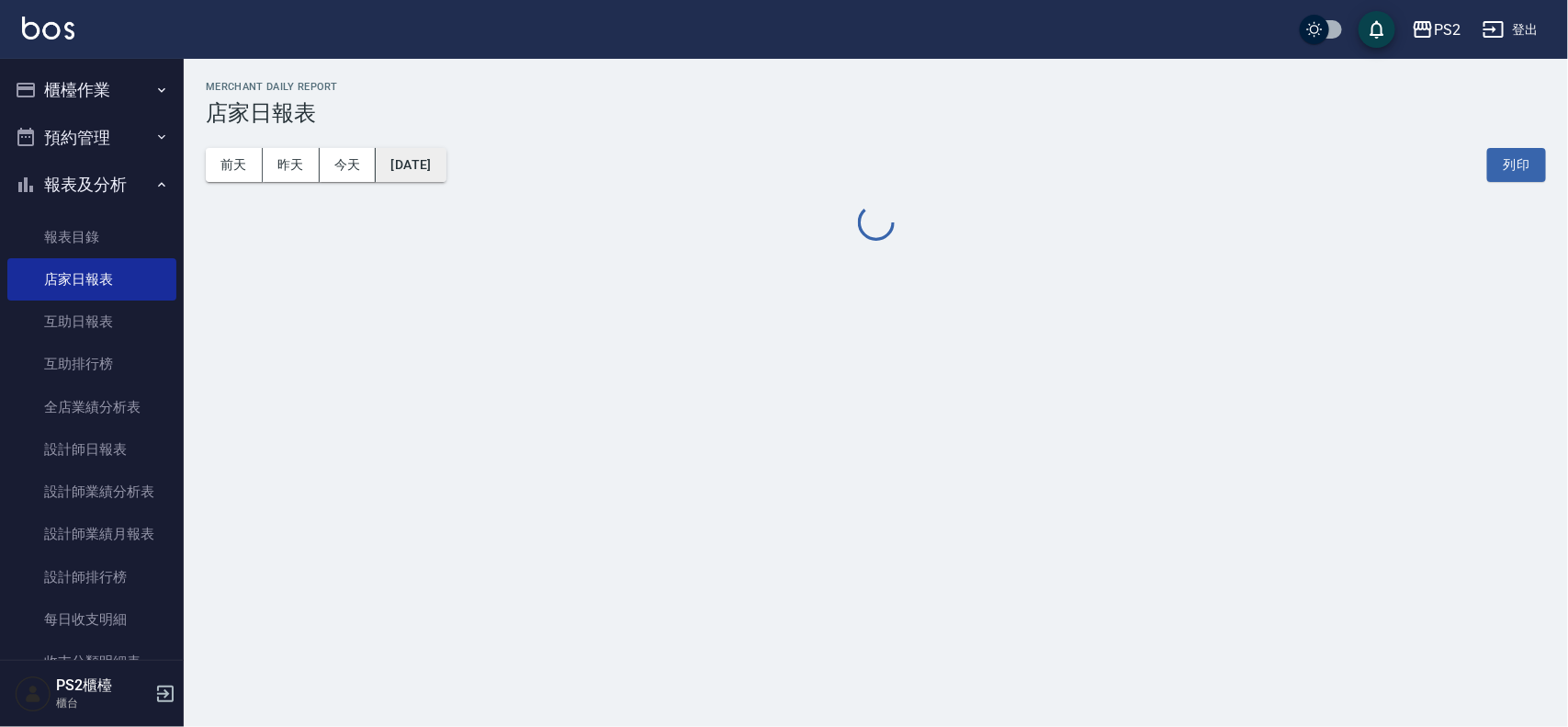
click at [445, 161] on button "[DATE]" at bounding box center [411, 164] width 69 height 34
click at [439, 168] on button "[DATE]" at bounding box center [411, 164] width 69 height 34
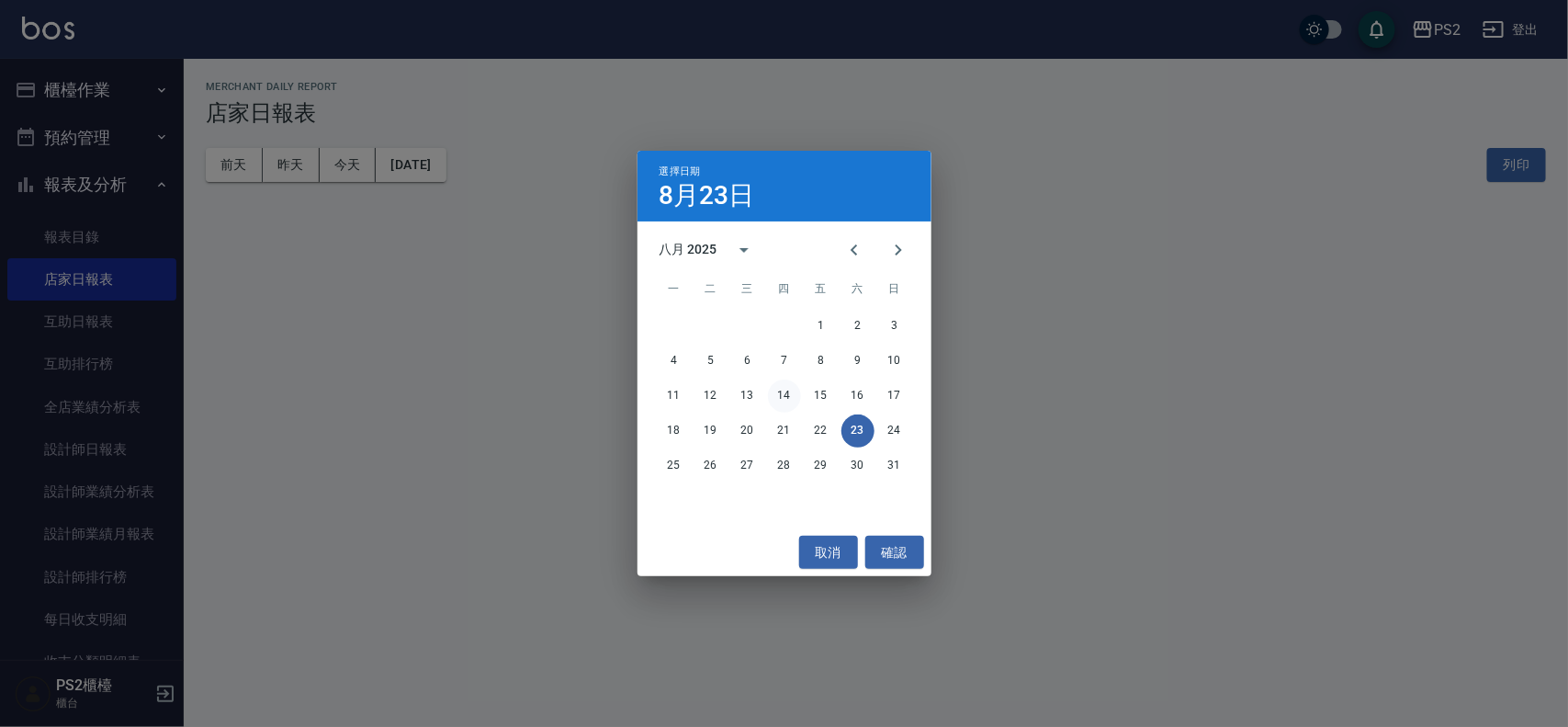
click at [797, 392] on button "14" at bounding box center [784, 396] width 33 height 33
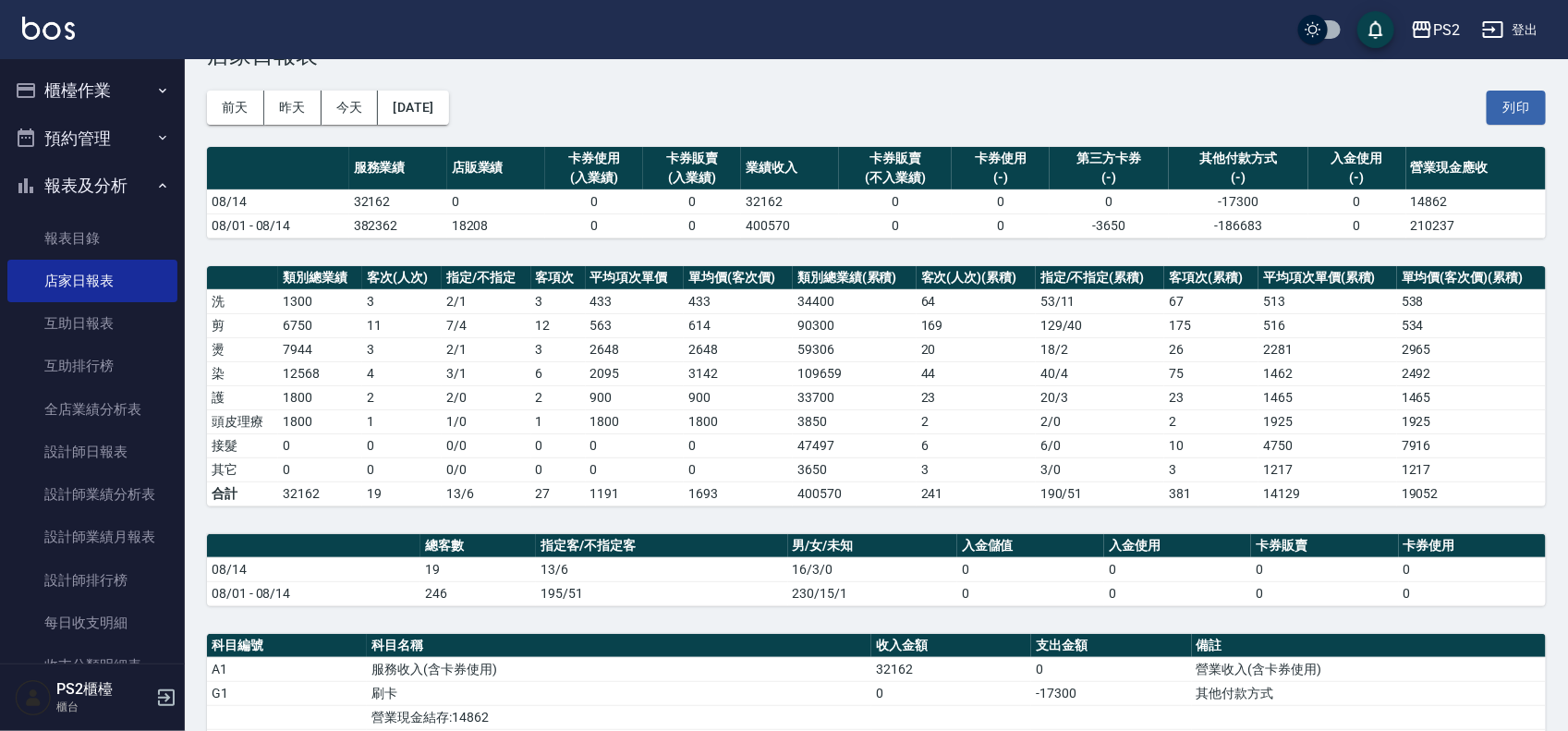
scroll to position [115, 0]
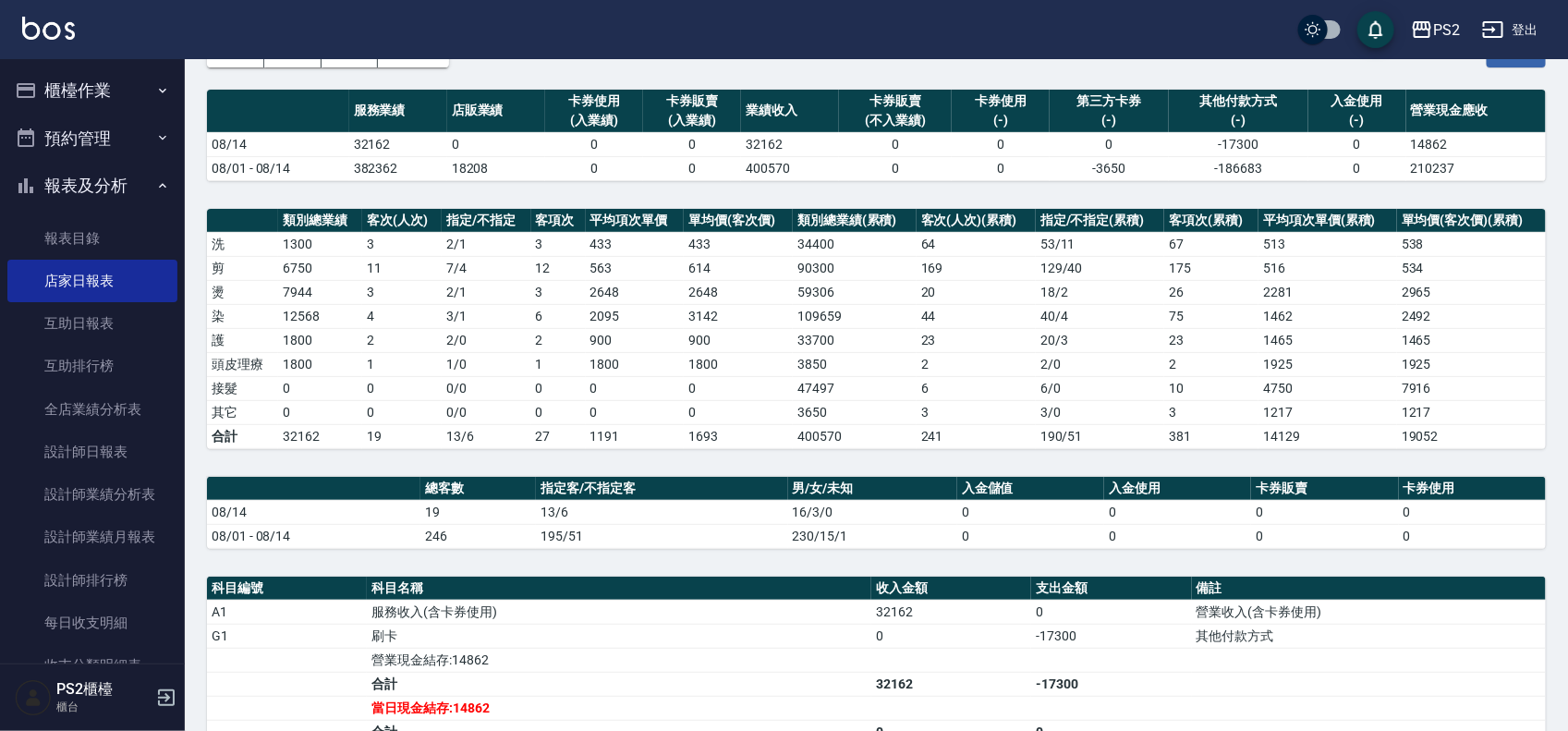
click at [483, 317] on td "3 / 1" at bounding box center [486, 316] width 89 height 24
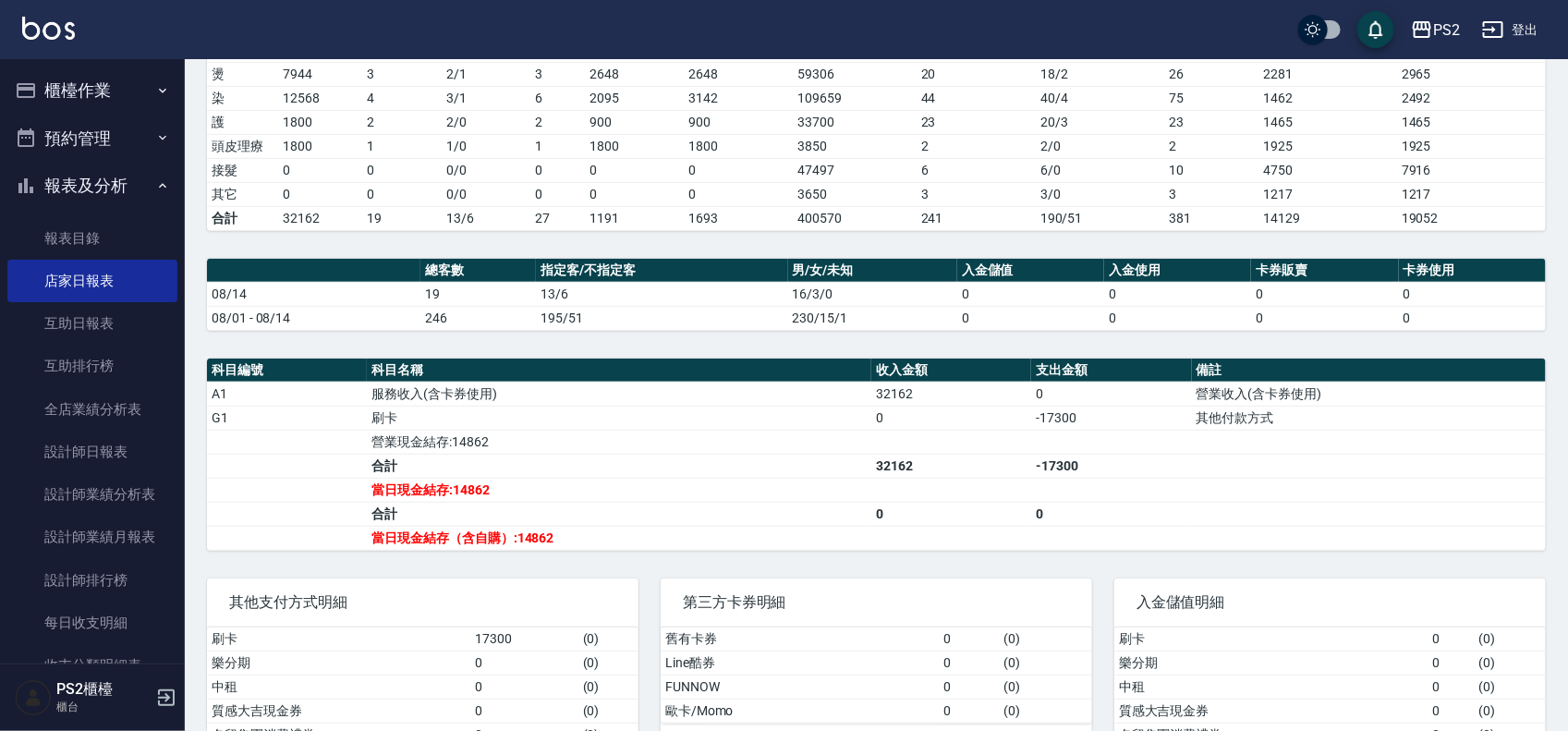
scroll to position [347, 0]
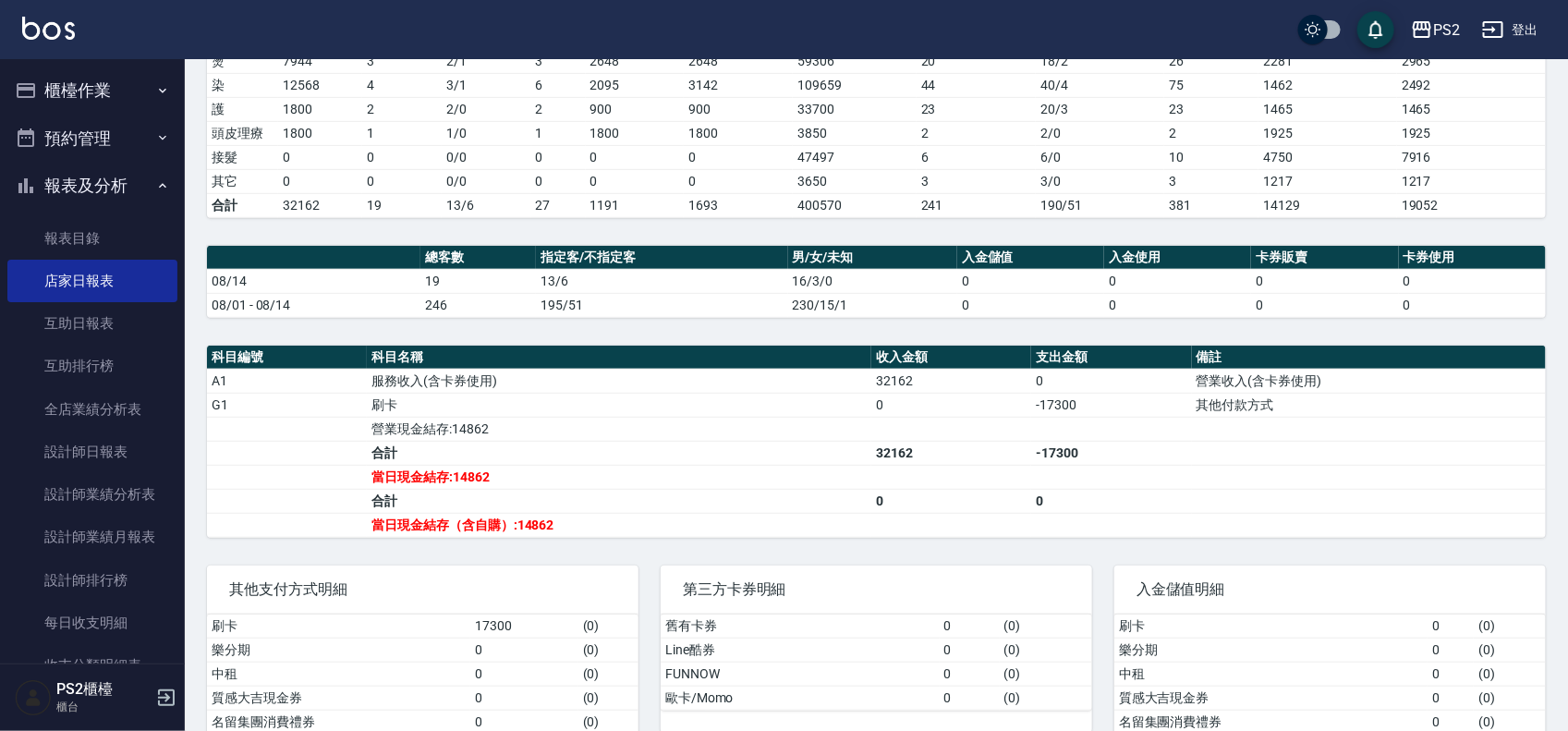
click at [639, 314] on td "195/51" at bounding box center [662, 304] width 252 height 24
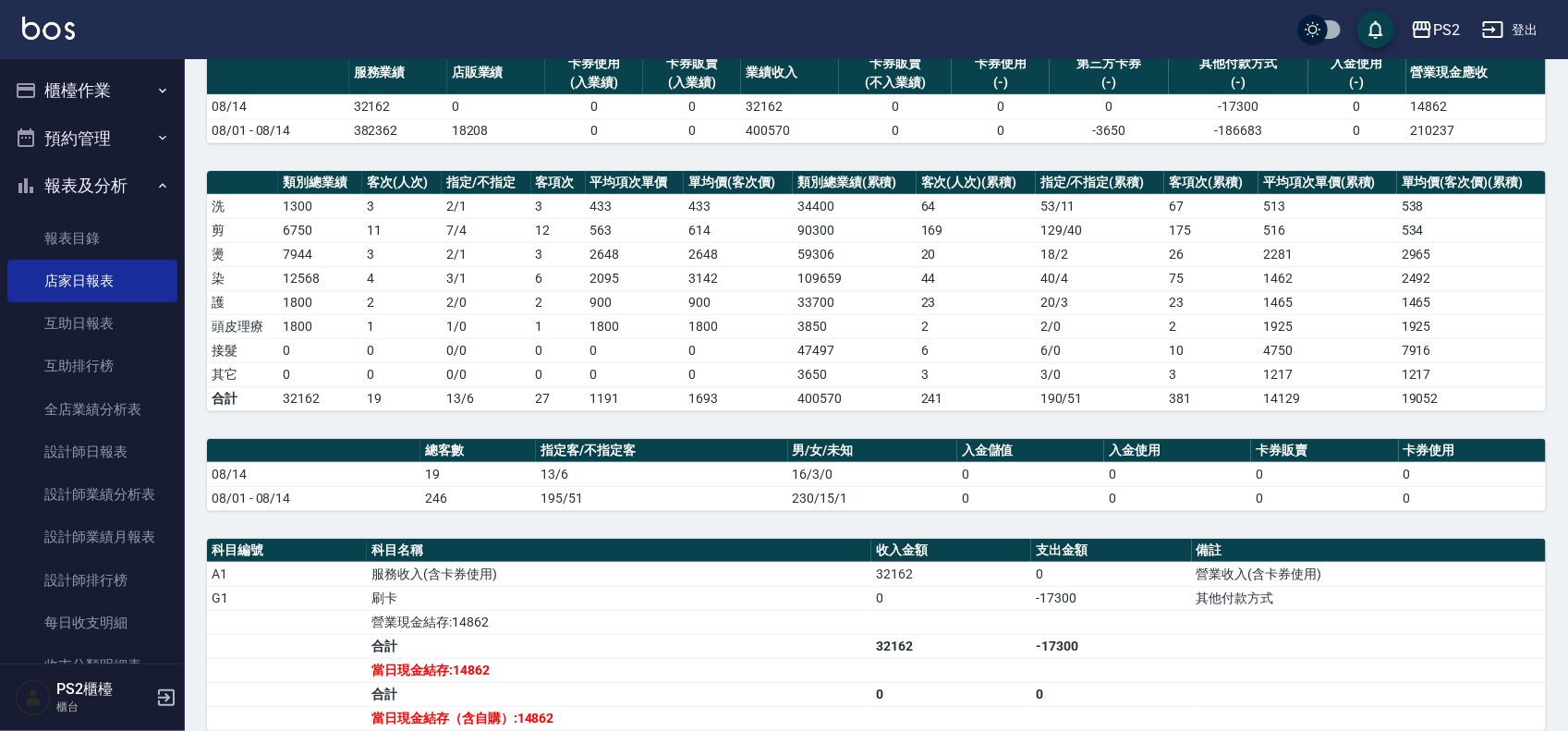
scroll to position [0, 0]
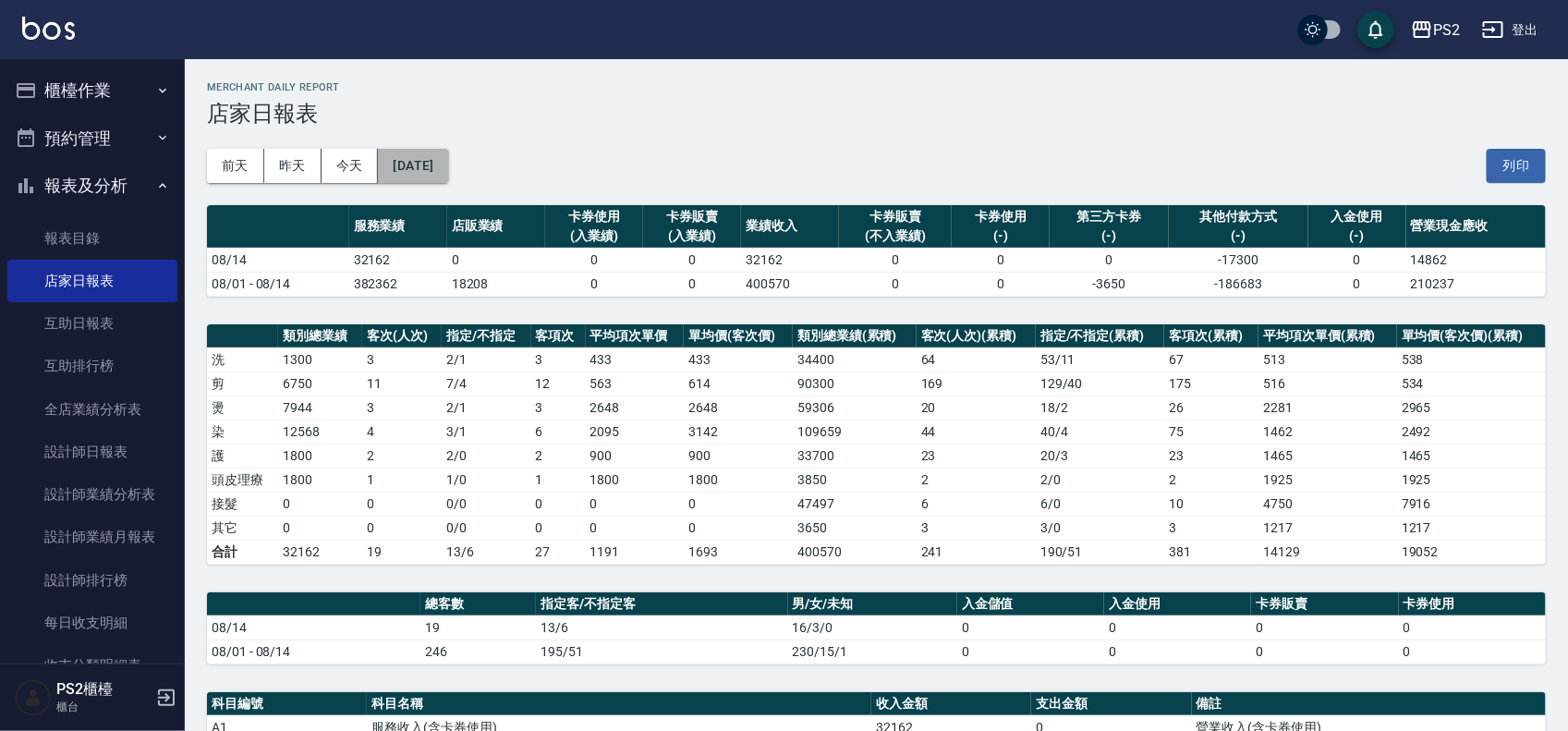
click at [448, 153] on button "[DATE]" at bounding box center [413, 165] width 70 height 34
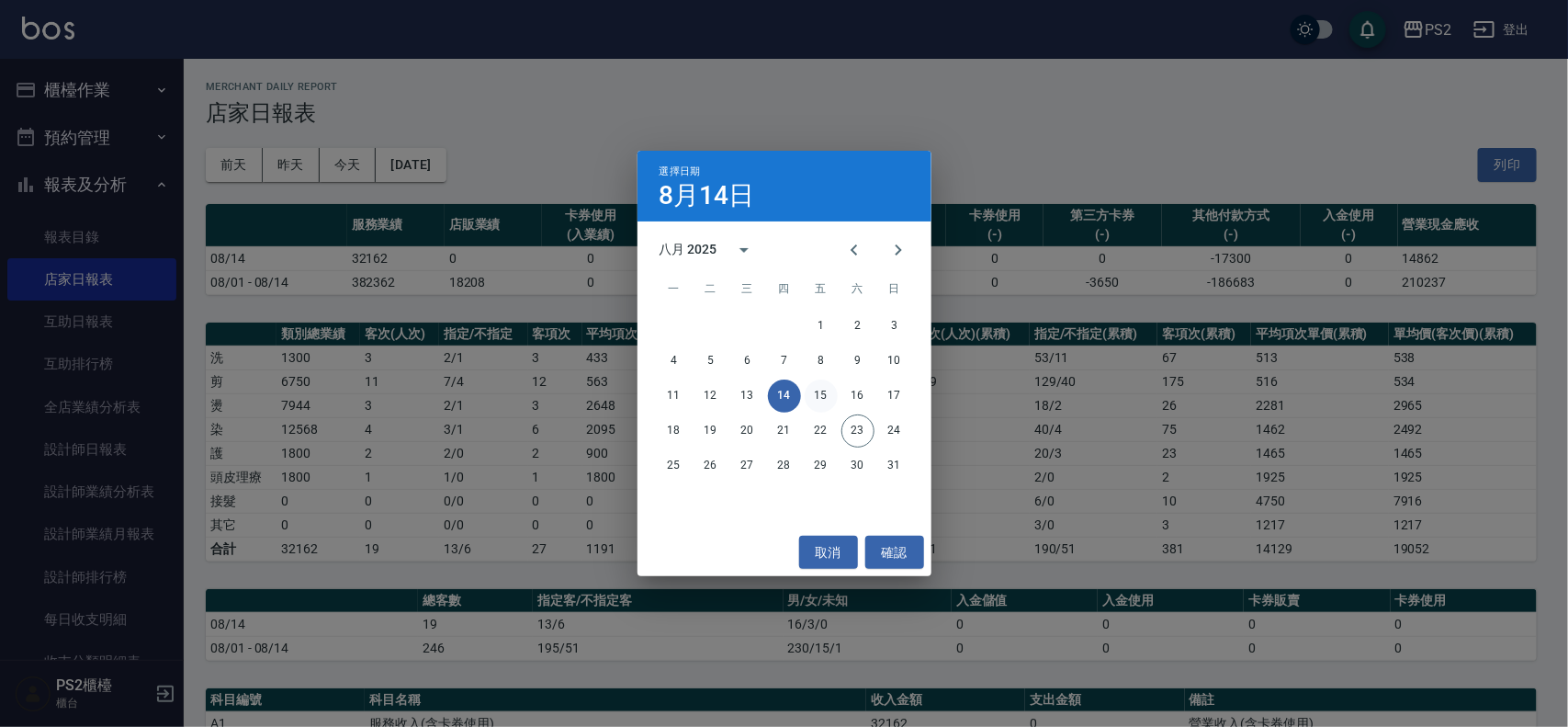
click at [820, 403] on button "15" at bounding box center [821, 396] width 33 height 33
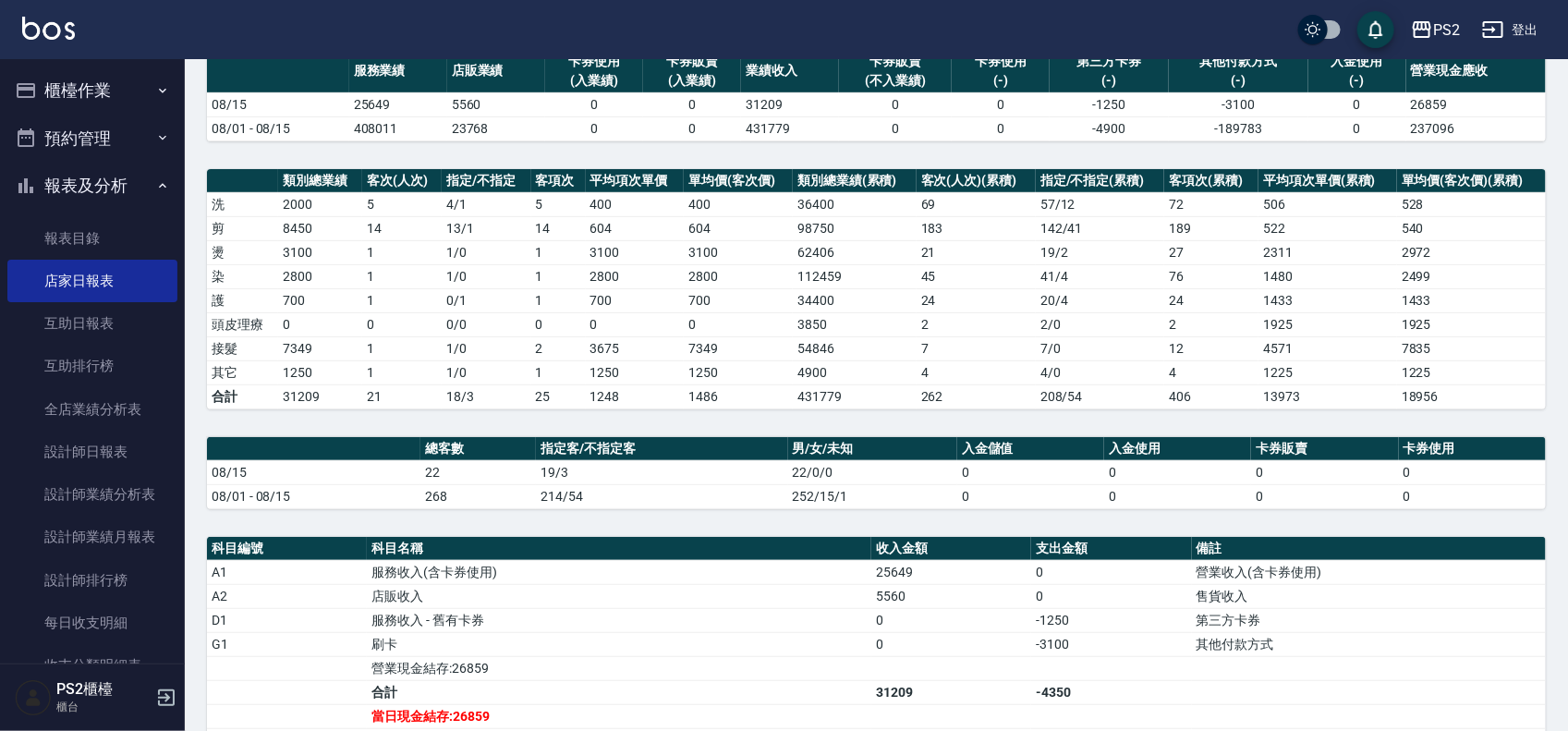
scroll to position [231, 0]
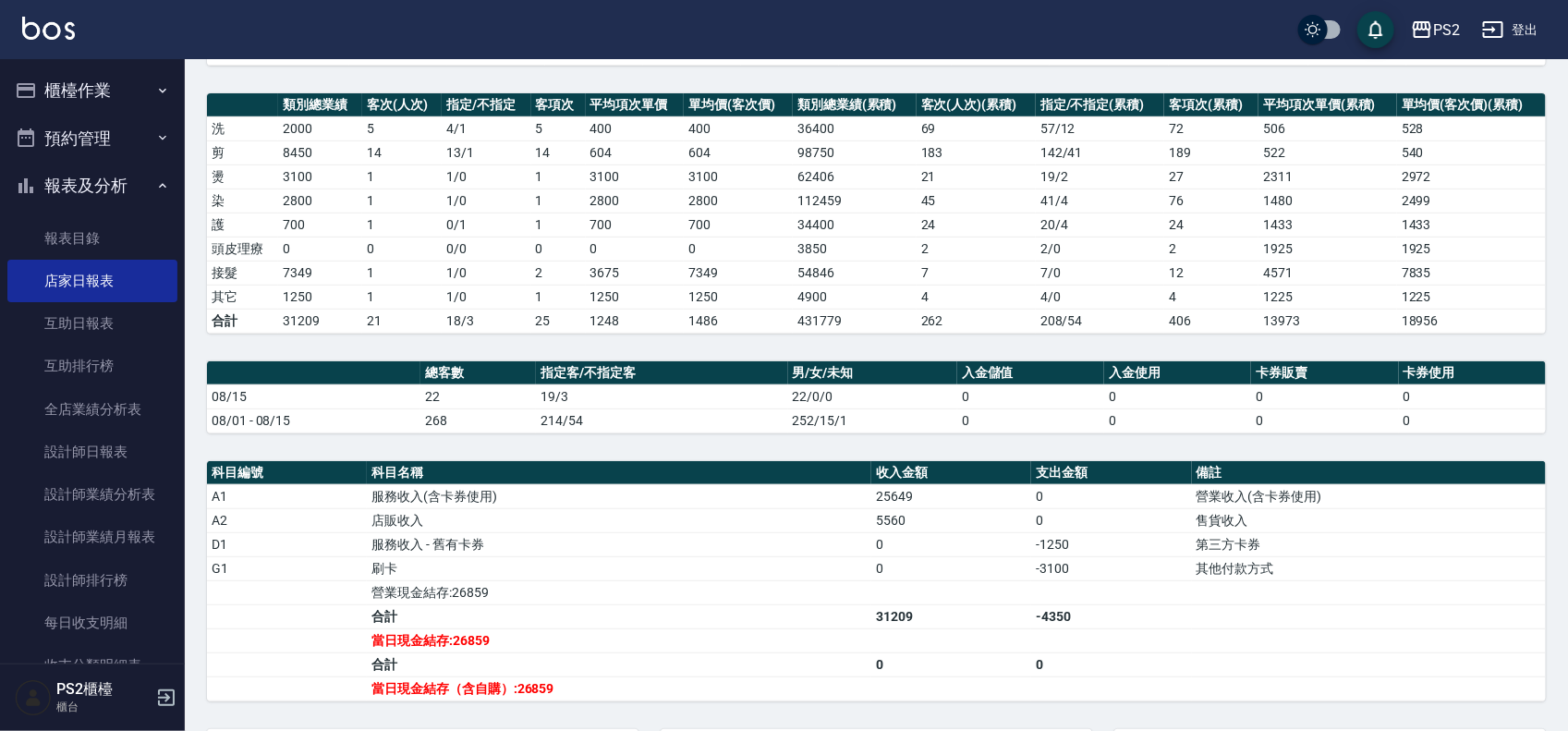
click at [694, 306] on td "1250" at bounding box center [737, 297] width 109 height 24
drag, startPoint x: 701, startPoint y: 279, endPoint x: 696, endPoint y: 270, distance: 10.3
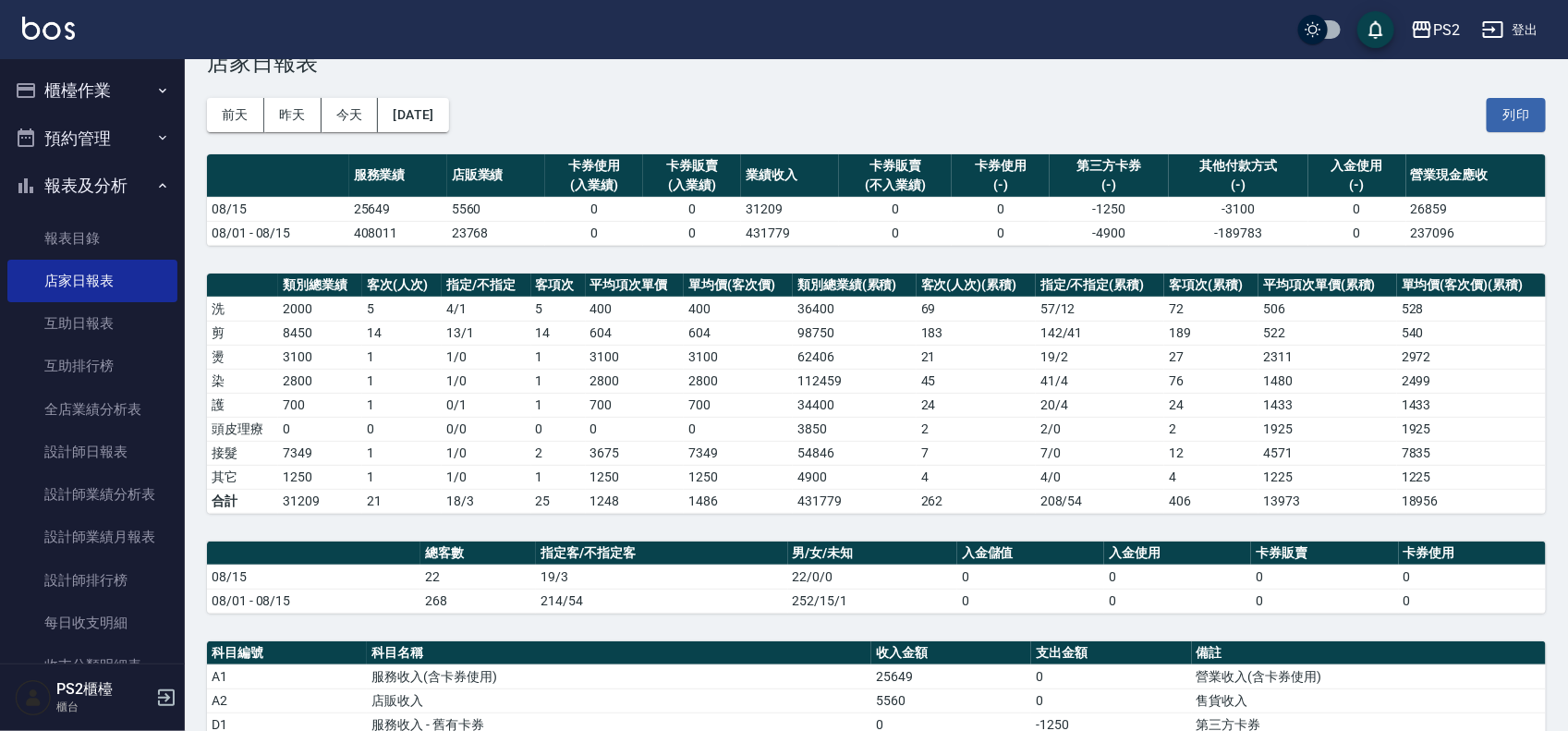
scroll to position [0, 0]
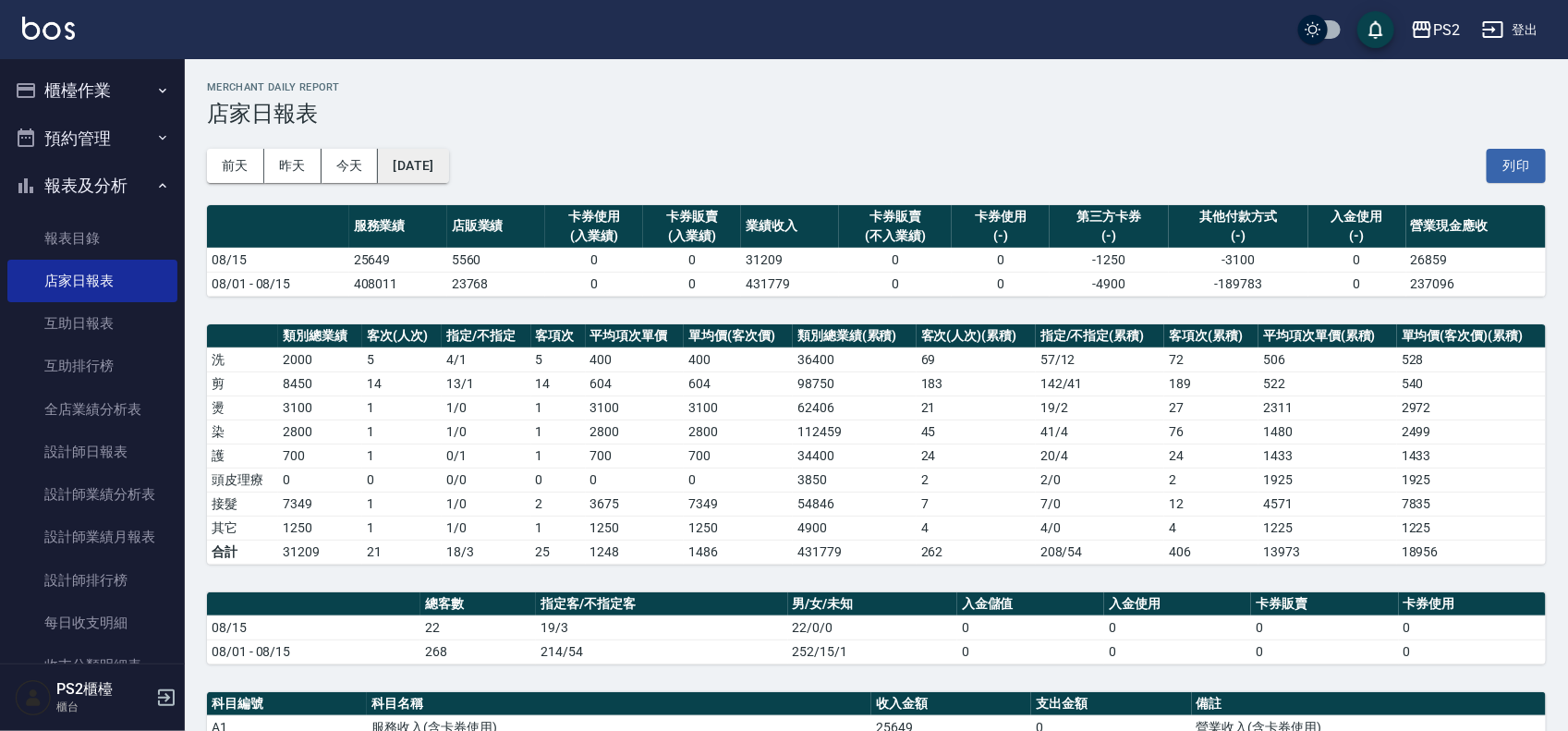
click at [448, 169] on button "[DATE]" at bounding box center [413, 165] width 70 height 34
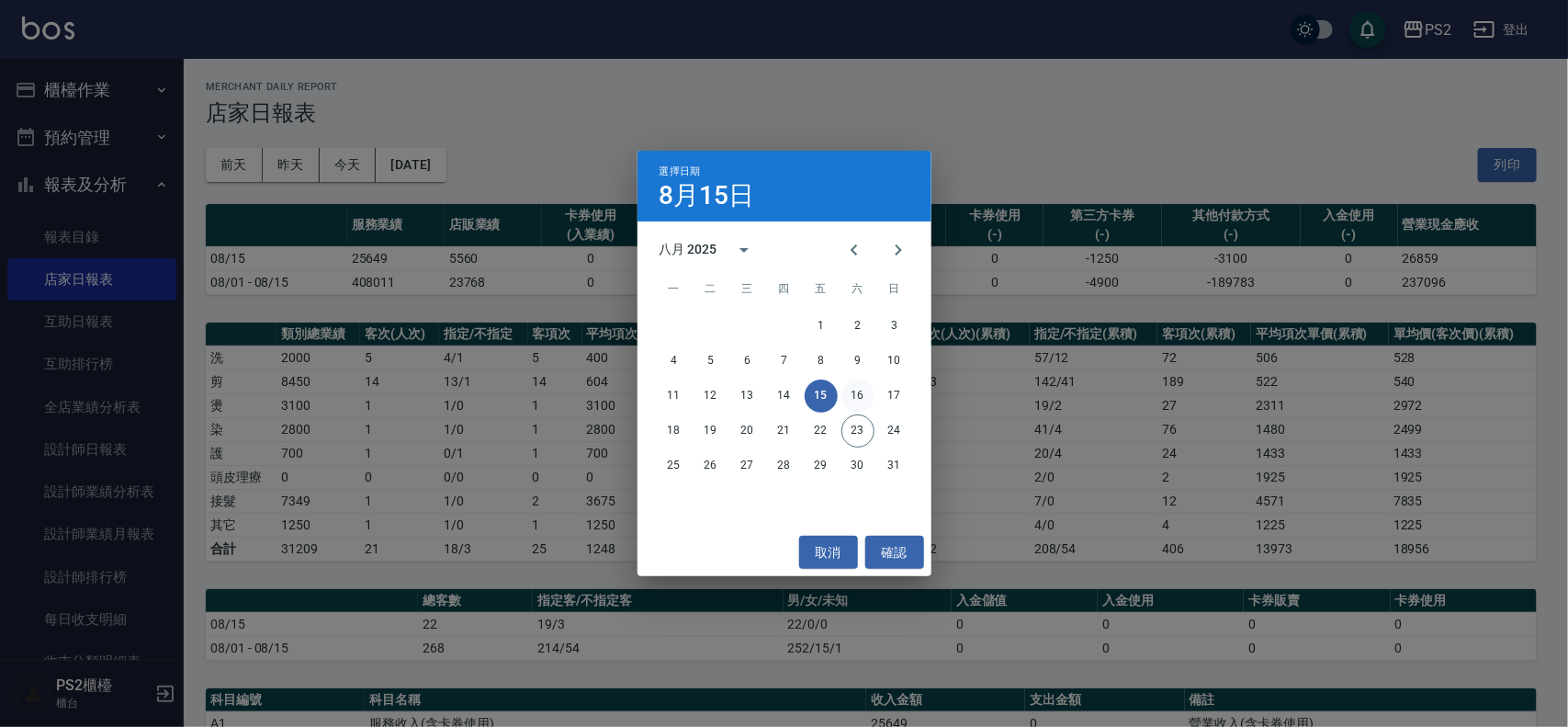
click at [861, 398] on button "16" at bounding box center [858, 396] width 33 height 33
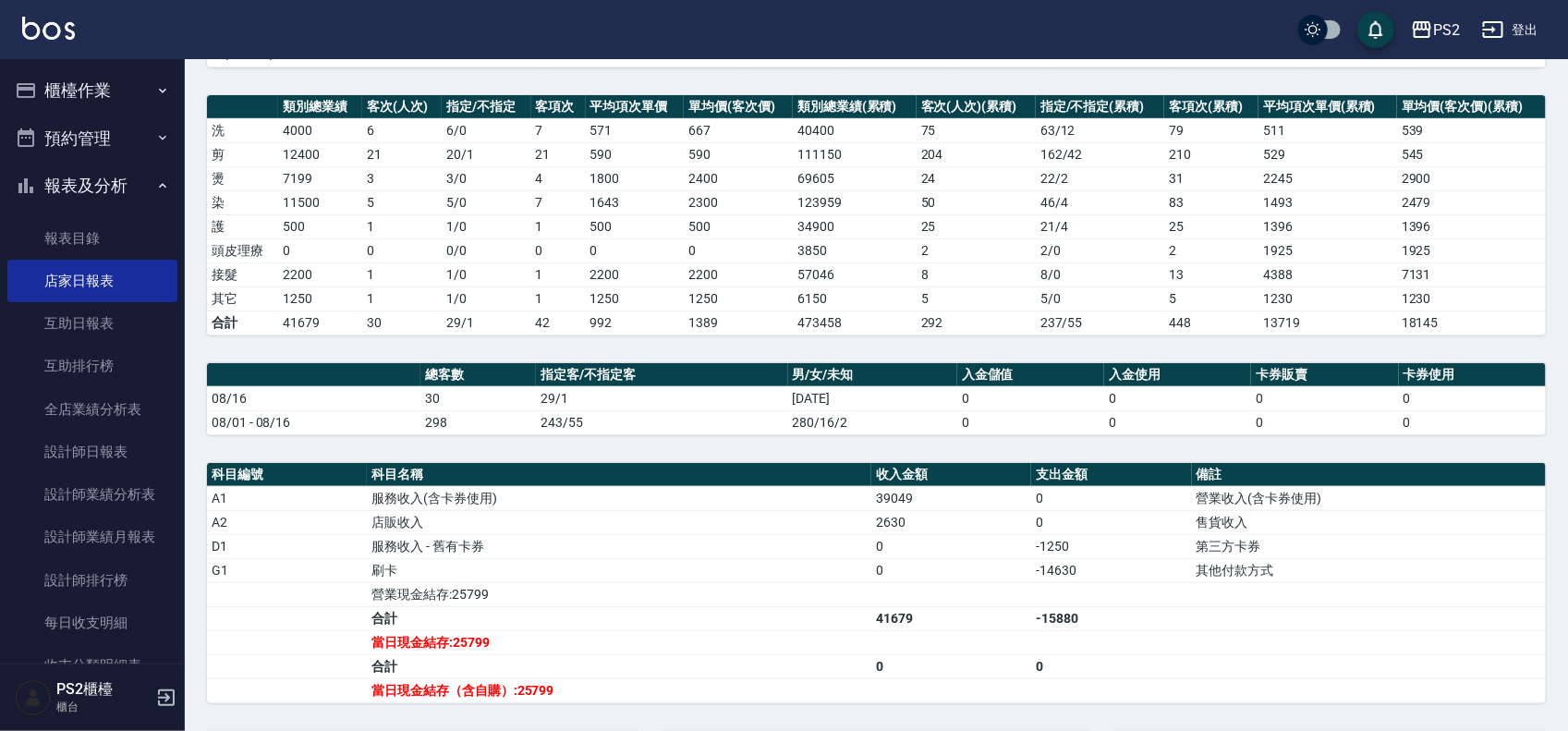
scroll to position [231, 0]
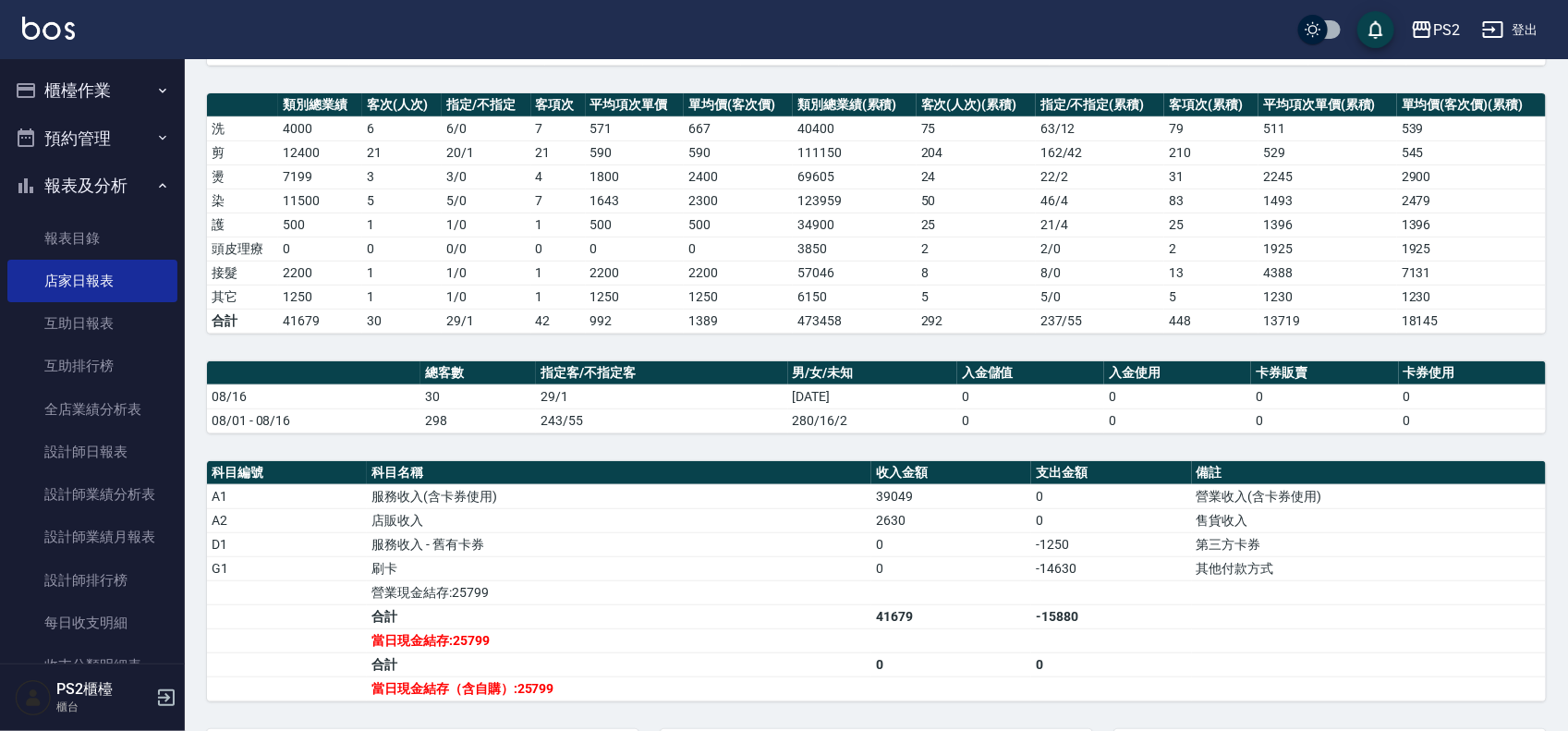
click at [439, 265] on td "1" at bounding box center [402, 272] width 79 height 24
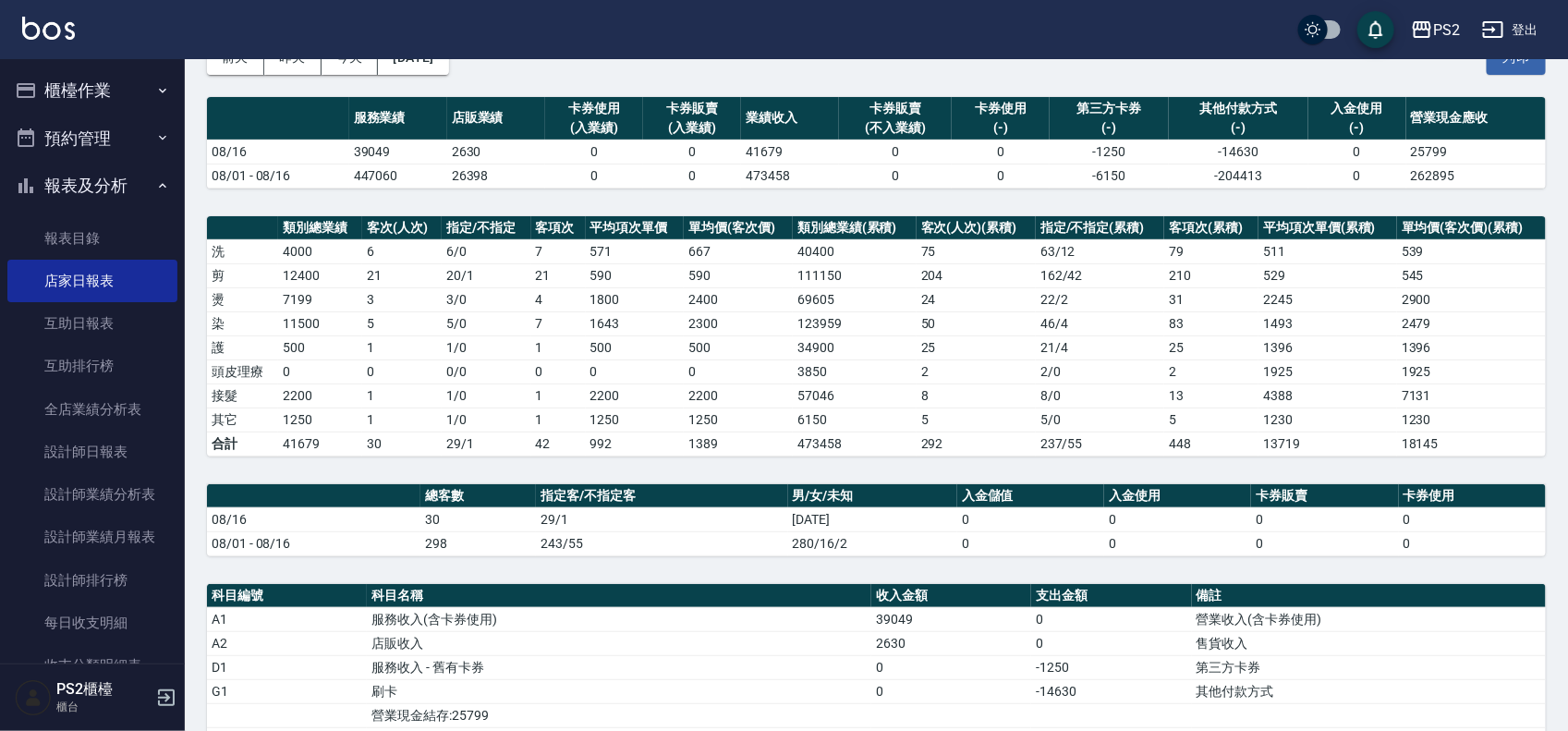
scroll to position [0, 0]
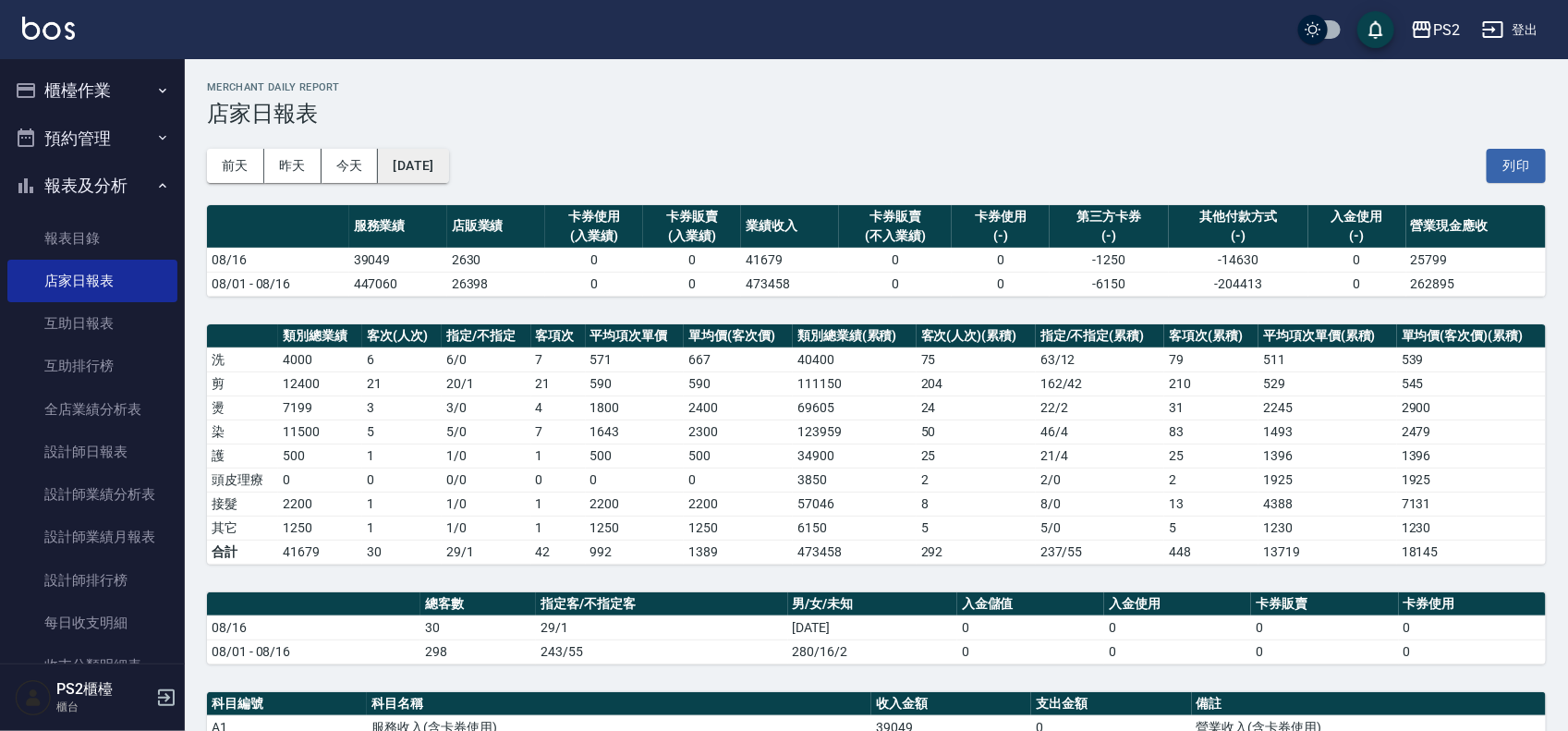
click at [448, 152] on button "[DATE]" at bounding box center [413, 165] width 70 height 34
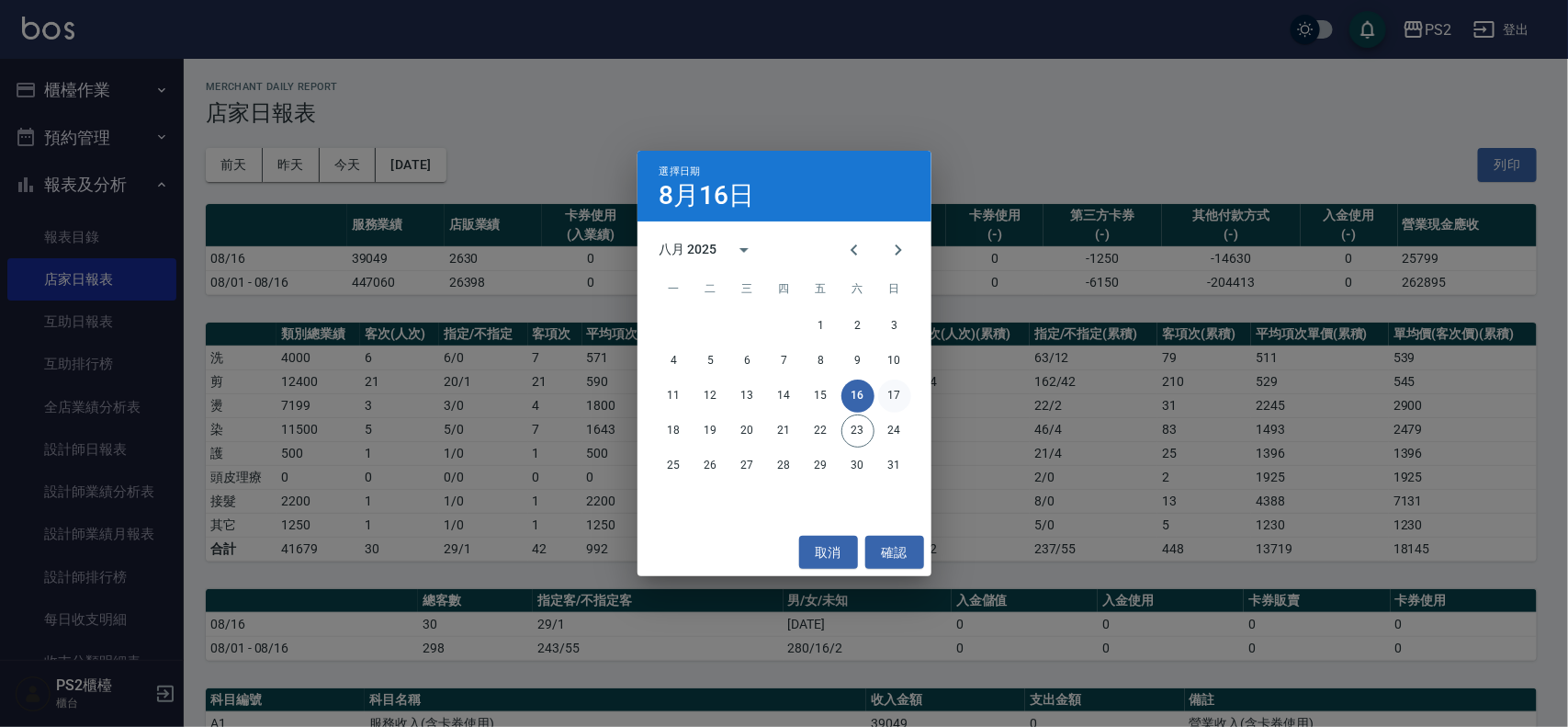
drag, startPoint x: 896, startPoint y: 392, endPoint x: 1021, endPoint y: 553, distance: 203.8
click at [896, 392] on button "17" at bounding box center [894, 396] width 33 height 33
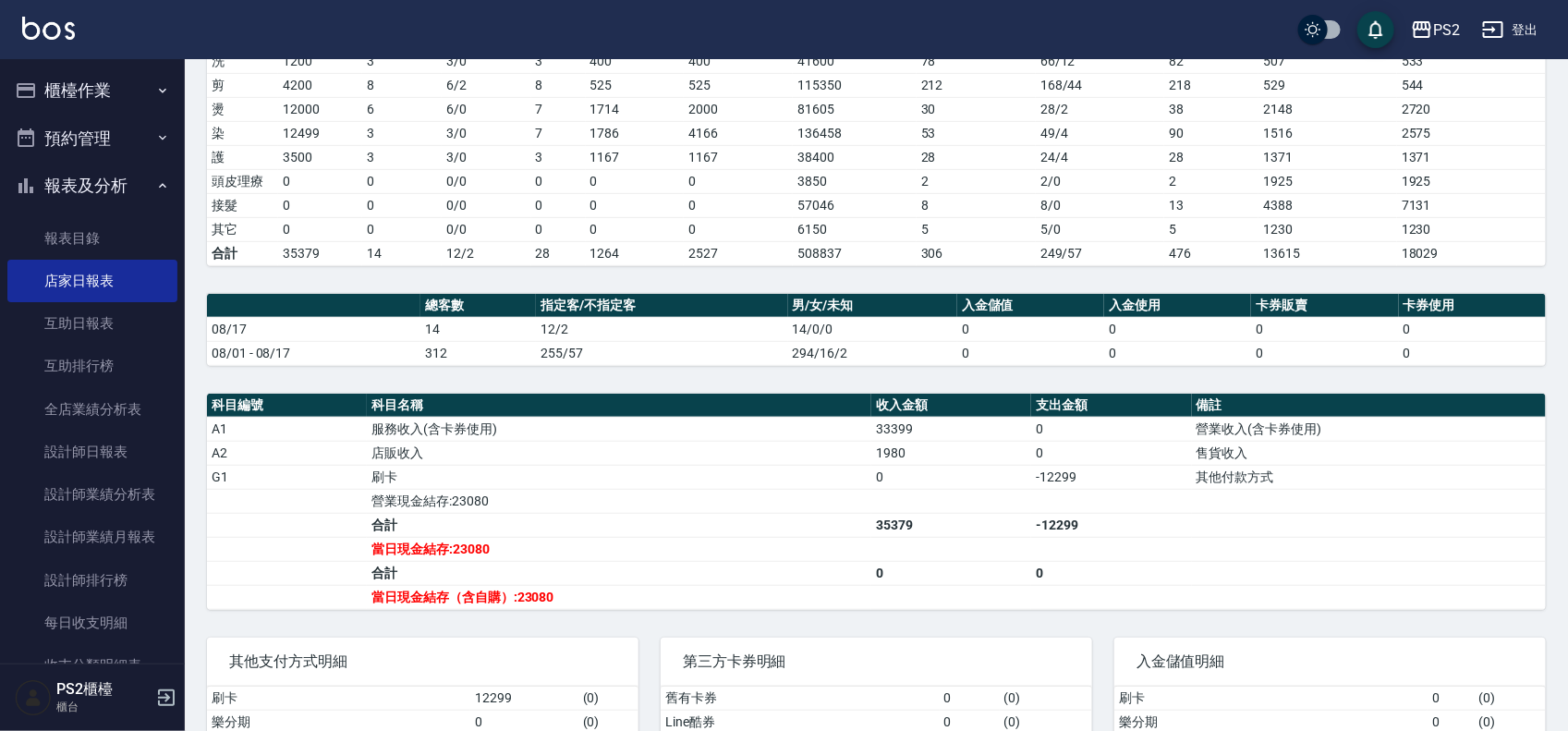
scroll to position [307, 0]
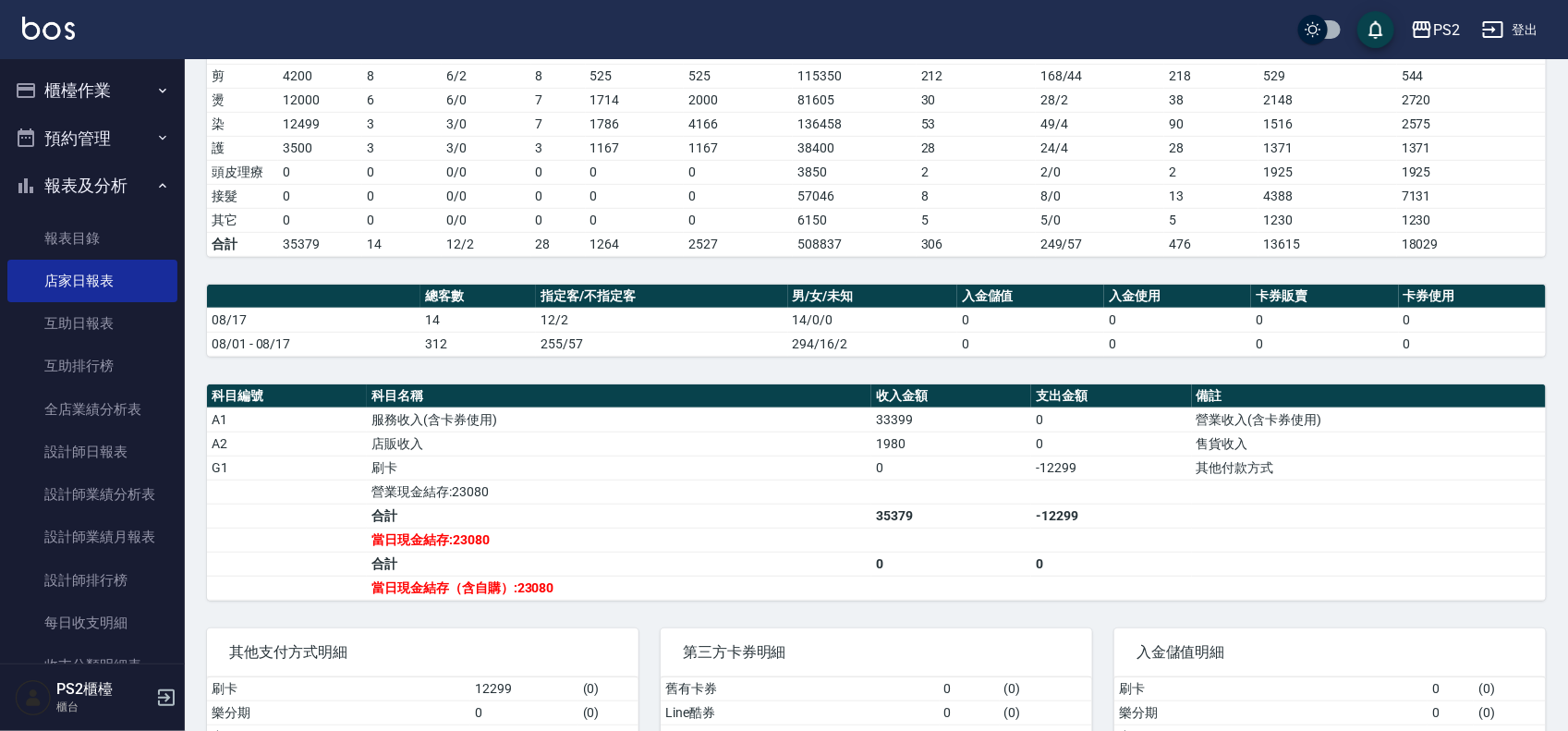
drag, startPoint x: 695, startPoint y: 311, endPoint x: 615, endPoint y: 282, distance: 85.1
click at [694, 311] on td "12/2" at bounding box center [662, 319] width 252 height 24
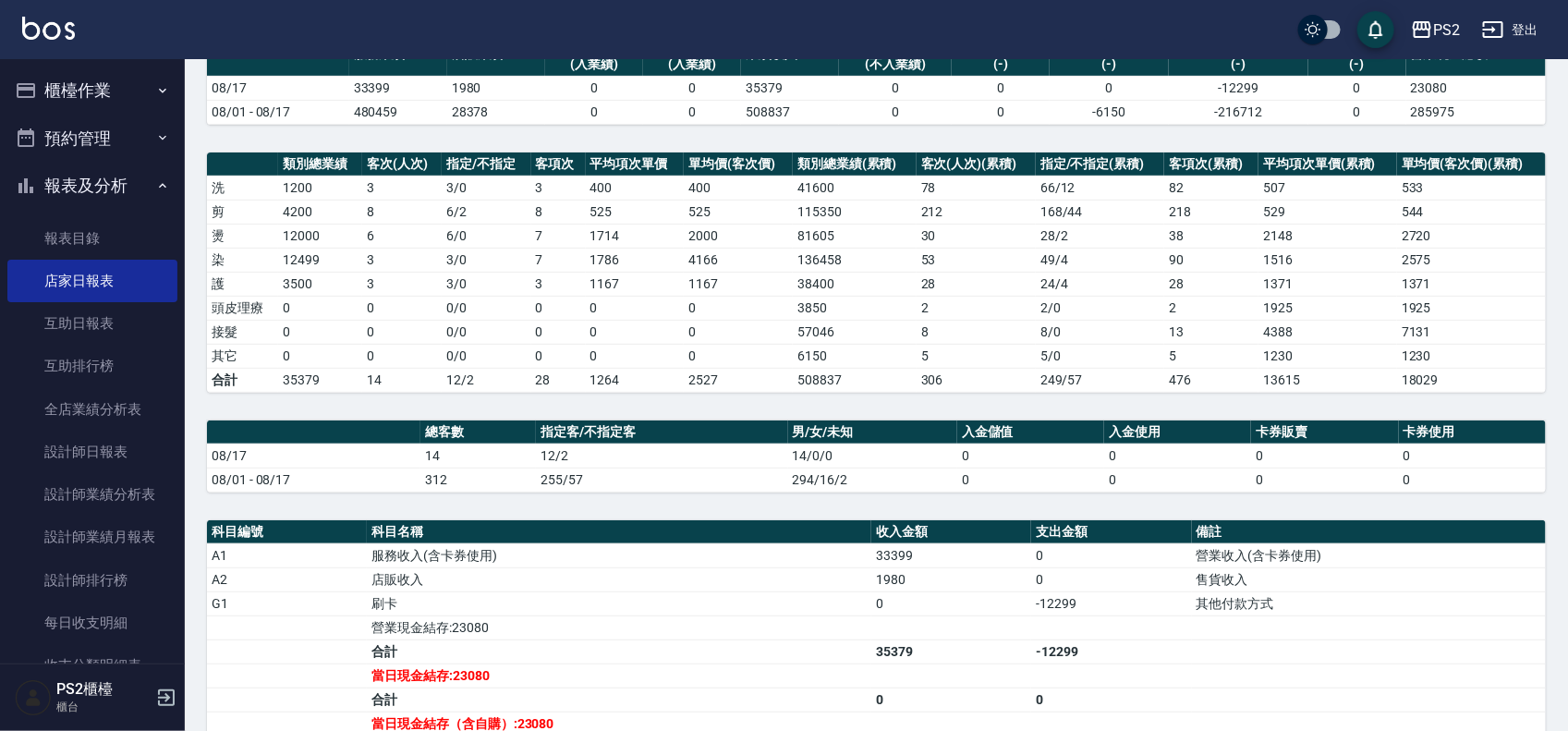
scroll to position [0, 0]
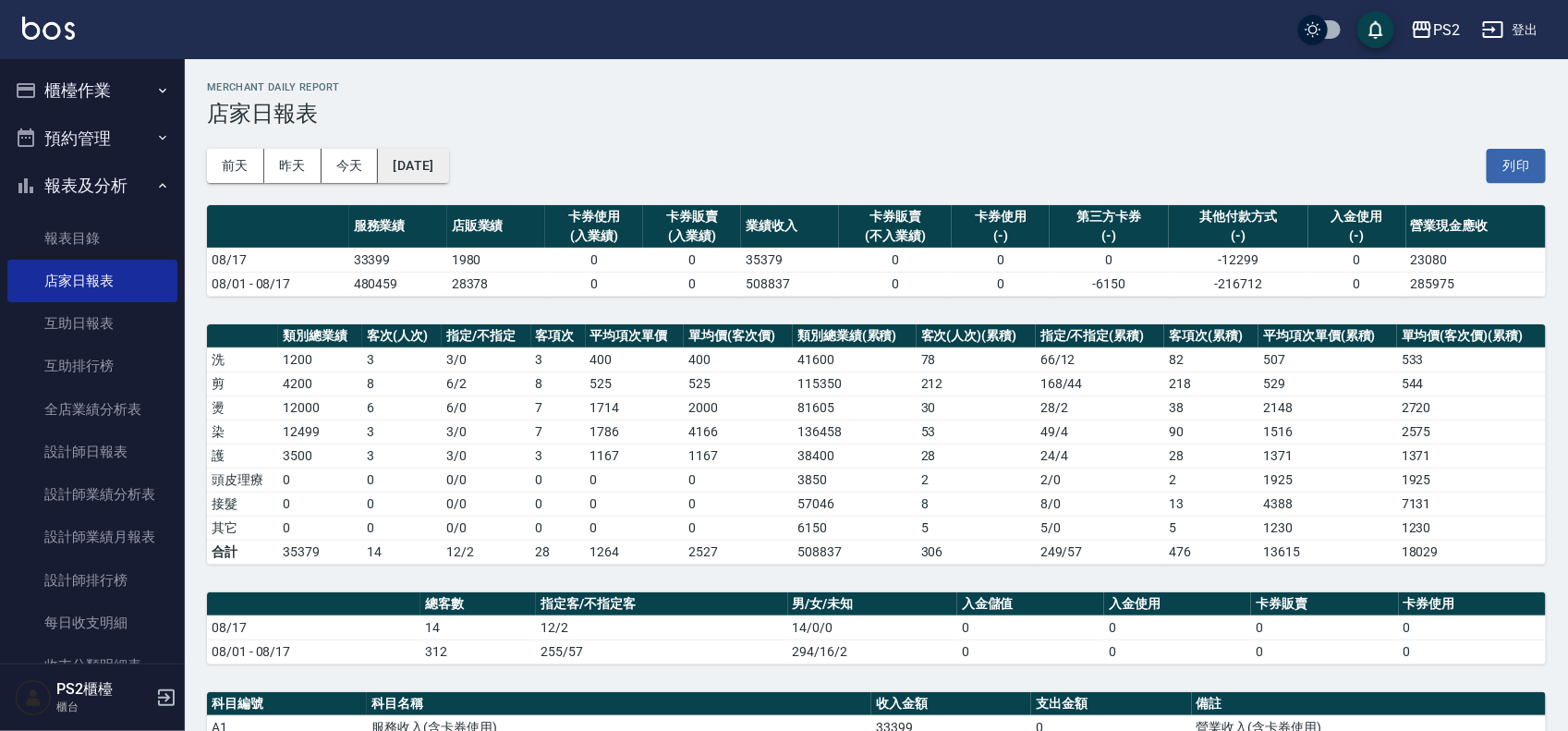
click at [448, 167] on button "[DATE]" at bounding box center [413, 165] width 70 height 34
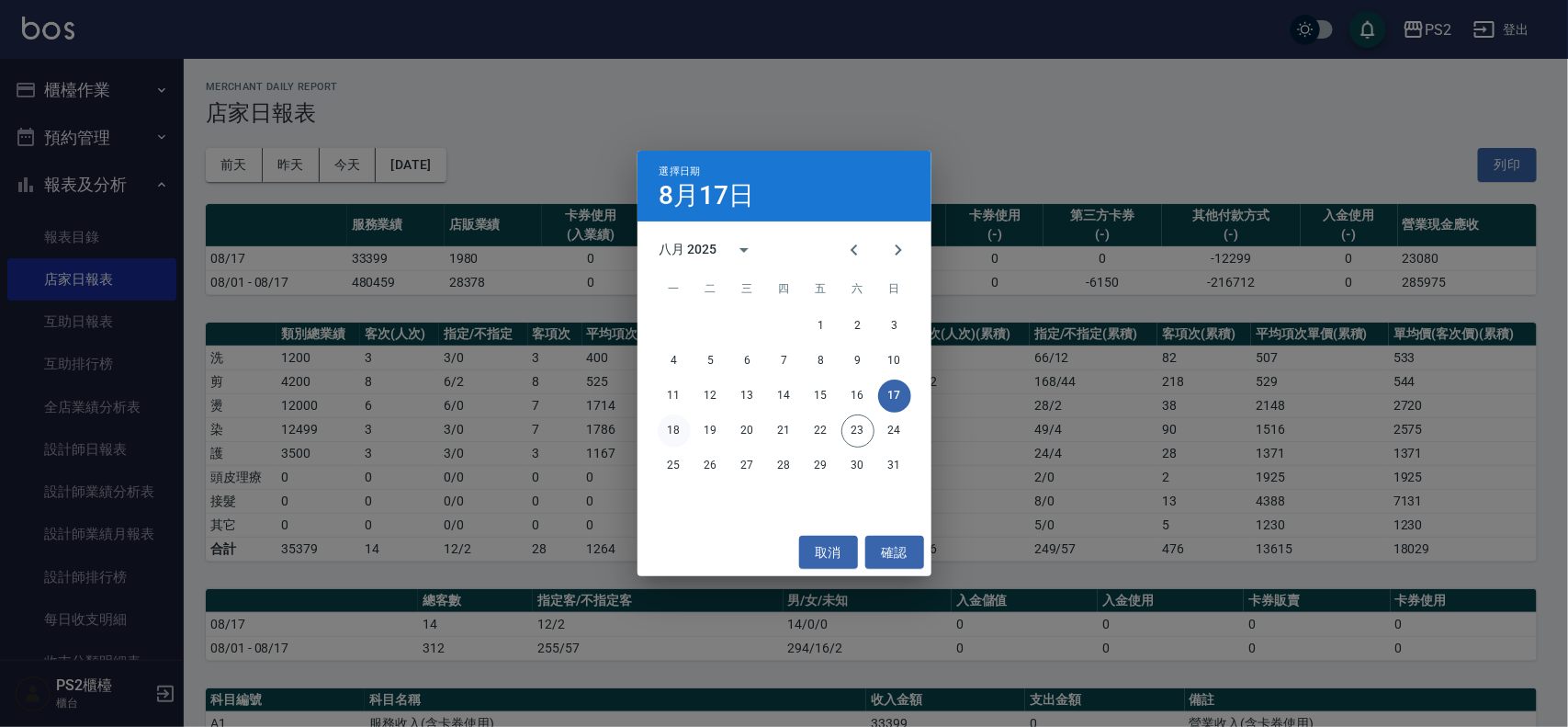
drag, startPoint x: 678, startPoint y: 425, endPoint x: 721, endPoint y: 438, distance: 44.9
click at [678, 427] on button "18" at bounding box center [675, 431] width 33 height 33
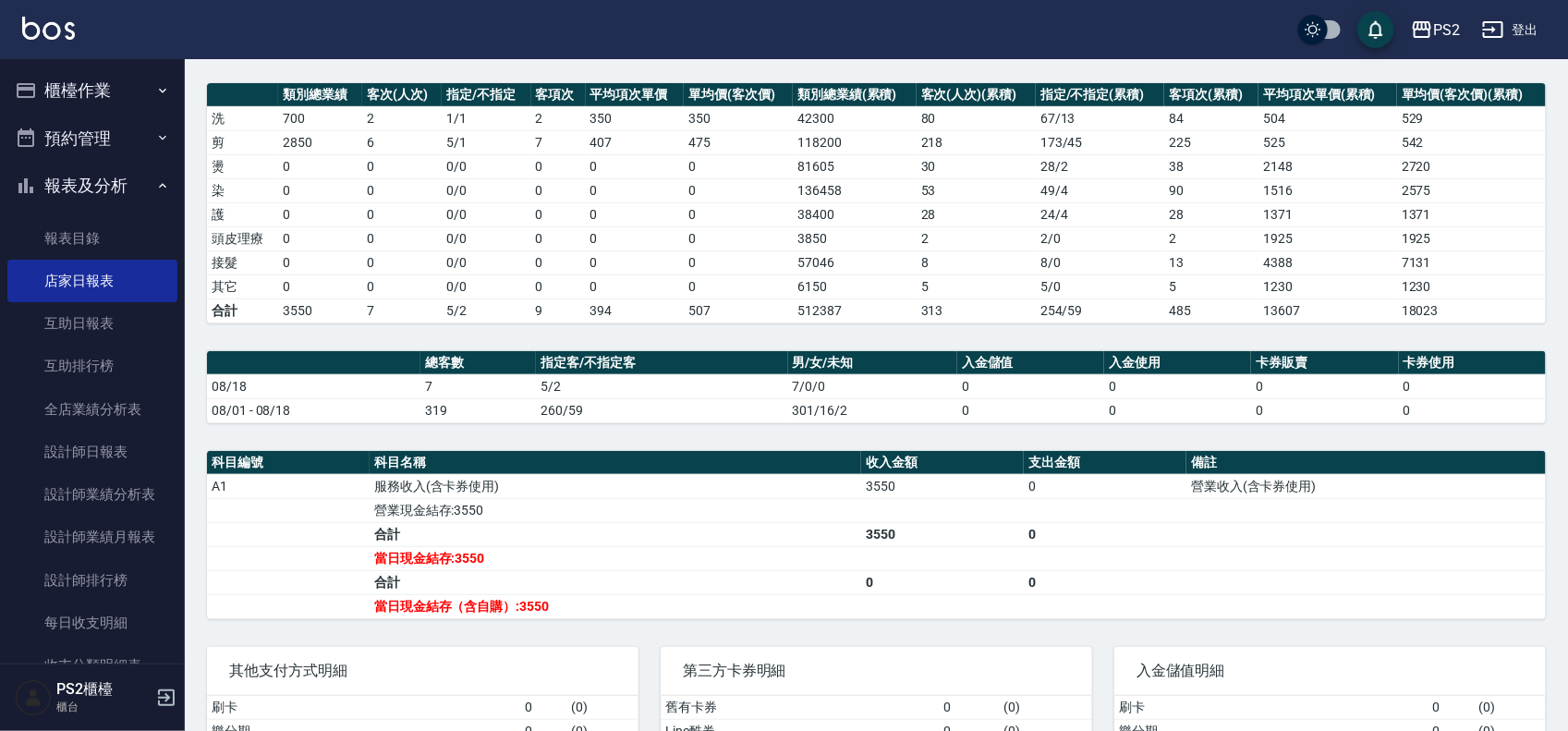
scroll to position [115, 0]
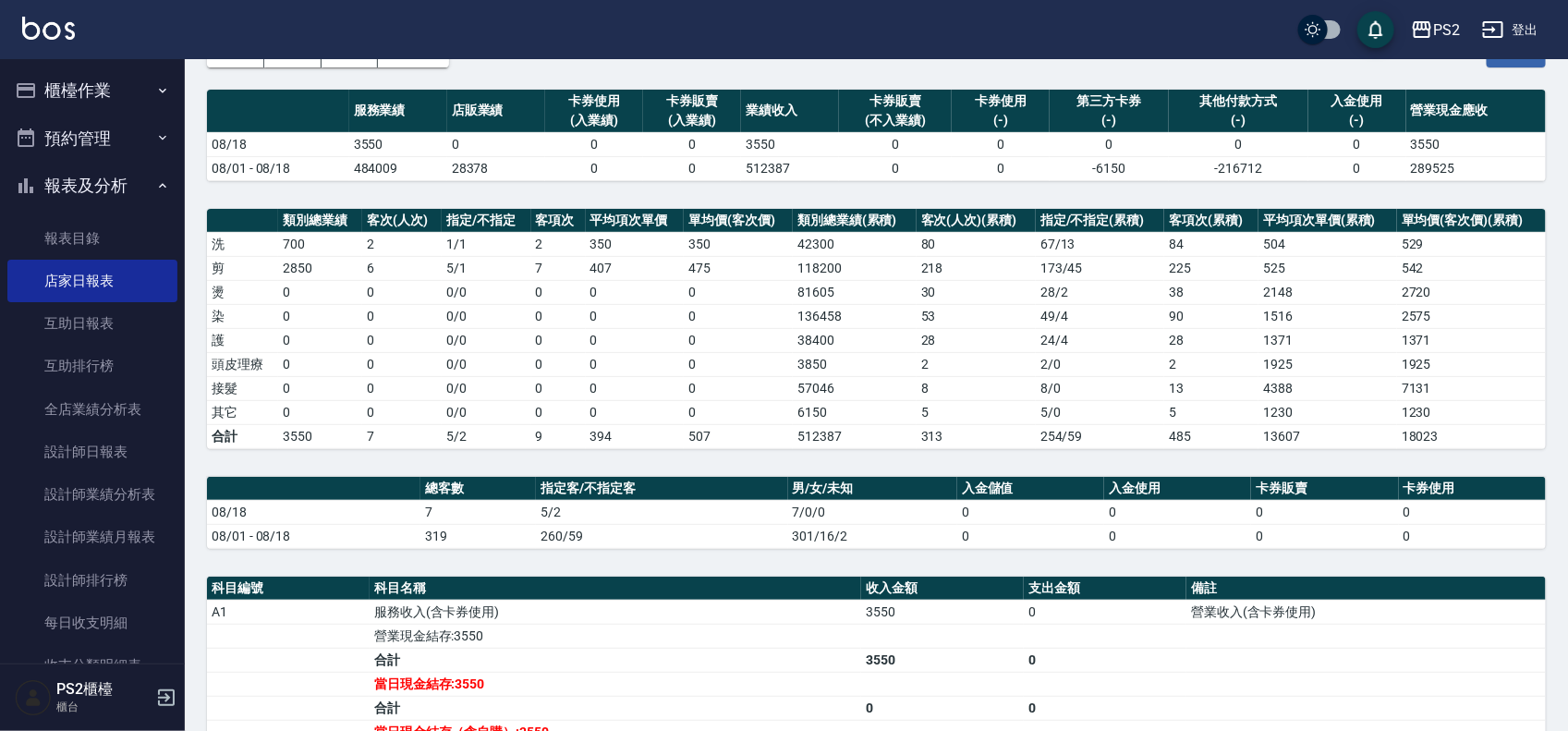
click at [531, 287] on tr "燙 0 0 0 / 0 0 0 0 81605 30 28 / 2 38 2148 2720" at bounding box center [876, 292] width 1338 height 24
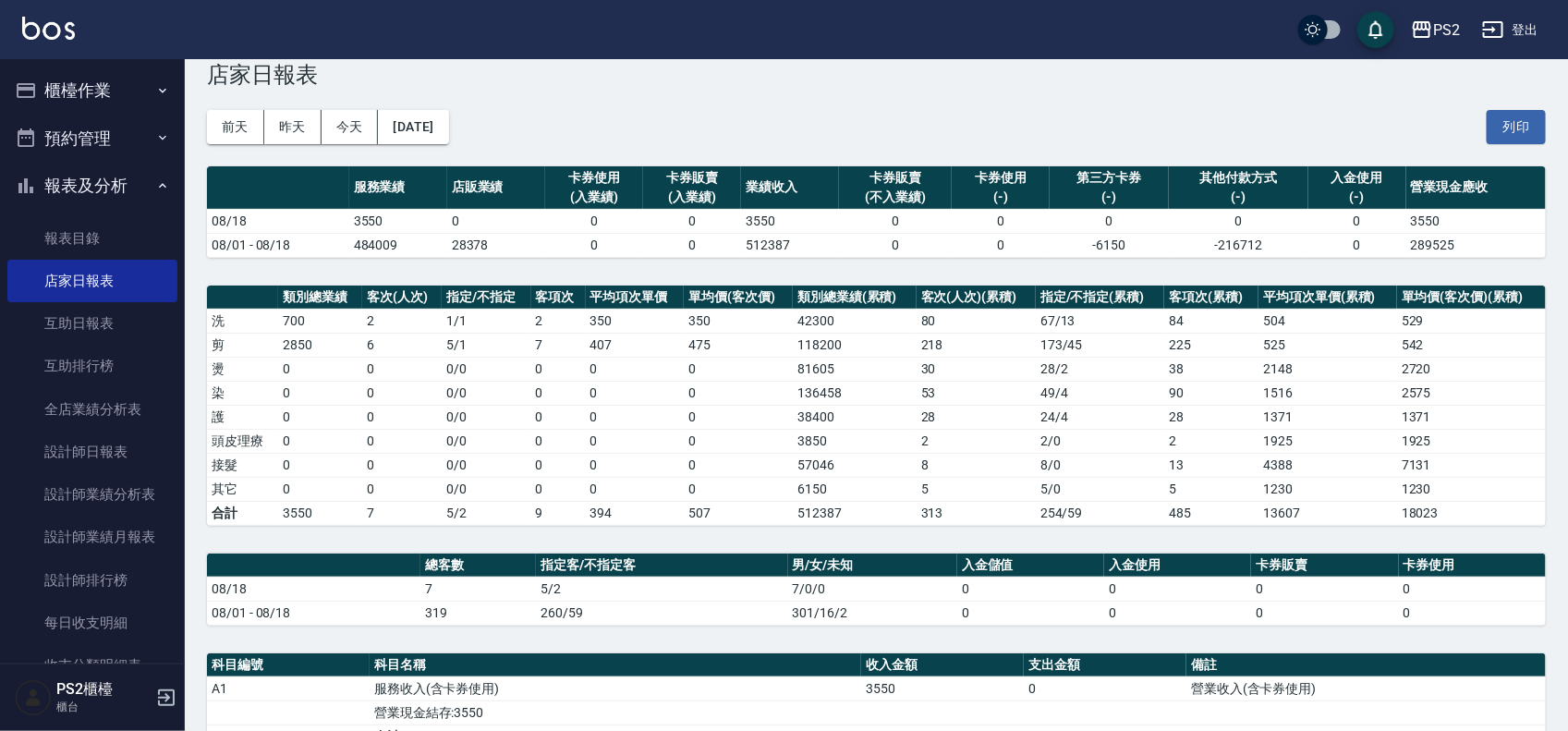
scroll to position [0, 0]
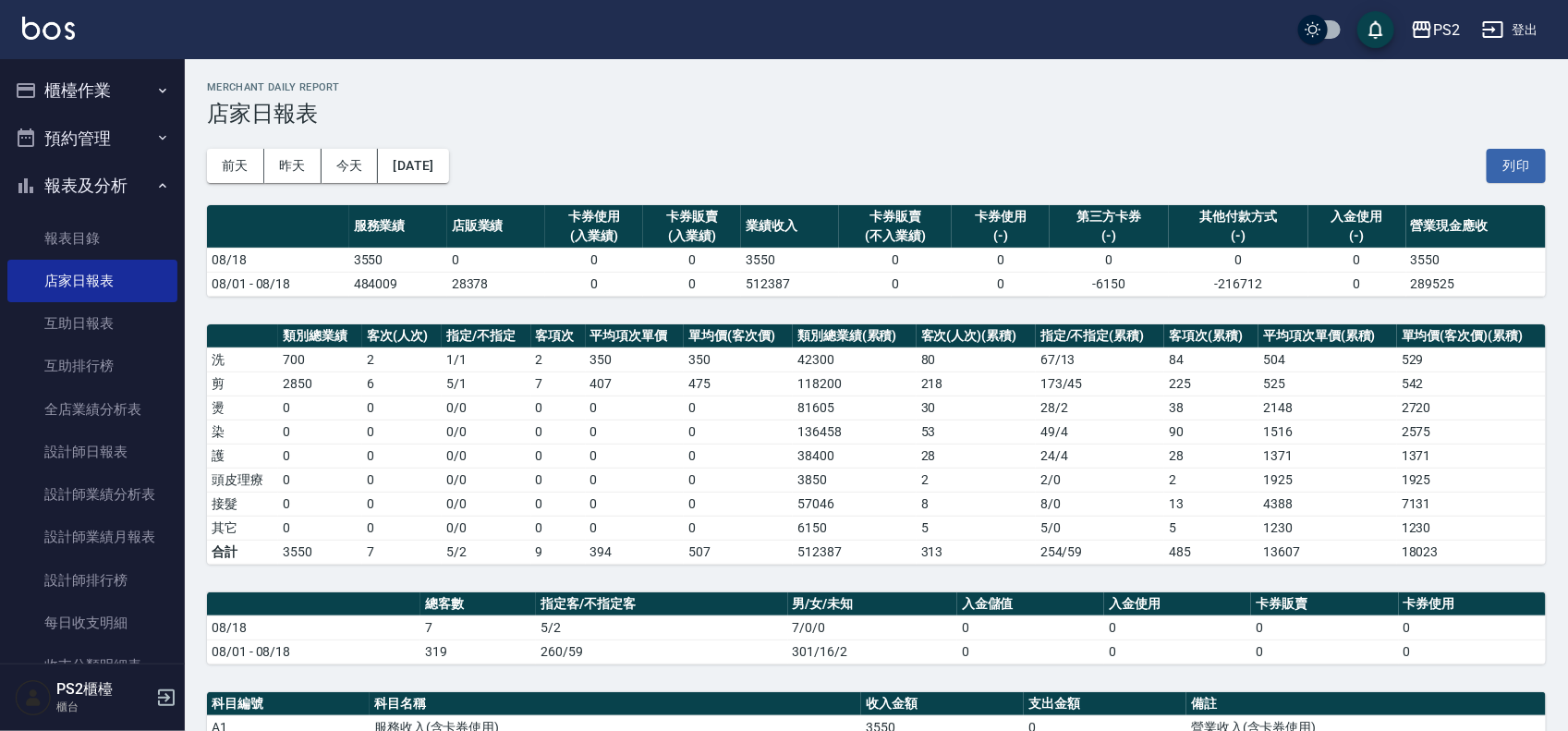
click at [440, 182] on div "前天 昨天 今天 2025/08/18 列印" at bounding box center [876, 166] width 1338 height 79
click at [448, 167] on button "[DATE]" at bounding box center [413, 165] width 70 height 34
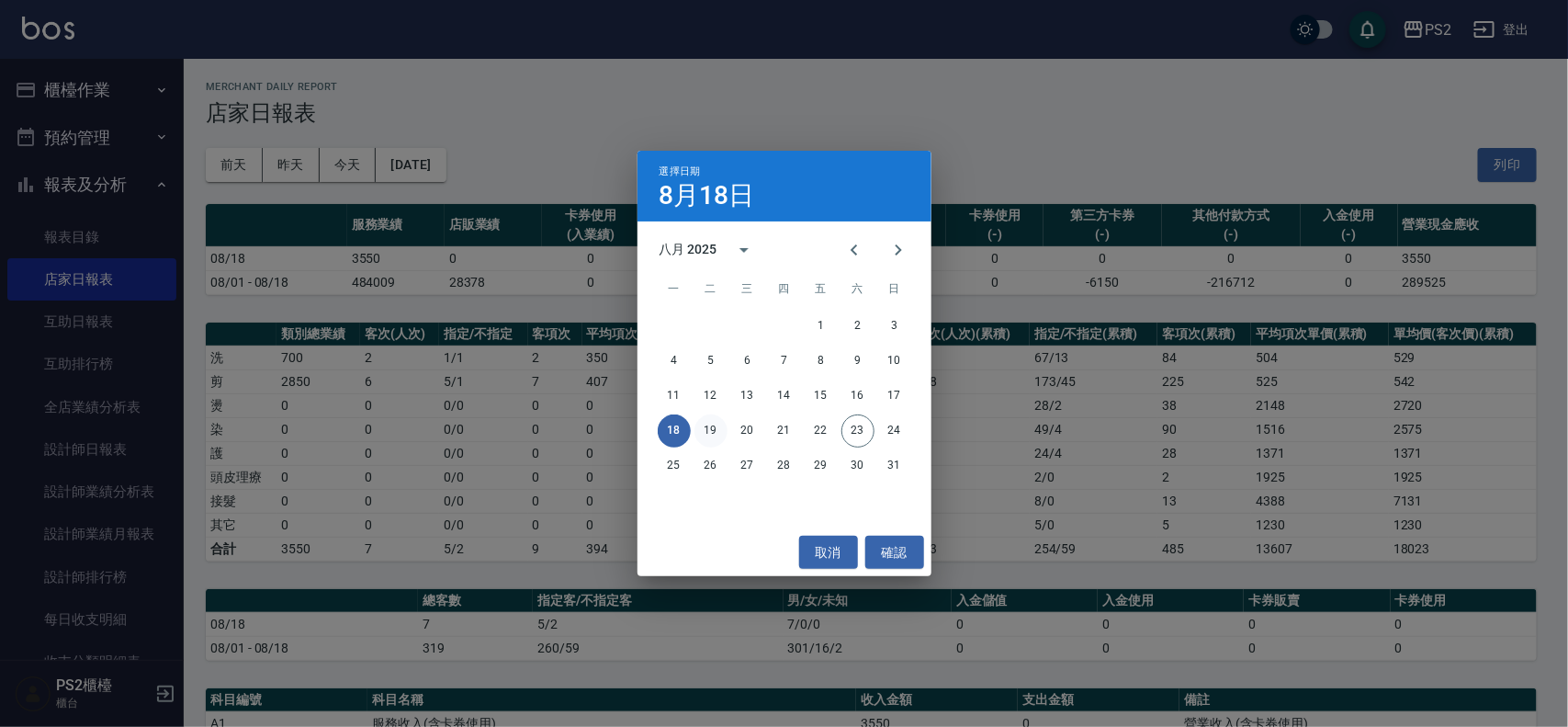
click at [719, 429] on button "19" at bounding box center [711, 431] width 33 height 33
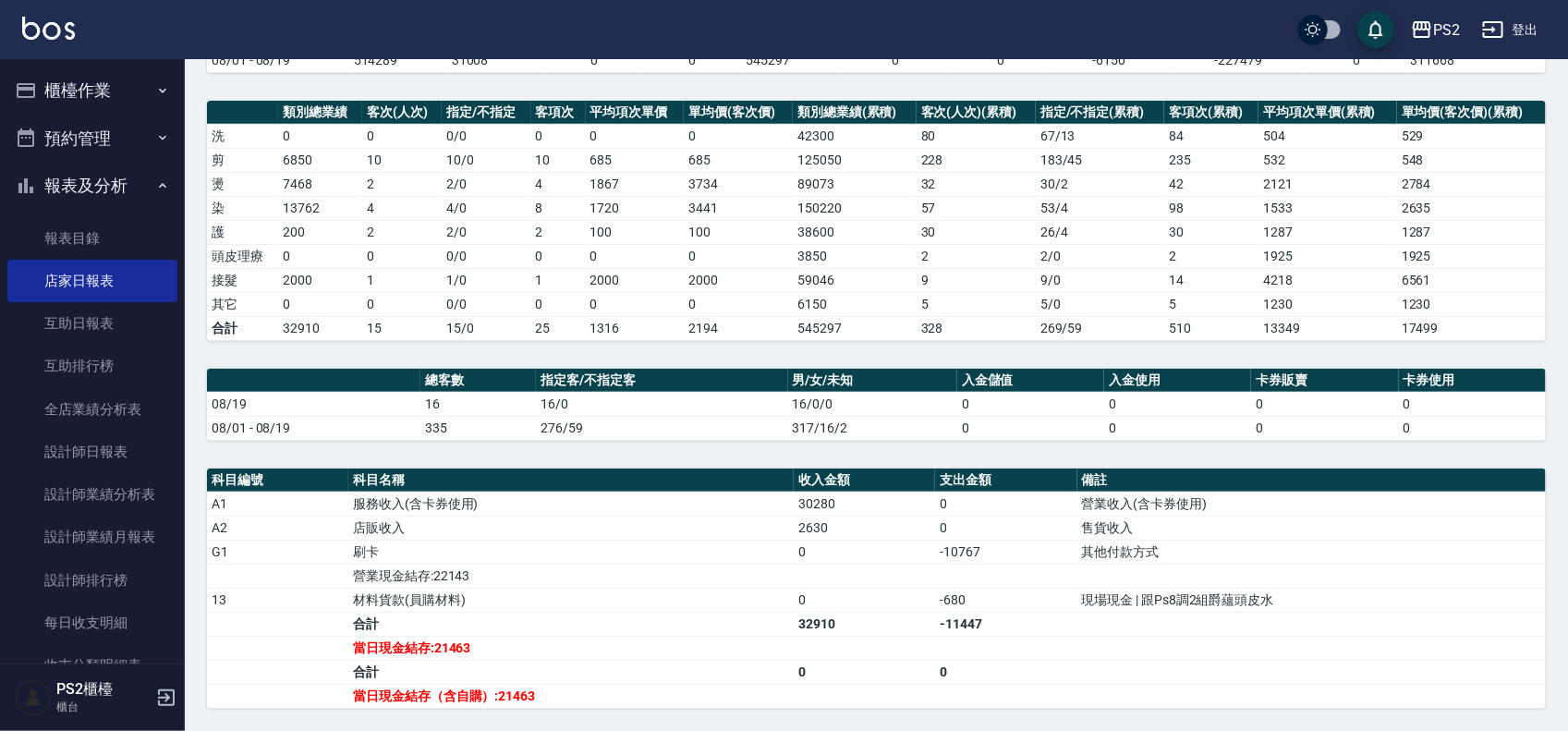
scroll to position [231, 0]
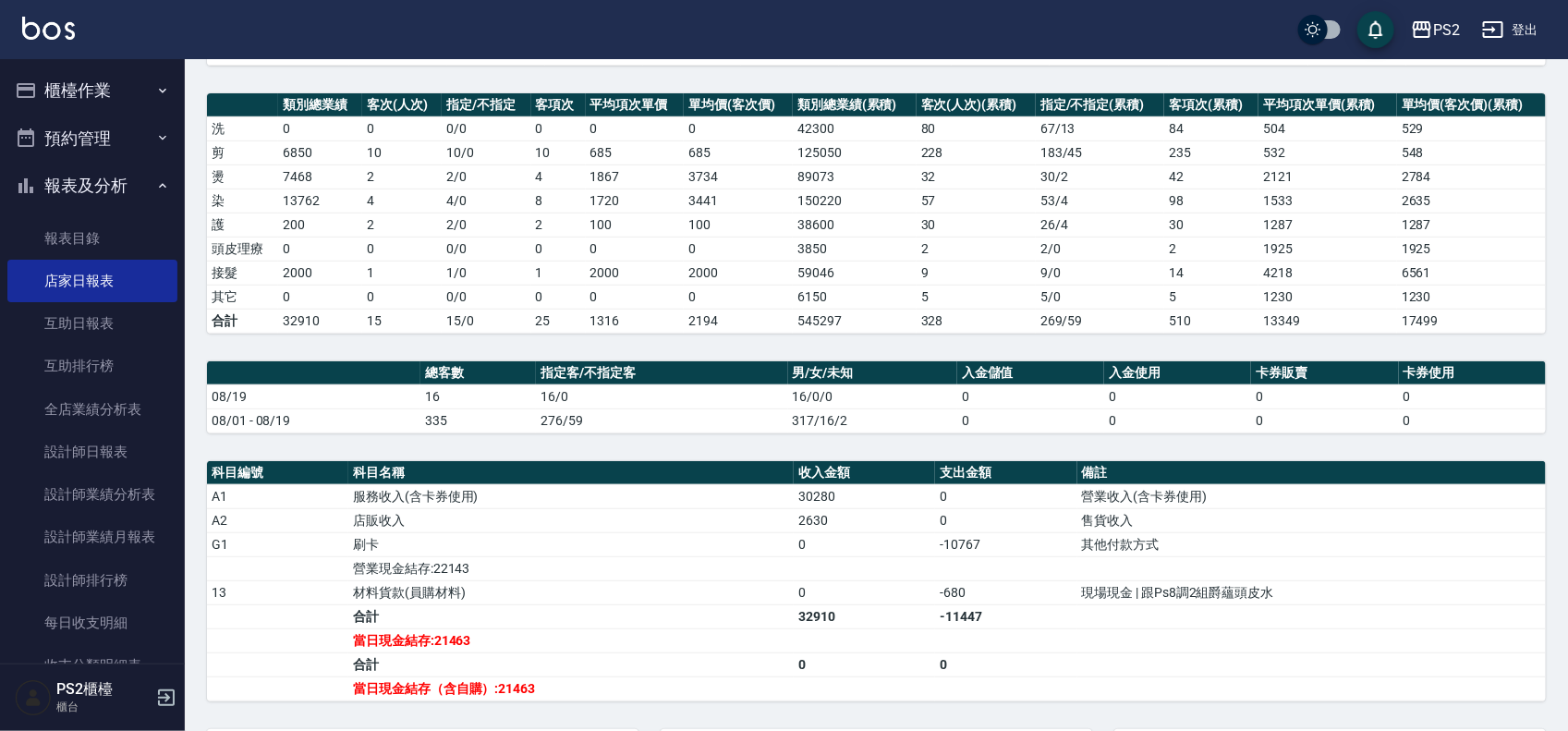
click at [407, 251] on td "0" at bounding box center [402, 248] width 79 height 24
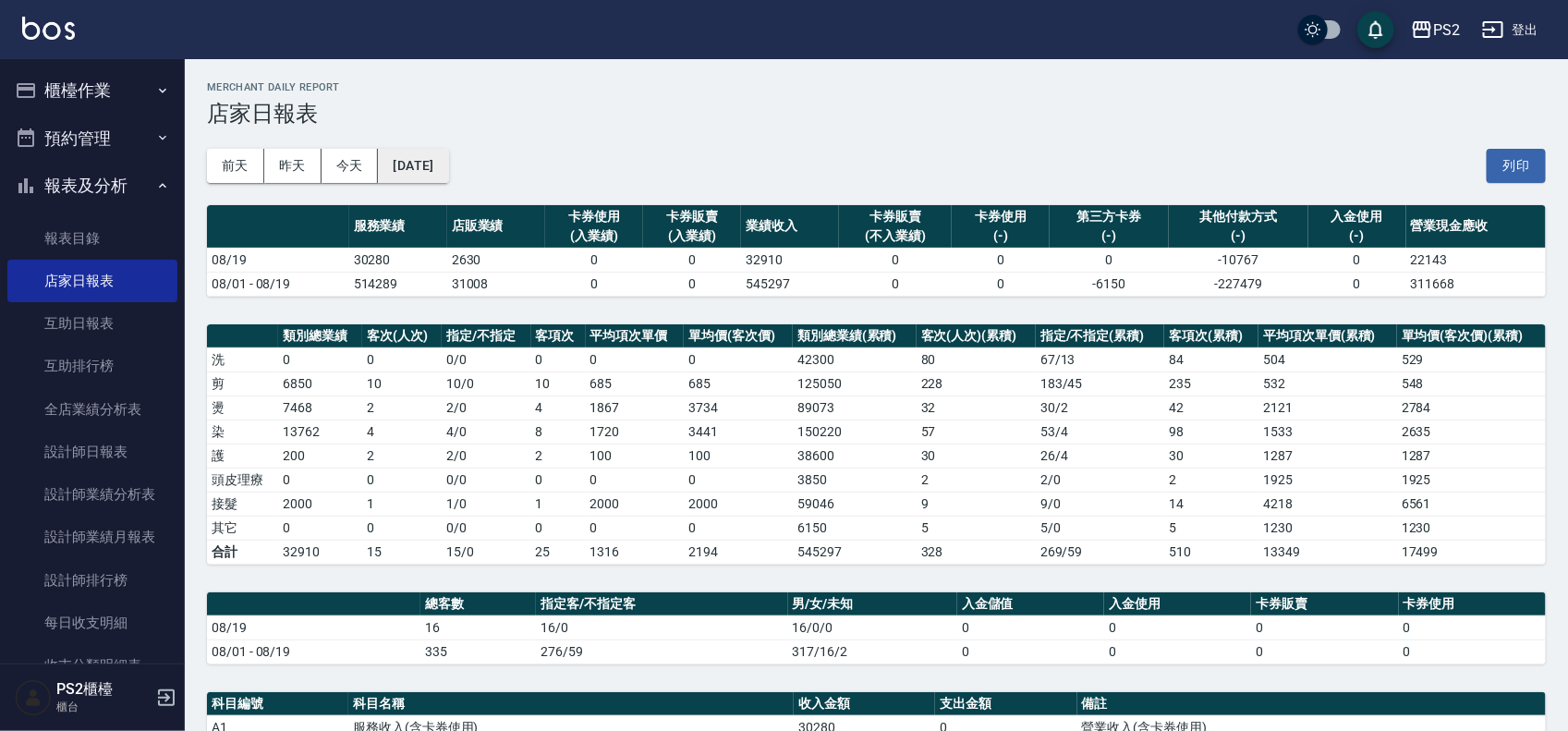
click at [448, 169] on button "[DATE]" at bounding box center [413, 165] width 70 height 34
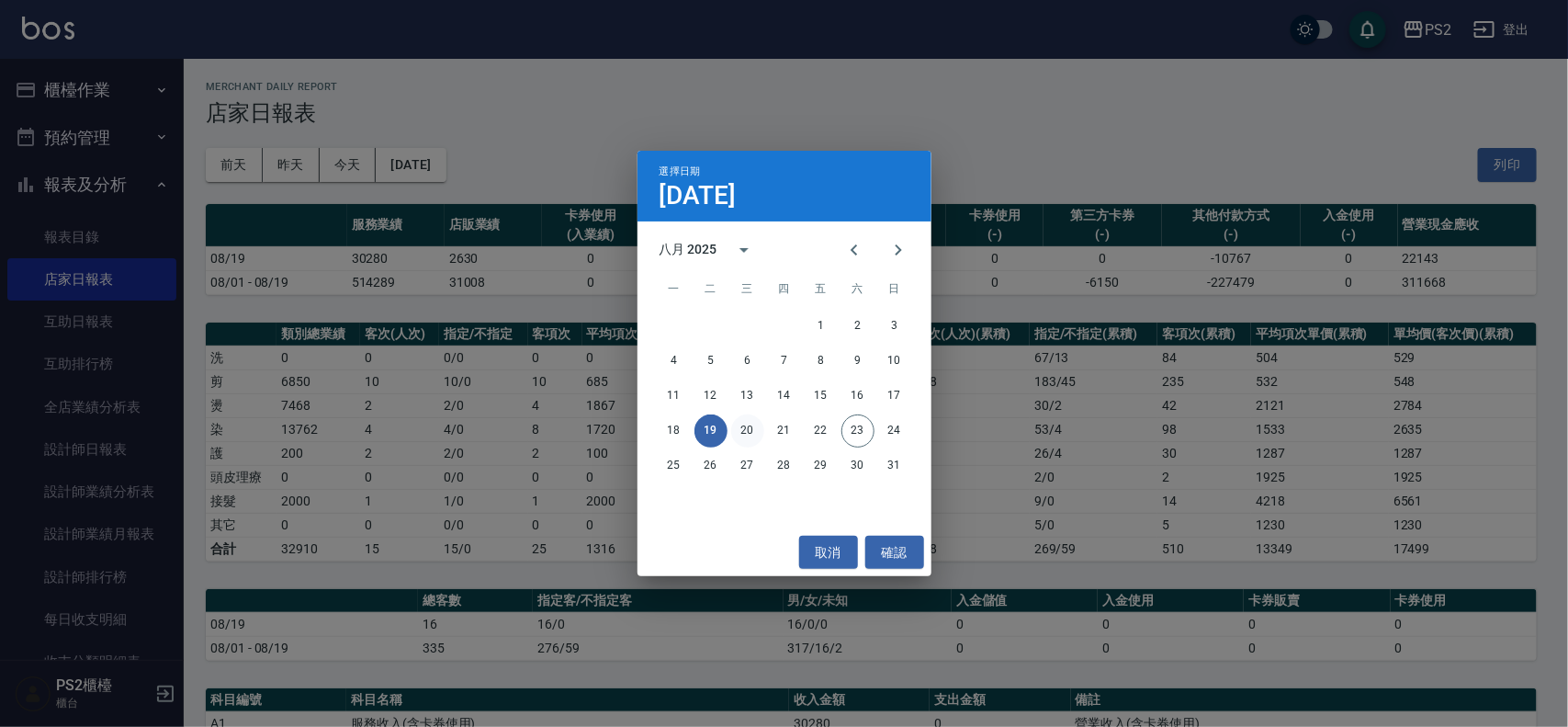
click at [754, 433] on button "20" at bounding box center [748, 431] width 33 height 33
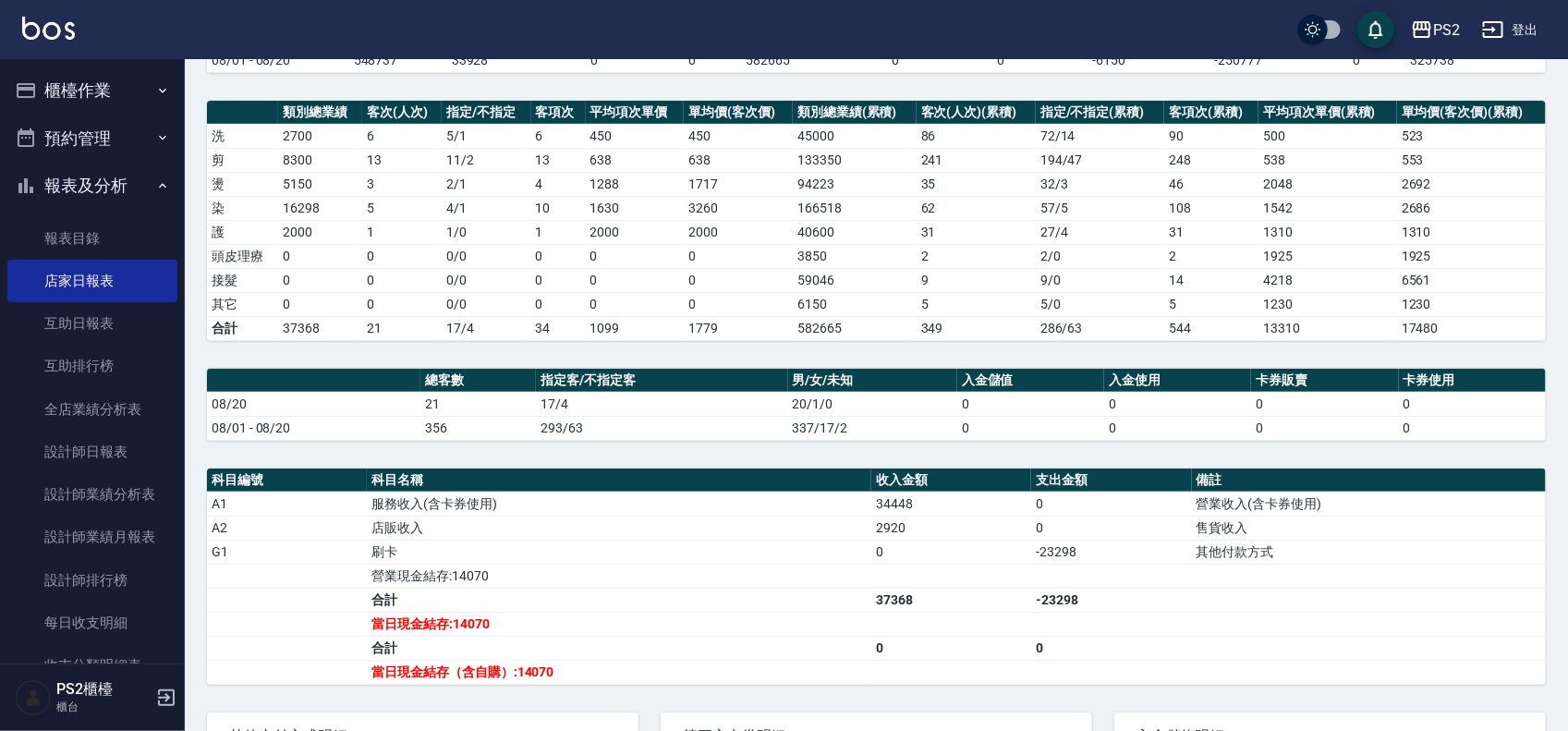
scroll to position [231, 0]
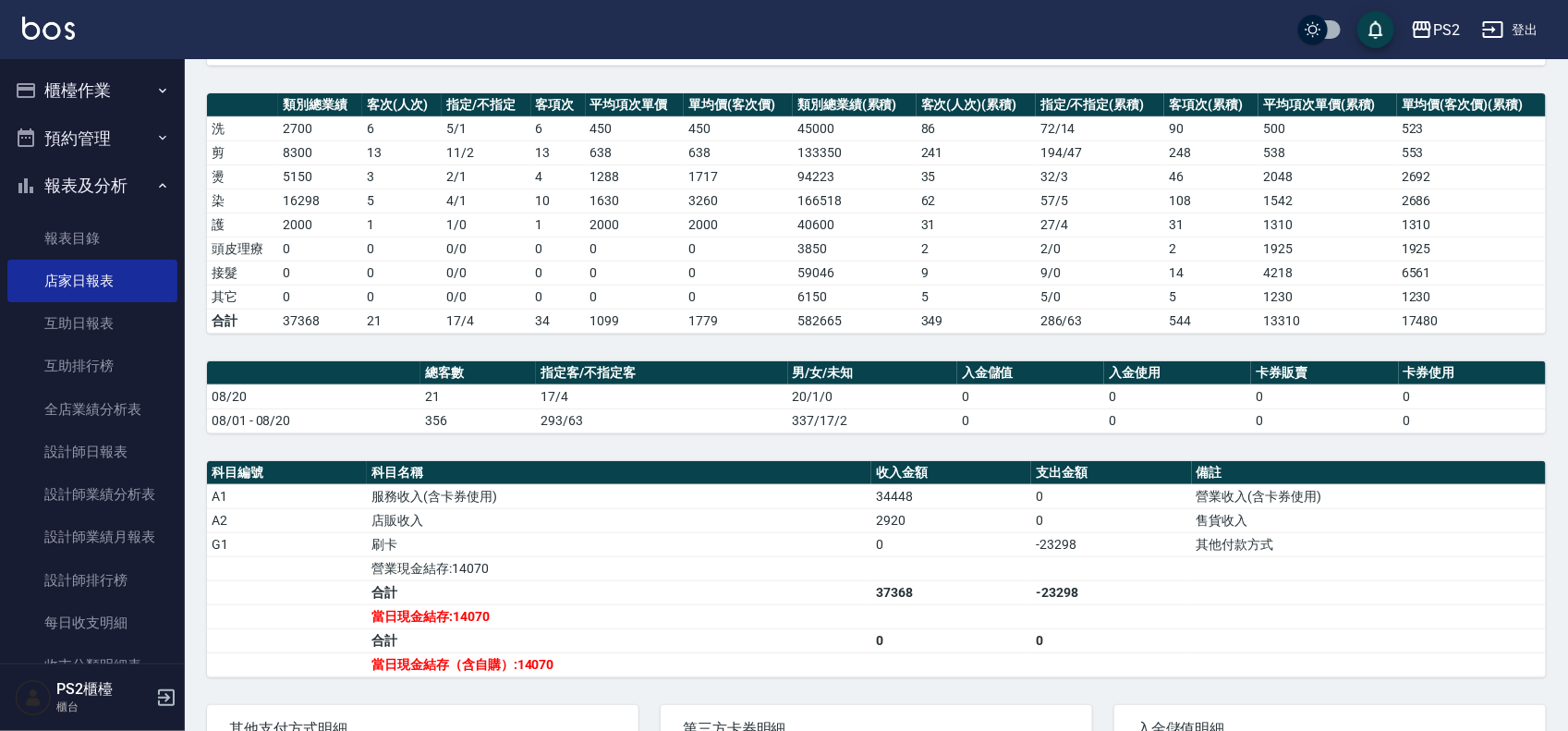
click at [566, 372] on th "指定客/不指定客" at bounding box center [662, 373] width 252 height 24
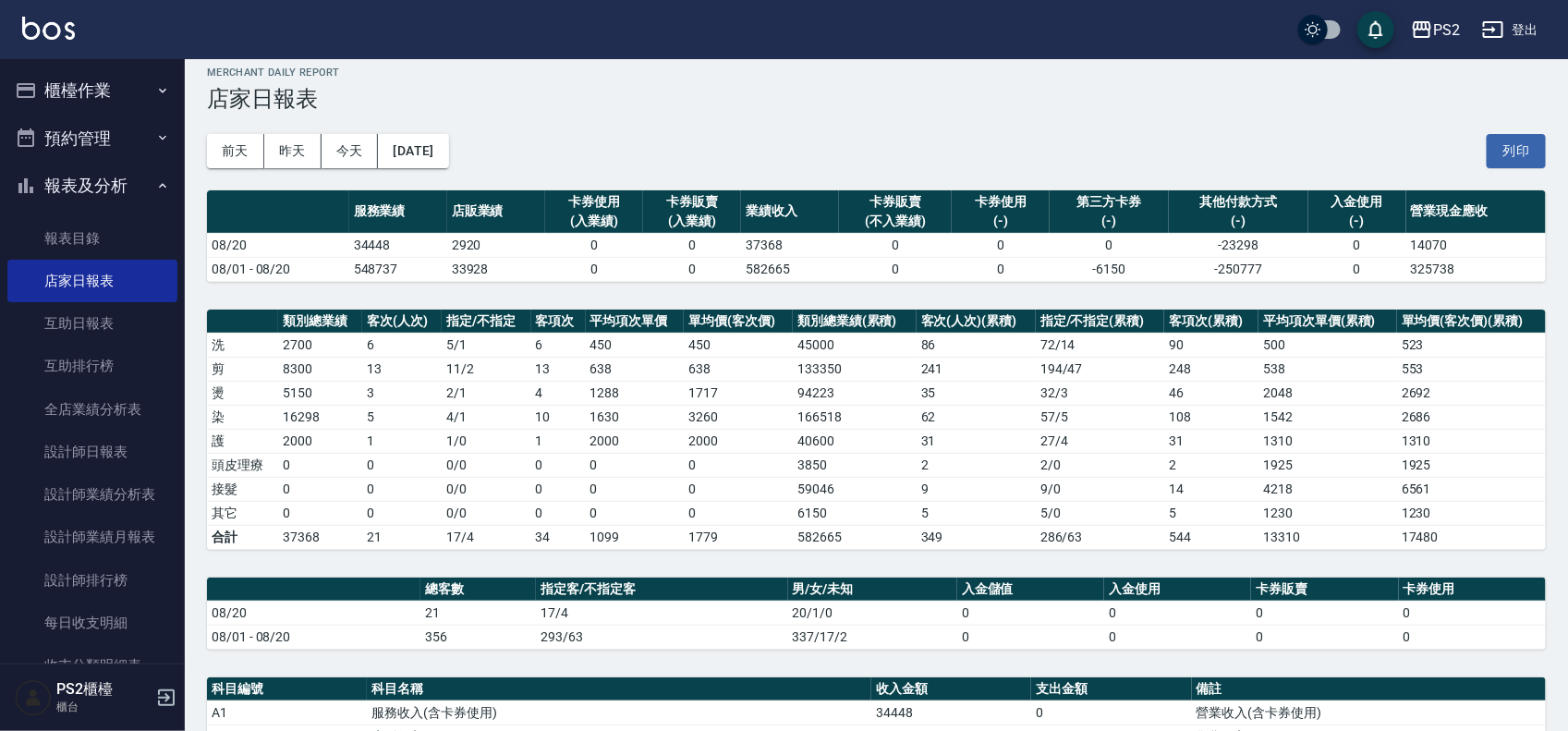
scroll to position [0, 0]
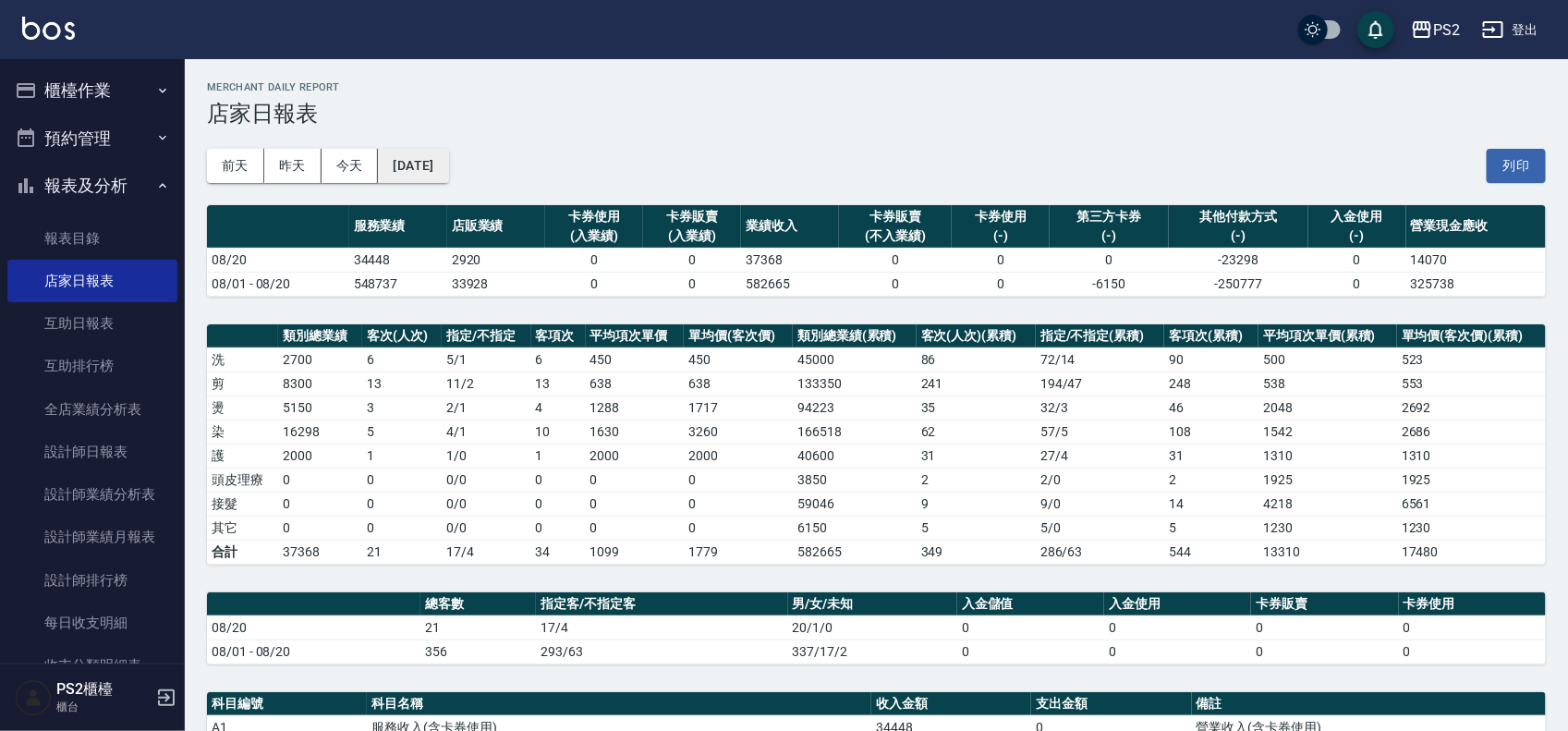
click at [448, 172] on button "[DATE]" at bounding box center [413, 165] width 70 height 34
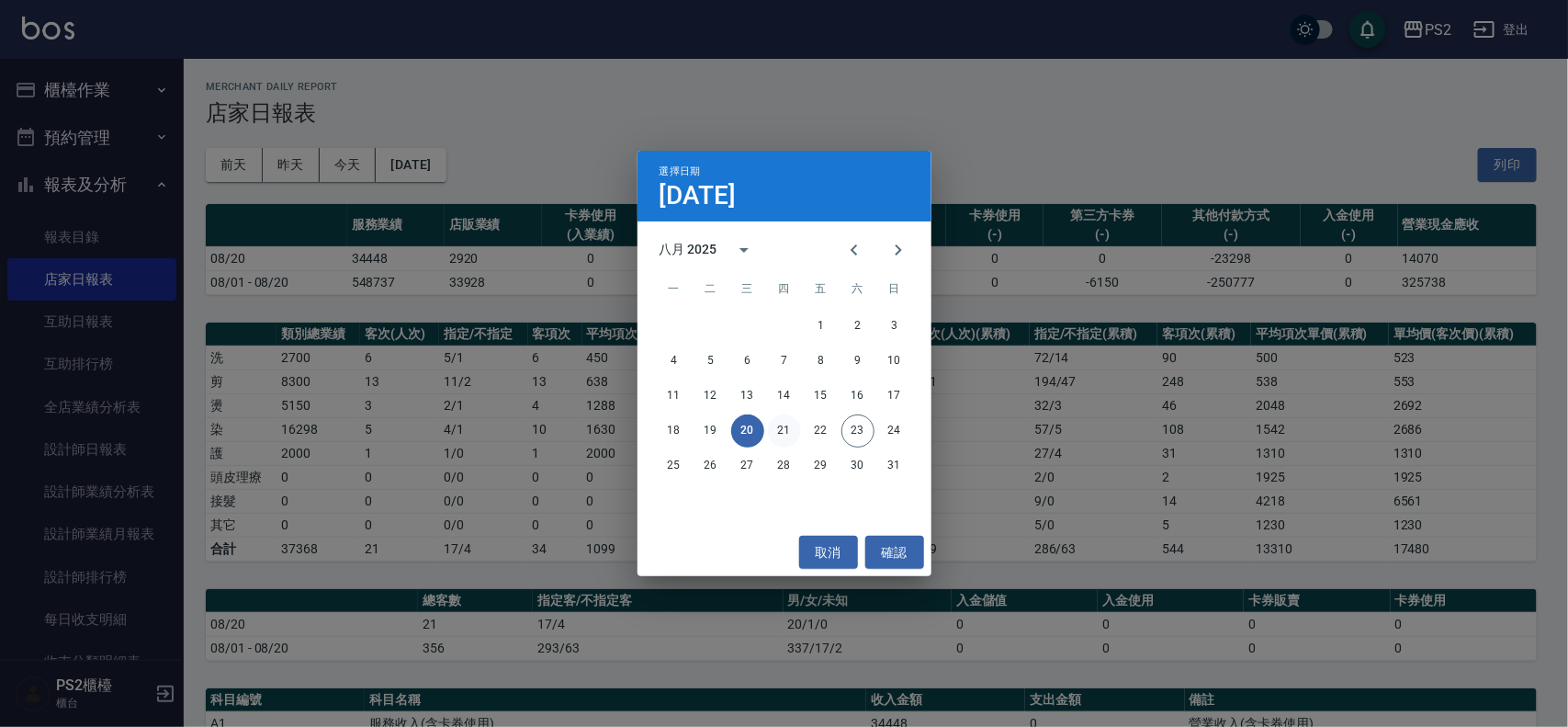
click at [788, 425] on button "21" at bounding box center [784, 431] width 33 height 33
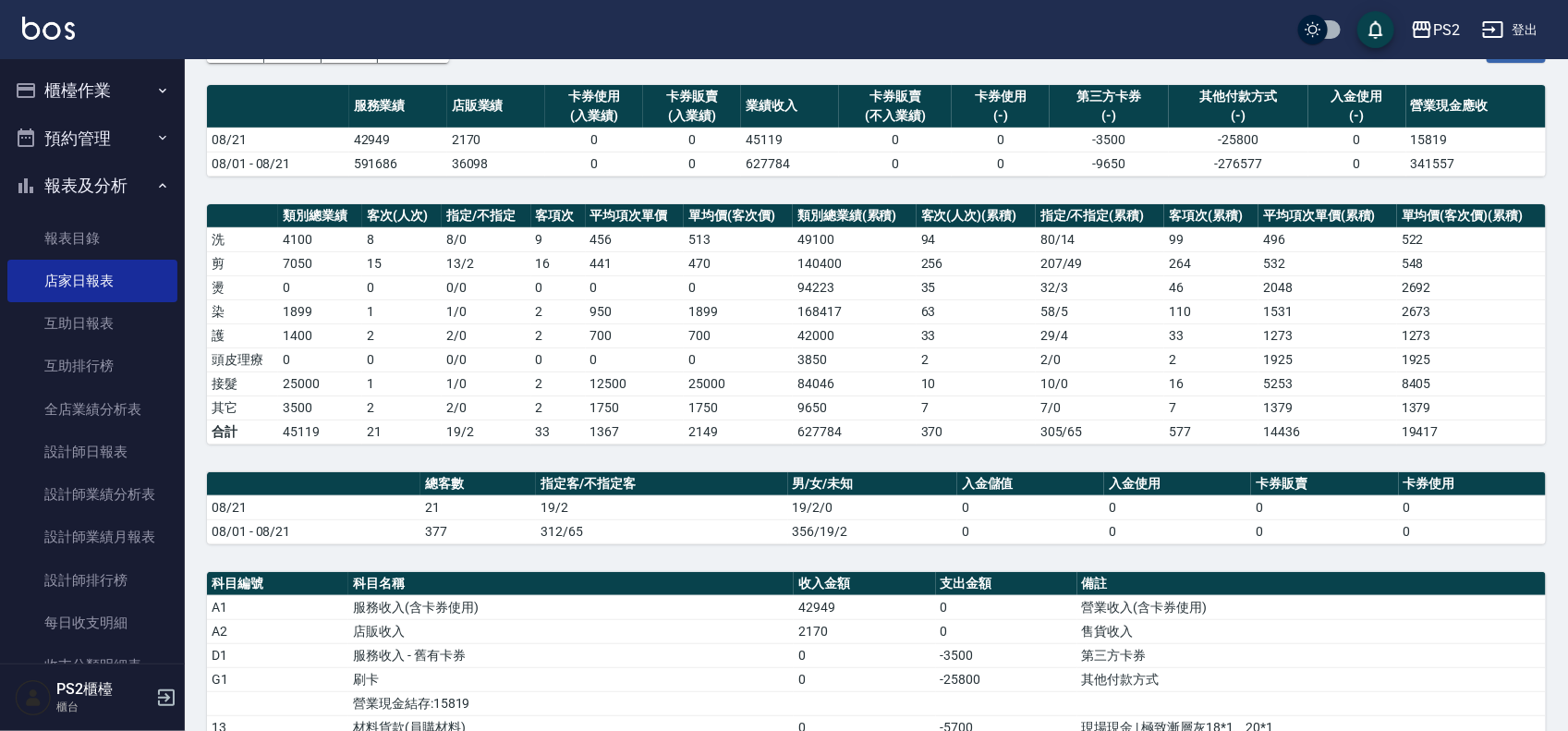
scroll to position [231, 0]
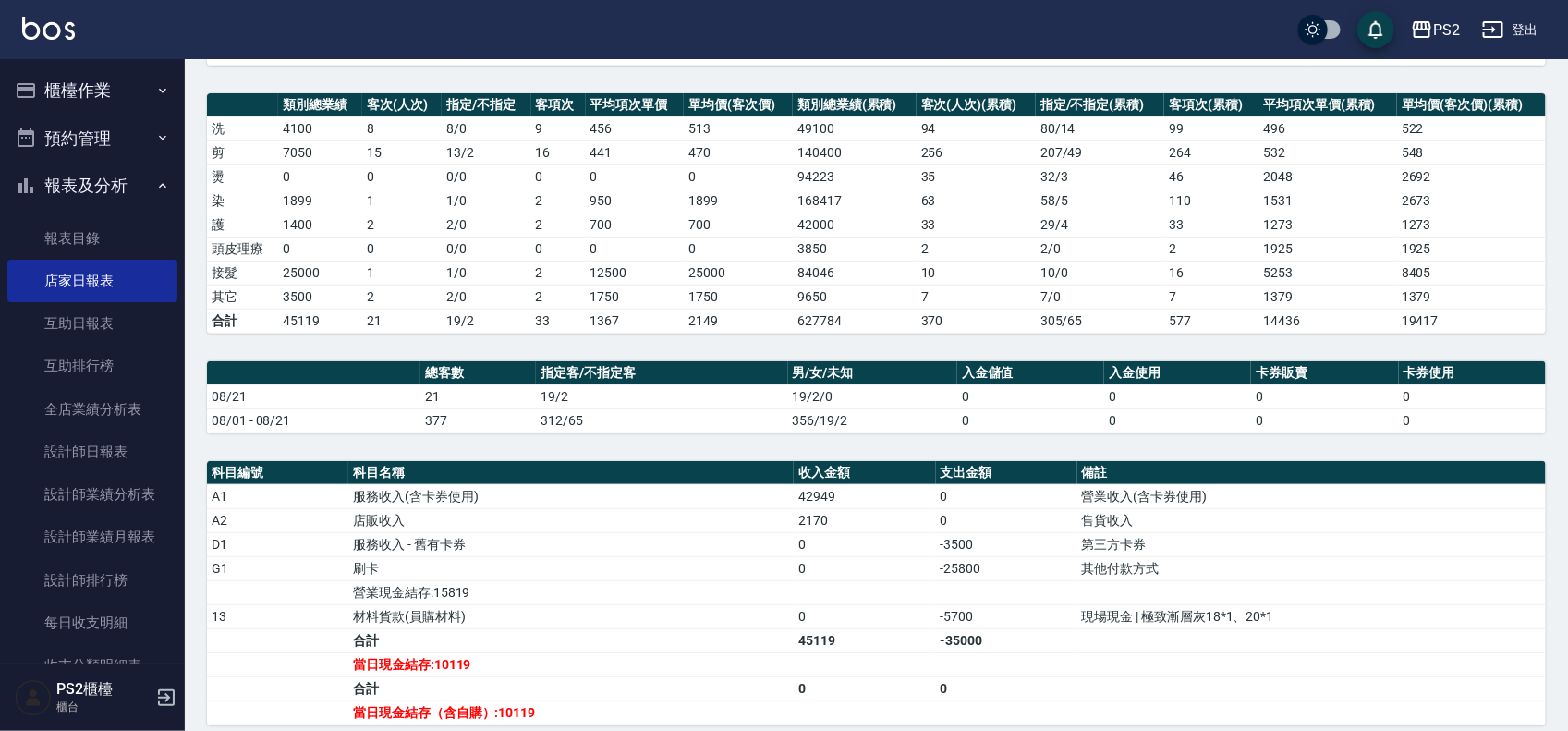
click at [649, 352] on div "PS2 2025-08-21 店家日報表 列印時間： 2025-08-23-19:51 Merchant Daily Report 店家日報表 前天 昨天 今…" at bounding box center [876, 397] width 1383 height 1139
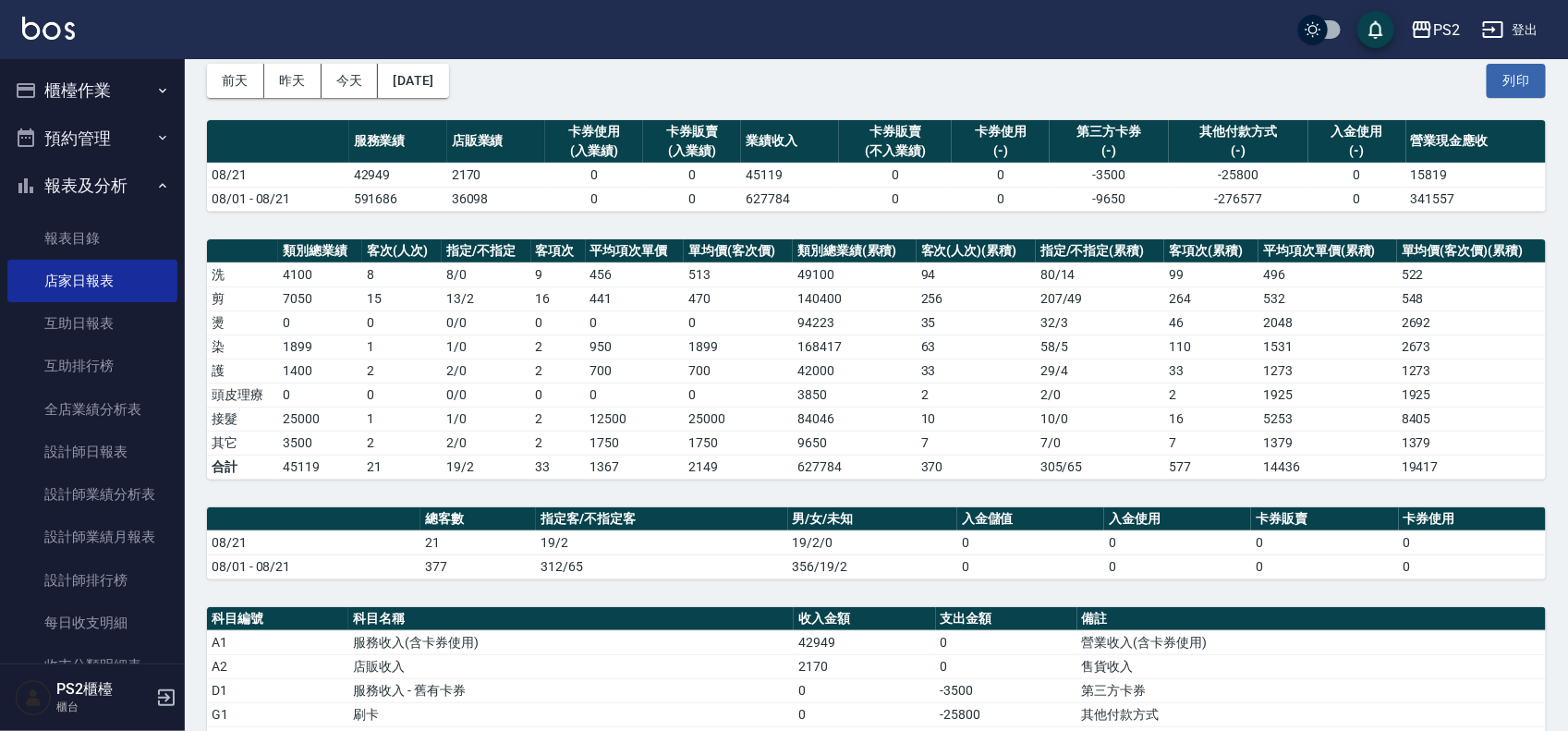
scroll to position [0, 0]
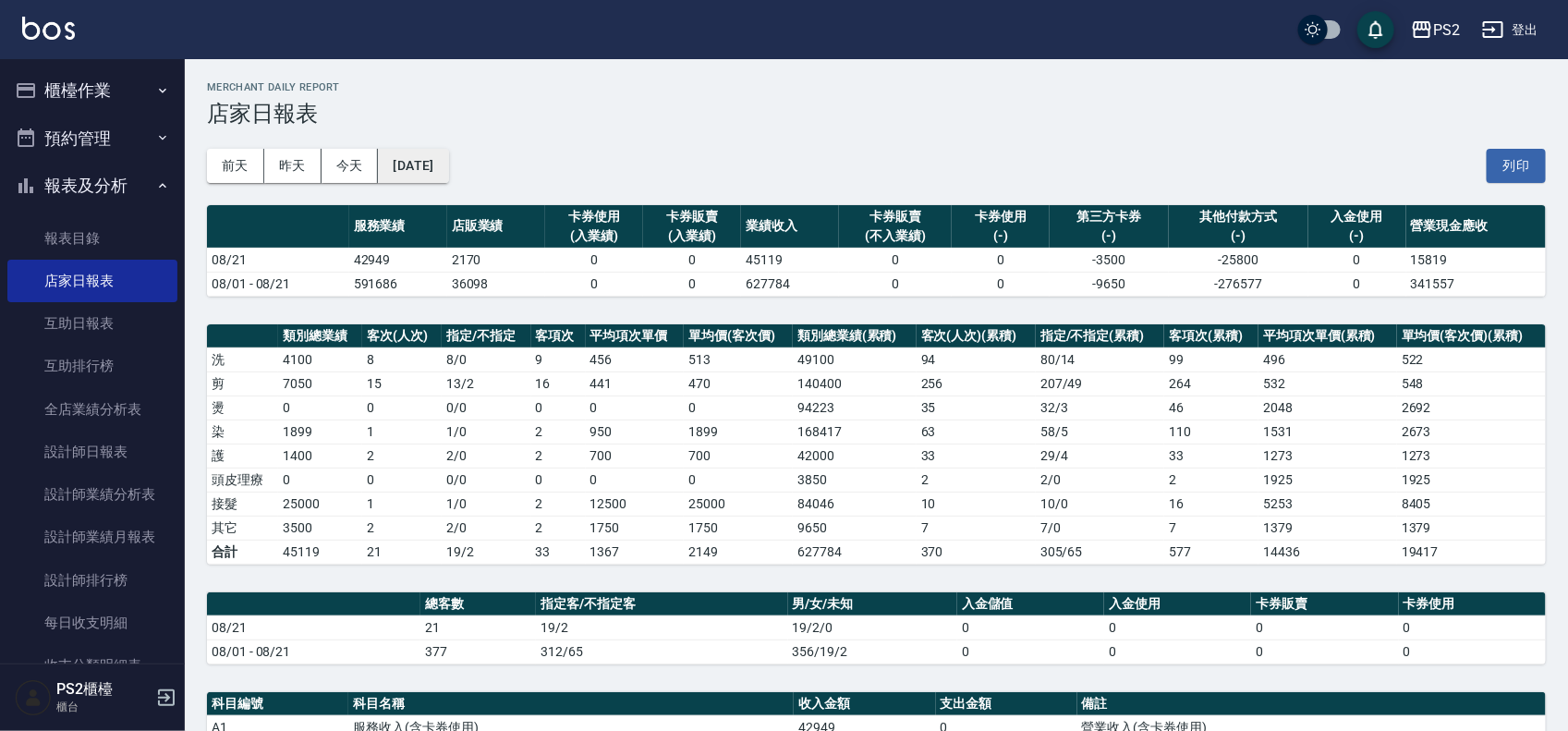
click at [440, 165] on button "[DATE]" at bounding box center [413, 165] width 70 height 34
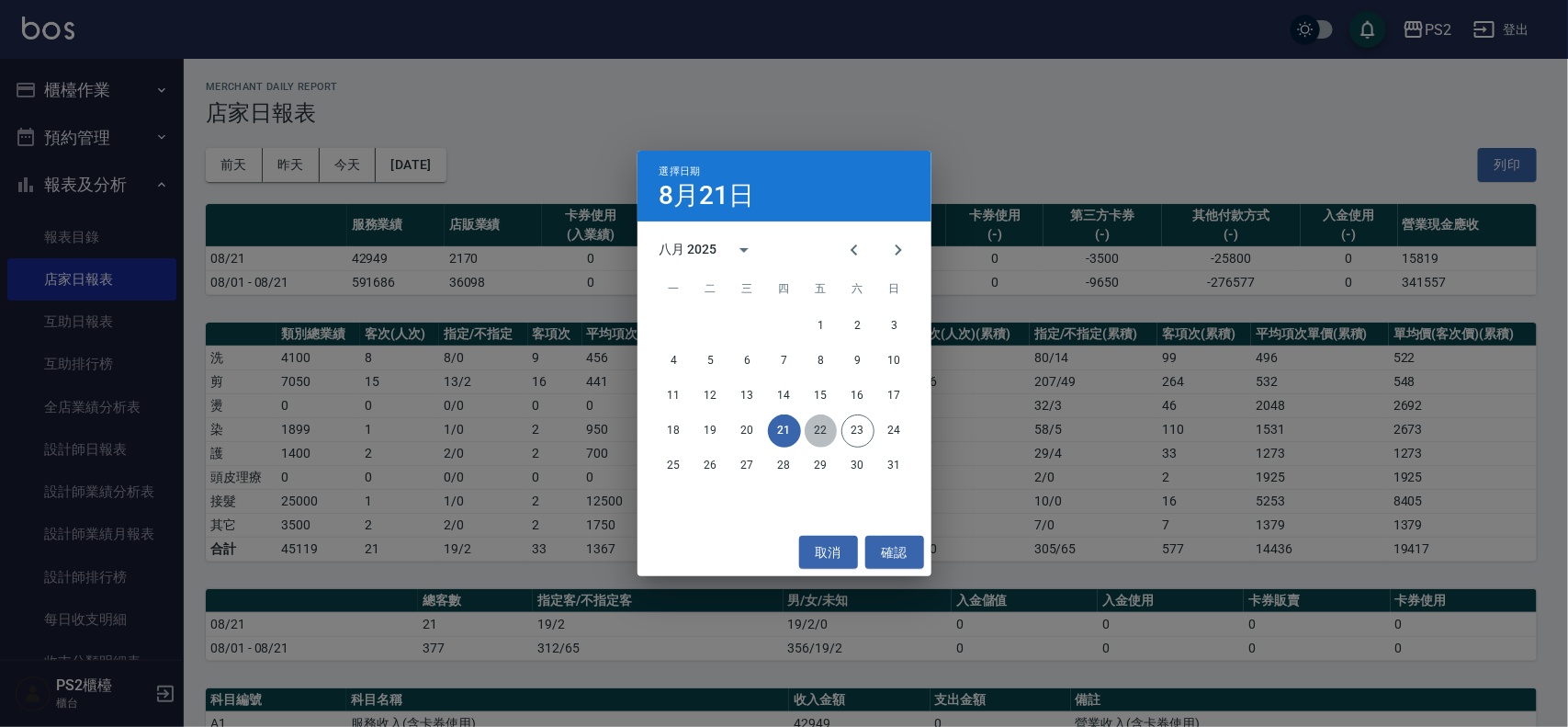
click at [820, 424] on button "22" at bounding box center [821, 431] width 33 height 33
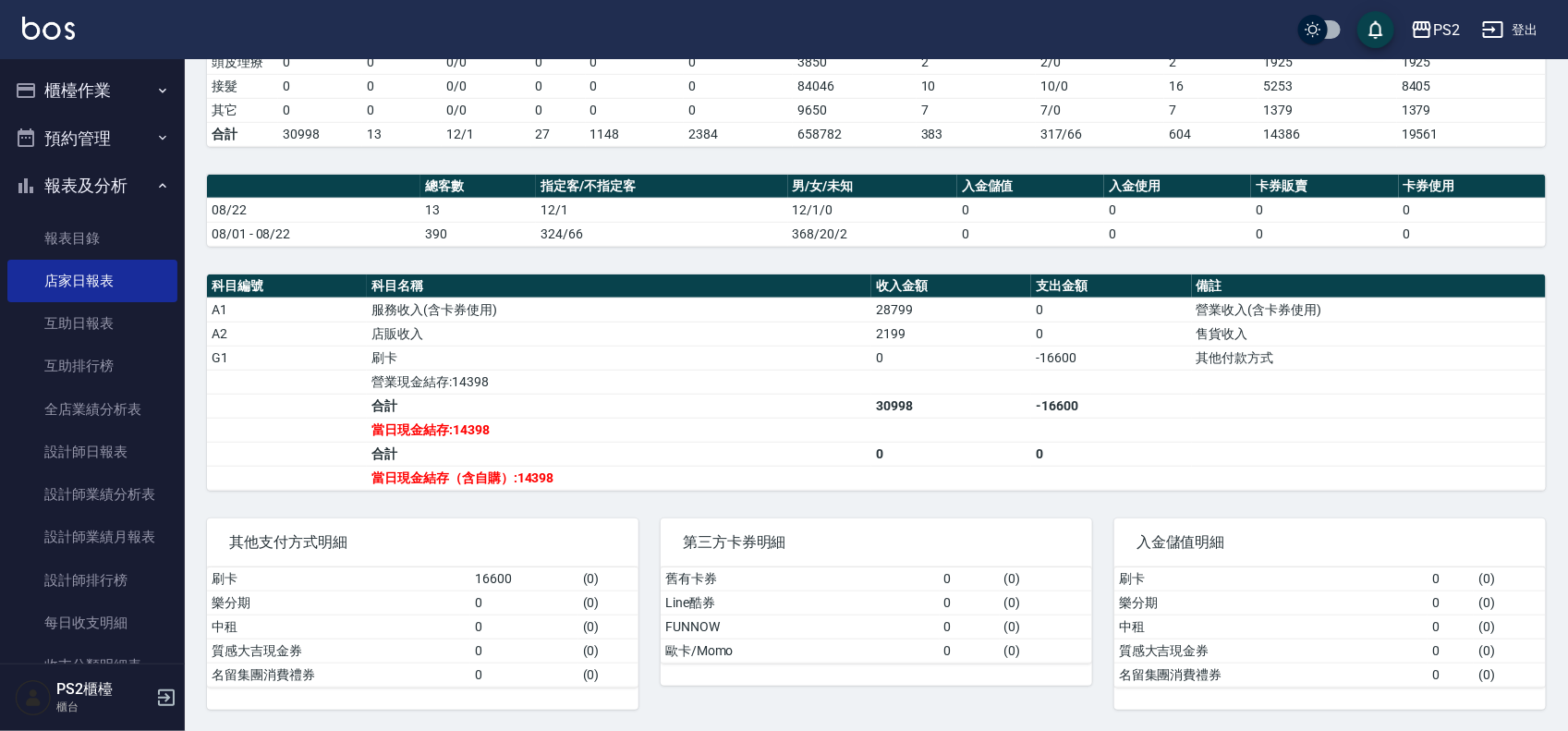
scroll to position [424, 0]
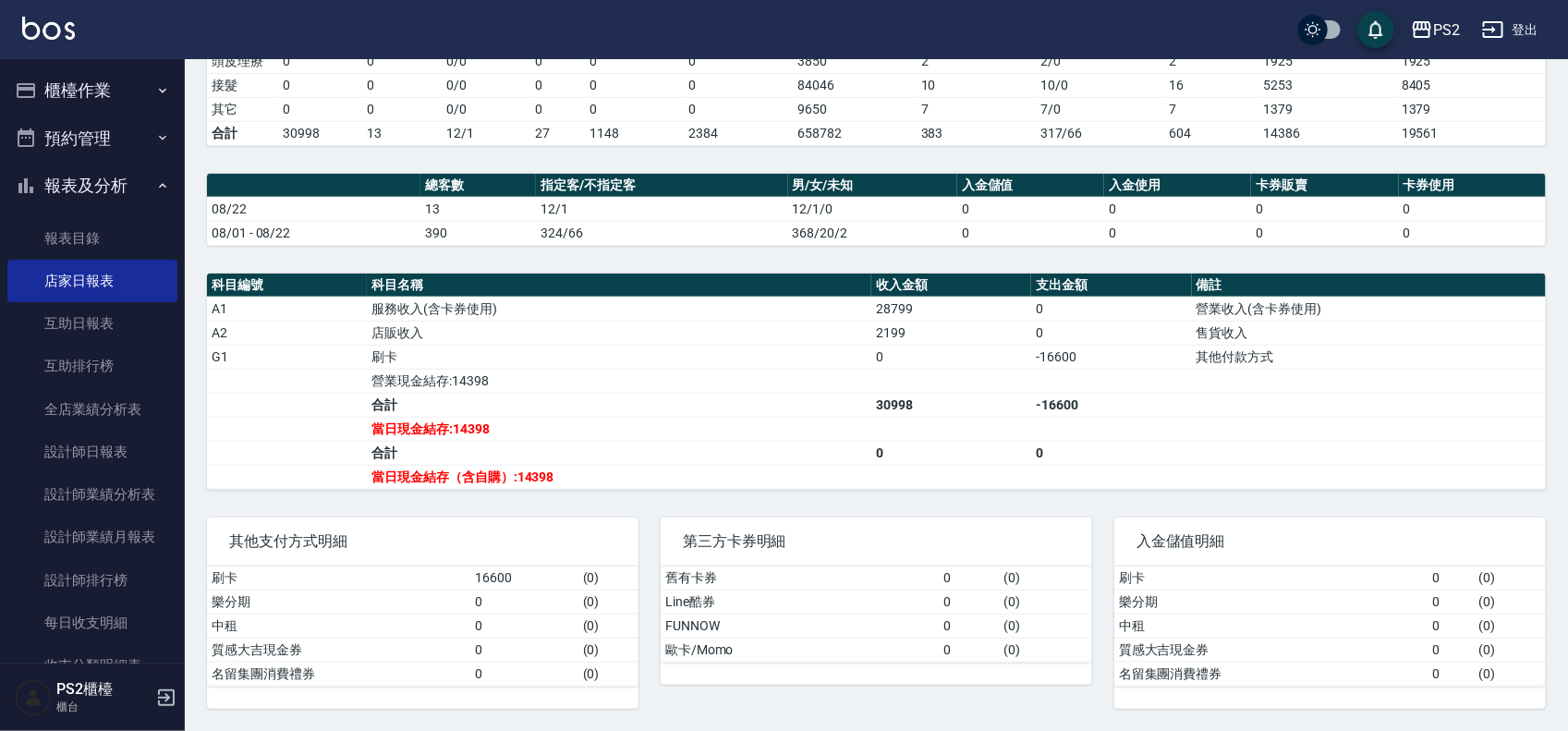
click at [490, 310] on td "服務收入(含卡券使用)" at bounding box center [618, 308] width 505 height 24
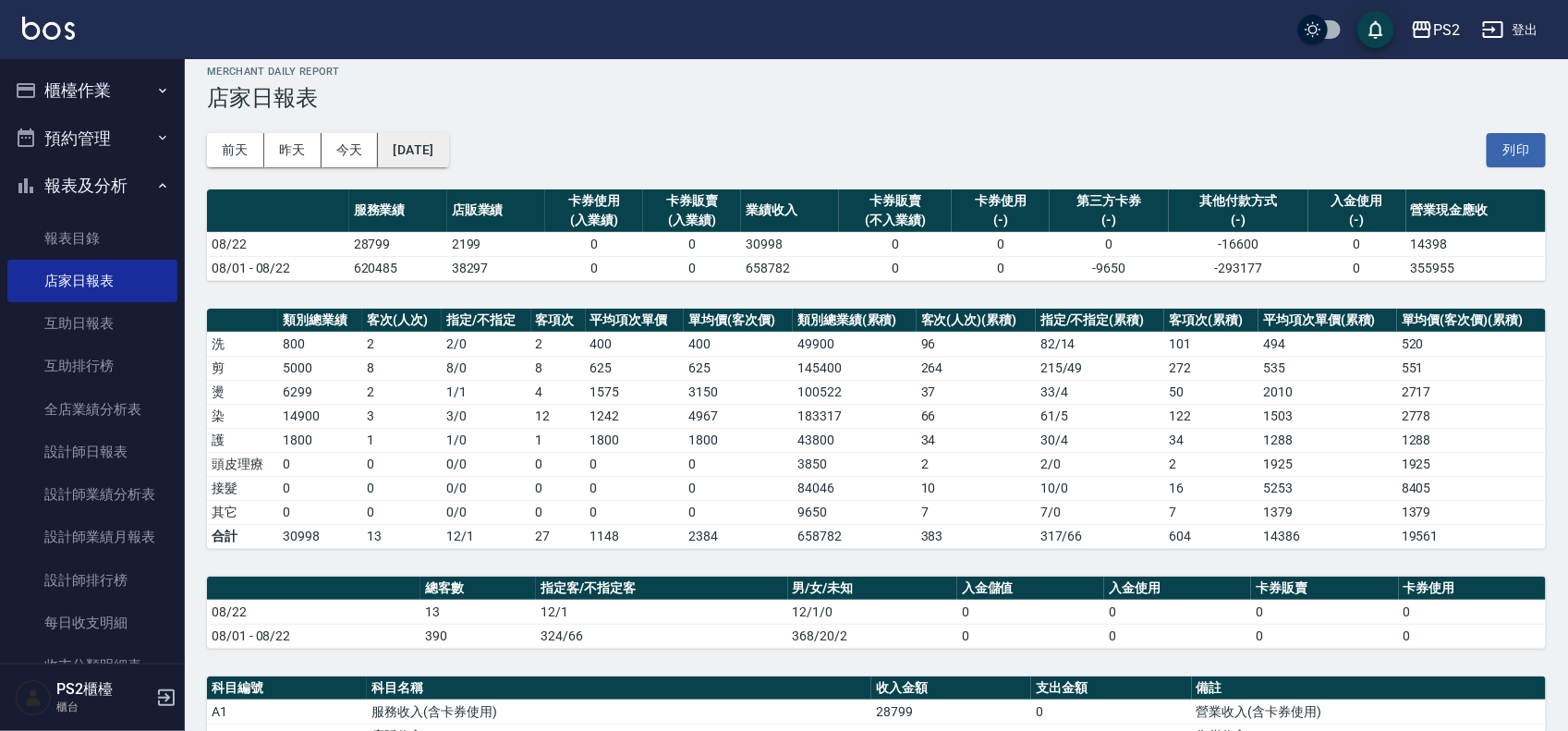
scroll to position [0, 0]
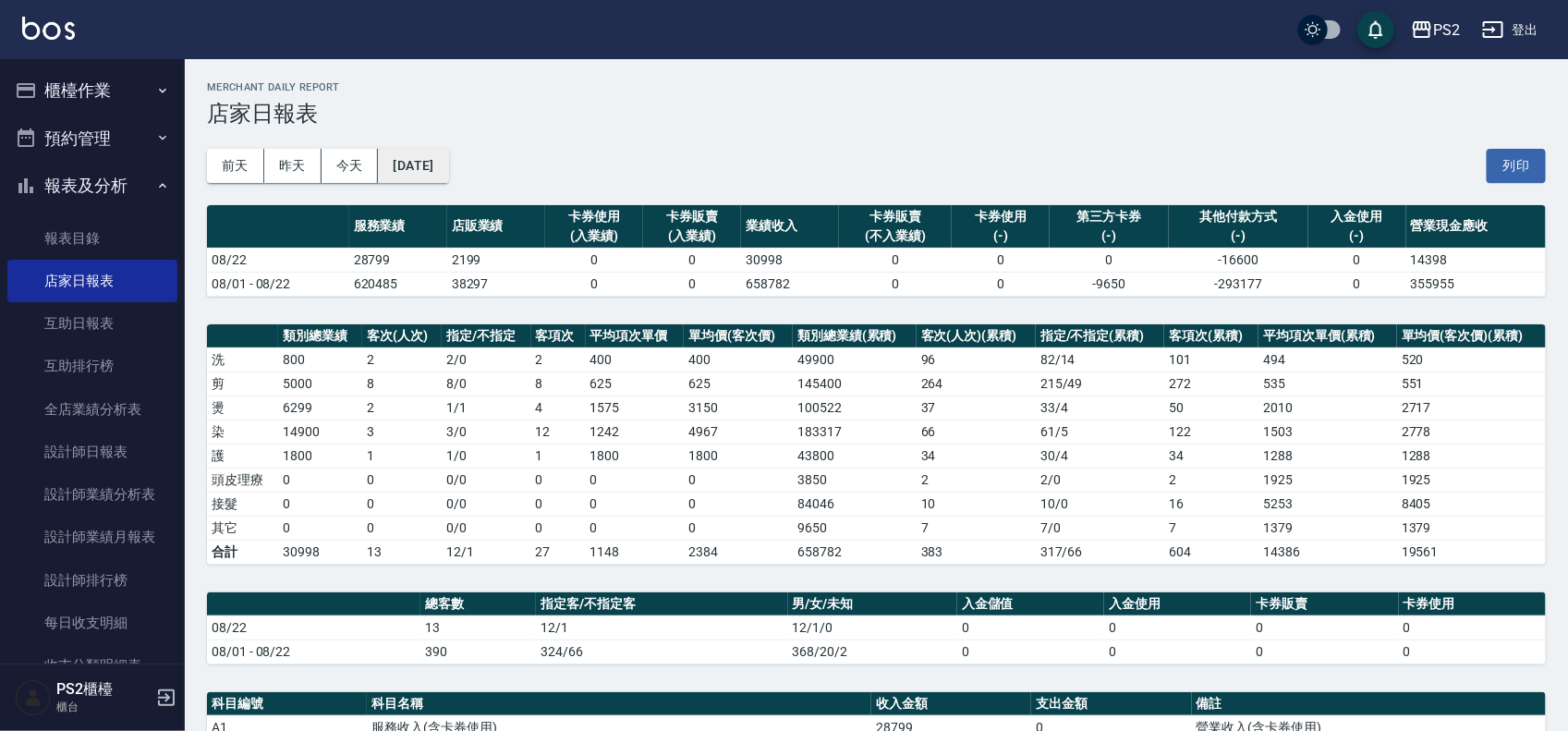
click at [429, 168] on button "[DATE]" at bounding box center [413, 165] width 70 height 34
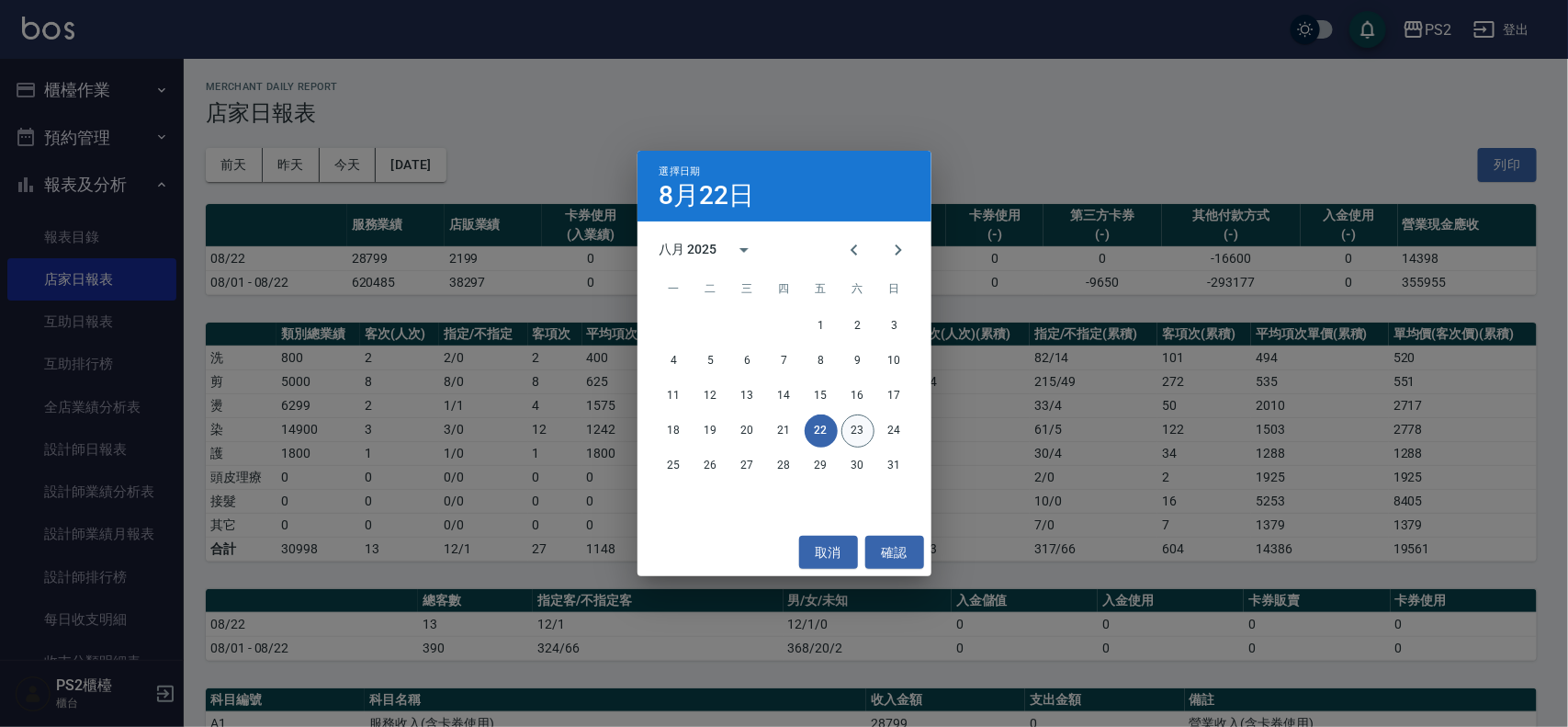
click at [850, 428] on button "23" at bounding box center [858, 431] width 33 height 33
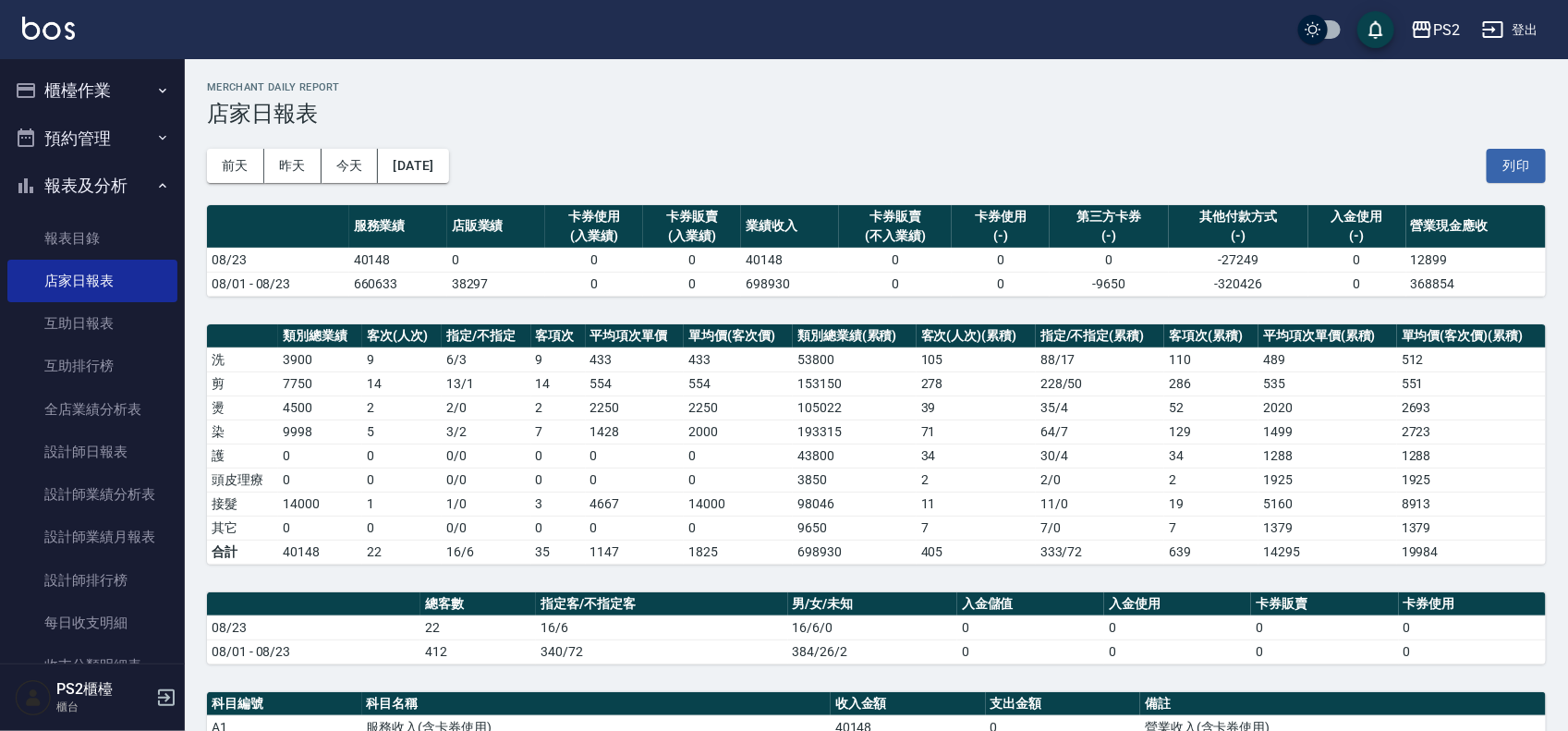
click at [93, 67] on button "櫃檯作業" at bounding box center [92, 91] width 170 height 48
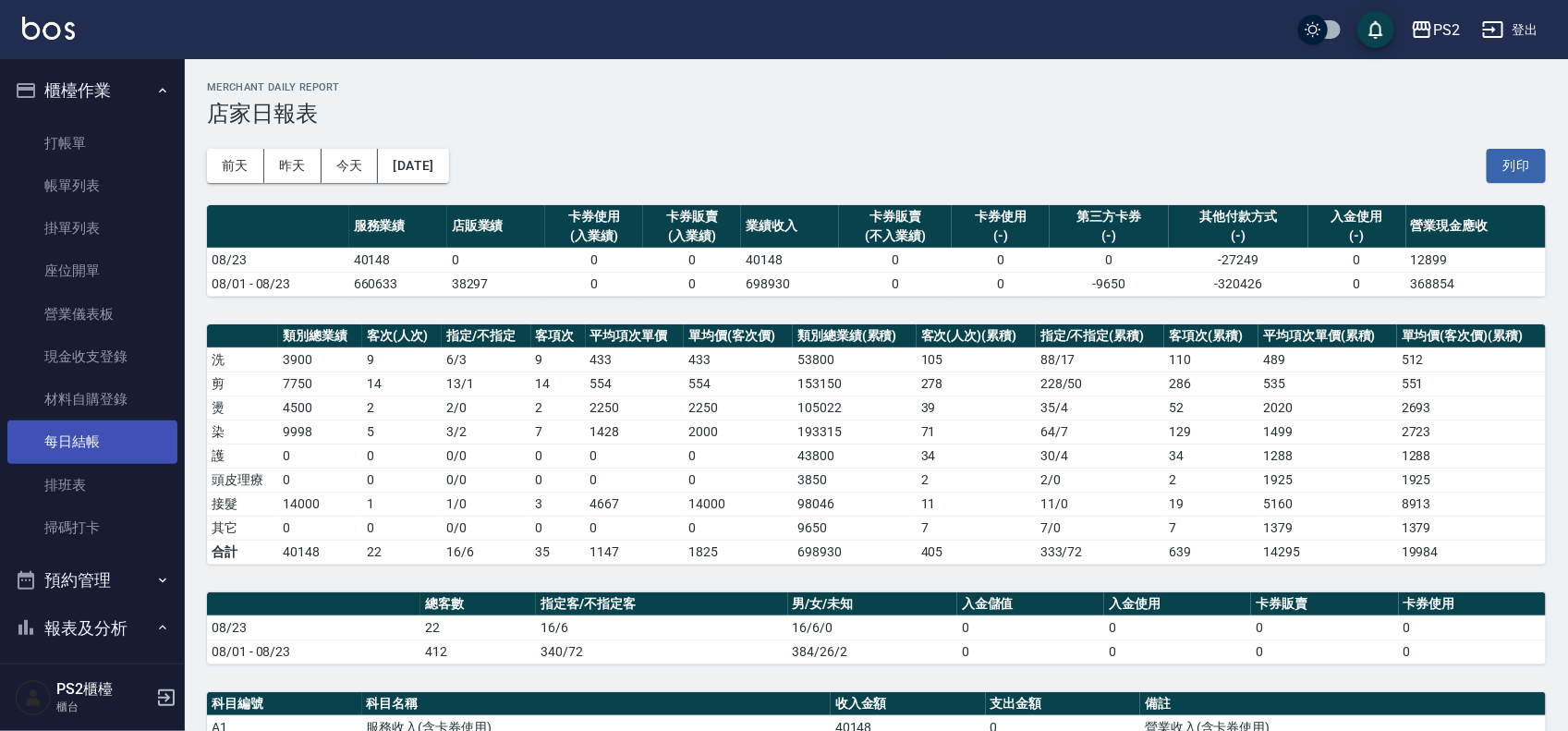
click at [102, 439] on link "每日結帳" at bounding box center [92, 442] width 170 height 43
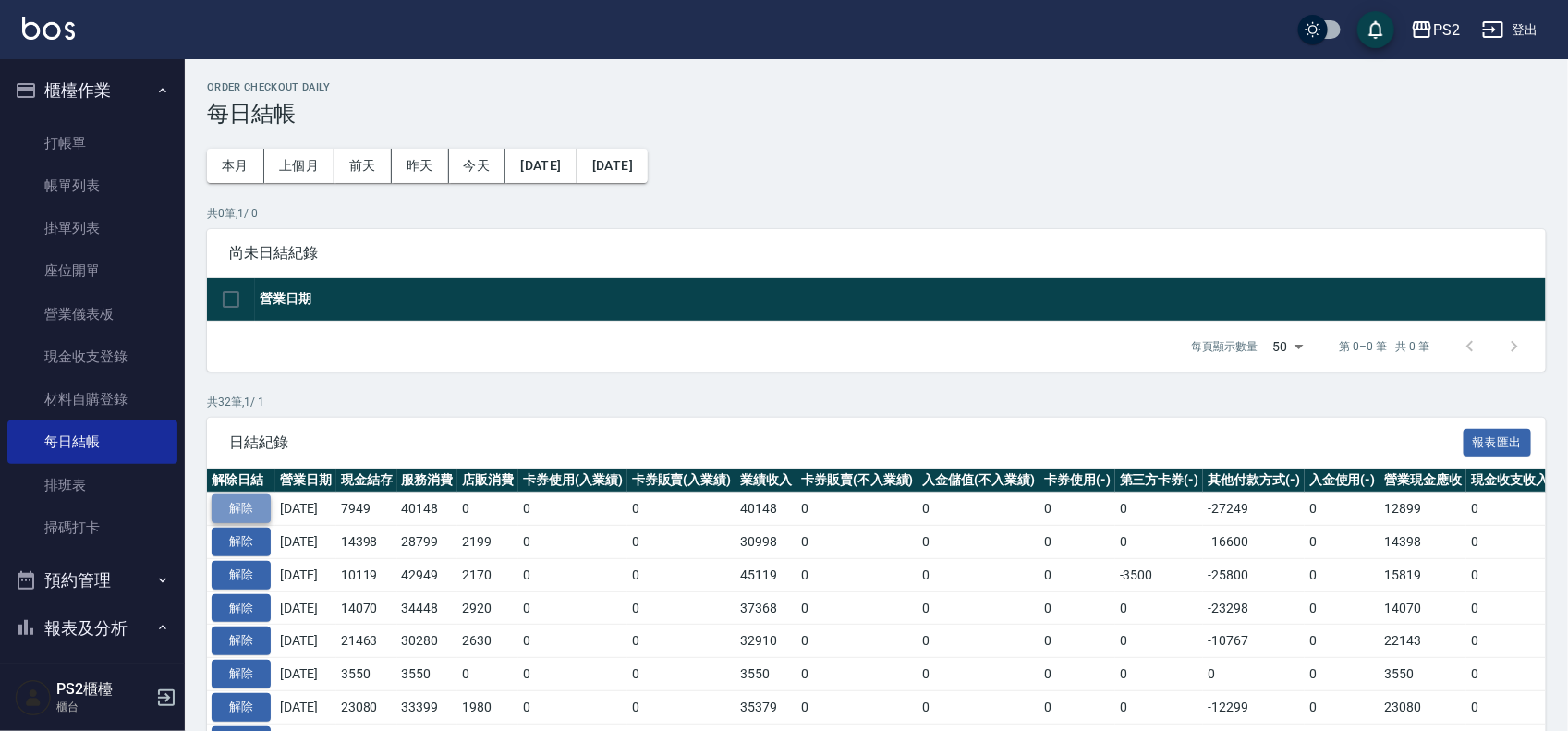
click at [255, 510] on button "解除" at bounding box center [240, 509] width 59 height 29
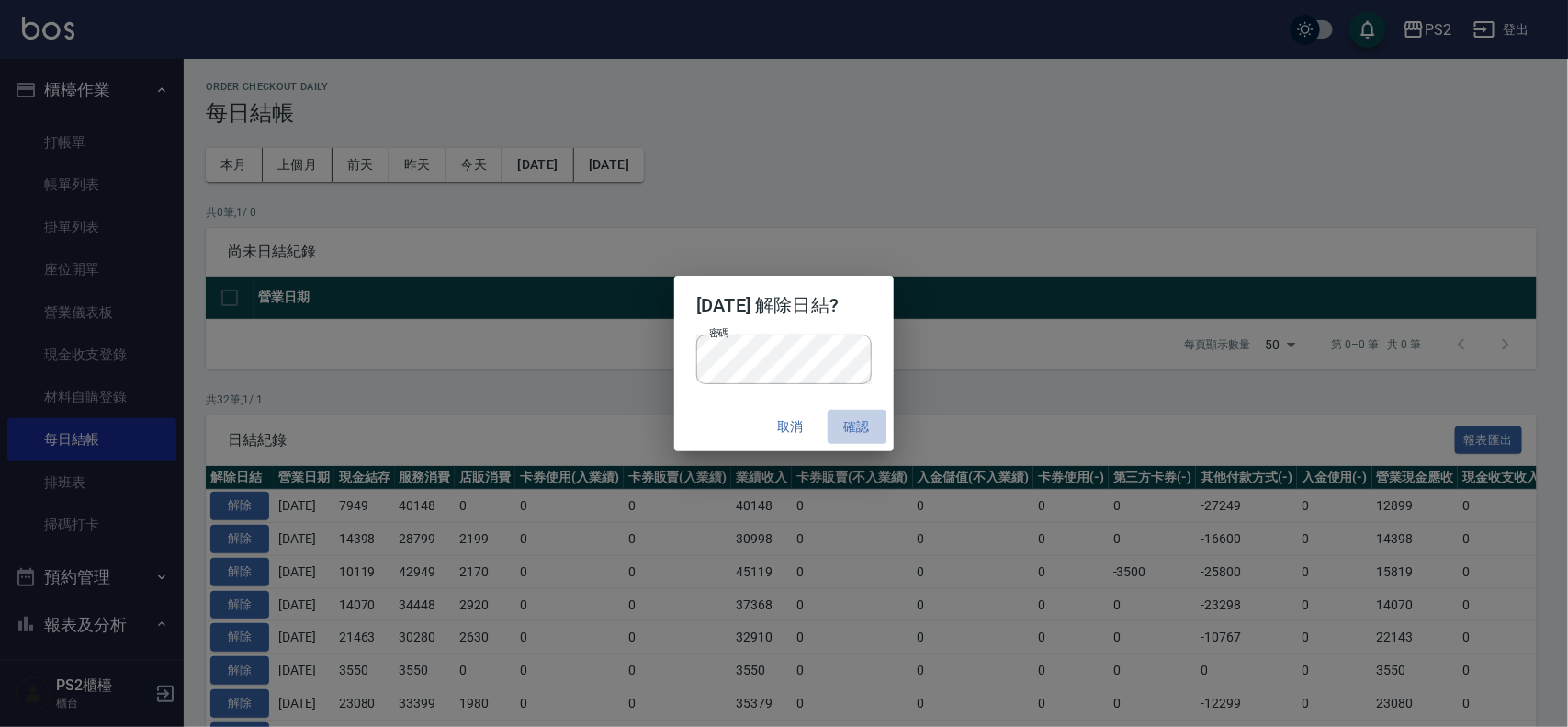
click at [875, 428] on button "確認" at bounding box center [857, 426] width 59 height 34
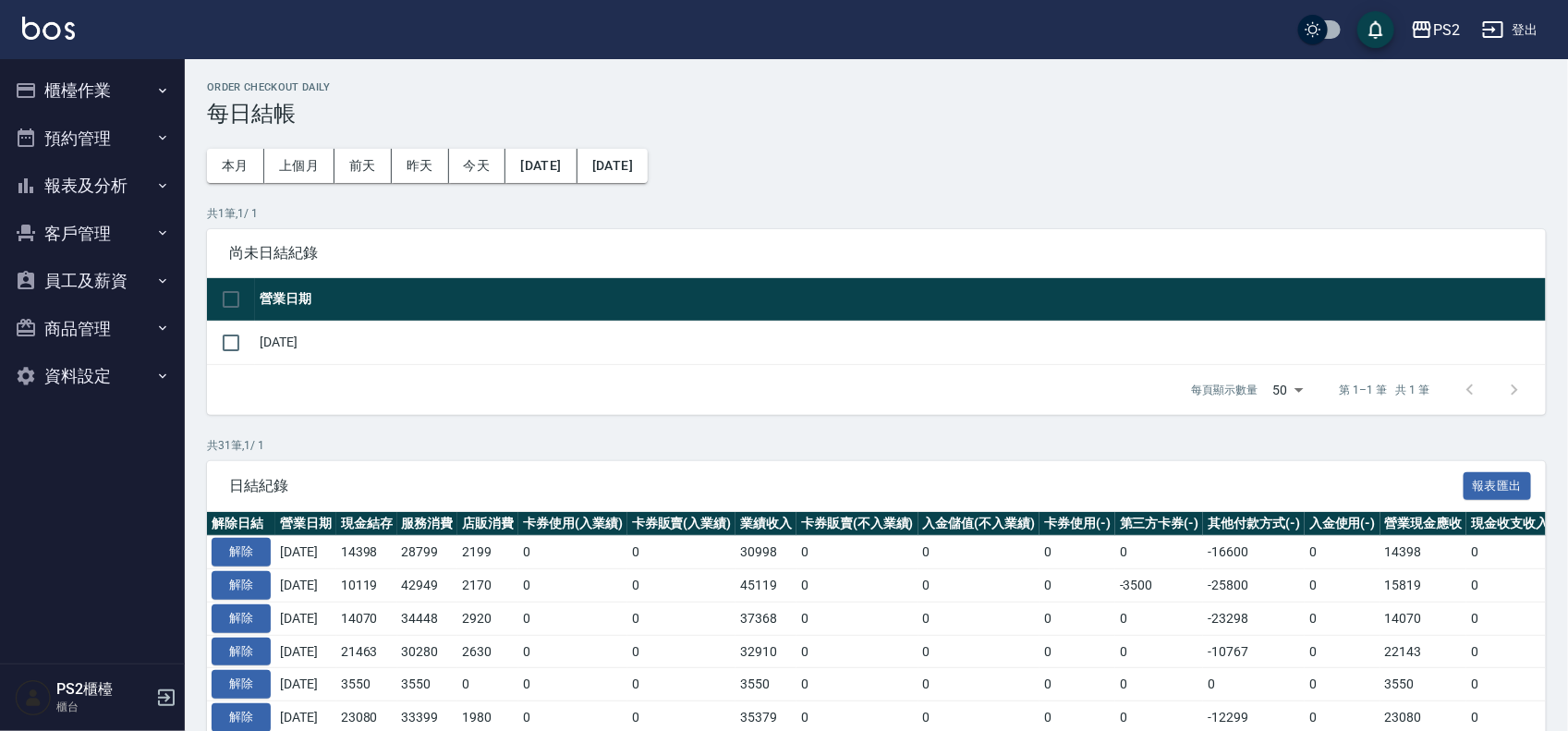
click at [143, 94] on button "櫃檯作業" at bounding box center [92, 91] width 170 height 48
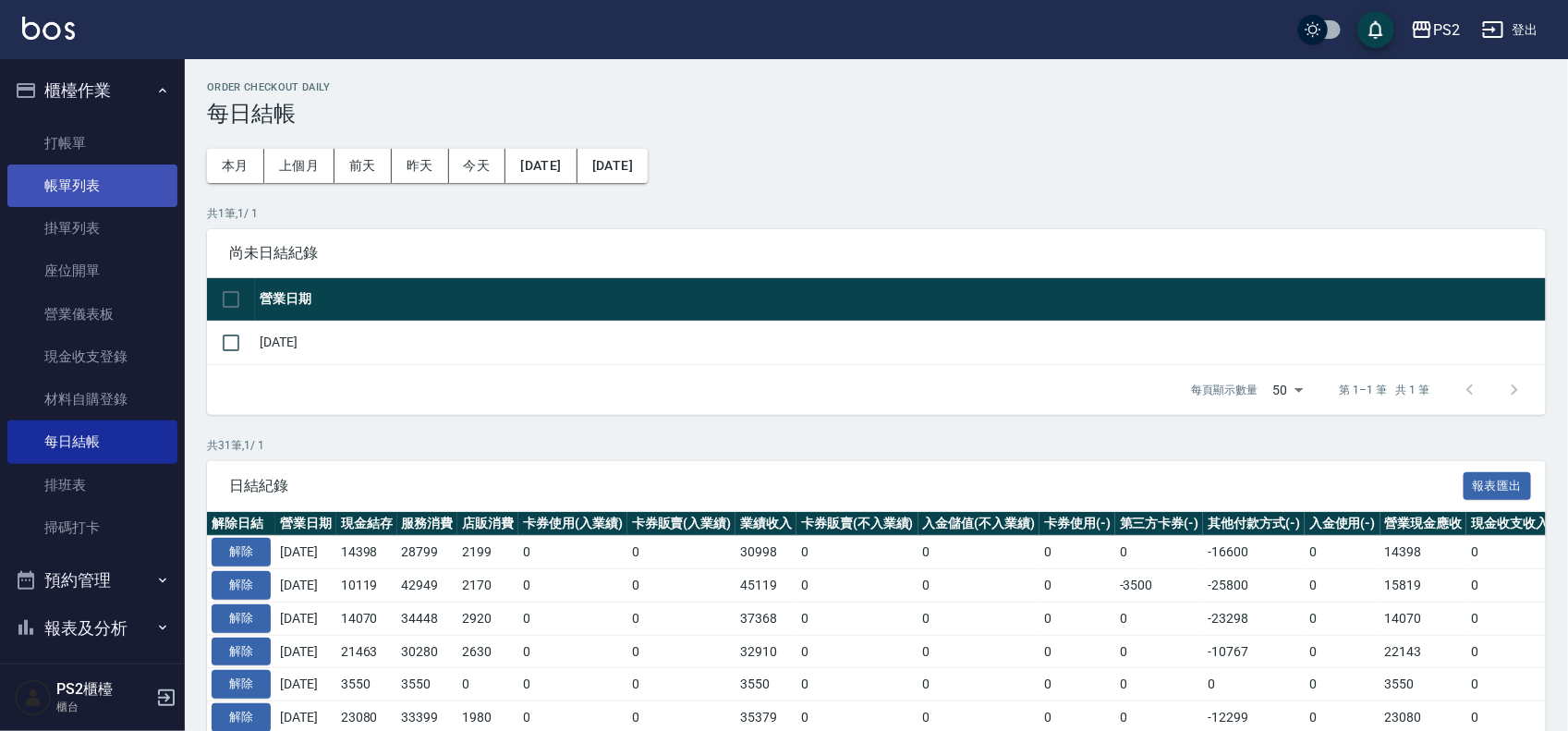
click at [80, 174] on link "帳單列表" at bounding box center [92, 186] width 170 height 43
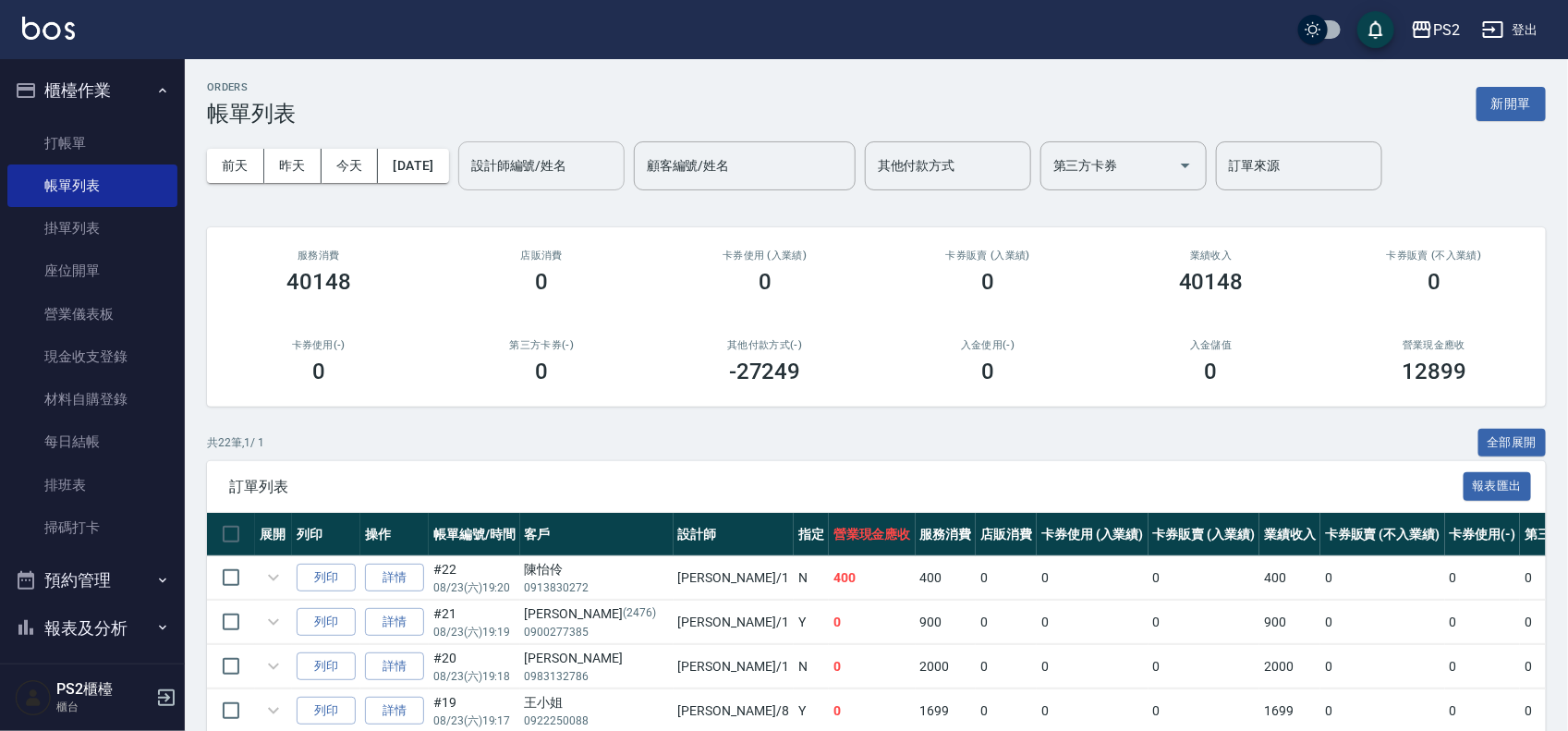
click at [352, 152] on button "今天" at bounding box center [350, 165] width 57 height 34
click at [559, 169] on input "設計師編號/姓名" at bounding box center [541, 165] width 149 height 32
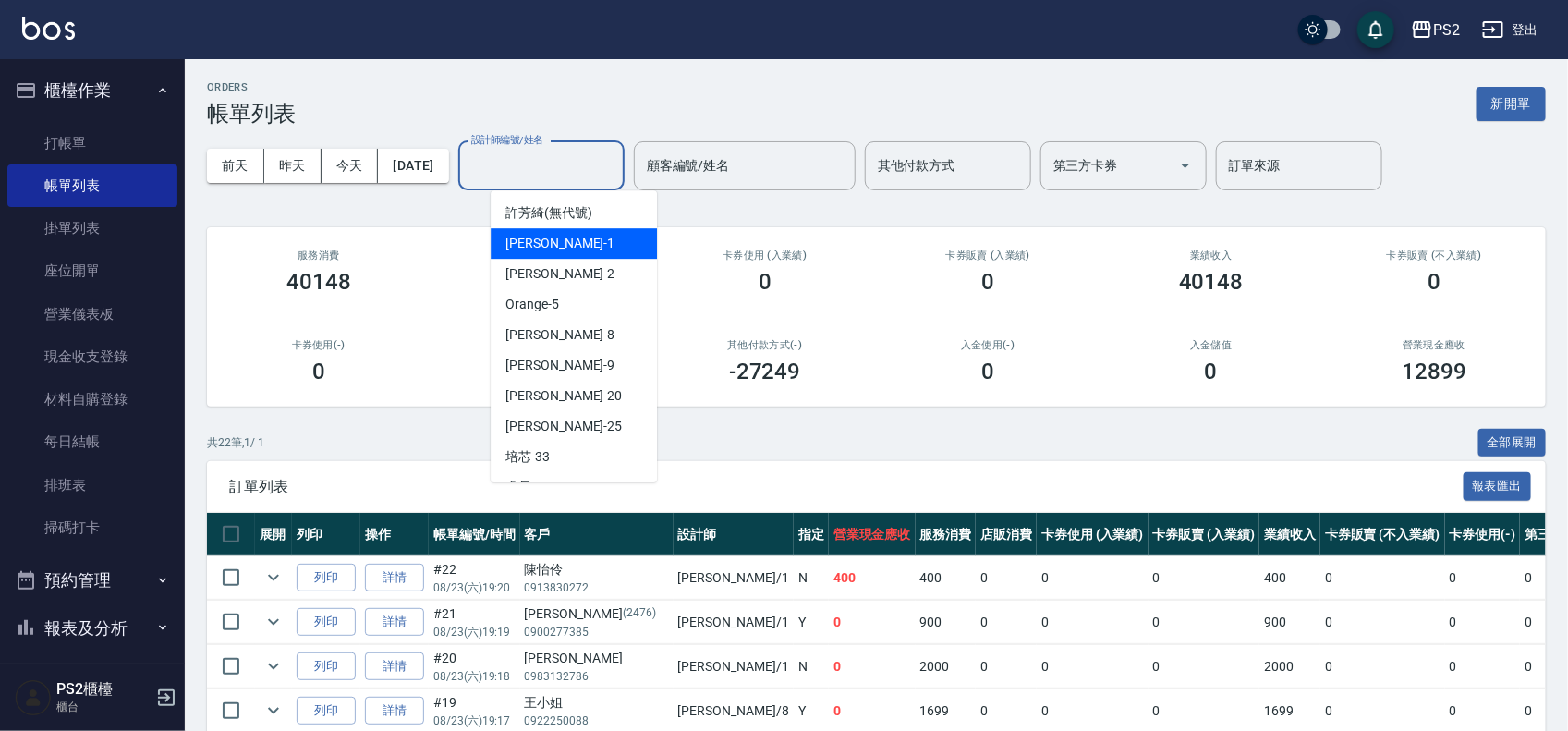
click at [588, 249] on div "Polly -1" at bounding box center [574, 242] width 167 height 30
type input "Polly-1"
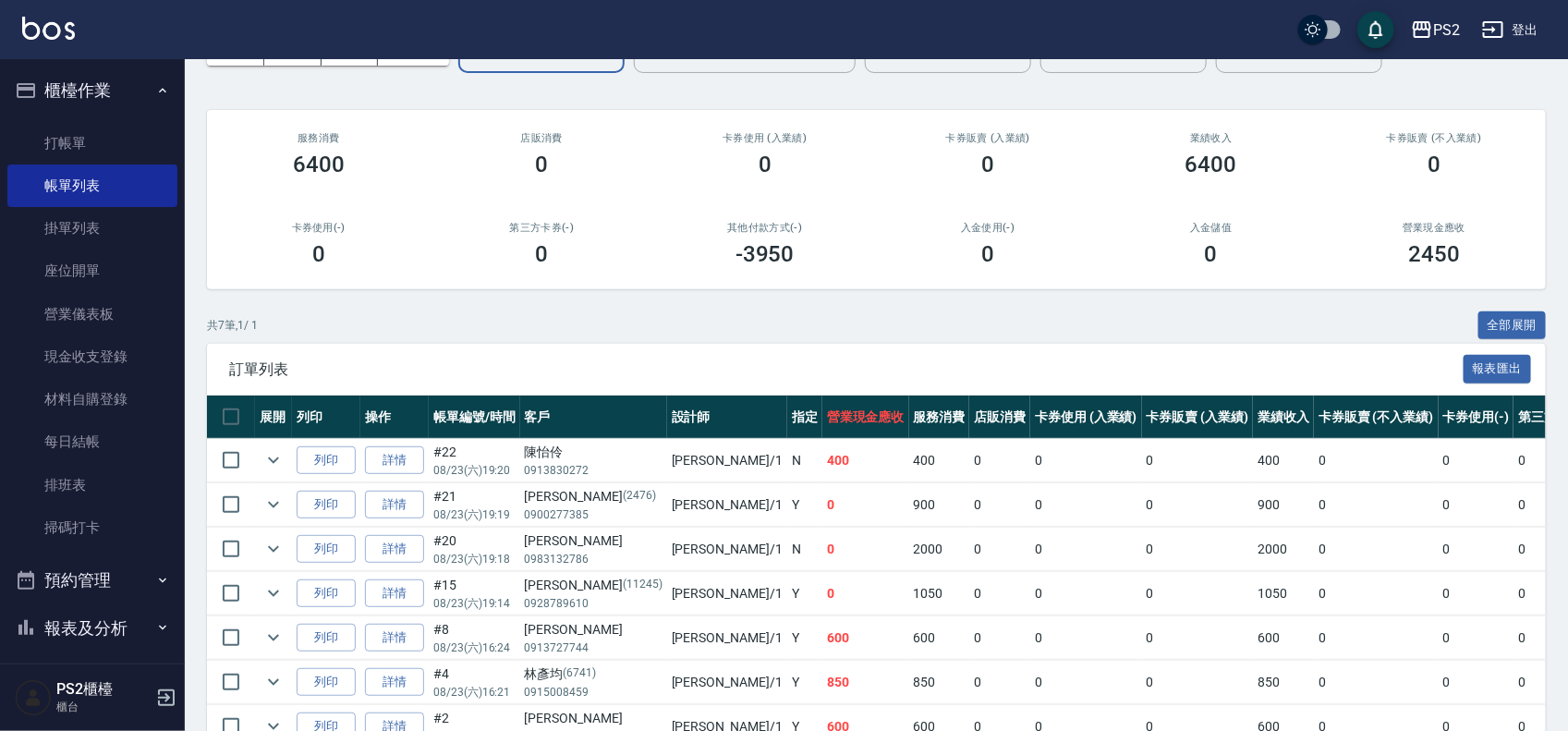
scroll to position [228, 0]
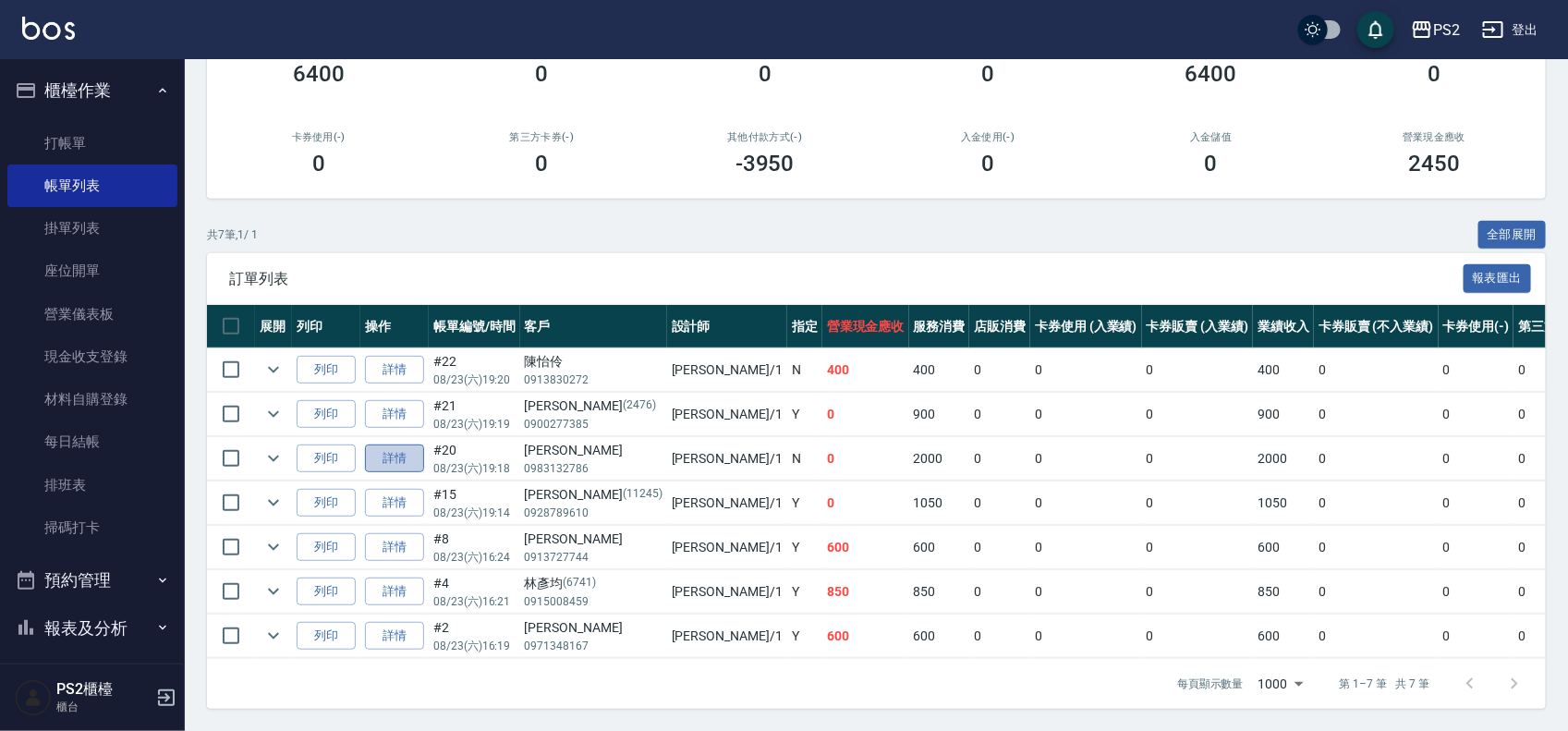
click at [380, 445] on link "詳情" at bounding box center [394, 460] width 59 height 29
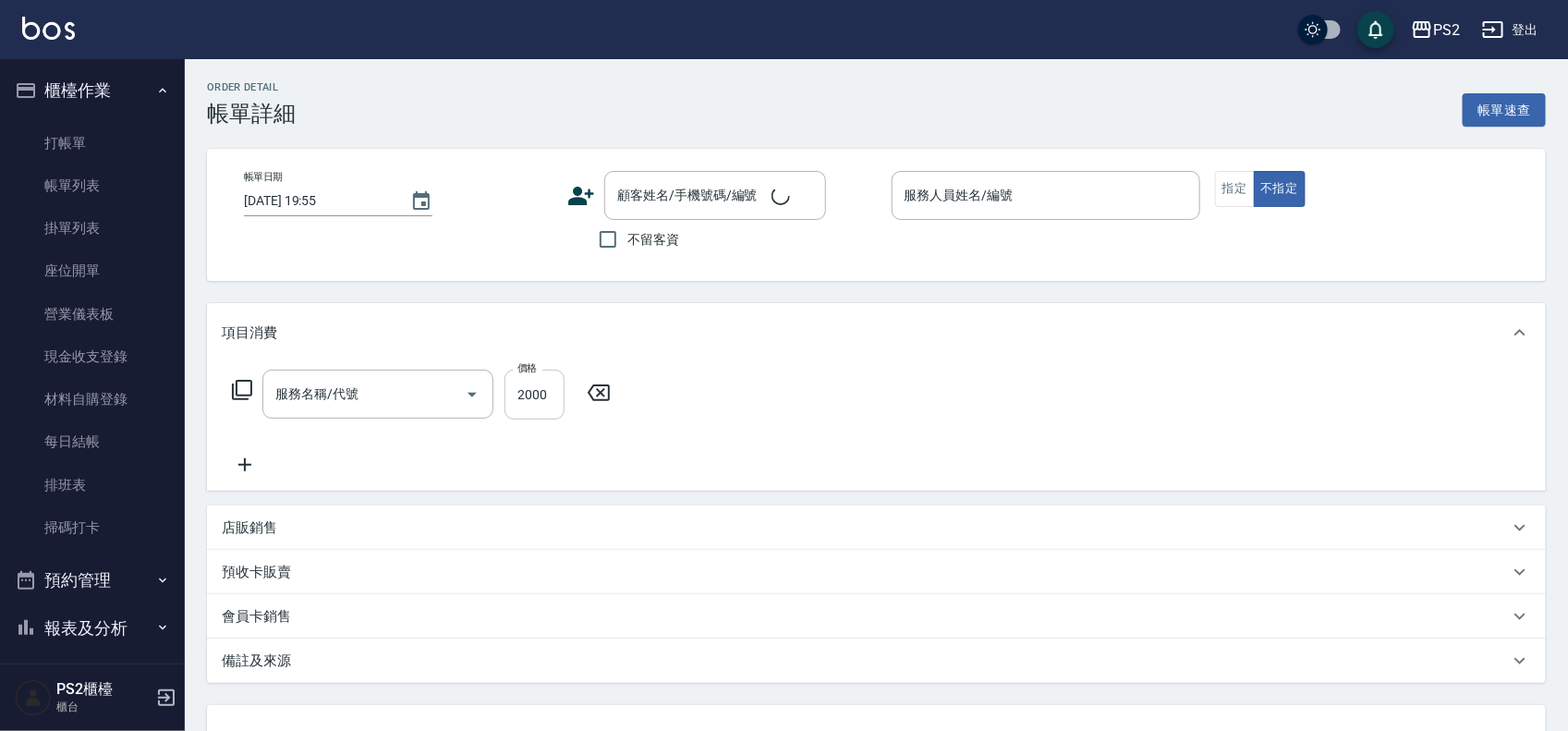
type input "2025/08/23 19:18"
type input "Polly-1"
type input "張天梅/0983132786/"
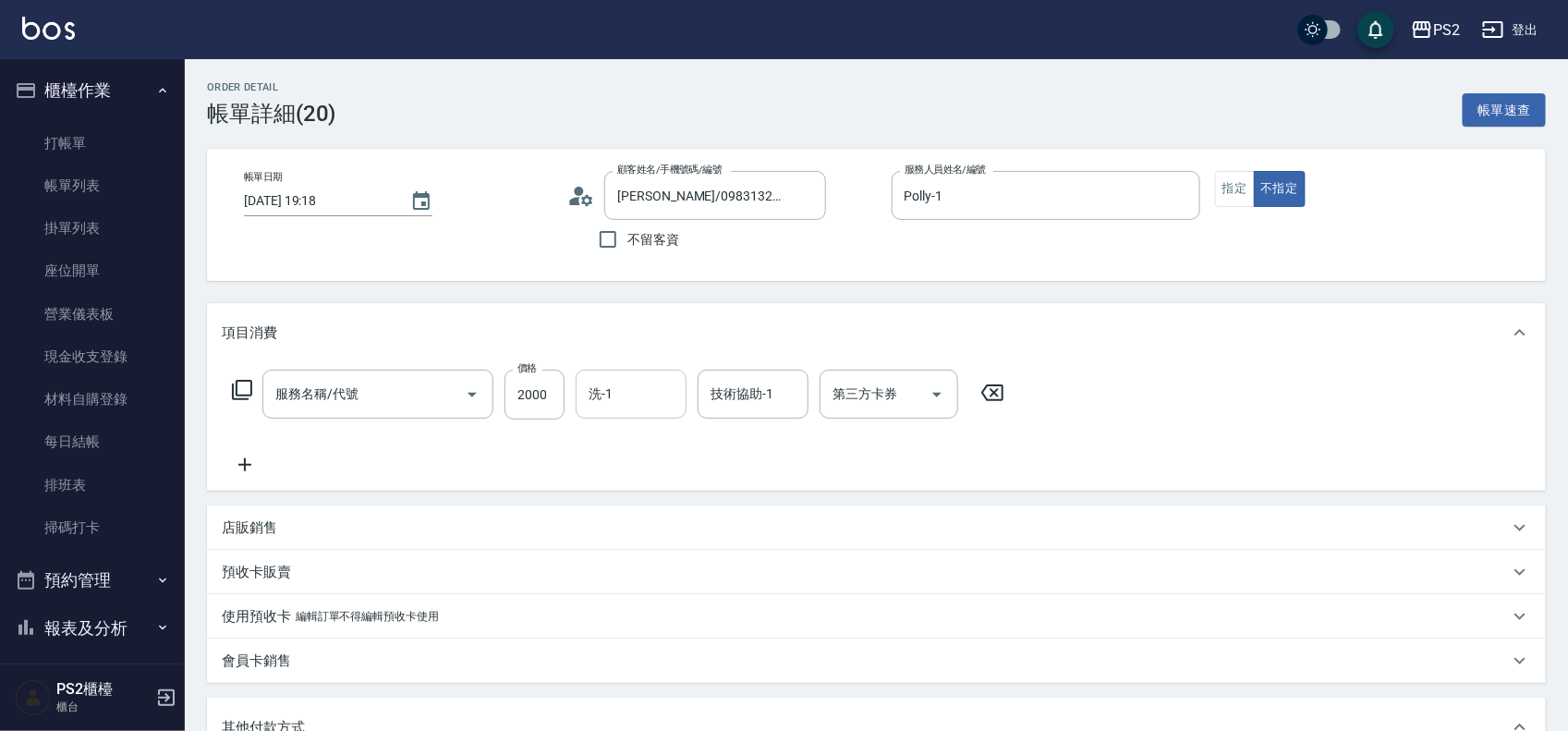
type input "染髮+髮還原1500(402)"
click at [614, 380] on input "洗-1" at bounding box center [631, 394] width 94 height 32
type input "Allan-25"
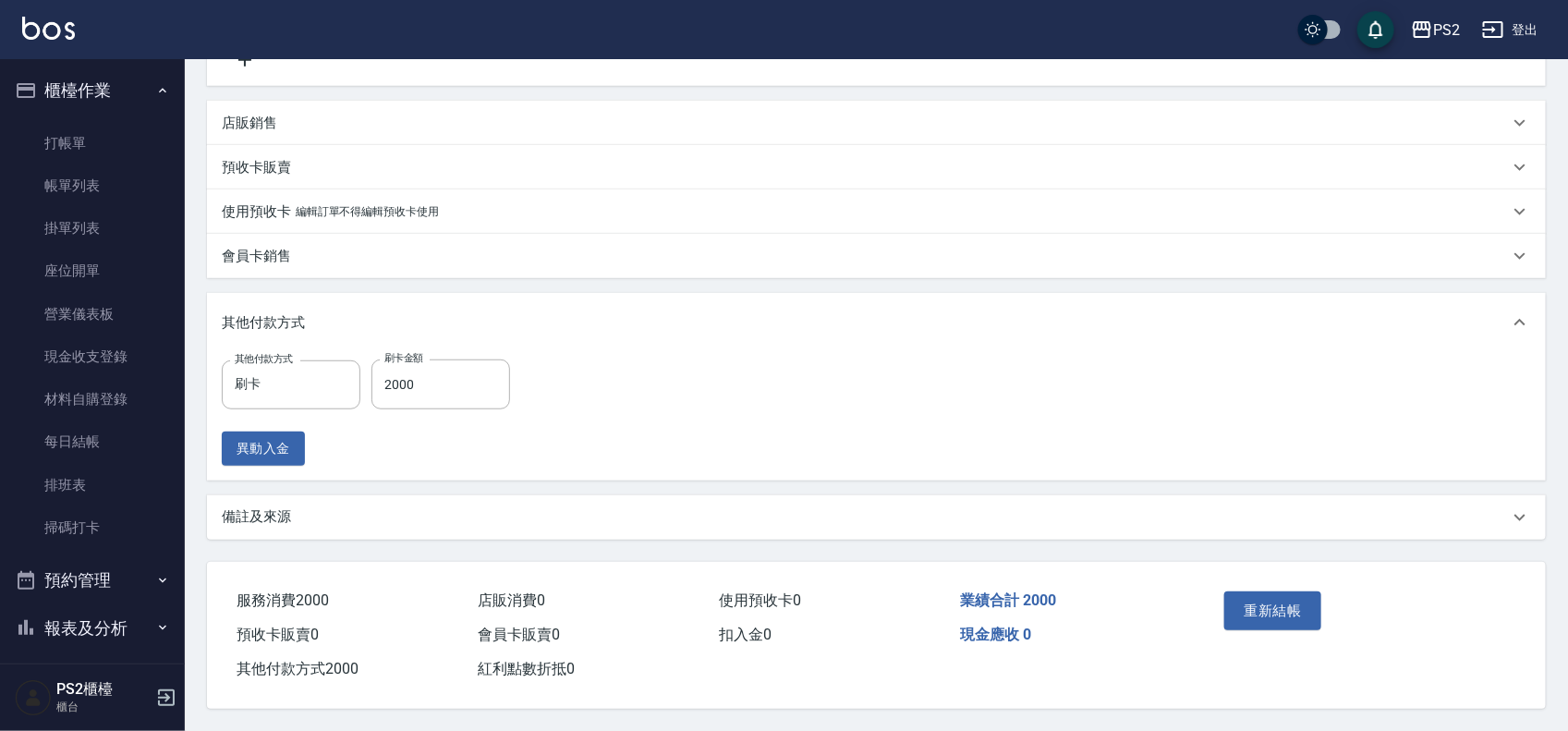
scroll to position [411, 0]
click at [1250, 594] on button "重新結帳" at bounding box center [1272, 611] width 98 height 39
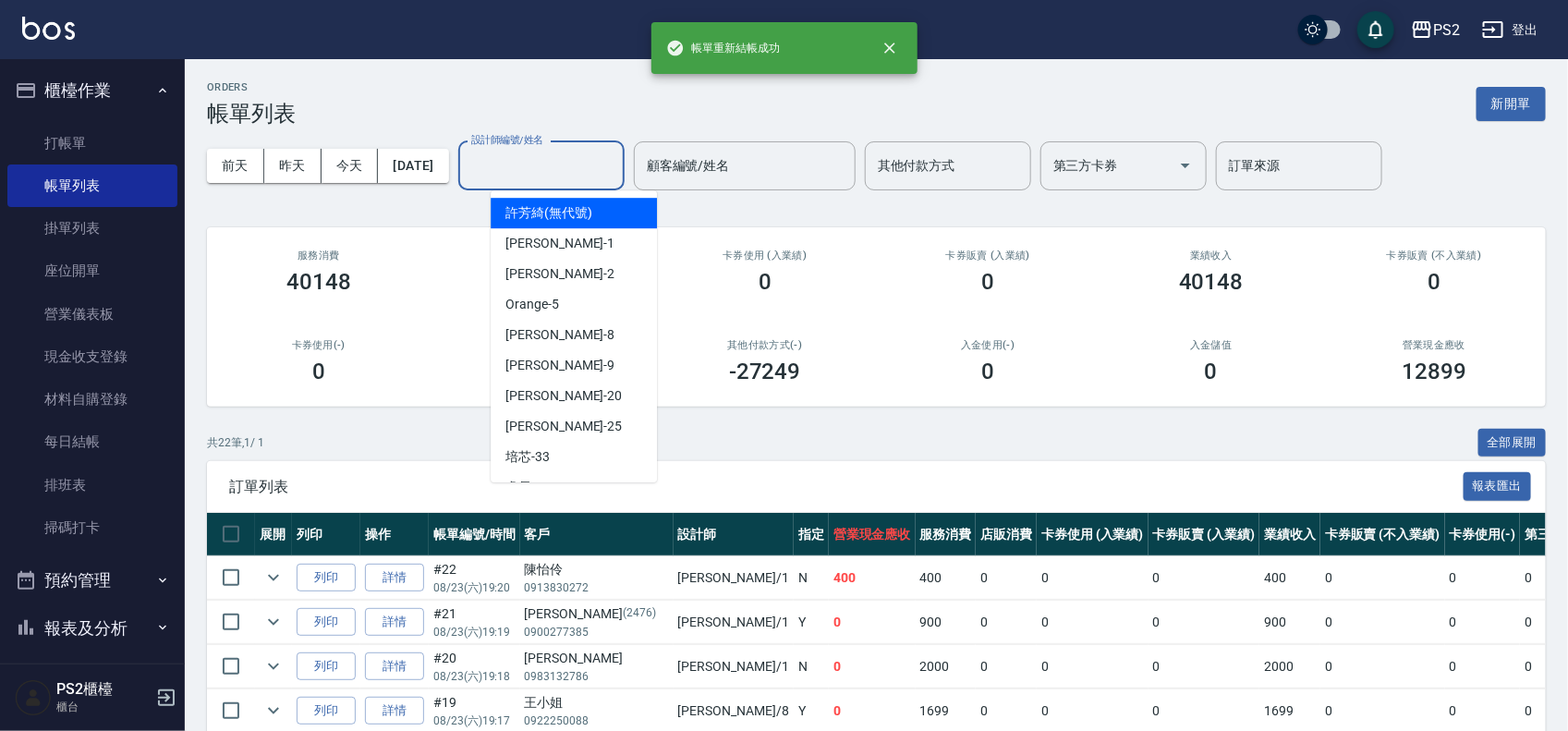
click at [536, 163] on input "設計師編號/姓名" at bounding box center [541, 165] width 149 height 32
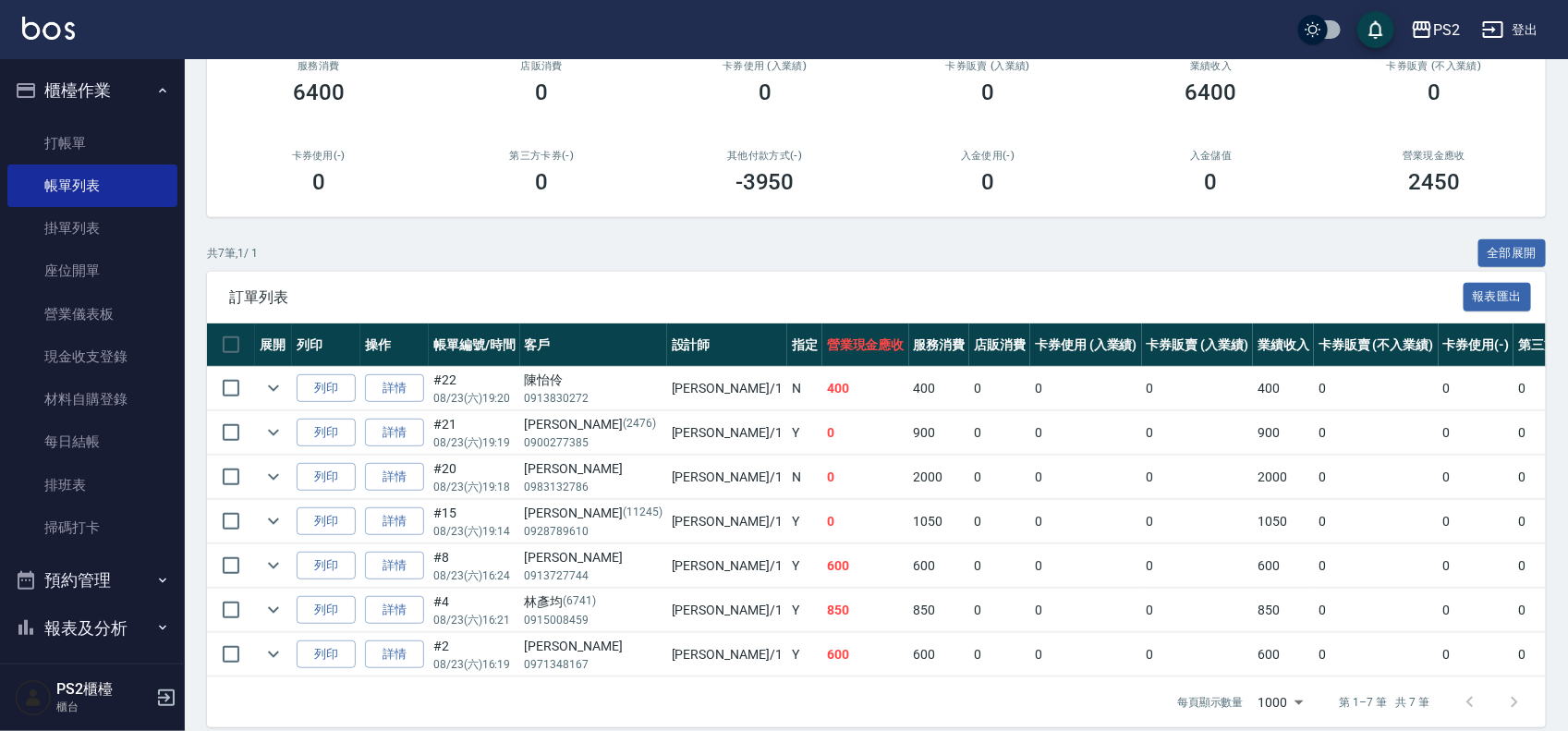
scroll to position [228, 0]
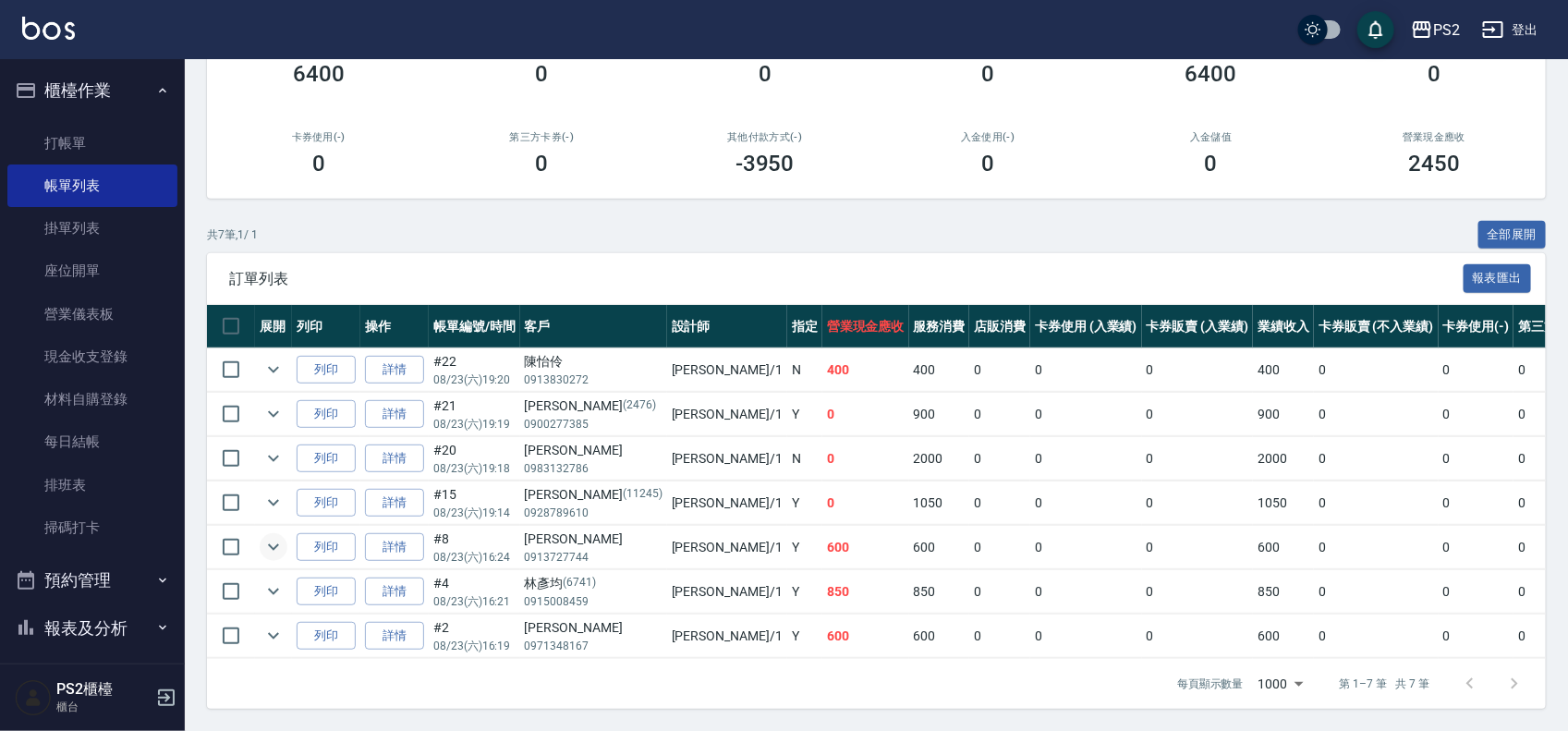
type input "Polly-1"
click at [275, 545] on icon "expand row" at bounding box center [272, 548] width 11 height 7
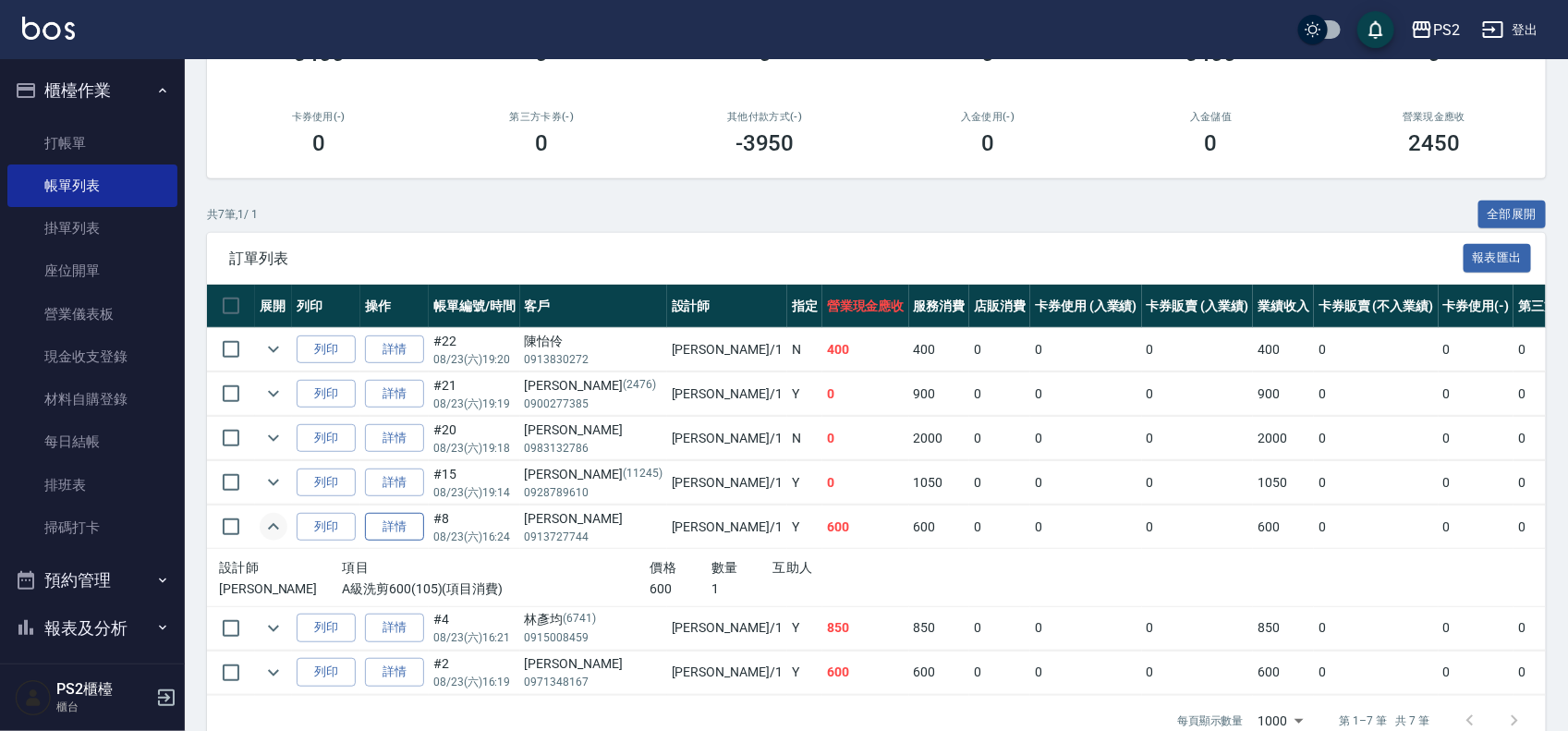
click at [416, 529] on link "詳情" at bounding box center [394, 527] width 59 height 29
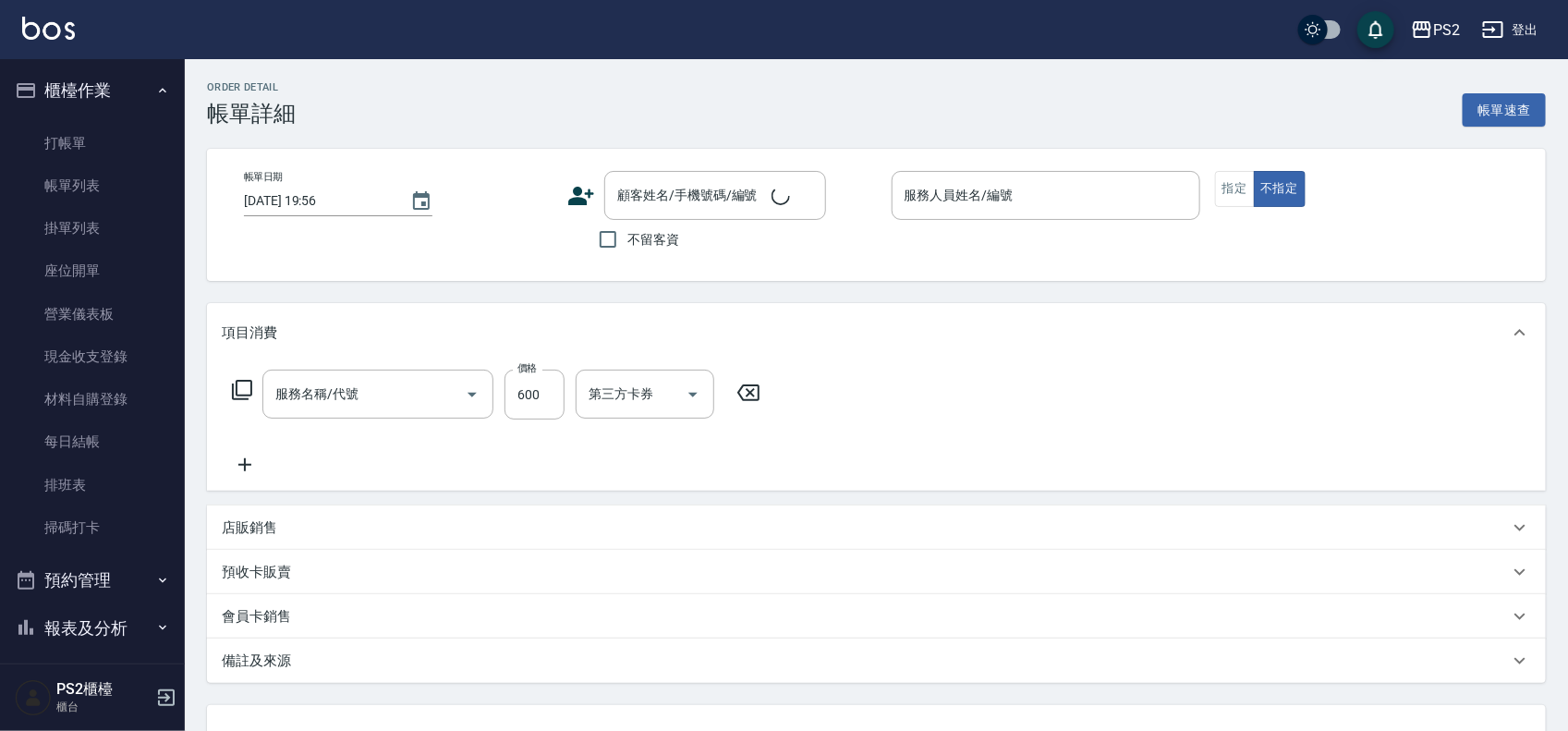
type input "2025/08/23 16:24"
type input "Polly-1"
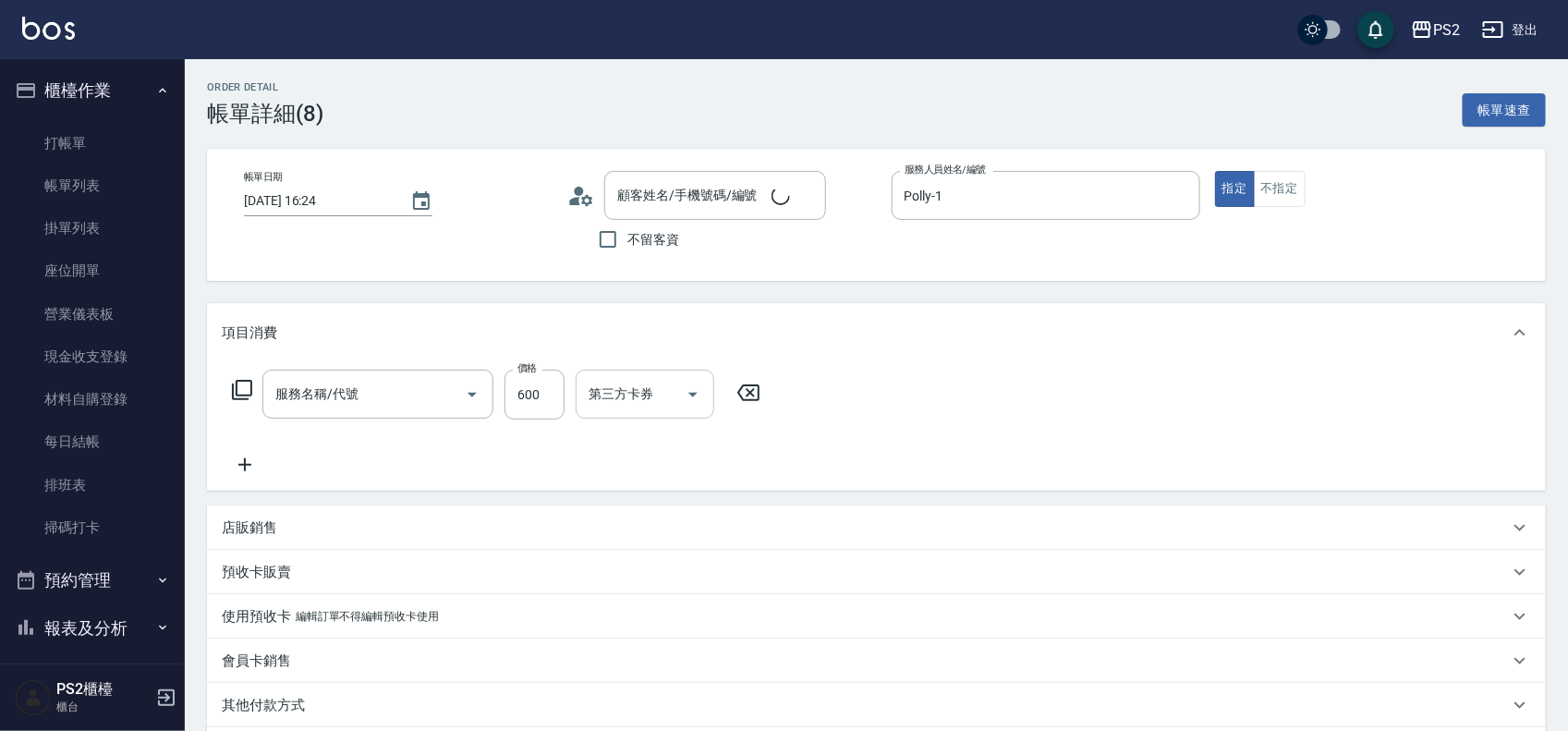
type input "A級洗剪600(105)"
type input "林葦成/0913727744/"
click at [620, 404] on input "洗-1" at bounding box center [631, 394] width 94 height 32
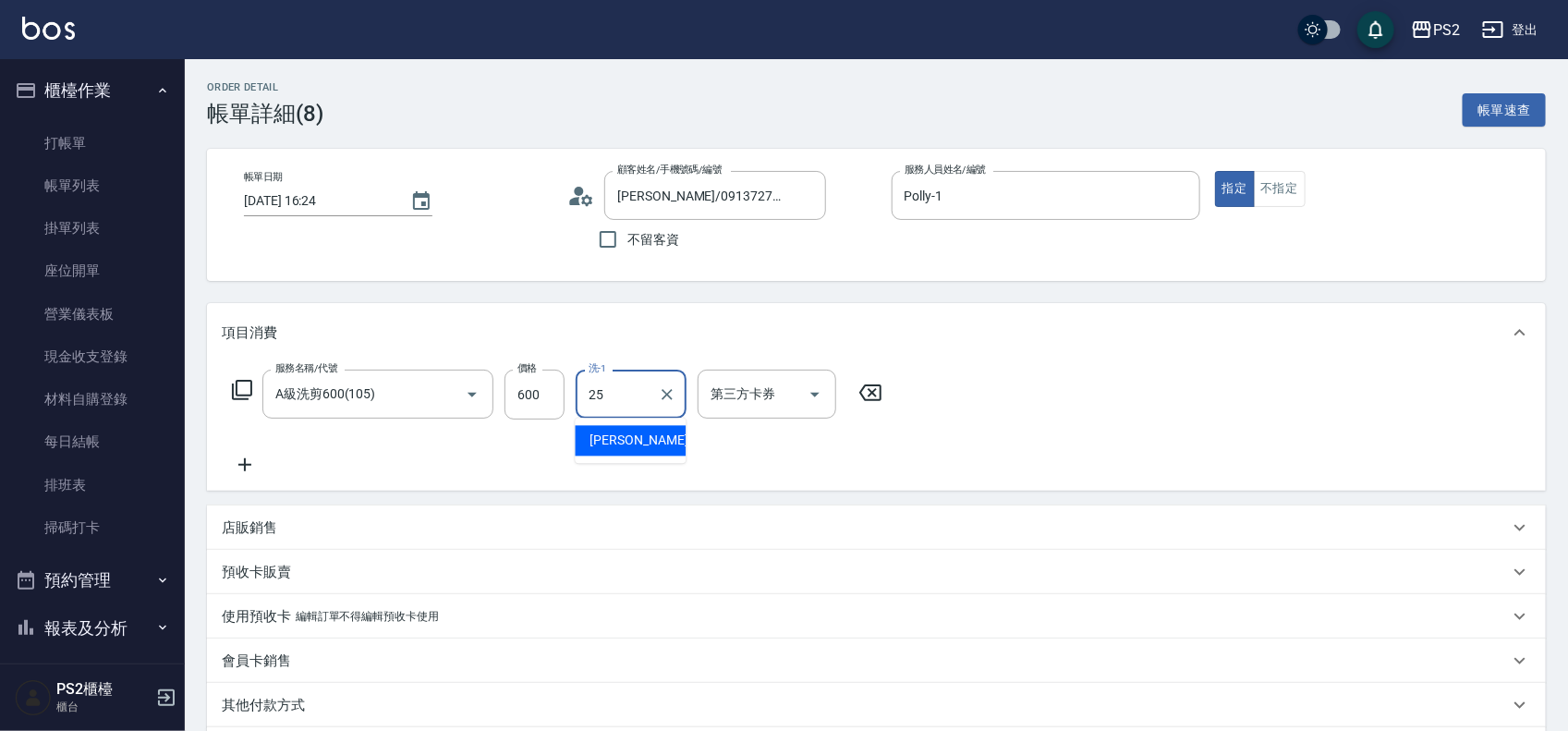
type input "Allan-25"
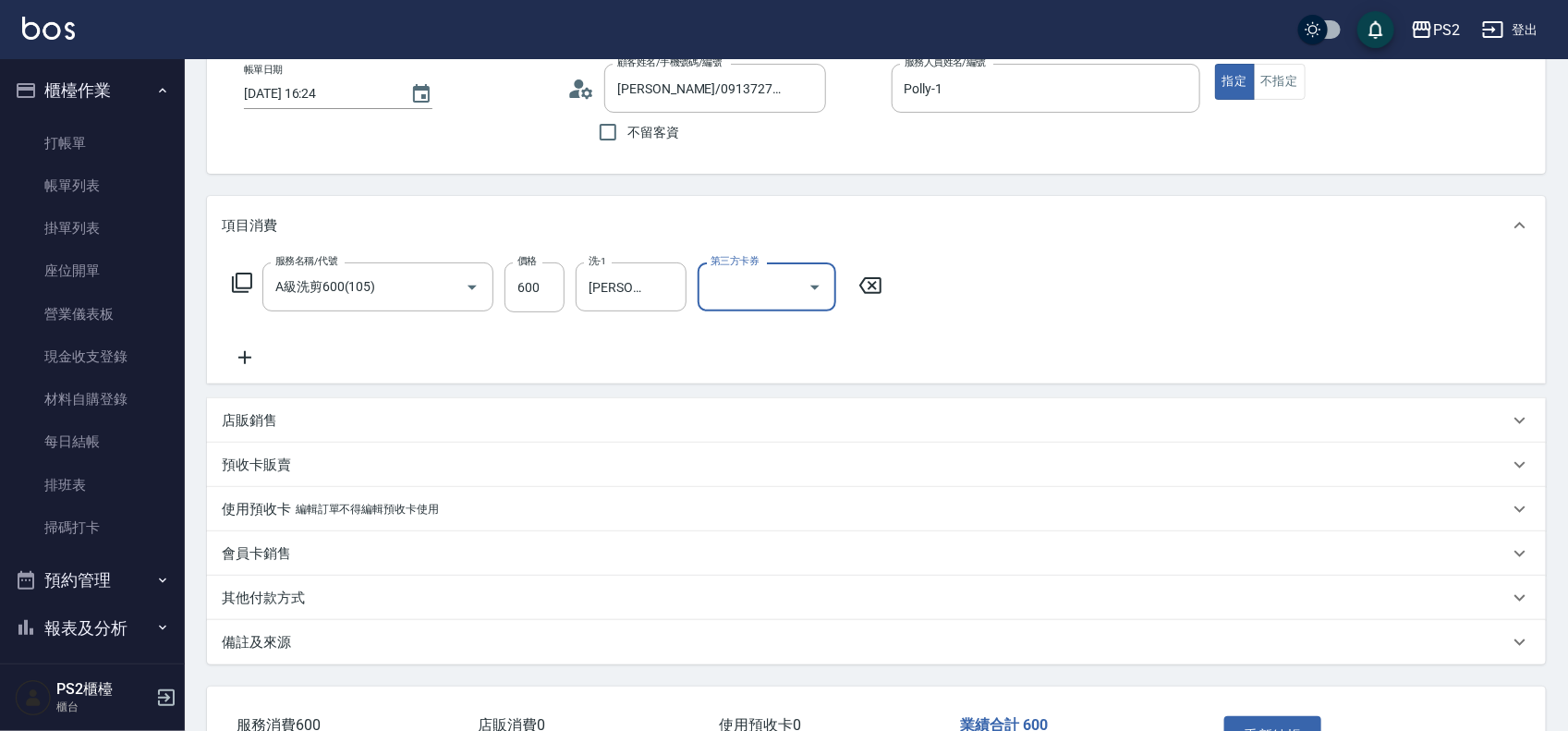
scroll to position [238, 0]
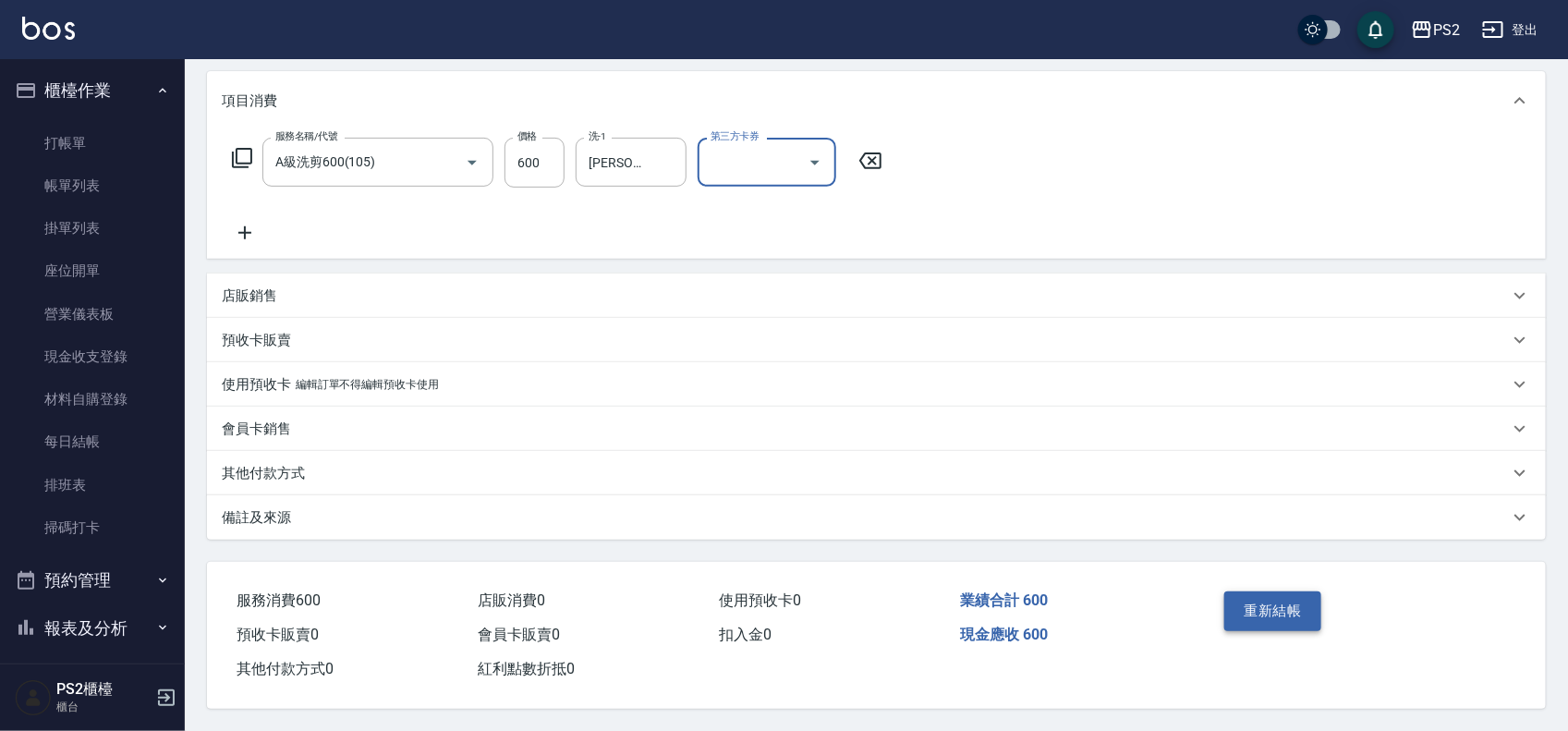
click at [1247, 603] on button "重新結帳" at bounding box center [1272, 611] width 98 height 39
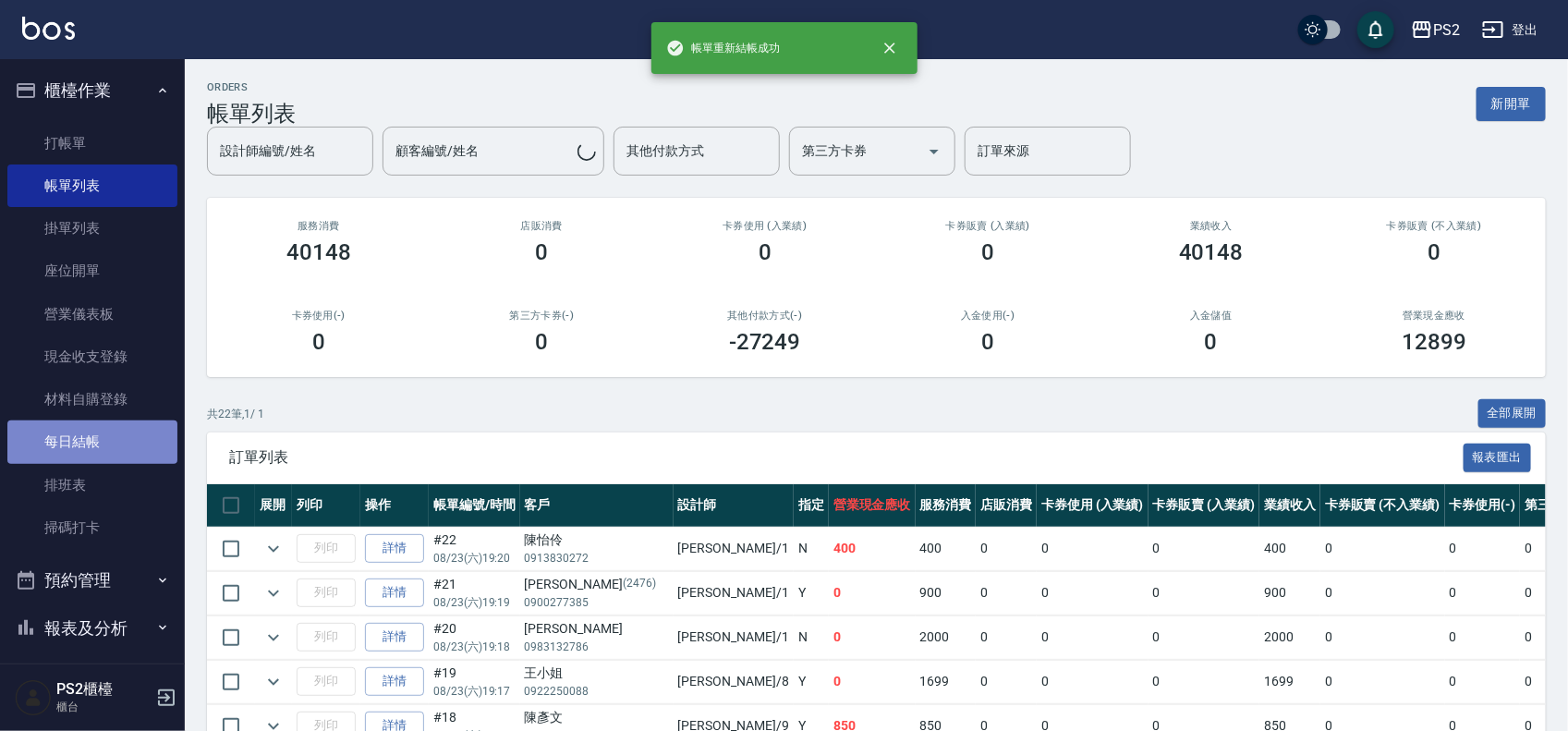
click at [107, 449] on link "每日結帳" at bounding box center [92, 442] width 170 height 43
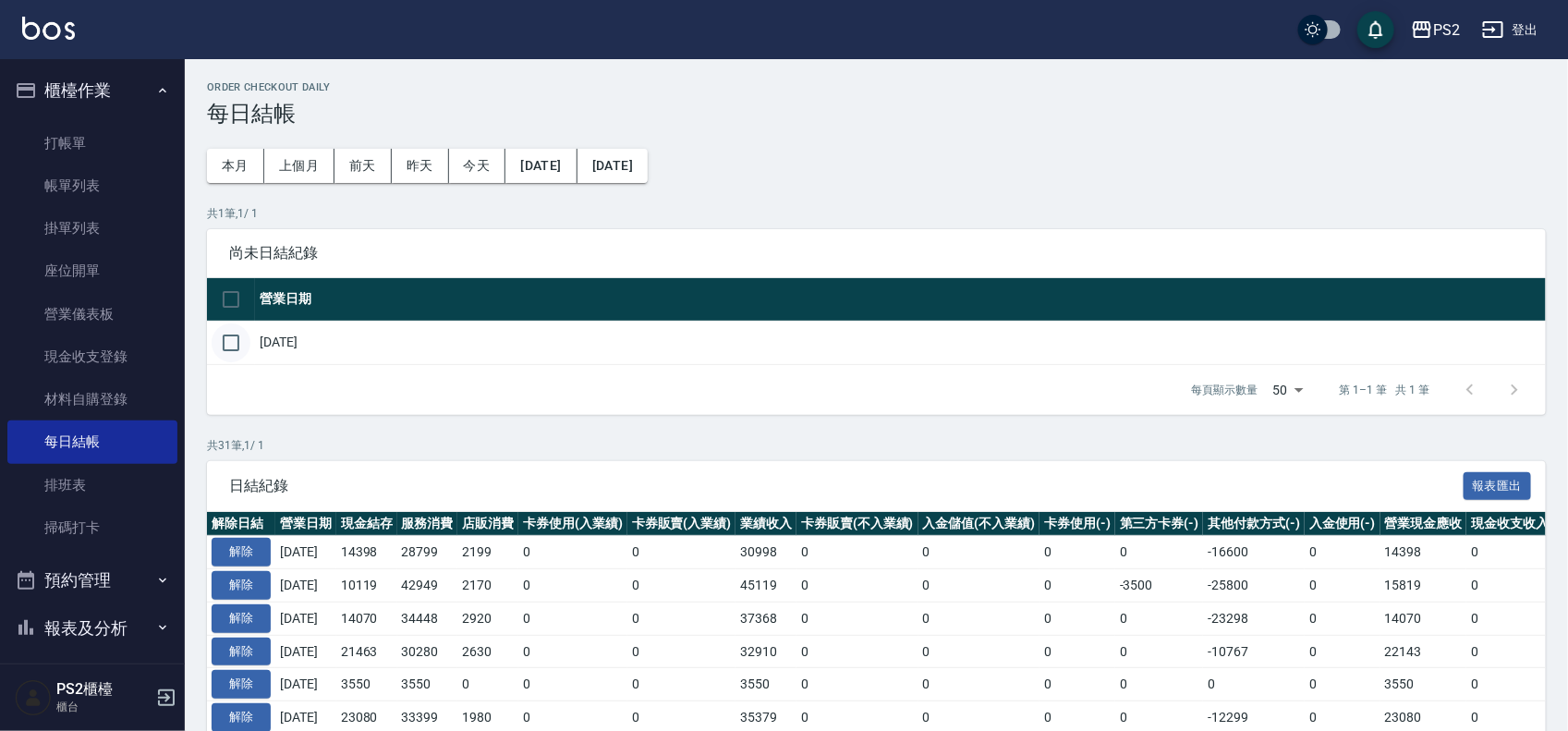
click at [222, 342] on input "checkbox" at bounding box center [231, 343] width 39 height 39
checkbox input "true"
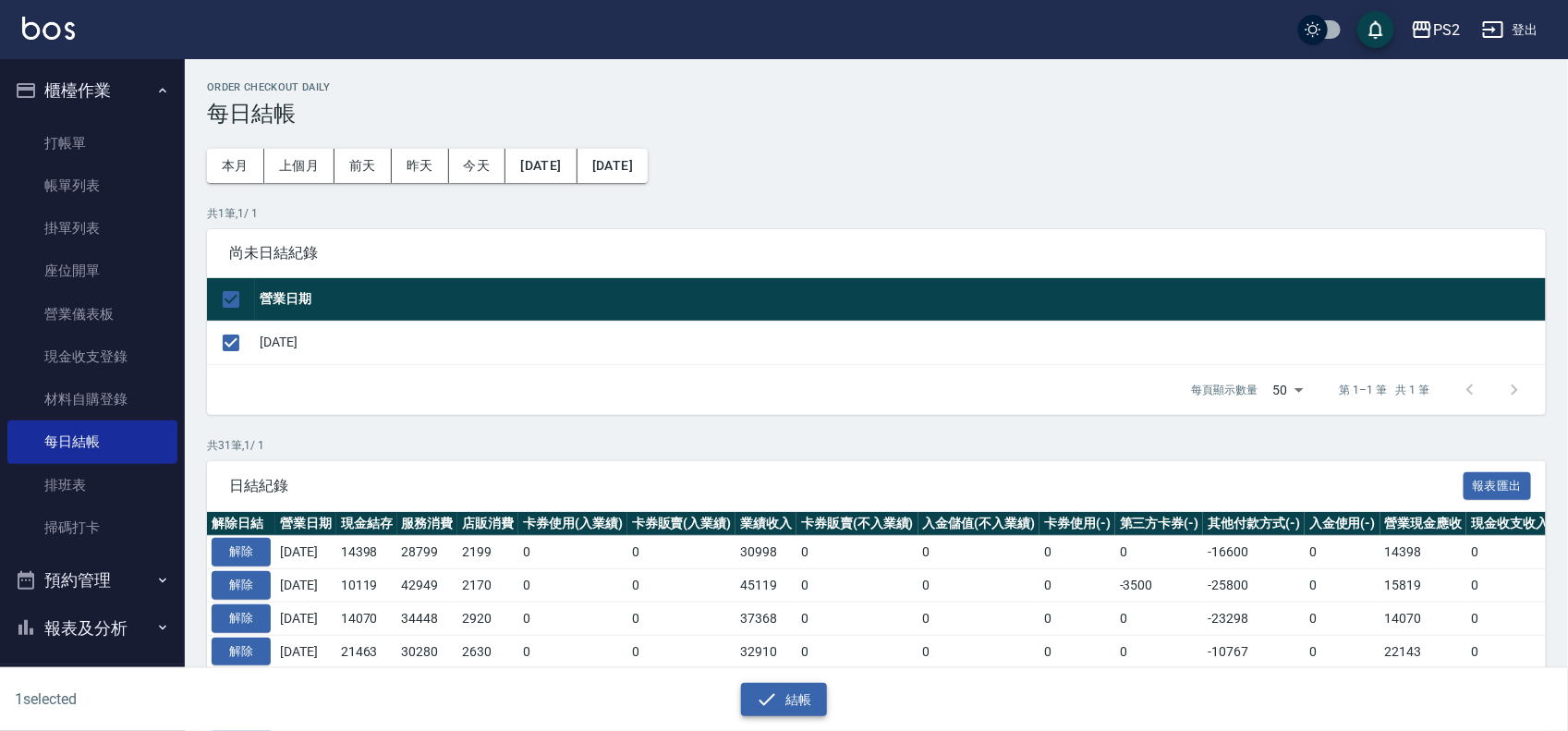
click at [811, 714] on button "結帳" at bounding box center [784, 700] width 86 height 34
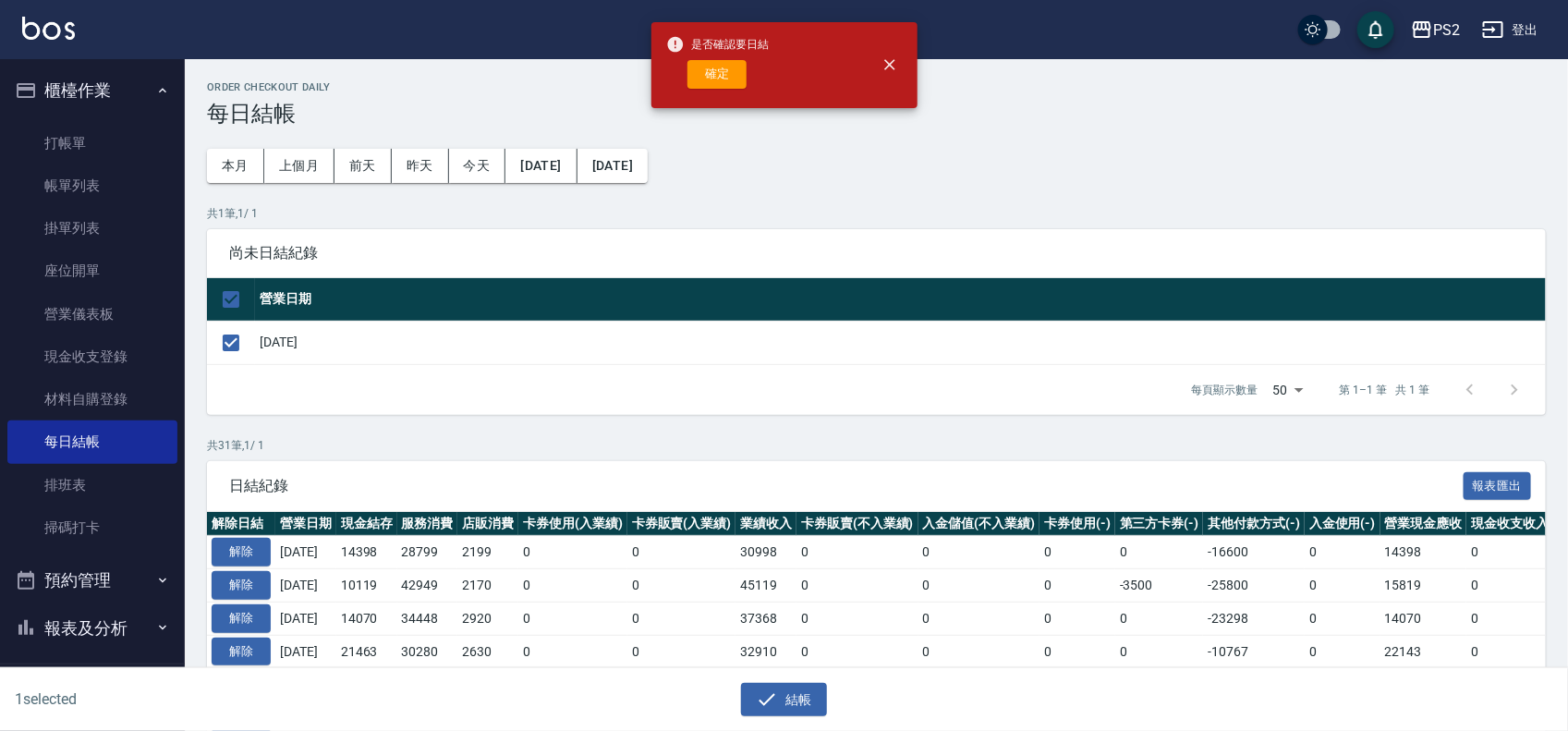
drag, startPoint x: 727, startPoint y: 89, endPoint x: 743, endPoint y: 84, distance: 16.8
click at [733, 86] on div "是否確認要日結 確定" at bounding box center [717, 65] width 104 height 75
click at [746, 81] on div "確定" at bounding box center [717, 75] width 104 height 29
click at [746, 80] on div "確定" at bounding box center [717, 75] width 104 height 29
click at [739, 80] on button "確定" at bounding box center [716, 75] width 59 height 29
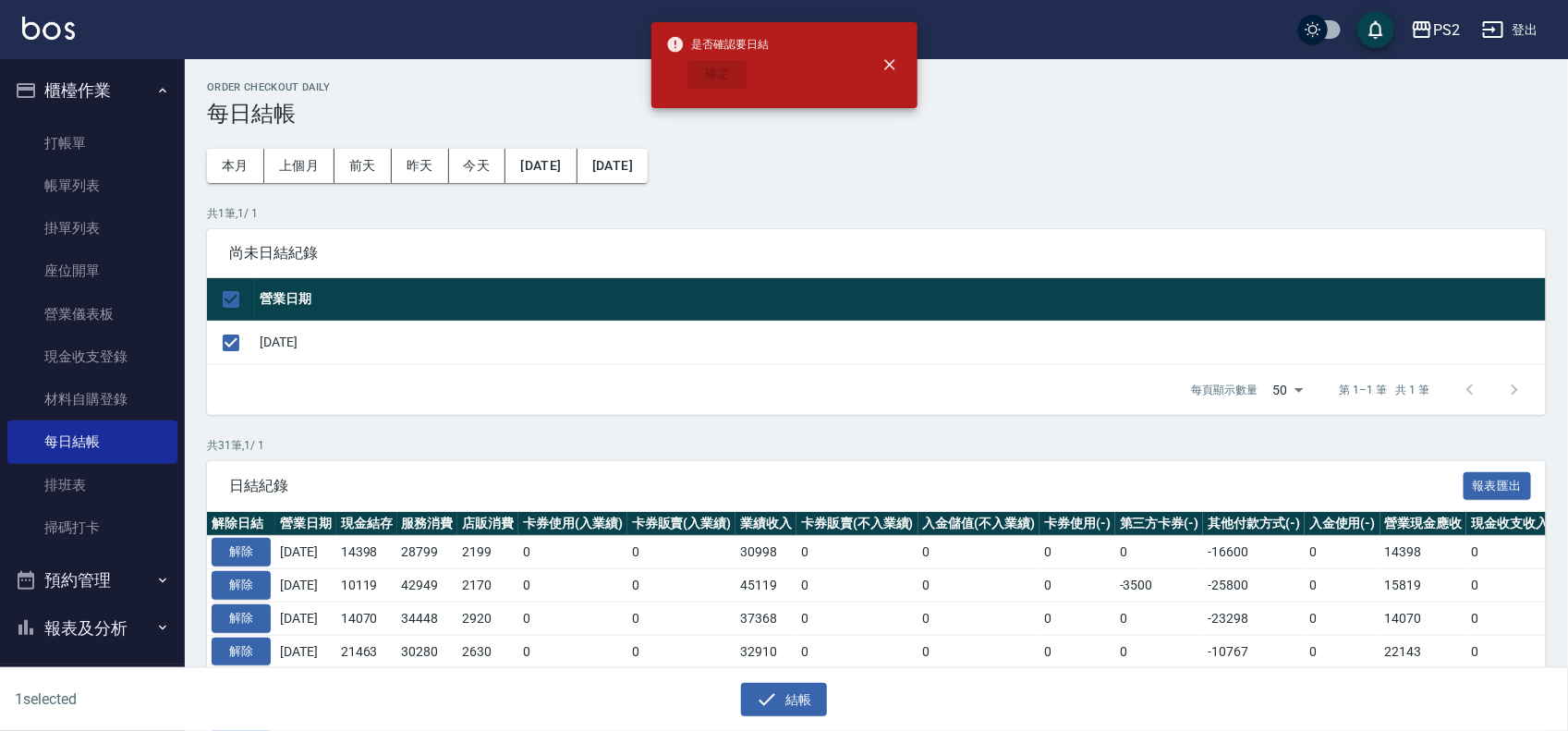
checkbox input "false"
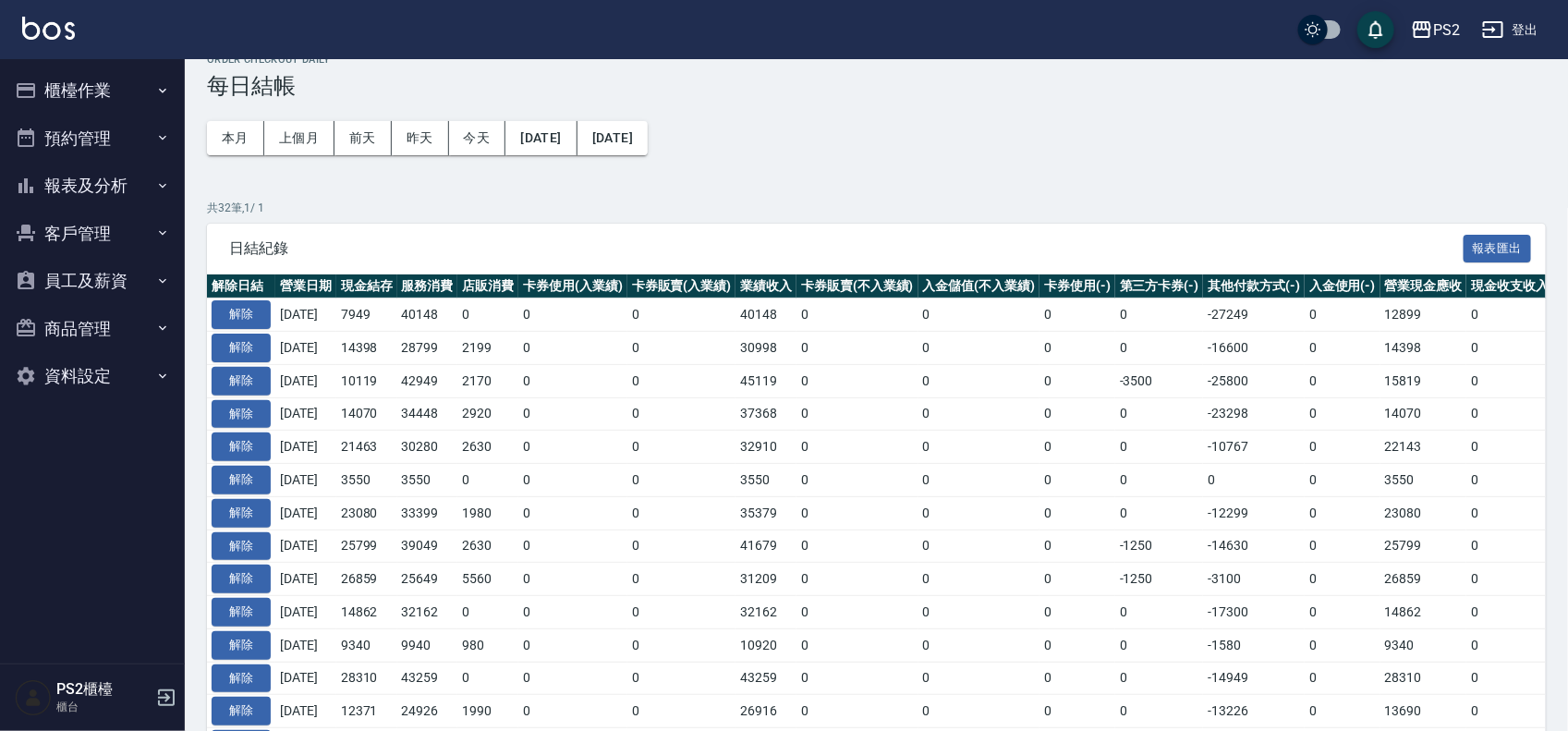
scroll to position [115, 0]
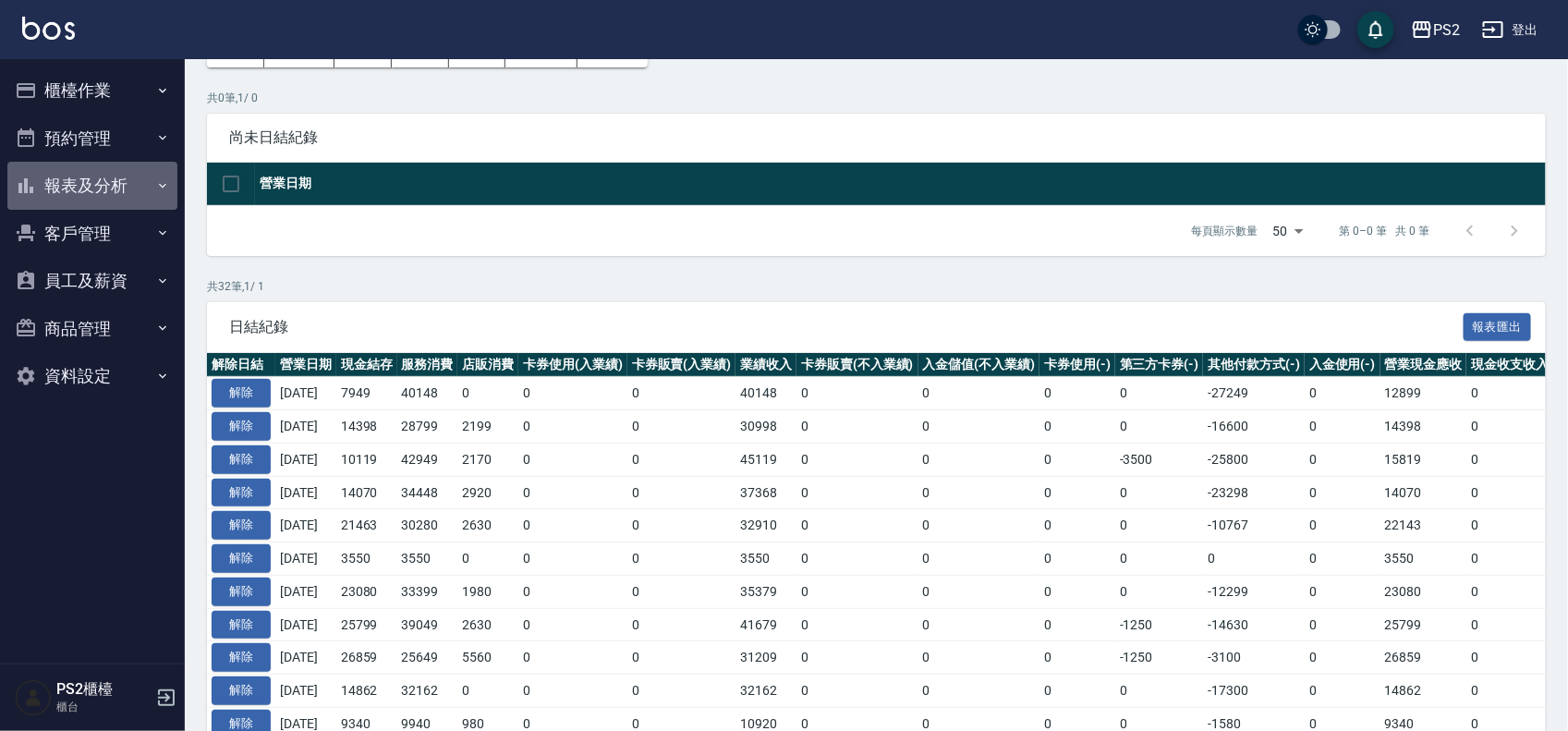
click at [132, 162] on button "報表及分析" at bounding box center [92, 186] width 170 height 48
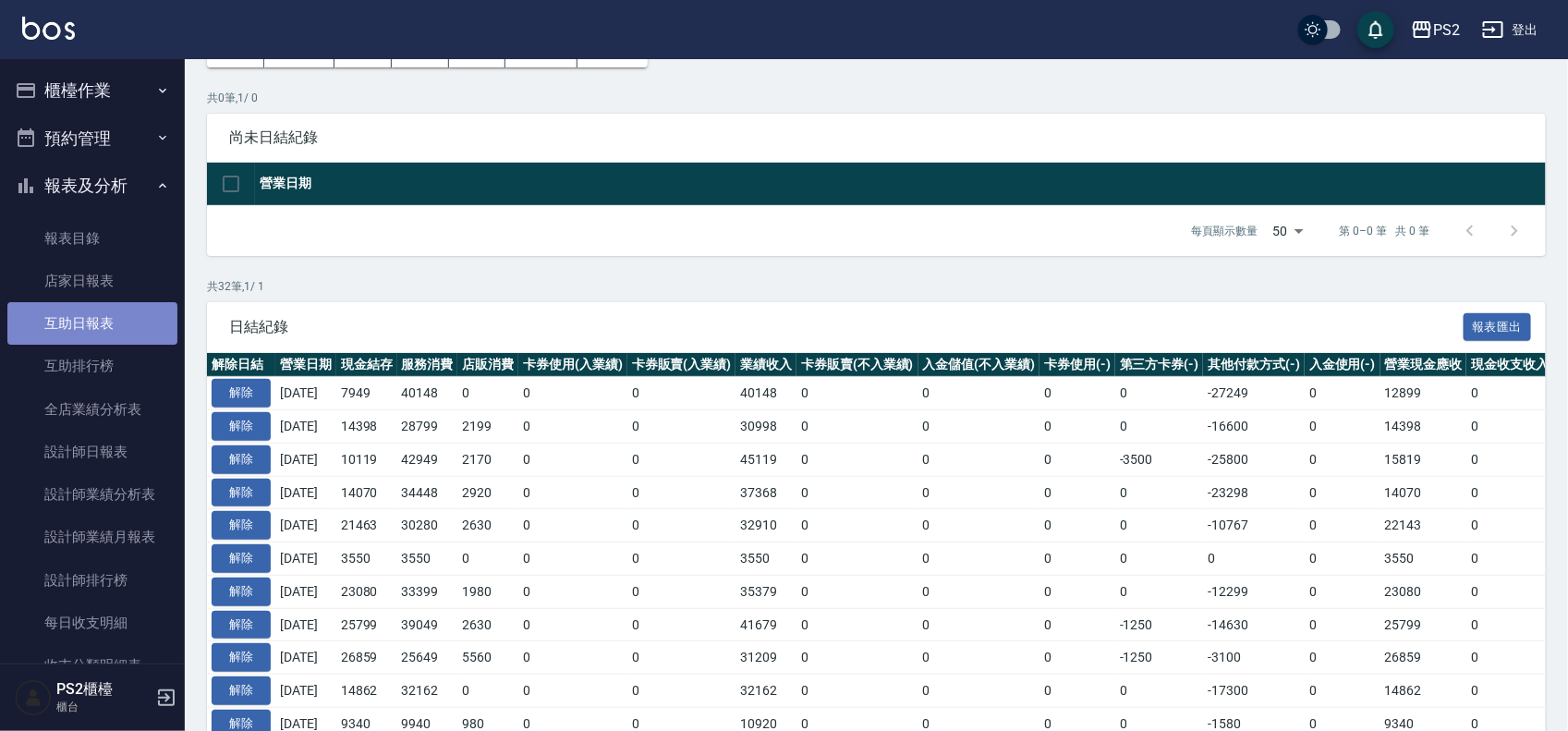
click at [95, 307] on link "互助日報表" at bounding box center [92, 324] width 170 height 43
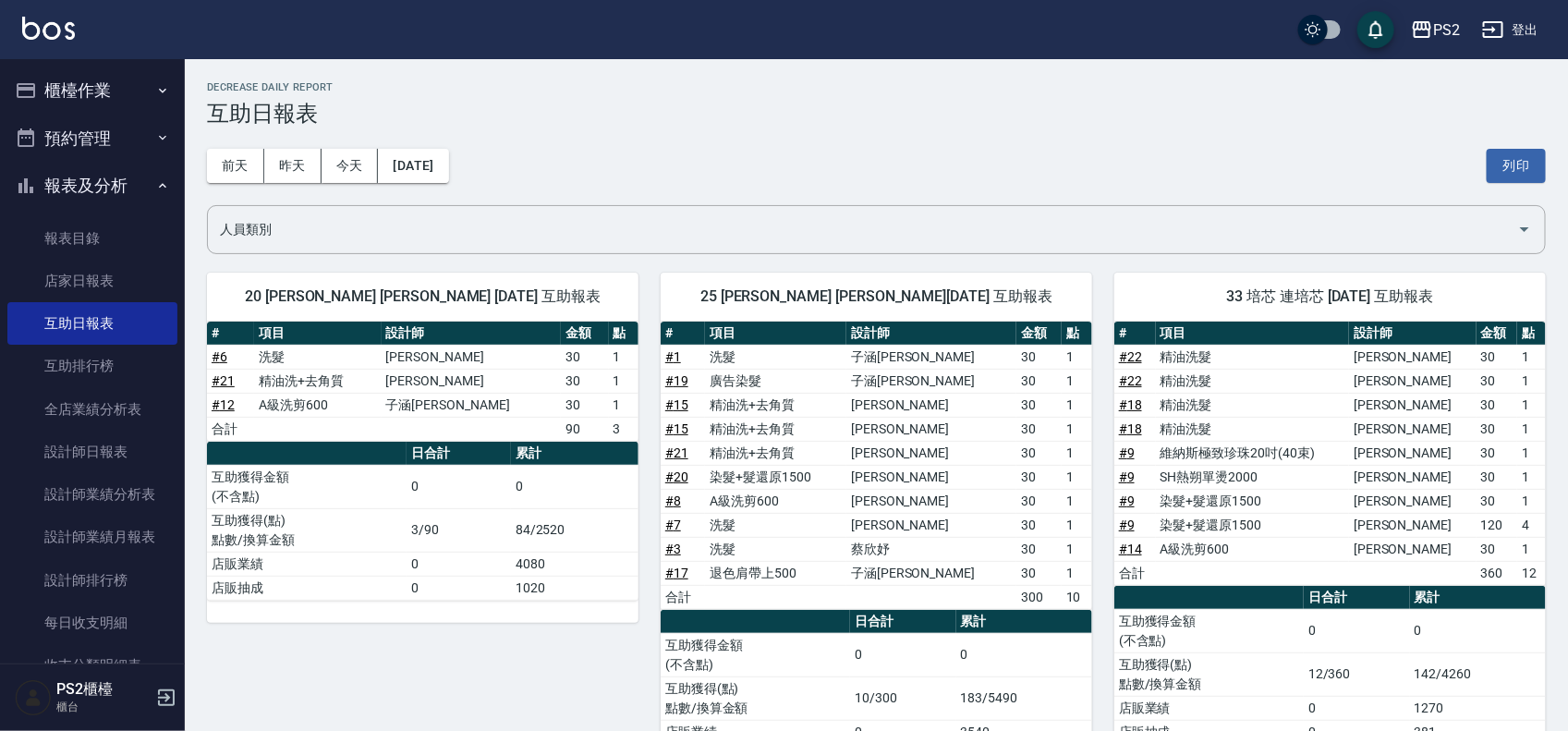
scroll to position [85, 0]
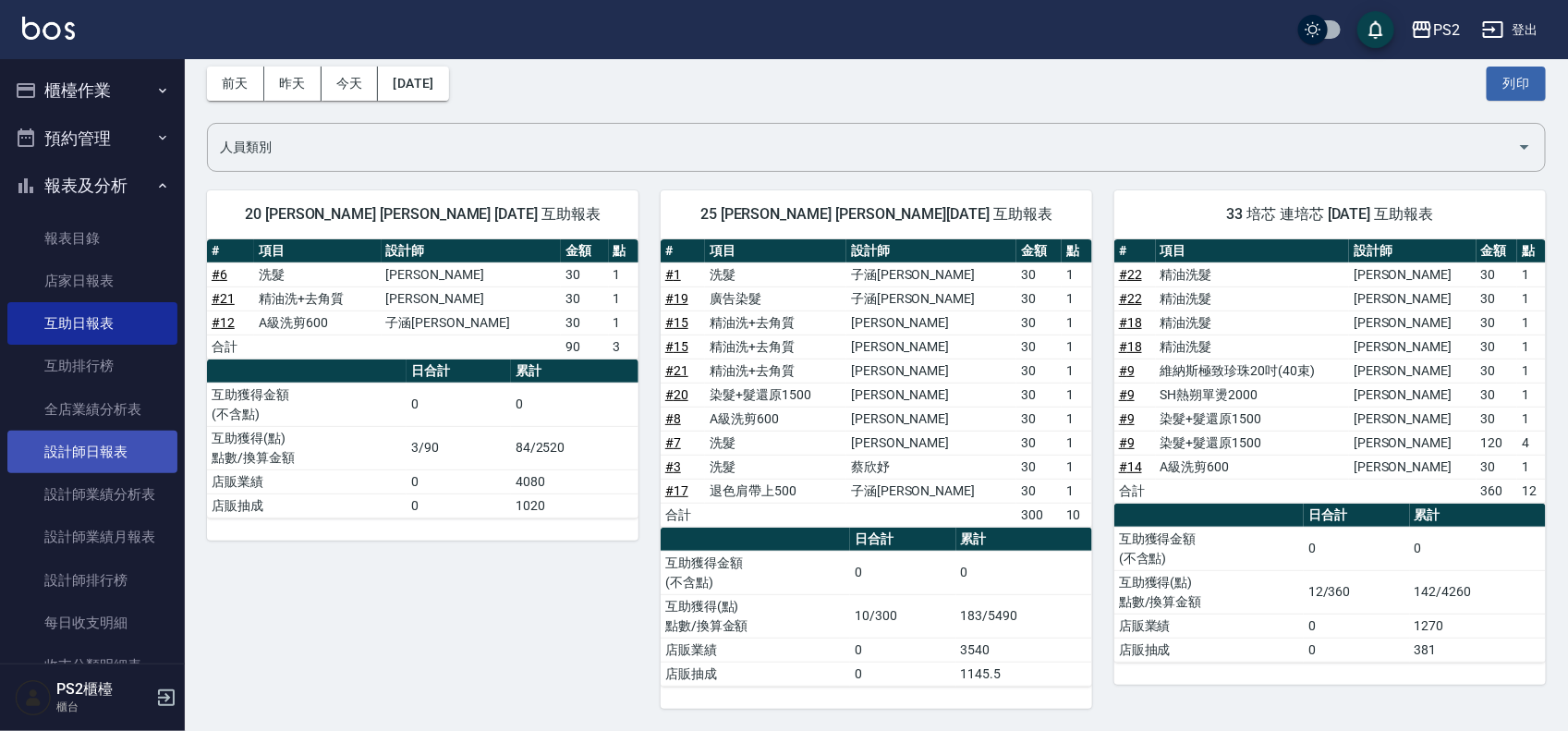
click at [93, 448] on link "設計師日報表" at bounding box center [92, 452] width 170 height 43
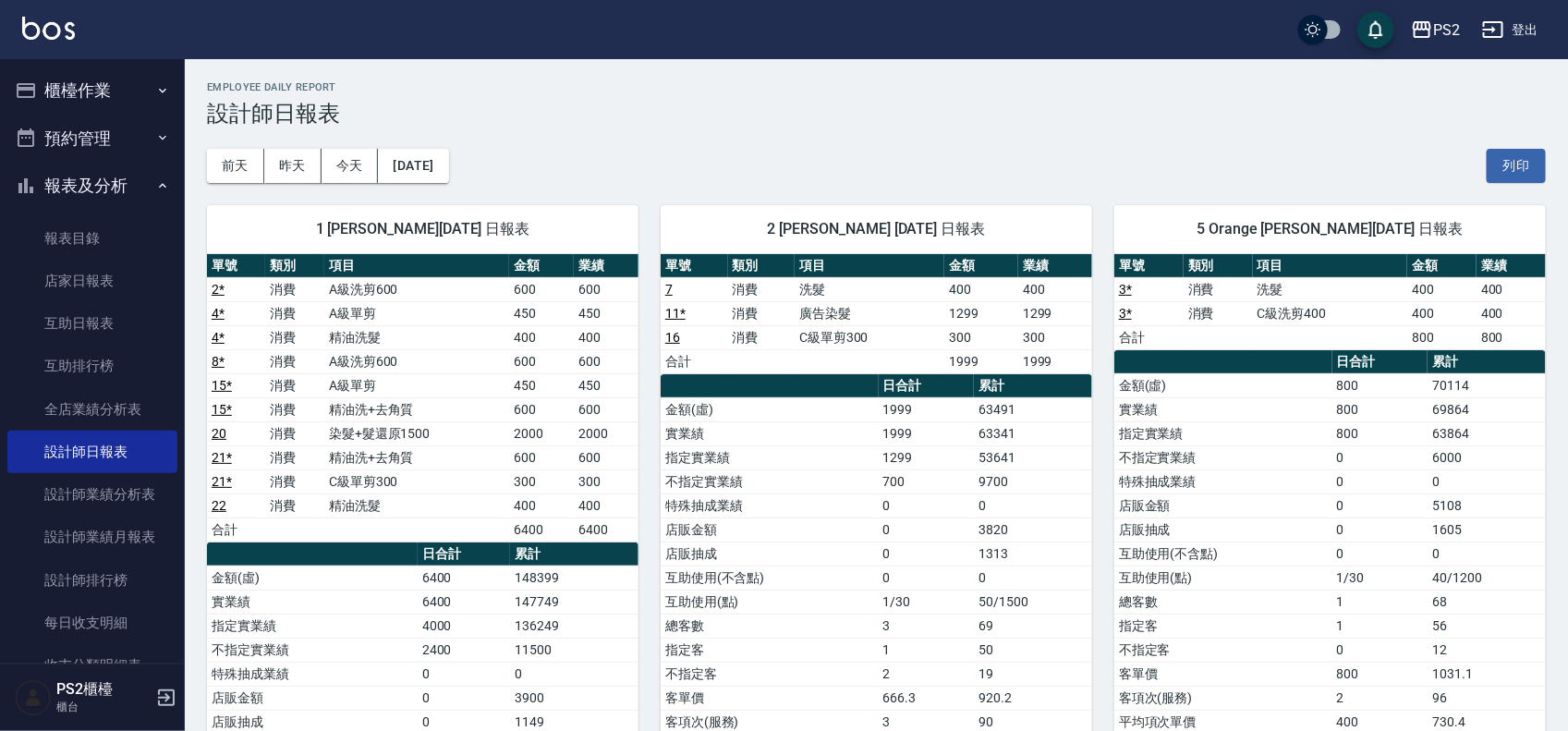
click at [79, 92] on button "櫃檯作業" at bounding box center [92, 91] width 170 height 48
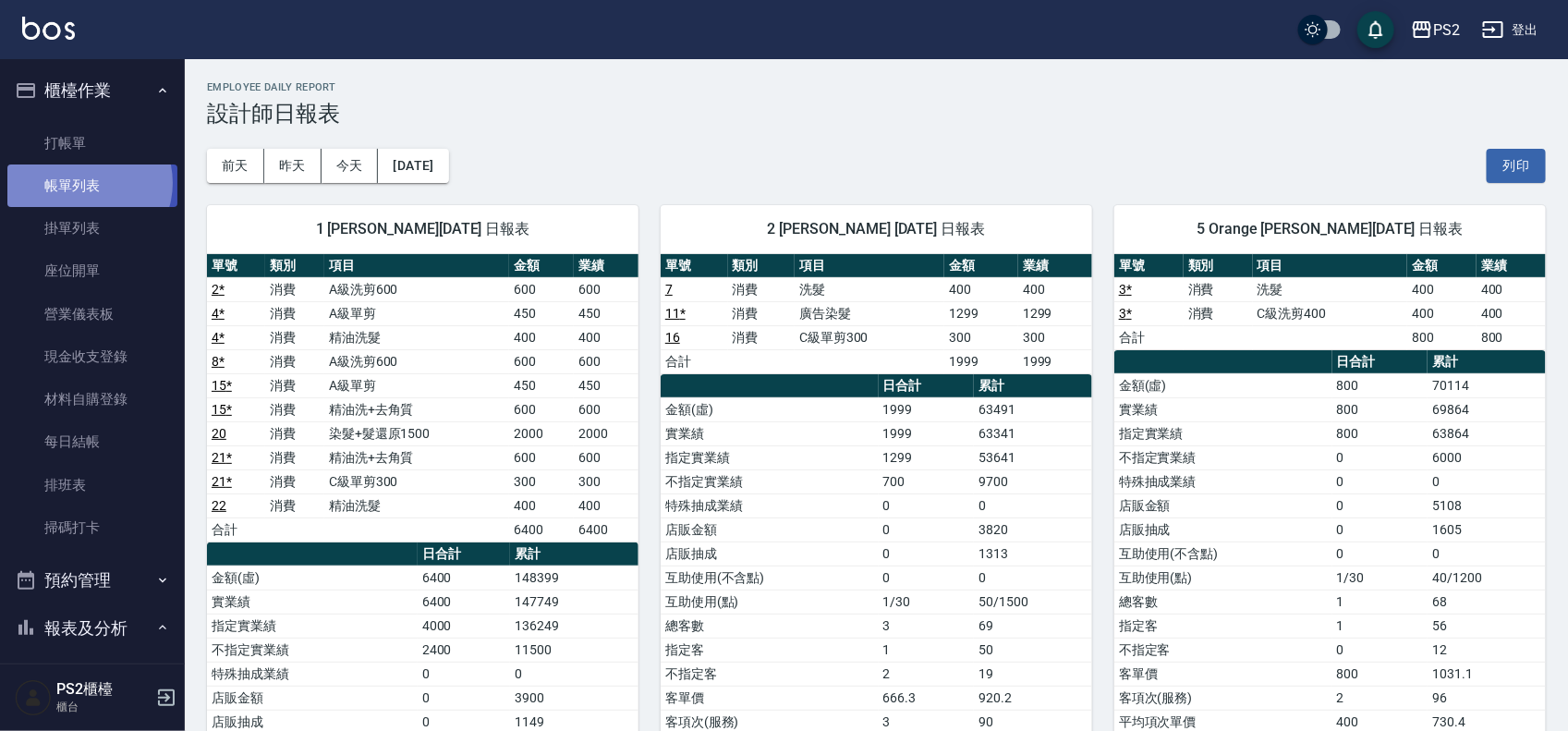
click at [85, 183] on link "帳單列表" at bounding box center [92, 186] width 170 height 43
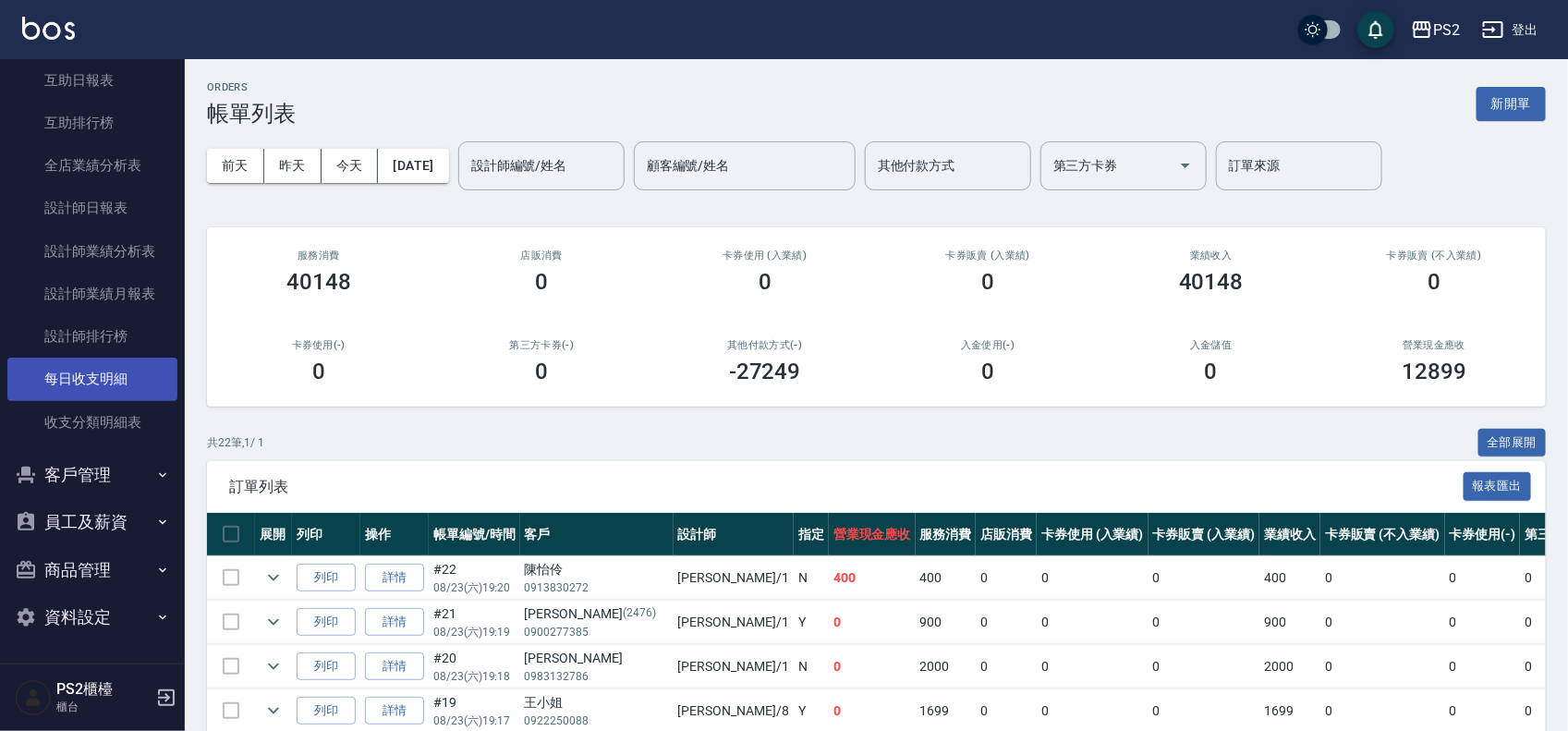
scroll to position [570, 0]
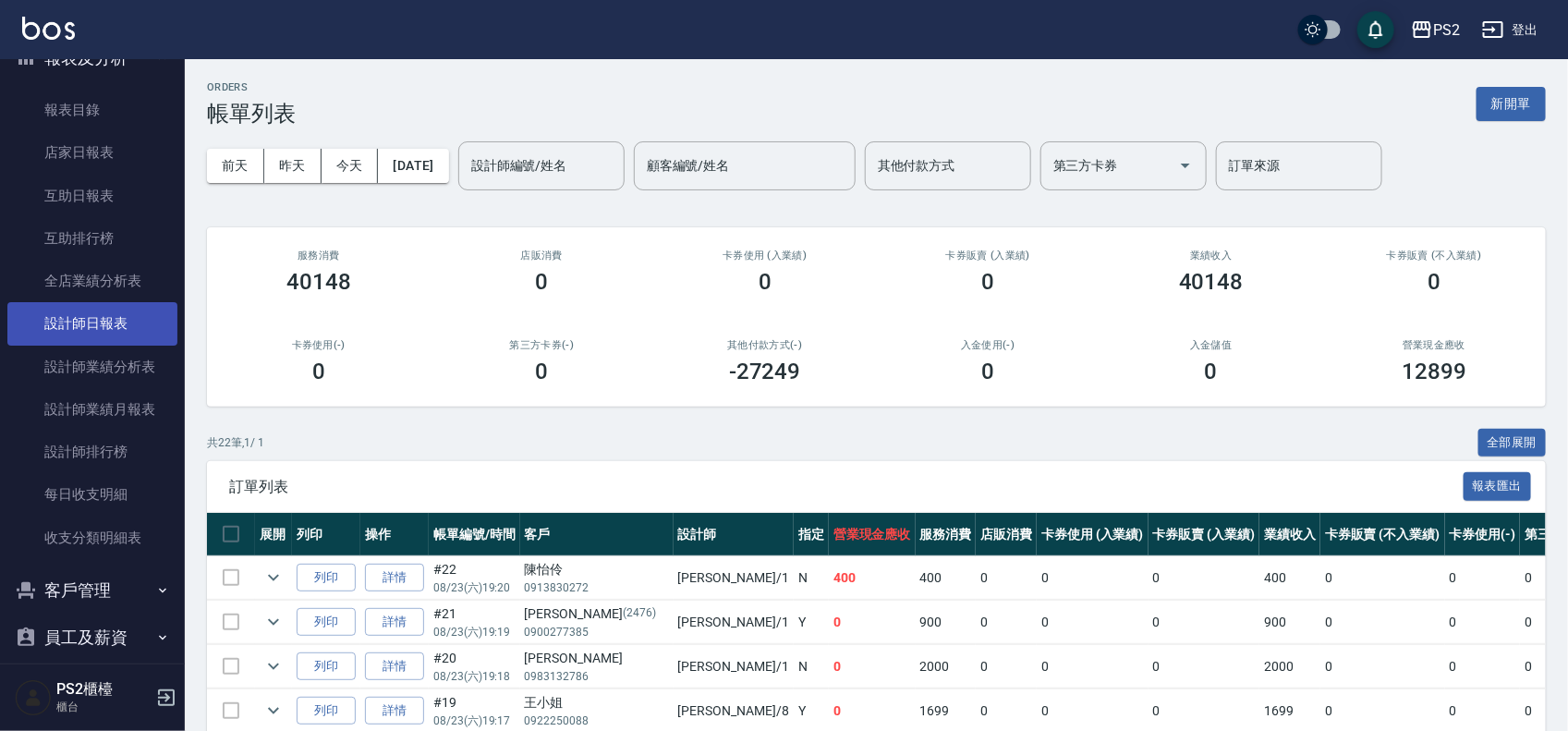
click at [92, 320] on link "設計師日報表" at bounding box center [92, 324] width 170 height 43
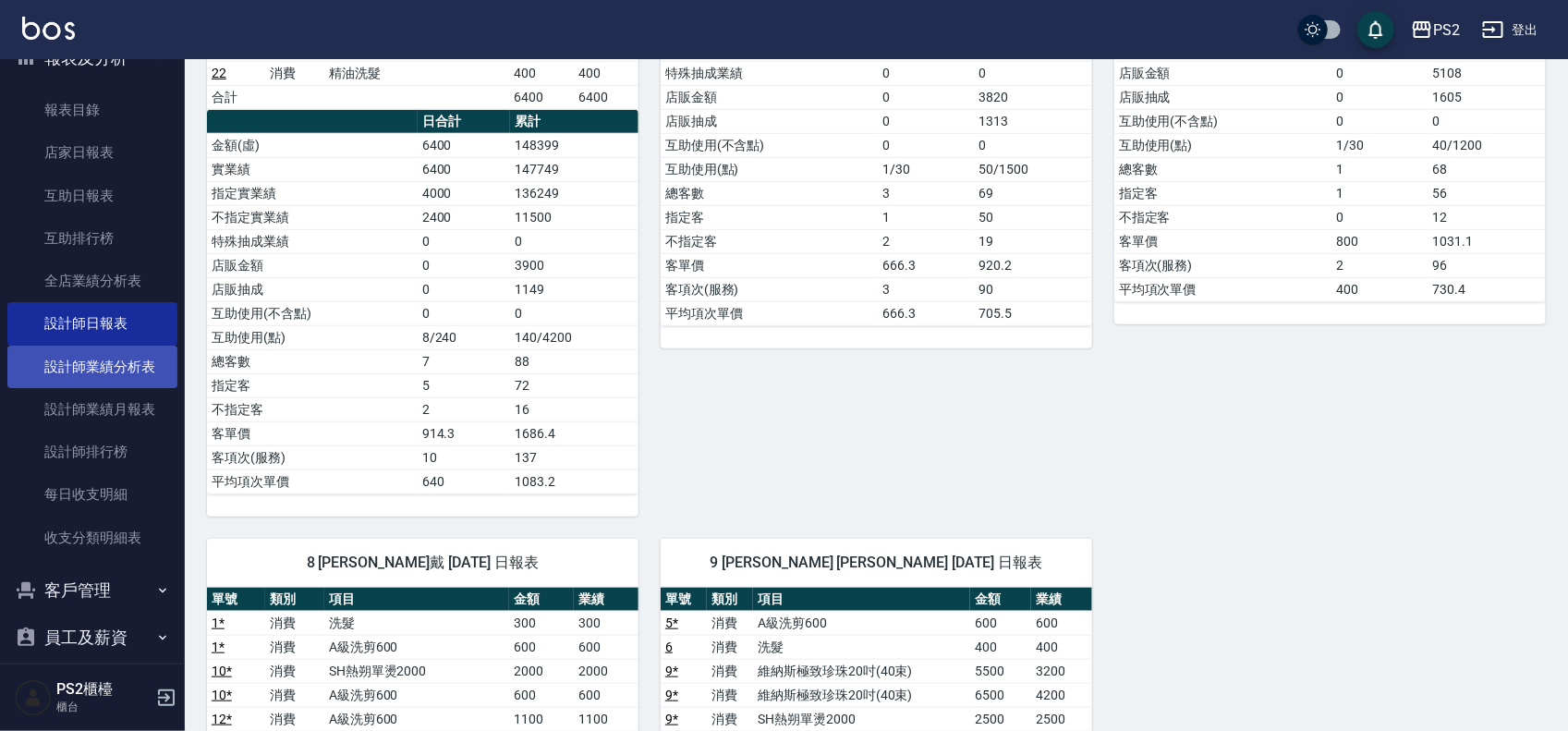
scroll to position [231, 0]
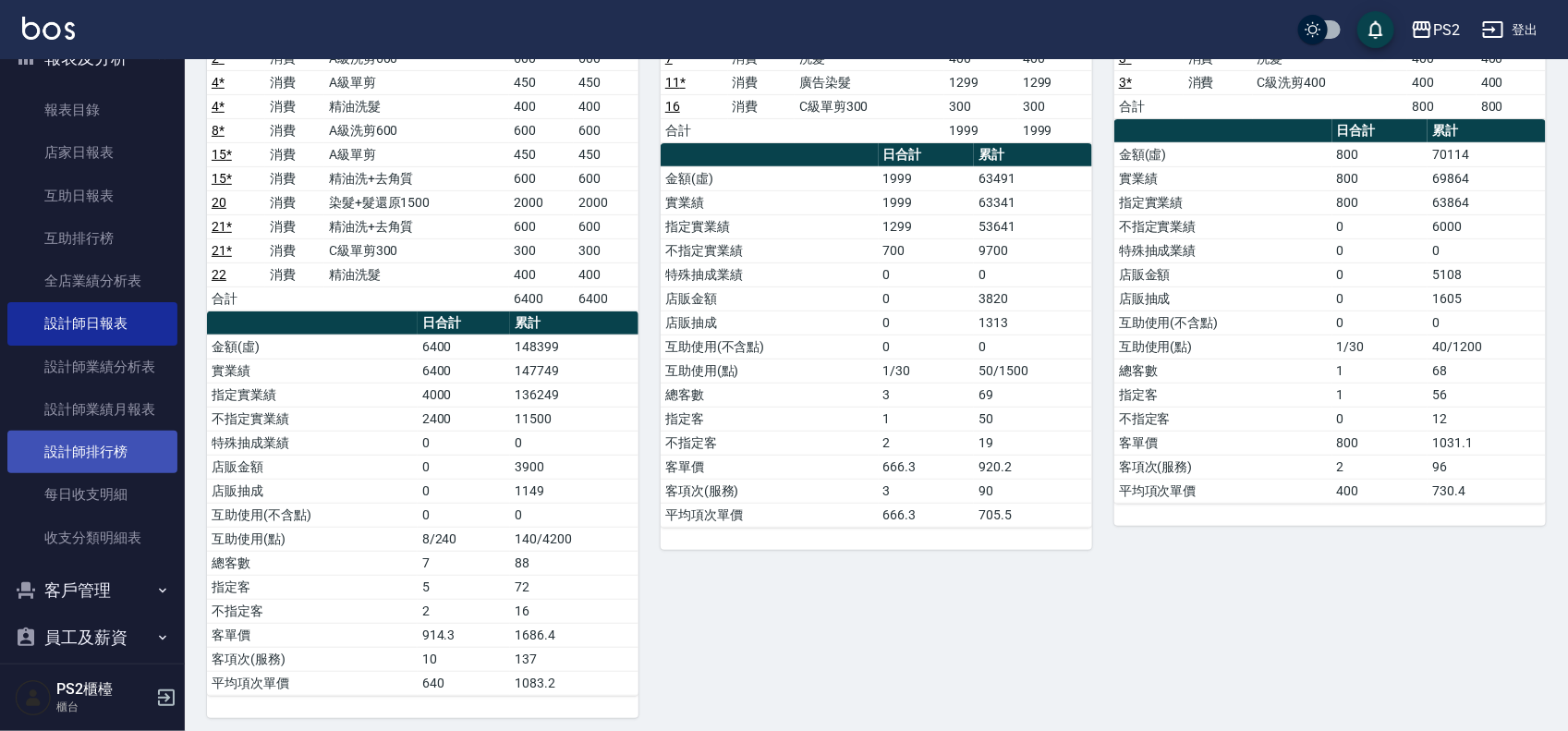
click at [105, 436] on link "設計師排行榜" at bounding box center [92, 452] width 170 height 43
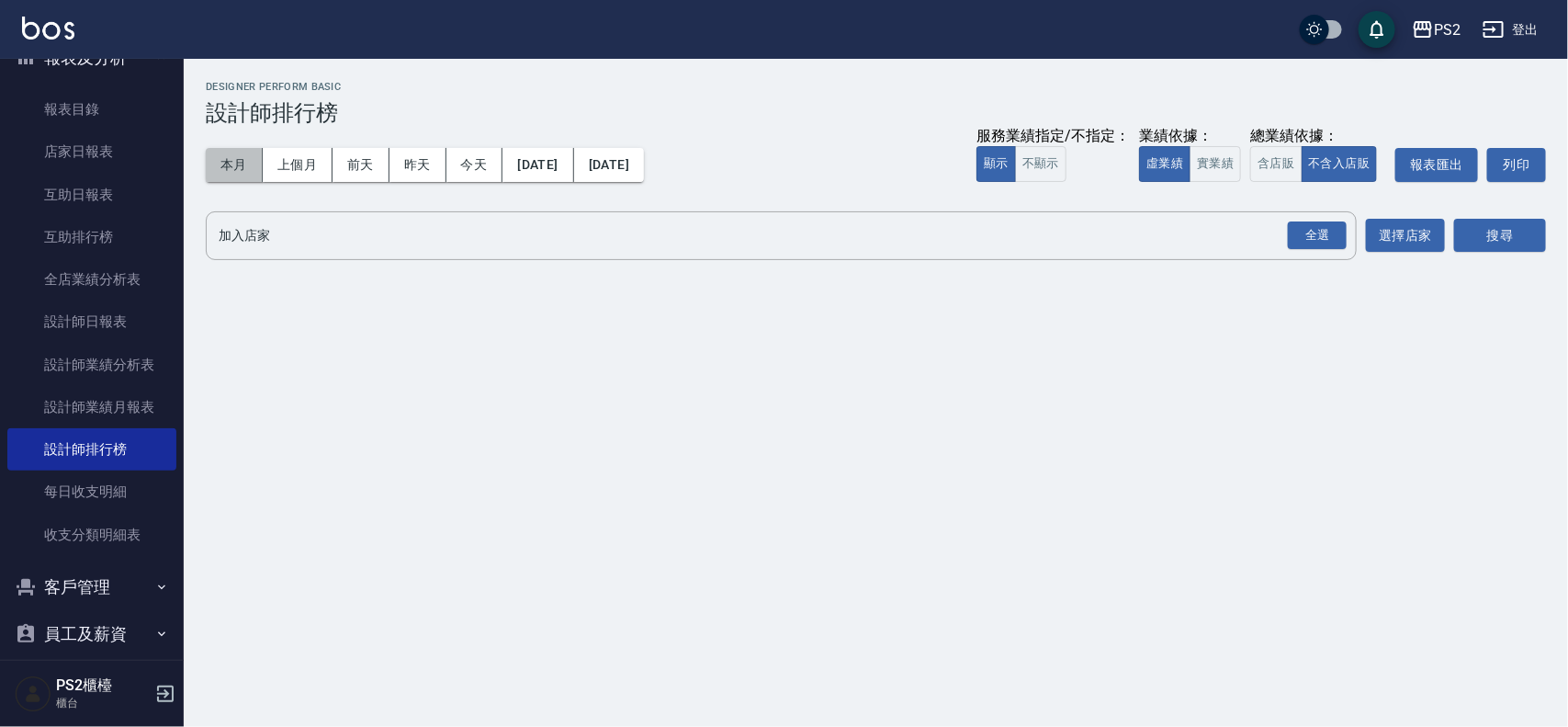
drag, startPoint x: 226, startPoint y: 171, endPoint x: 1116, endPoint y: 158, distance: 890.1
click at [226, 173] on button "本月" at bounding box center [234, 164] width 57 height 34
click at [1236, 162] on button "實業績" at bounding box center [1215, 164] width 51 height 36
click at [1337, 230] on div "全選" at bounding box center [1317, 236] width 59 height 29
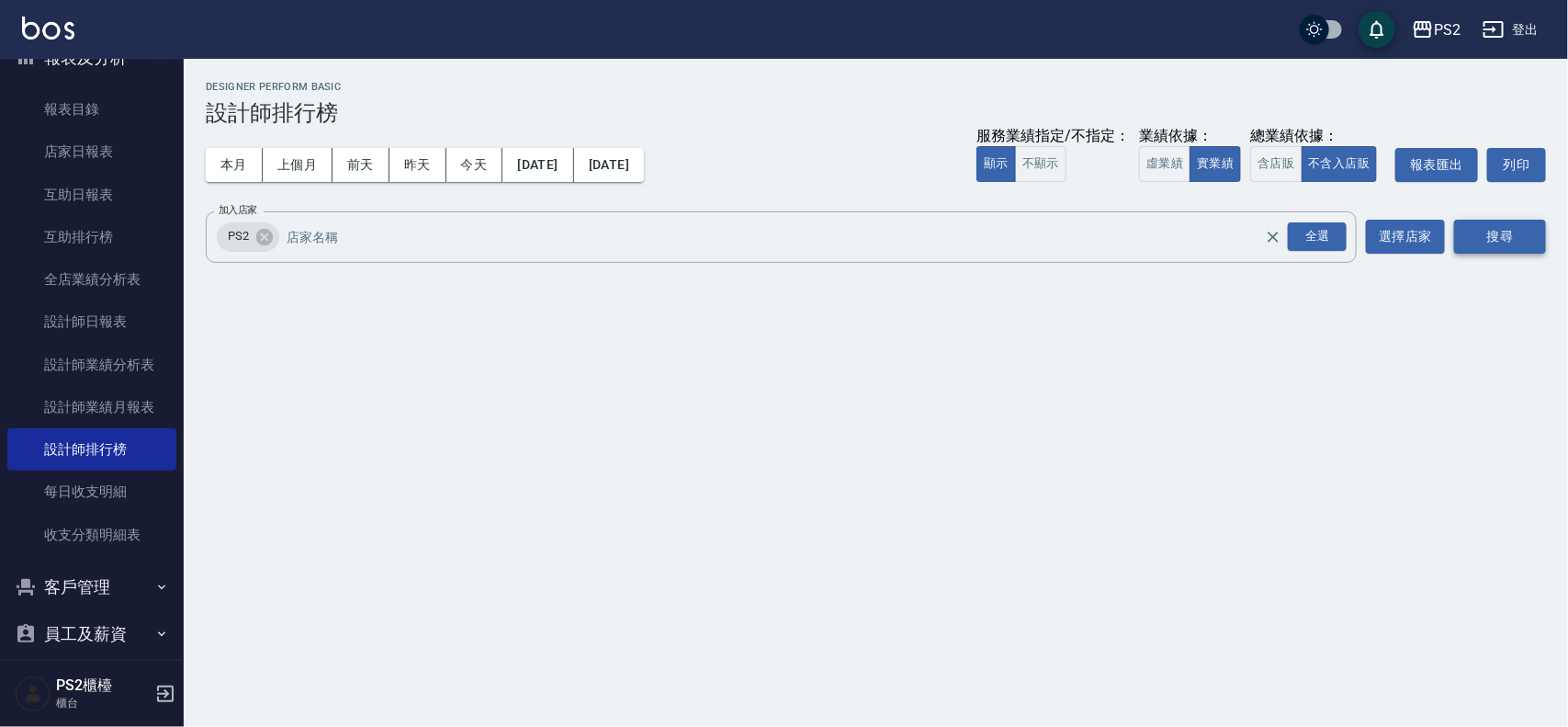
click at [1512, 235] on button "搜尋" at bounding box center [1500, 236] width 92 height 34
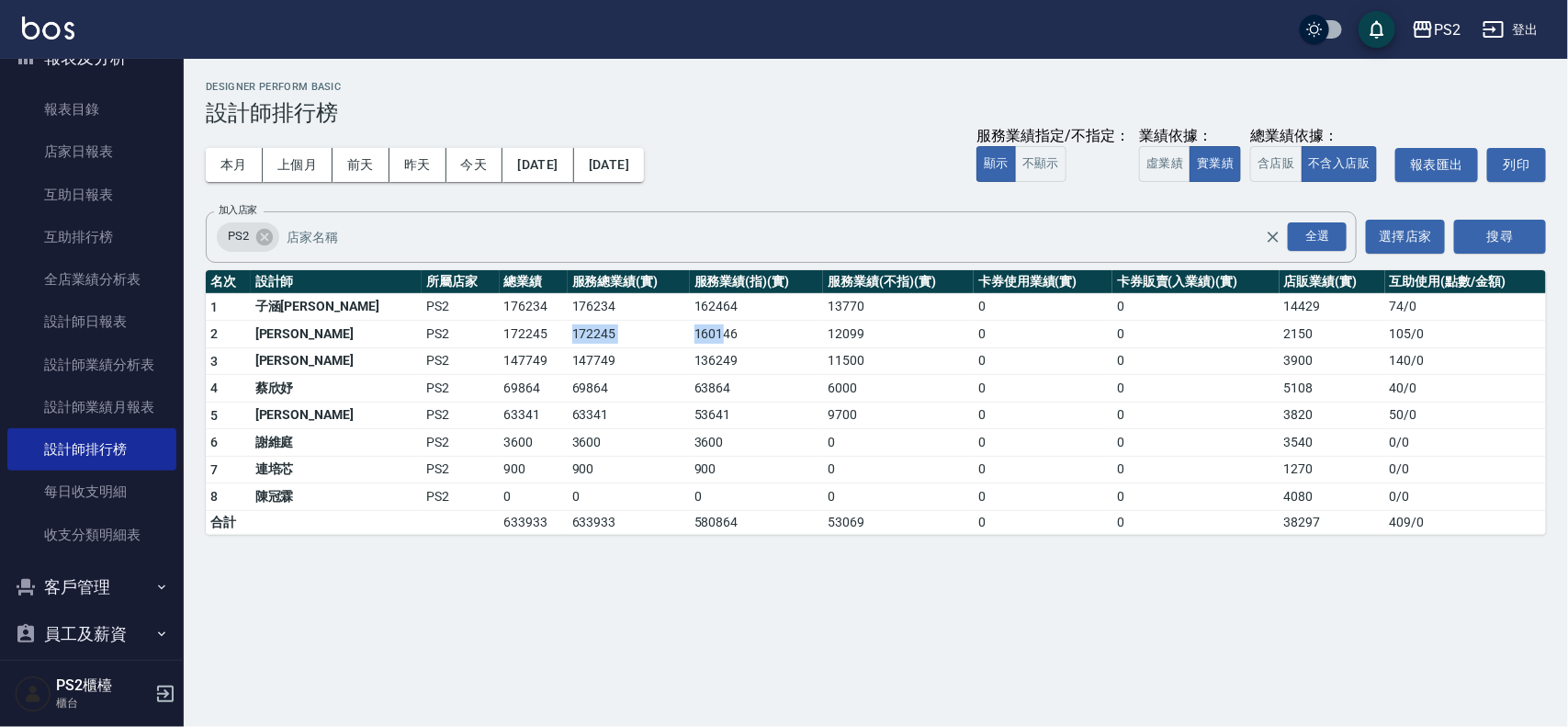
drag, startPoint x: 540, startPoint y: 337, endPoint x: 645, endPoint y: 338, distance: 105.0
click at [645, 338] on tr "2 [PERSON_NAME] PS2 172245 172245 160146 12099 0 0 2150 105 / 0" at bounding box center [876, 335] width 1341 height 28
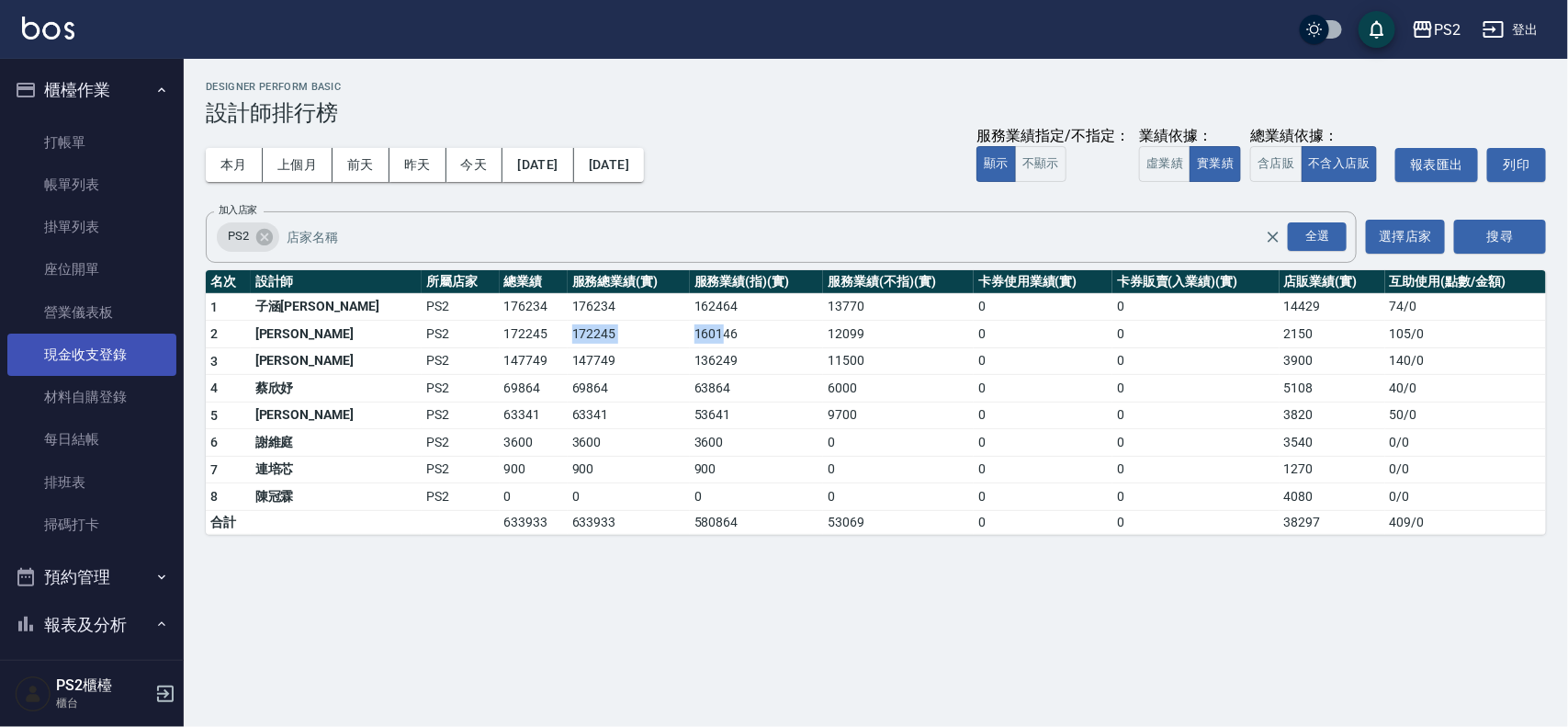
click at [69, 364] on link "現金收支登錄" at bounding box center [92, 355] width 169 height 42
